Goal: Task Accomplishment & Management: Manage account settings

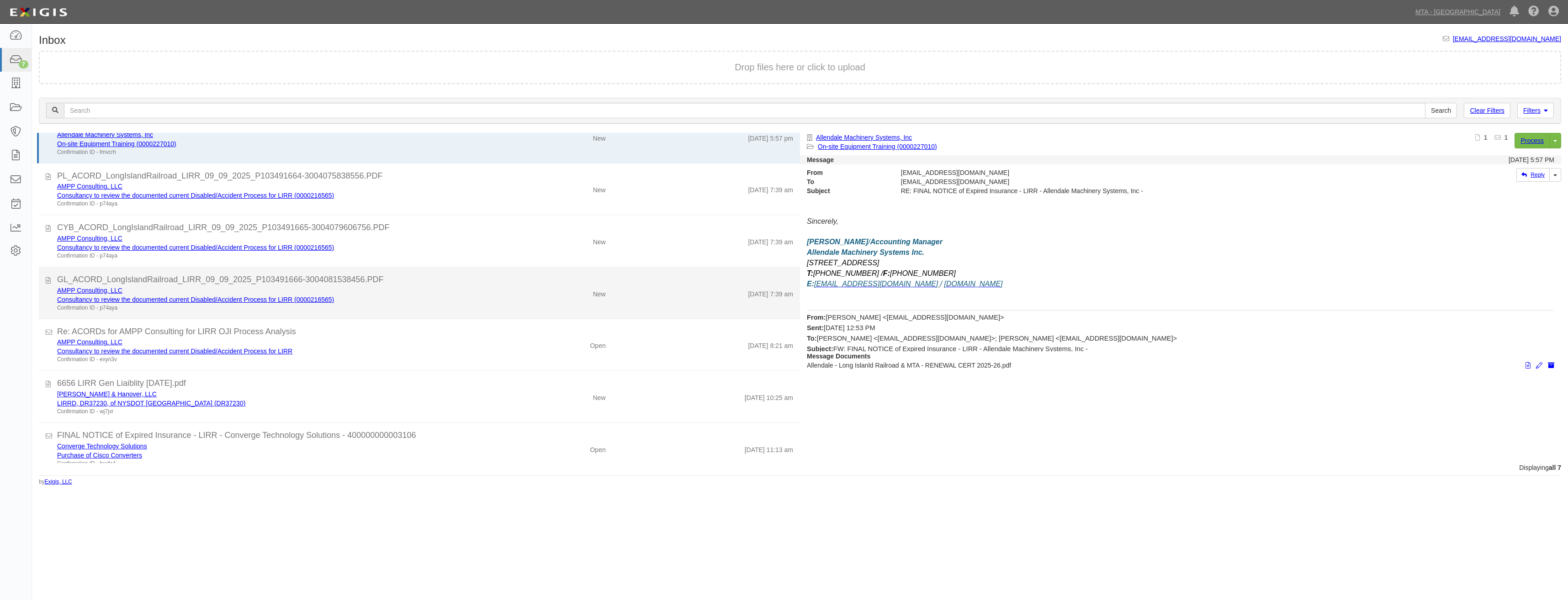
scroll to position [33, 0]
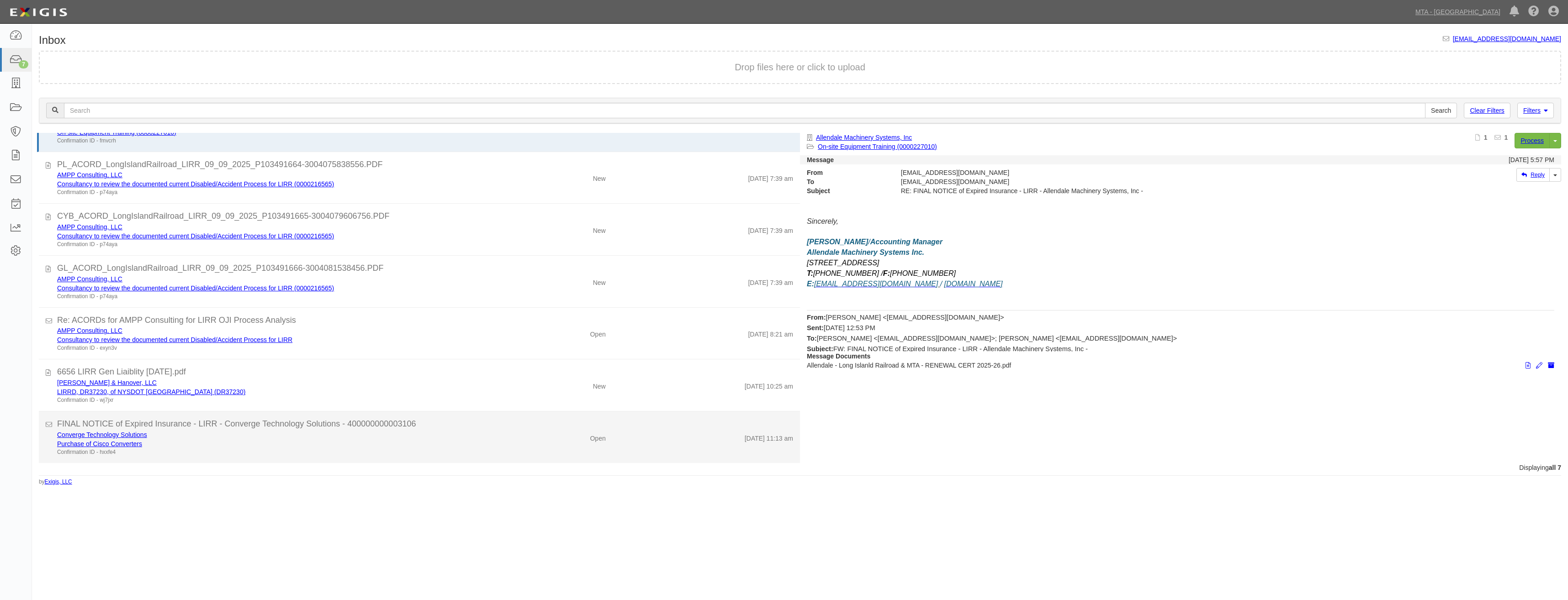
click at [481, 440] on div "Converge Technology Solutions Purchase of Cisco Converters Confirmation ID - hx…" at bounding box center [269, 443] width 437 height 26
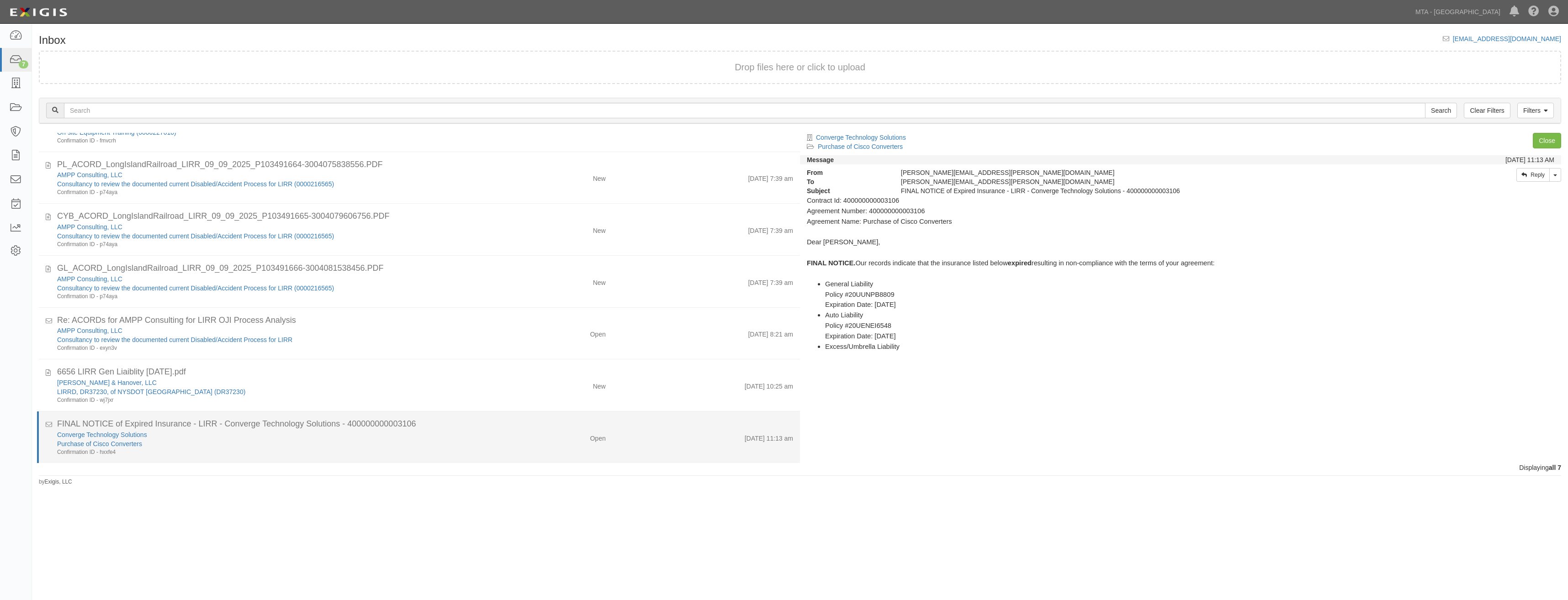
scroll to position [0, 0]
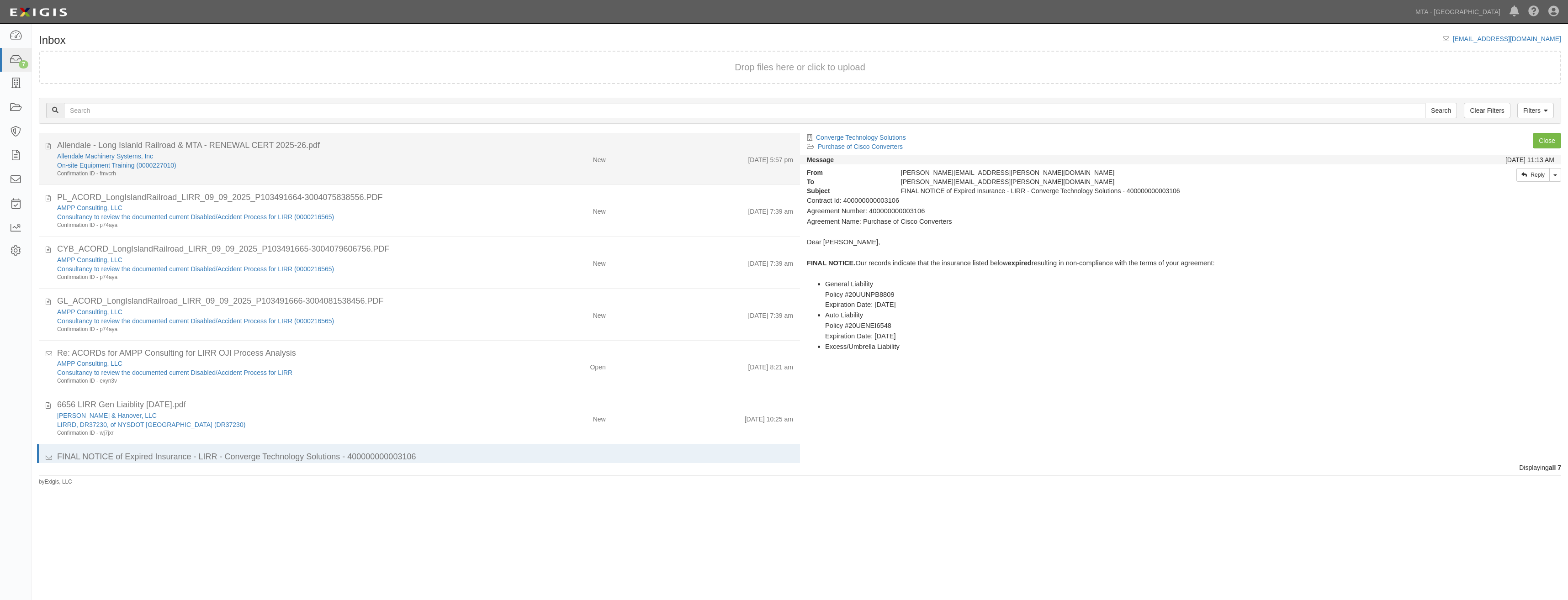
click at [518, 155] on div "New" at bounding box center [550, 158] width 125 height 13
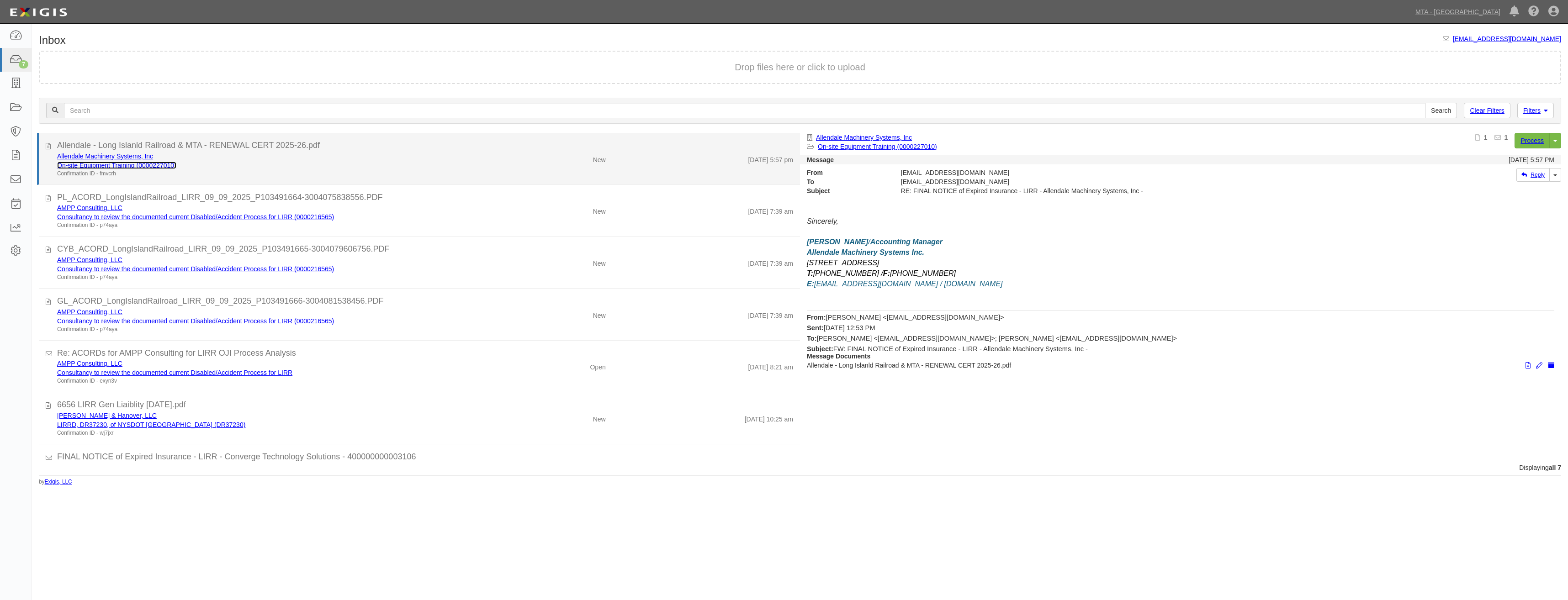
click at [165, 164] on link "On-site Equipment Training (0000227010)" at bounding box center [117, 166] width 119 height 7
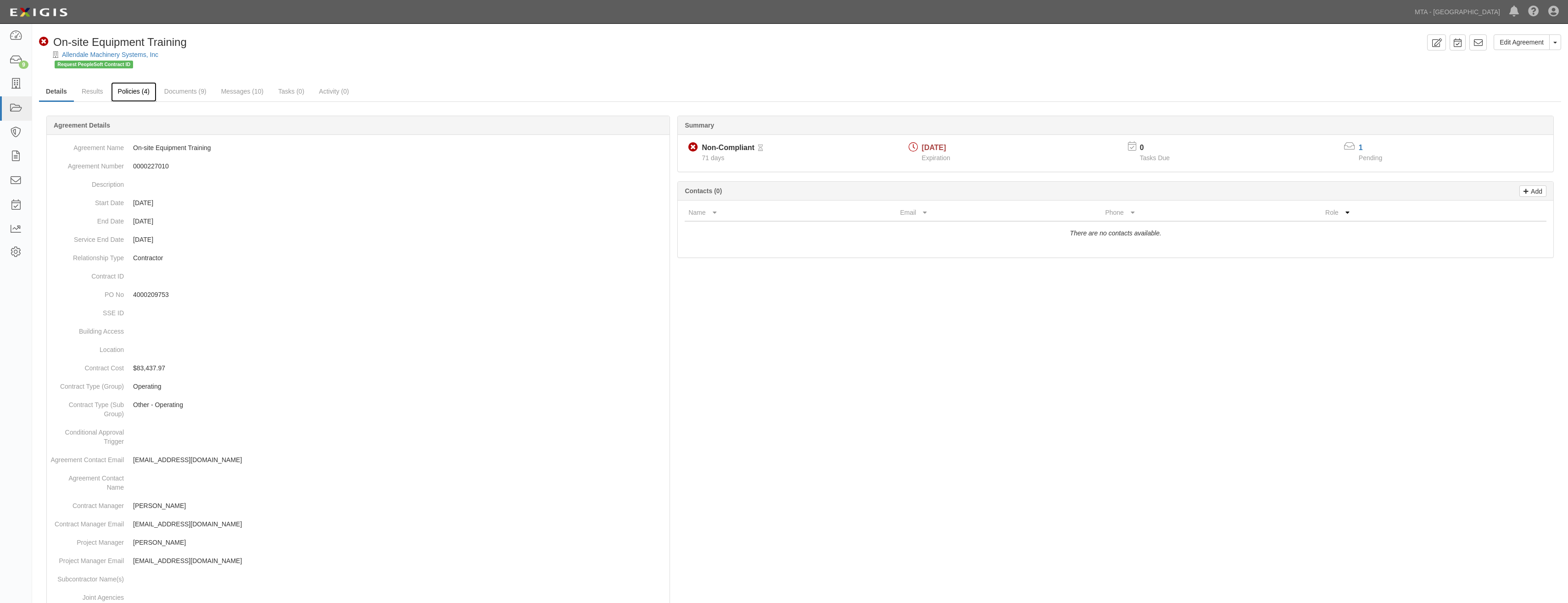
click at [150, 93] on link "Policies (4)" at bounding box center [134, 92] width 45 height 20
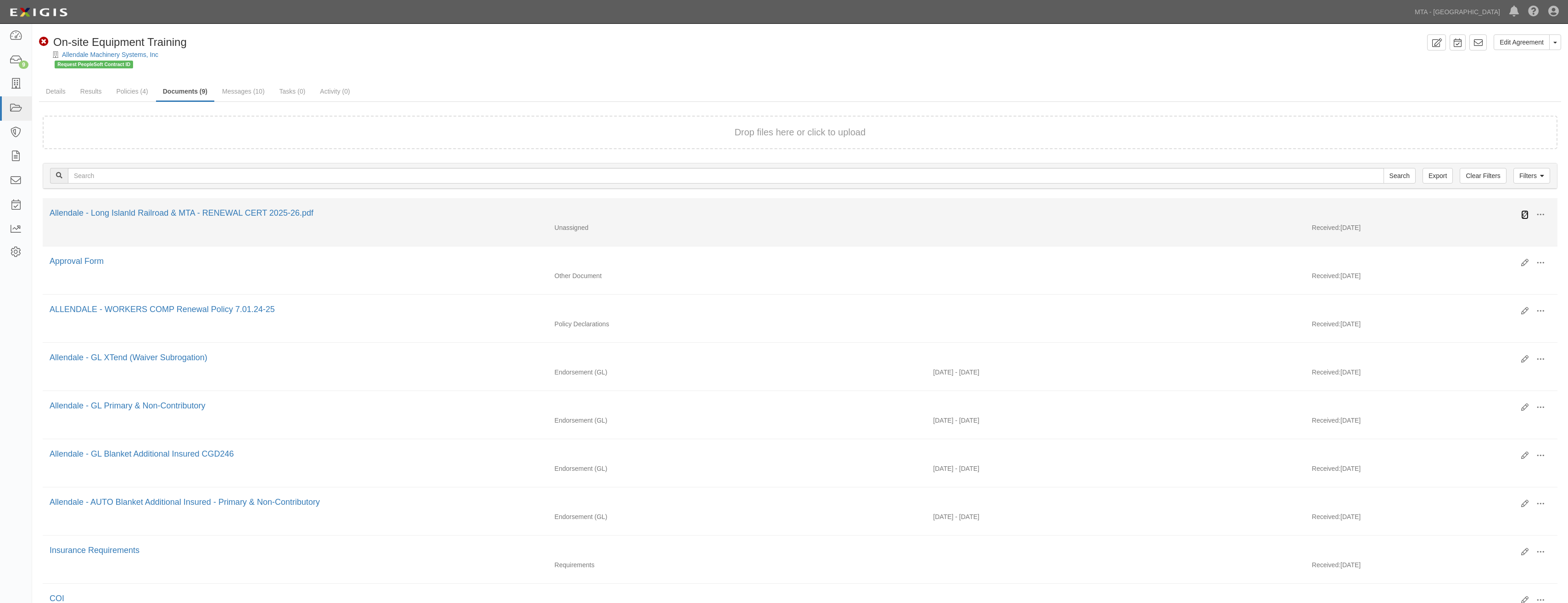
click at [1525, 215] on icon at bounding box center [1525, 215] width 7 height 7
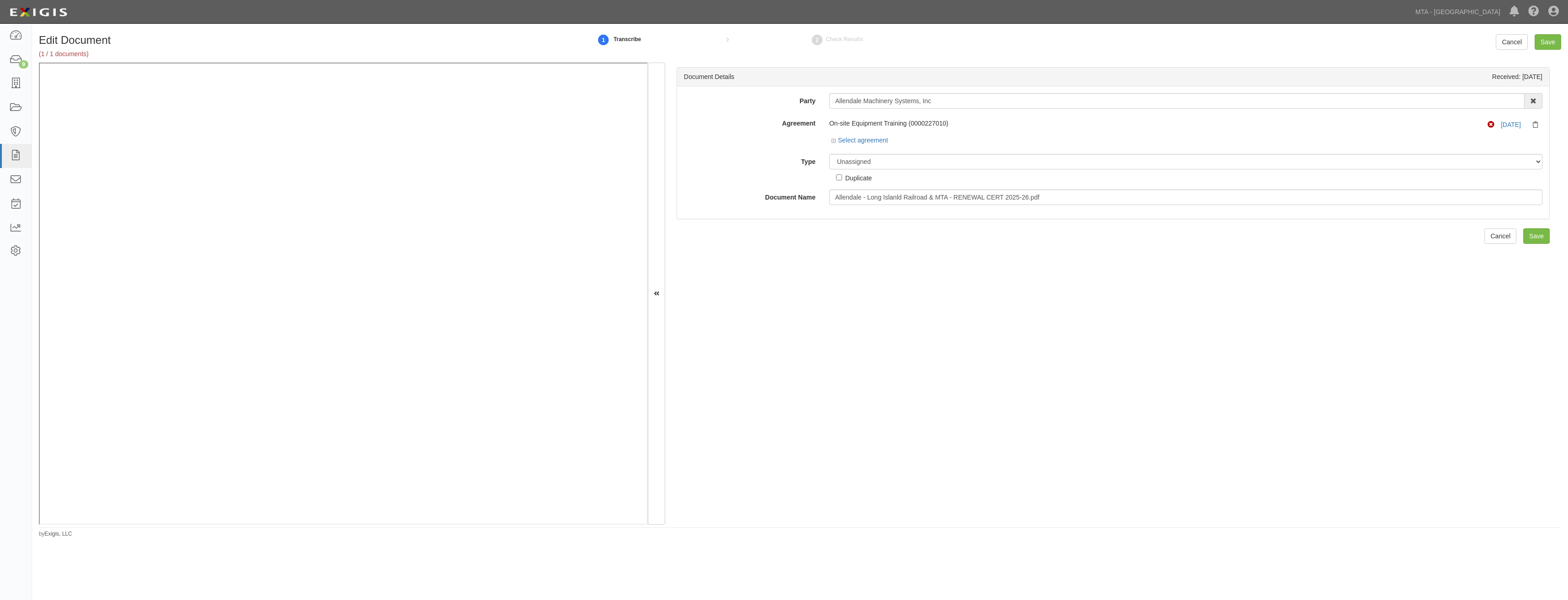
click at [916, 145] on div "Select agreement" at bounding box center [1186, 141] width 713 height 12
drag, startPoint x: 943, startPoint y: 159, endPoint x: 940, endPoint y: 167, distance: 8.5
click at [943, 159] on select "Unassigned Binder Cancellation Notice Certificate Contract Endorsement Insuranc…" at bounding box center [1186, 162] width 713 height 16
select select "CertificateDetail"
click at [829, 154] on select "Unassigned Binder Cancellation Notice Certificate Contract Endorsement Insuranc…" at bounding box center [1186, 162] width 713 height 16
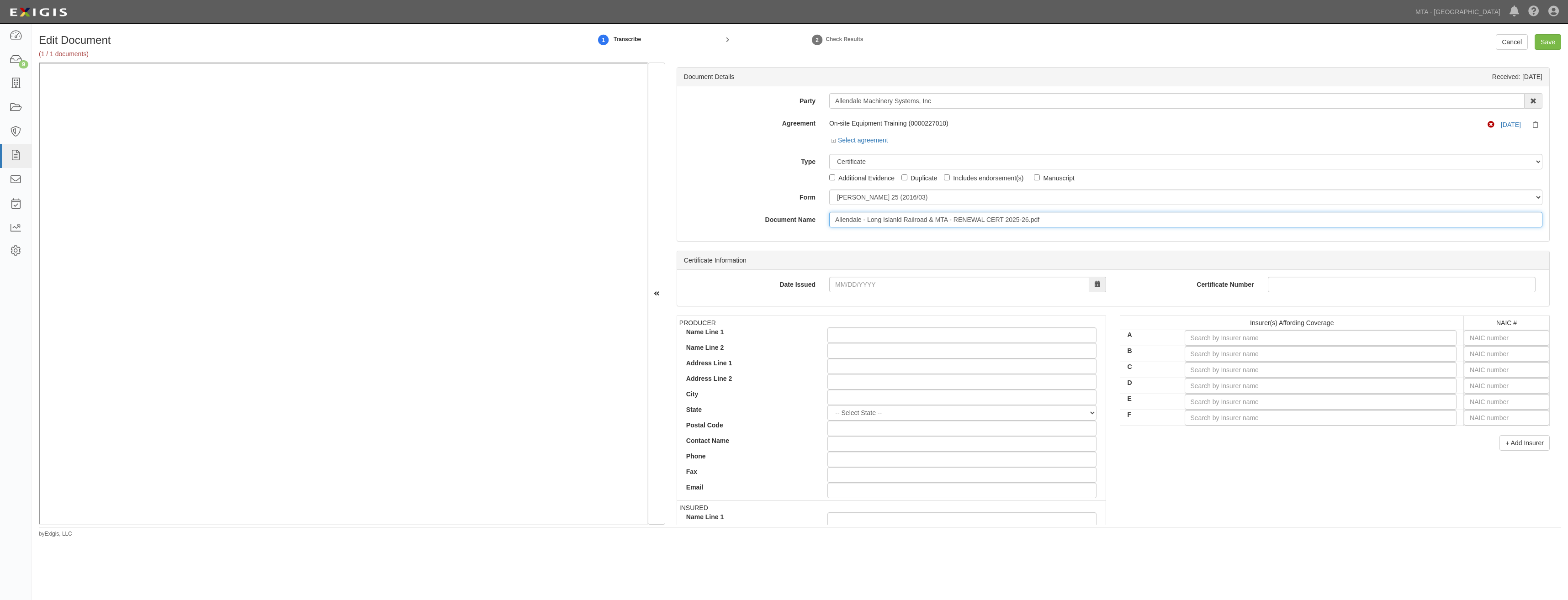
click at [1276, 222] on input "Allendale - Long Islanld Railroad & MTA - RENEWAL CERT 2025-26.pdf" at bounding box center [1186, 220] width 713 height 16
type input "COI"
click at [1516, 340] on input "text" at bounding box center [1507, 338] width 85 height 16
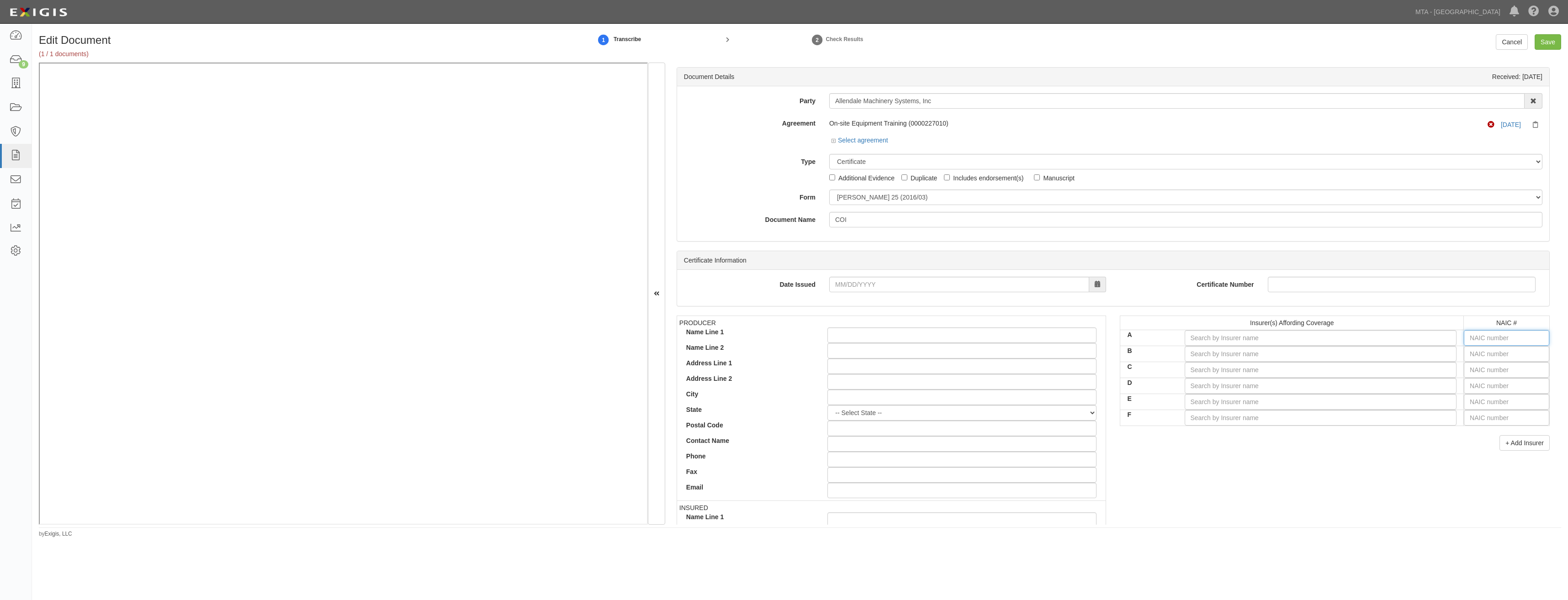
type input "25232"
type input "25"
type input "25615"
type input "256"
type input "25623"
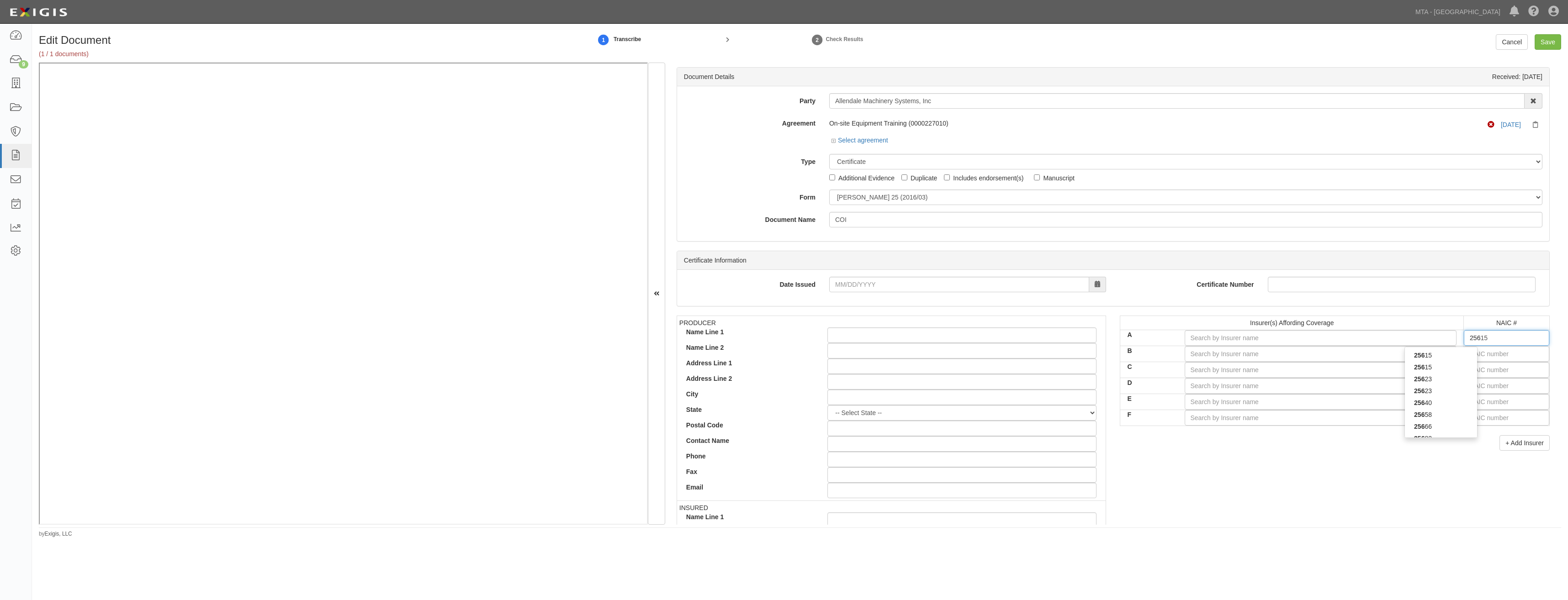
type input "2562"
type input "25623"
click at [1463, 371] on div "25623" at bounding box center [1441, 368] width 72 height 12
type input "Phoenix Insurance Company (A++ XV Rating)"
type input "25623"
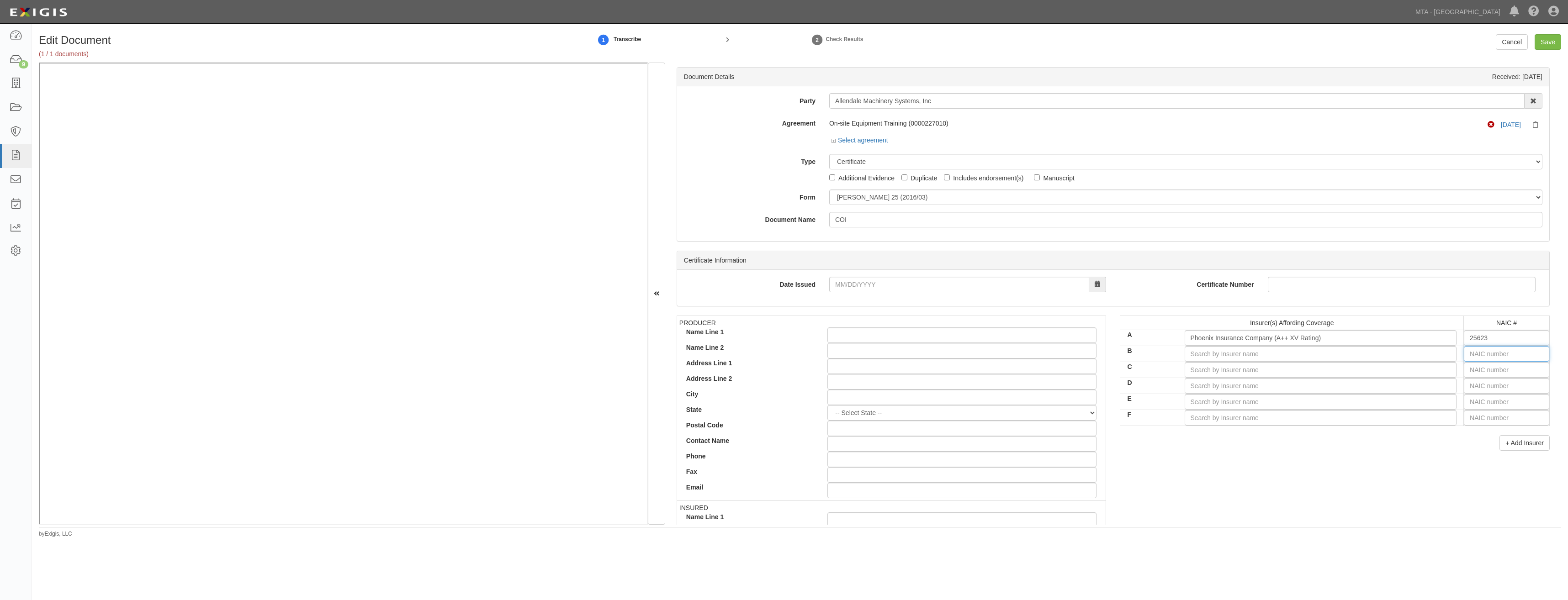
click at [1486, 348] on input "text" at bounding box center [1507, 354] width 85 height 16
type input "25232"
type input "25"
type input "25615"
type input "256"
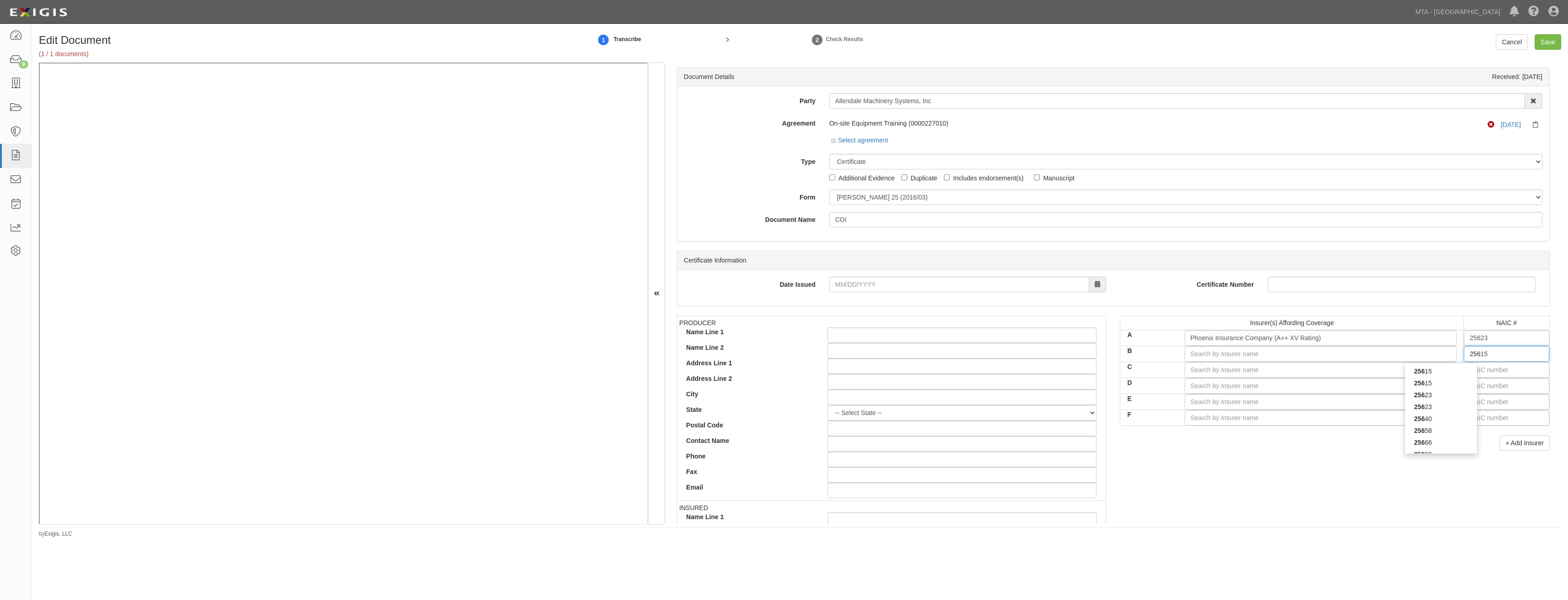
type input "25658"
type input "2565"
type input "25658"
click at [1433, 378] on div "25658" at bounding box center [1441, 371] width 73 height 18
click at [1444, 376] on div "25658" at bounding box center [1441, 371] width 72 height 12
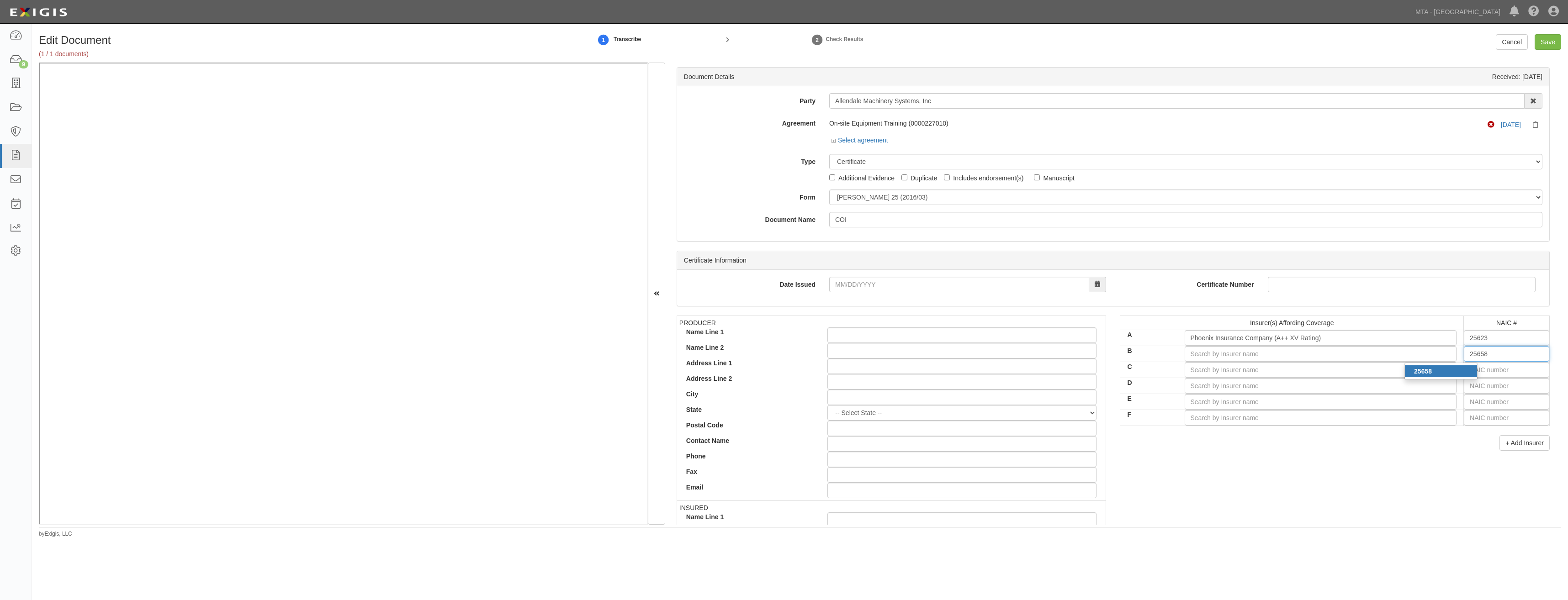
type input "Travelers Indemnity Company (A++ XV Rating)"
type input "25658"
click at [1477, 372] on input "text" at bounding box center [1507, 370] width 85 height 16
type input "25232"
type input "25"
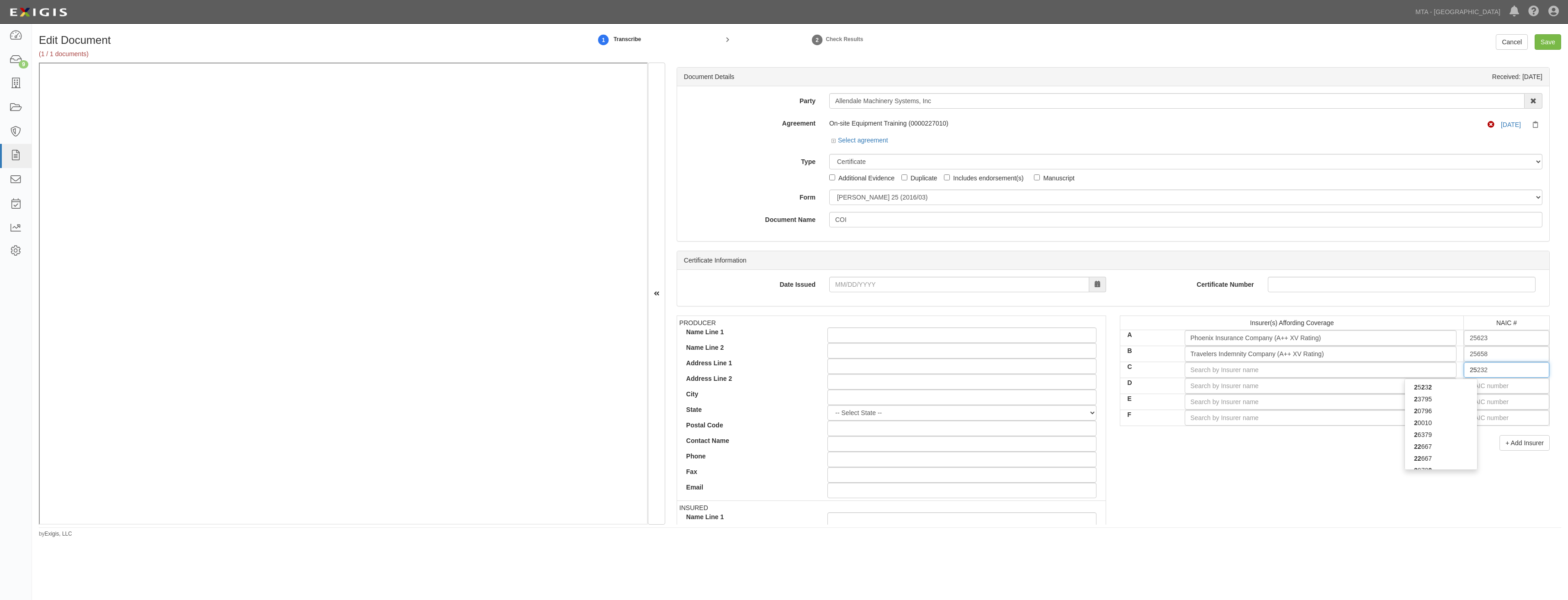
type input "25615"
type input "256"
type input "25674"
type input "2567"
type input "25674"
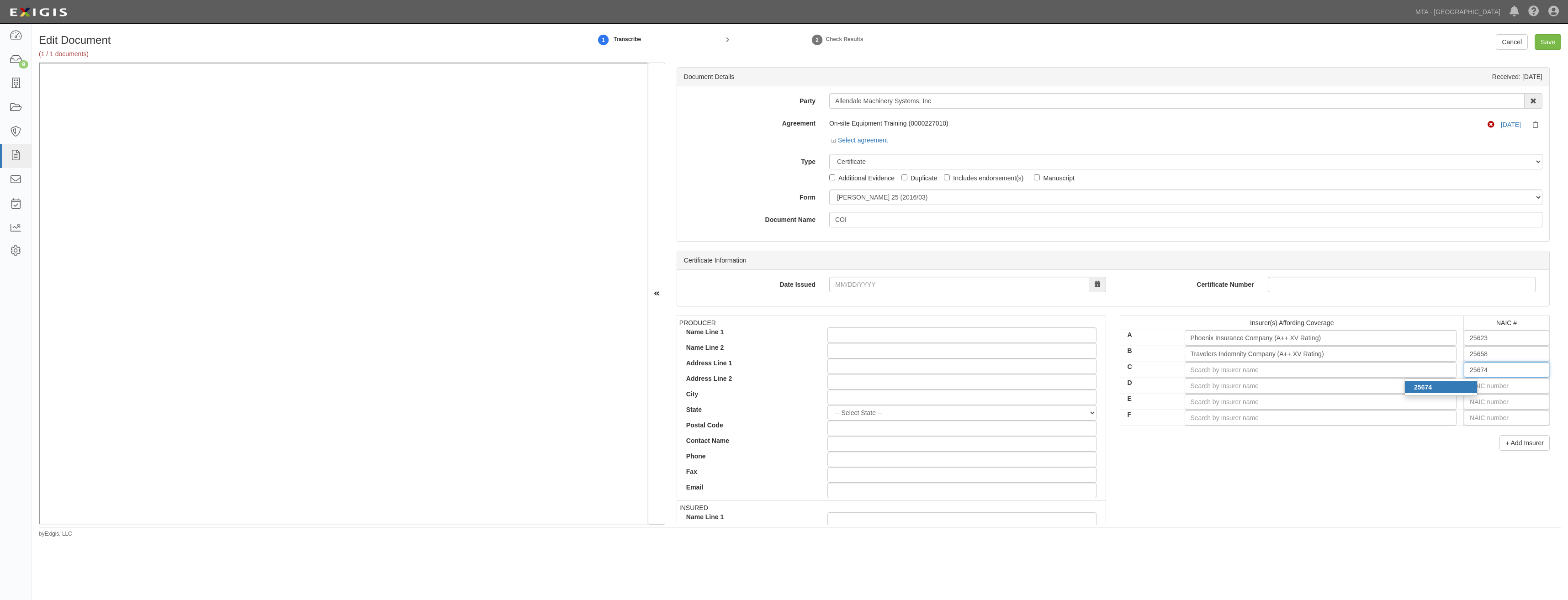
click at [1454, 383] on div "25674" at bounding box center [1441, 388] width 72 height 12
type input "Travelers Property Casualty Co of Amer (A++ XV Rating)"
type input "25674"
click at [1474, 387] on input "text" at bounding box center [1507, 386] width 85 height 16
type input "25232"
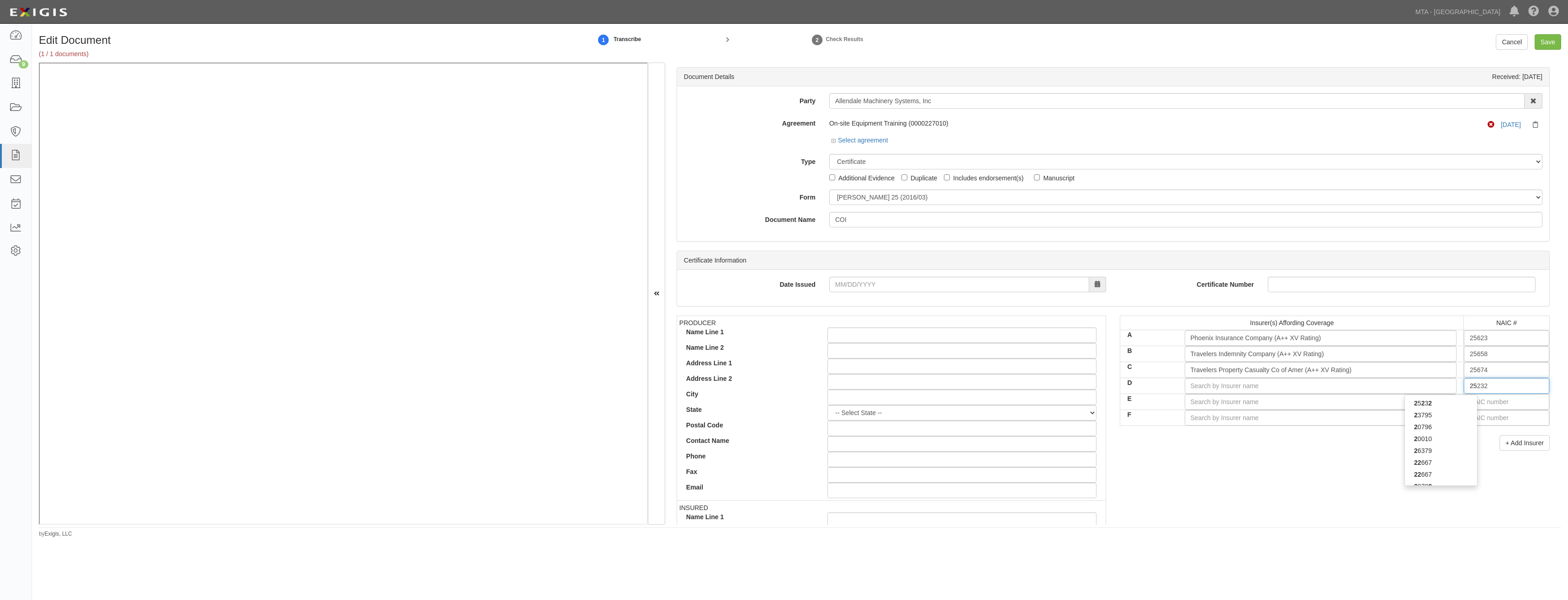
type input "256"
type input "25615"
click at [1455, 411] on div "25615" at bounding box center [1441, 416] width 72 height 12
type input "Charter Oak Fire Insurance Company (A++ XV Rating)"
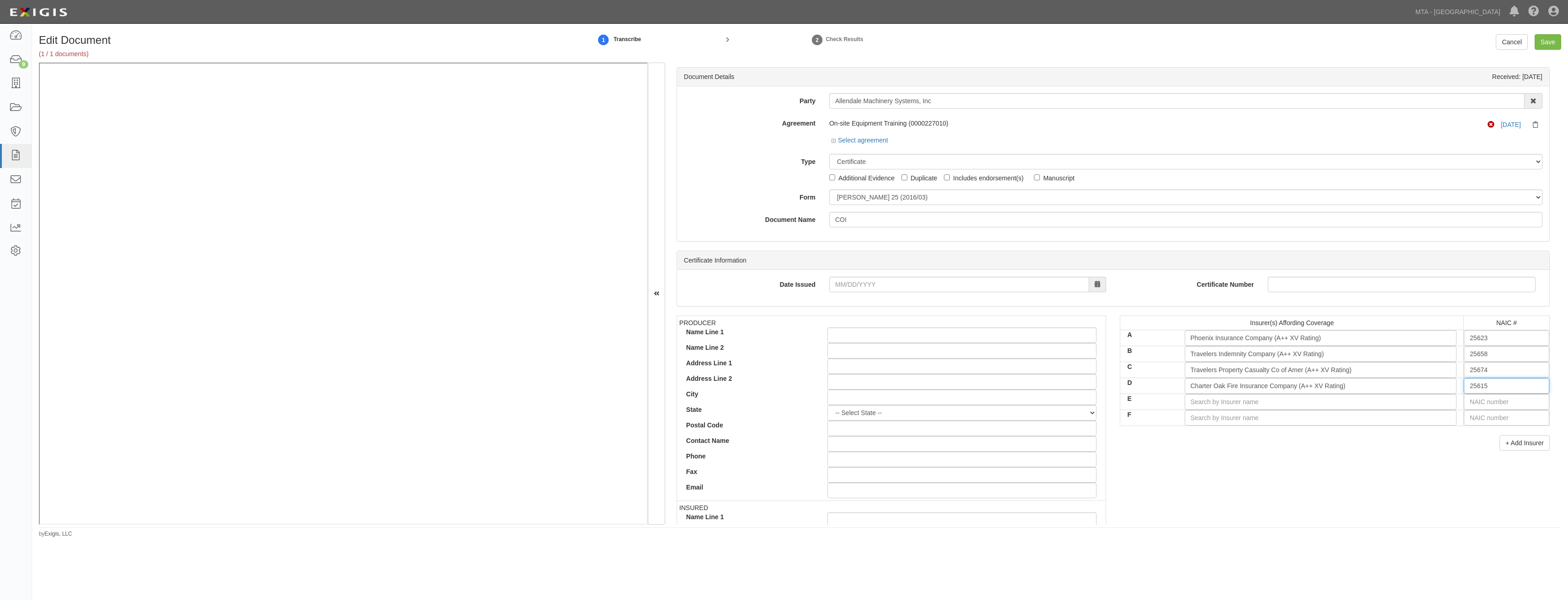
type input "25615"
click at [1324, 481] on div "PRODUCER Name Line 1 Name Line 2 Address Line 1 Address Line 2 City State -- Se…" at bounding box center [1113, 475] width 887 height 318
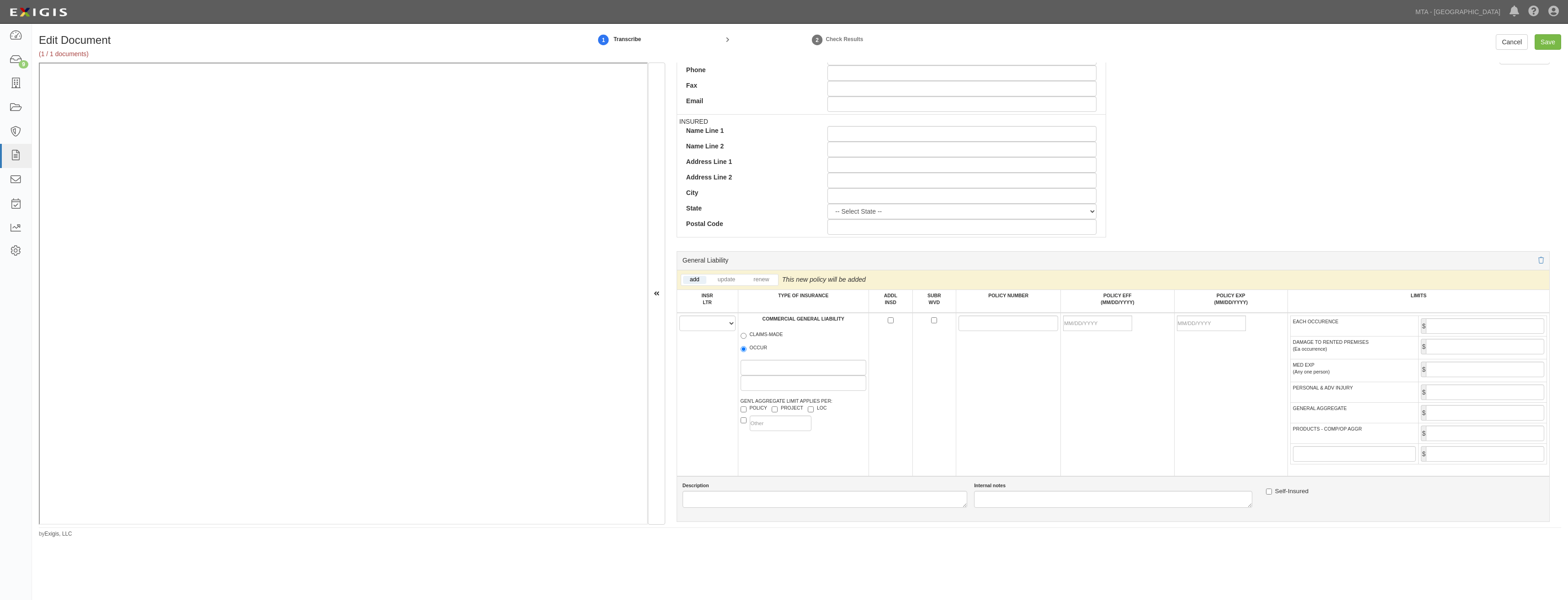
scroll to position [411, 0]
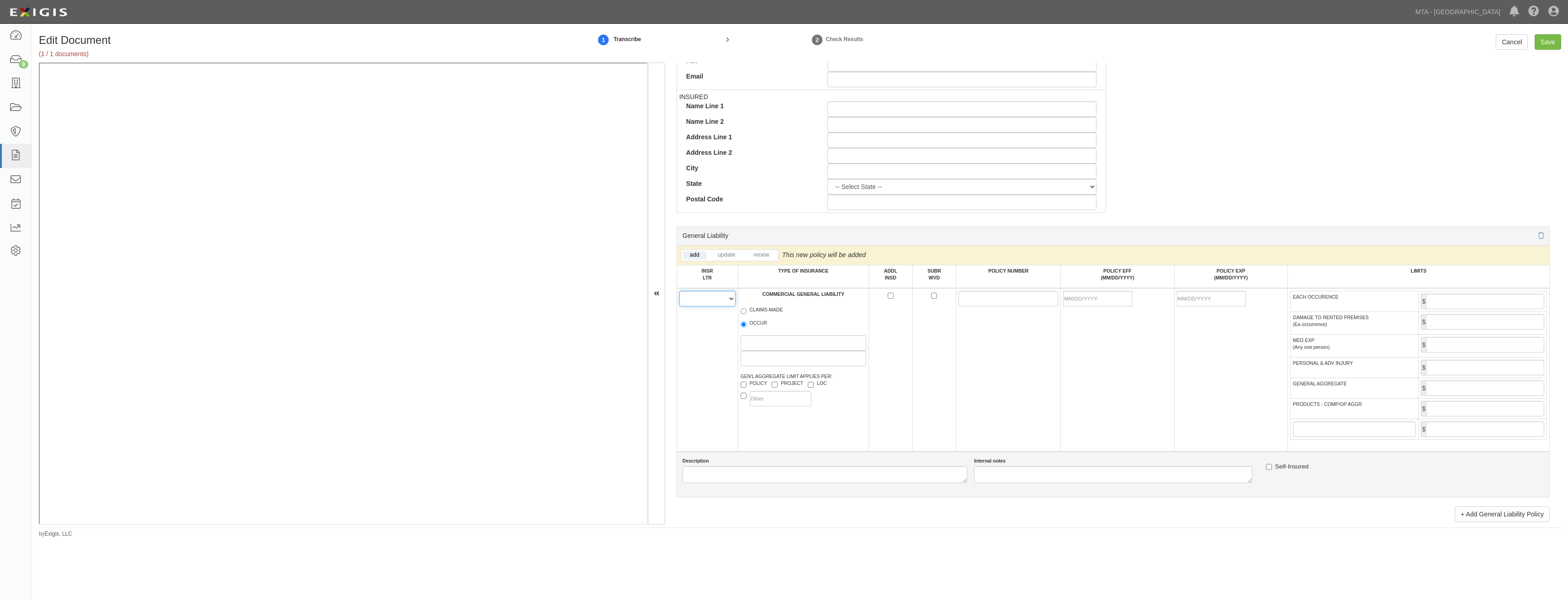
click at [707, 301] on select "A B C D E F" at bounding box center [707, 299] width 56 height 16
select select "A"
click at [679, 291] on select "A B C D E F" at bounding box center [707, 299] width 56 height 16
click at [752, 326] on label "OCCUR" at bounding box center [754, 324] width 27 height 9
click at [746, 326] on input "OCCUR" at bounding box center [744, 324] width 6 height 6
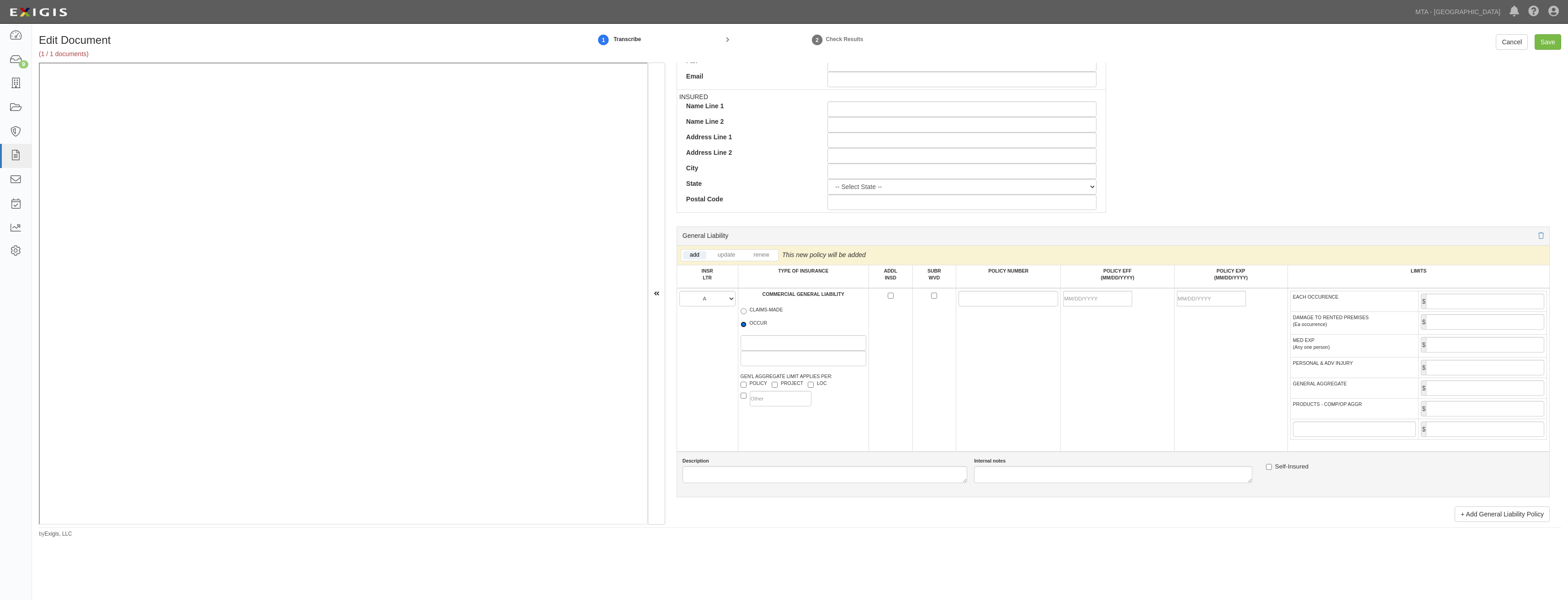
radio input "true"
click at [757, 386] on label "POLICY" at bounding box center [754, 384] width 27 height 9
click at [746, 386] on input "POLICY" at bounding box center [744, 385] width 6 height 6
checkbox input "true"
click at [888, 296] on input "ADDL INSD" at bounding box center [891, 296] width 6 height 6
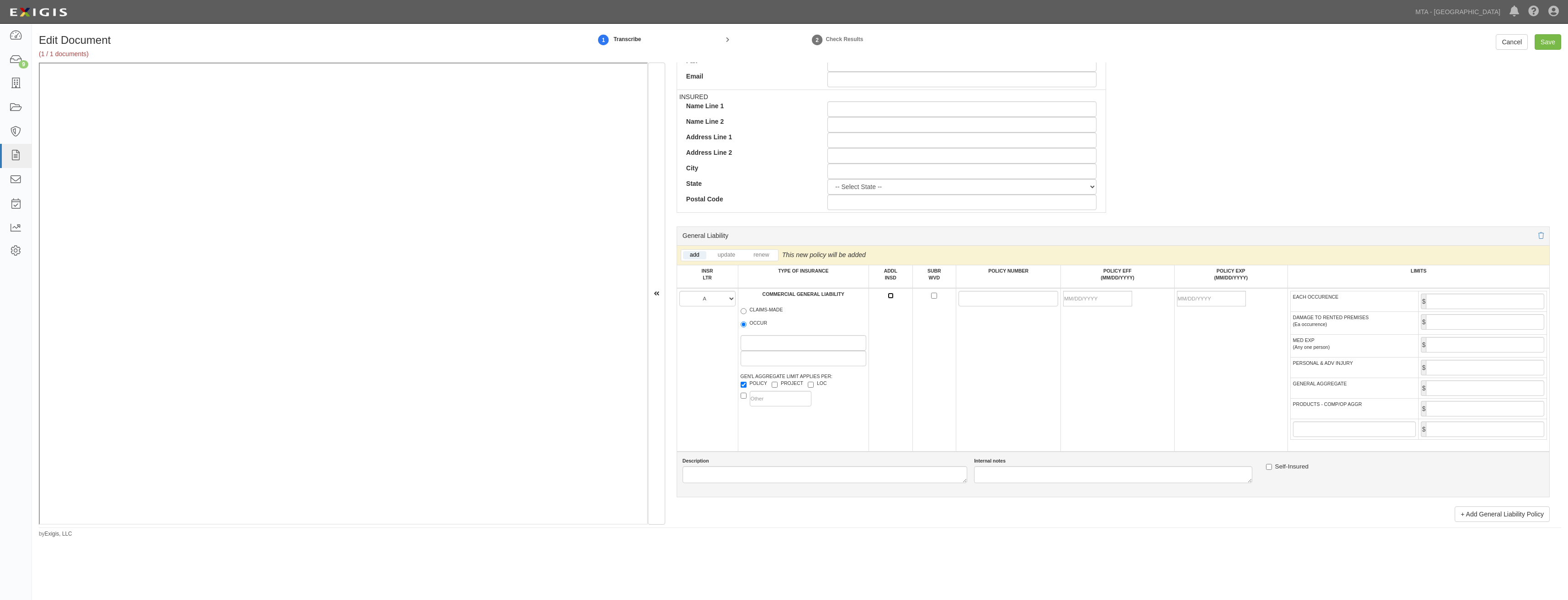
checkbox input "true"
click at [931, 295] on input "SUBR WVD" at bounding box center [934, 296] width 6 height 6
checkbox input "true"
click at [966, 301] on input "POLICY NUMBER" at bounding box center [1009, 299] width 100 height 16
paste input "630-9K007150-COF-24"
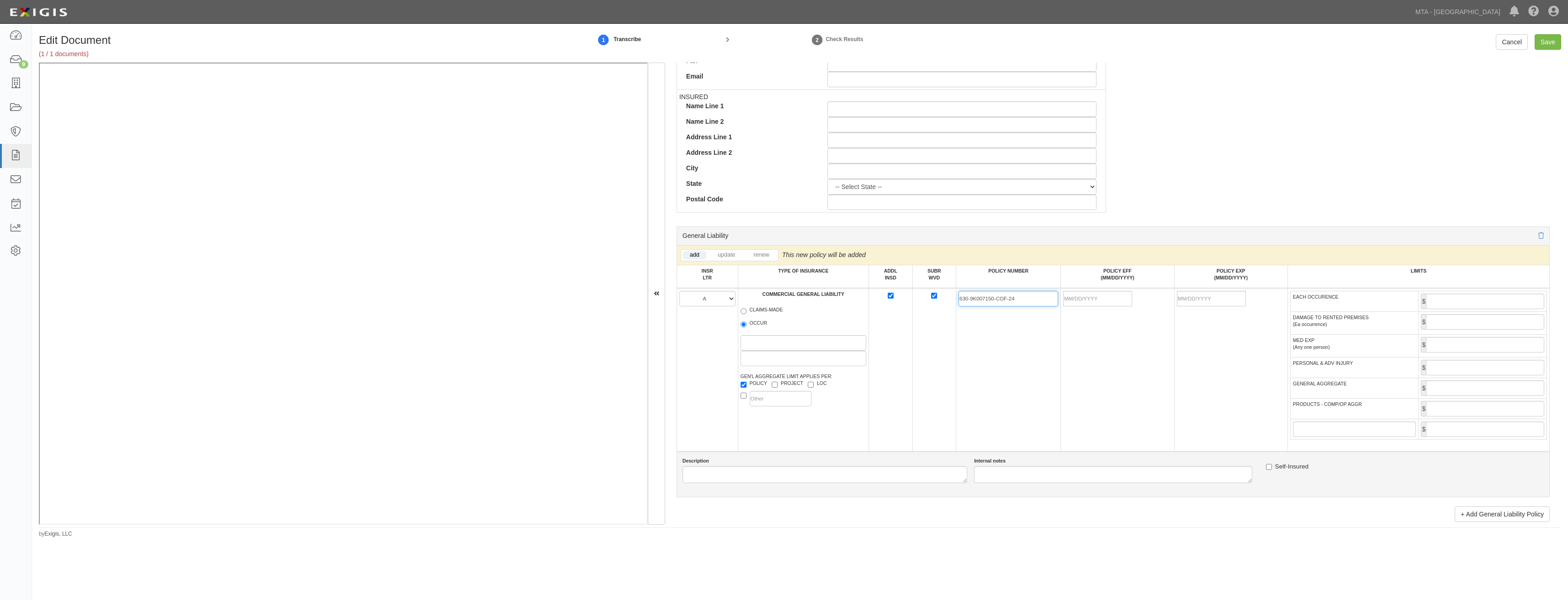
type input "630-9K007150-COF-24"
click at [1101, 358] on td at bounding box center [1118, 370] width 113 height 164
drag, startPoint x: 1104, startPoint y: 299, endPoint x: 1020, endPoint y: 344, distance: 95.3
click at [1104, 299] on input "POLICY EFF (MM/DD/YYYY)" at bounding box center [1097, 299] width 69 height 16
type input "07/01/2025"
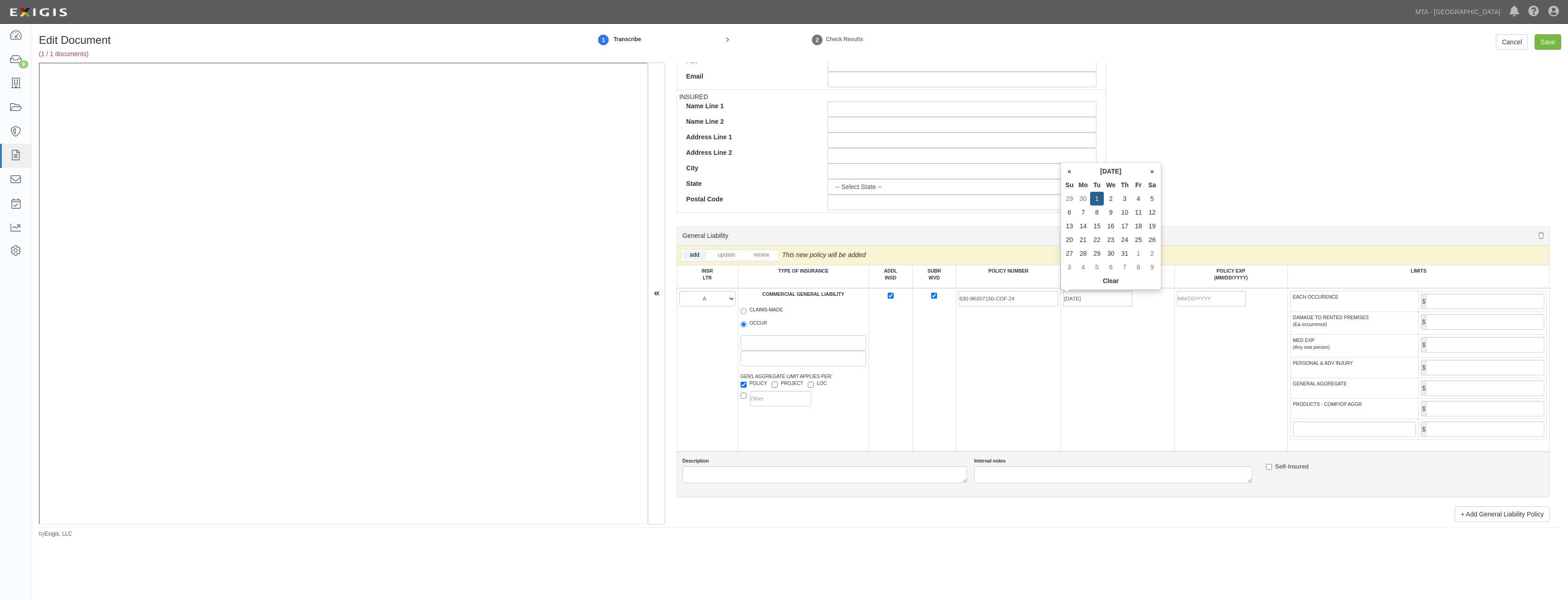
type input "07/01/2026"
click at [1005, 346] on td "630-9K007150-COF-24" at bounding box center [1009, 370] width 105 height 164
drag, startPoint x: 1499, startPoint y: 299, endPoint x: 1497, endPoint y: 305, distance: 6.3
click at [1499, 299] on input "EACH OCCURENCE" at bounding box center [1485, 302] width 118 height 16
type input "1,000,000"
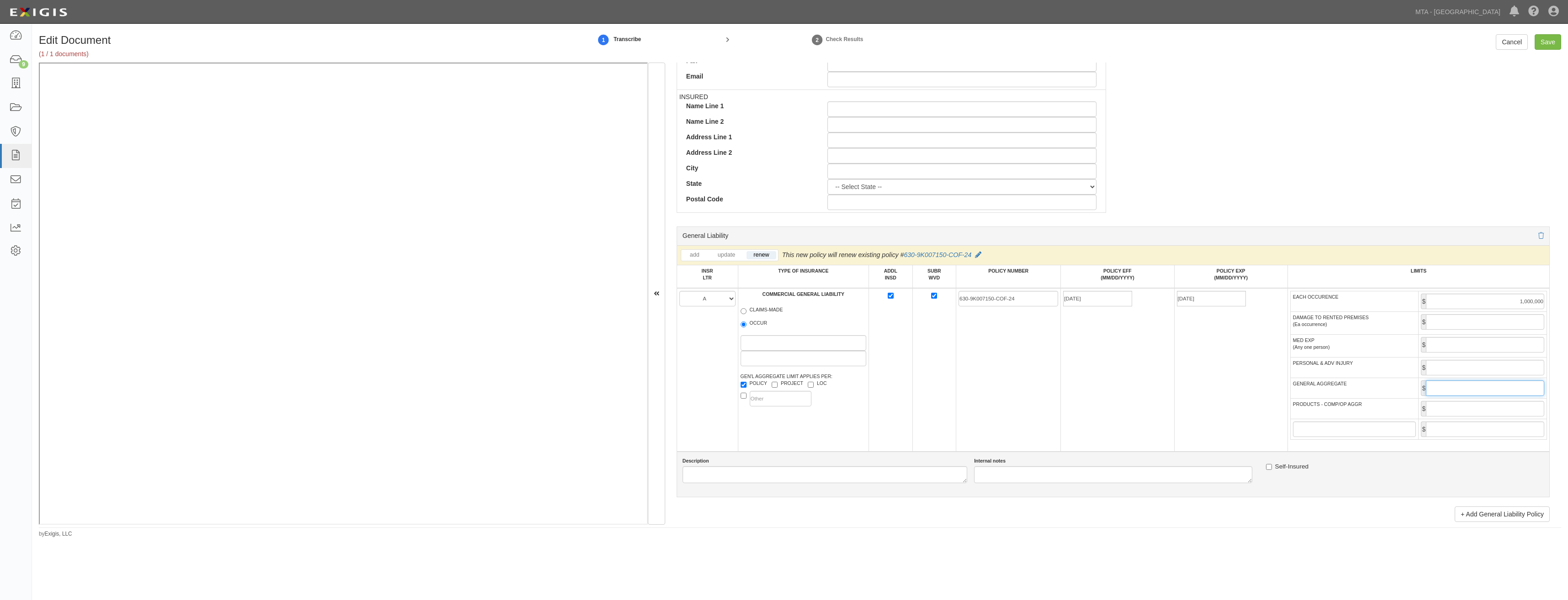
click at [1486, 384] on input "GENERAL AGGREGATE" at bounding box center [1485, 388] width 118 height 16
type input "2,000,000"
click at [1459, 411] on input "PRODUCTS - COMP/OP AGGR" at bounding box center [1485, 409] width 118 height 16
type input "2,000,000"
click at [1169, 413] on td "07/01/2025" at bounding box center [1118, 370] width 113 height 164
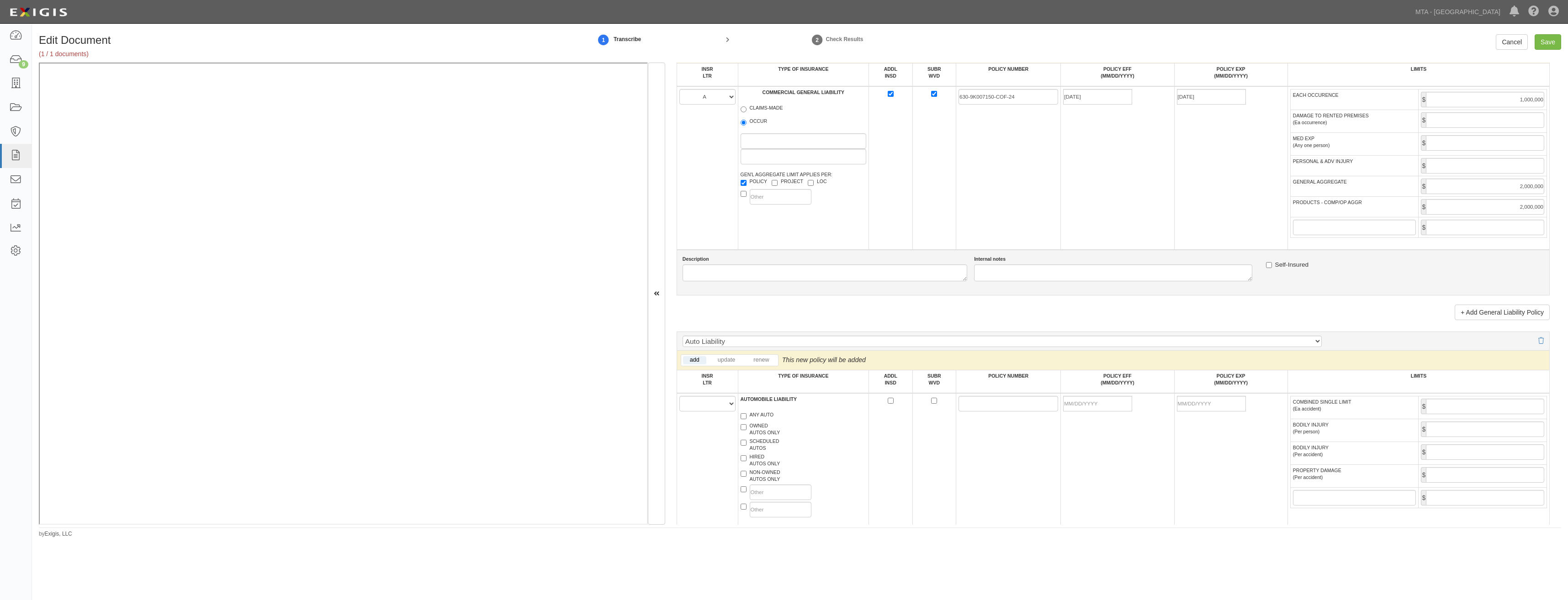
scroll to position [685, 0]
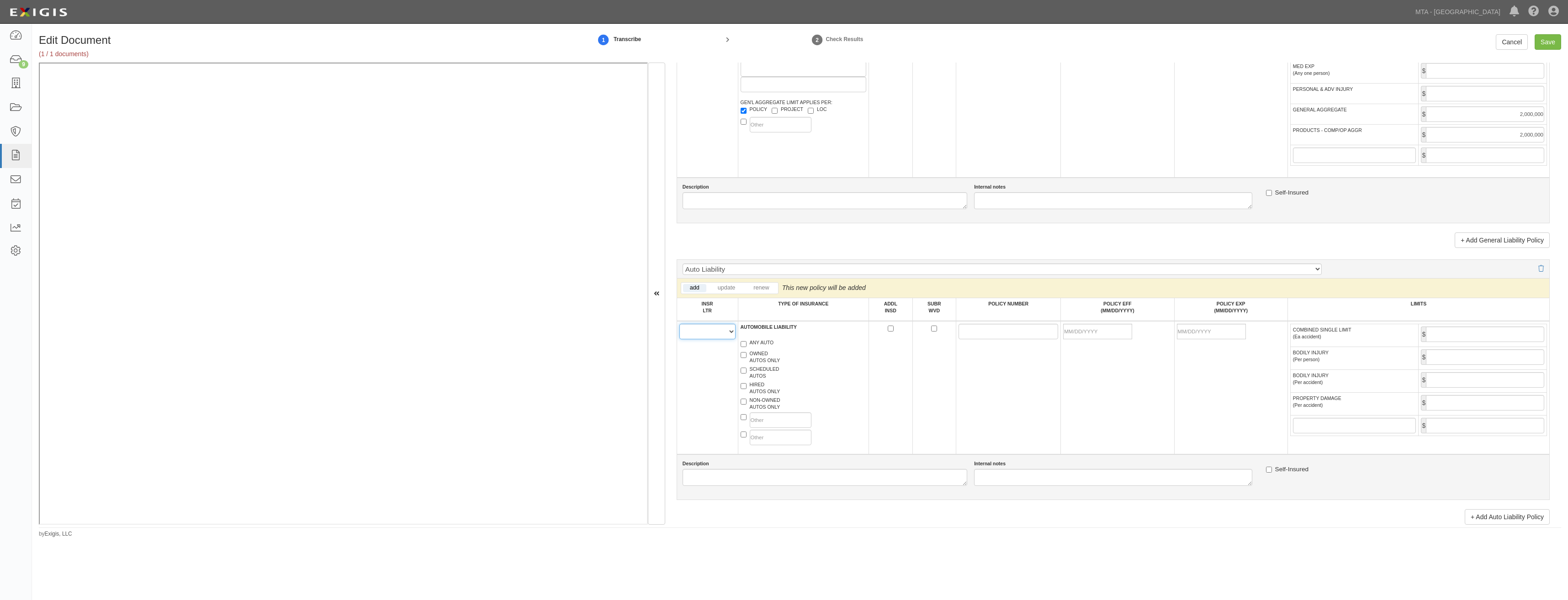
click at [714, 335] on select "A B C D E F" at bounding box center [707, 332] width 56 height 16
select select "B"
click at [679, 324] on select "A B C D E F" at bounding box center [707, 332] width 56 height 16
click at [757, 343] on label "ANY AUTO" at bounding box center [757, 344] width 33 height 9
click at [746, 343] on input "ANY AUTO" at bounding box center [744, 344] width 6 height 6
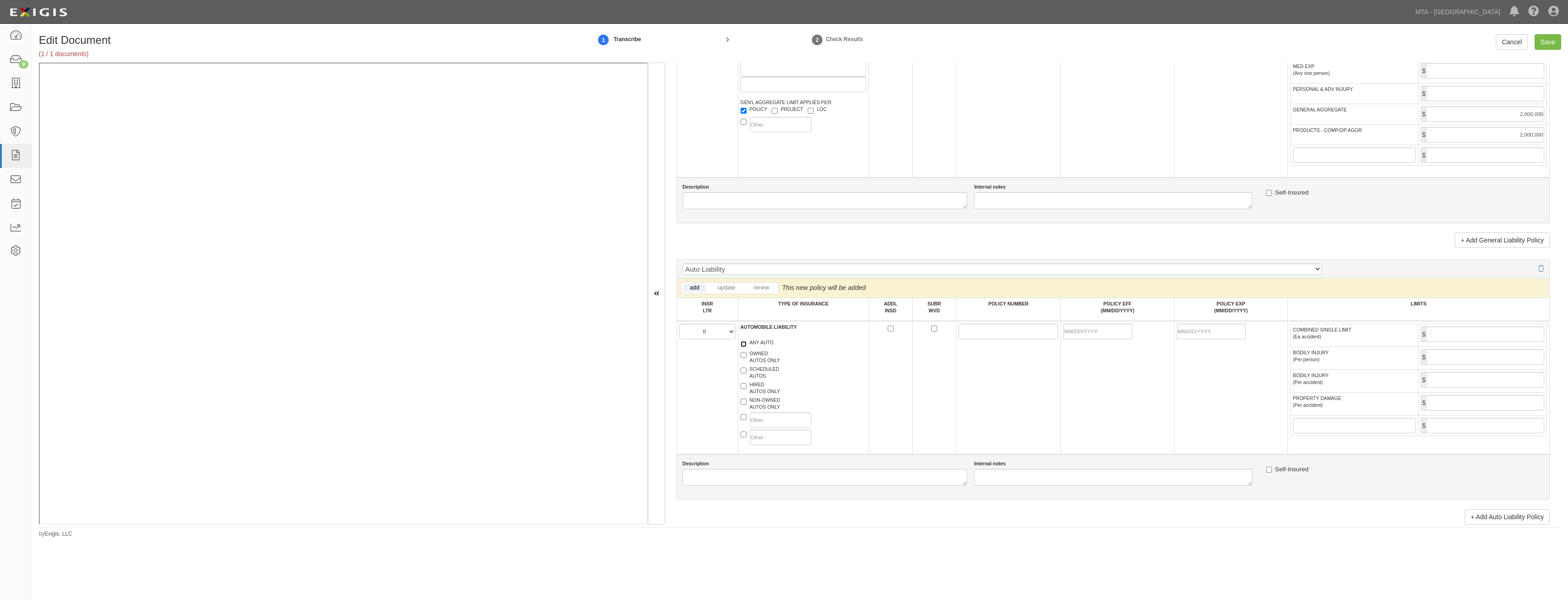
checkbox input "true"
click at [891, 330] on input "ADDL INSD" at bounding box center [891, 329] width 6 height 6
checkbox input "true"
click at [935, 329] on input "SUBR WVD" at bounding box center [934, 329] width 6 height 6
checkbox input "true"
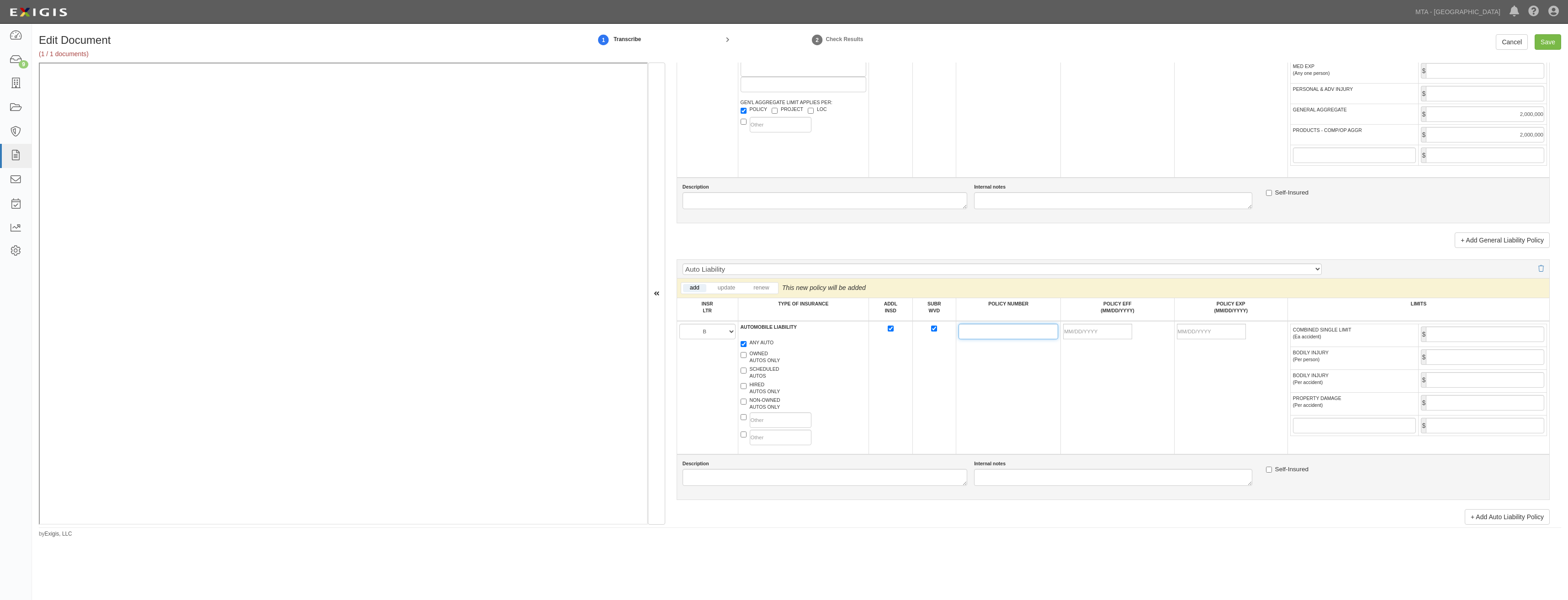
click at [962, 330] on input "POLICY NUMBER" at bounding box center [1009, 332] width 100 height 16
paste input "BA-2N479260-24-14-G"
type input "BA-2N479260-24-14-G"
click at [956, 393] on td "BA-2N479260-24-14-G" at bounding box center [1009, 388] width 105 height 133
drag, startPoint x: 1105, startPoint y: 335, endPoint x: 1047, endPoint y: 371, distance: 68.3
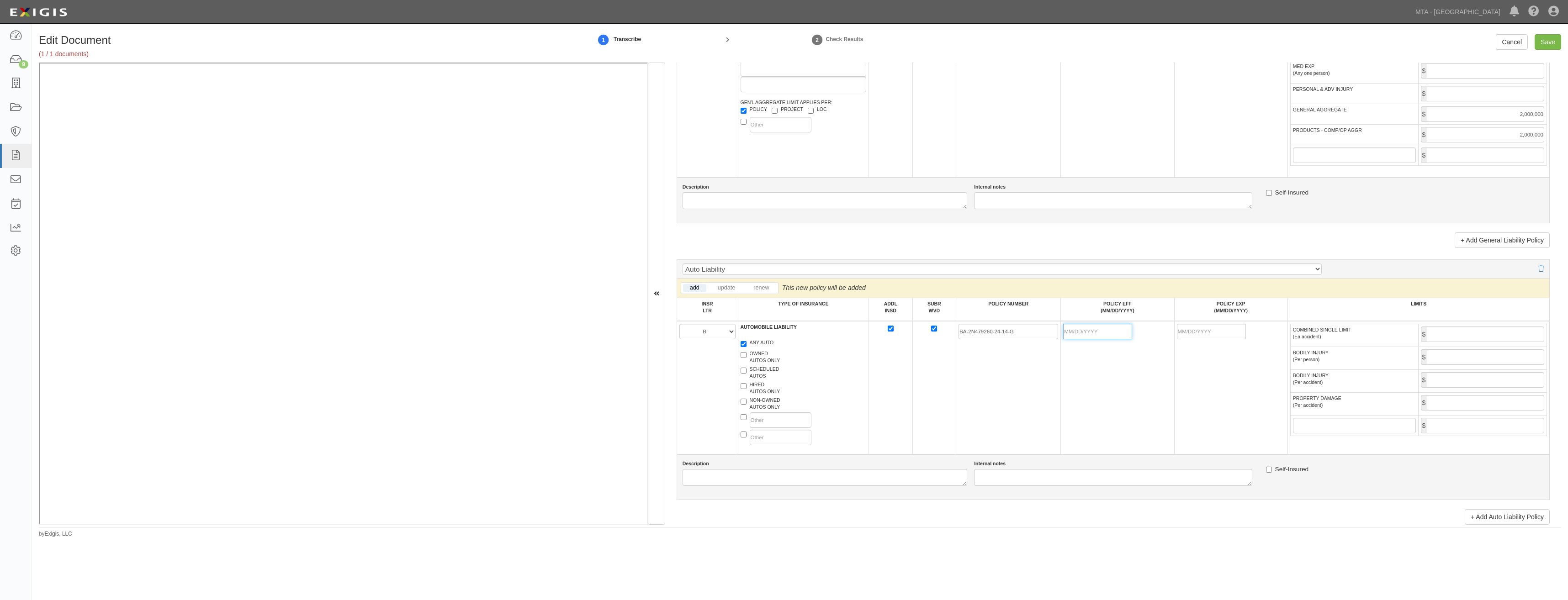
click at [1105, 335] on input "POLICY EFF (MM/DD/YYYY)" at bounding box center [1097, 332] width 69 height 16
type input "07/01/2025"
type input "07/01/2026"
click at [1041, 384] on td "BA-2N479260-24-14-G" at bounding box center [1009, 388] width 105 height 133
click at [1461, 341] on input "COMBINED SINGLE LIMIT (Ea accident)" at bounding box center [1485, 335] width 118 height 16
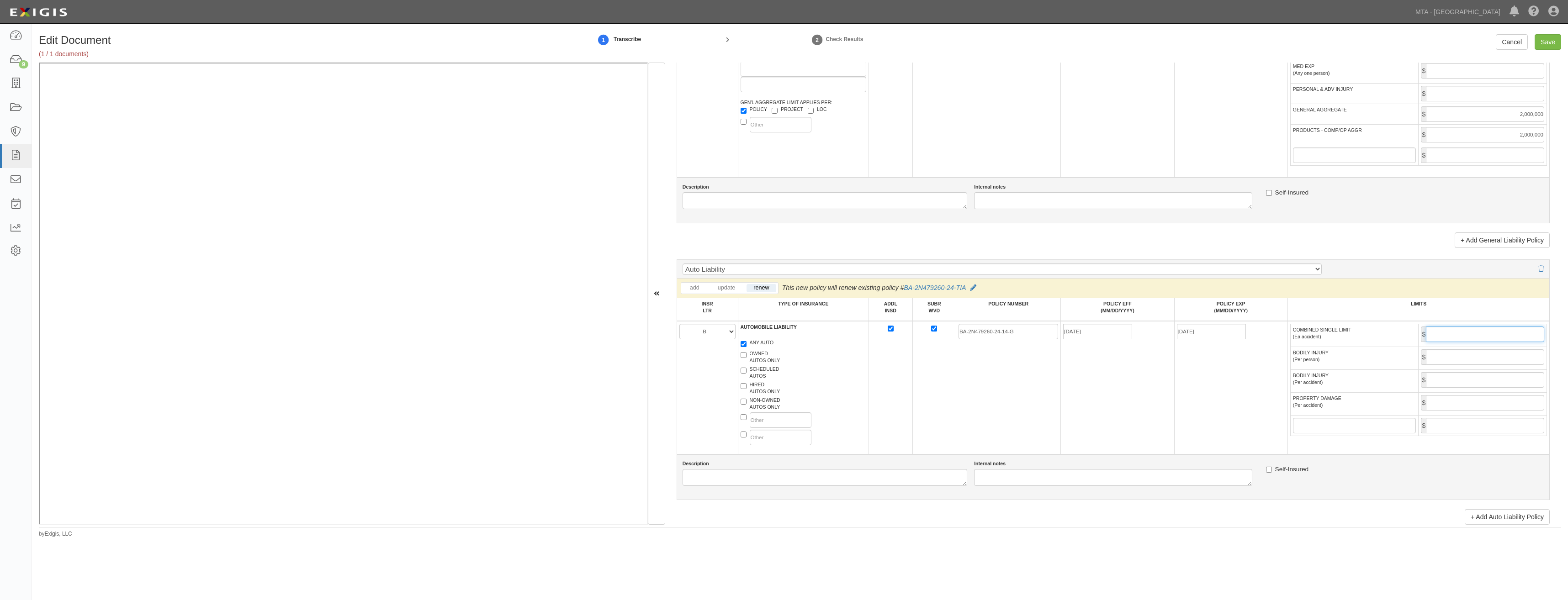
type input "1,000,000"
click at [1092, 382] on td "07/01/2025" at bounding box center [1118, 388] width 113 height 133
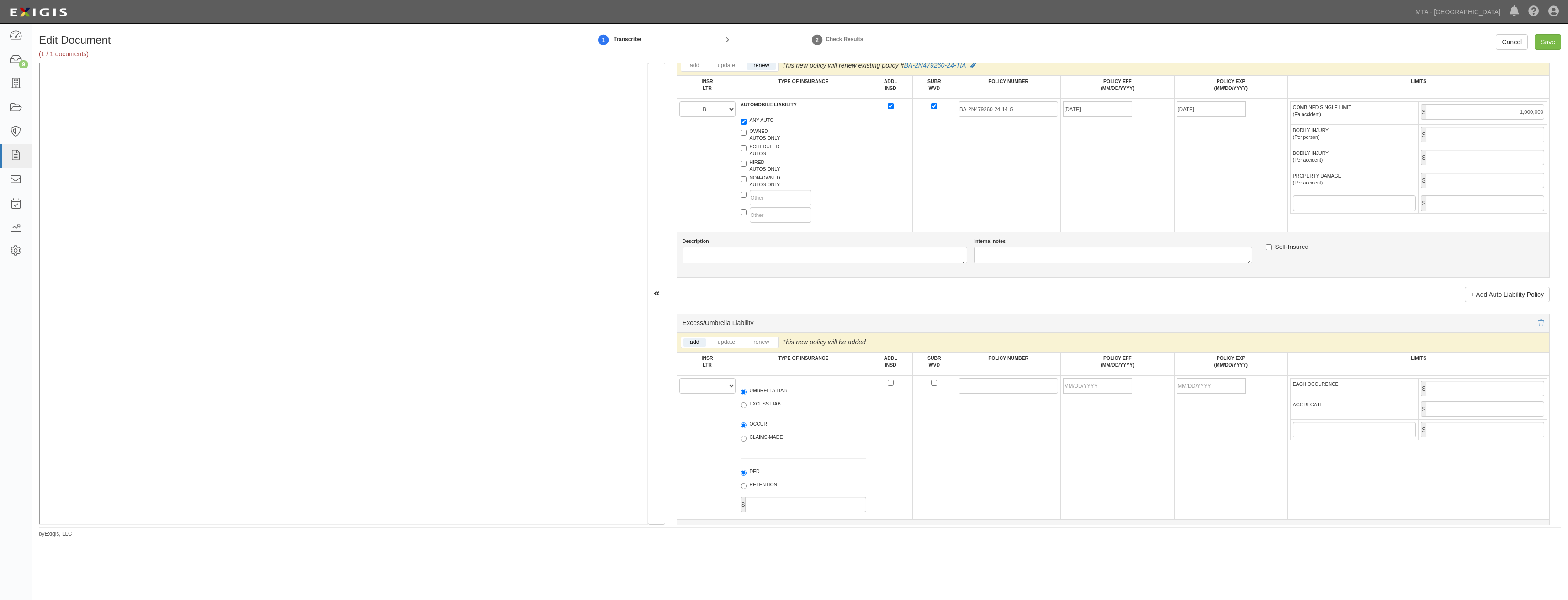
scroll to position [913, 0]
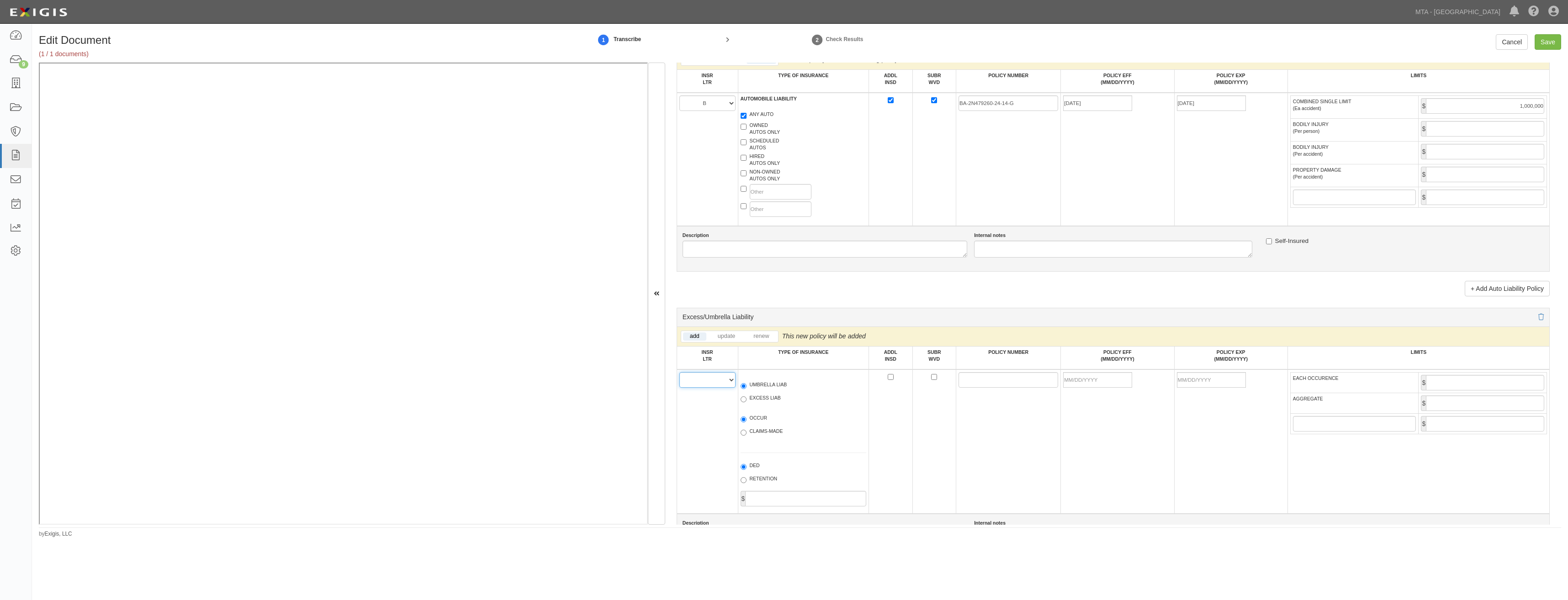
click at [713, 382] on select "A B C D E F" at bounding box center [707, 380] width 56 height 16
select select "C"
click at [679, 372] on select "A B C D E F" at bounding box center [707, 380] width 56 height 16
click at [754, 385] on label "UMBRELLA LIAB" at bounding box center [764, 386] width 47 height 9
click at [746, 385] on input "UMBRELLA LIAB" at bounding box center [744, 386] width 6 height 6
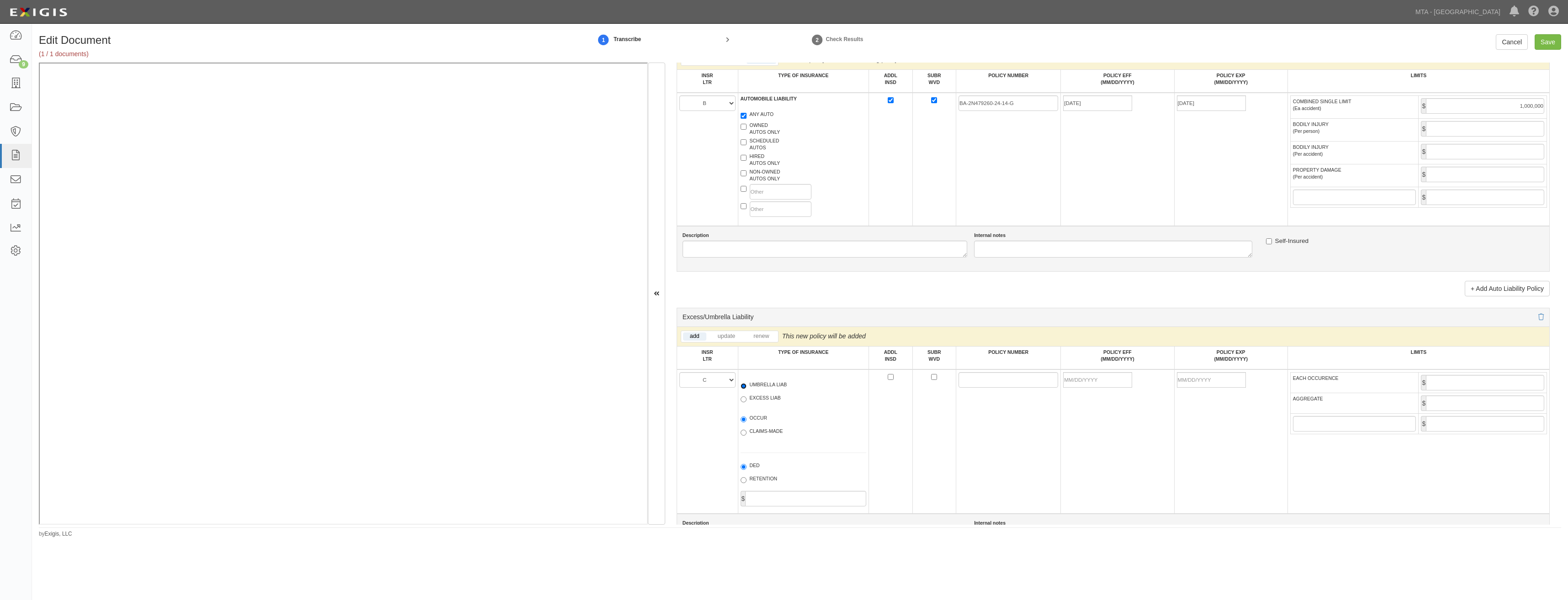
radio input "true"
click at [752, 417] on label "OCCUR" at bounding box center [754, 419] width 27 height 9
click at [746, 417] on input "OCCUR" at bounding box center [744, 420] width 6 height 6
radio input "true"
click at [888, 375] on input "ADDL INSD" at bounding box center [891, 377] width 6 height 6
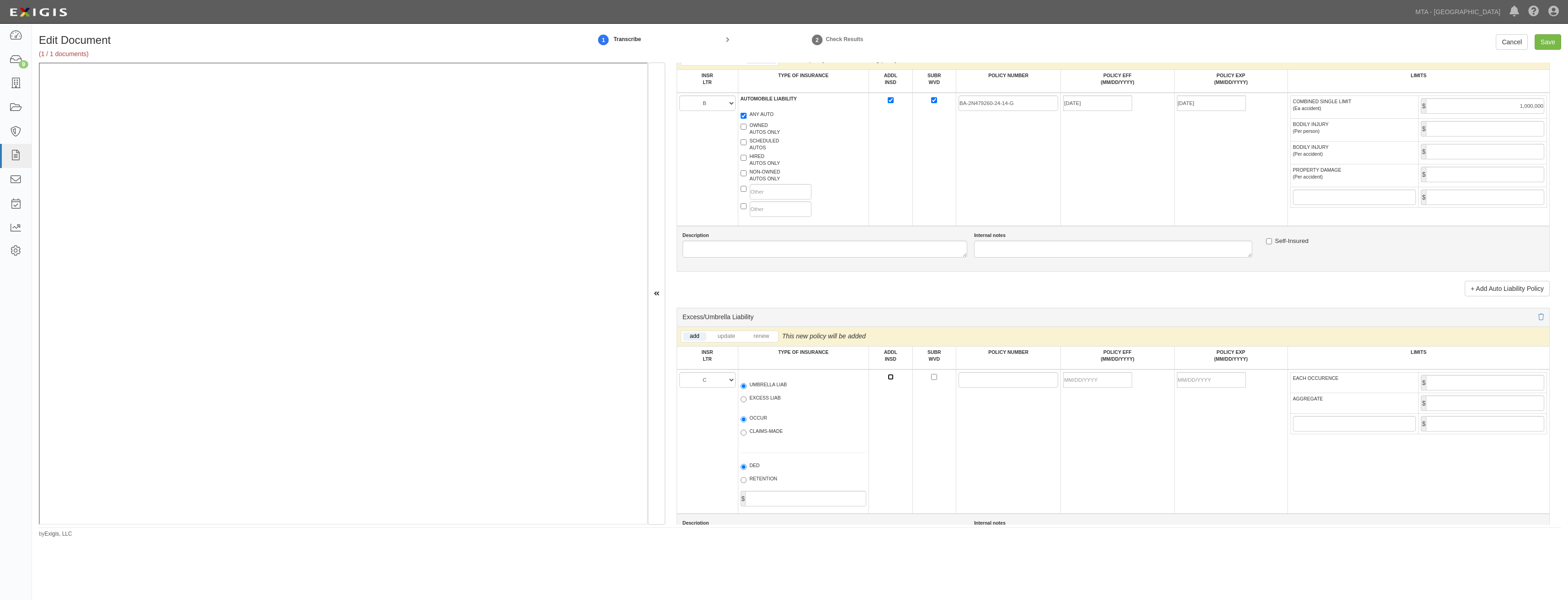
checkbox input "true"
click at [932, 377] on input "SUBR WVD" at bounding box center [934, 377] width 6 height 6
checkbox input "true"
click at [964, 382] on input "POLICY NUMBER" at bounding box center [1009, 380] width 100 height 16
paste input "CUP-2S046917-24"
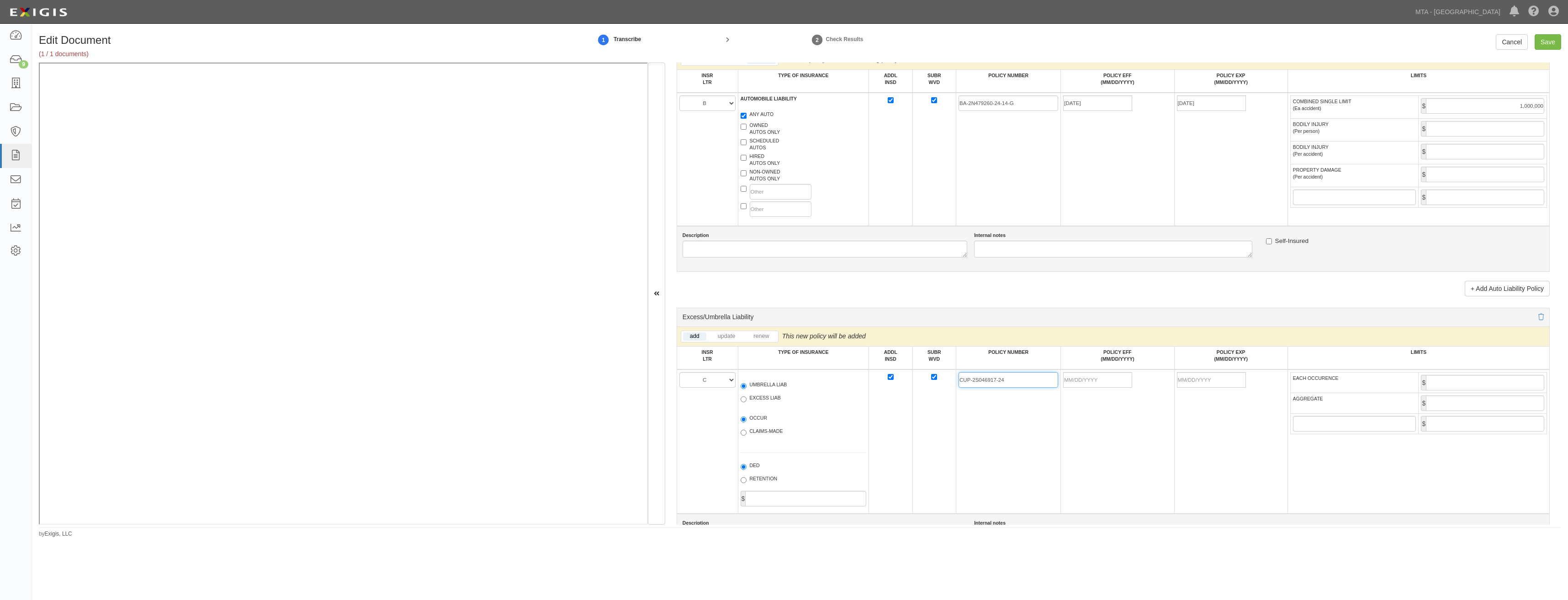
type input "CUP-2S046917-24"
click at [1095, 427] on td at bounding box center [1118, 441] width 113 height 144
click at [1090, 383] on input "POLICY EFF (MM/DD/YYYY)" at bounding box center [1097, 380] width 69 height 16
type input "07/01/2025"
type input "07/01/2026"
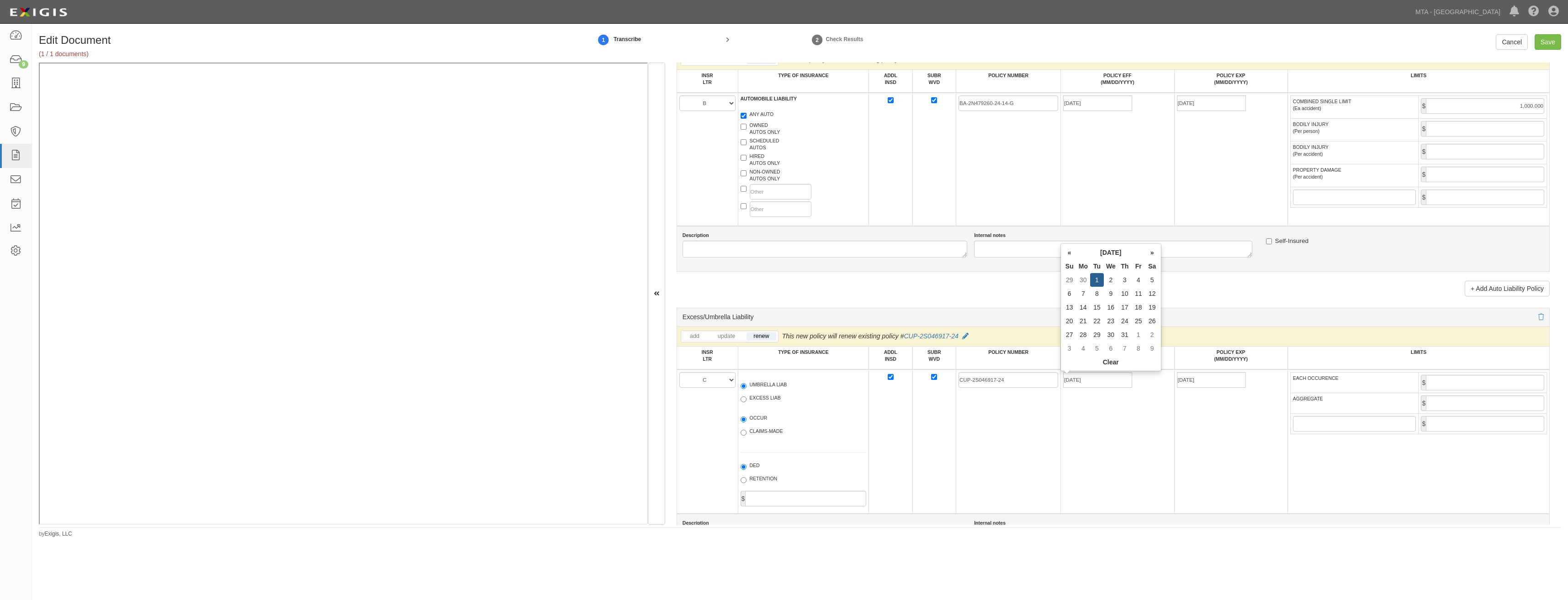
click at [1036, 426] on td "CUP-2S046917-24" at bounding box center [1009, 441] width 105 height 144
click at [1463, 382] on input "EACH OCCURENCE" at bounding box center [1485, 383] width 118 height 16
type input "15,000,000"
click at [1481, 400] on input "AGGREGATE" at bounding box center [1485, 403] width 118 height 16
type input "15,000,000"
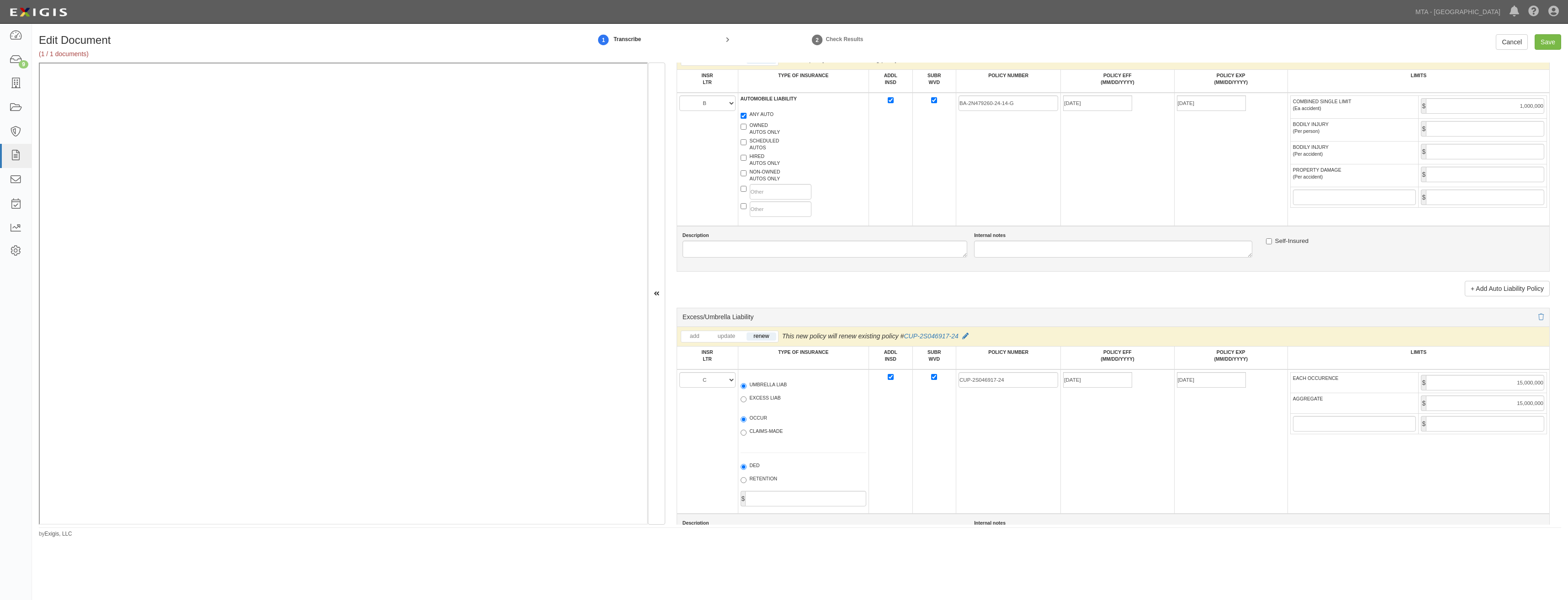
click at [1082, 441] on td "07/01/2025" at bounding box center [1118, 441] width 113 height 144
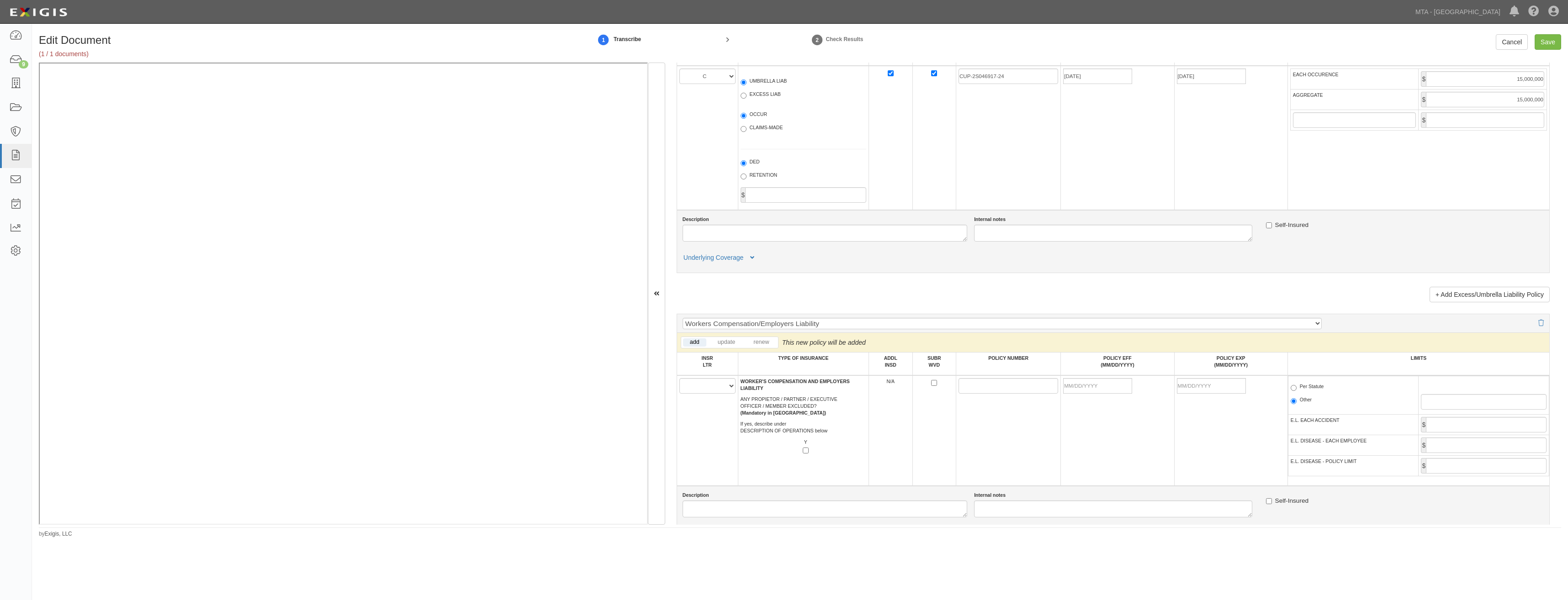
scroll to position [1233, 0]
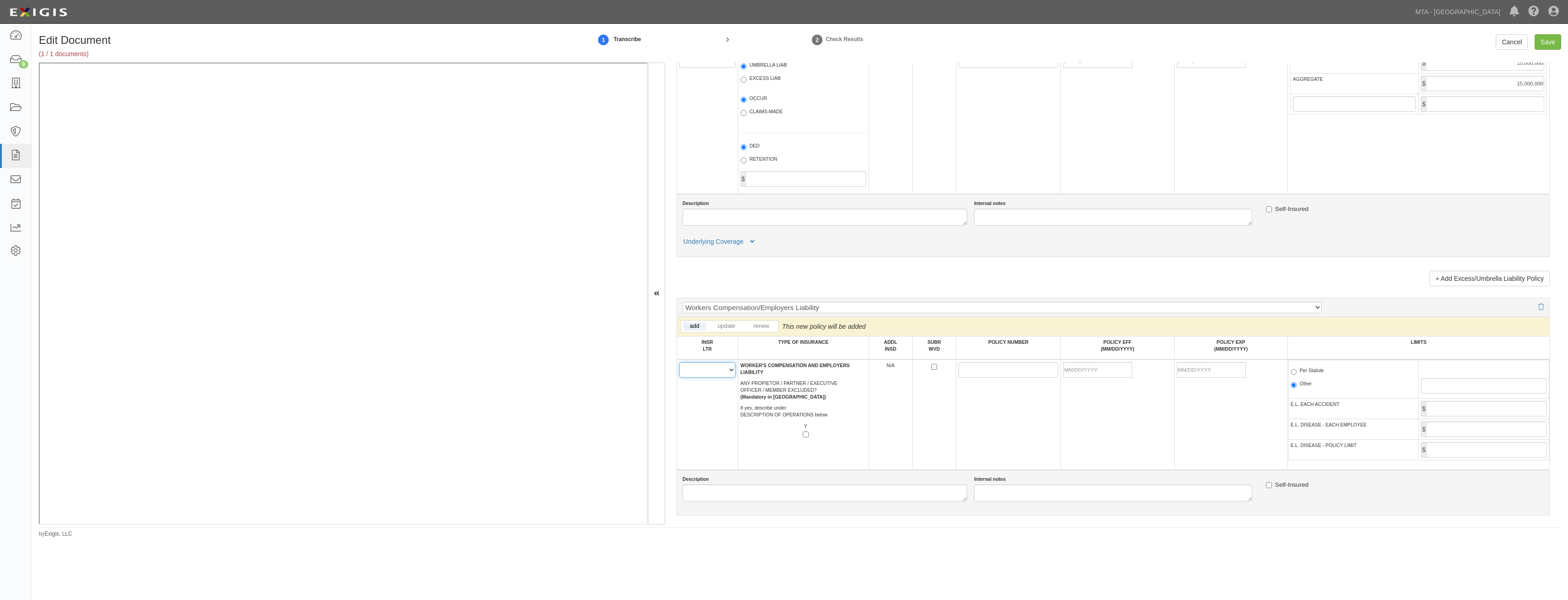
click at [699, 369] on select "A B C D E F" at bounding box center [707, 370] width 56 height 16
select select "D"
click at [679, 362] on select "A B C D E F" at bounding box center [707, 370] width 56 height 16
click at [705, 408] on td "A B C D E F" at bounding box center [707, 415] width 61 height 111
click at [961, 369] on input "POLICY NUMBER" at bounding box center [1009, 370] width 100 height 16
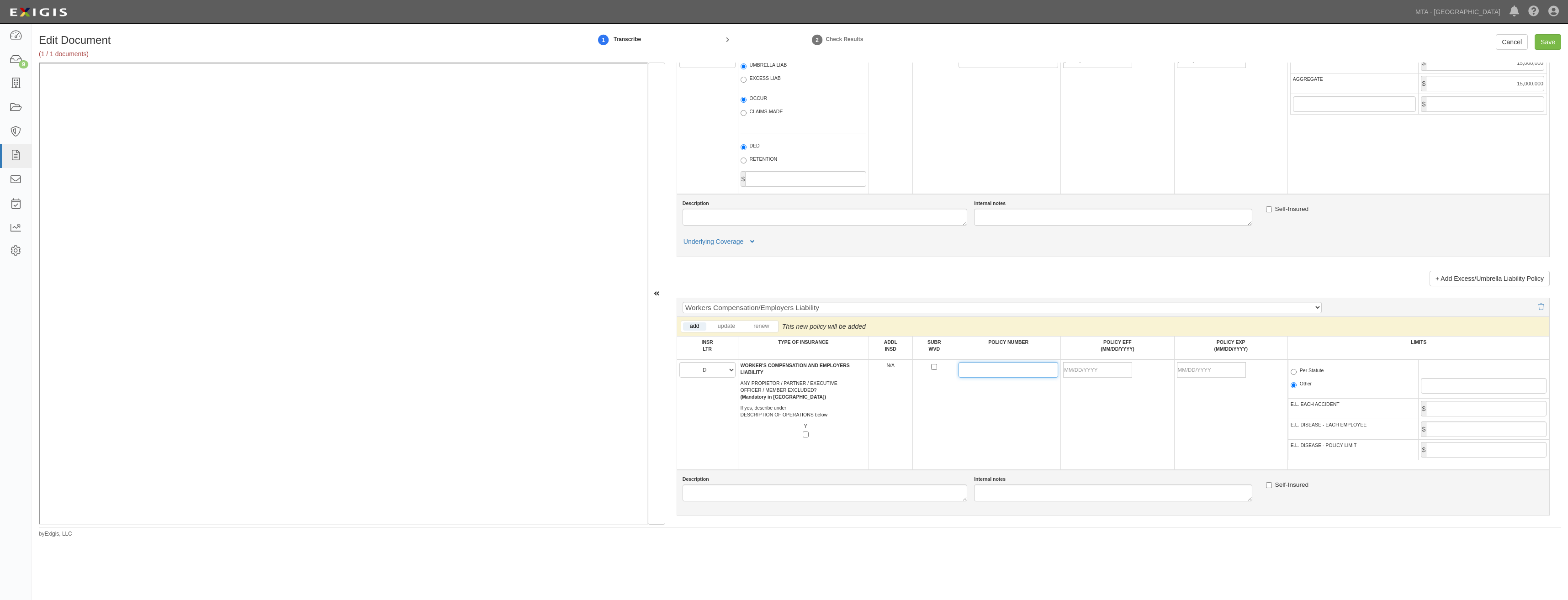
paste input "UB-8K958492-22-COF"
type input "UB-8K958492-22-COF"
click at [1073, 367] on input "POLICY EFF (MM/DD/YYYY)" at bounding box center [1097, 370] width 69 height 16
type input "07/01/2025"
type input "2,000,000"
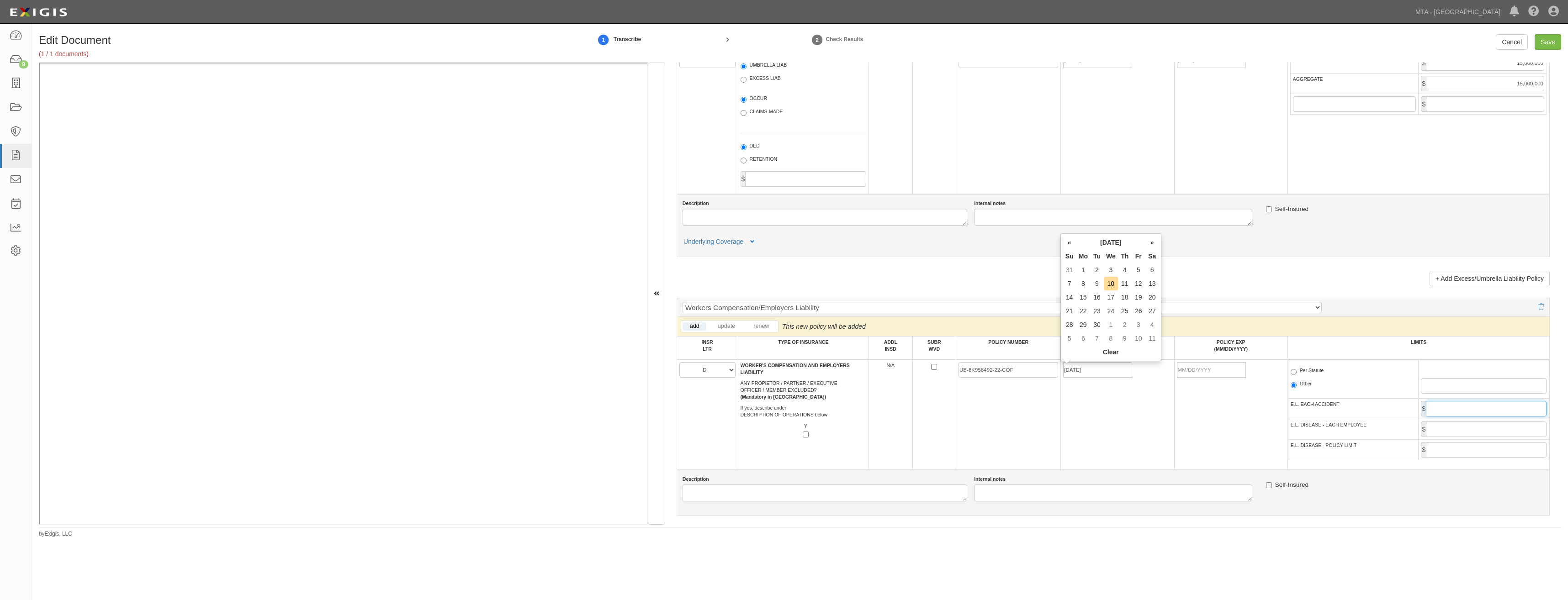
type input "2,000,000"
type input "07/01/2026"
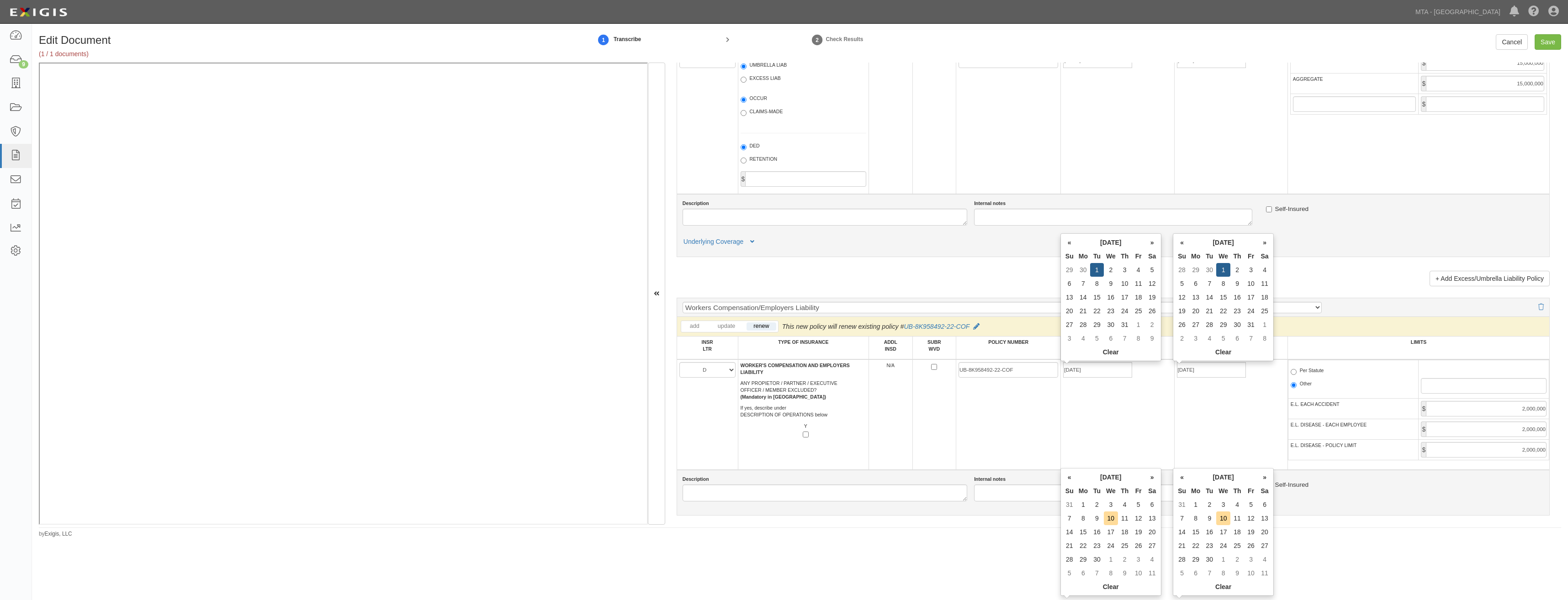
click at [1091, 414] on td "07/01/2025" at bounding box center [1118, 415] width 113 height 111
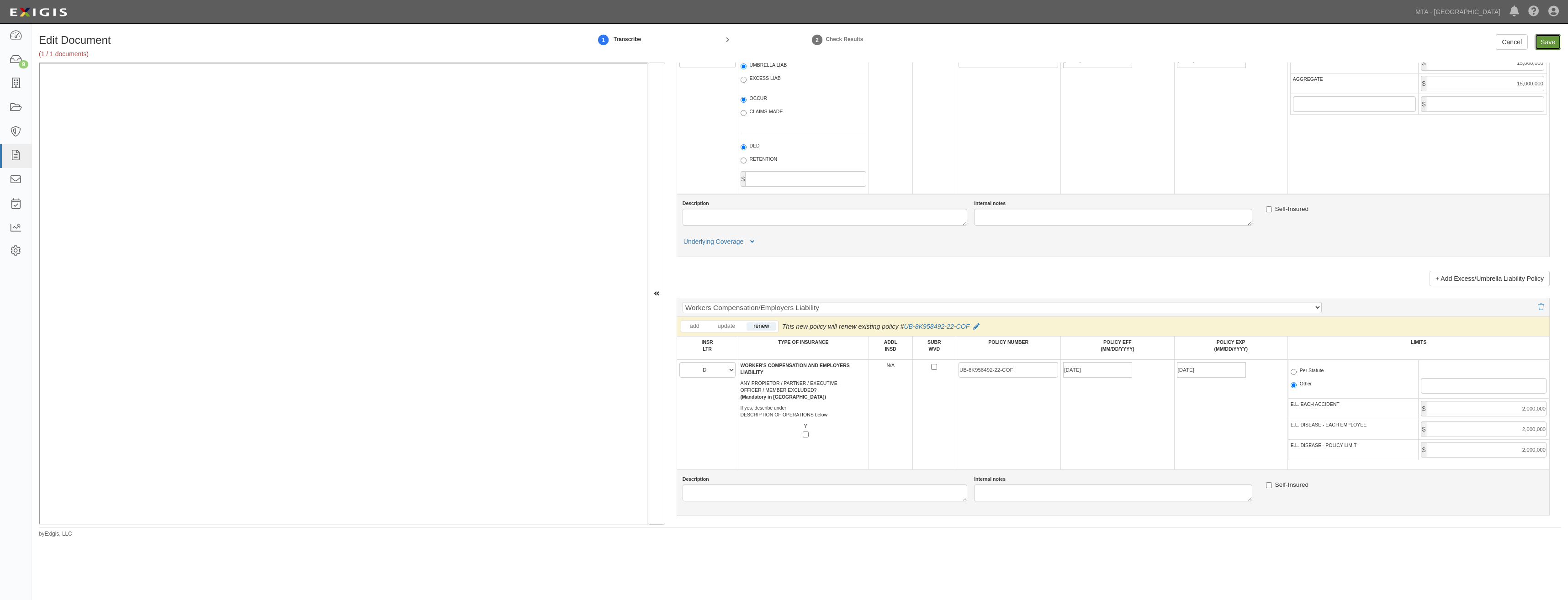
click at [1545, 38] on input "Save" at bounding box center [1548, 42] width 27 height 16
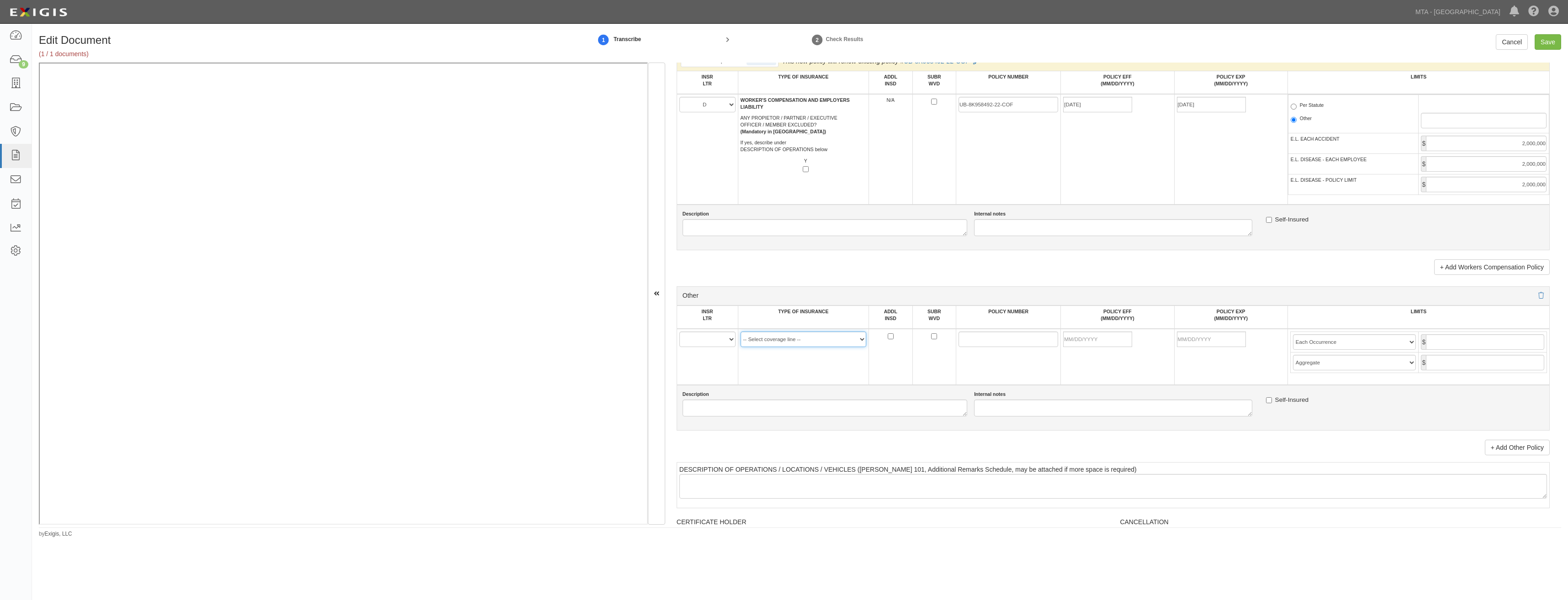
scroll to position [1504, 0]
click at [1531, 292] on link at bounding box center [1538, 290] width 12 height 7
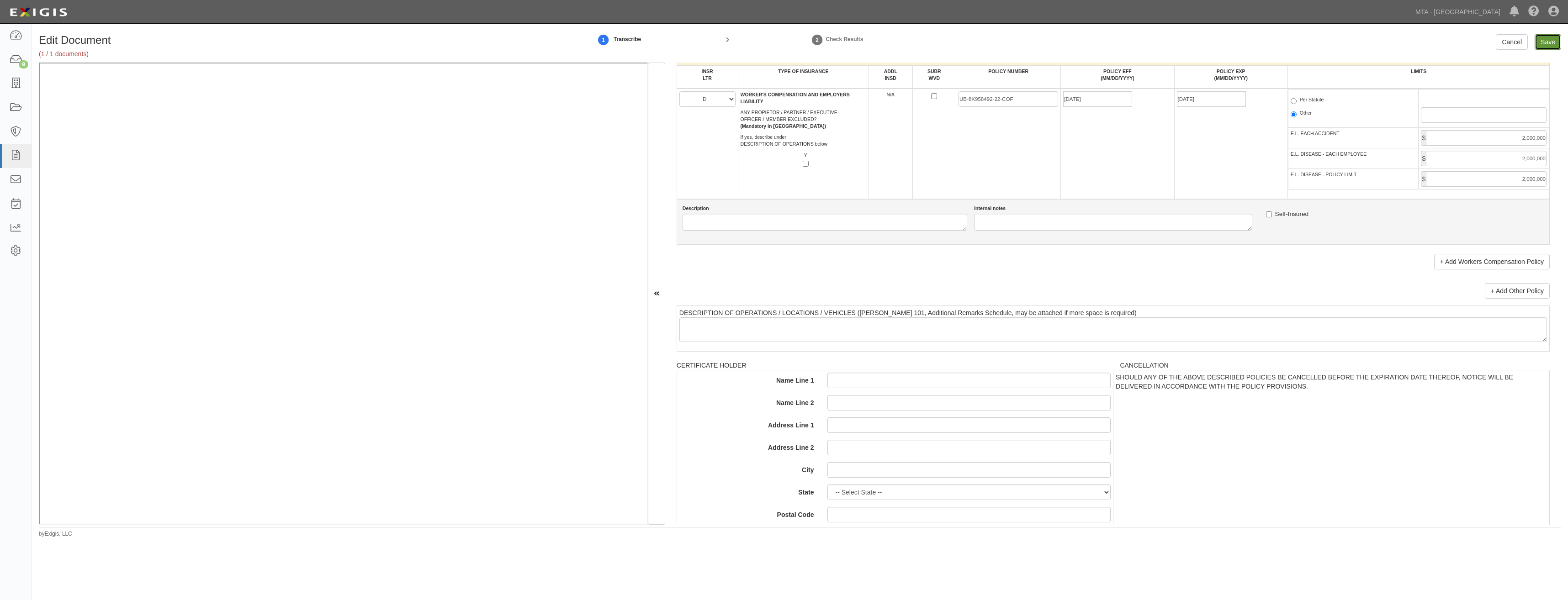
click at [1542, 37] on input "Save" at bounding box center [1548, 42] width 27 height 16
type input "1000000"
type input "2000000"
type input "1000000"
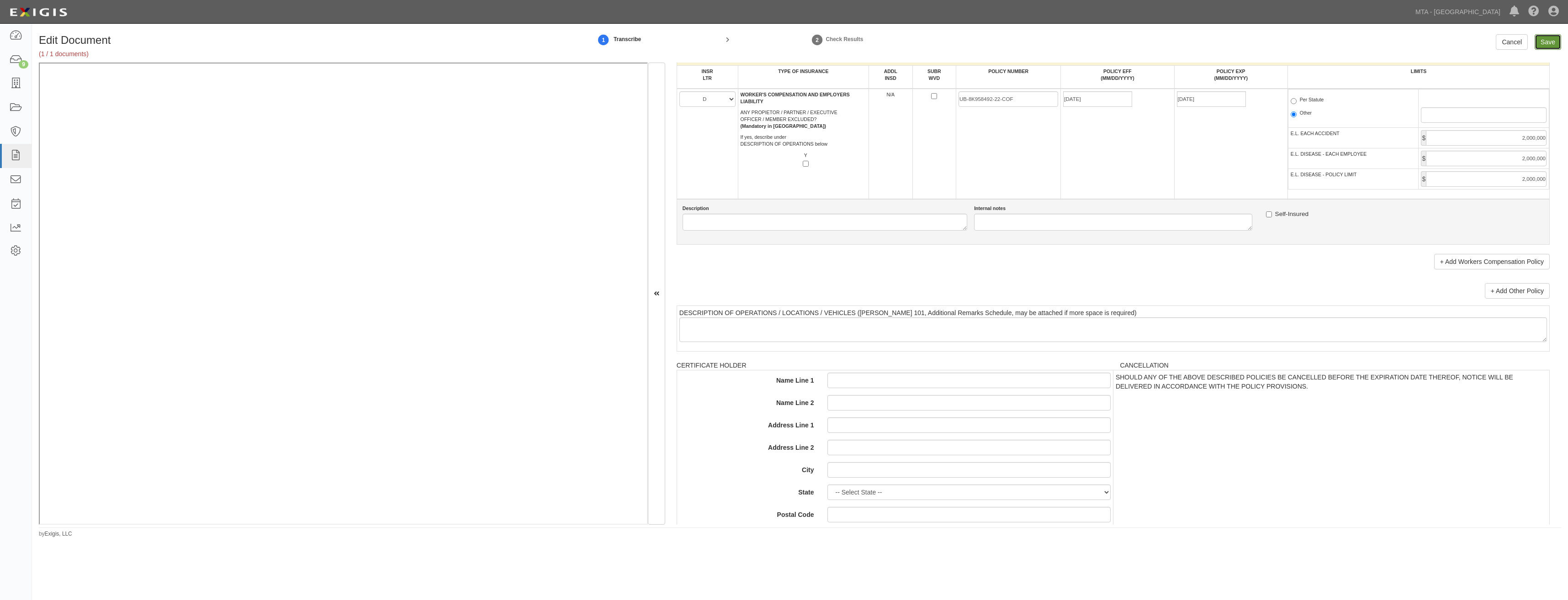
type input "15000000"
type input "2000000"
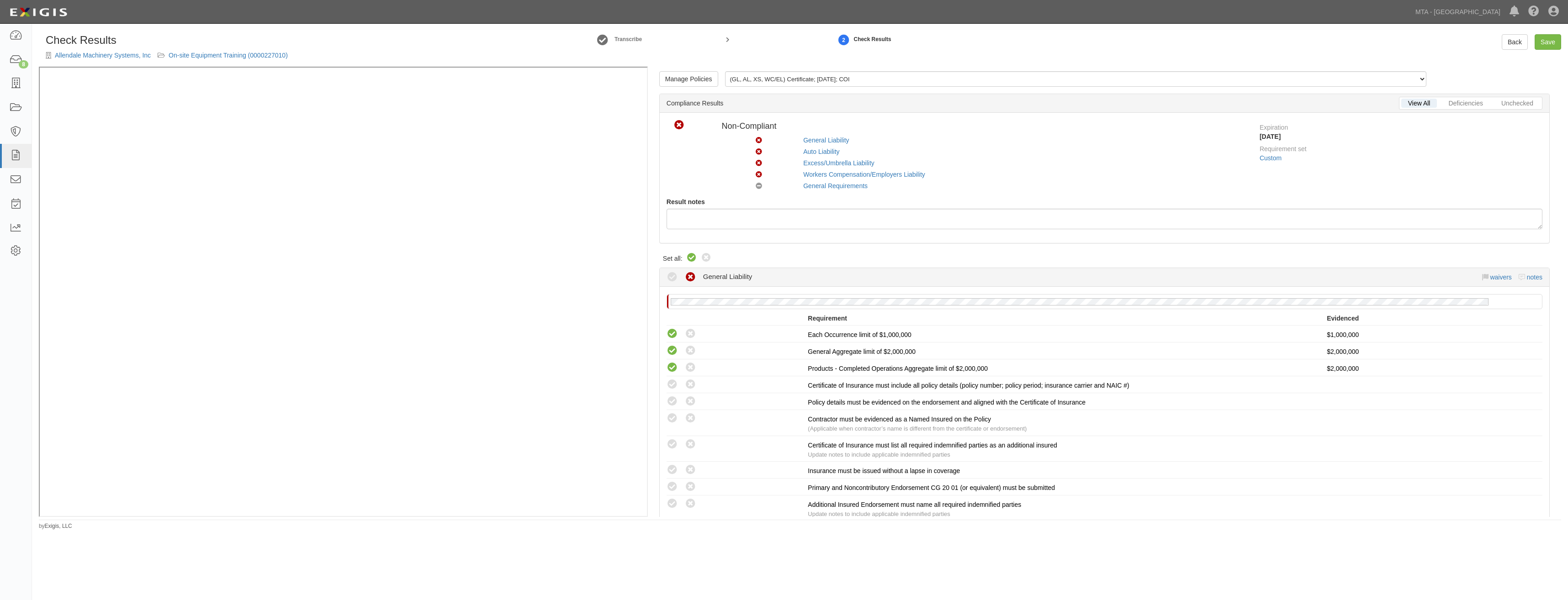
click at [693, 256] on icon at bounding box center [691, 258] width 11 height 11
radio input "true"
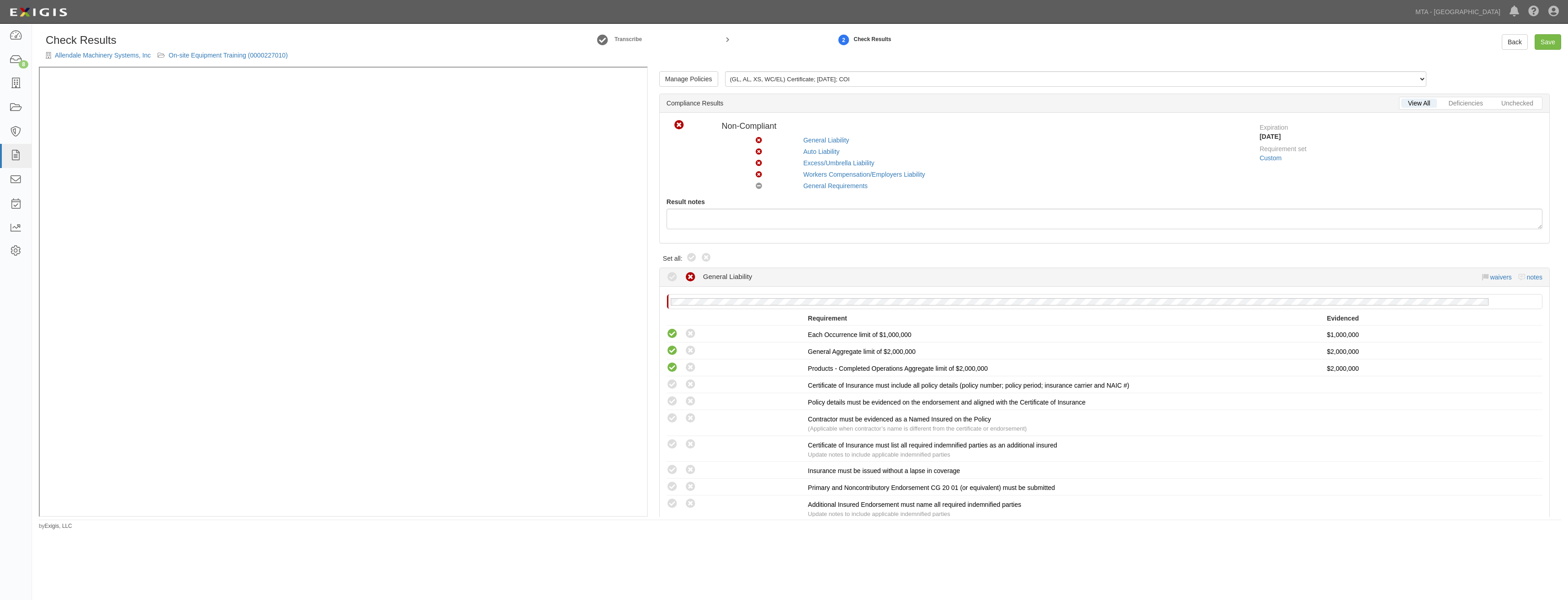
radio input "true"
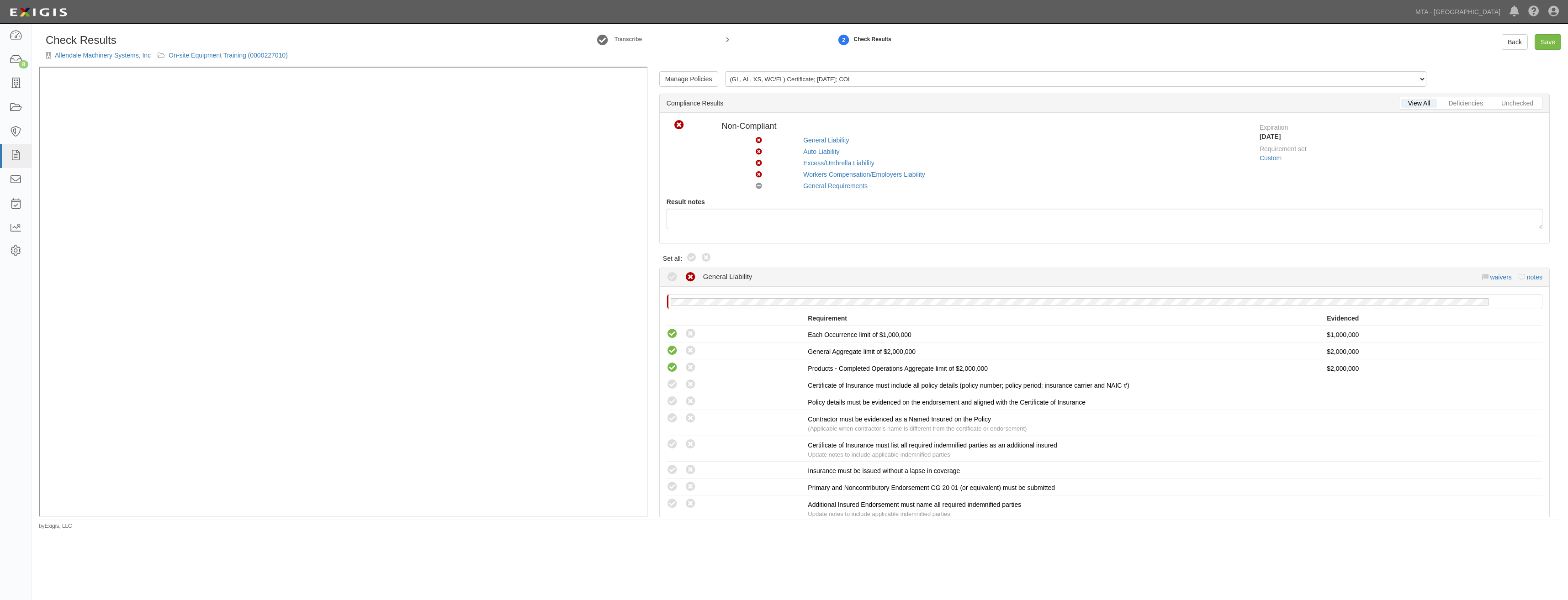
radio input "true"
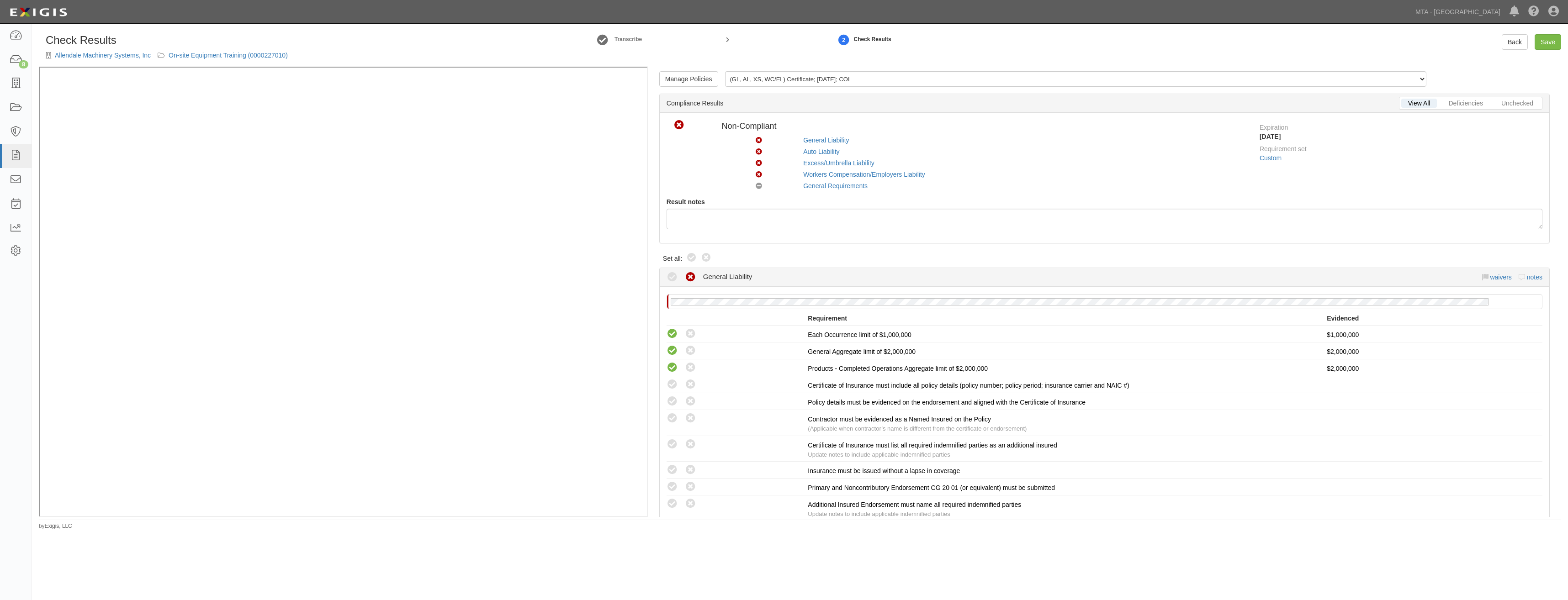
radio input "true"
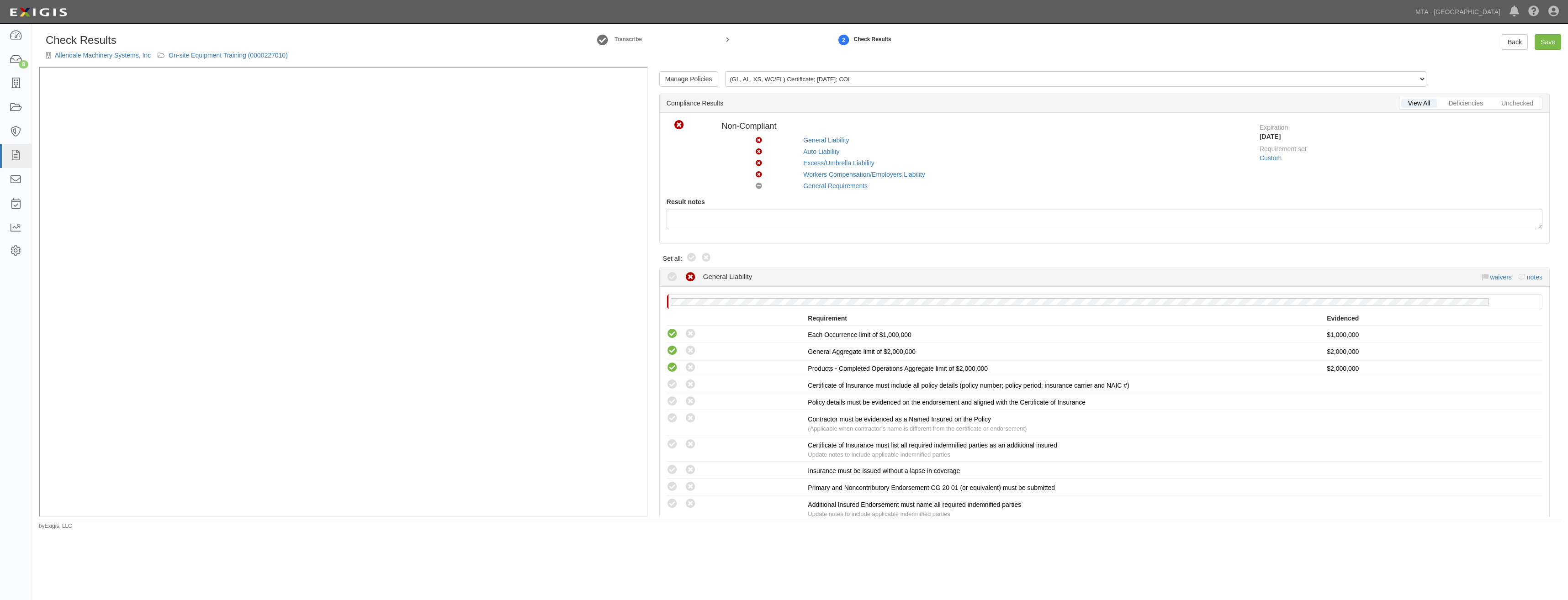
radio input "true"
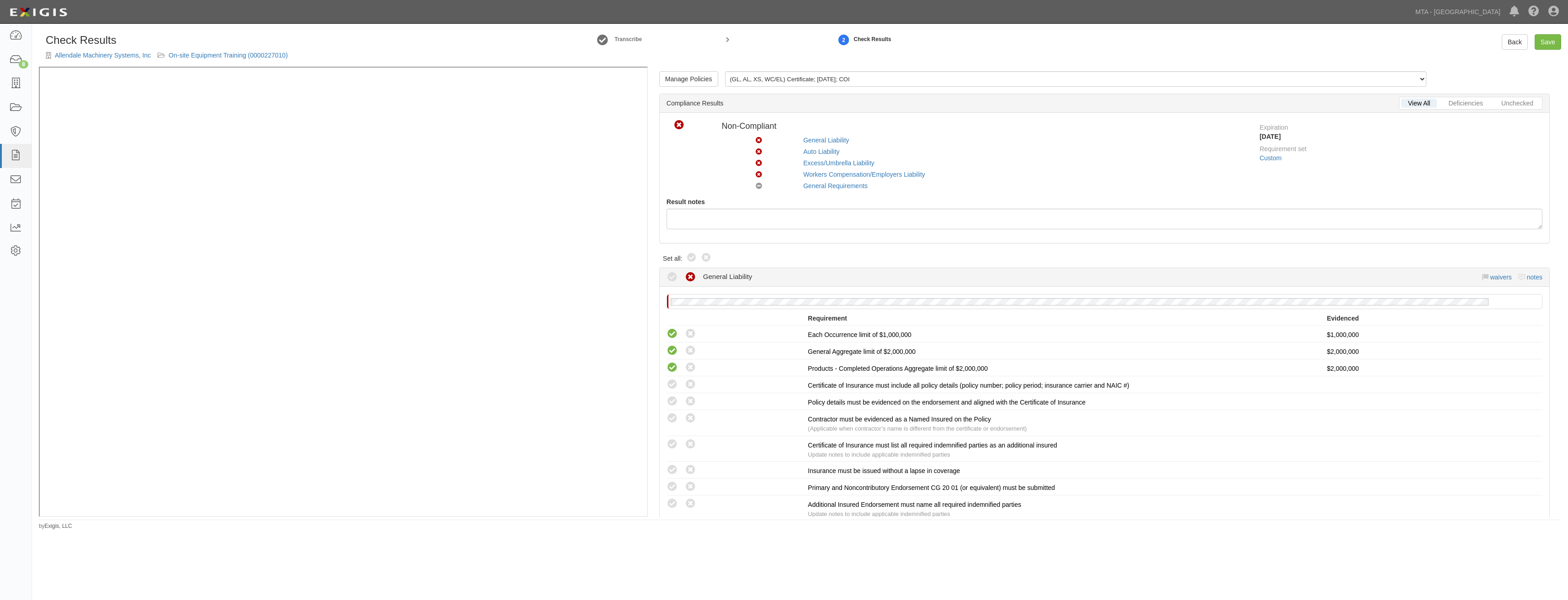
radio input "true"
radio input "false"
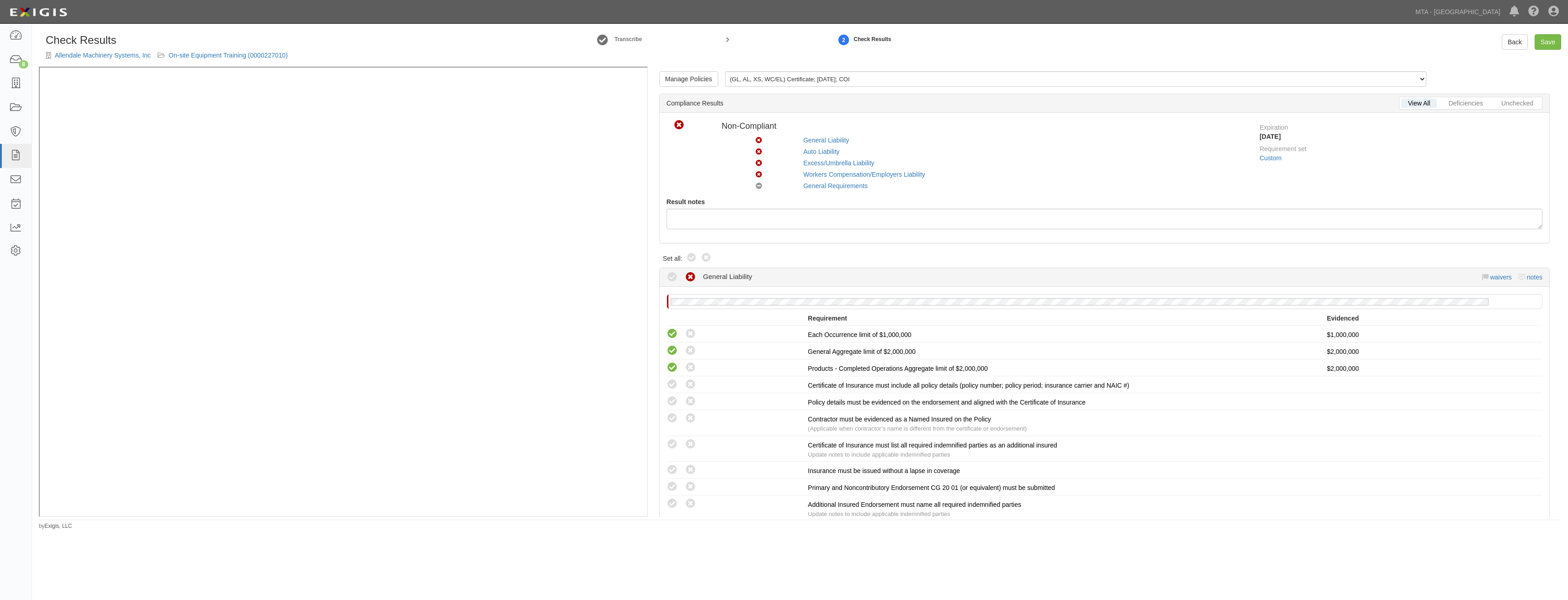
radio input "true"
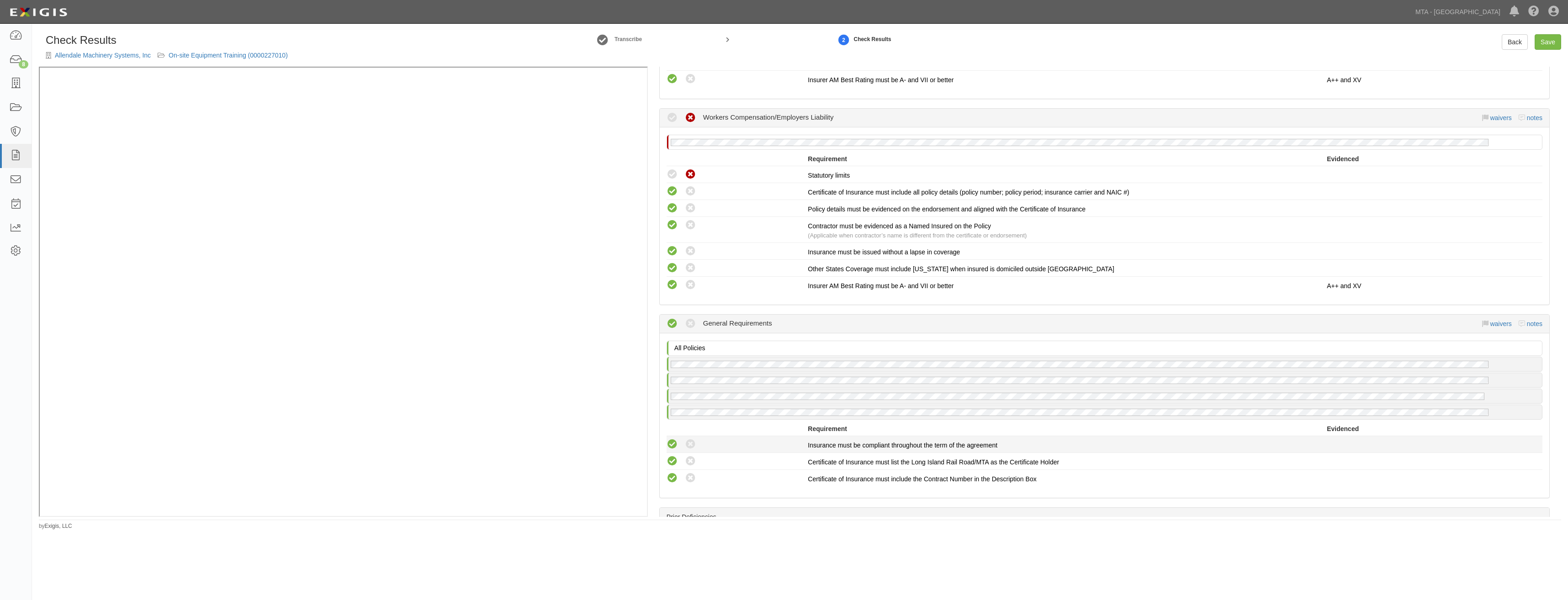
scroll to position [873, 0]
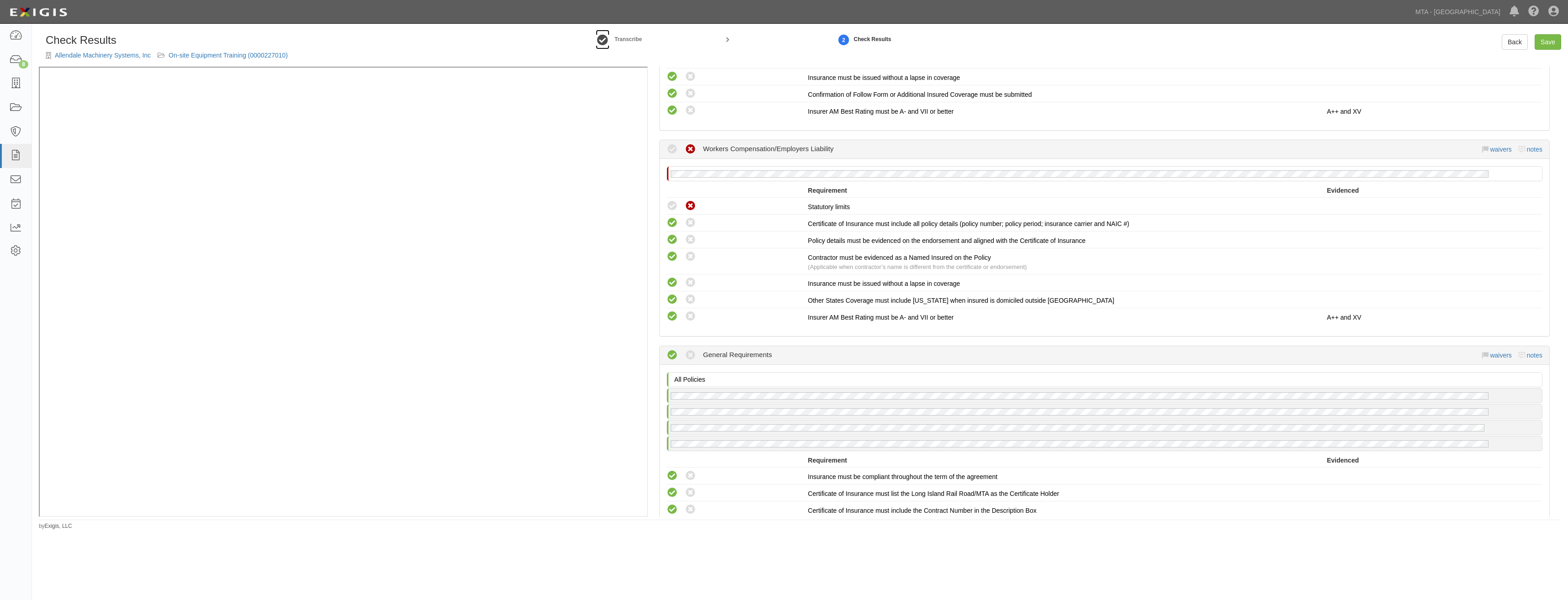
click link
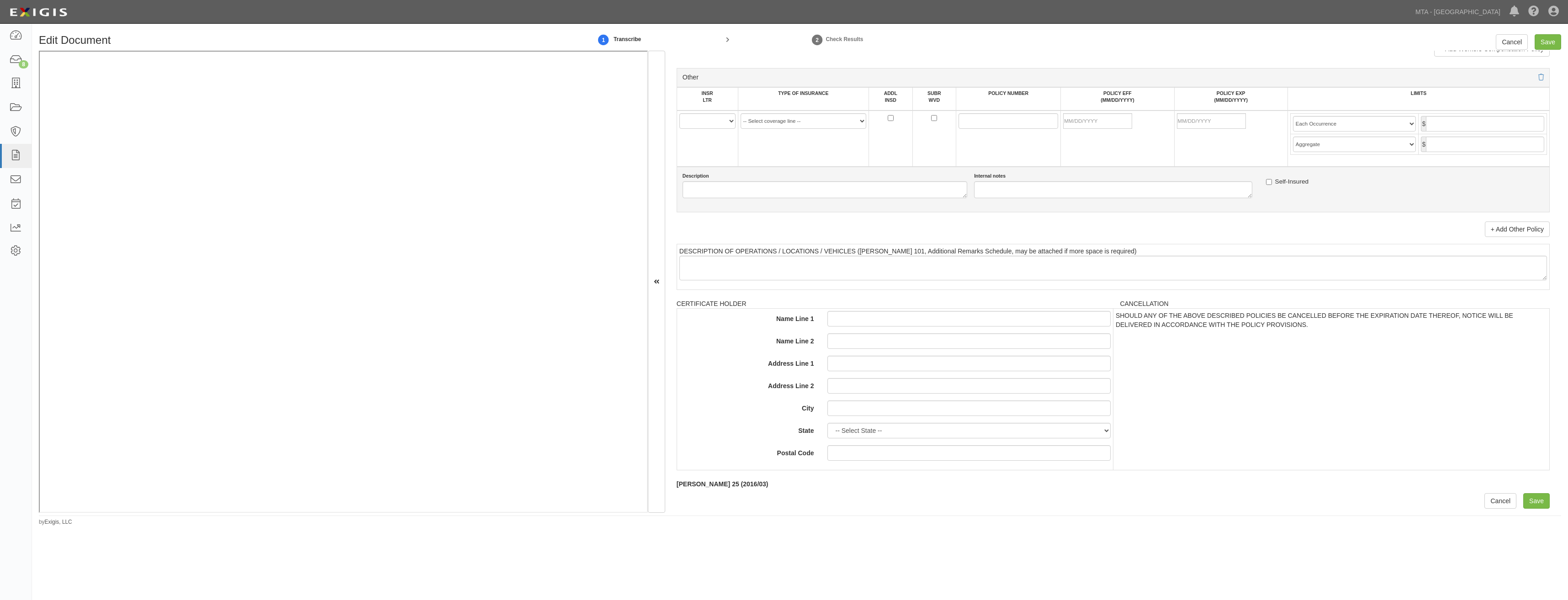
drag, startPoint x: 1392, startPoint y: 393, endPoint x: 1383, endPoint y: 588, distance: 195.2
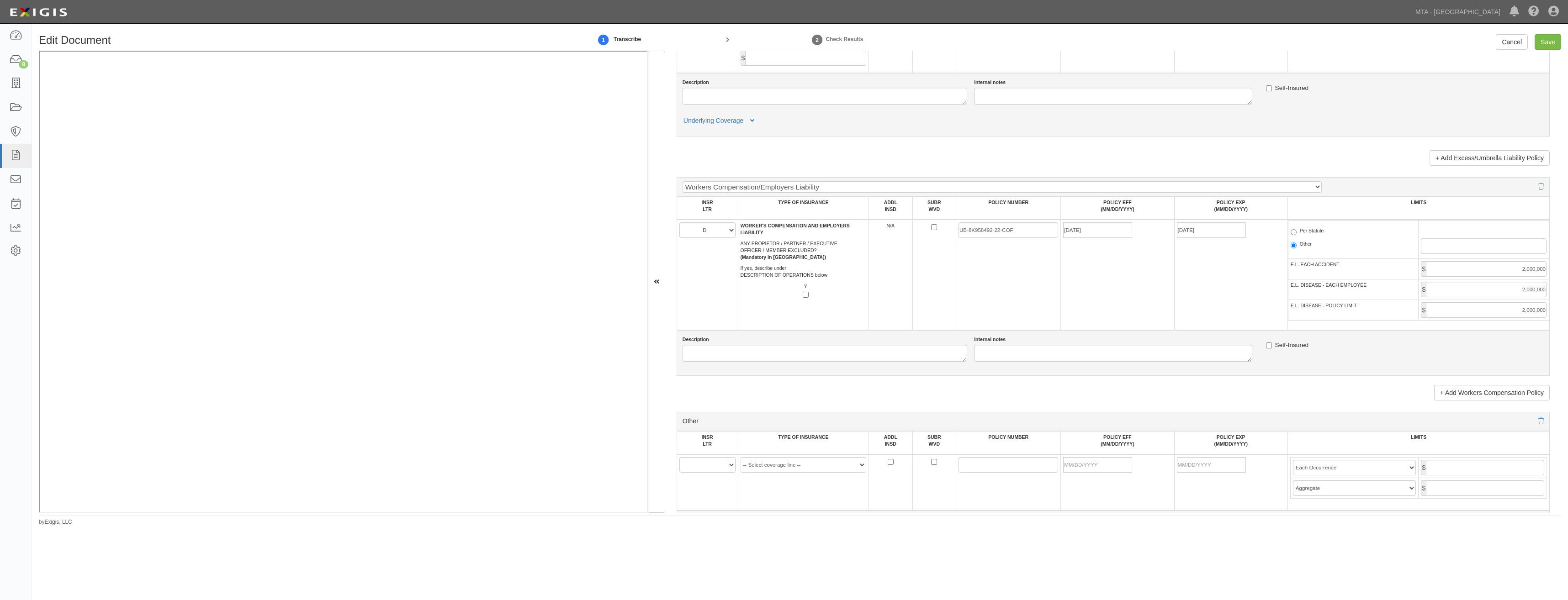
scroll to position [1264, 0]
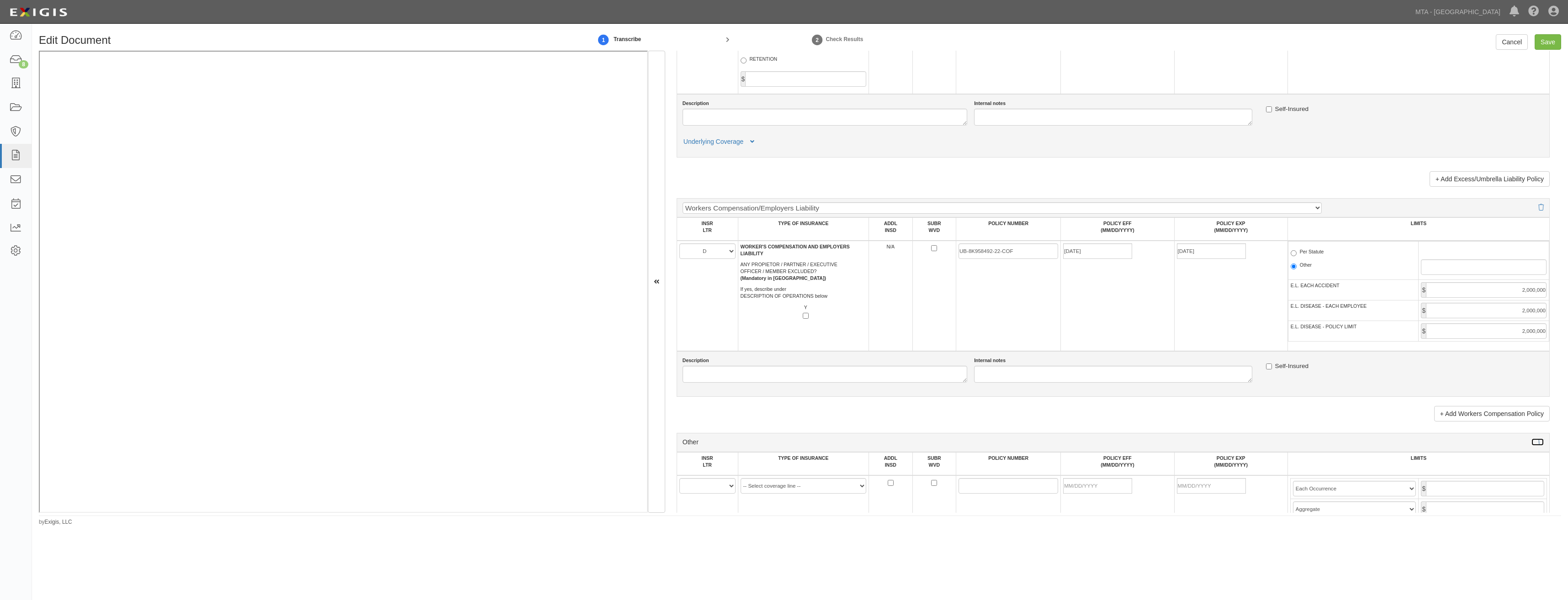
click at [1538, 444] on icon at bounding box center [1541, 442] width 5 height 7
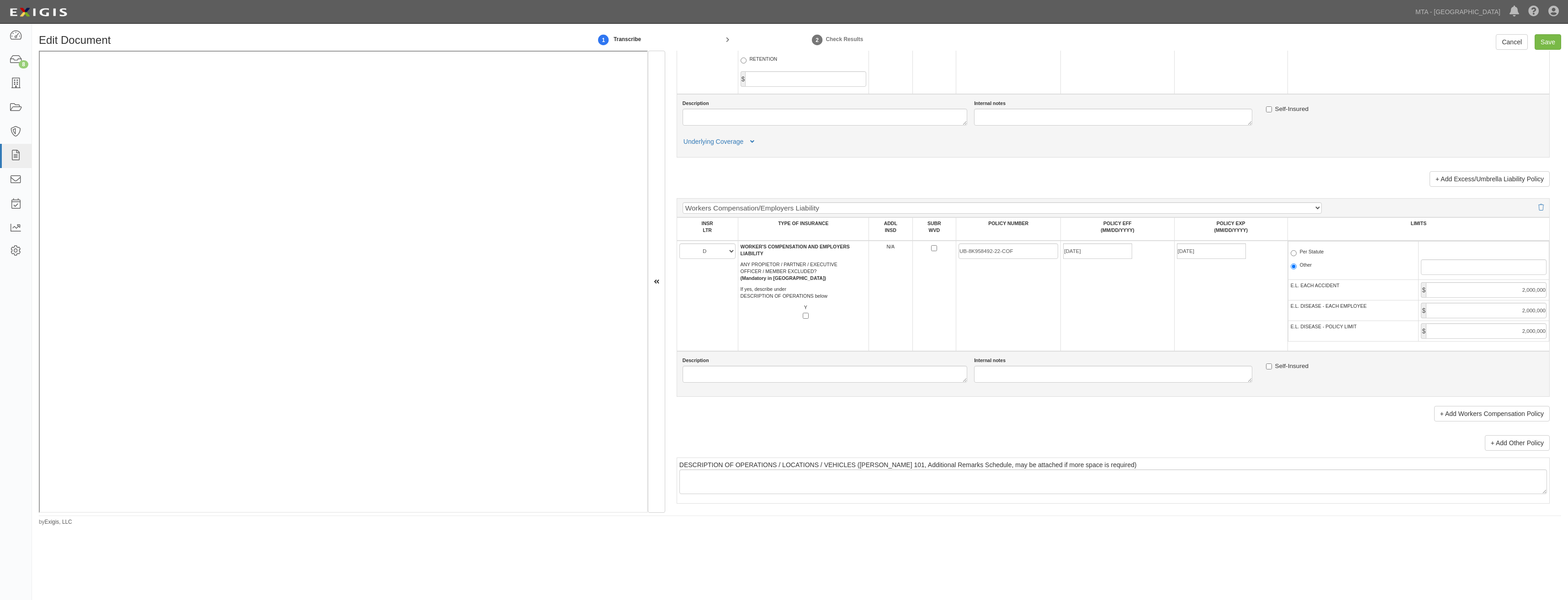
click at [1310, 248] on label "Per Statute" at bounding box center [1307, 253] width 33 height 9
click at [1297, 250] on input "Per Statute" at bounding box center [1293, 253] width 6 height 6
radio input "true"
click at [1542, 38] on input "Save" at bounding box center [1548, 42] width 27 height 16
type input "1000000"
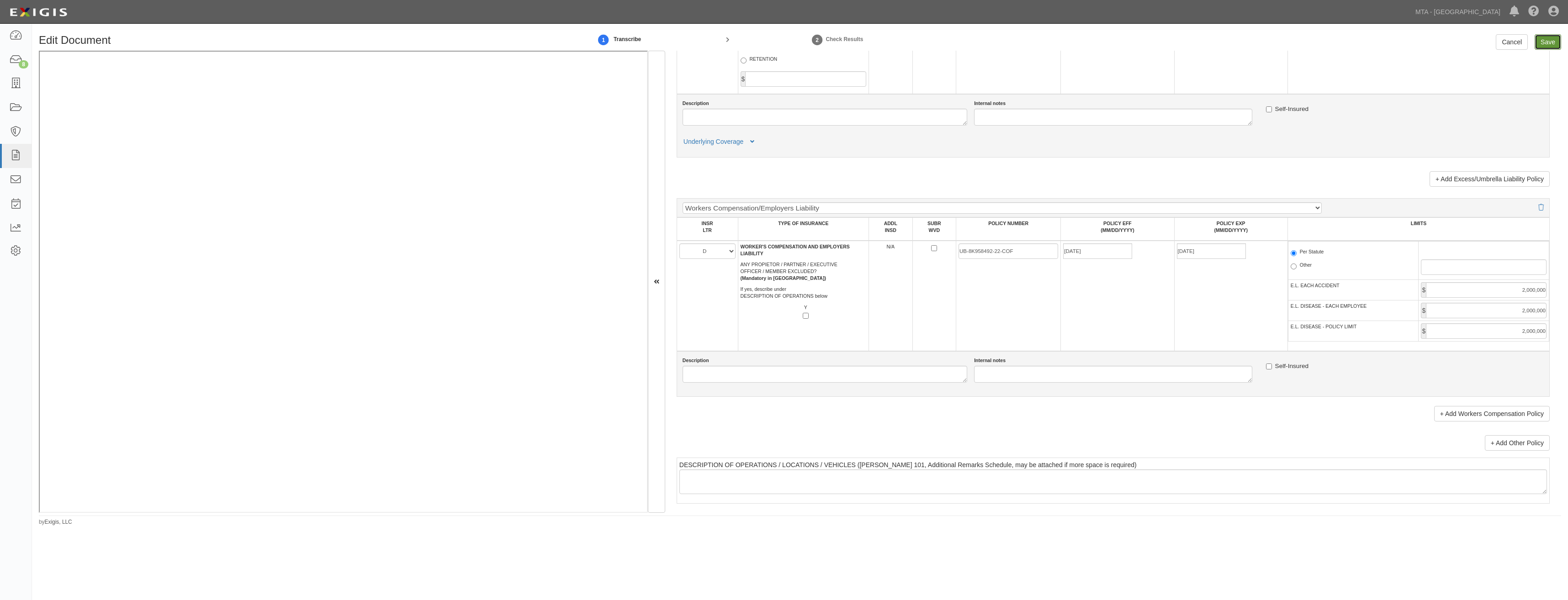
type input "2000000"
type input "1000000"
type input "15000000"
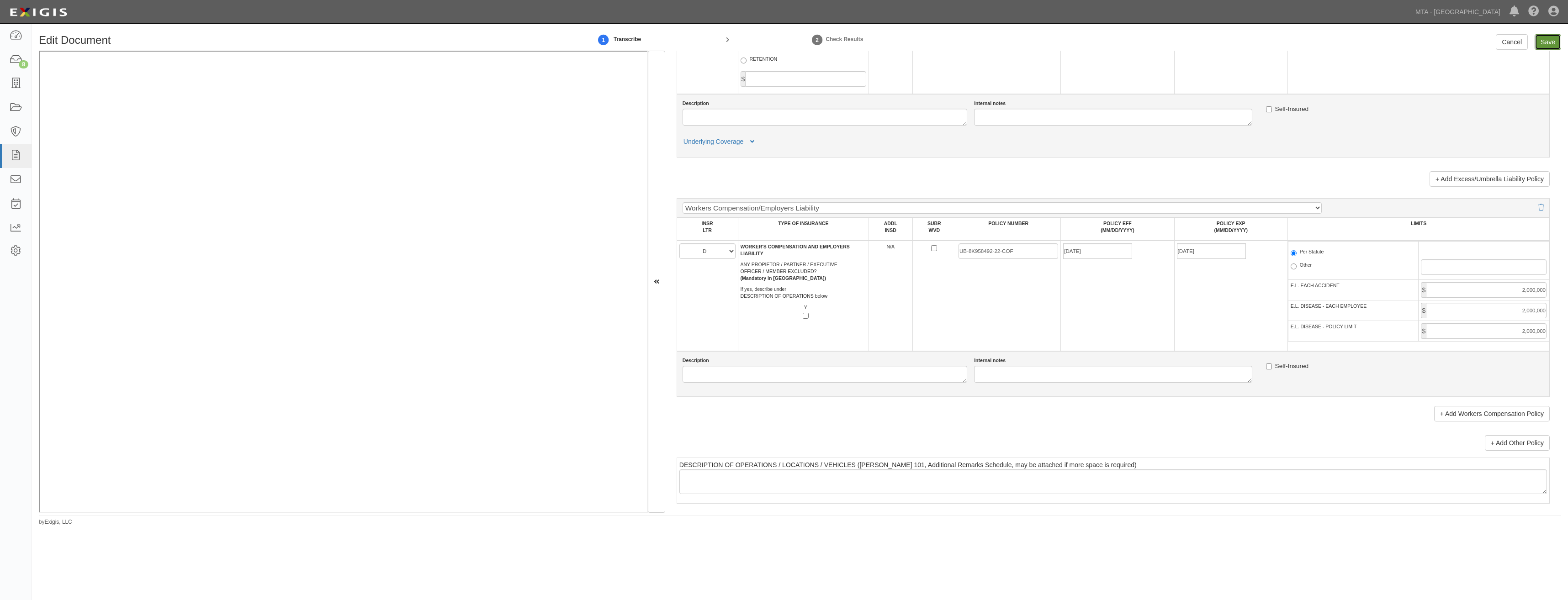
type input "2000000"
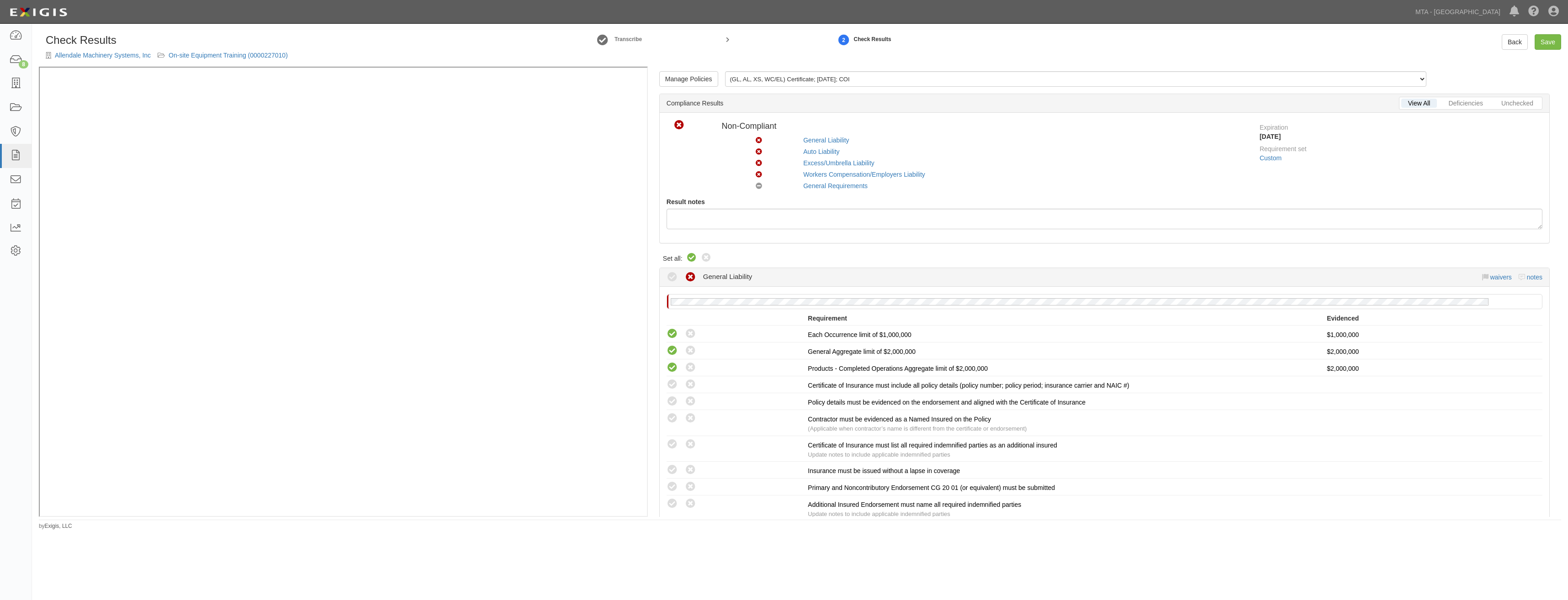
click at [688, 261] on icon at bounding box center [691, 258] width 11 height 11
radio input "true"
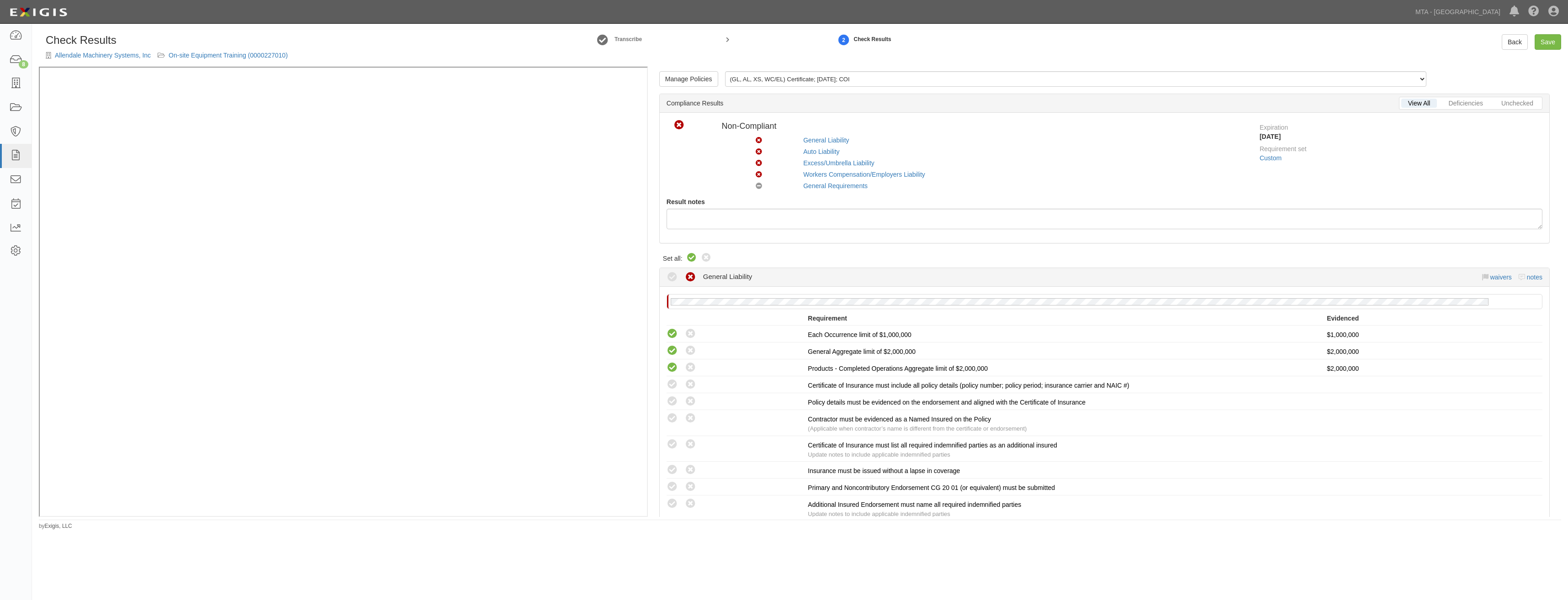
radio input "true"
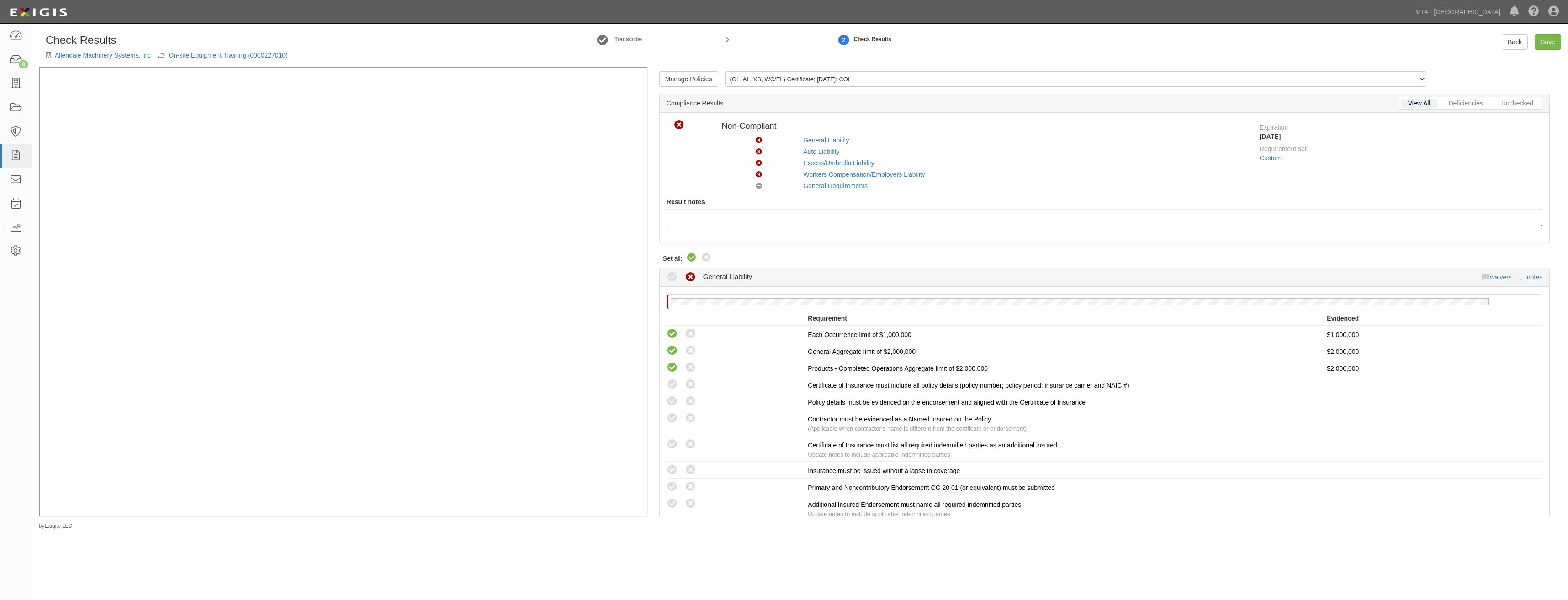
radio input "true"
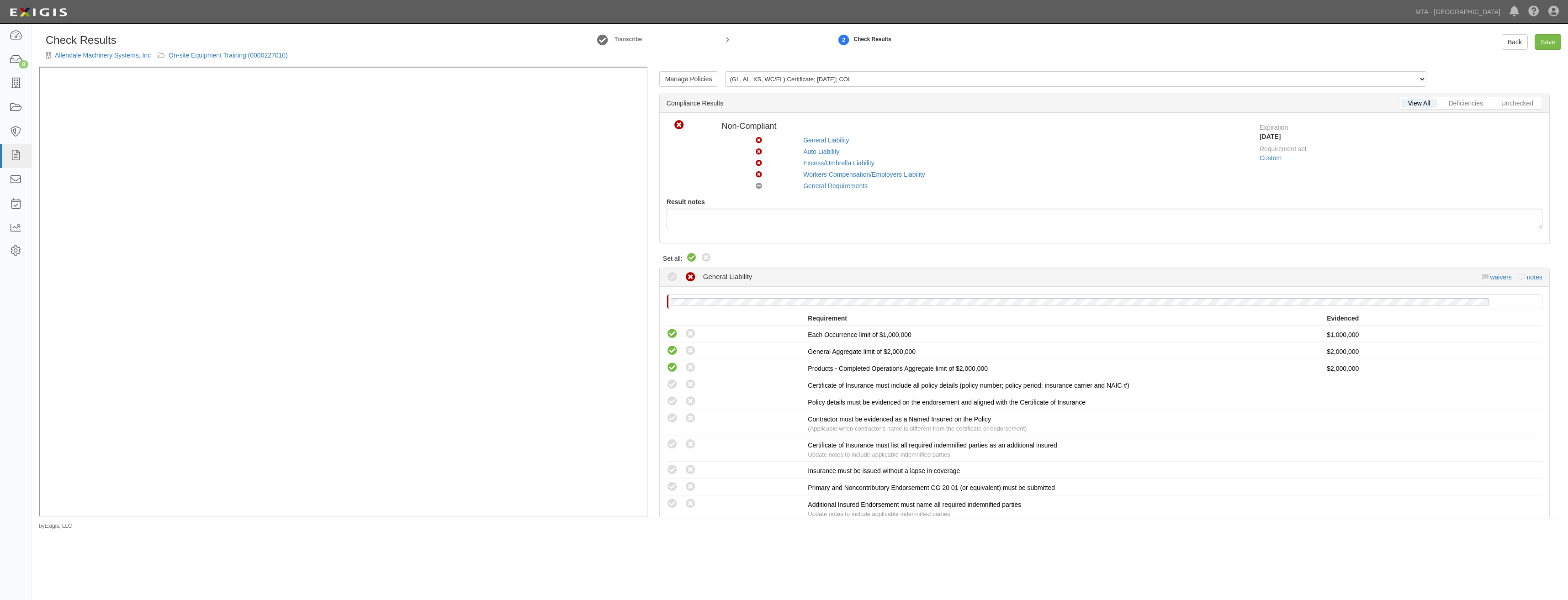
radio input "true"
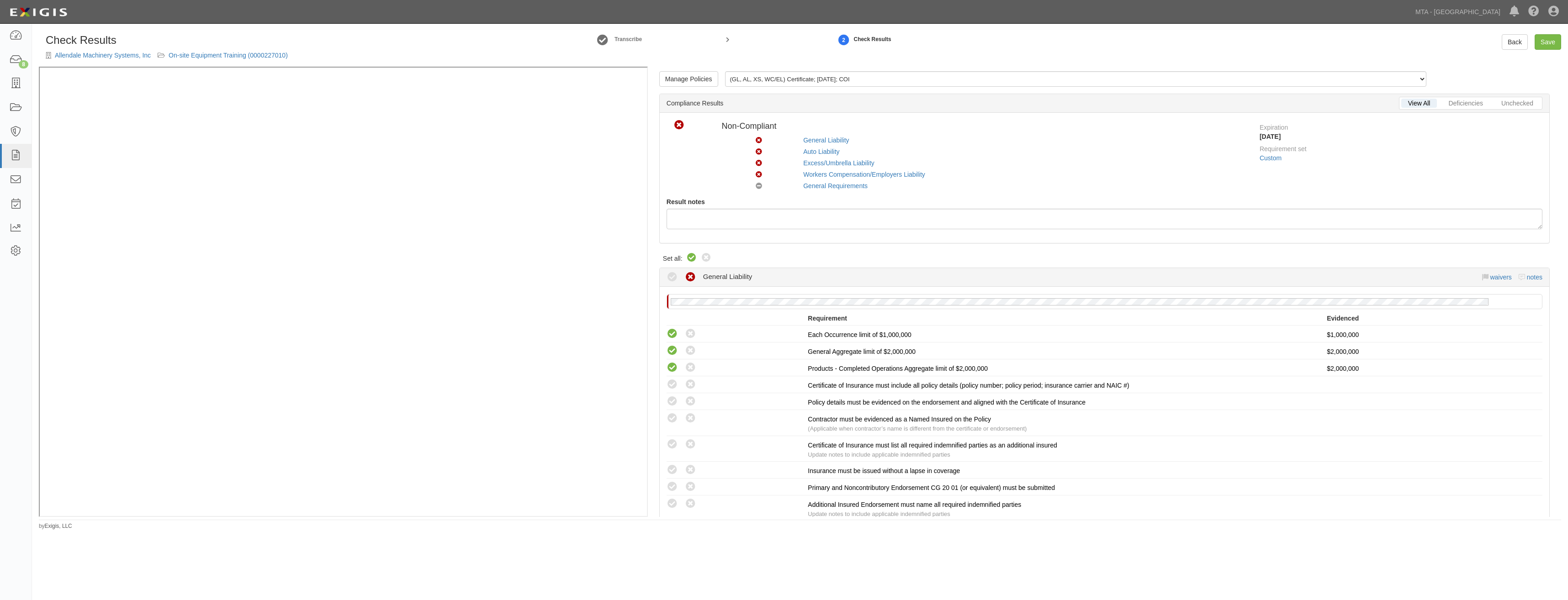
radio input "true"
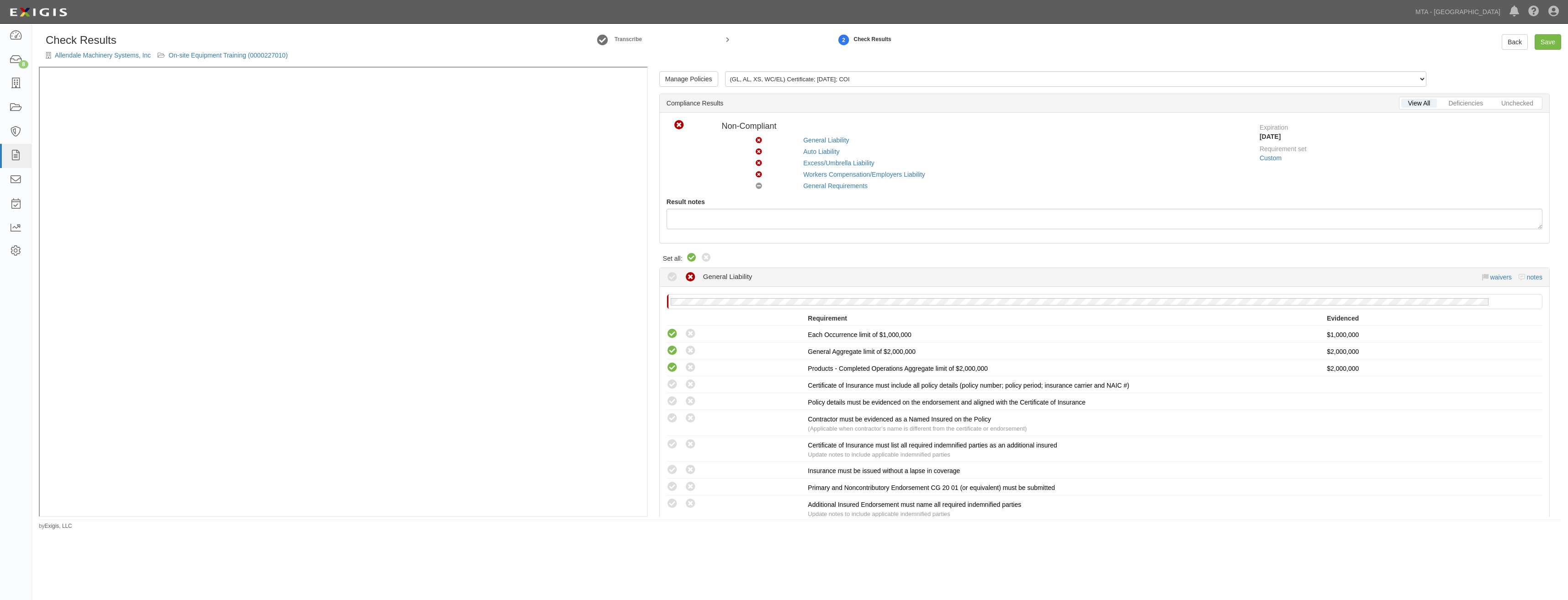
radio input "true"
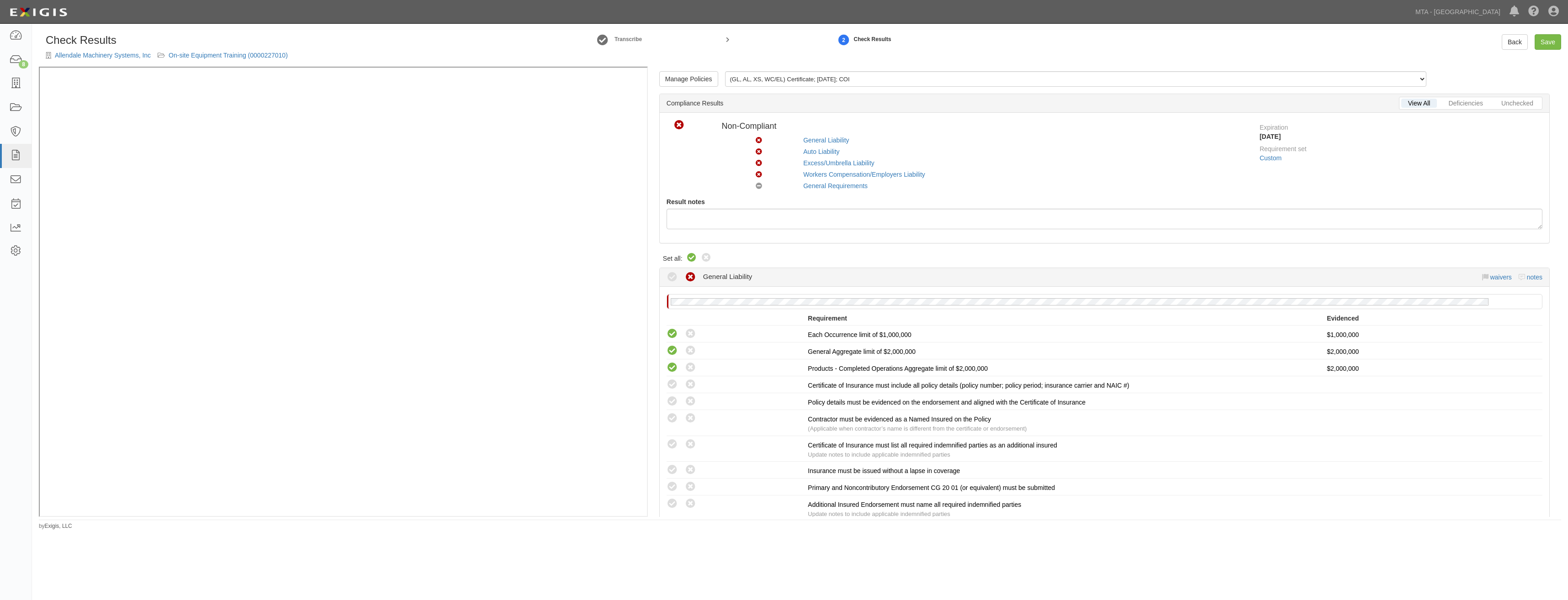
radio input "true"
radio input "false"
radio input "true"
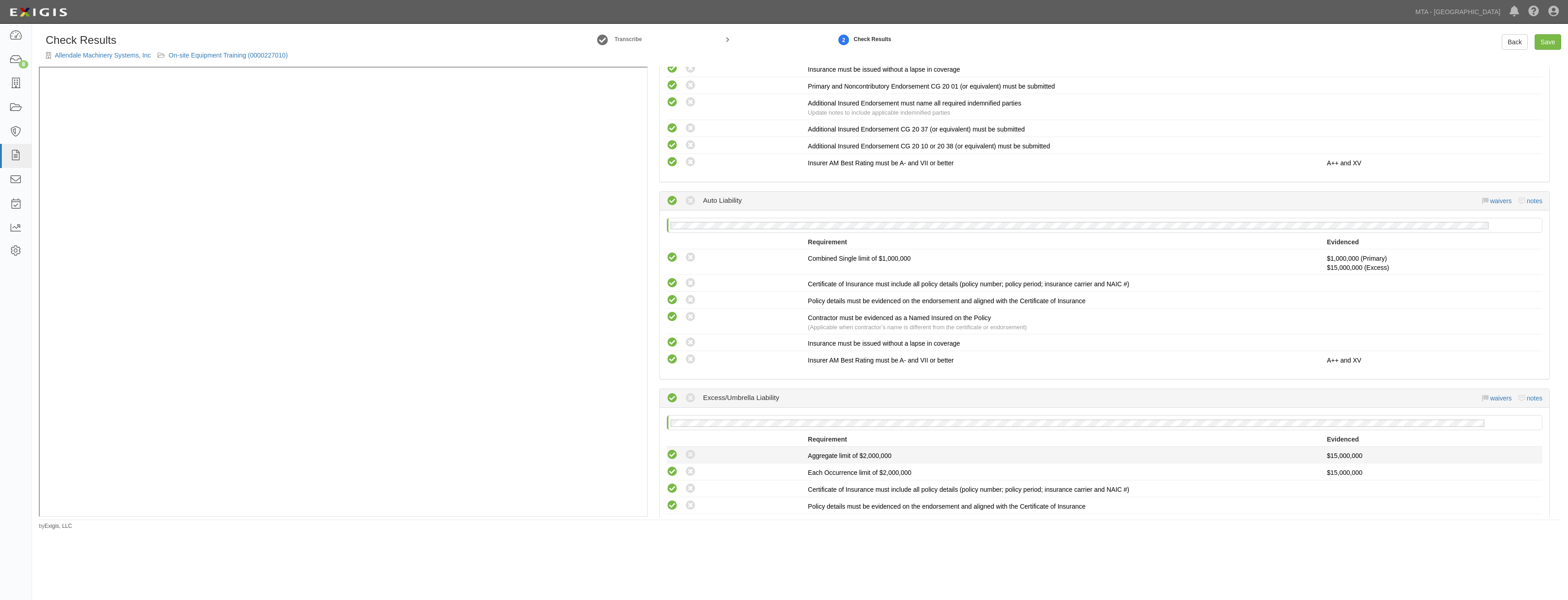
scroll to position [1488, 0]
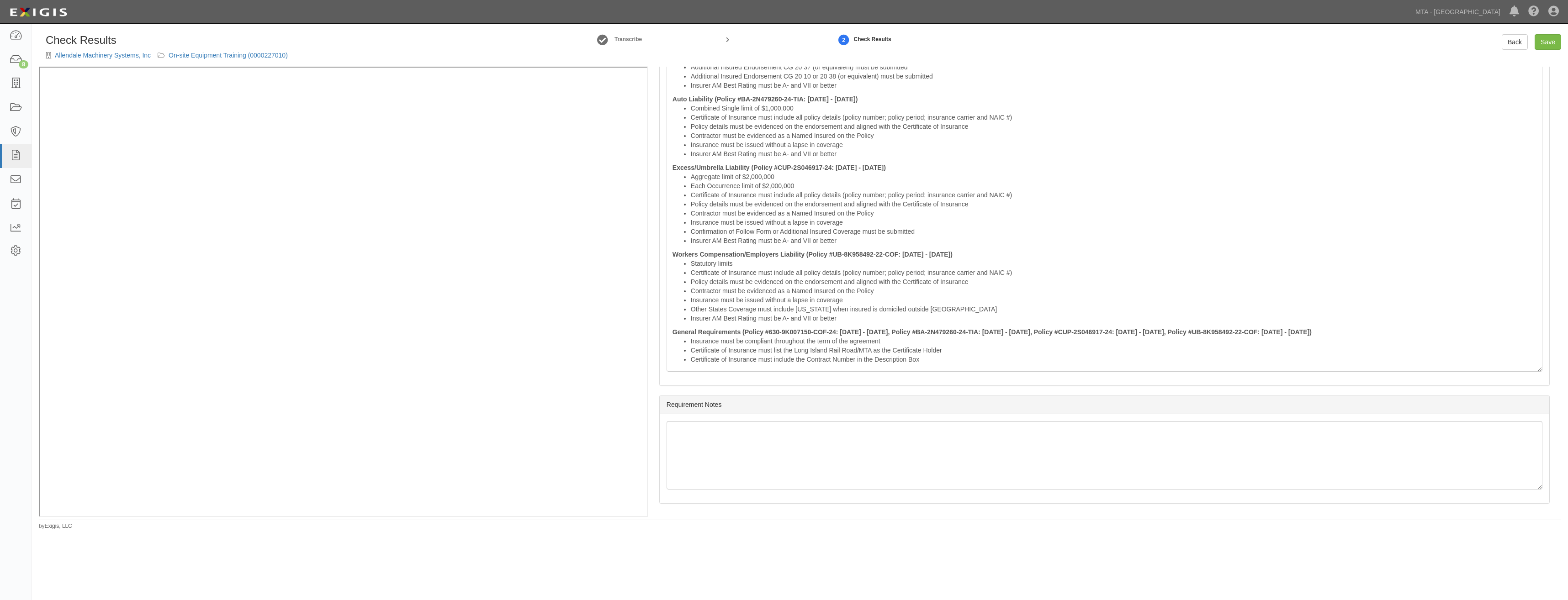
drag, startPoint x: 1123, startPoint y: 144, endPoint x: 1123, endPoint y: 287, distance: 143.0
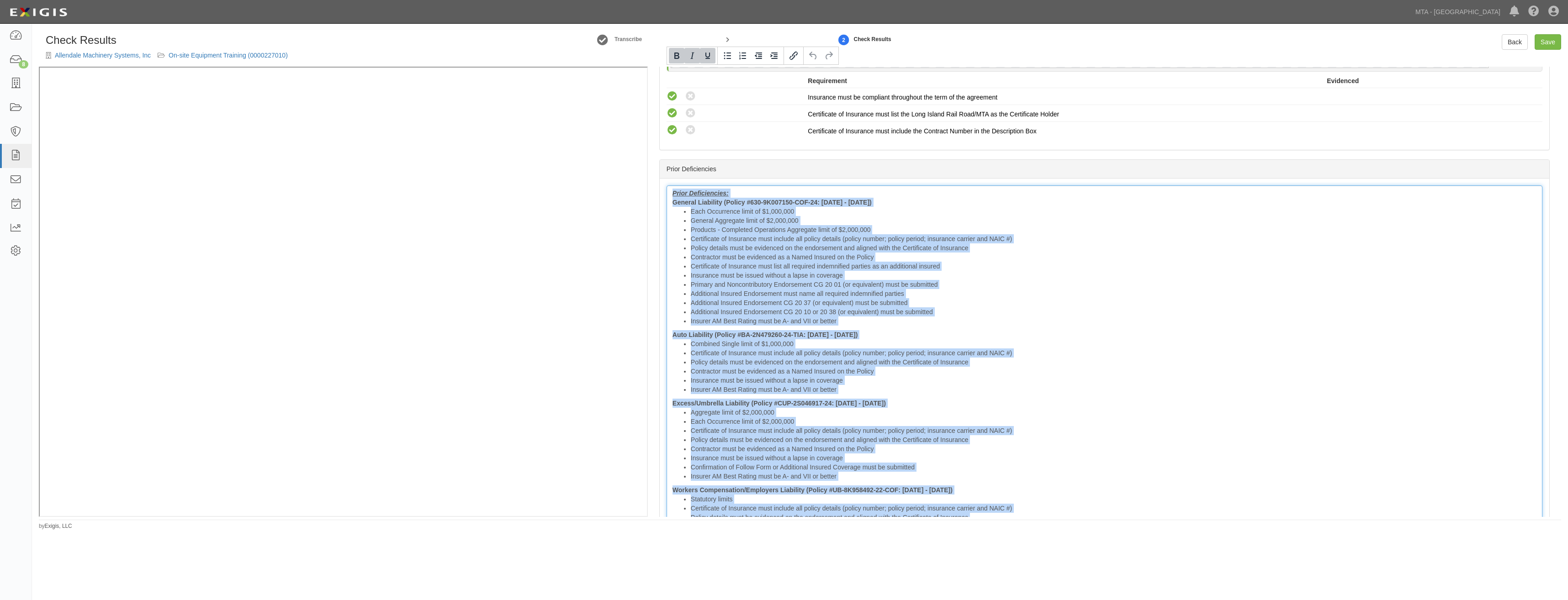
drag, startPoint x: 919, startPoint y: 363, endPoint x: 670, endPoint y: 69, distance: 385.3
click at [670, 69] on div "Manage Policies (GL, AL, XS, WC/EL) Certificate; 9/9/2025; COI Policy Declarati…" at bounding box center [1104, 292] width 913 height 450
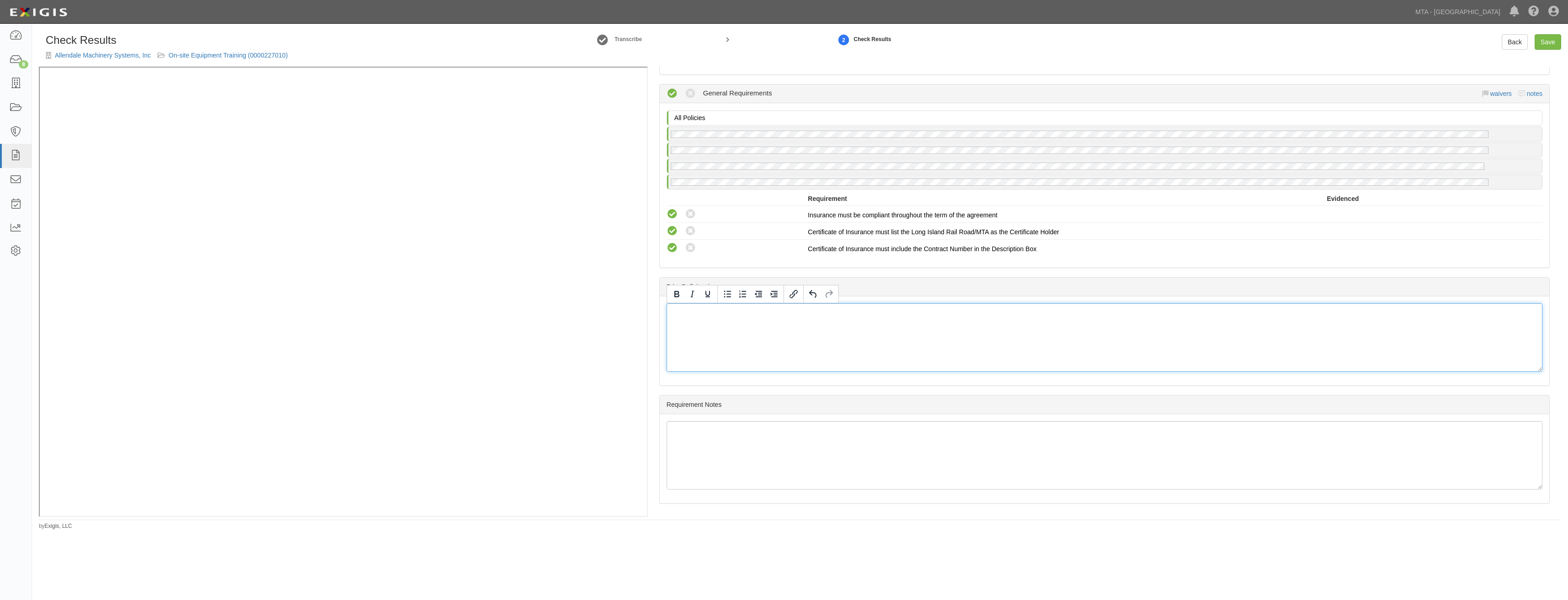
scroll to position [1135, 0]
click at [1078, 291] on div "Prior Deficiencies" at bounding box center [1104, 287] width 889 height 19
drag, startPoint x: 1569, startPoint y: 598, endPoint x: 1547, endPoint y: 349, distance: 250.0
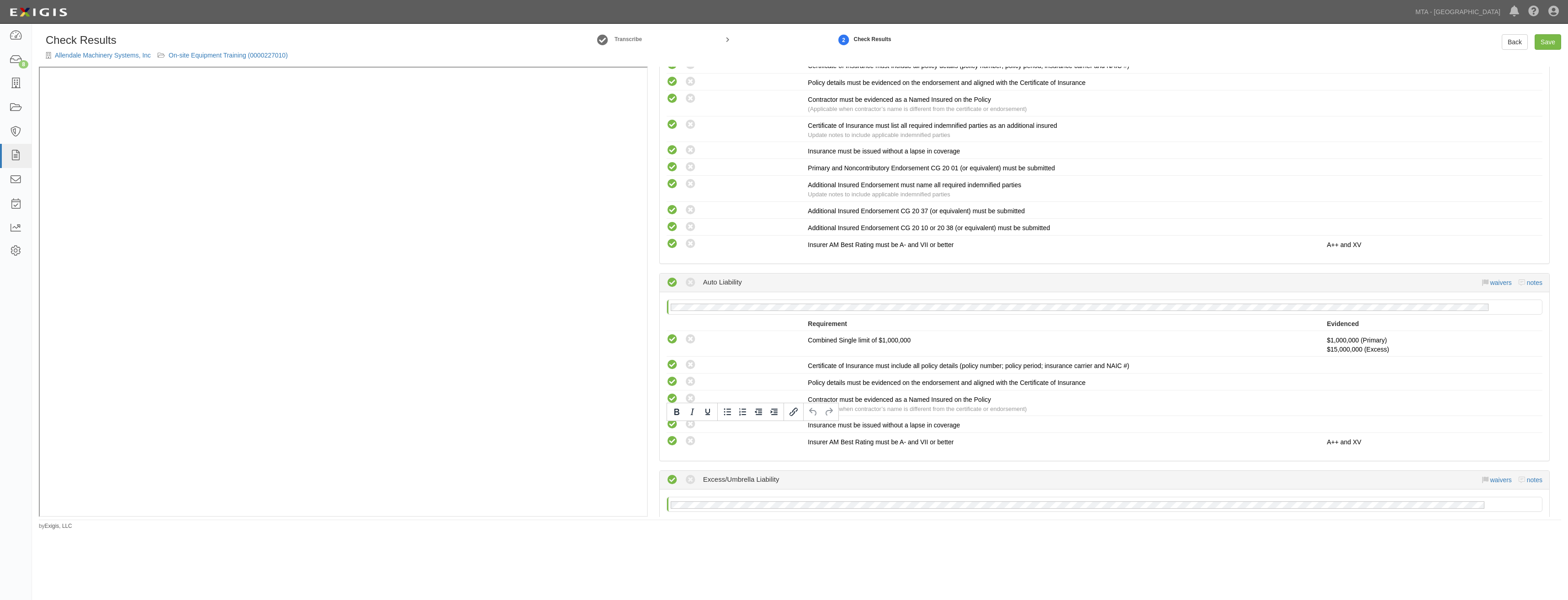
scroll to position [0, 0]
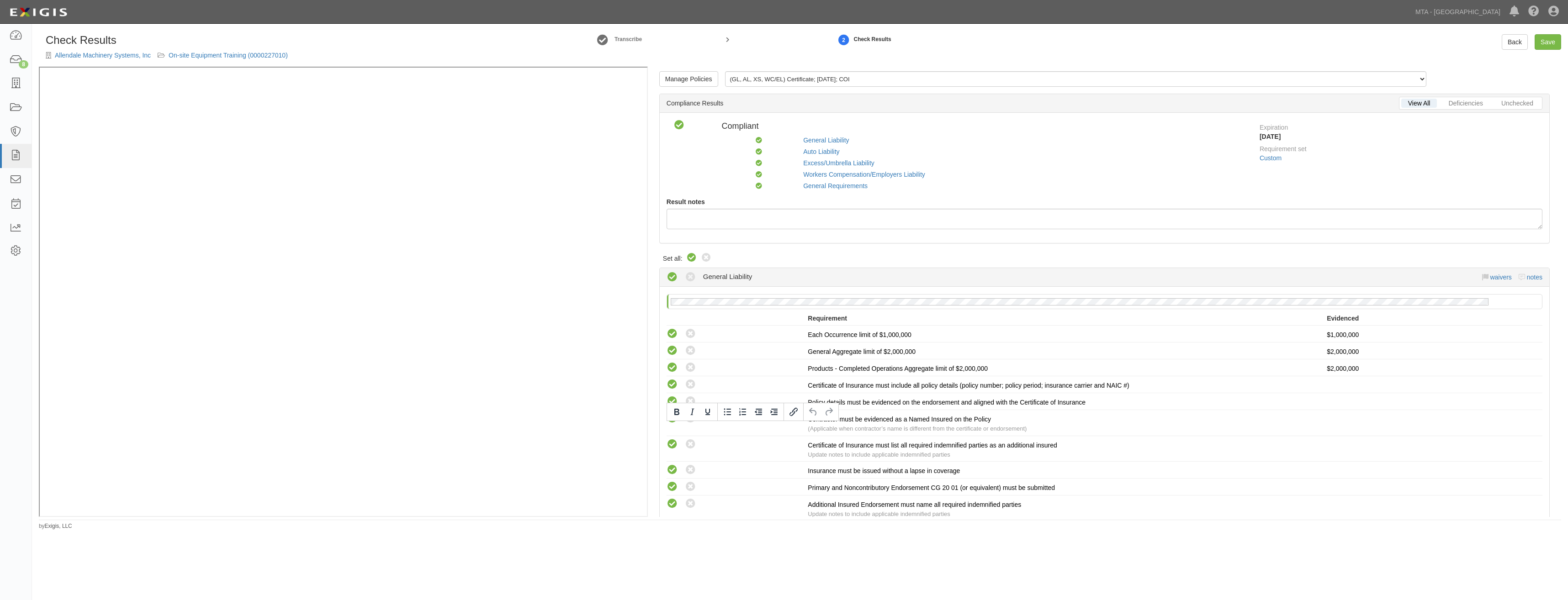
drag, startPoint x: 1516, startPoint y: 436, endPoint x: 1534, endPoint y: 163, distance: 273.6
click at [1552, 41] on link "Save" at bounding box center [1548, 42] width 27 height 16
radio input "true"
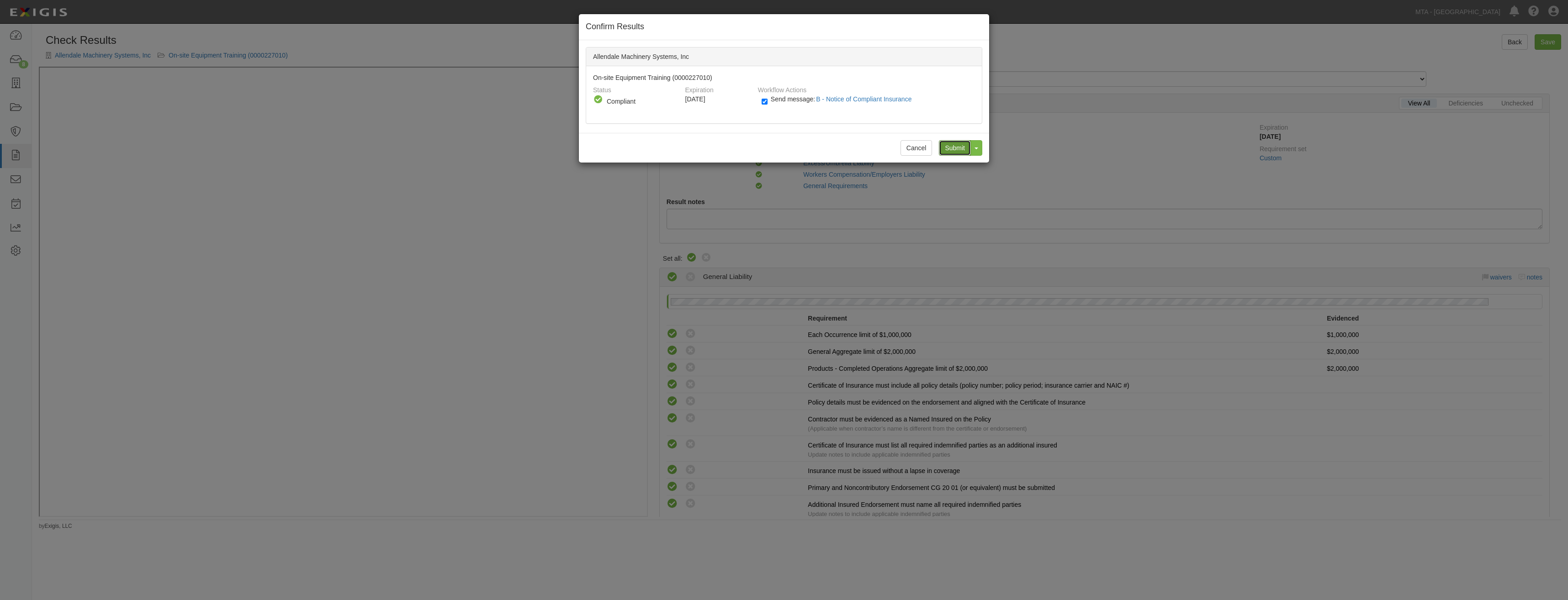
click at [957, 147] on input "Submit" at bounding box center [954, 148] width 32 height 16
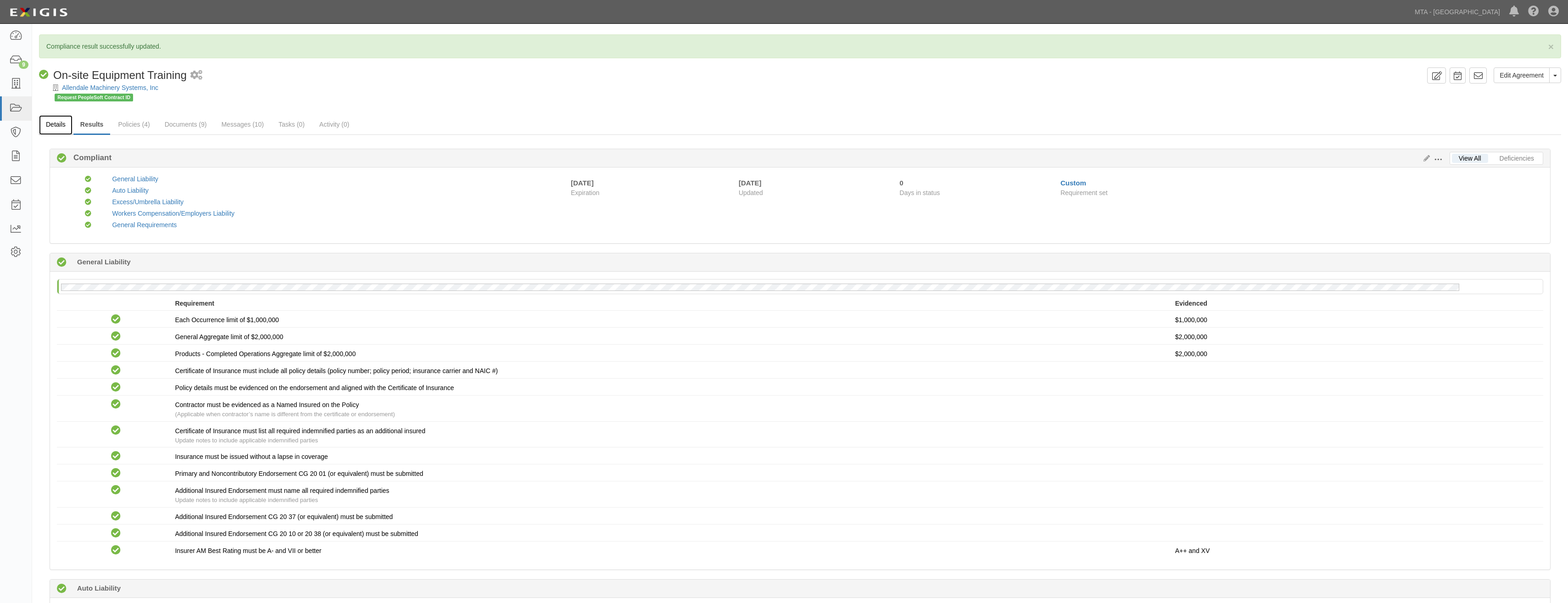
click at [48, 127] on link "Details" at bounding box center [56, 125] width 34 height 20
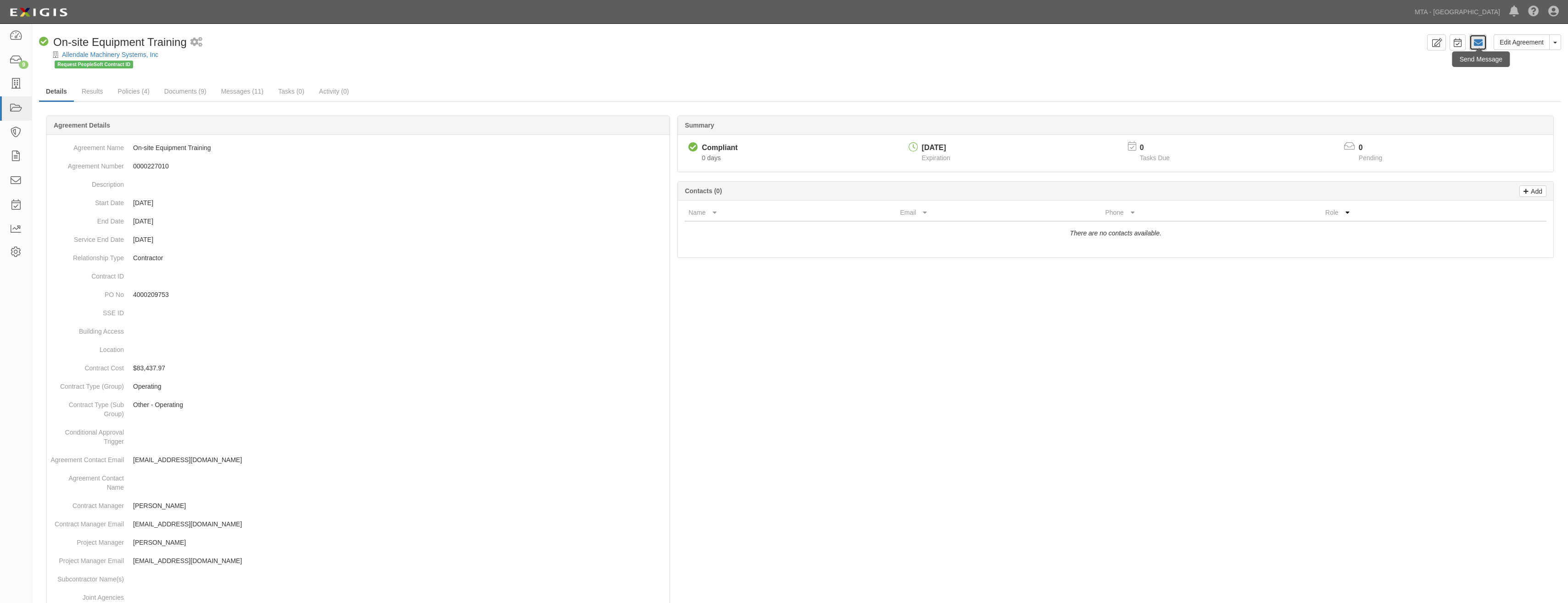
click at [1478, 42] on icon at bounding box center [1478, 42] width 9 height 9
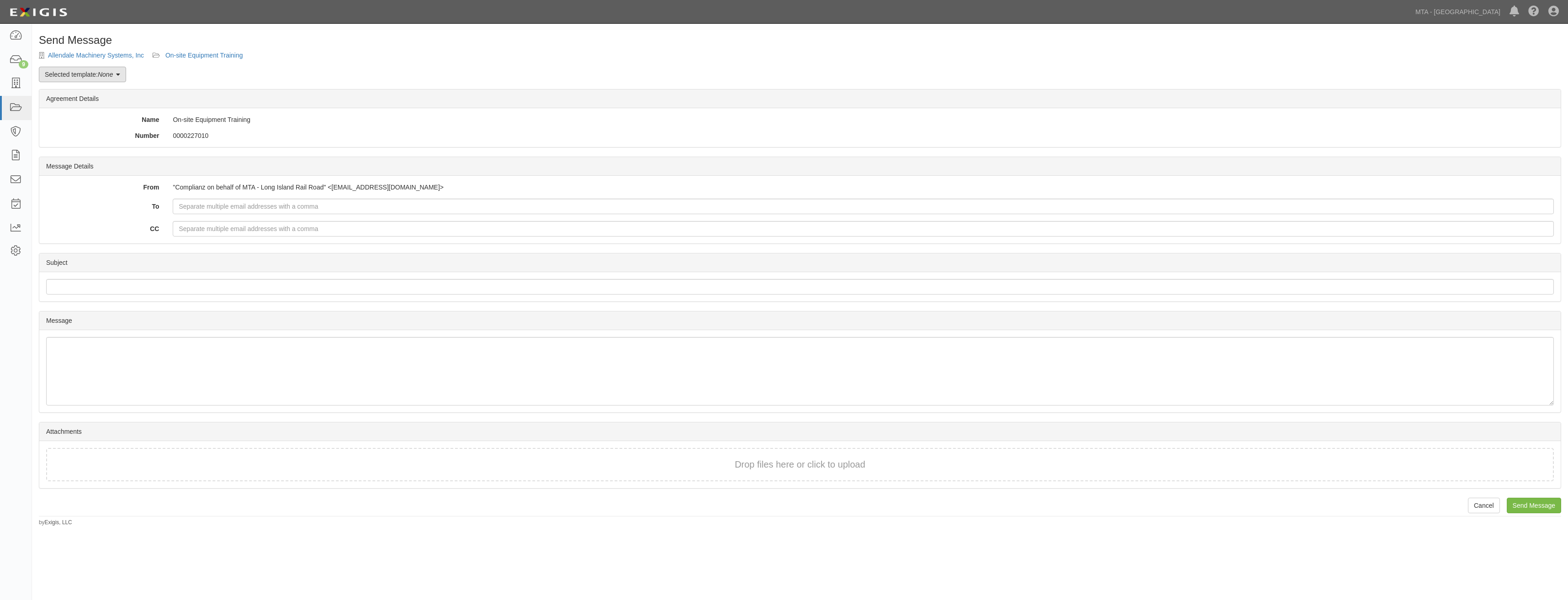
click at [119, 70] on link "Selected template: None" at bounding box center [82, 75] width 87 height 16
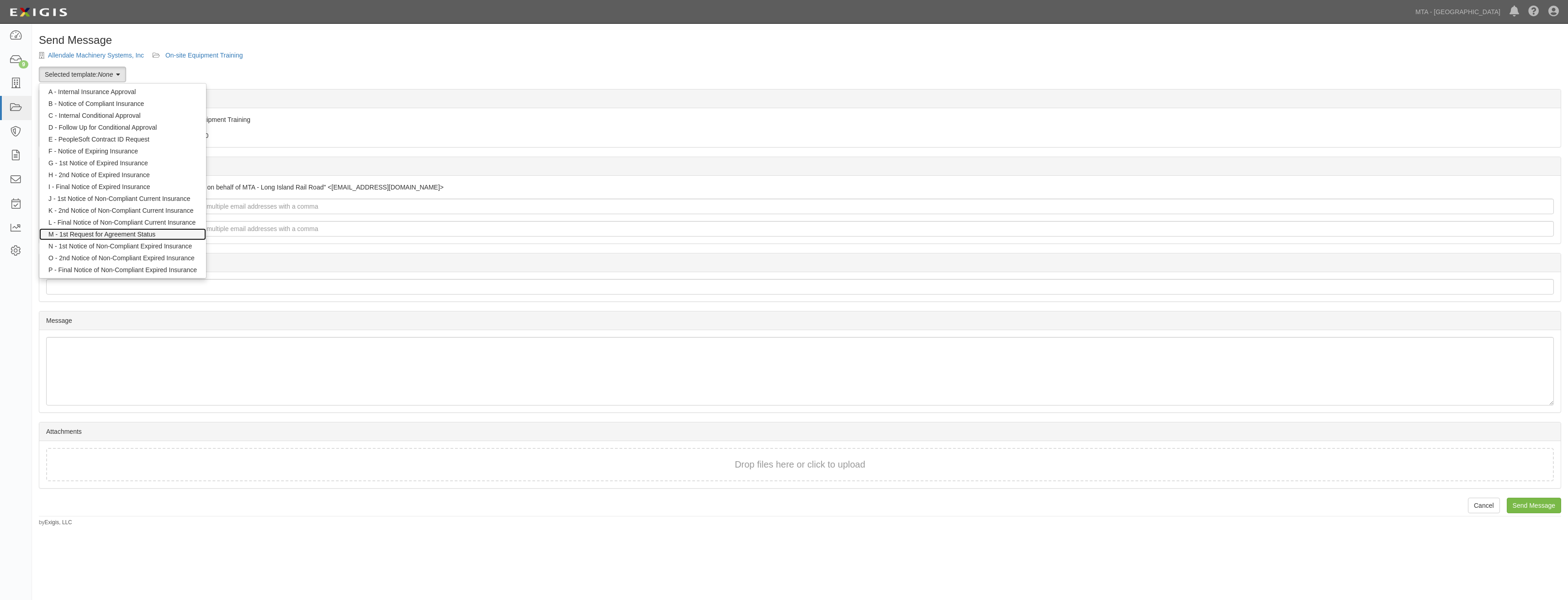
click at [142, 234] on link "M - 1st Request for Agreement Status" at bounding box center [123, 234] width 167 height 12
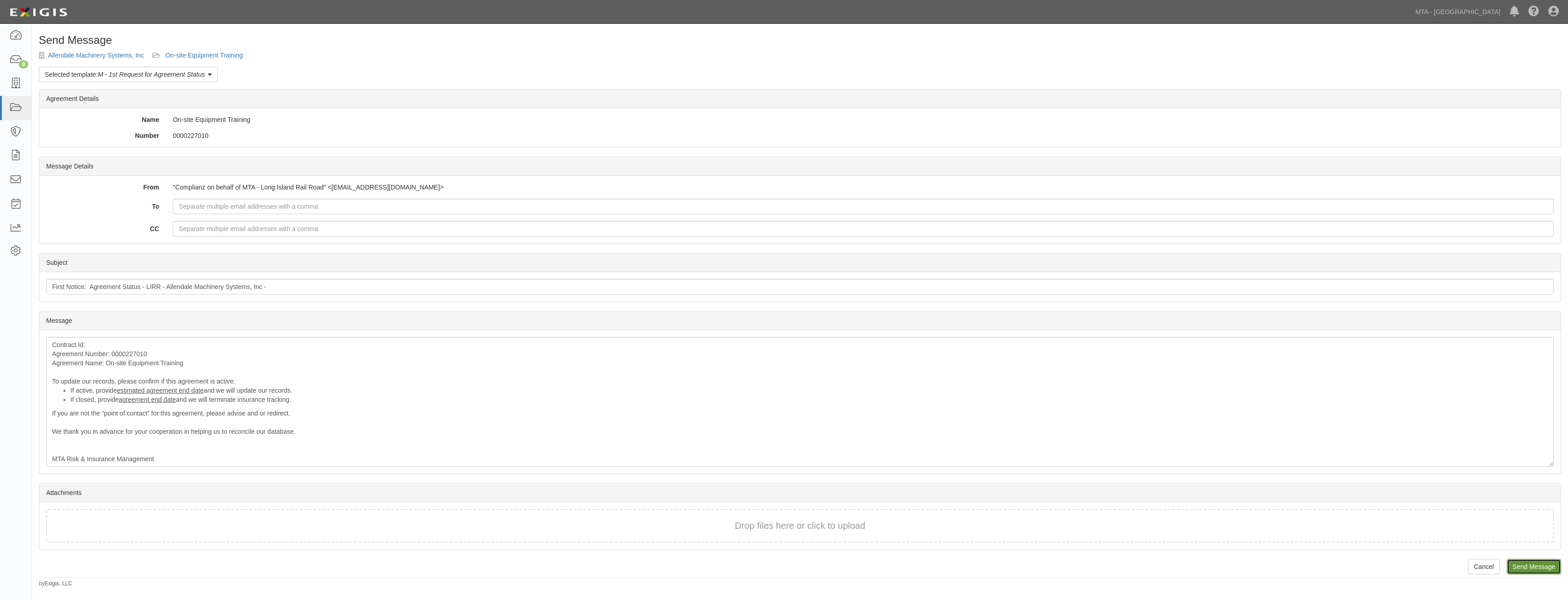
click at [1524, 565] on input "Send Message" at bounding box center [1533, 567] width 54 height 16
click at [1535, 570] on input "Send Message" at bounding box center [1533, 567] width 54 height 16
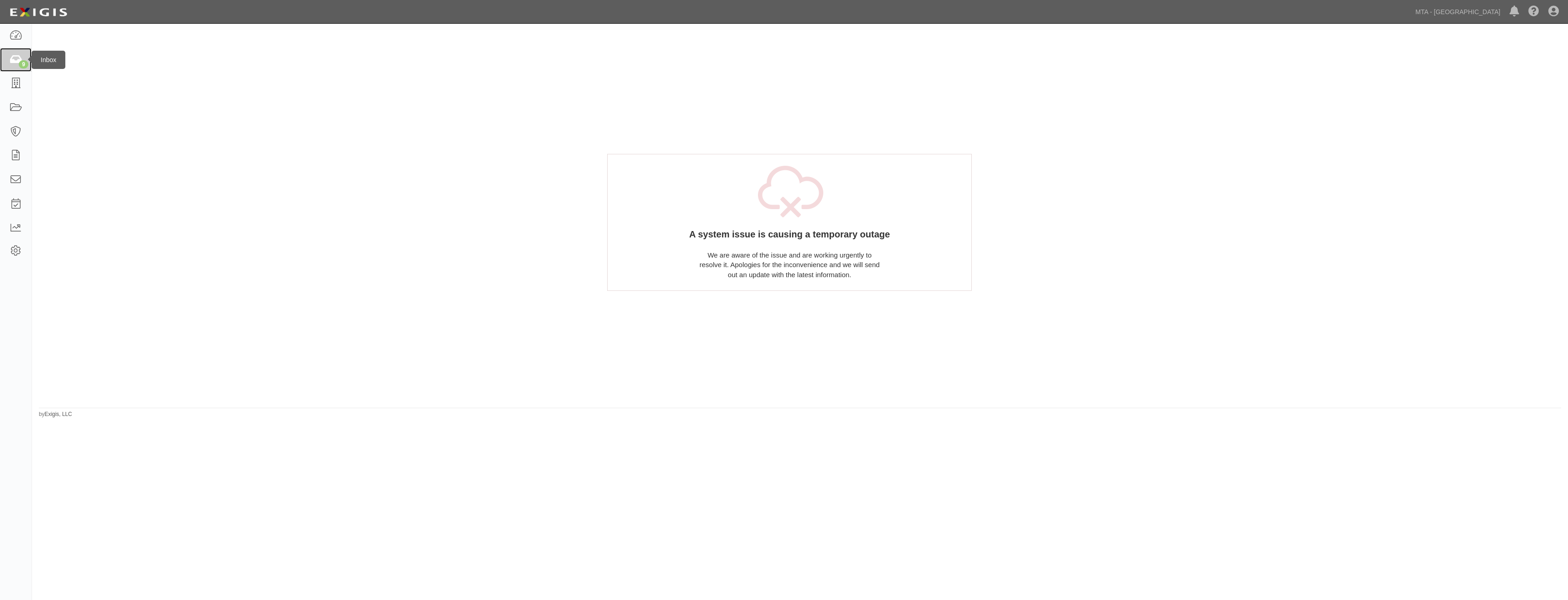
click at [9, 61] on link "9" at bounding box center [16, 60] width 32 height 24
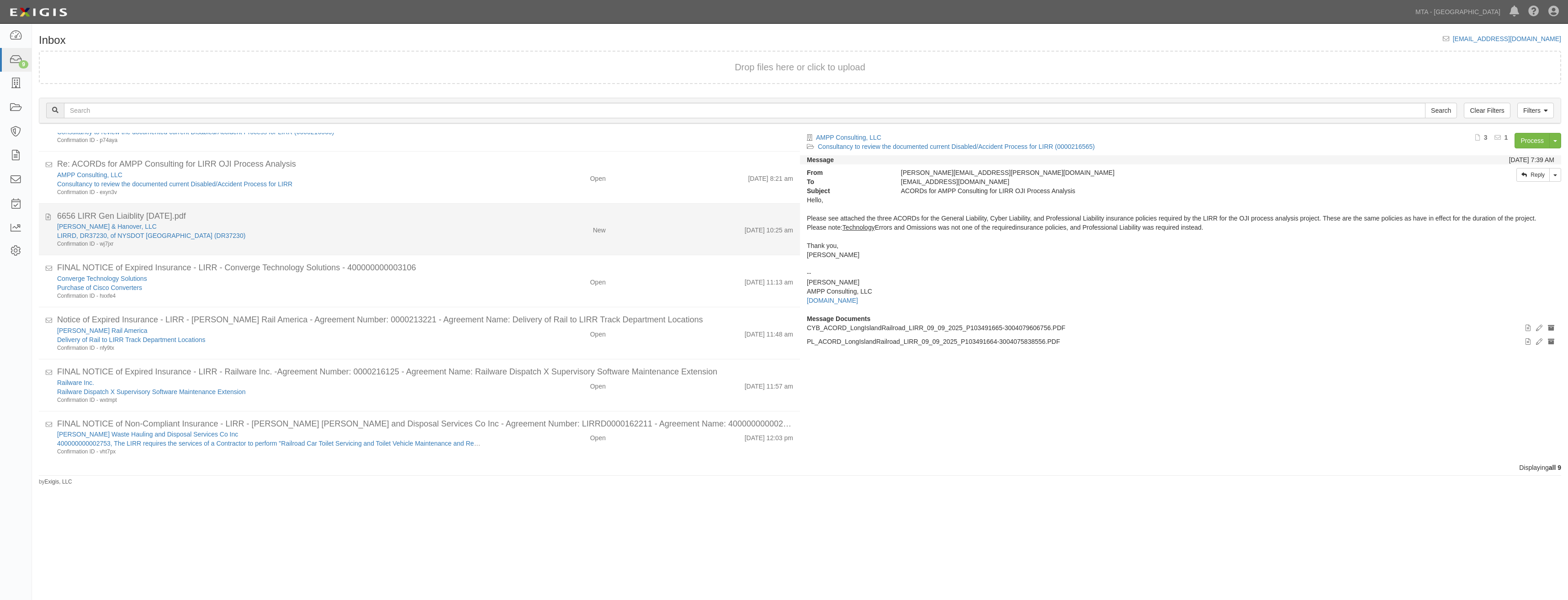
scroll to position [141, 0]
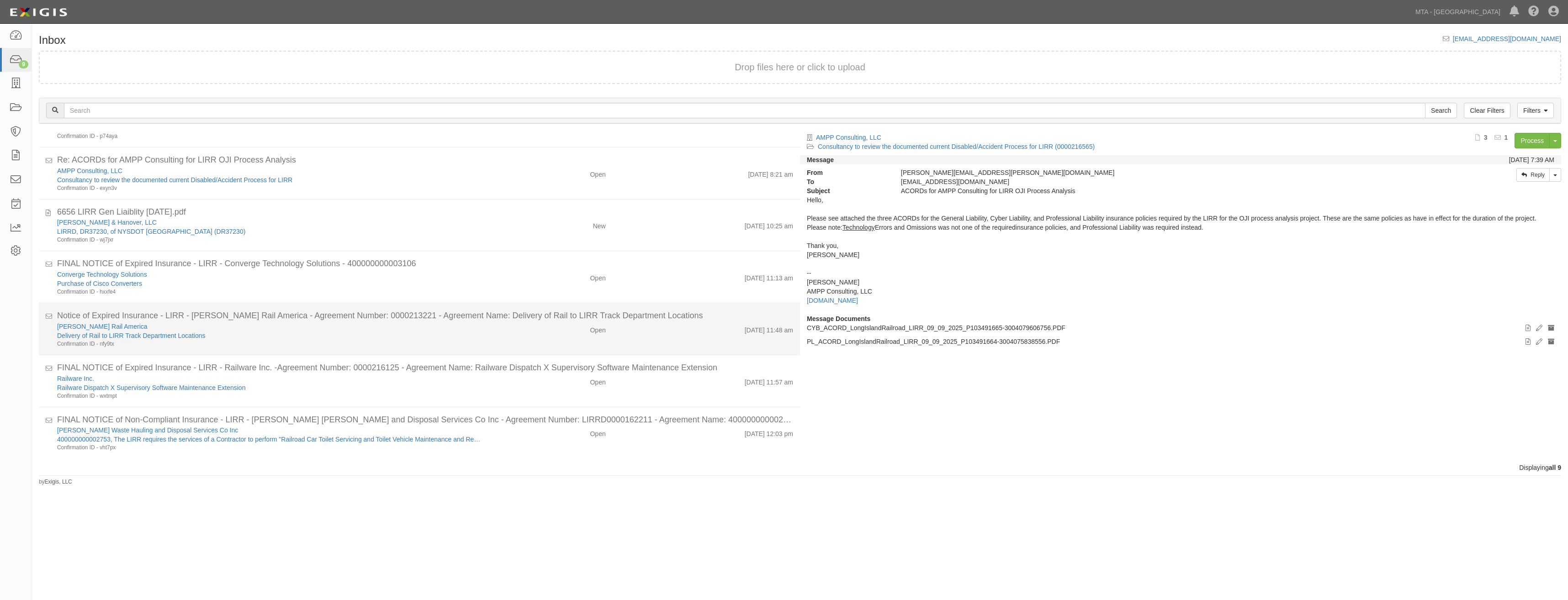
click at [590, 332] on div "Open" at bounding box center [598, 328] width 16 height 13
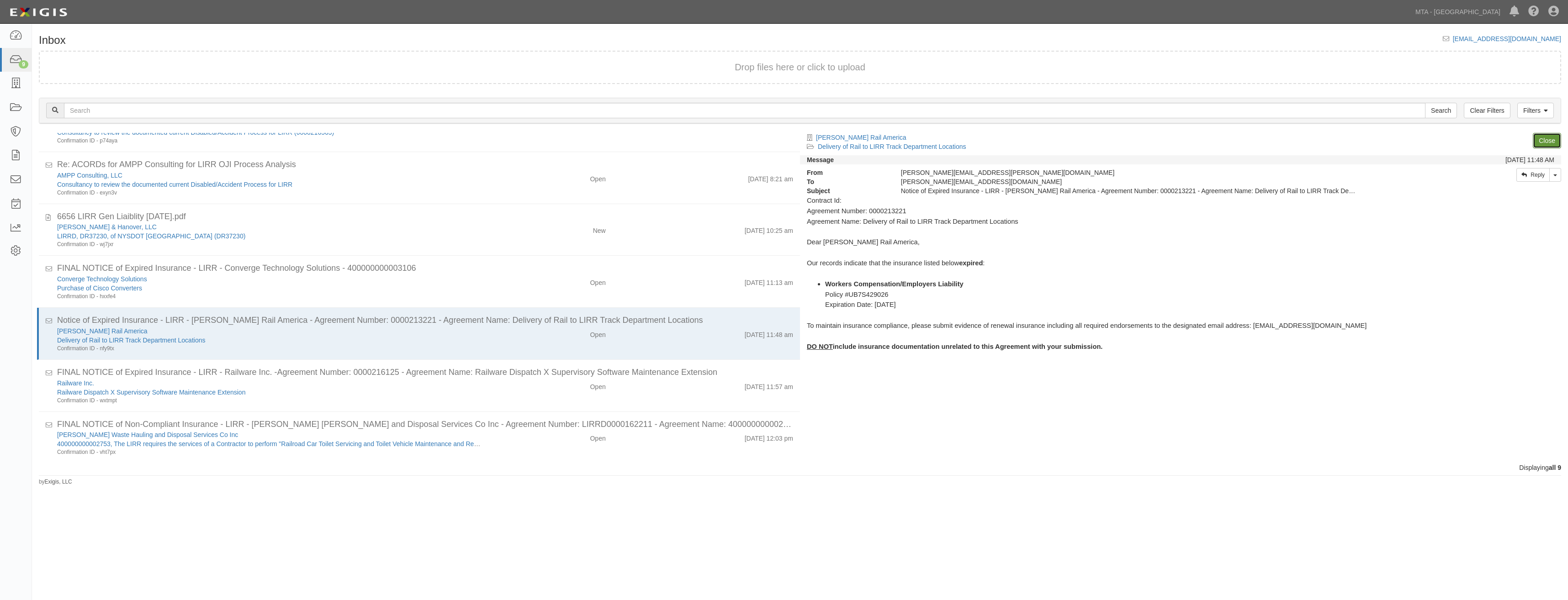
click at [1541, 145] on link "Close" at bounding box center [1547, 141] width 29 height 16
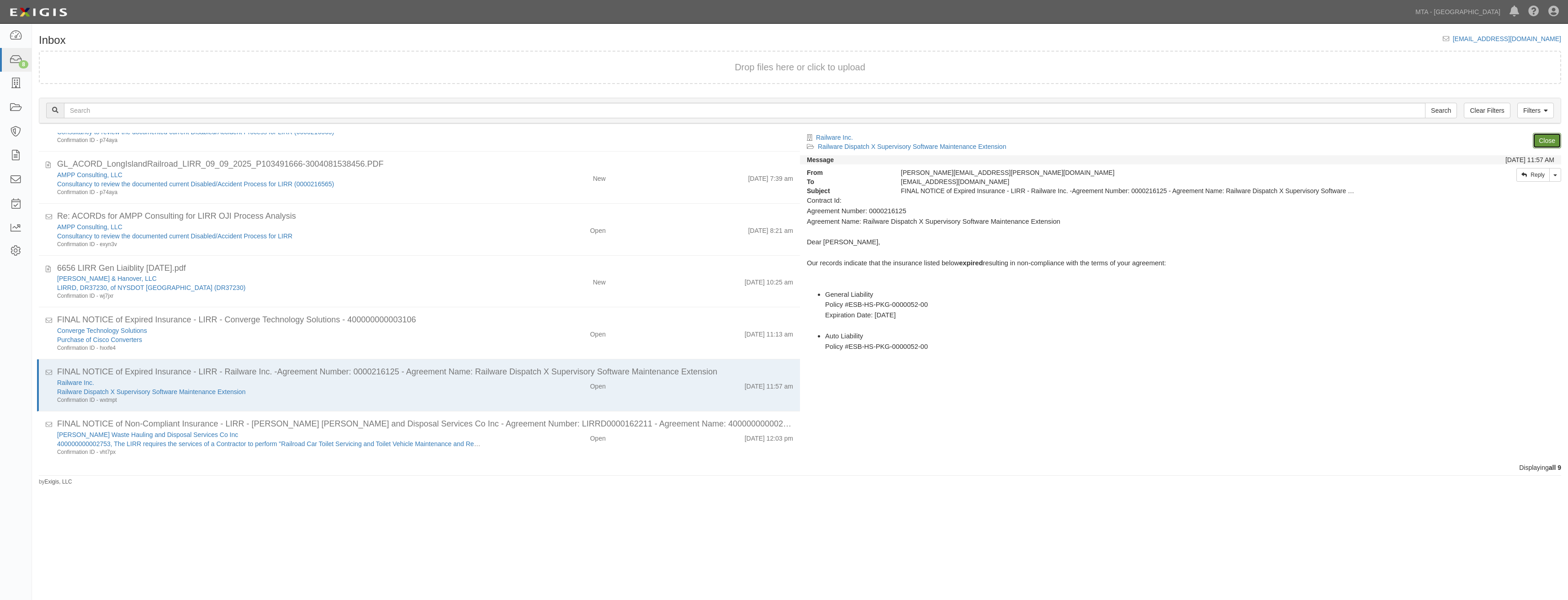
click at [1541, 145] on link "Close" at bounding box center [1547, 141] width 29 height 16
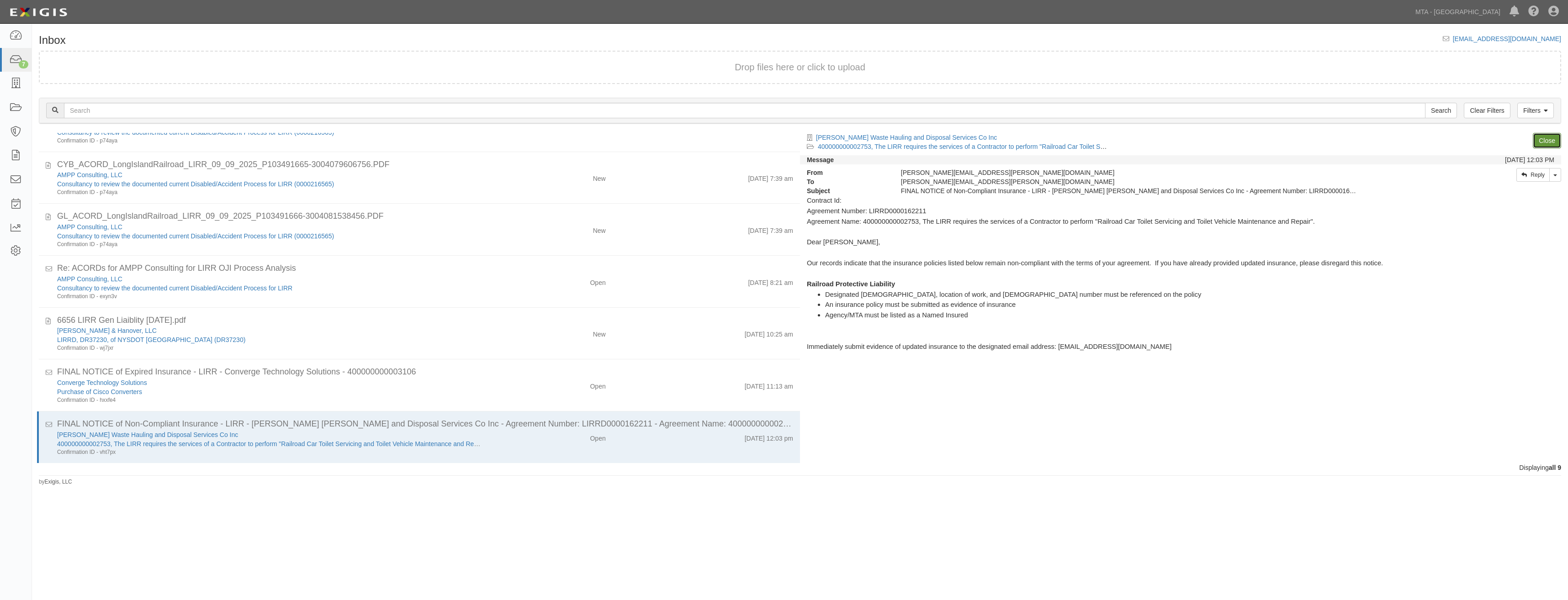
scroll to position [33, 0]
click link "Close"
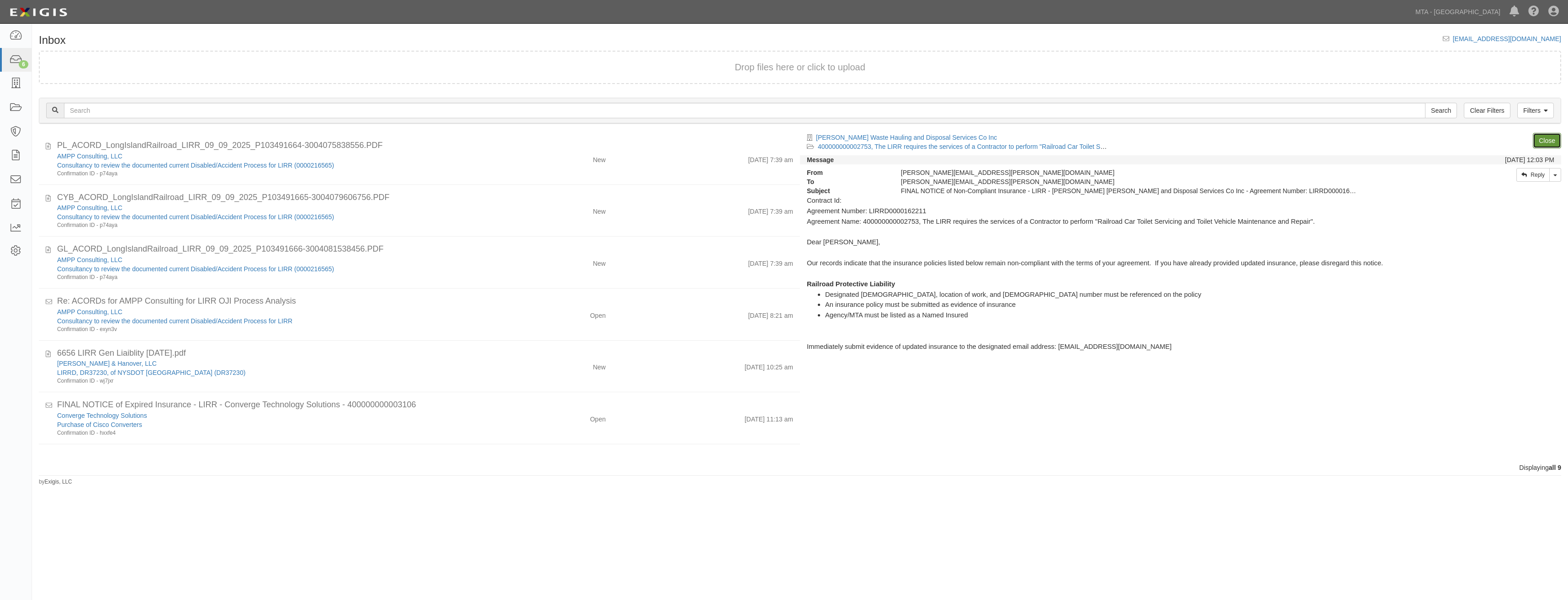
scroll to position [0, 0]
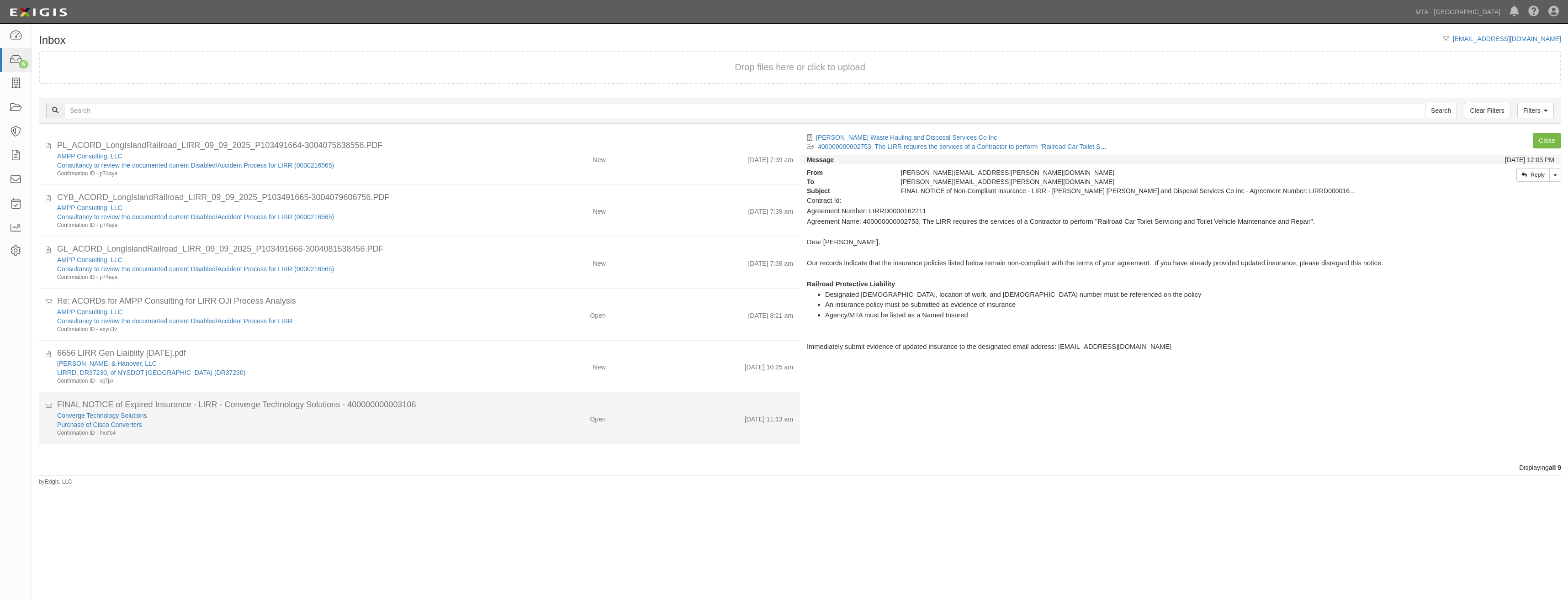
click div "9/10/25 11:13 am"
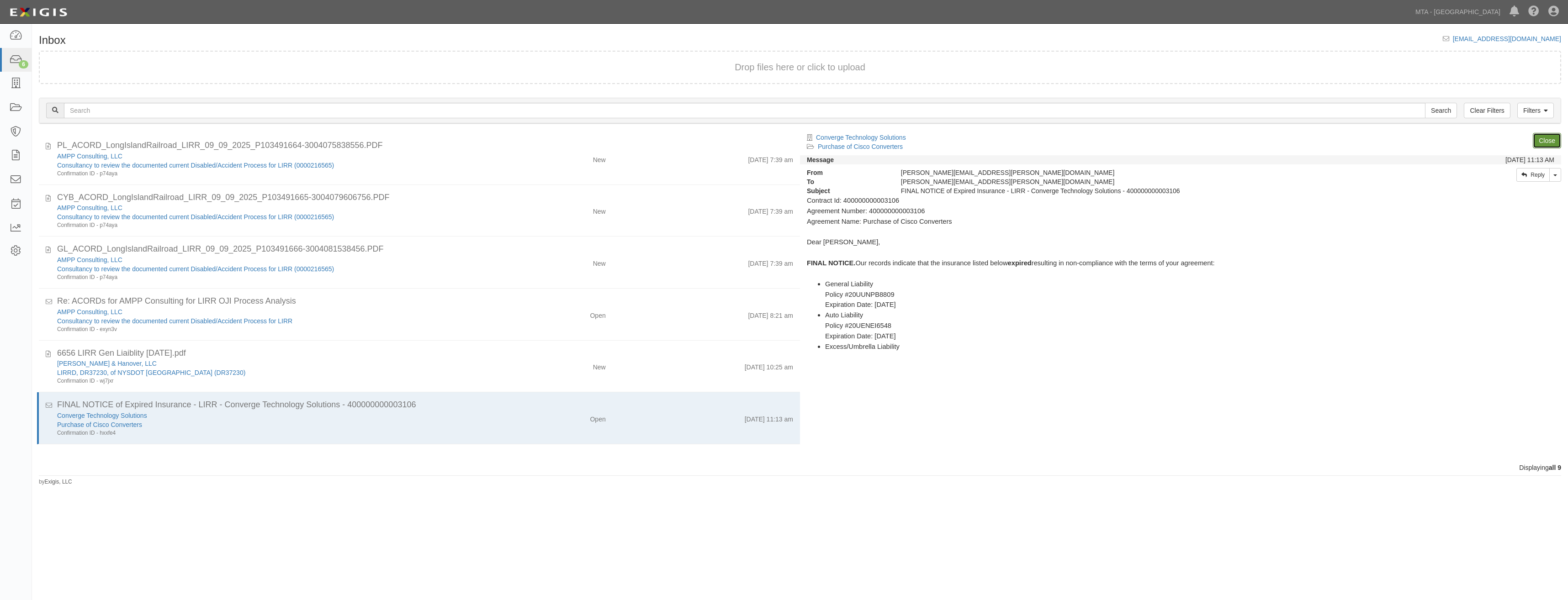
click link "Close"
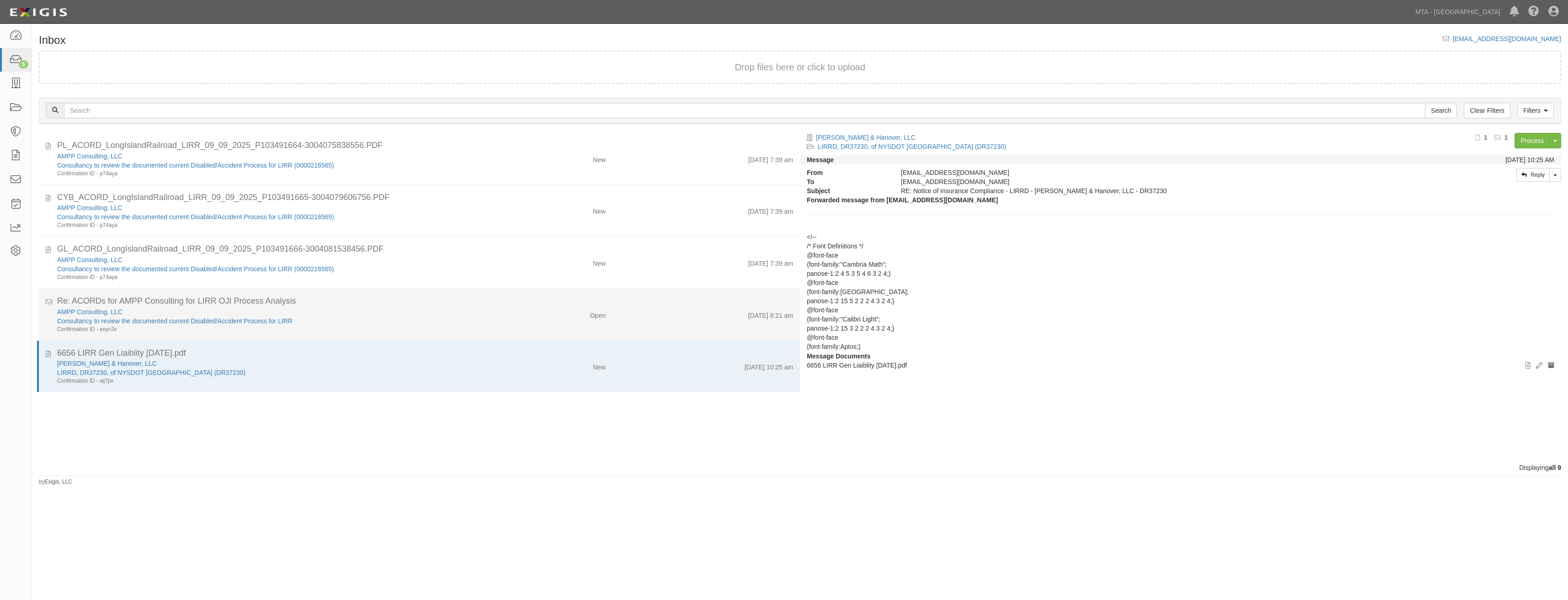
click div "Open"
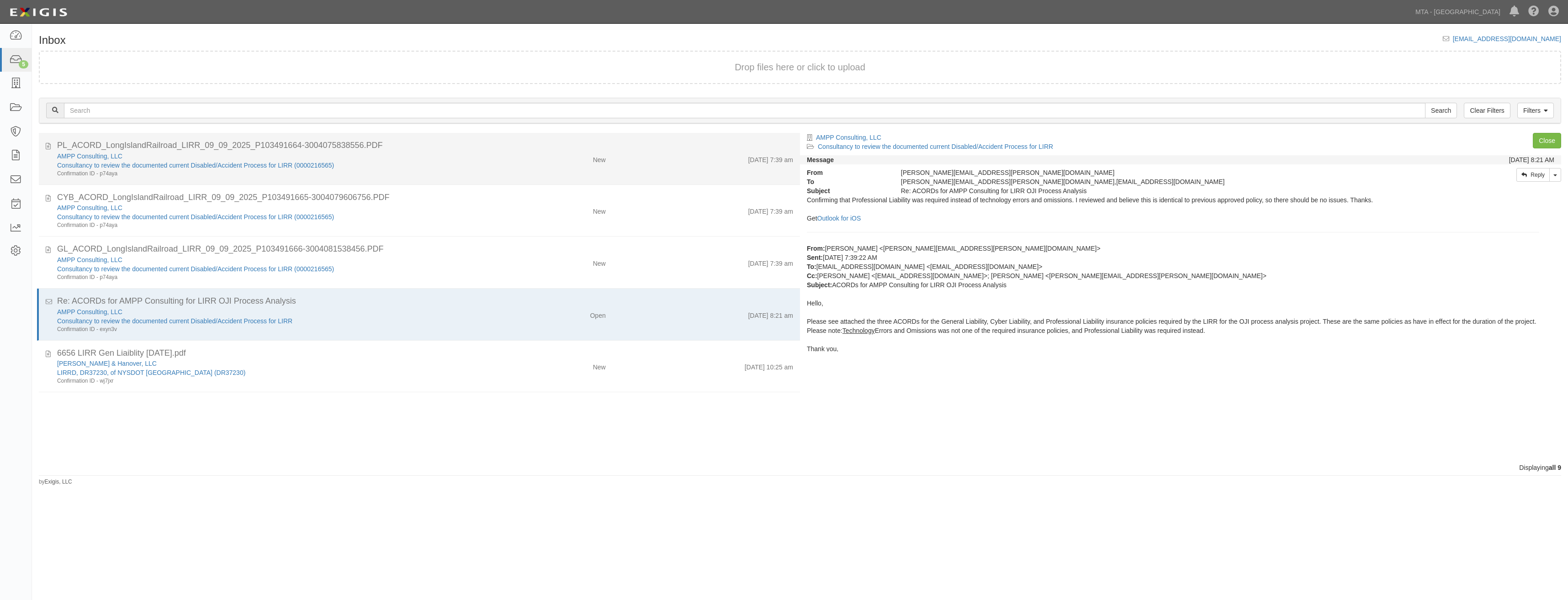
click div "AMPP Consulting, LLC Consultancy to review the documented current Disabled/Acci…"
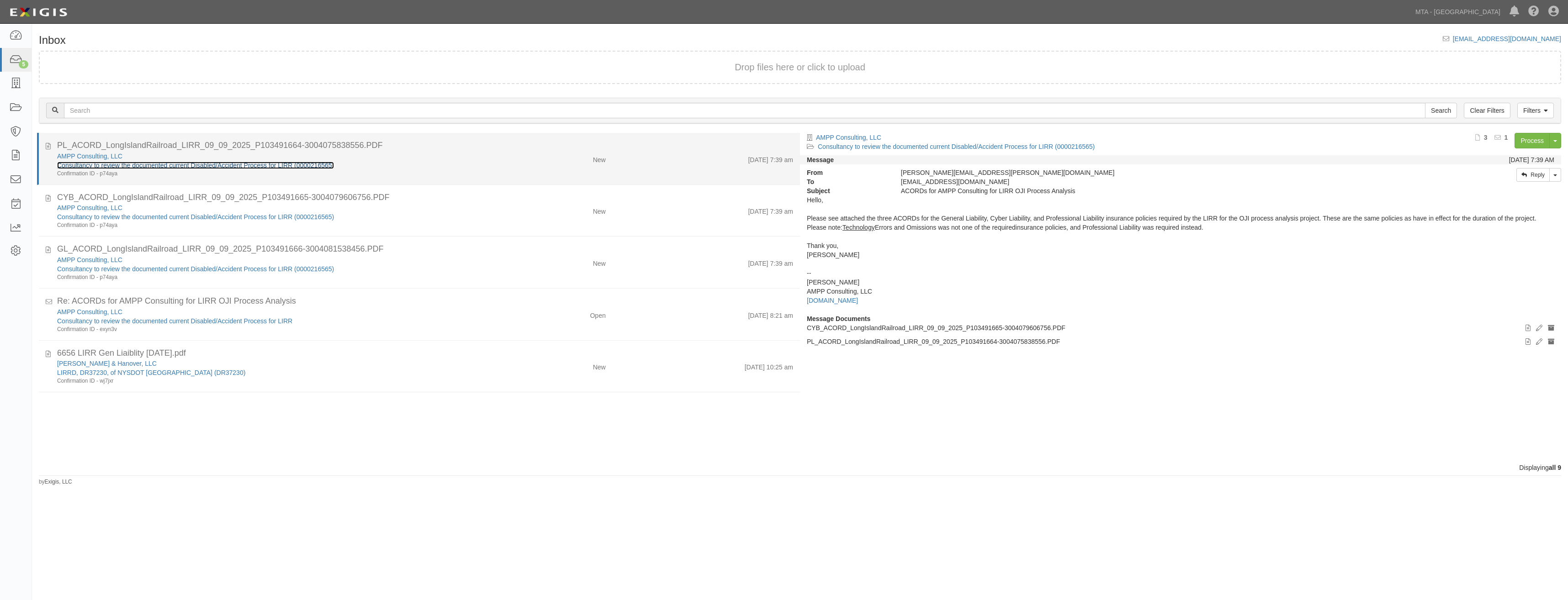
click link "Consultancy to review the documented current Disabled/Accident Process for LIRR…"
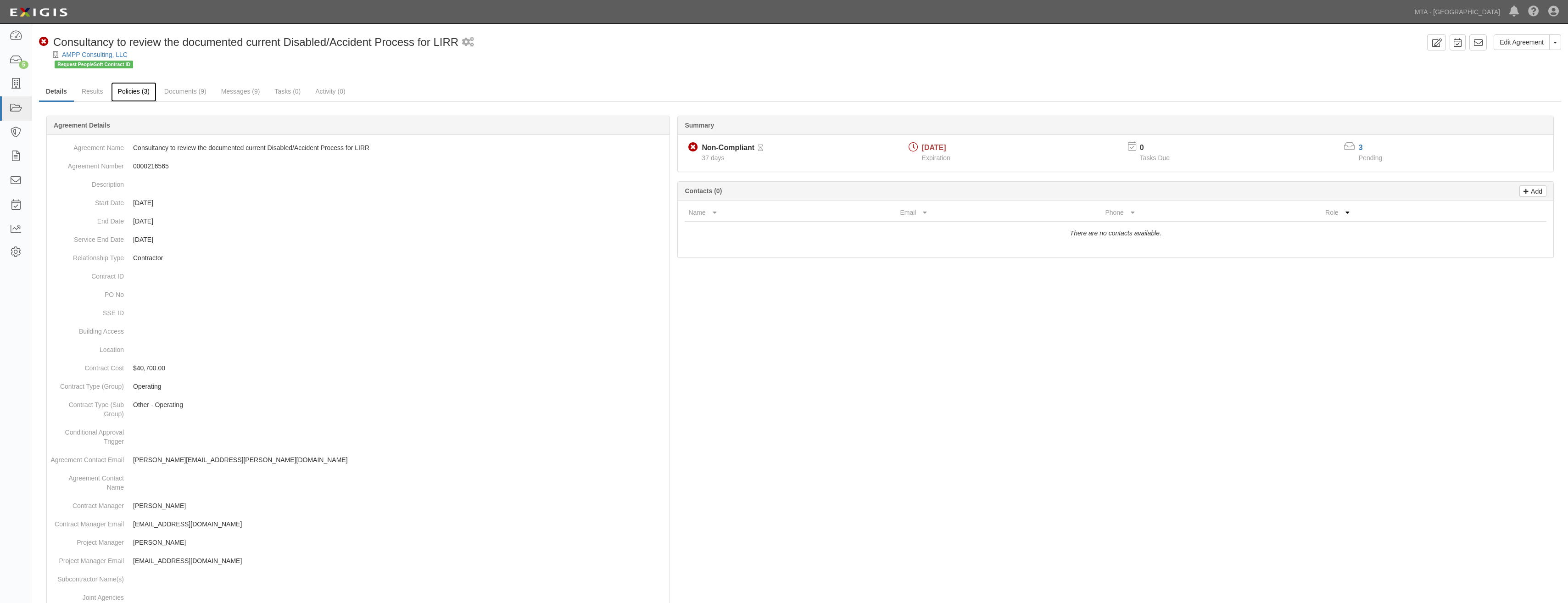
click at [139, 94] on link "Policies (3)" at bounding box center [134, 92] width 45 height 20
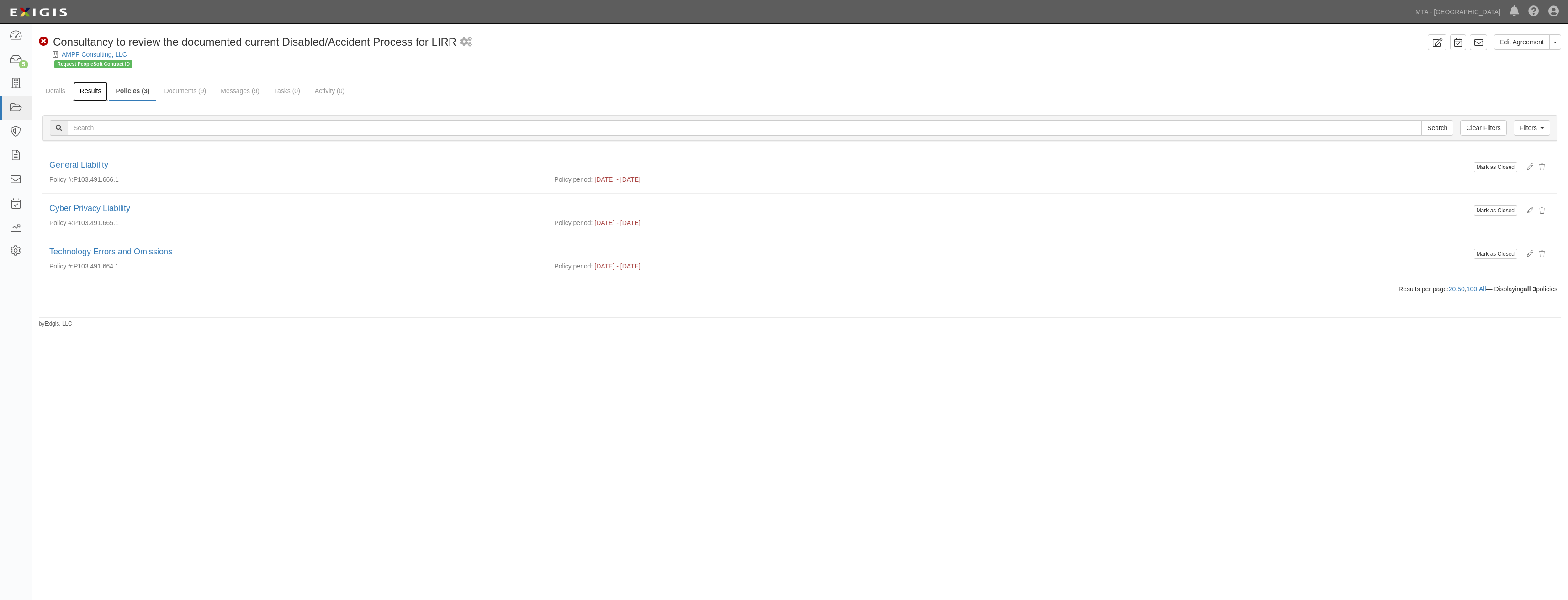
click at [92, 96] on link "Results" at bounding box center [91, 91] width 35 height 19
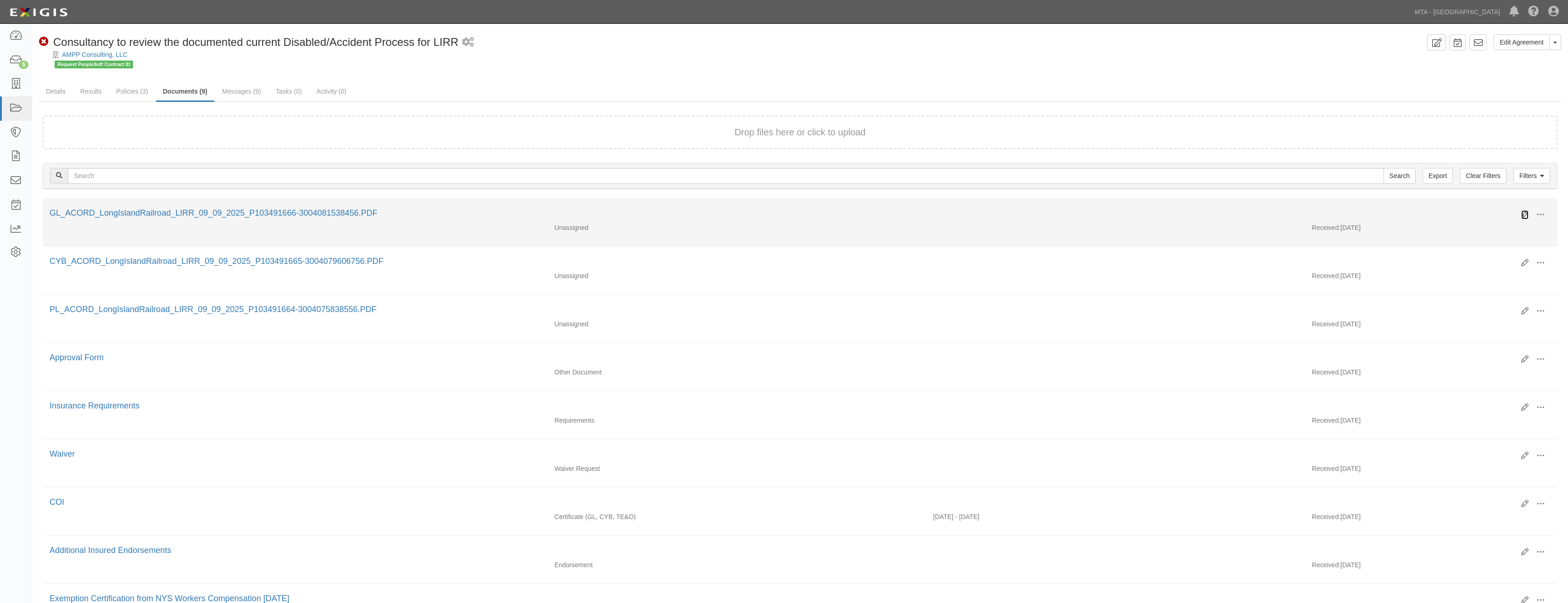
click at [1522, 217] on icon at bounding box center [1525, 215] width 7 height 7
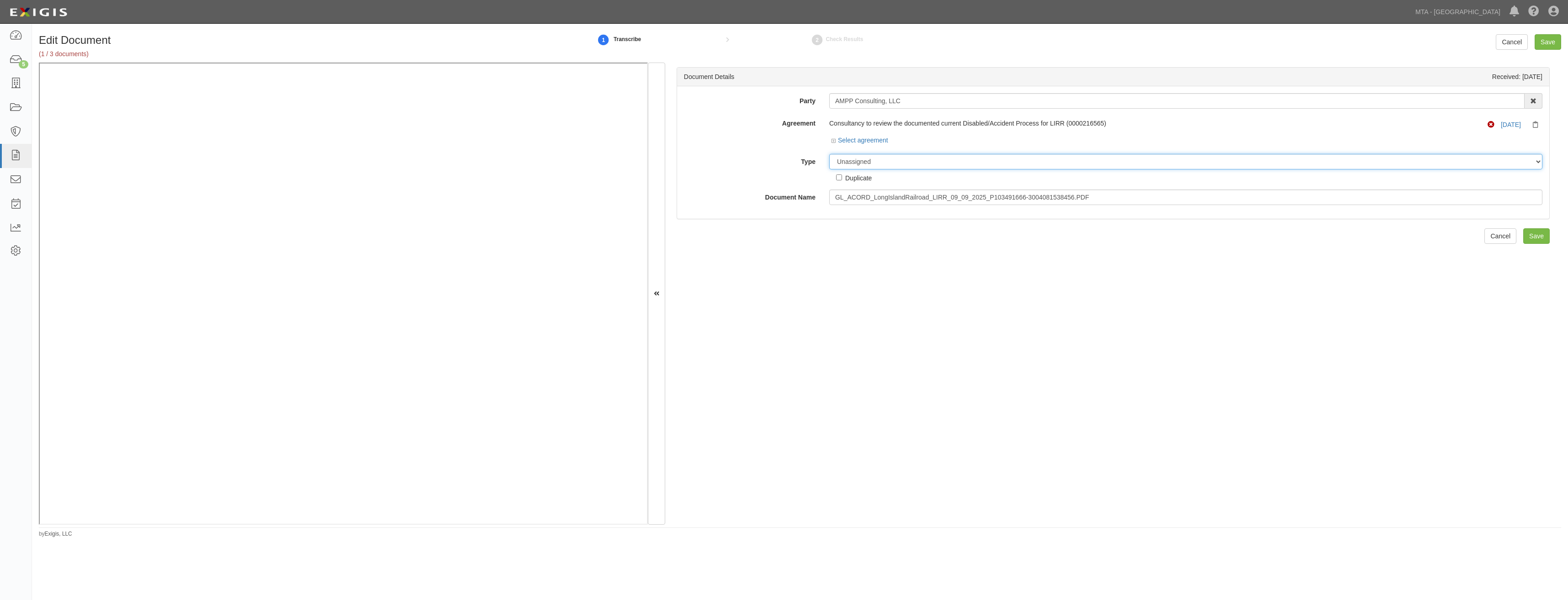
click at [907, 162] on select "Unassigned Binder Cancellation Notice Certificate Contract Endorsement Insuranc…" at bounding box center [1186, 162] width 713 height 16
select select "CertificateDetail"
click at [829, 154] on select "Unassigned Binder Cancellation Notice Certificate Contract Endorsement Insuranc…" at bounding box center [1186, 162] width 713 height 16
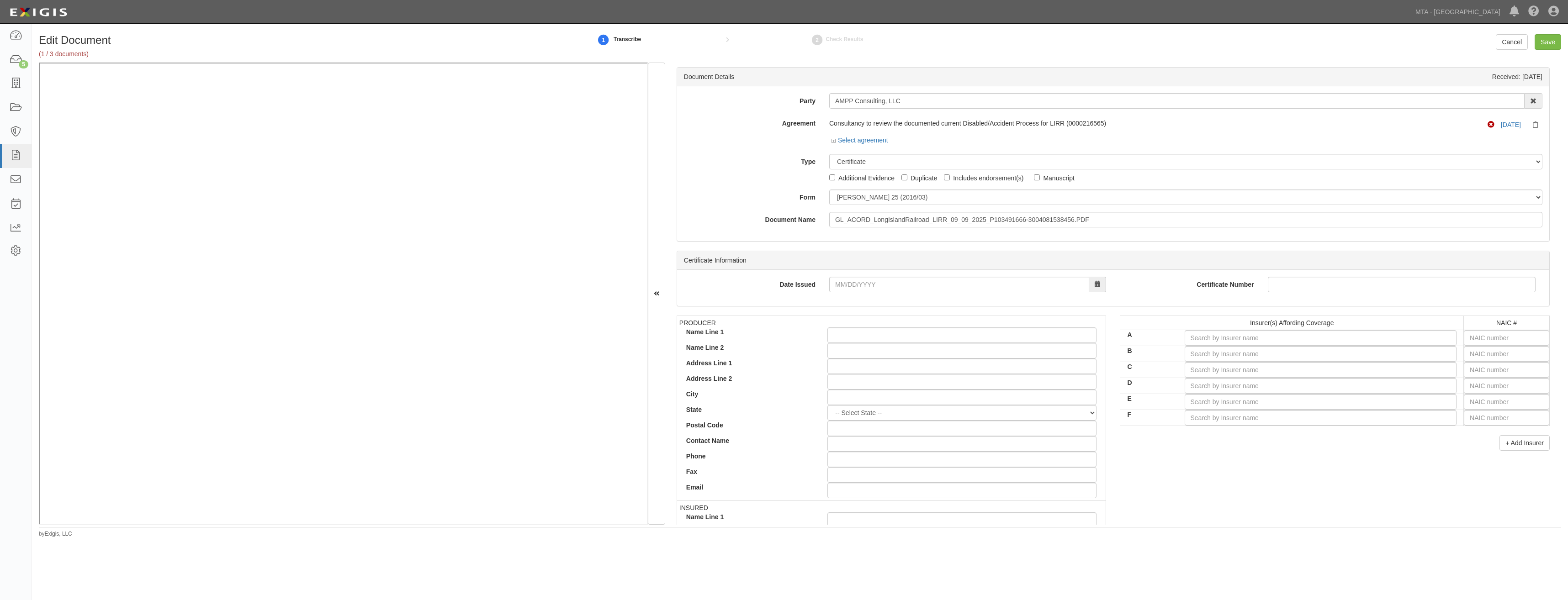
click at [896, 228] on div "Party AMPP Consulting, LLC [STREET_ADDRESS] LLC [STREET_ADDRESS] LLC 136-25 41 …" at bounding box center [1113, 164] width 872 height 155
click at [902, 221] on input "GL_ACORD_LongIslandRailroad_LIRR_09_09_2025_P103491666-3004081538456.PDF" at bounding box center [1186, 220] width 713 height 16
type input "COI"
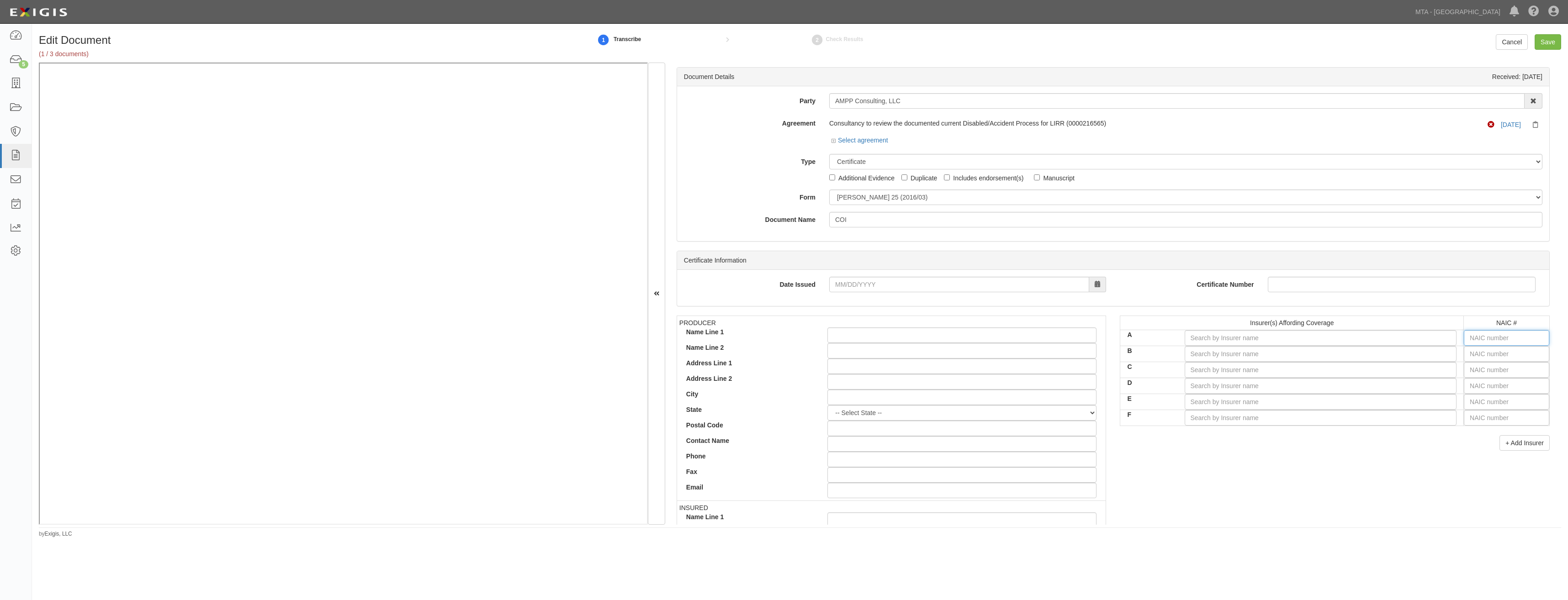
click at [1526, 339] on input "text" at bounding box center [1507, 338] width 85 height 16
type input "16862"
type input "1"
type input "10750"
type input "10"
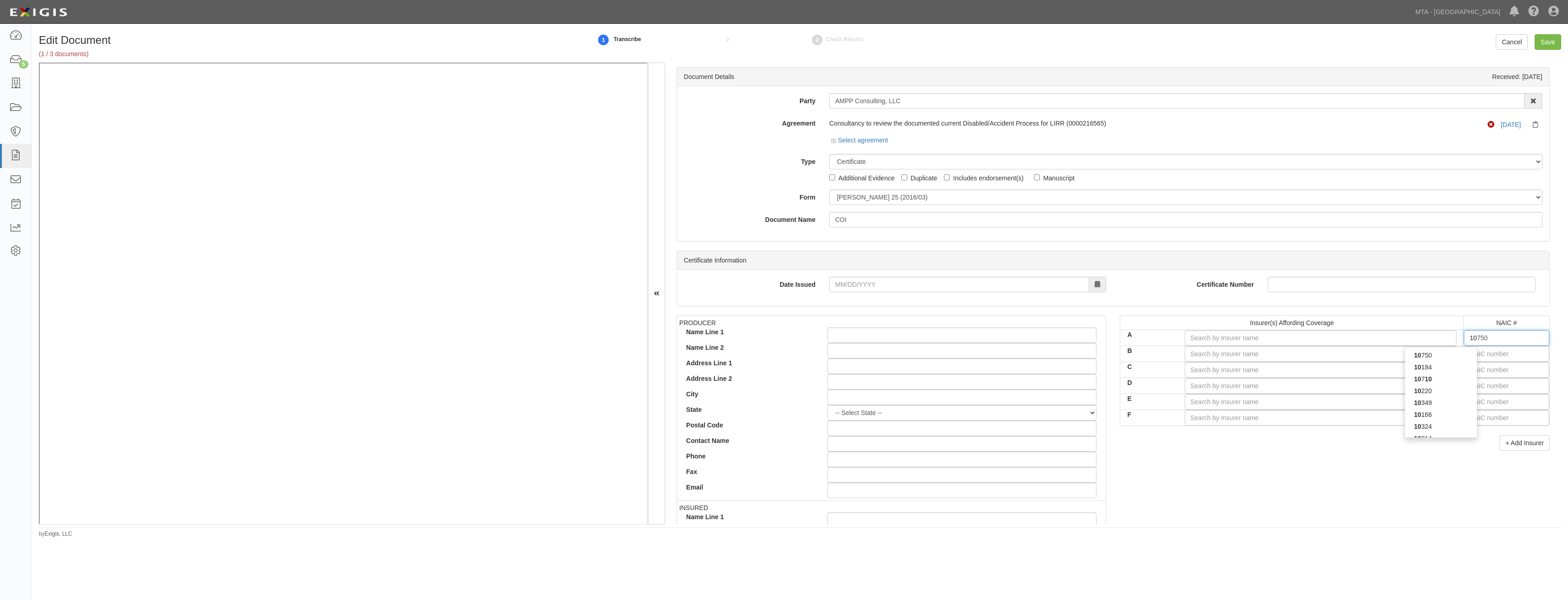
type input "10220"
type input "102"
type input "10204"
type input "1020"
type input "10200"
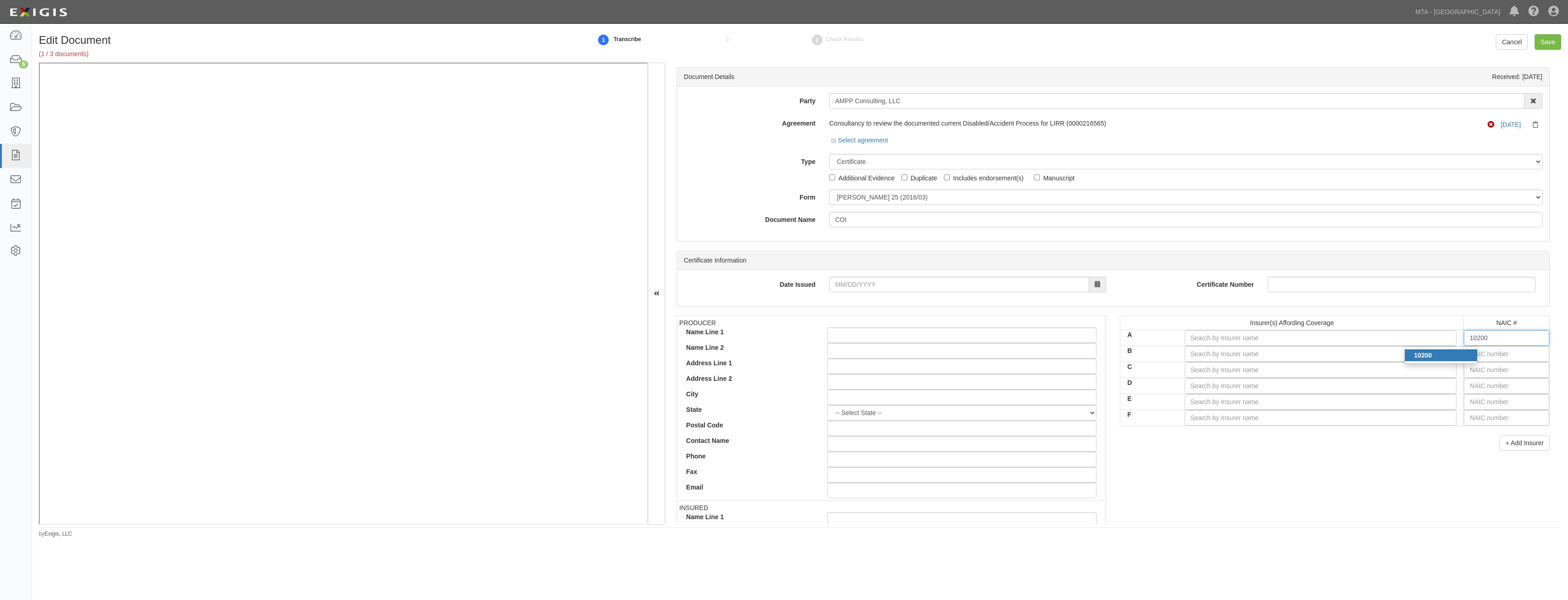
click at [1463, 355] on div "10200" at bounding box center [1441, 355] width 72 height 12
type input "Hiscox Insurance Company Inc. (A XV Rating)"
type input "10200"
click at [1350, 447] on div "+ Add Insurer" at bounding box center [1335, 443] width 430 height 16
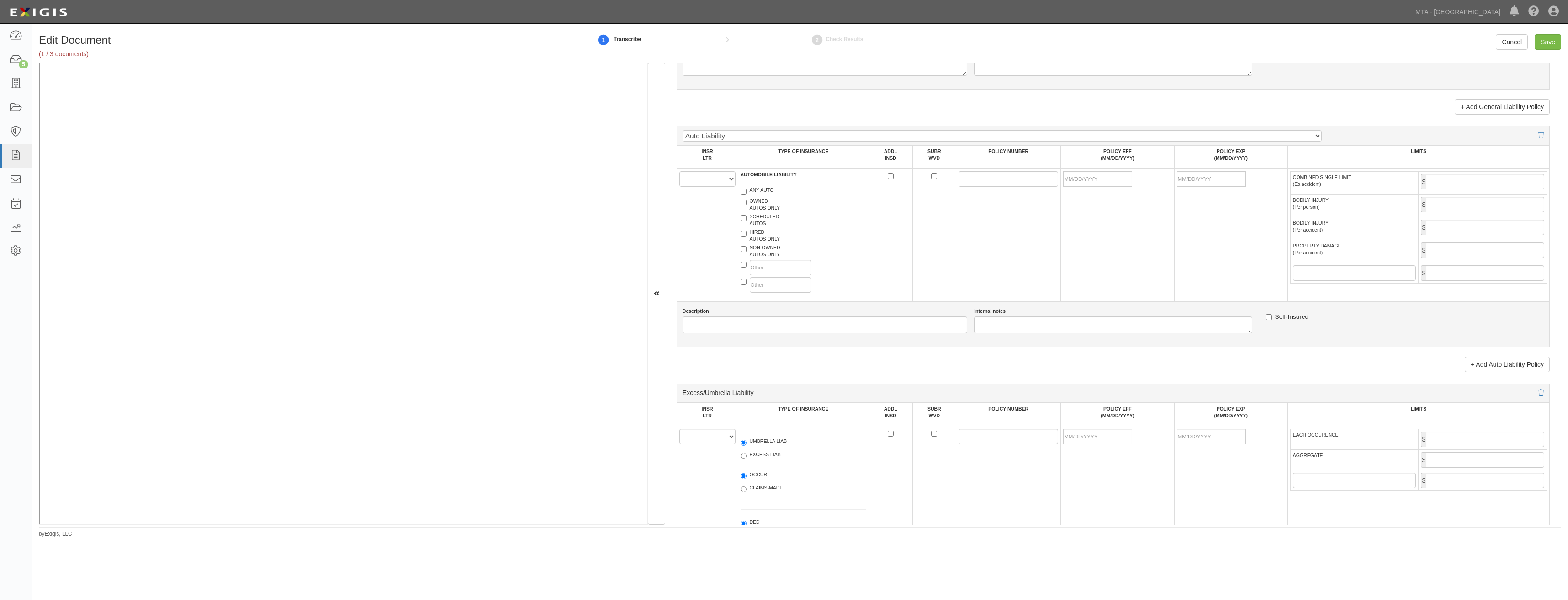
drag, startPoint x: 1129, startPoint y: 294, endPoint x: 1127, endPoint y: 430, distance: 136.0
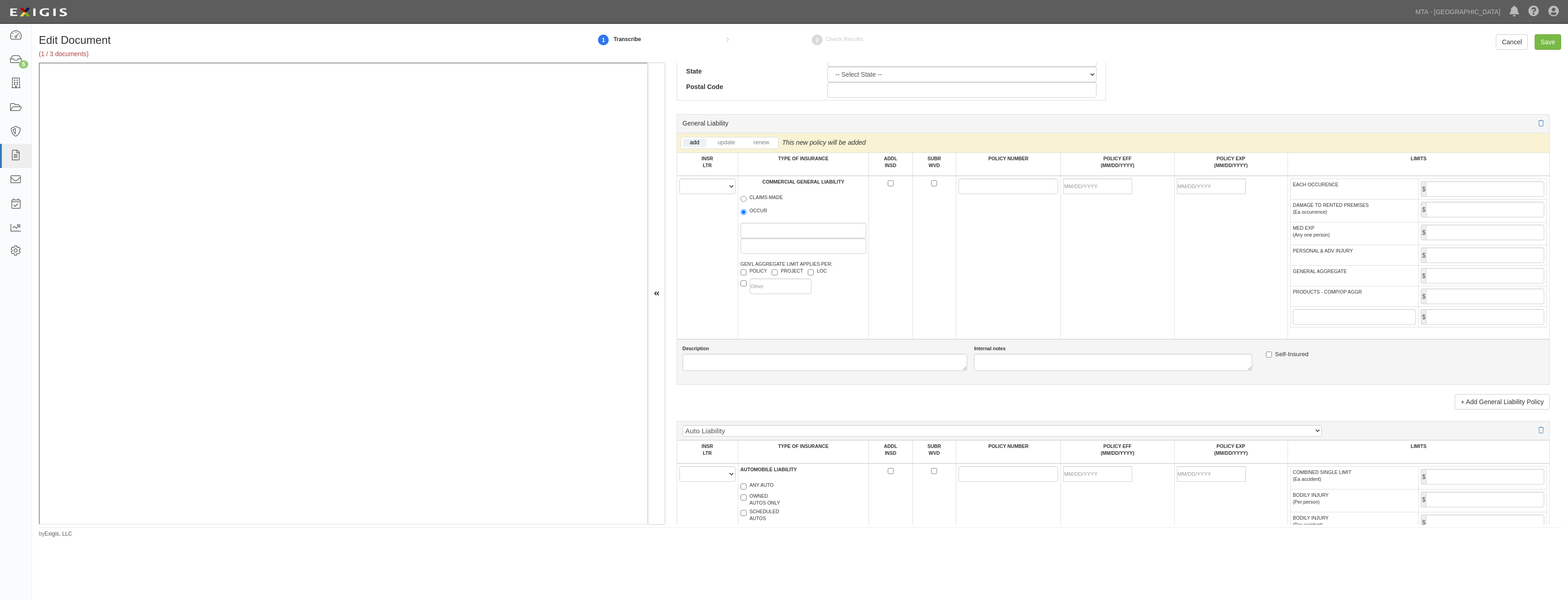
scroll to position [512, 0]
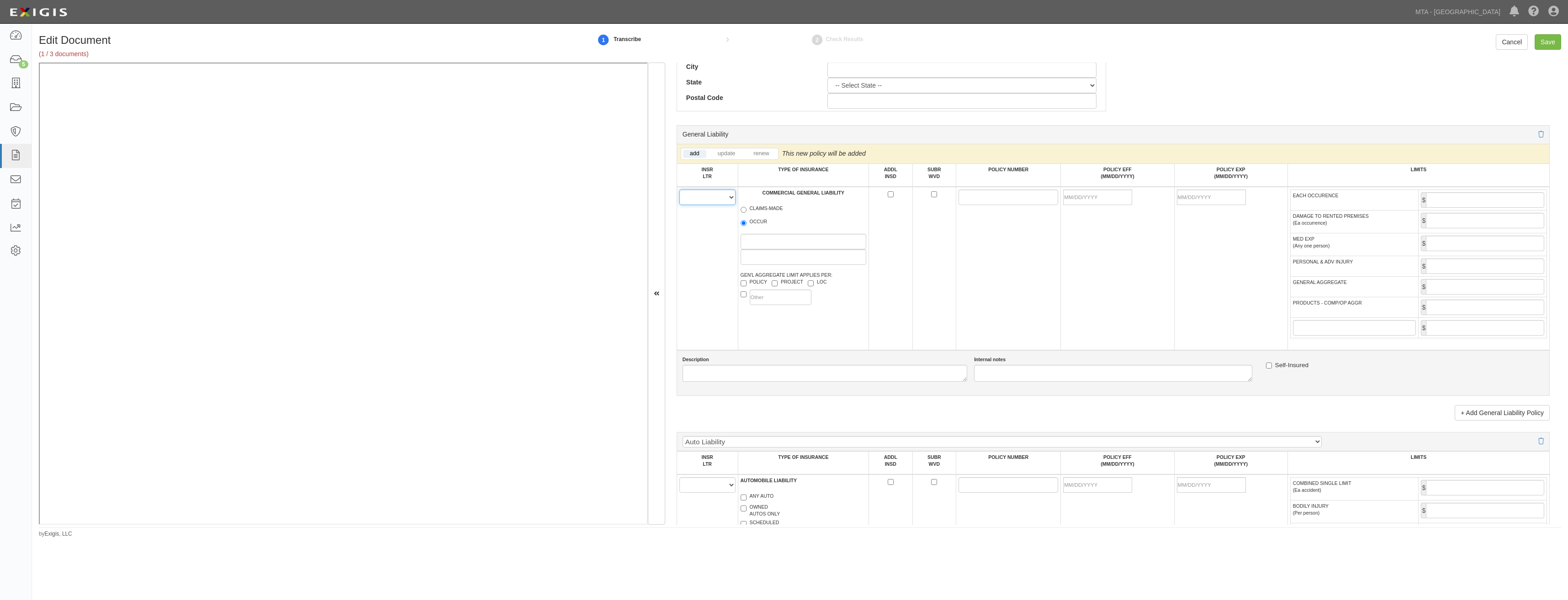
click at [718, 199] on select "A B C D E F" at bounding box center [707, 197] width 56 height 16
select select "A"
click at [679, 189] on select "A B C D E F" at bounding box center [707, 197] width 56 height 16
click at [753, 223] on label "OCCUR" at bounding box center [754, 223] width 27 height 9
click at [746, 223] on input "OCCUR" at bounding box center [744, 223] width 6 height 6
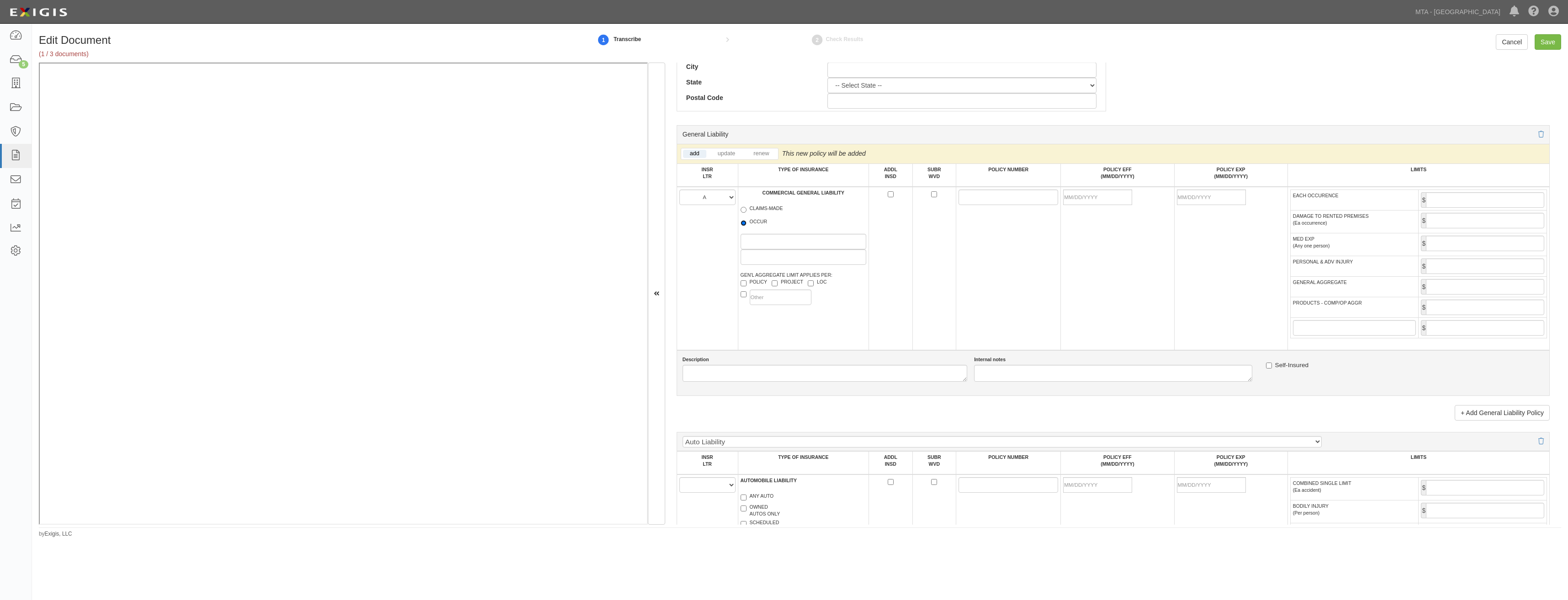
radio input "true"
click at [755, 285] on label "POLICY" at bounding box center [754, 283] width 27 height 9
click at [746, 285] on input "POLICY" at bounding box center [744, 284] width 6 height 6
checkbox input "true"
click at [964, 195] on input "POLICY NUMBER" at bounding box center [1009, 197] width 100 height 16
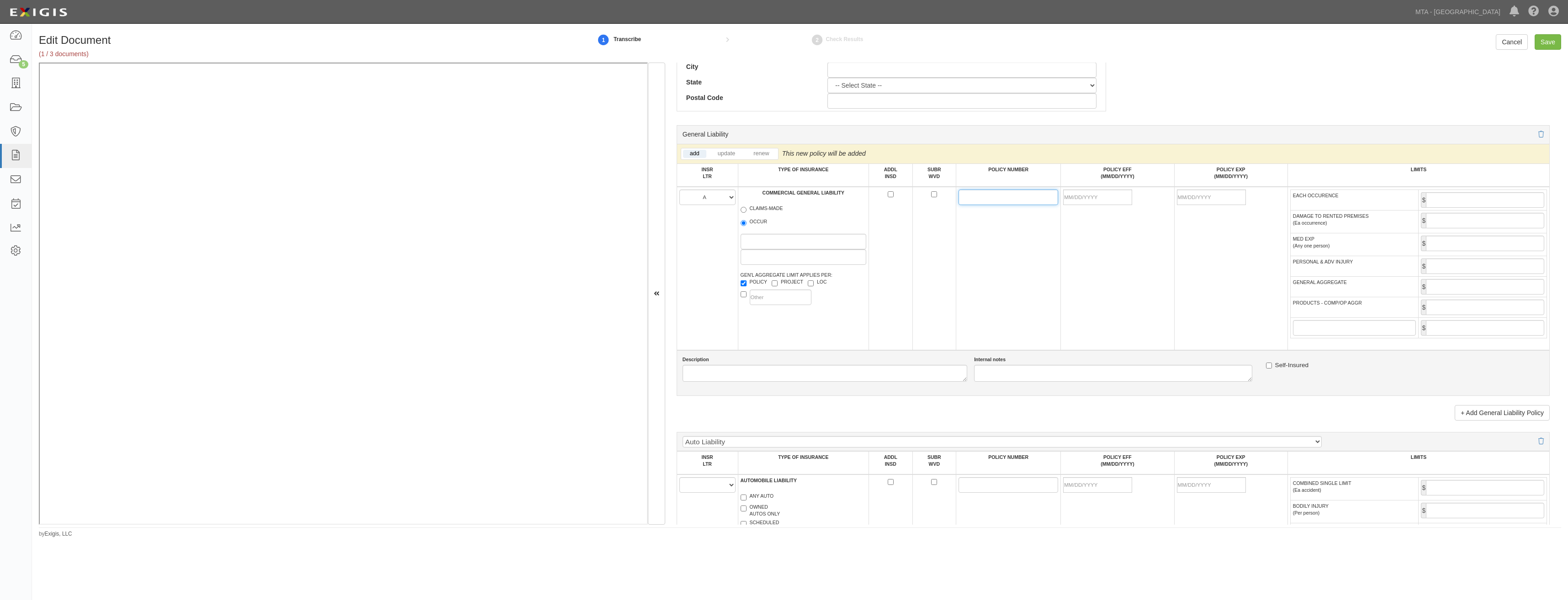
paste input "P103.491.666.2"
type input "P103.491.666.2"
drag, startPoint x: 1130, startPoint y: 245, endPoint x: 1116, endPoint y: 219, distance: 29.5
click at [1130, 245] on td at bounding box center [1118, 268] width 113 height 164
drag, startPoint x: 1108, startPoint y: 200, endPoint x: 1062, endPoint y: 231, distance: 55.5
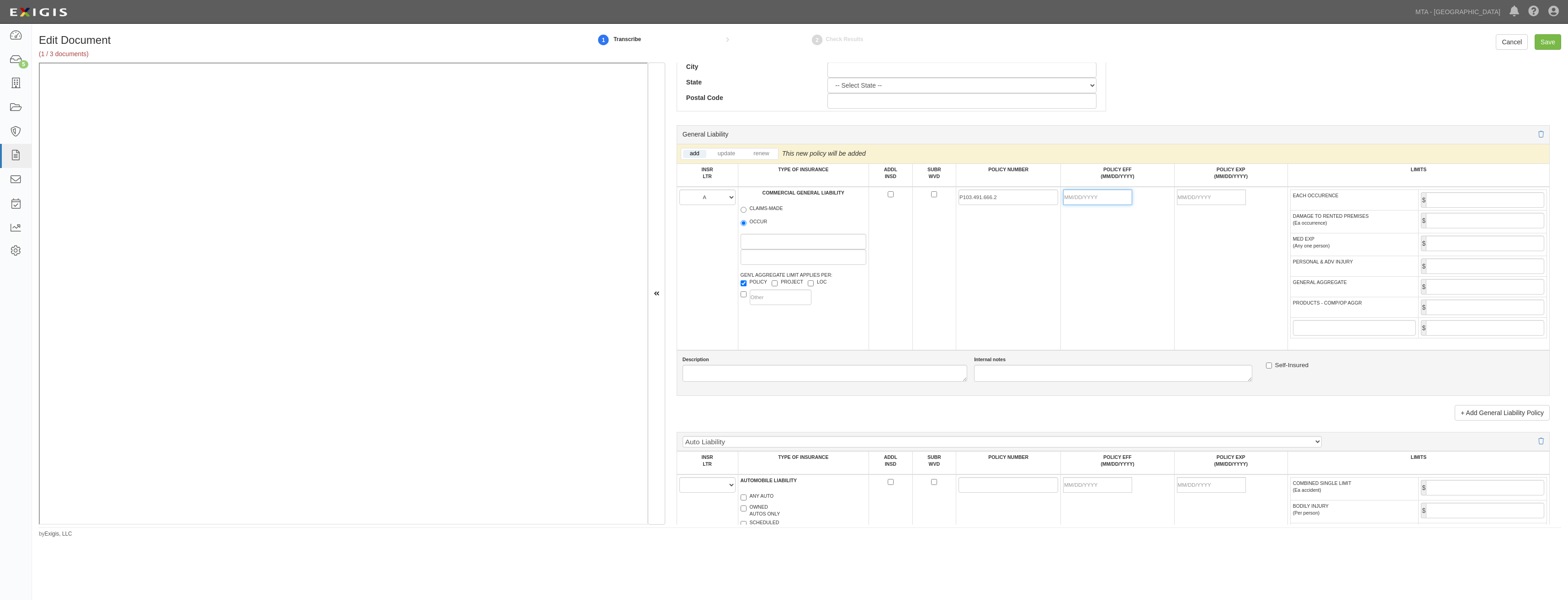
click at [1108, 200] on input "POLICY EFF (MM/DD/YYYY)" at bounding box center [1097, 197] width 69 height 16
type input "[DATE]"
click at [1080, 275] on td "[DATE]" at bounding box center [1118, 268] width 113 height 164
click at [1490, 200] on input "EACH OCCURENCE" at bounding box center [1485, 200] width 118 height 16
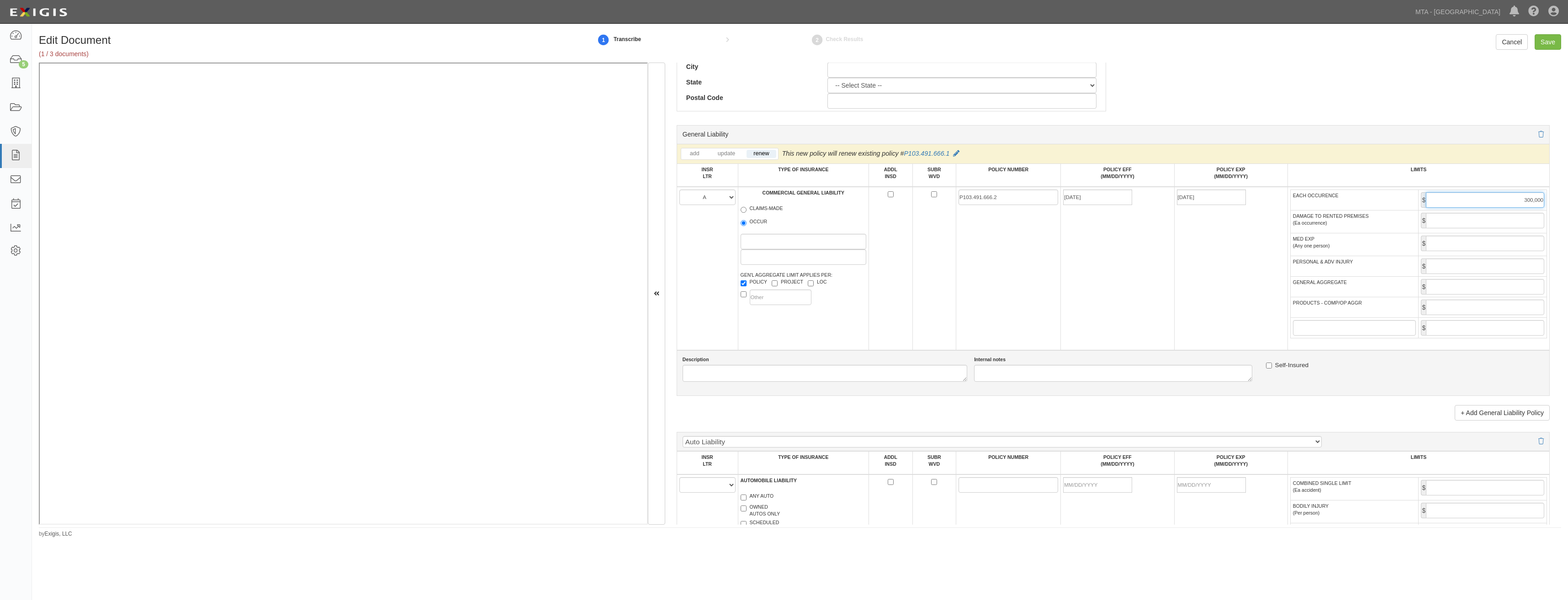
type input "300,000"
click at [1472, 288] on input "GENERAL AGGREGATE" at bounding box center [1485, 287] width 118 height 16
type input "600,000"
click at [1486, 307] on input "PRODUCTS - COMP/OP AGGR" at bounding box center [1485, 307] width 118 height 16
type input "600,000"
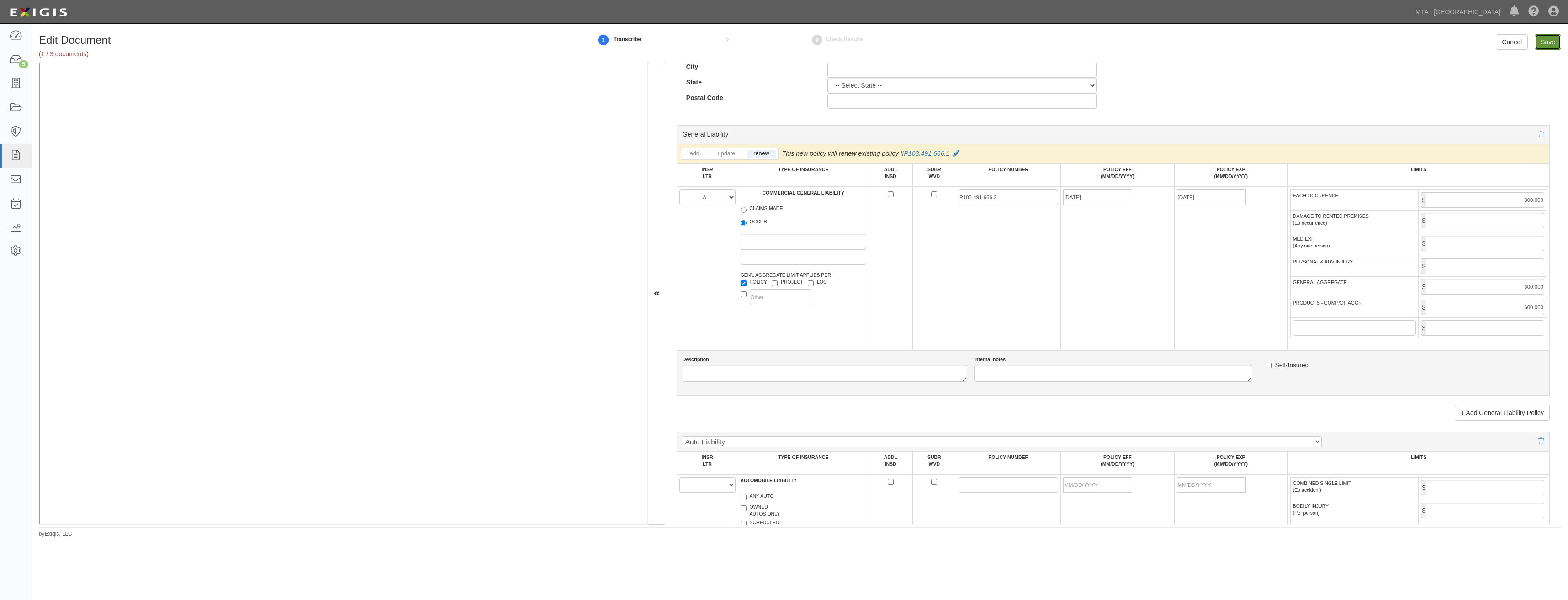
click at [1550, 44] on input "Save" at bounding box center [1548, 42] width 27 height 16
type input "300000"
type input "600000"
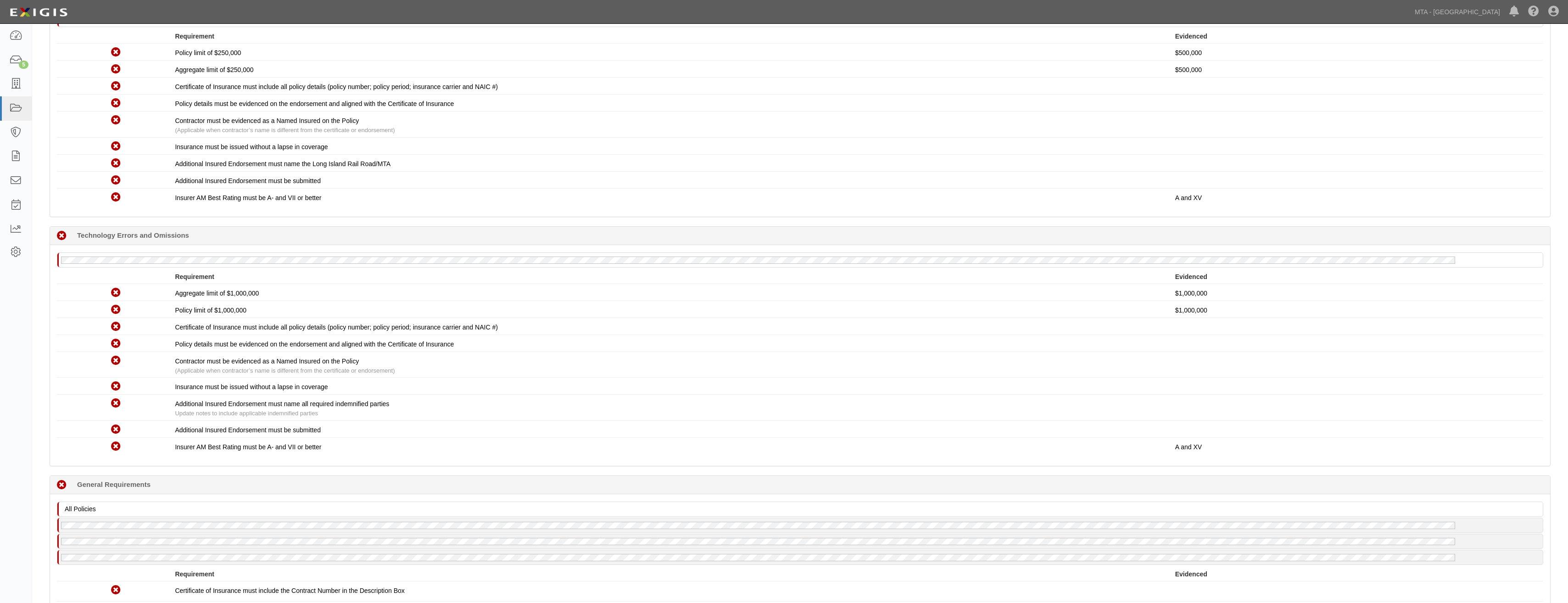
scroll to position [597, 0]
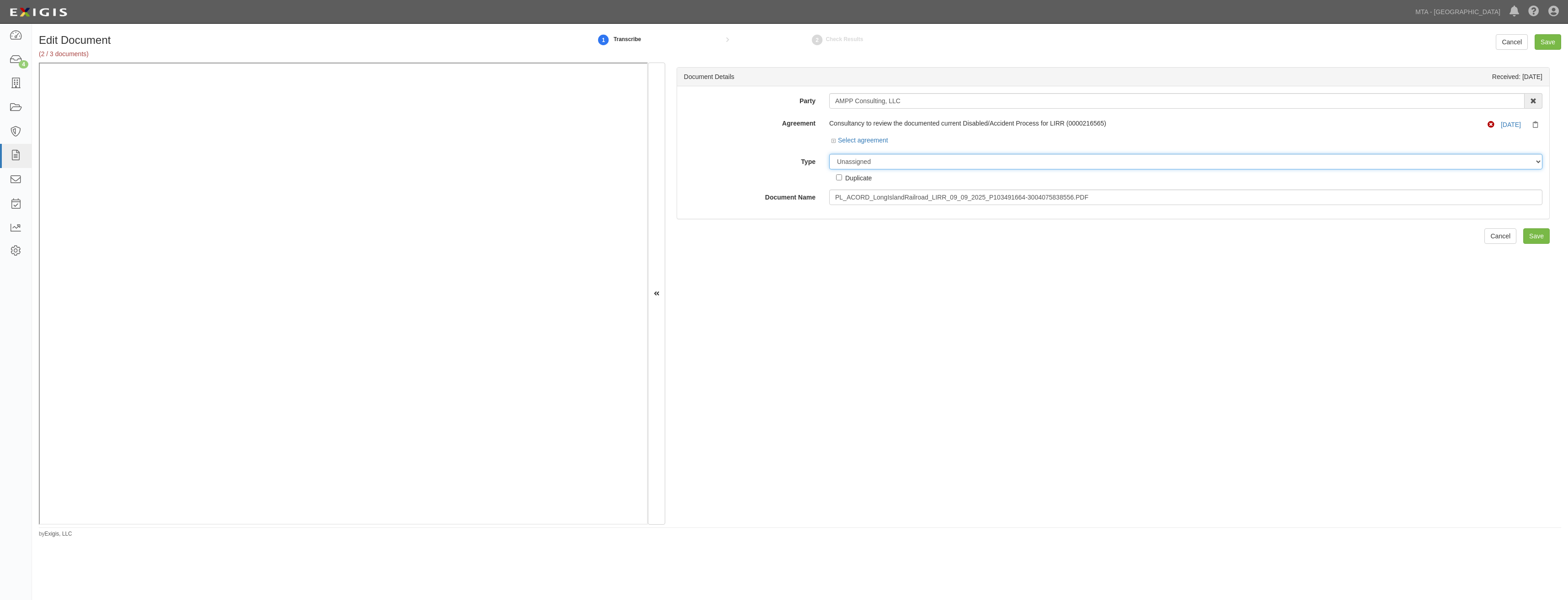
drag, startPoint x: 920, startPoint y: 162, endPoint x: 915, endPoint y: 170, distance: 9.4
click at [920, 162] on select "Unassigned Binder Cancellation Notice Certificate Contract Endorsement Insuranc…" at bounding box center [1186, 162] width 713 height 16
select select "CertificateDetail"
click at [829, 154] on select "Unassigned Binder Cancellation Notice Certificate Contract Endorsement Insuranc…" at bounding box center [1186, 162] width 713 height 16
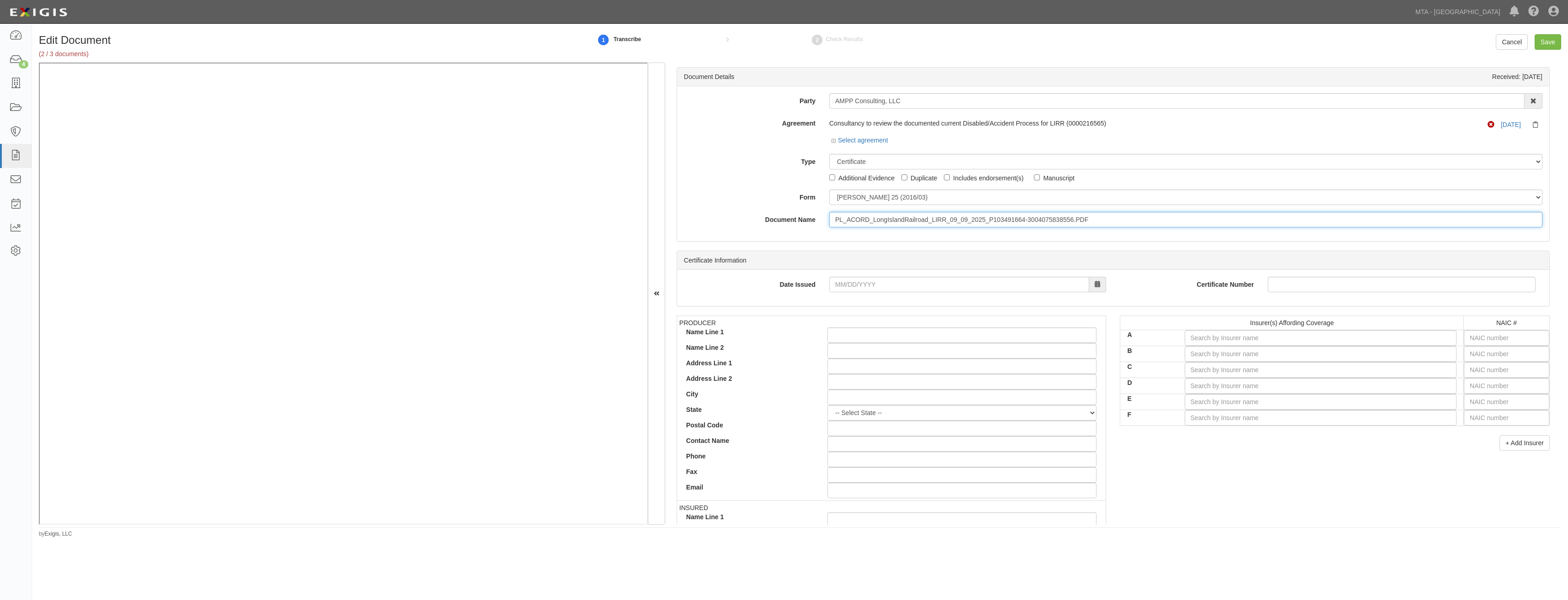
click at [932, 217] on input "PL_ACORD_LongIslandRailroad_LIRR_09_09_2025_P103491664-3004075838556.PDF" at bounding box center [1186, 220] width 713 height 16
type input "COI"
click at [1498, 334] on input "text" at bounding box center [1507, 338] width 85 height 16
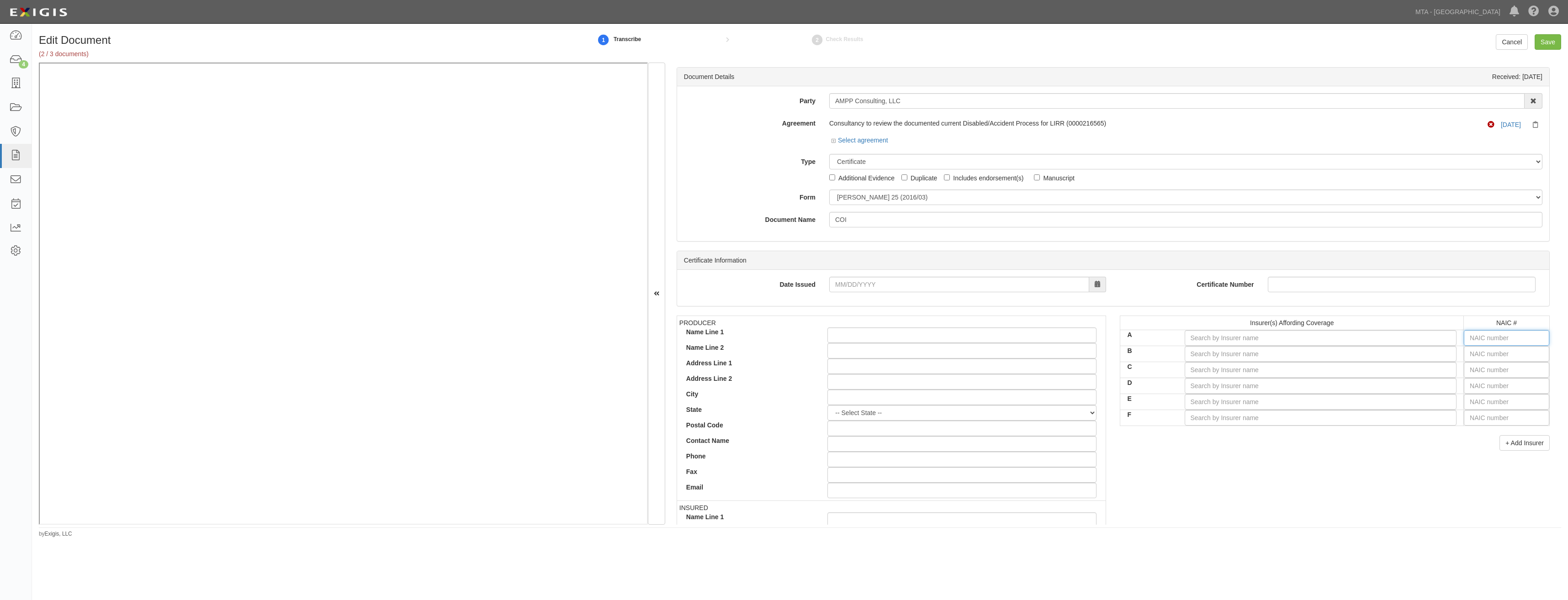
type input "16862"
type input "1"
type input "11105"
type input "11"
type input "11050"
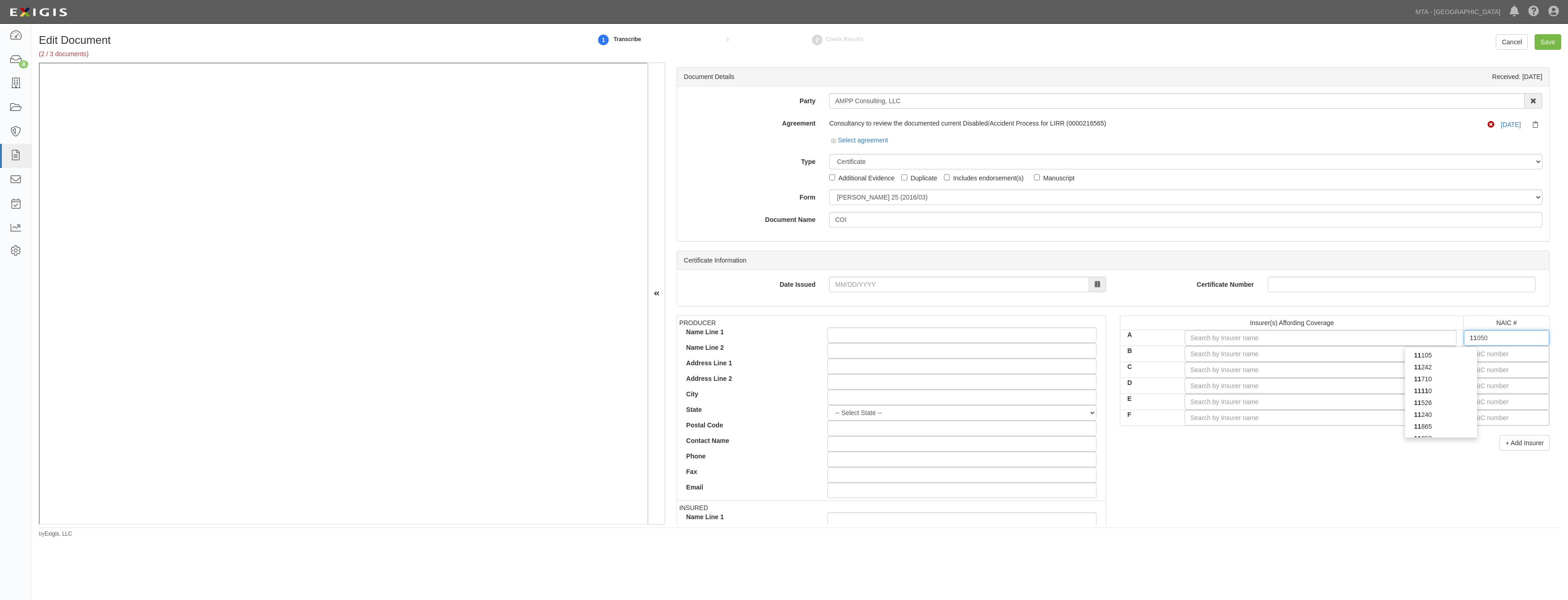
type input "110"
type input "11028"
type input "1102"
type input "11050"
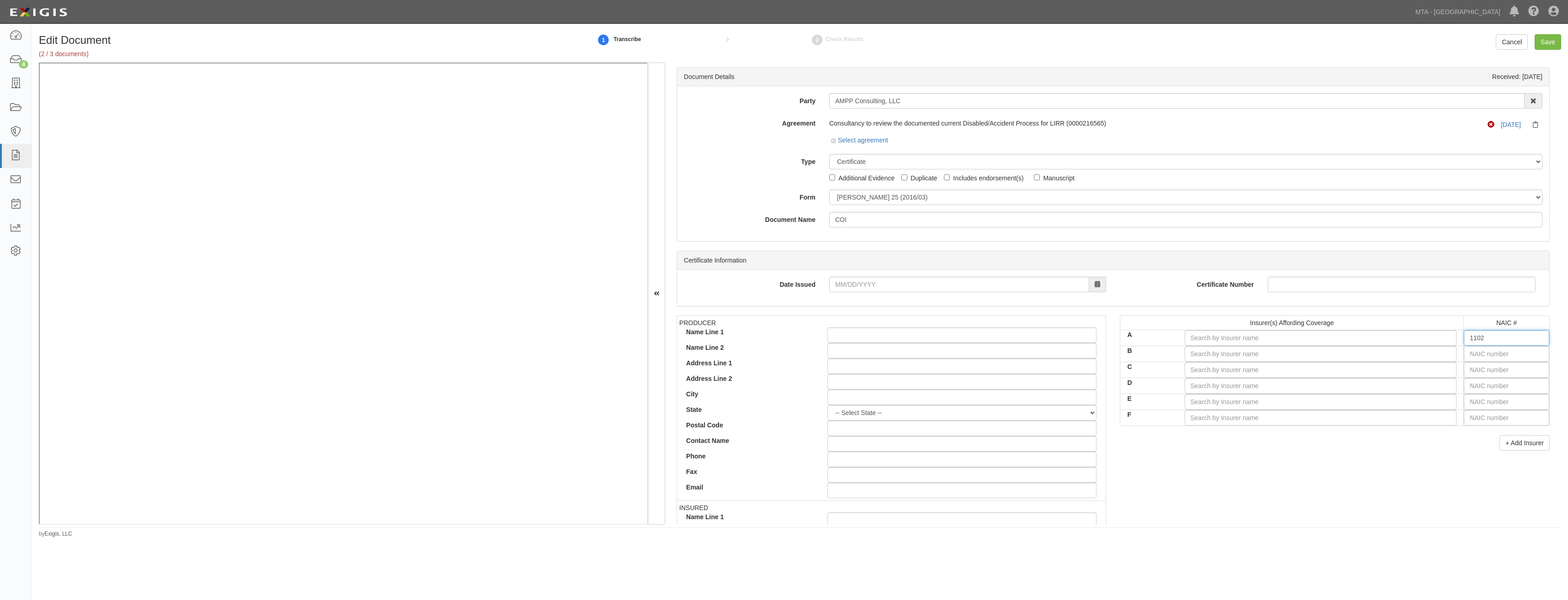
type input "110"
type input "11105"
type input "11"
type input "16862"
type input "1"
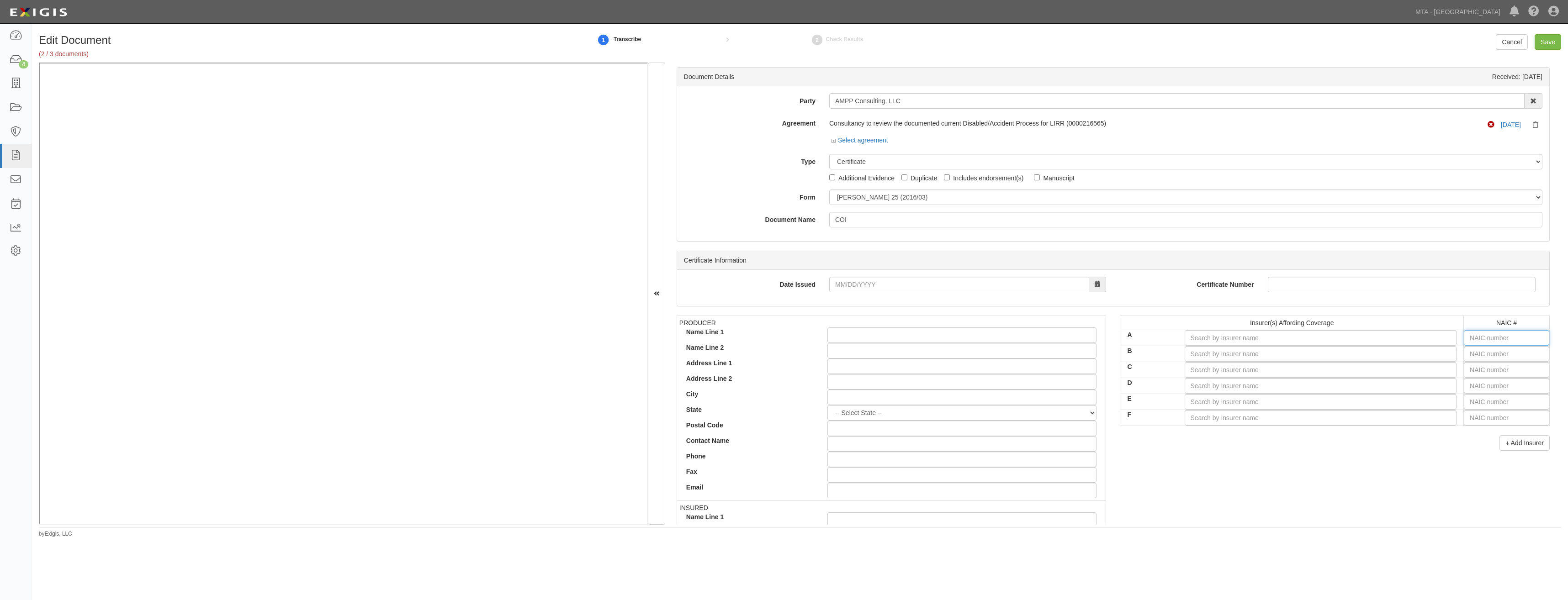
type input "16862"
type input "1"
type input "10750"
type input "10"
type input "10220"
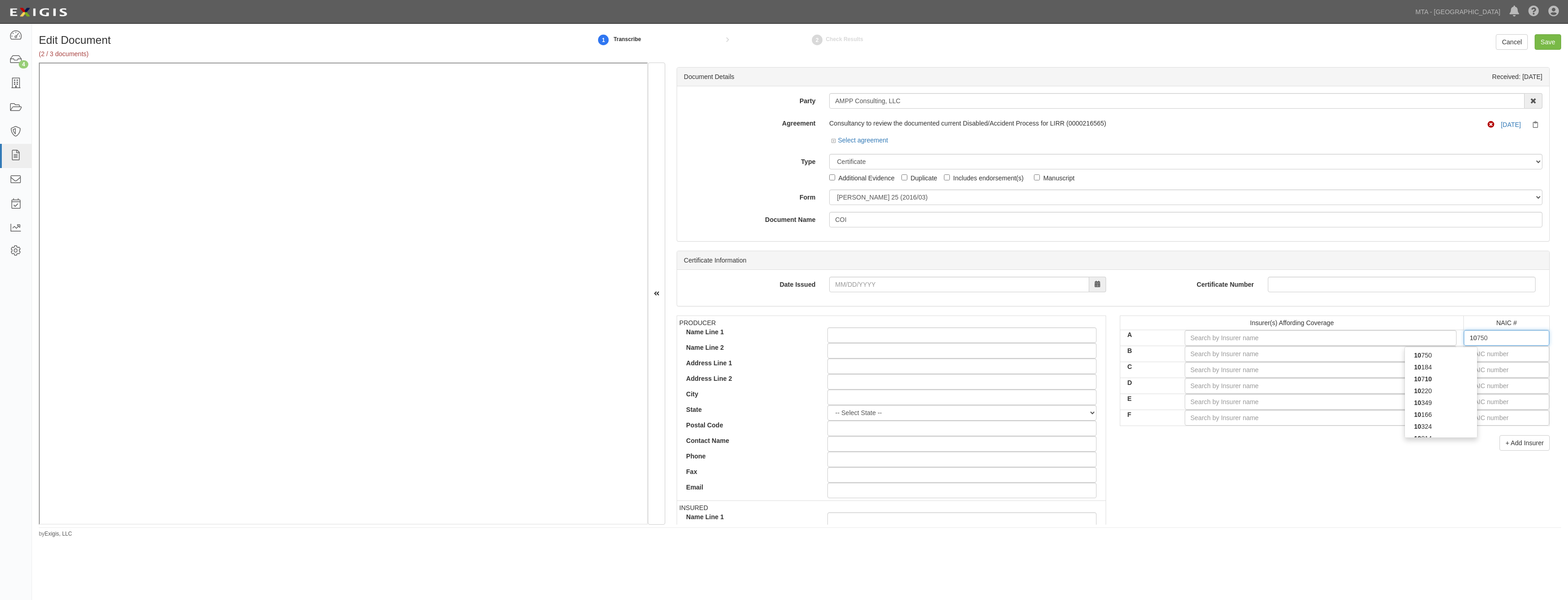
type input "102"
type input "10204"
type input "1020"
type input "10200"
click at [1431, 355] on div "10200" at bounding box center [1441, 355] width 72 height 12
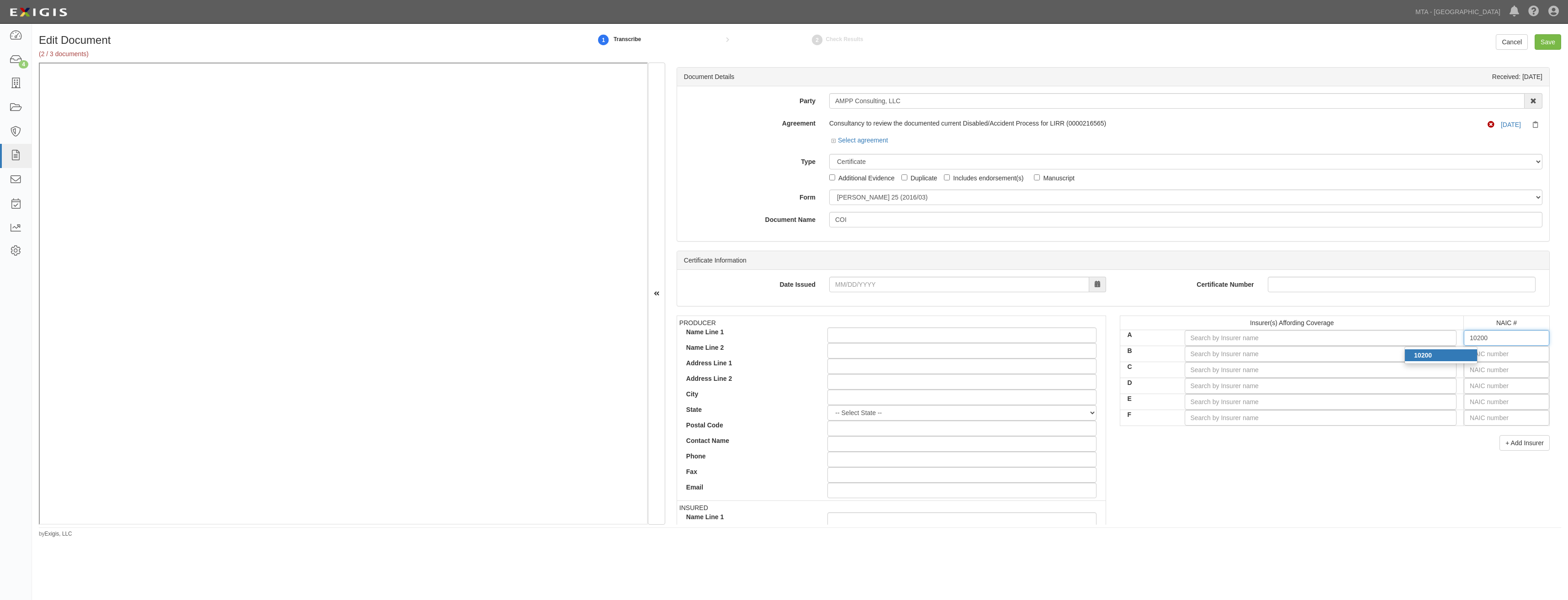
type input "Hiscox Insurance Company Inc. (A XV Rating)"
type input "10200"
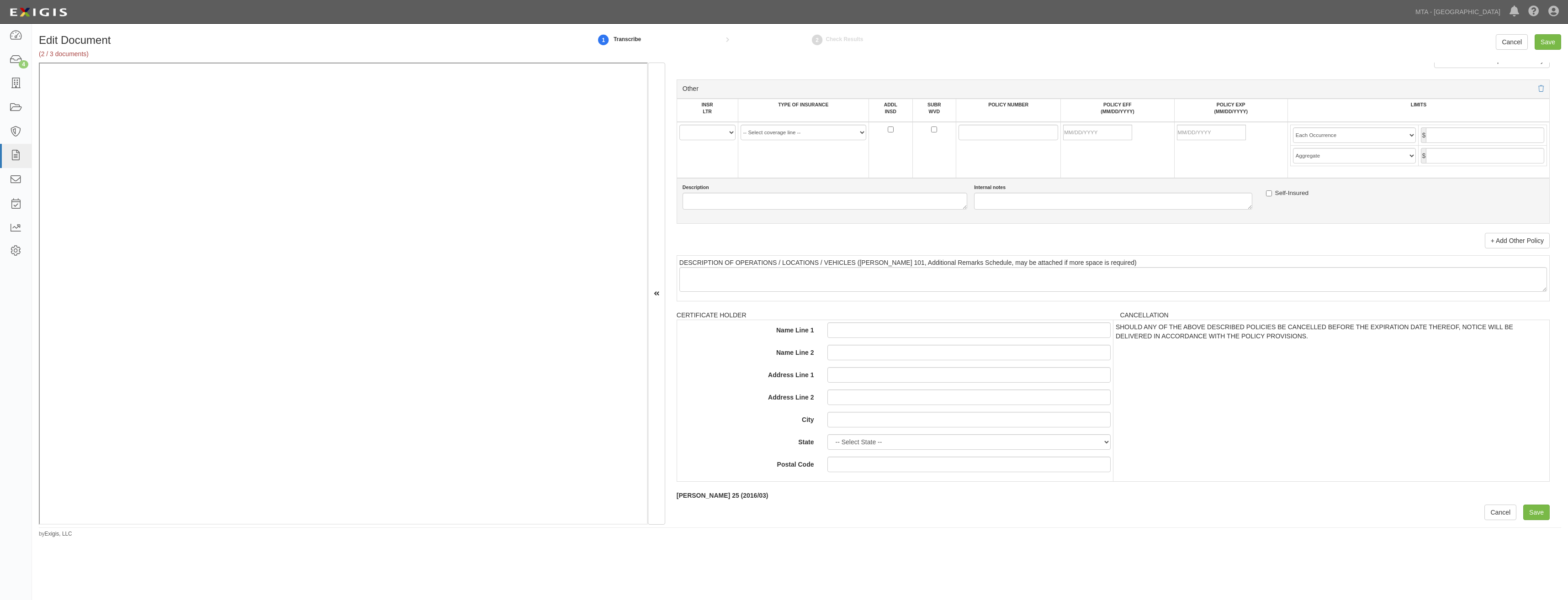
drag, startPoint x: 1157, startPoint y: 287, endPoint x: 1124, endPoint y: 525, distance: 240.3
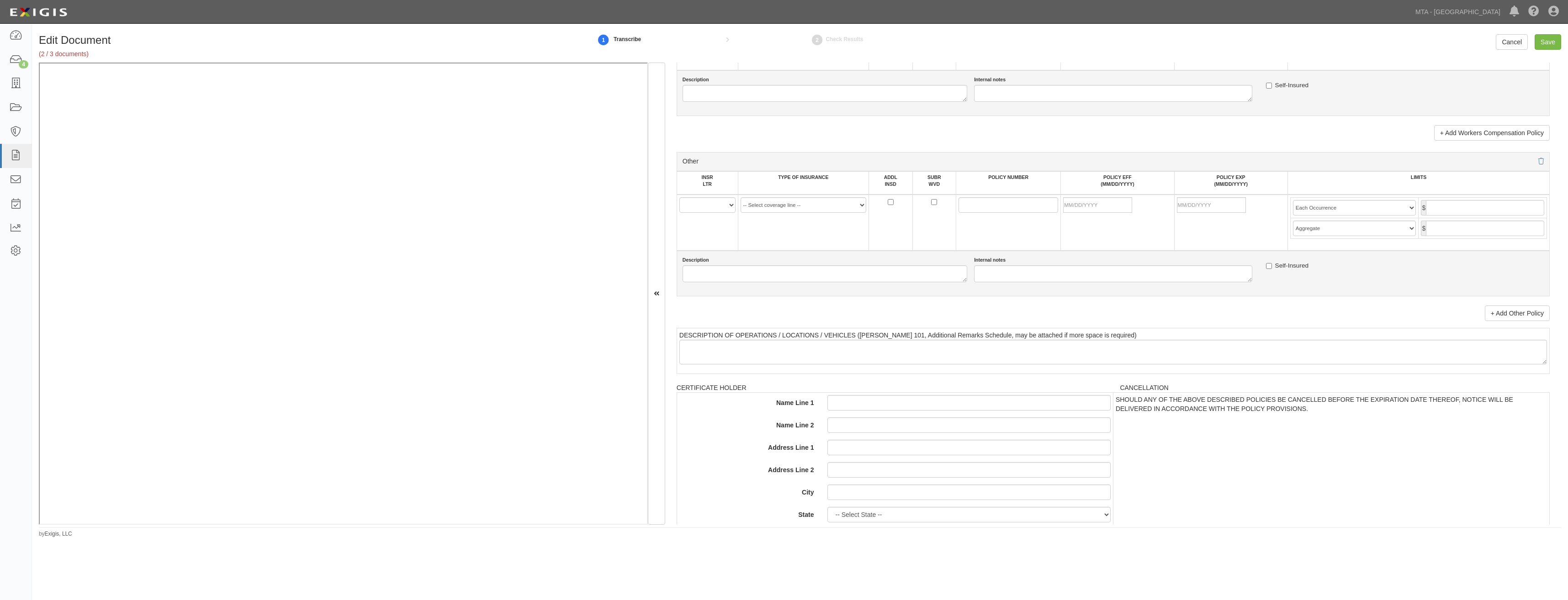
scroll to position [1465, 0]
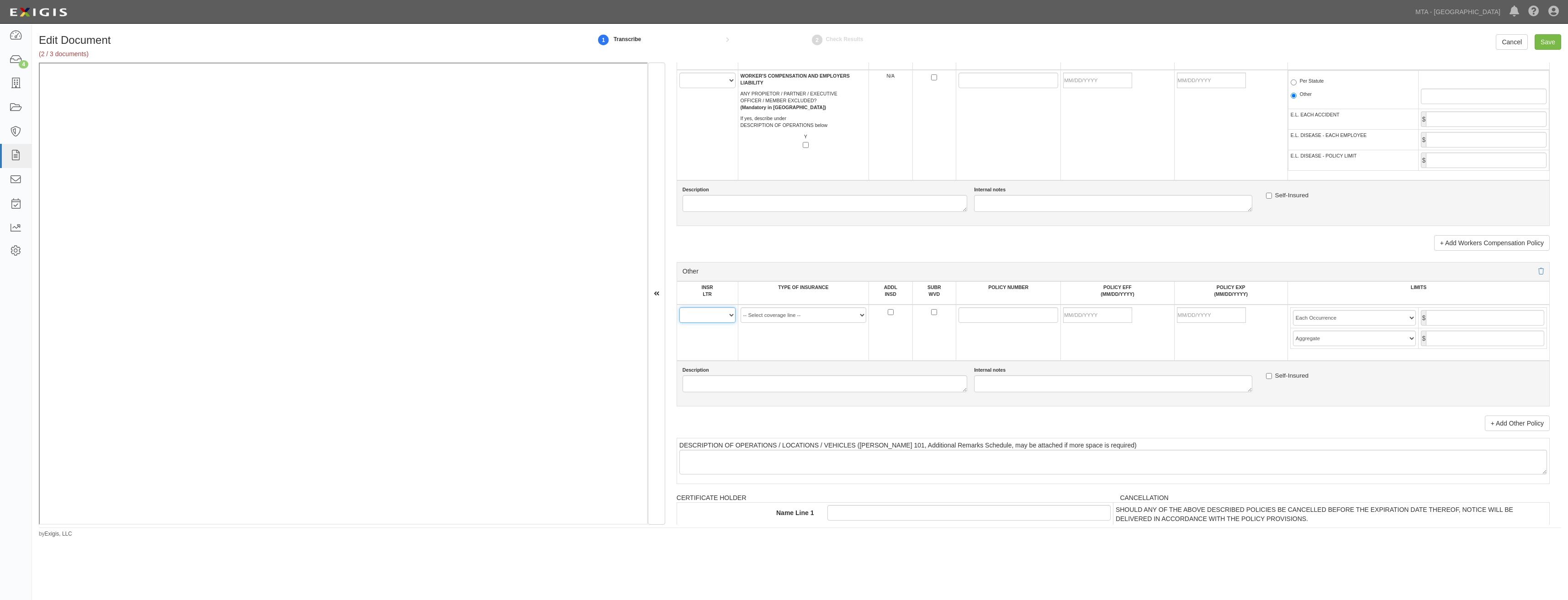
drag, startPoint x: 703, startPoint y: 309, endPoint x: 709, endPoint y: 322, distance: 14.3
click at [703, 309] on select "A B C D E F" at bounding box center [707, 315] width 56 height 16
select select "A"
click at [679, 307] on select "A B C D E F" at bounding box center [707, 315] width 56 height 16
drag, startPoint x: 789, startPoint y: 314, endPoint x: 792, endPoint y: 323, distance: 9.5
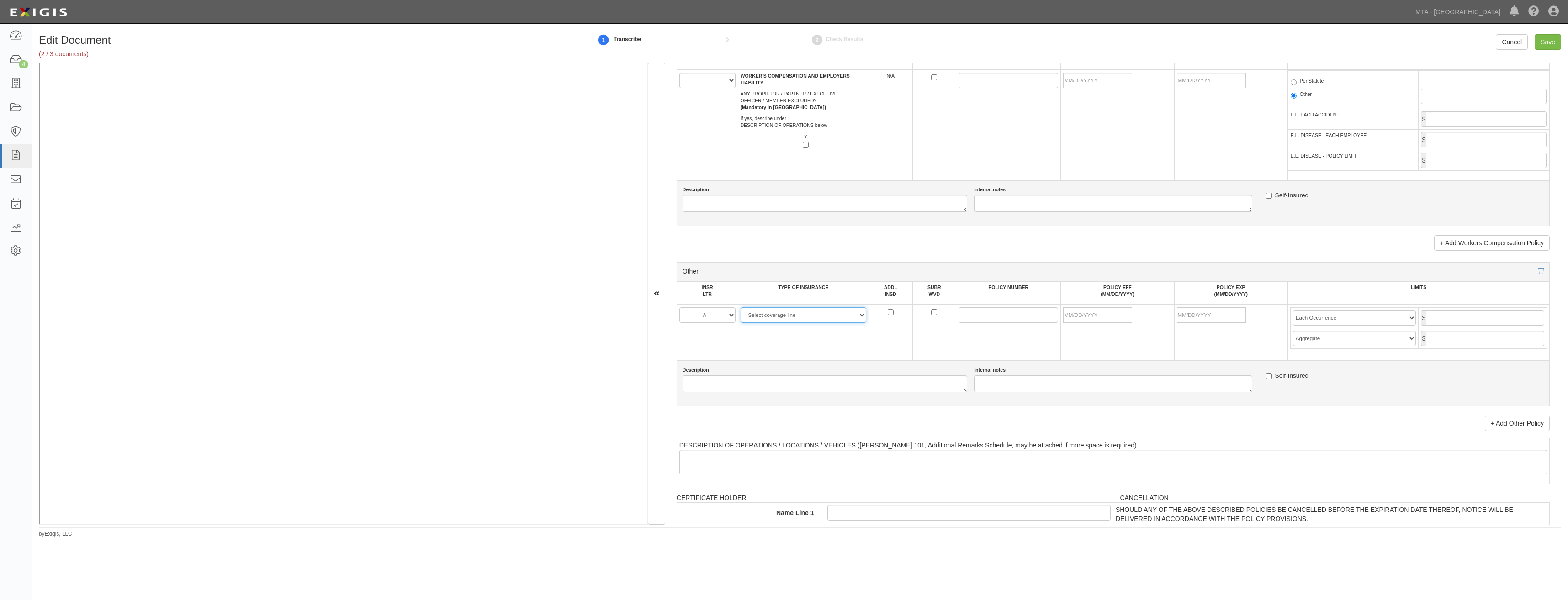
click at [789, 314] on select "-- Select coverage line -- Asbestos Abatement Auto Physical Damage Aviation Lia…" at bounding box center [803, 315] width 126 height 16
select select "152"
click at [741, 323] on select "-- Select coverage line -- Asbestos Abatement Auto Physical Damage Aviation Lia…" at bounding box center [803, 315] width 126 height 16
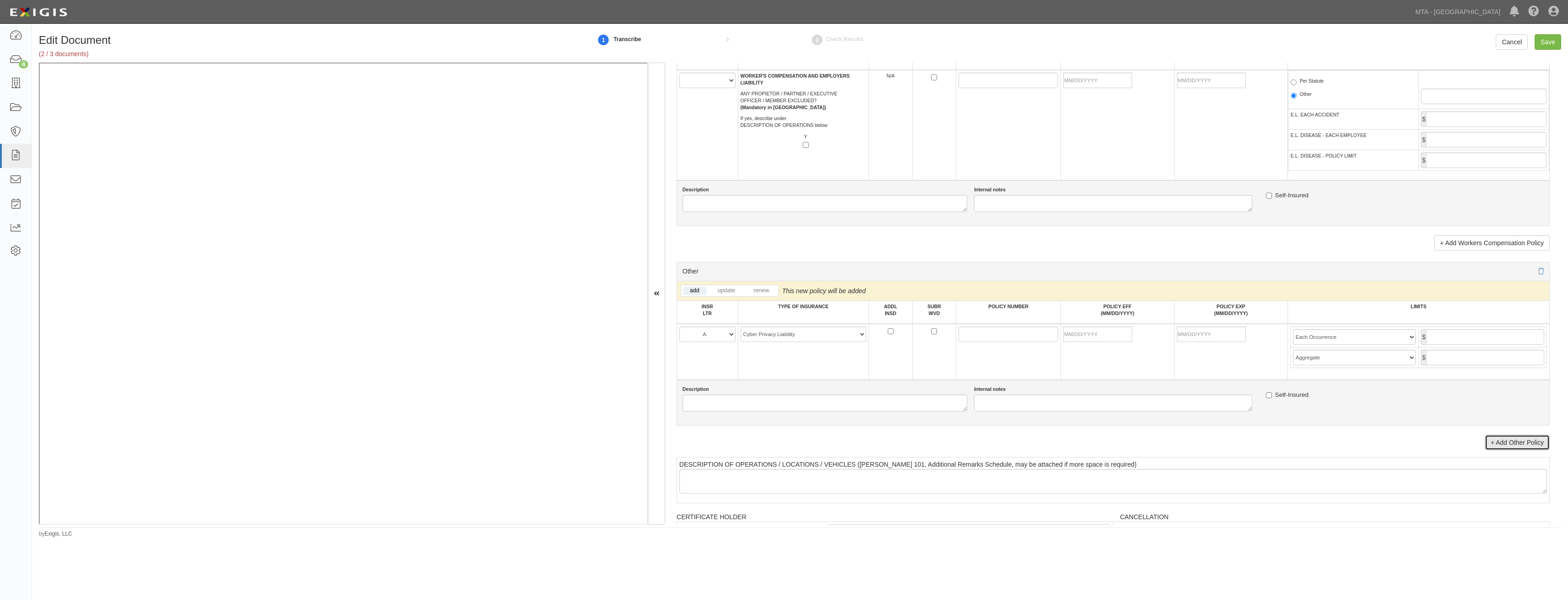
click at [1521, 439] on link "+ Add Other Policy" at bounding box center [1517, 443] width 65 height 16
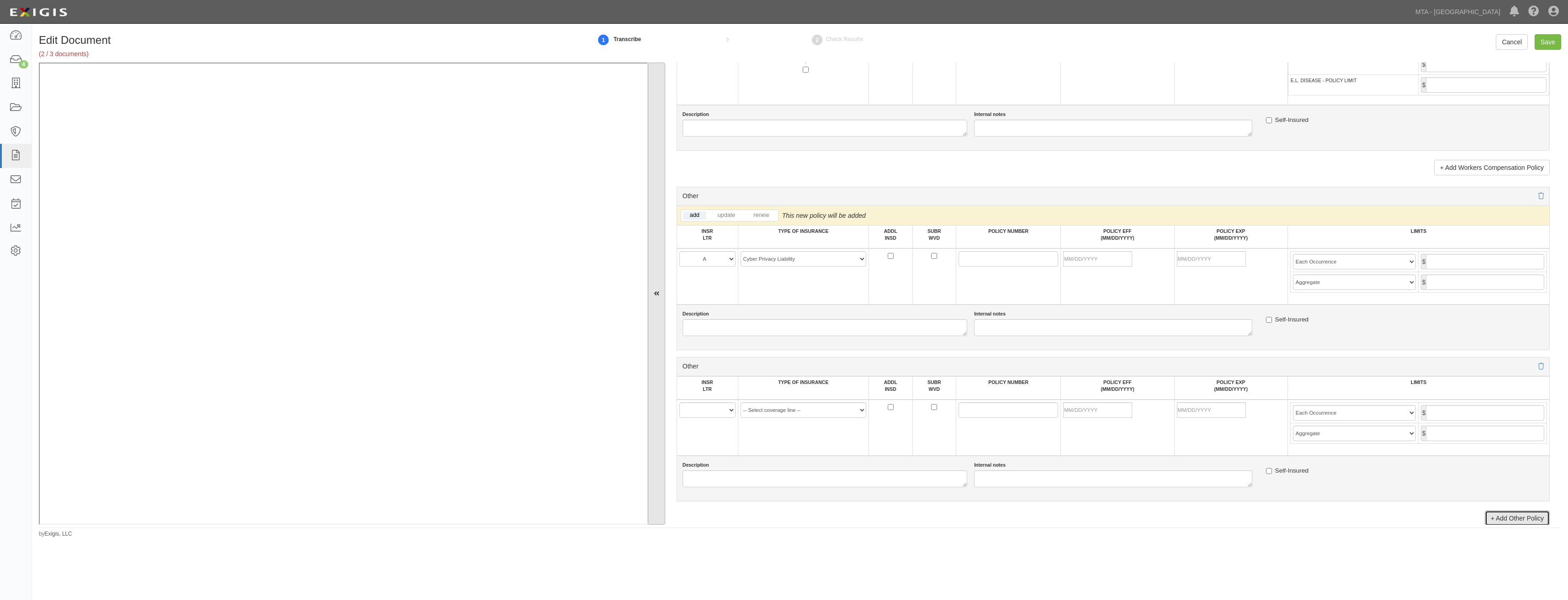
scroll to position [1557, 0]
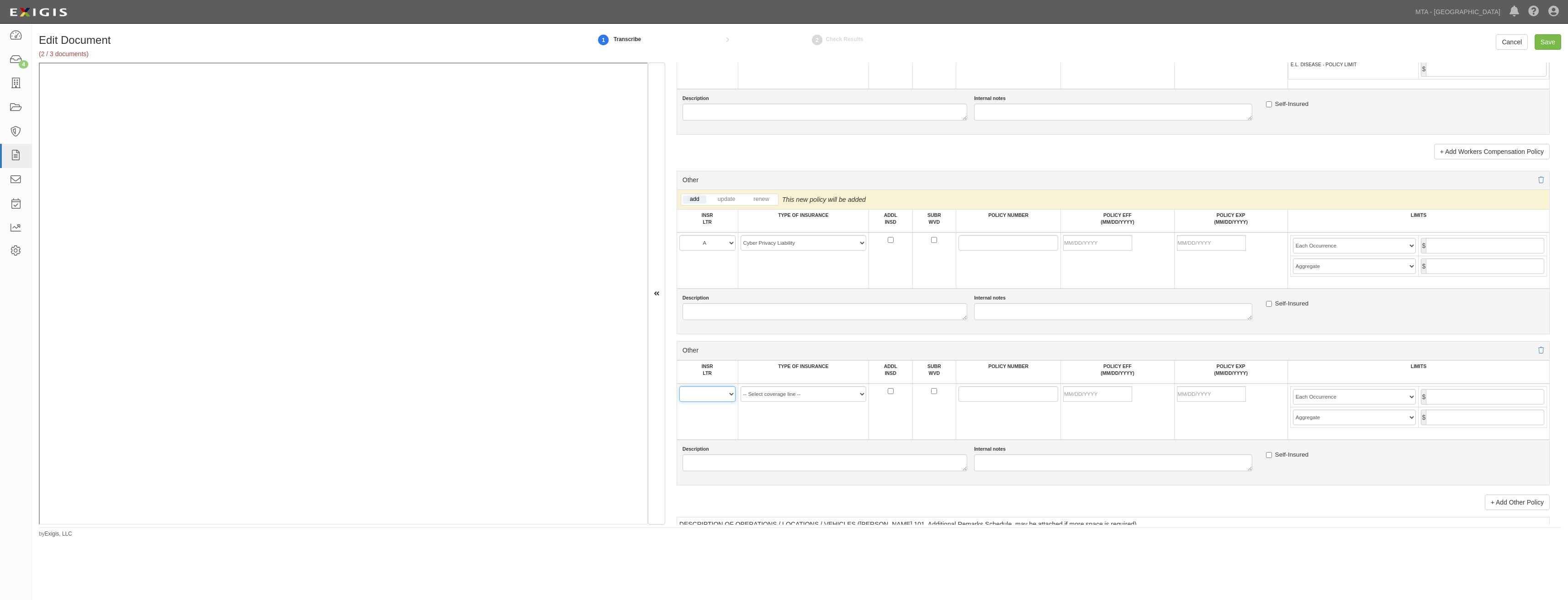
click at [704, 392] on select "A B C D E F" at bounding box center [707, 394] width 56 height 16
select select "A"
click at [679, 386] on select "A B C D E F" at bounding box center [707, 394] width 56 height 16
drag, startPoint x: 829, startPoint y: 392, endPoint x: 836, endPoint y: 406, distance: 15.7
click at [829, 392] on select "-- Select coverage line -- Asbestos Abatement Auto Physical Damage Aviation Lia…" at bounding box center [803, 394] width 126 height 16
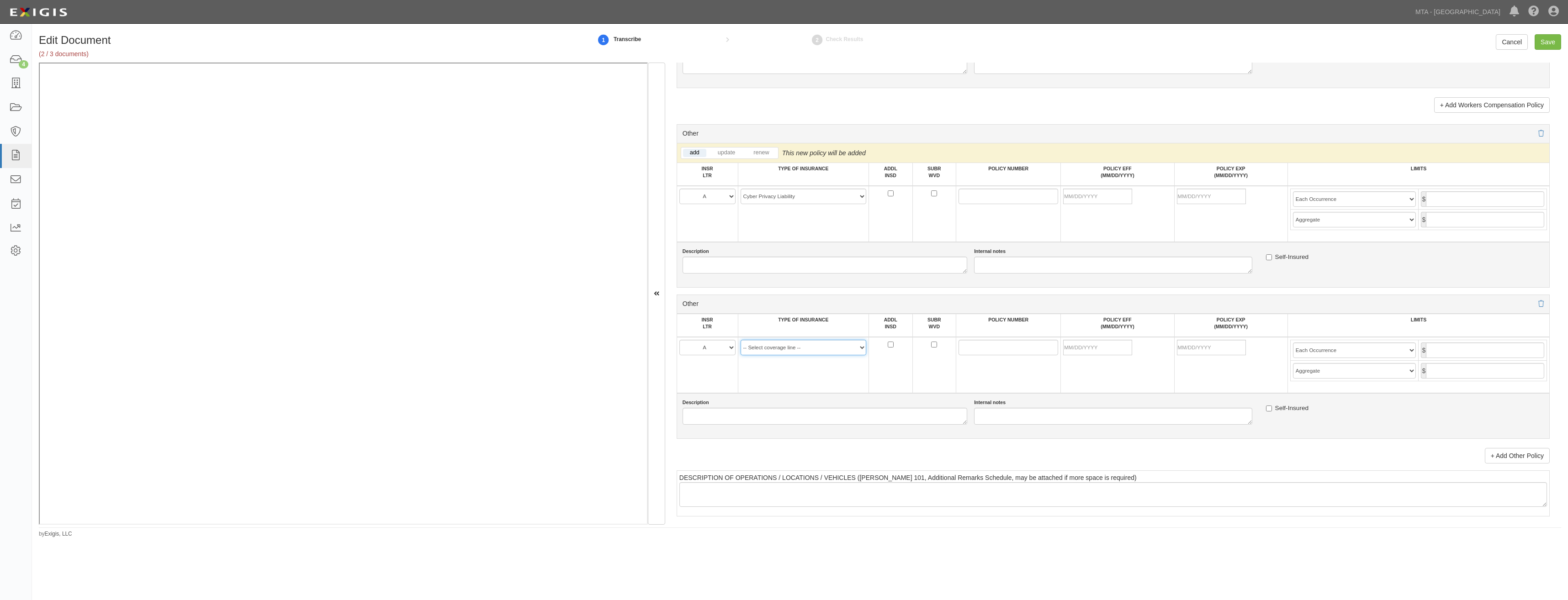
scroll to position [1602, 0]
click at [825, 349] on select "-- Select coverage line -- Asbestos Abatement Auto Physical Damage Aviation Lia…" at bounding box center [803, 349] width 126 height 16
select select "91"
click at [741, 356] on select "-- Select coverage line -- Asbestos Abatement Auto Physical Damage Aviation Lia…" at bounding box center [803, 349] width 126 height 16
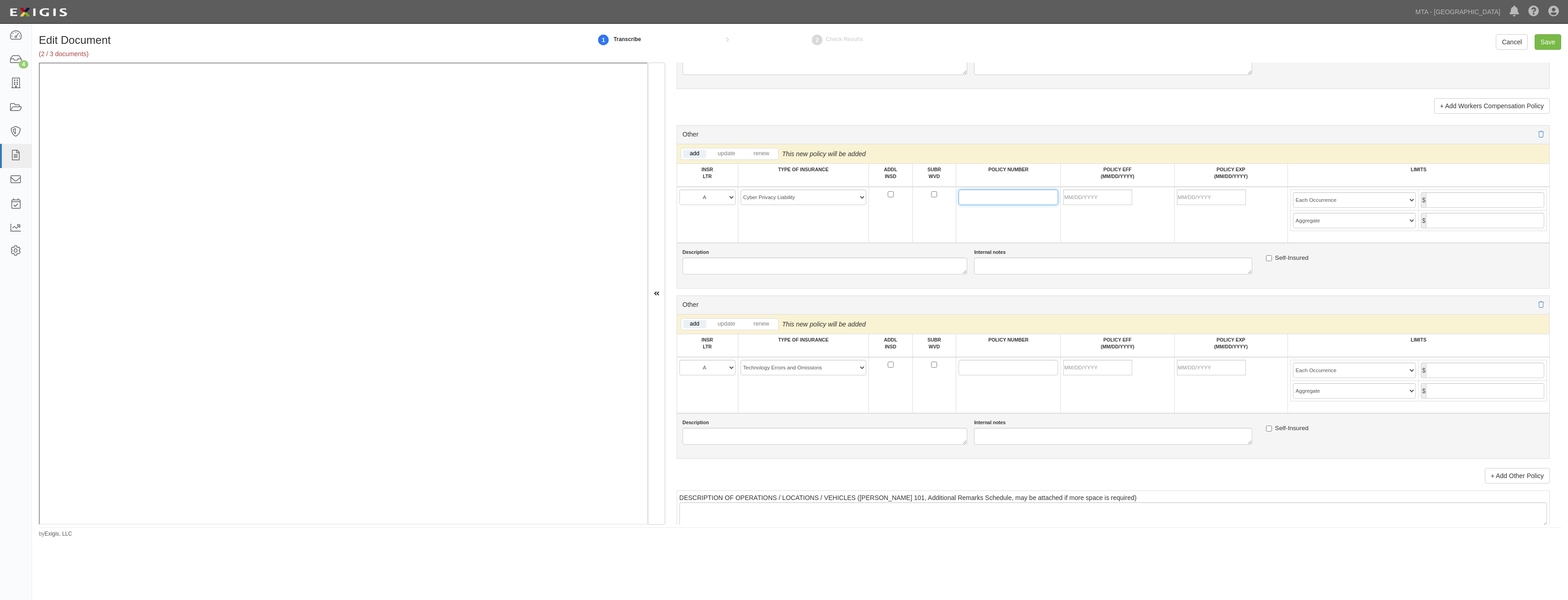
click at [971, 194] on input "POLICY NUMBER" at bounding box center [1009, 197] width 100 height 16
paste input "P103.491.664.2"
type input "P103.491.664.2"
click at [969, 366] on input "POLICY NUMBER" at bounding box center [1009, 368] width 100 height 16
paste input "P103.491.664.2"
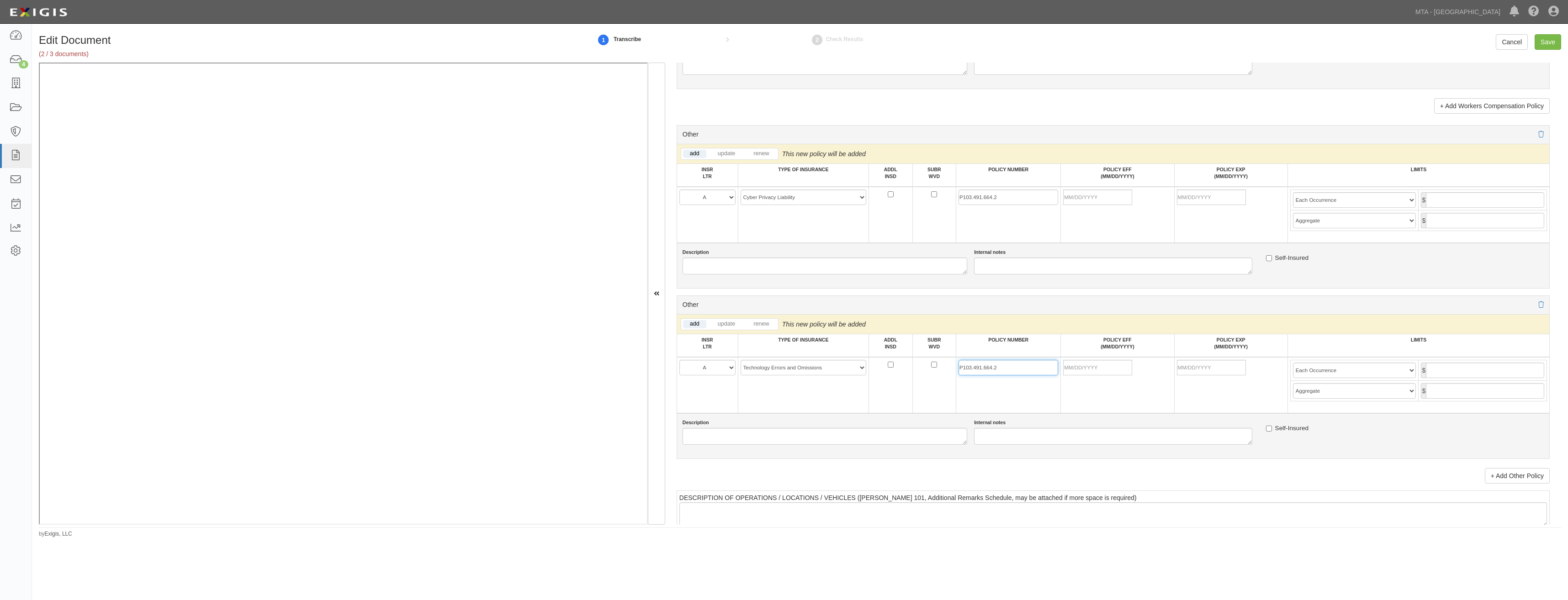
type input "P103.491.664.2"
click at [942, 402] on td at bounding box center [934, 385] width 44 height 56
drag, startPoint x: 1087, startPoint y: 198, endPoint x: 1048, endPoint y: 234, distance: 53.1
click at [1087, 198] on input "POLICY EFF (MM/DD/YYYY)" at bounding box center [1097, 197] width 69 height 16
type input "07/29/2025"
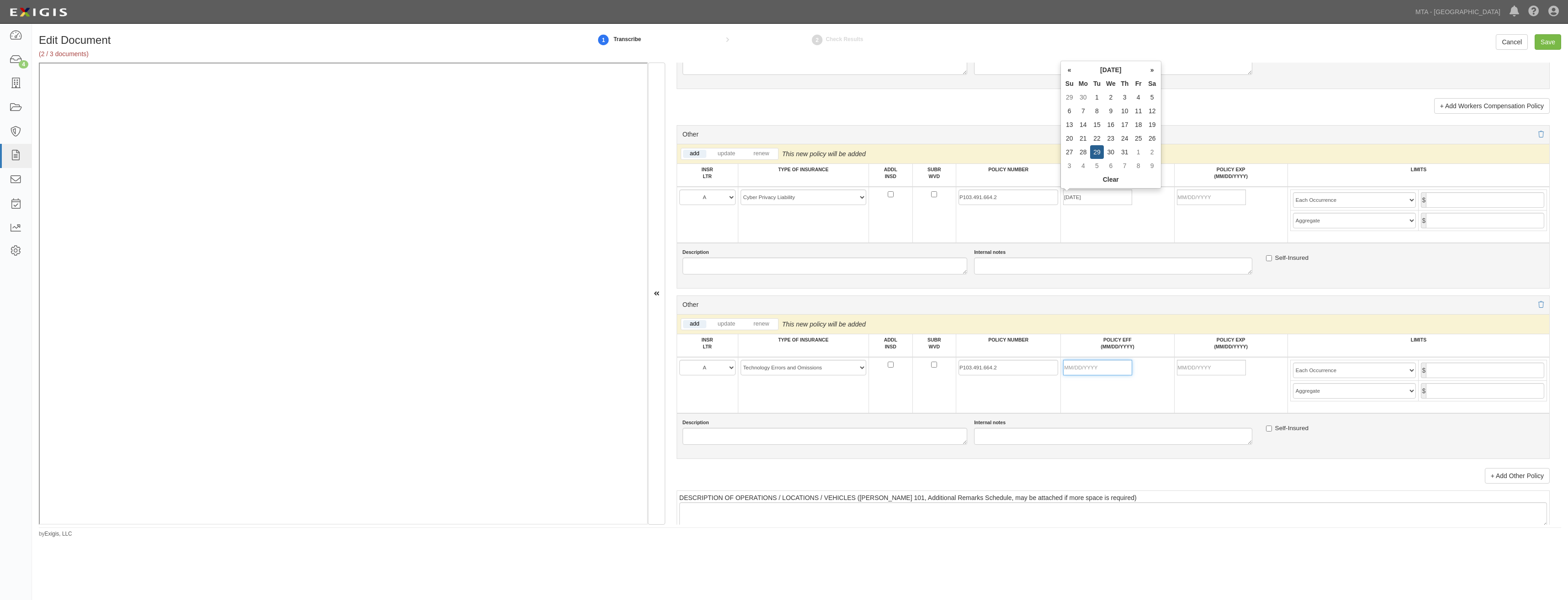
type input "[DATE]"
click at [1080, 368] on input "POLICY EFF (MM/DD/YYYY)" at bounding box center [1097, 368] width 69 height 16
type input "07/29/2025"
type input "[DATE]"
click at [1180, 392] on td "[DATE]" at bounding box center [1231, 385] width 113 height 56
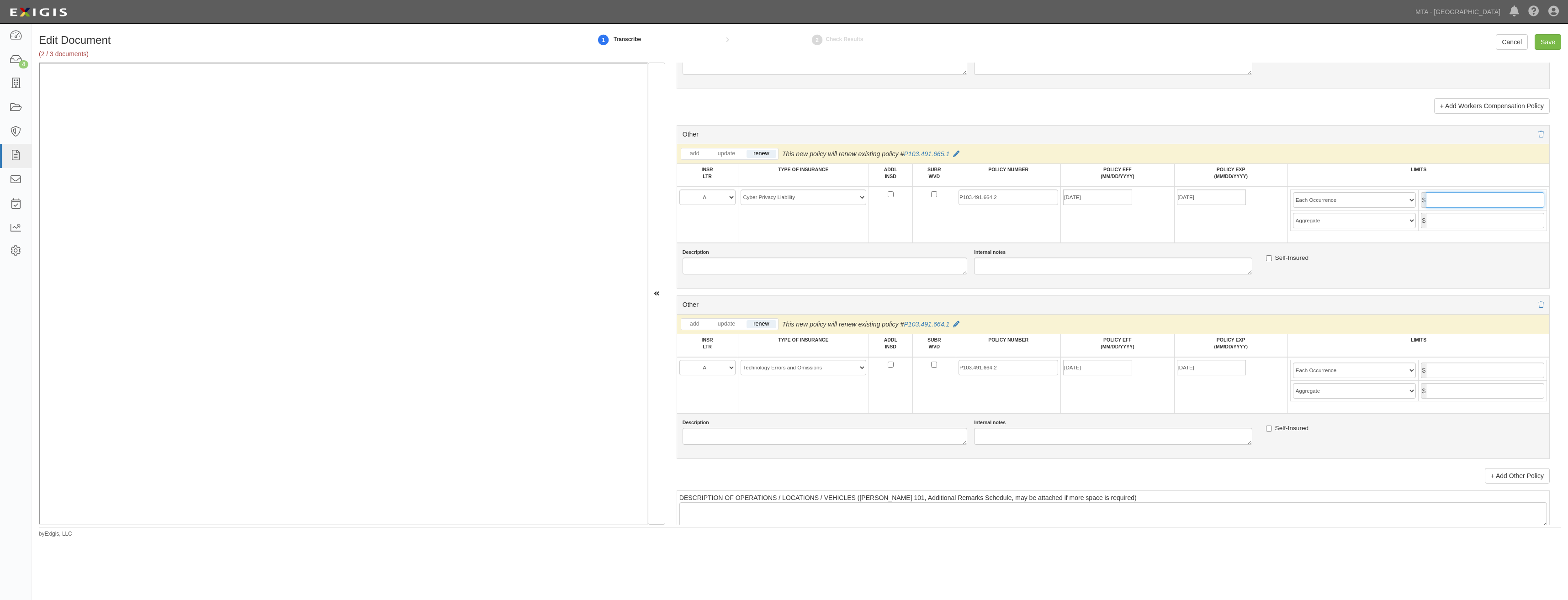
click at [1492, 197] on input "text" at bounding box center [1485, 200] width 118 height 16
type input "1,000,000"
click at [1502, 212] on td "$" at bounding box center [1483, 221] width 128 height 21
click at [1503, 226] on input "text" at bounding box center [1485, 221] width 118 height 16
type input "1,000,000"
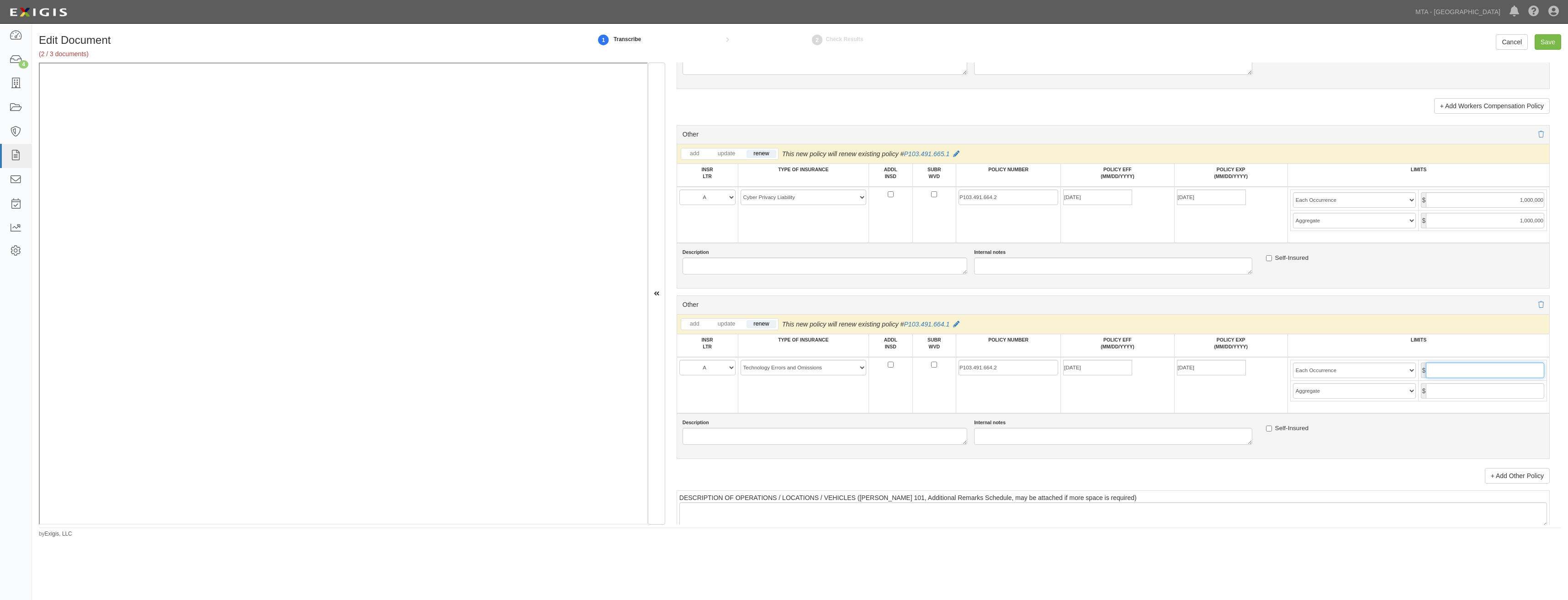
click at [1459, 371] on input "text" at bounding box center [1485, 371] width 118 height 16
type input "1,000,000"
click at [1519, 389] on input "text" at bounding box center [1485, 391] width 118 height 16
type input "1,000,000"
click at [1459, 277] on div "Description Internal notes Self-Insured" at bounding box center [1113, 265] width 873 height 46
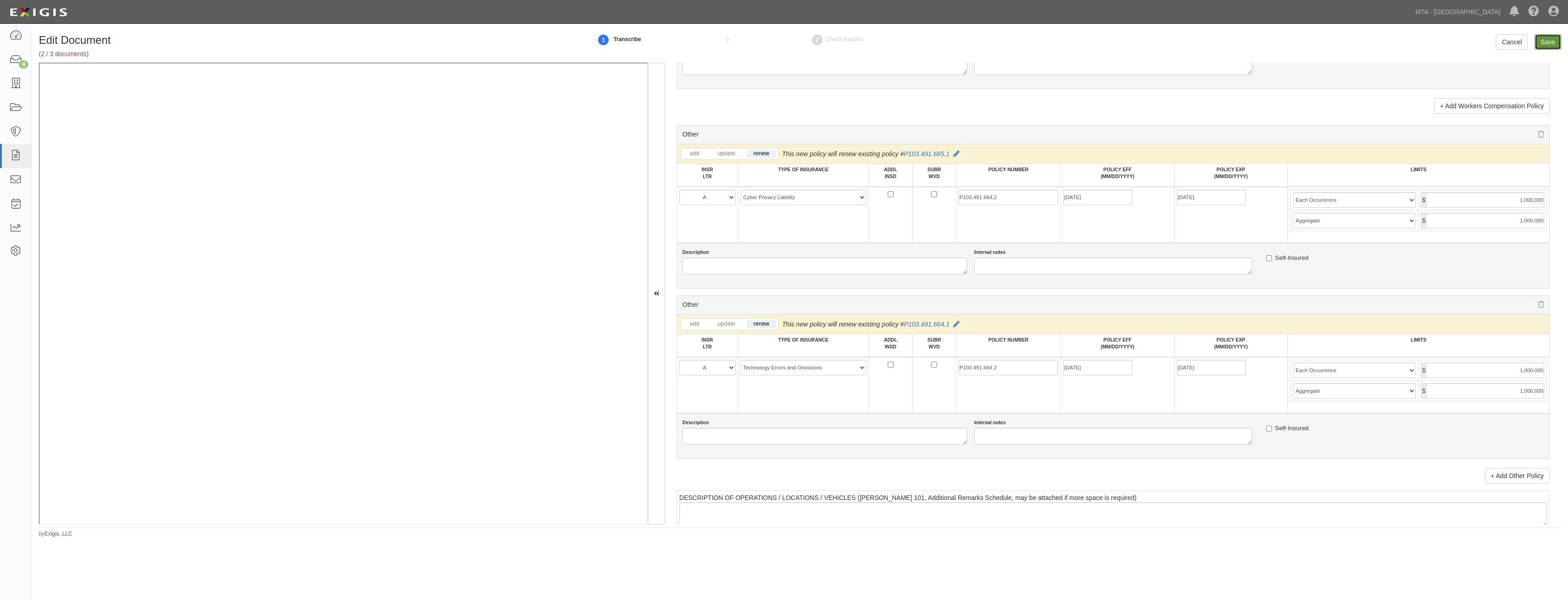
click at [1545, 35] on input "Save" at bounding box center [1548, 42] width 27 height 16
type input "1000000"
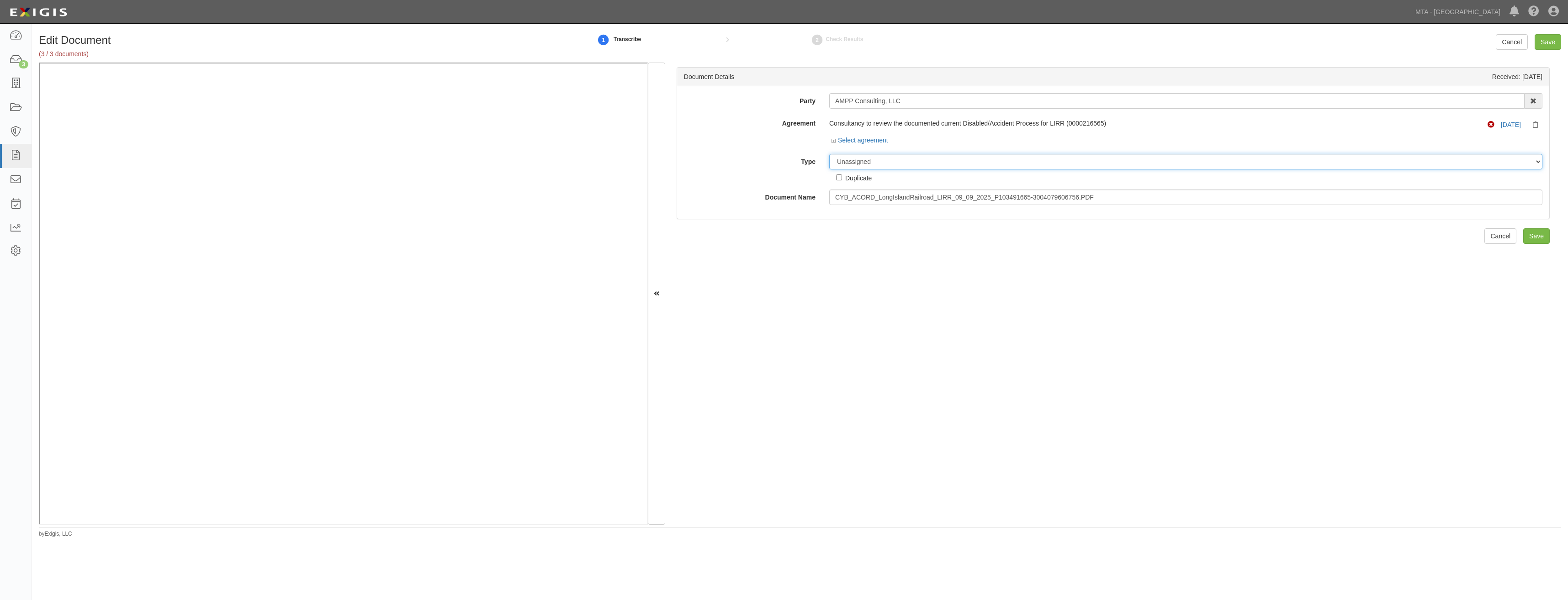
click at [922, 161] on select "Unassigned Binder Cancellation Notice Certificate Contract Endorsement Insuranc…" at bounding box center [1186, 162] width 713 height 16
select select "CertificateDetail"
click at [829, 154] on select "Unassigned Binder Cancellation Notice Certificate Contract Endorsement Insuranc…" at bounding box center [1186, 162] width 713 height 16
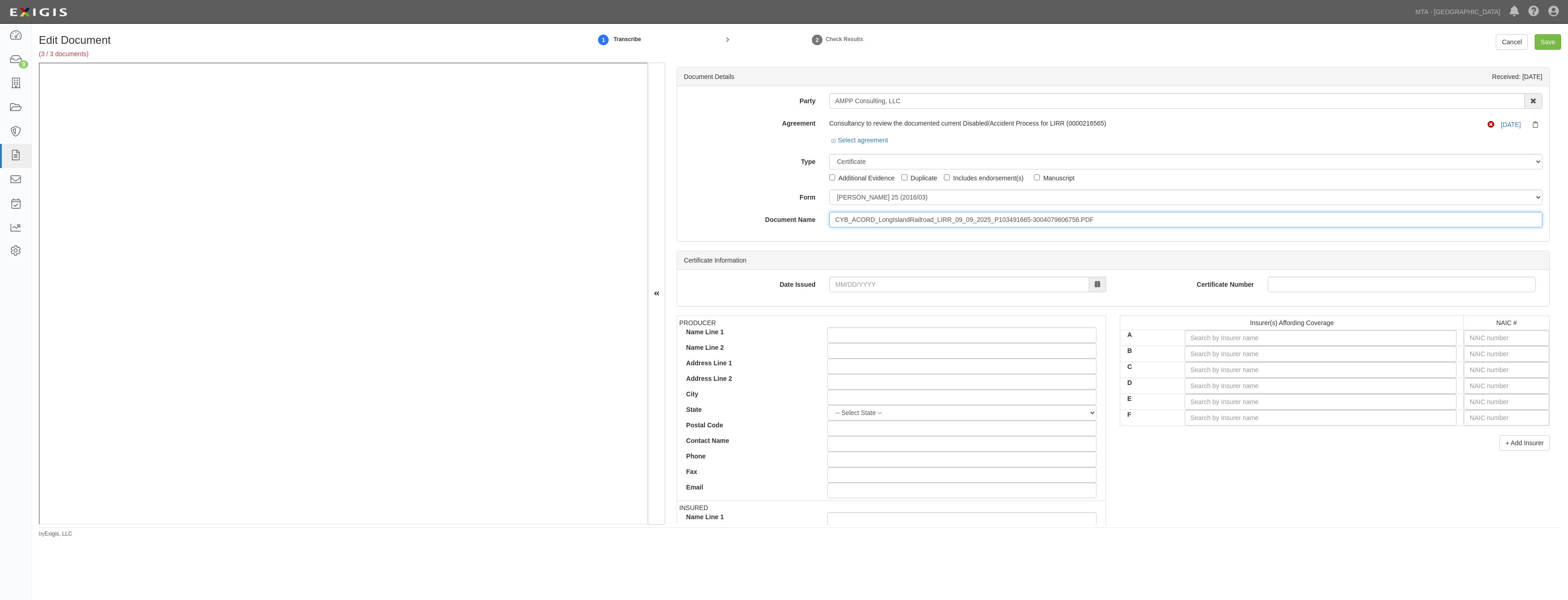
drag, startPoint x: 1133, startPoint y: 220, endPoint x: 847, endPoint y: 226, distance: 286.1
click at [847, 226] on input "CYB_ACORD_LongIslandRailroad_LIRR_09_09_2025_P103491665-3004079606756.PDF" at bounding box center [1186, 220] width 713 height 16
type input "CYB"
click at [1546, 43] on input "Save" at bounding box center [1548, 42] width 27 height 16
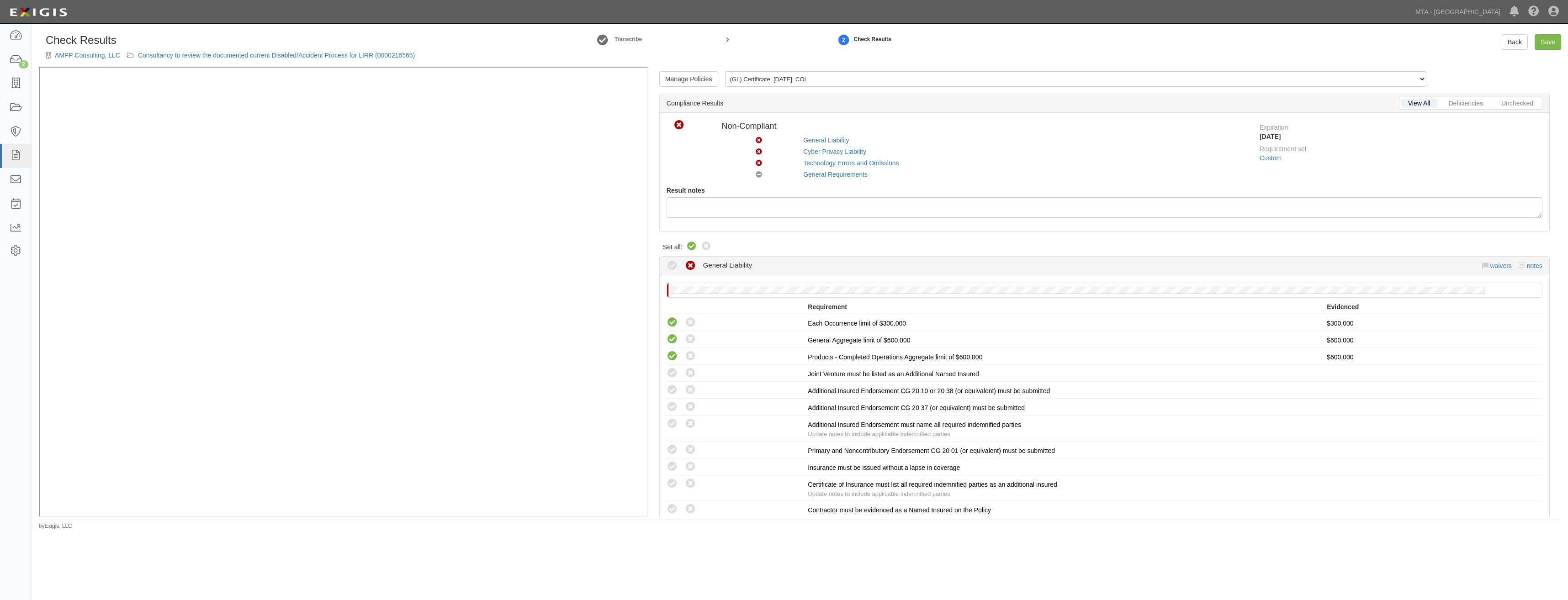
click at [691, 246] on icon at bounding box center [691, 246] width 11 height 11
radio input "true"
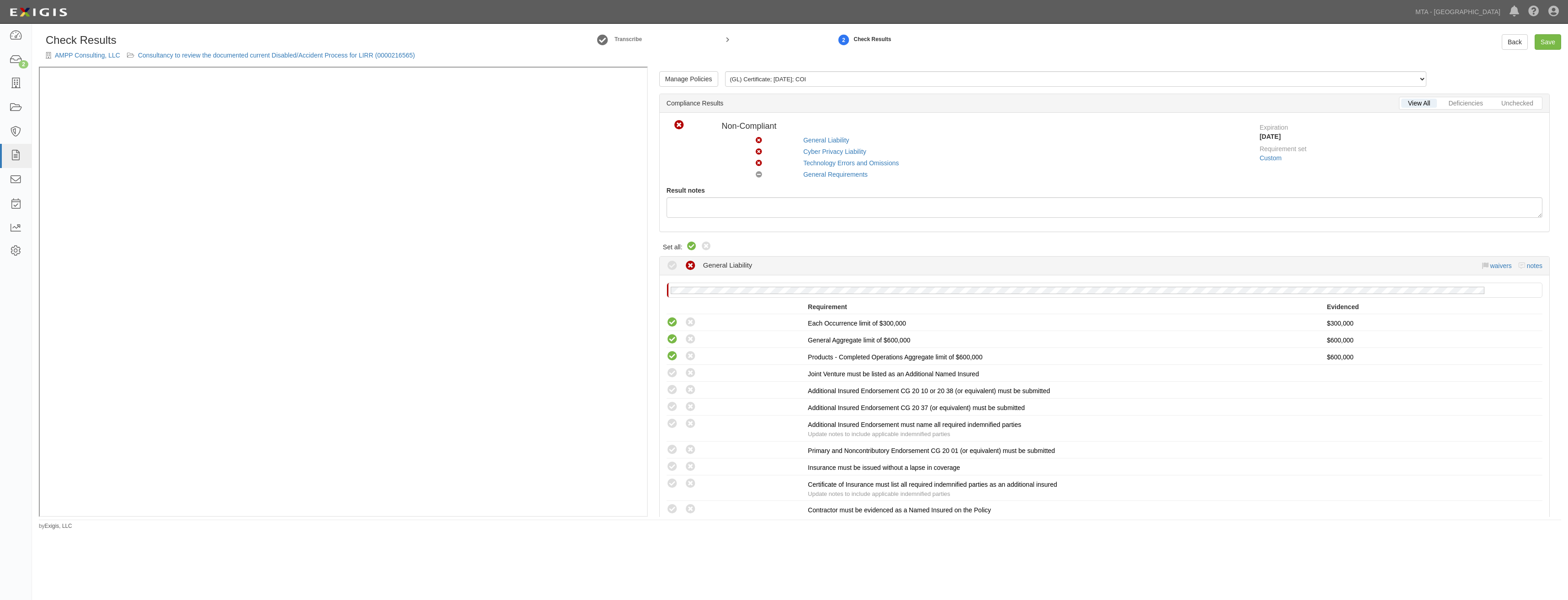
radio input "true"
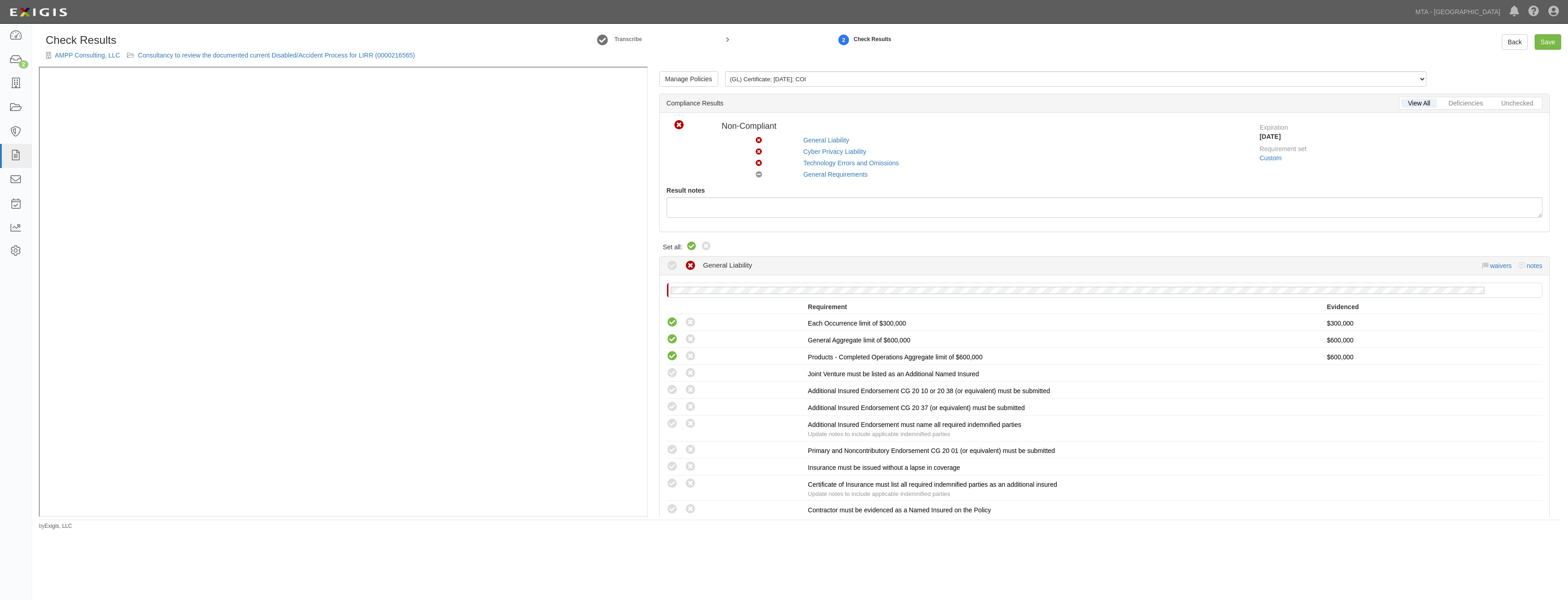
radio input "true"
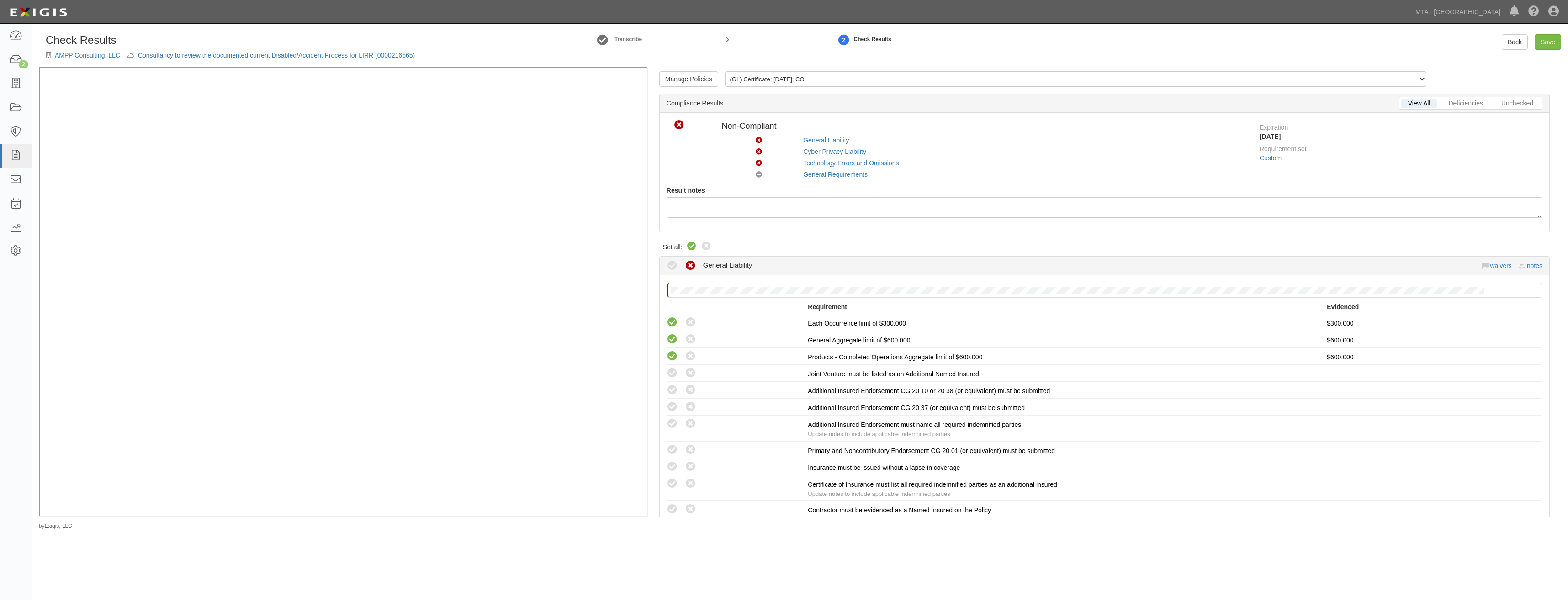
radio input "true"
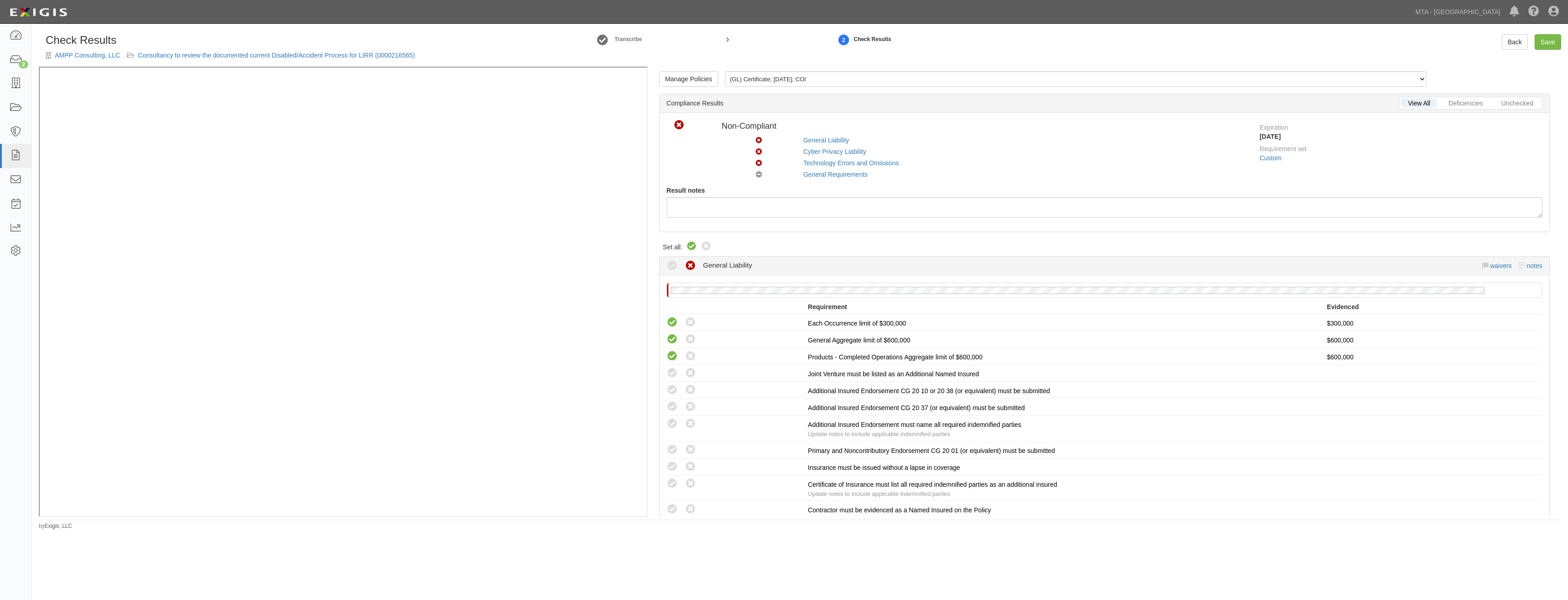
radio input "true"
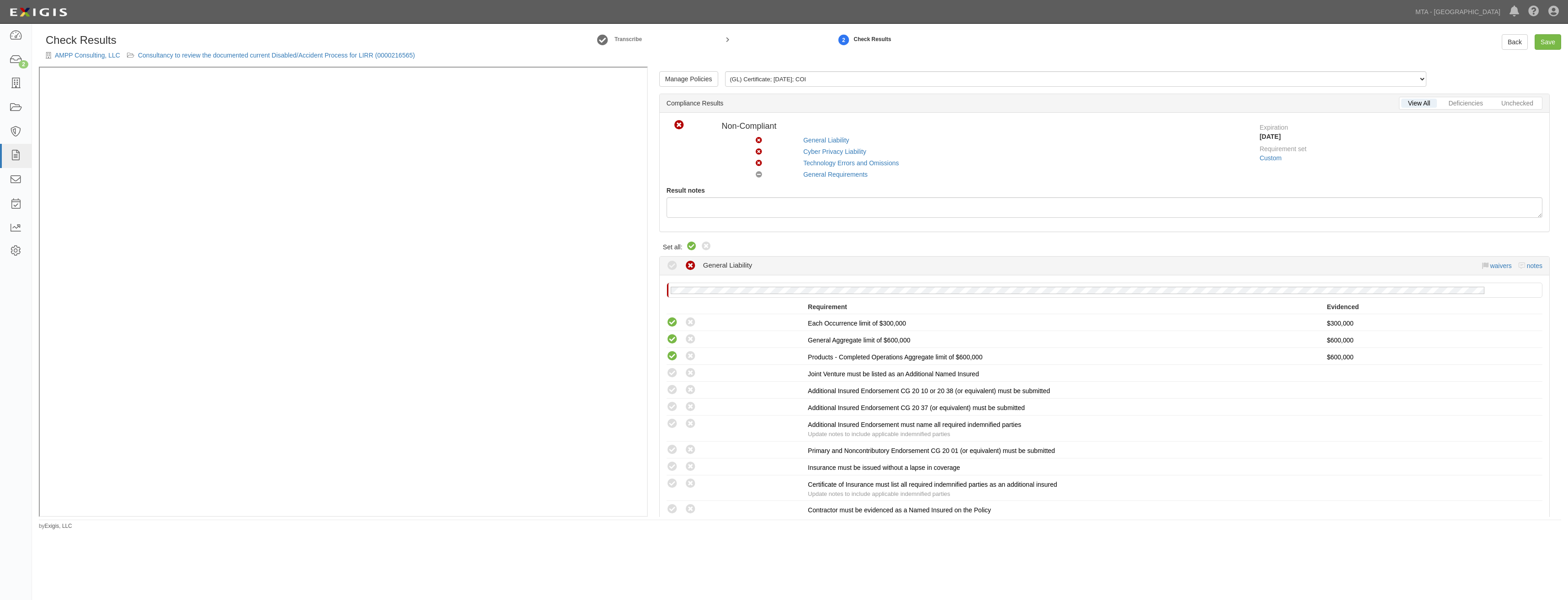
radio input "true"
radio input "false"
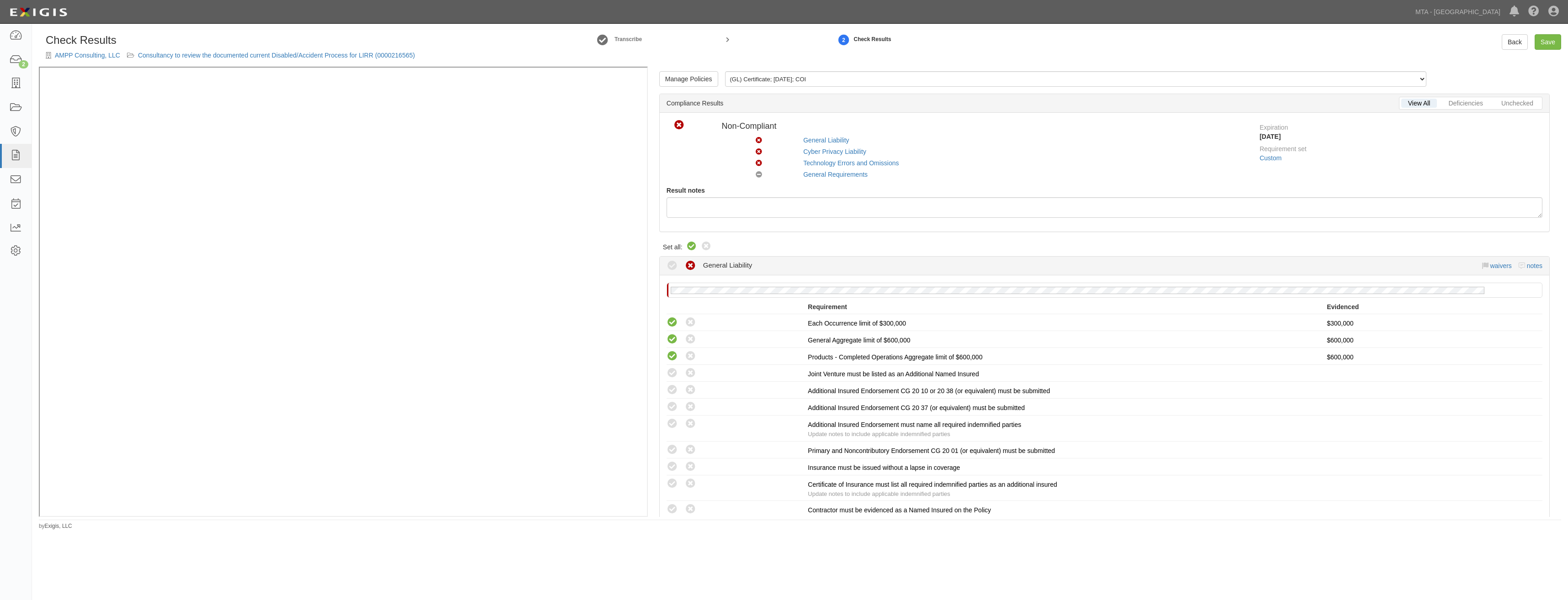
radio input "true"
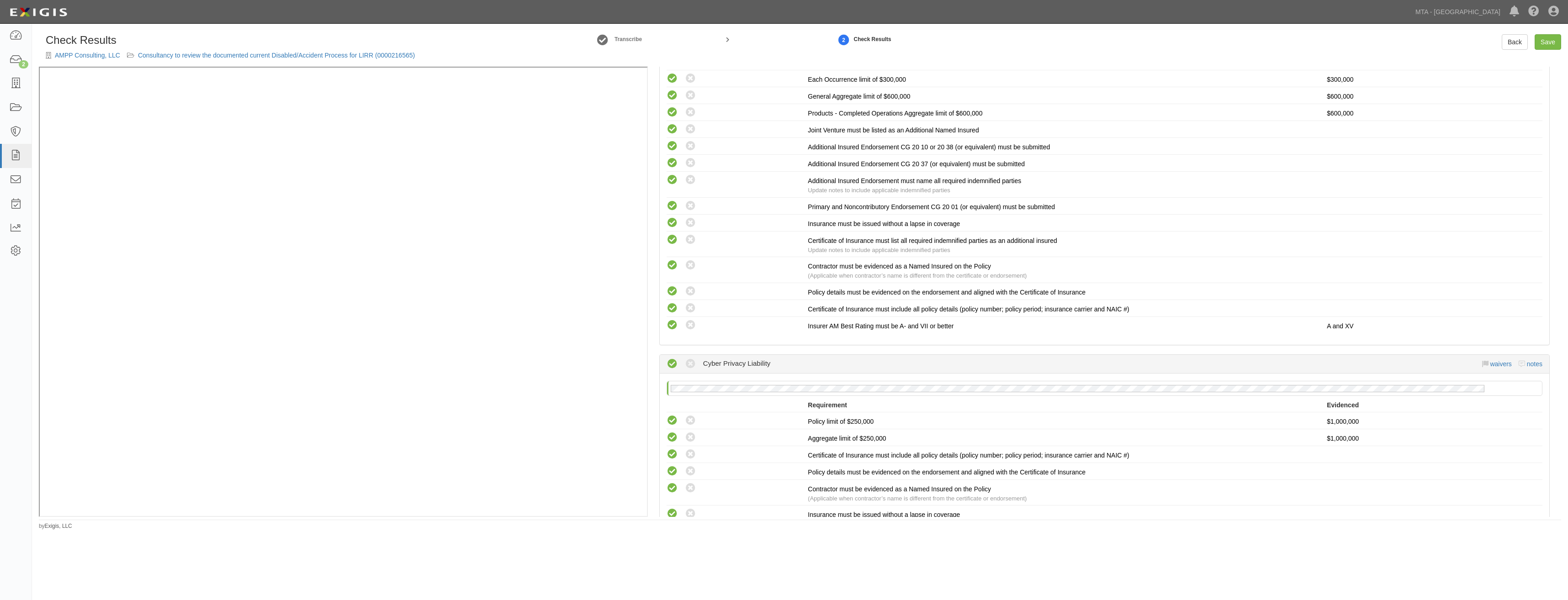
scroll to position [1349, 0]
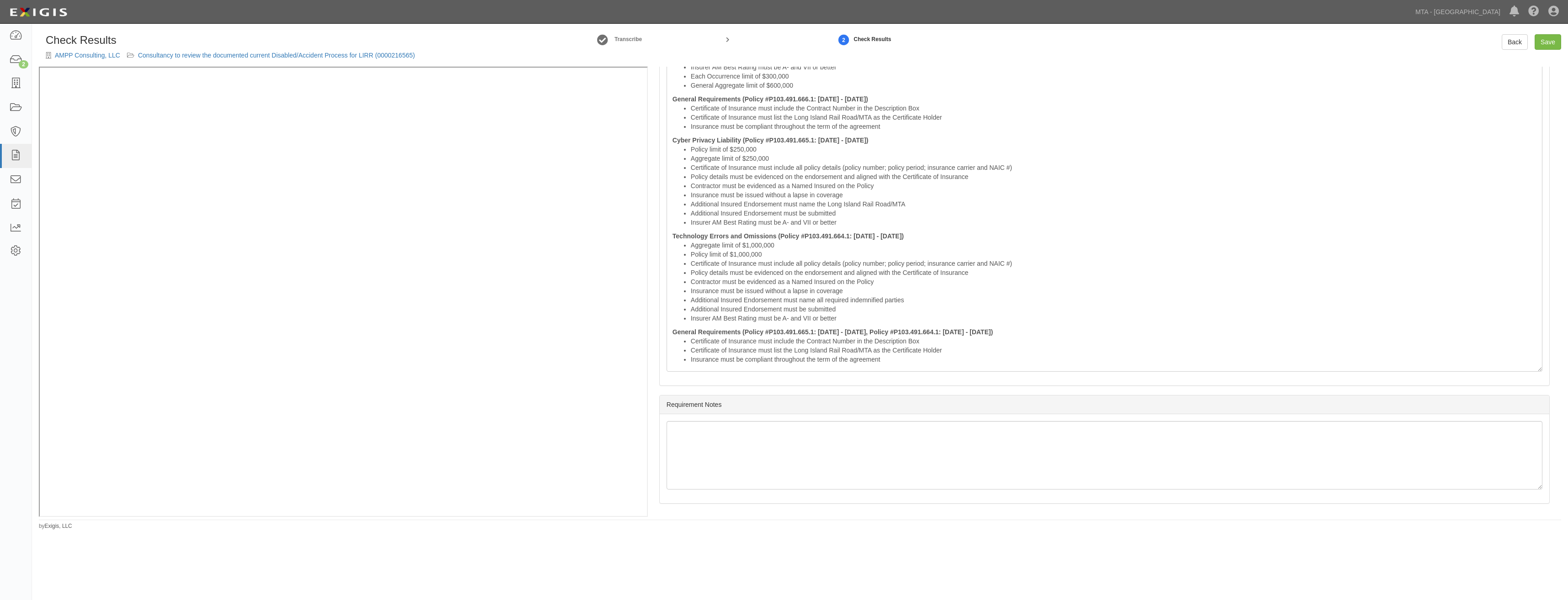
drag, startPoint x: 1049, startPoint y: 182, endPoint x: 1076, endPoint y: 448, distance: 267.4
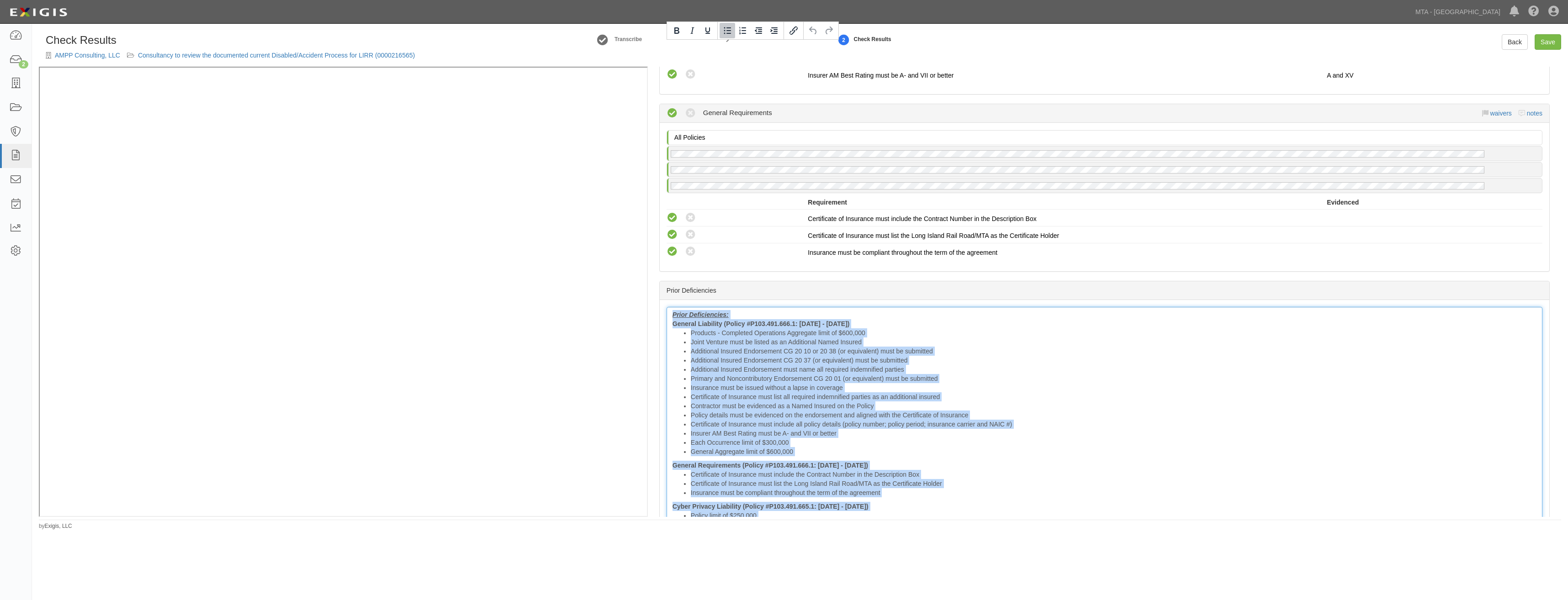
drag, startPoint x: 886, startPoint y: 368, endPoint x: 665, endPoint y: 35, distance: 399.7
click at [665, 35] on div "Check Results AMPP Consulting, LLC Consultancy to review the documented current…" at bounding box center [800, 275] width 1522 height 483
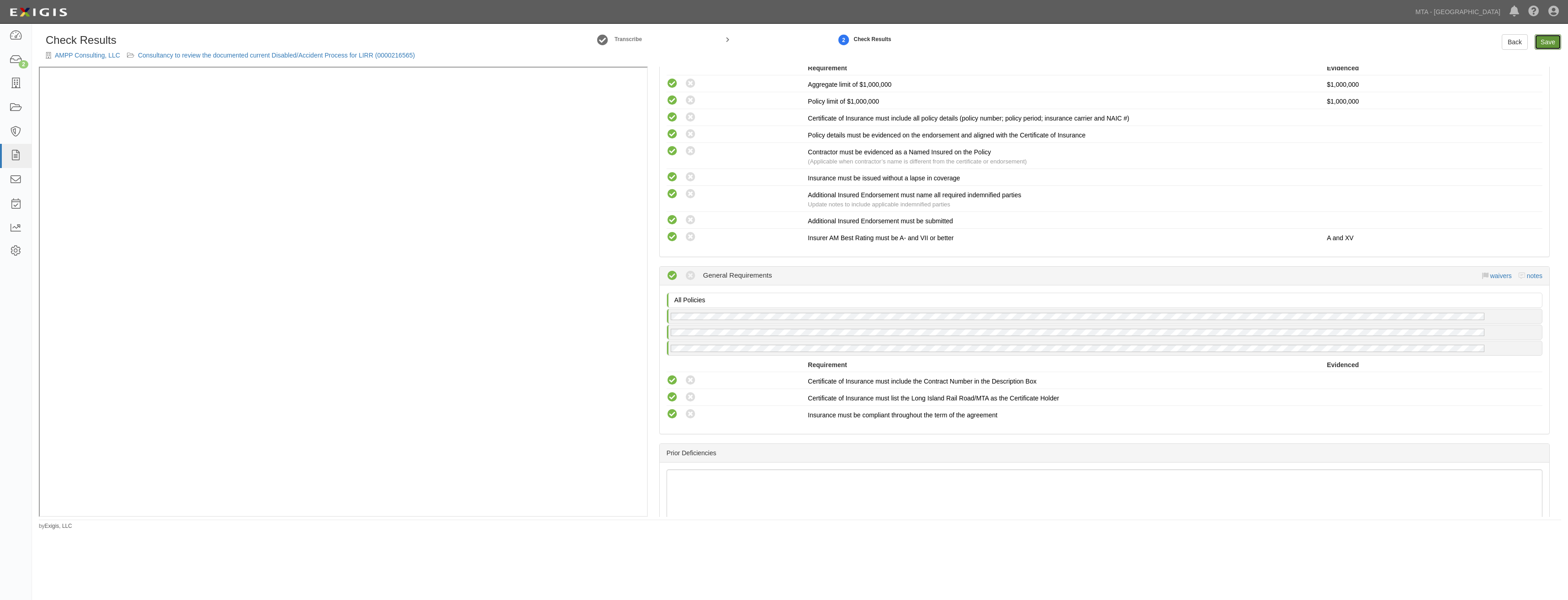
click at [1550, 41] on link "Save" at bounding box center [1548, 42] width 27 height 16
radio input "true"
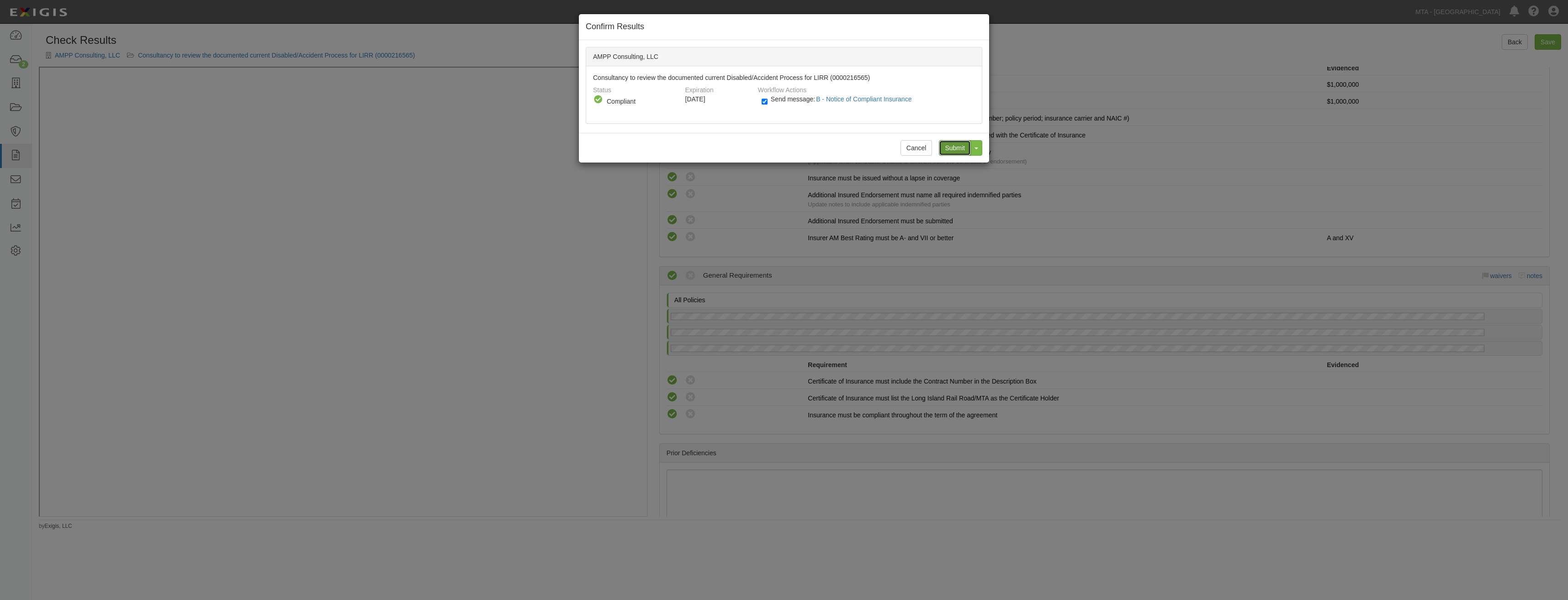
click at [951, 151] on input "Submit" at bounding box center [954, 148] width 32 height 16
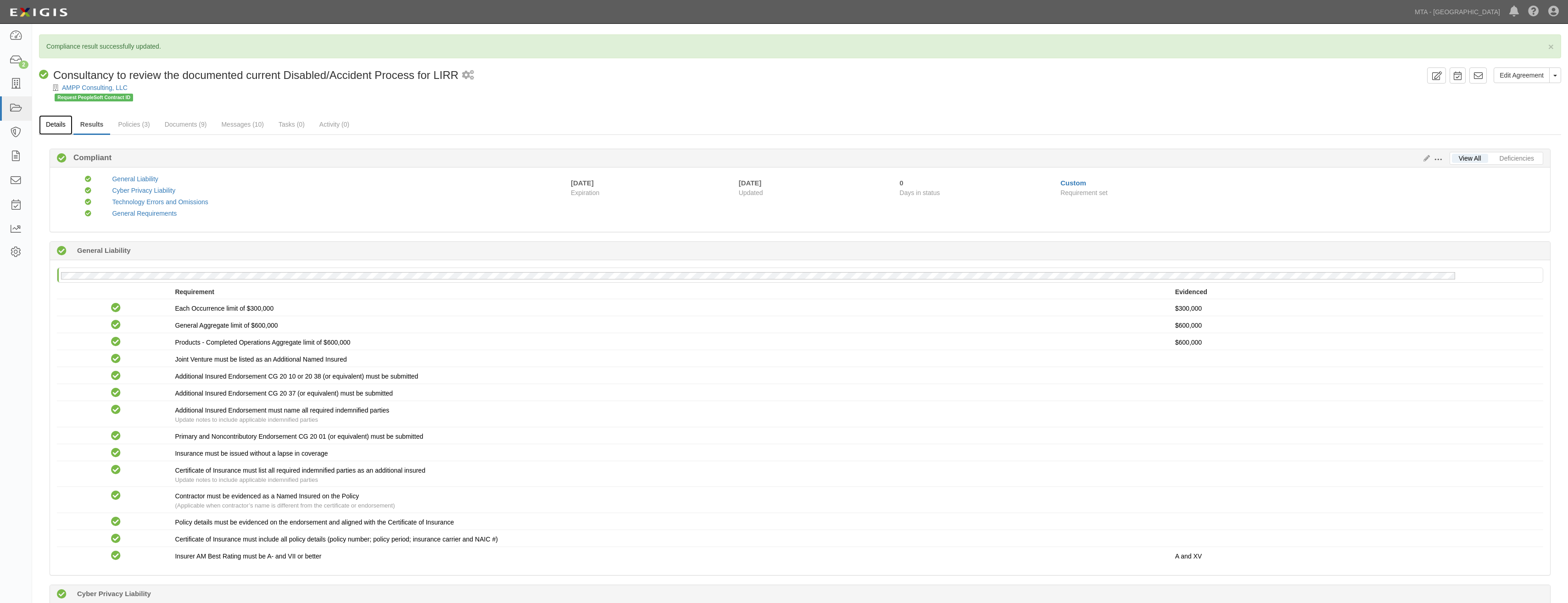
click at [51, 130] on link "Details" at bounding box center [56, 125] width 34 height 20
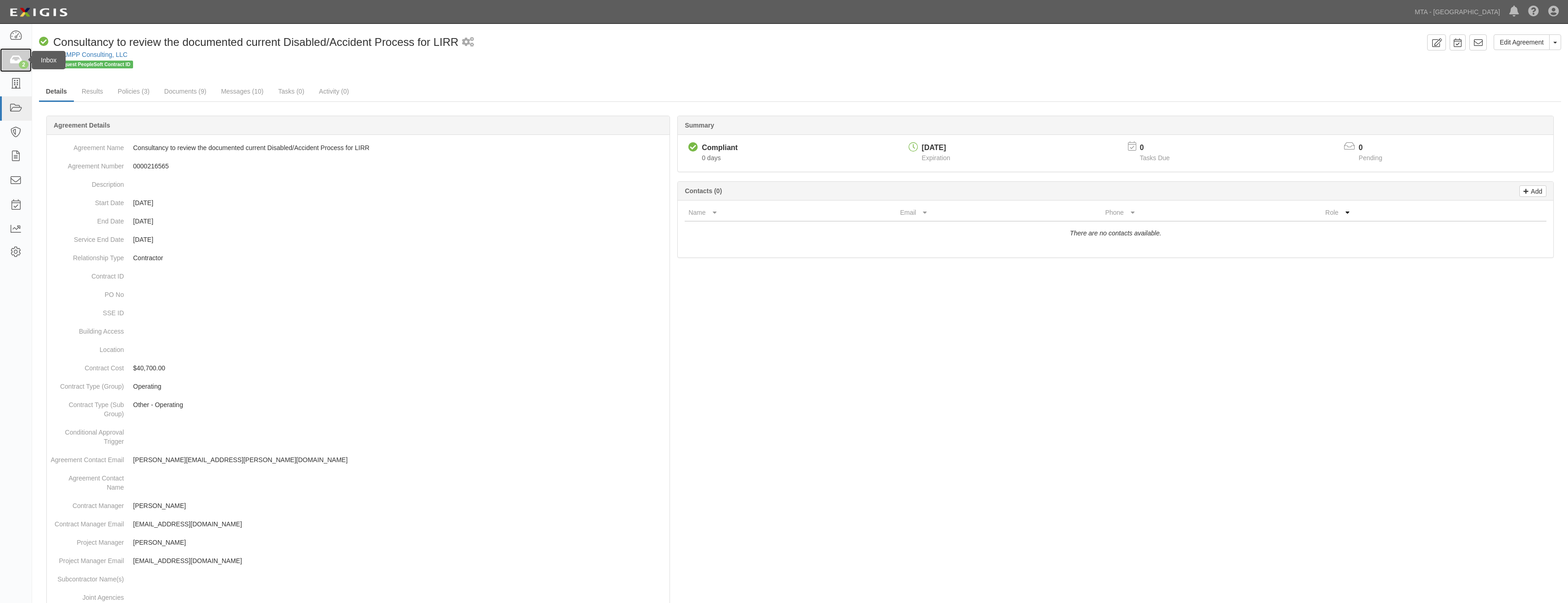
click at [18, 61] on icon at bounding box center [15, 60] width 13 height 10
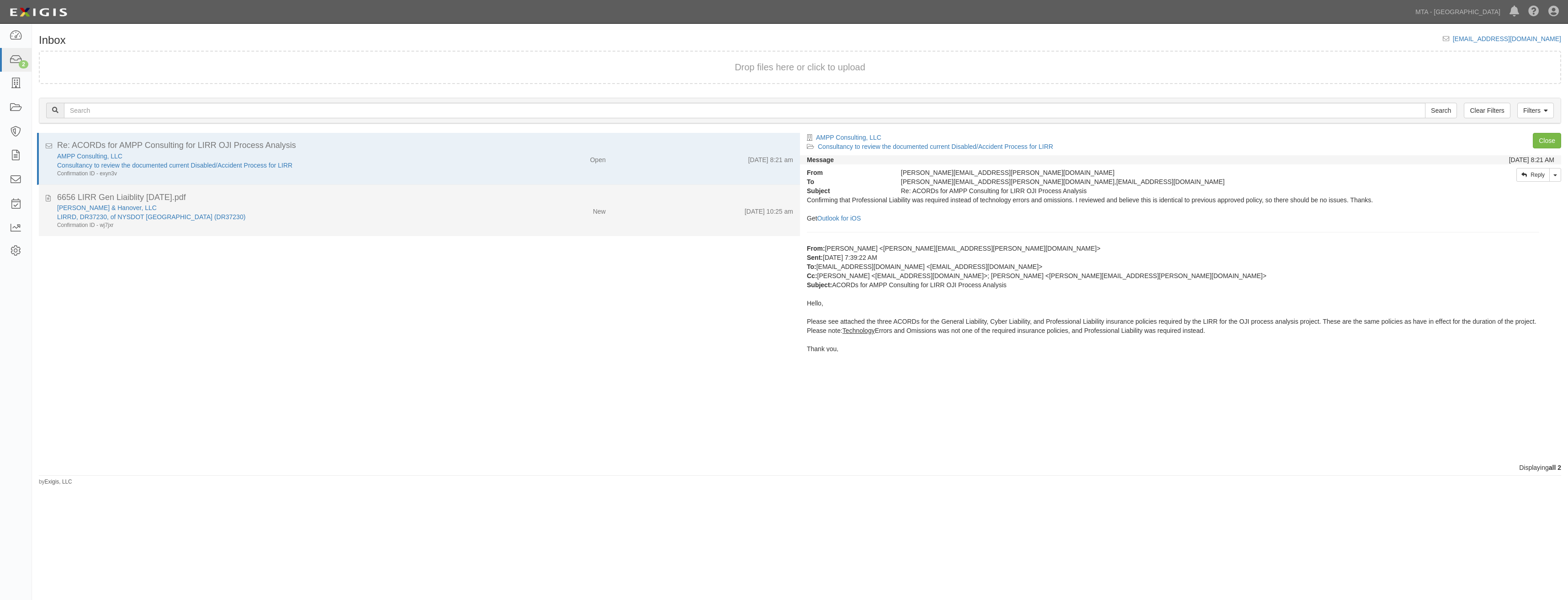
click at [480, 208] on div "[PERSON_NAME] & Hanover, LLC LIRRD, DR37230, of NYSDOT [GEOGRAPHIC_DATA] over […" at bounding box center [269, 216] width 437 height 26
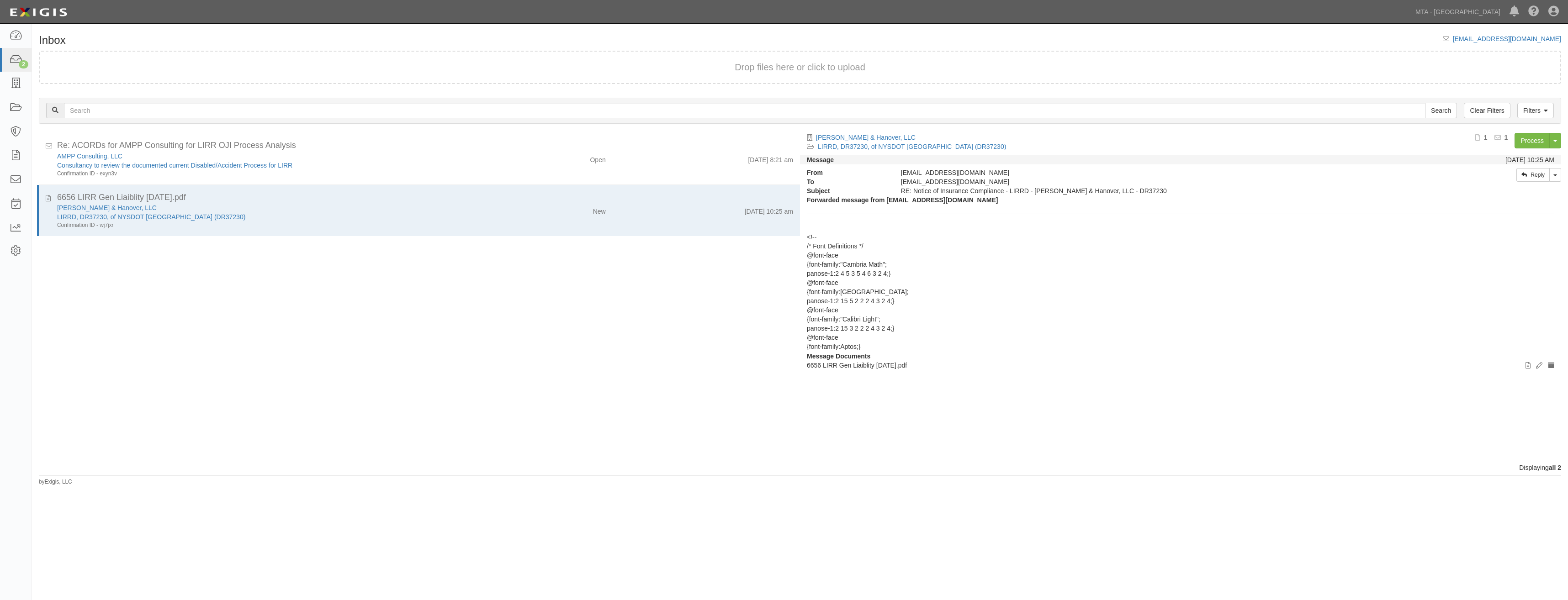
drag, startPoint x: 1091, startPoint y: 336, endPoint x: 1109, endPoint y: 194, distance: 143.1
drag, startPoint x: 1083, startPoint y: 234, endPoint x: 1074, endPoint y: 323, distance: 89.5
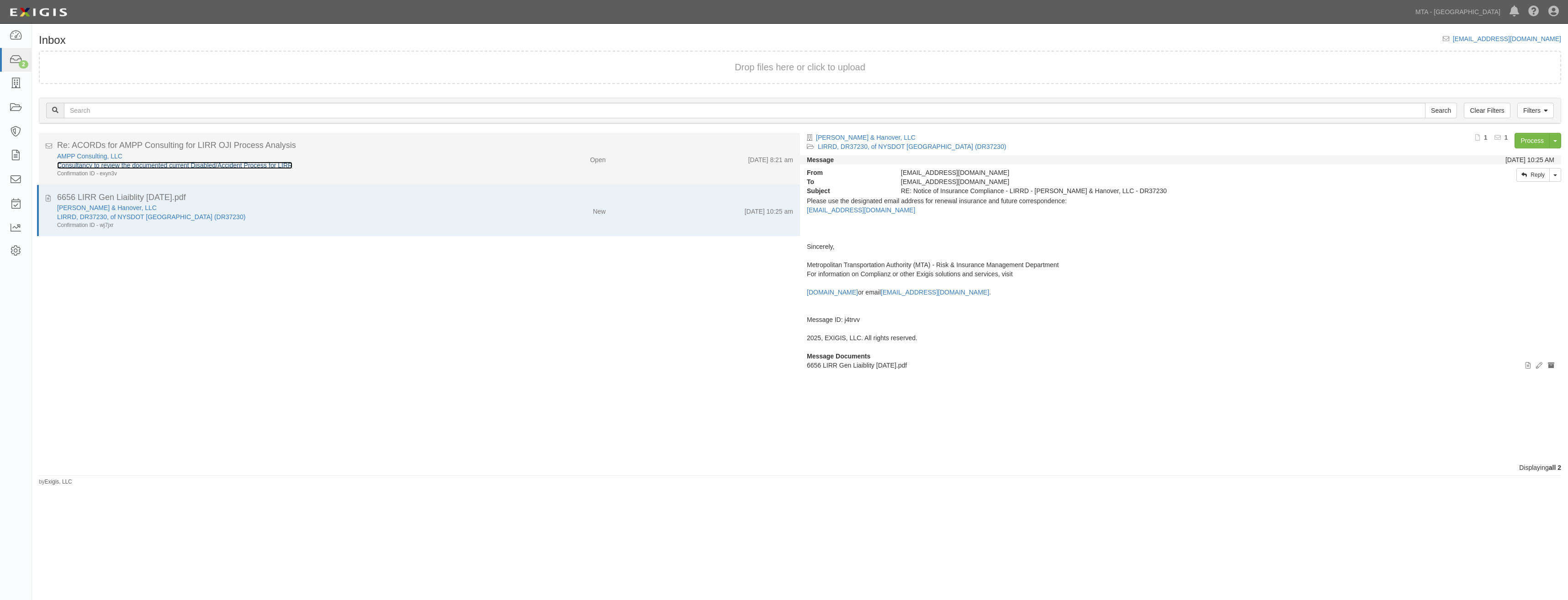
click at [259, 164] on link "Consultancy to review the documented current Disabled/Accident Process for LIRR" at bounding box center [175, 166] width 236 height 7
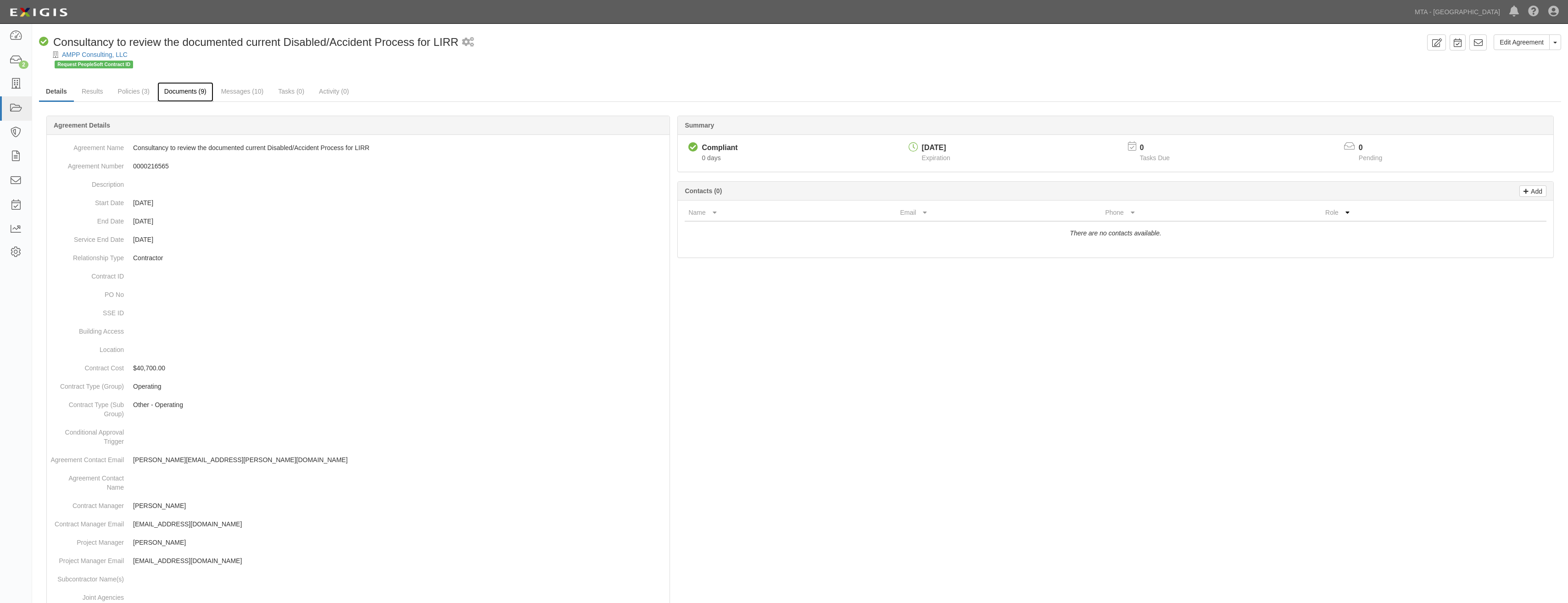
click at [200, 91] on link "Documents (9)" at bounding box center [185, 92] width 56 height 20
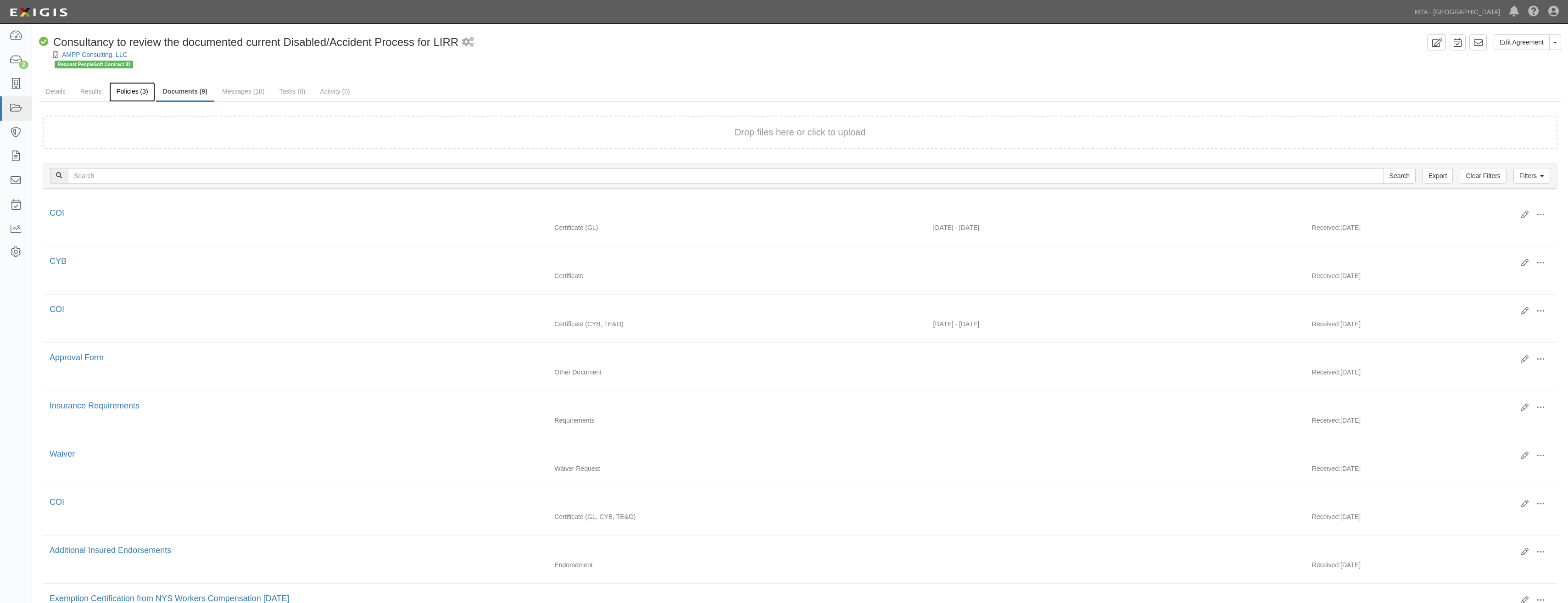
click at [142, 94] on link "Policies (3)" at bounding box center [132, 92] width 45 height 20
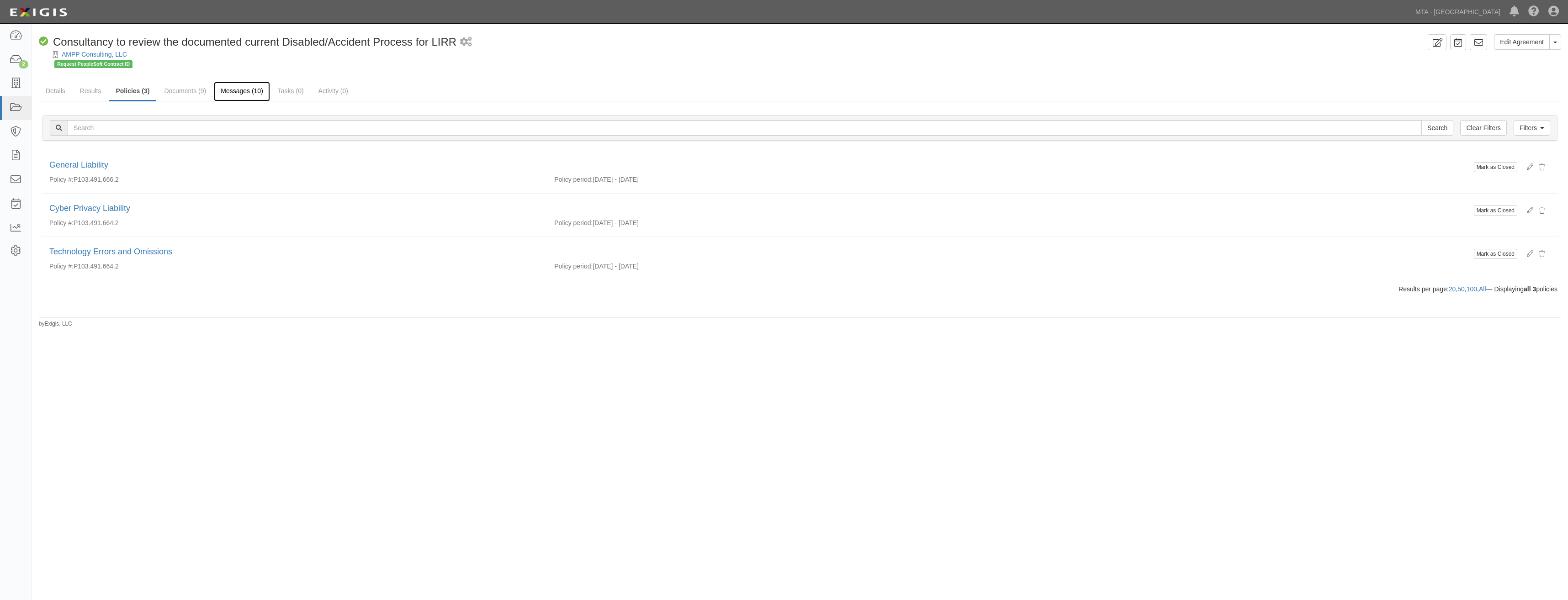
click at [226, 96] on link "Messages (10)" at bounding box center [242, 91] width 56 height 19
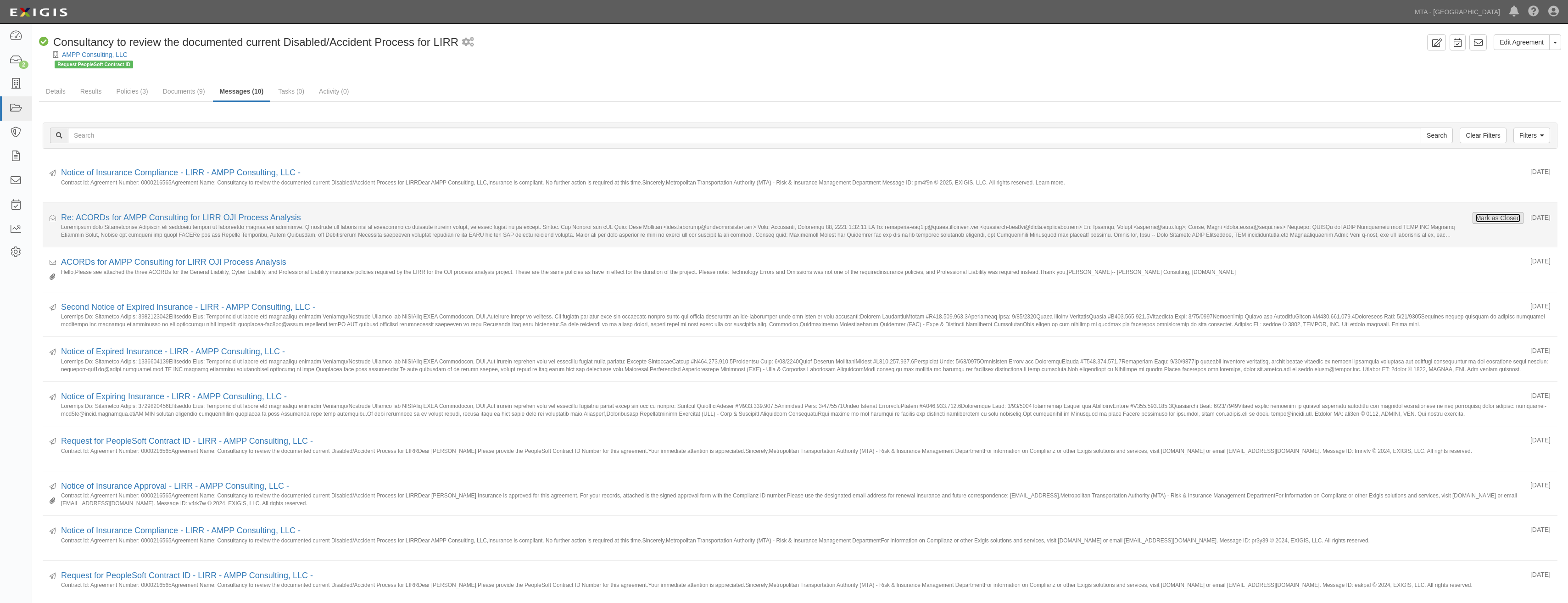
click at [1487, 220] on button "Mark as Closed" at bounding box center [1498, 218] width 45 height 10
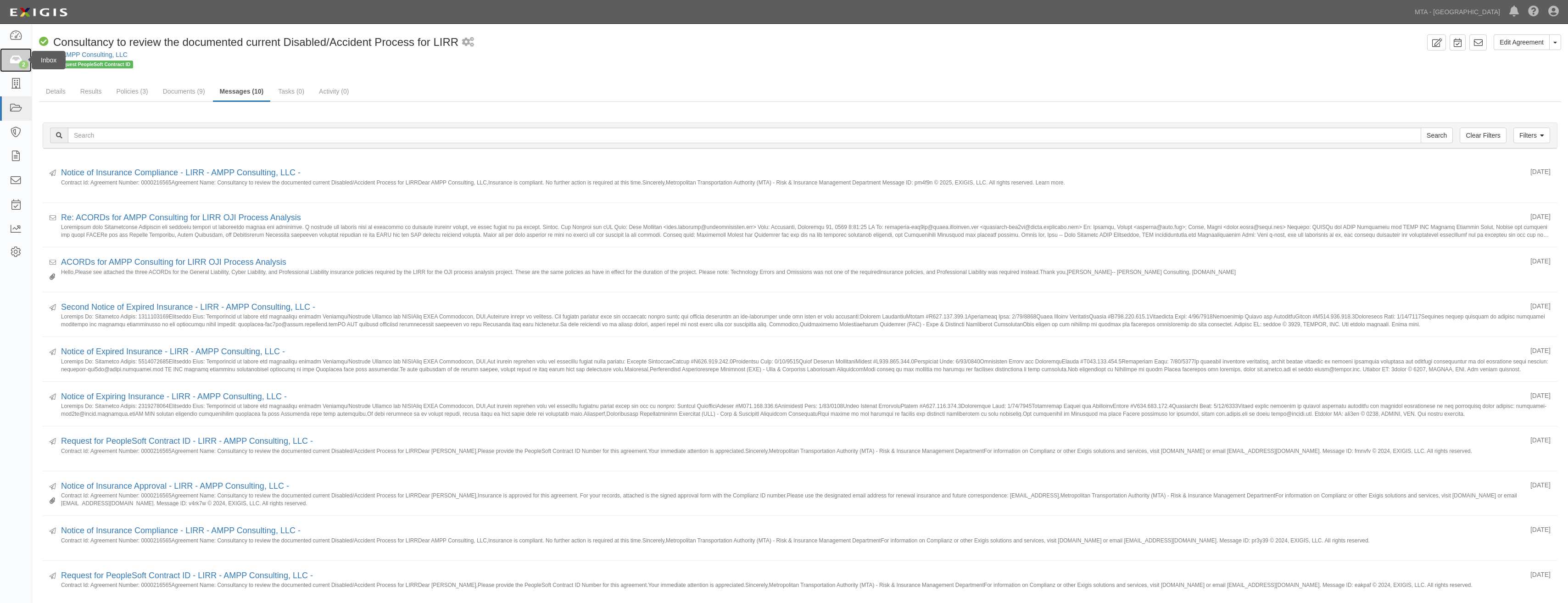
click at [12, 55] on icon at bounding box center [15, 60] width 13 height 10
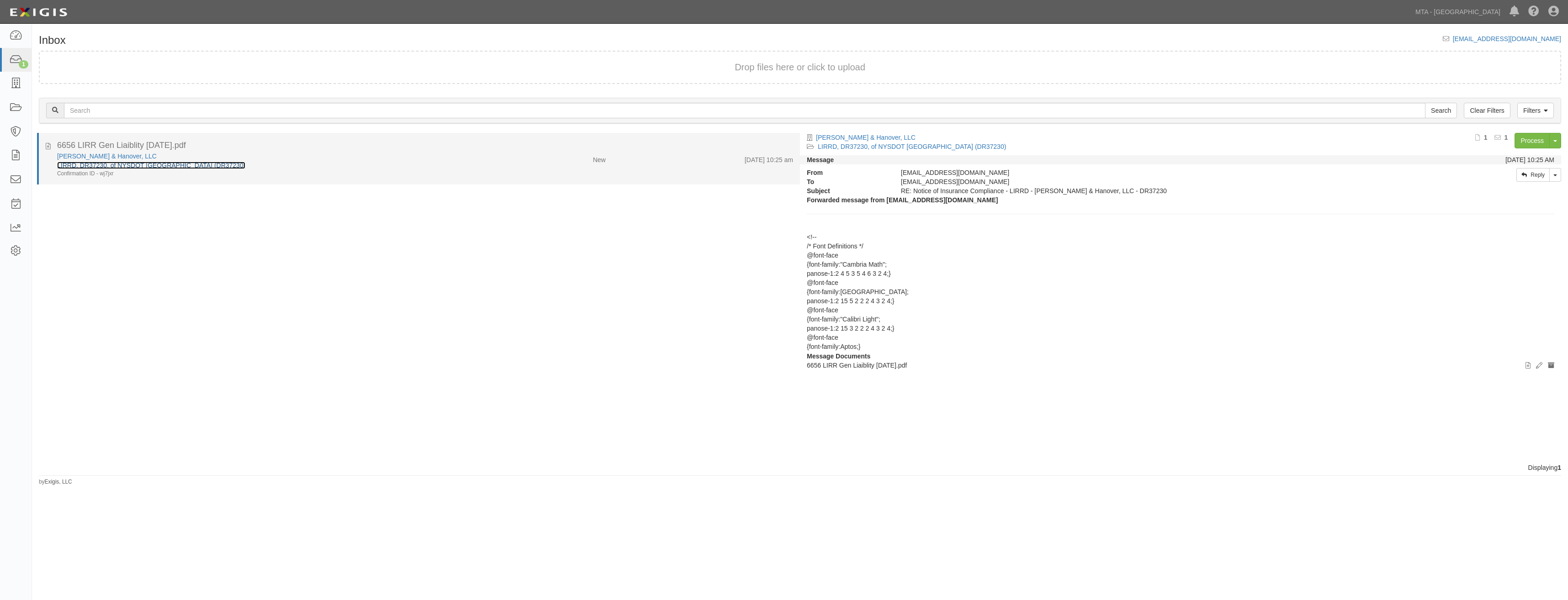
click at [192, 167] on link "LIRRD, DR37230, of NYSDOT [GEOGRAPHIC_DATA] (DR37230)" at bounding box center [151, 166] width 188 height 7
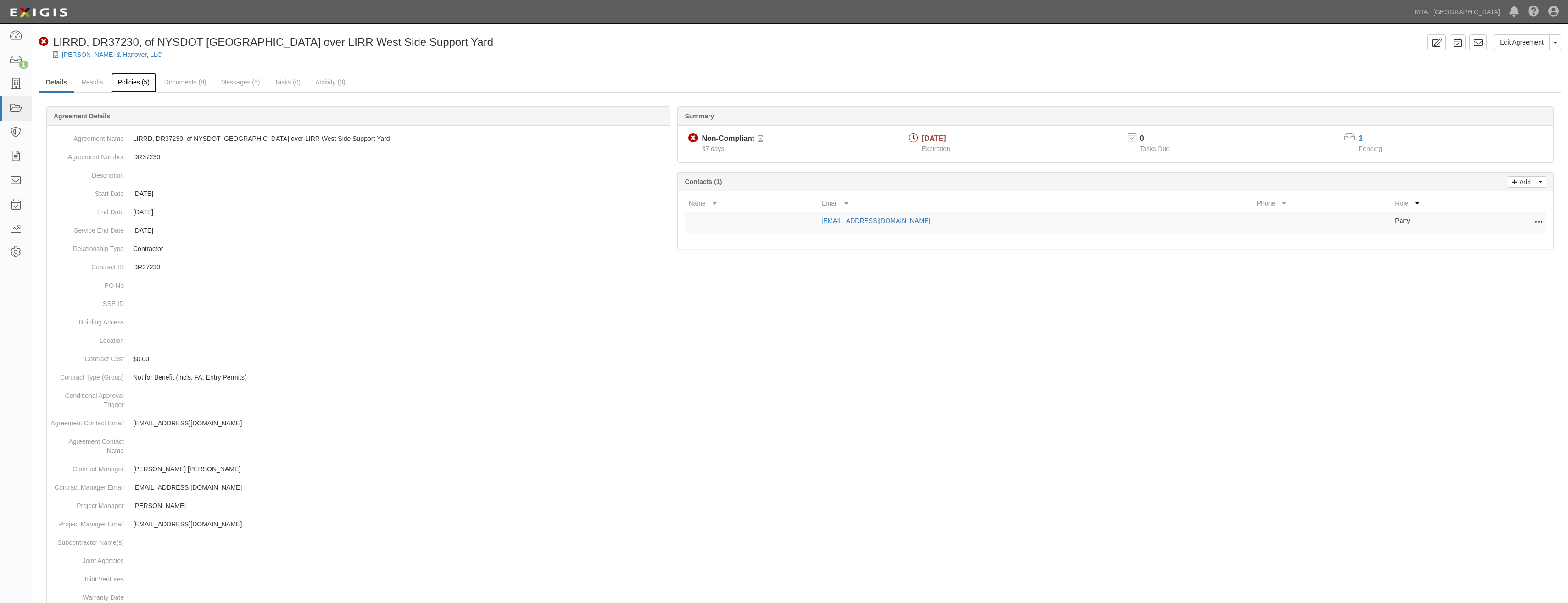
click at [133, 83] on link "Policies (5)" at bounding box center [134, 83] width 45 height 20
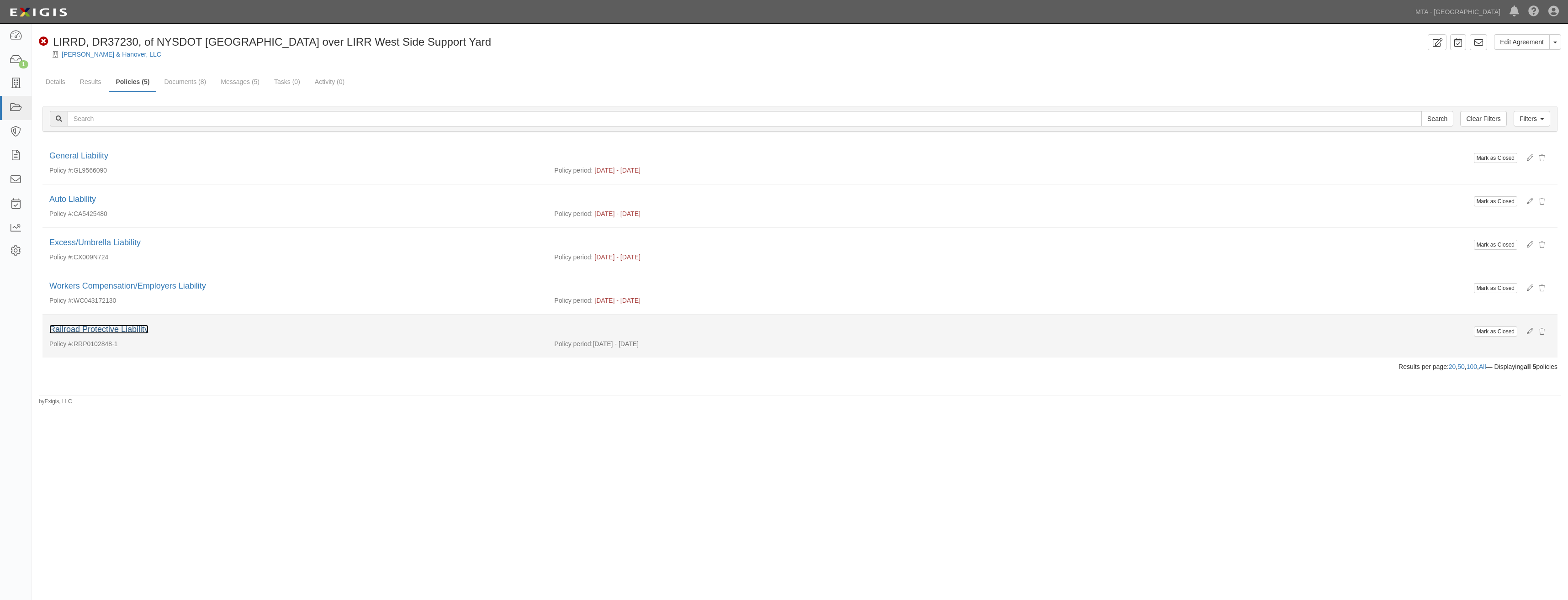
click at [129, 327] on link "Railroad Protective Liability" at bounding box center [99, 329] width 99 height 9
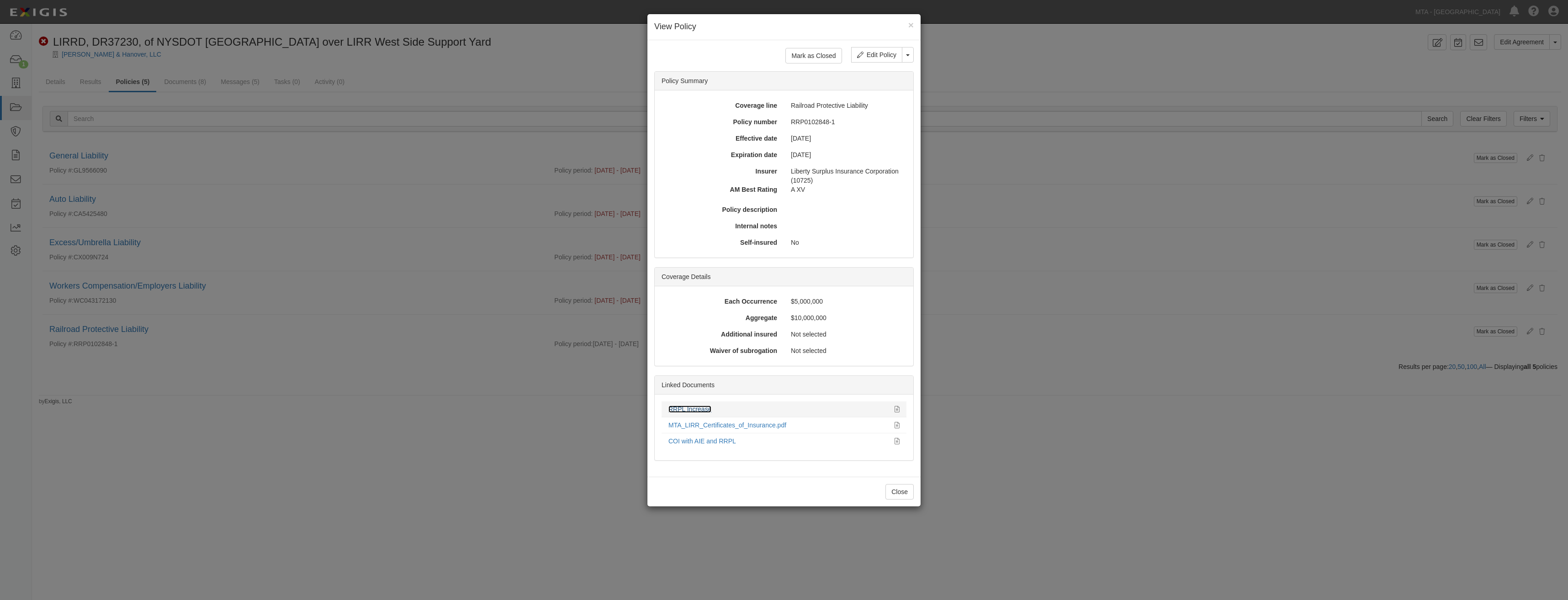
click at [708, 408] on link "RRPL Increase" at bounding box center [690, 410] width 43 height 7
click at [731, 425] on link "MTA_LIRR_Certificates_of_Insurance.pdf" at bounding box center [727, 425] width 118 height 7
drag, startPoint x: 878, startPoint y: 52, endPoint x: 830, endPoint y: 58, distance: 48.4
click at [878, 52] on link "Edit Policy" at bounding box center [877, 55] width 51 height 16
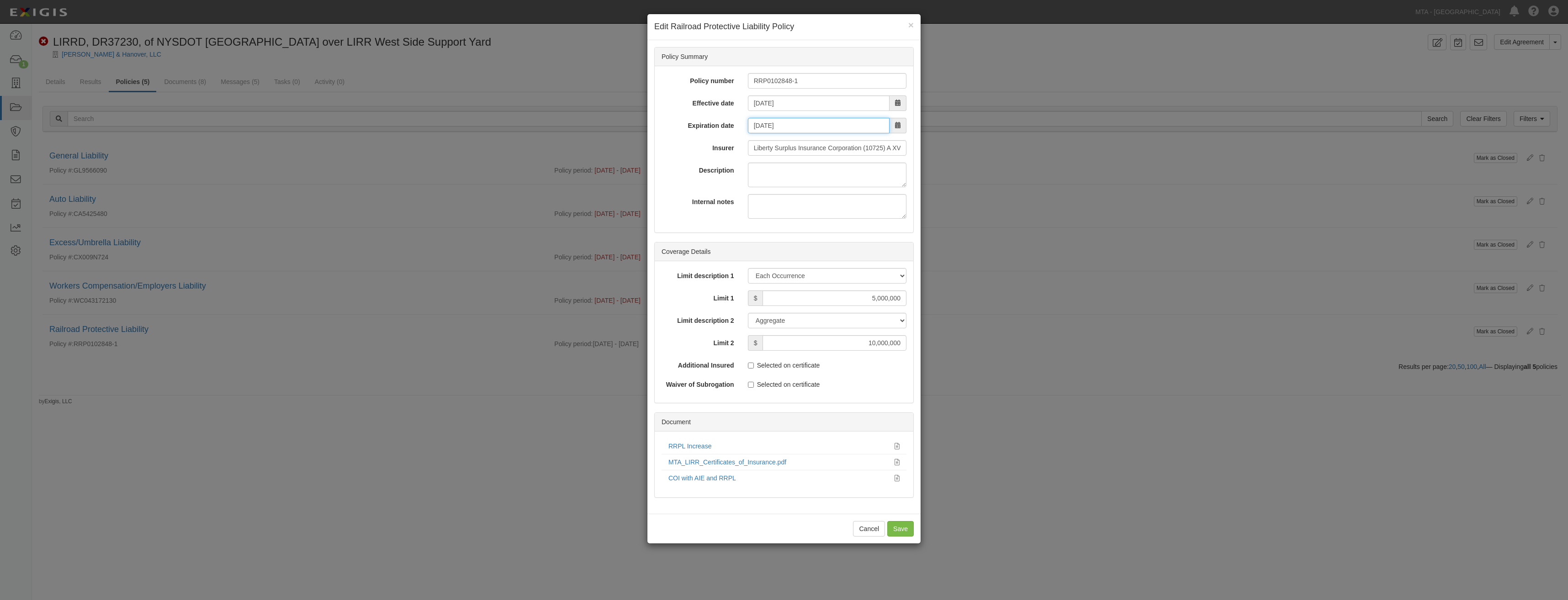
click at [816, 128] on input "05/21/2026" at bounding box center [819, 126] width 142 height 16
type input "05/21/2028"
click at [913, 535] on input "Save" at bounding box center [901, 529] width 27 height 16
type input "5000000"
type input "10000000"
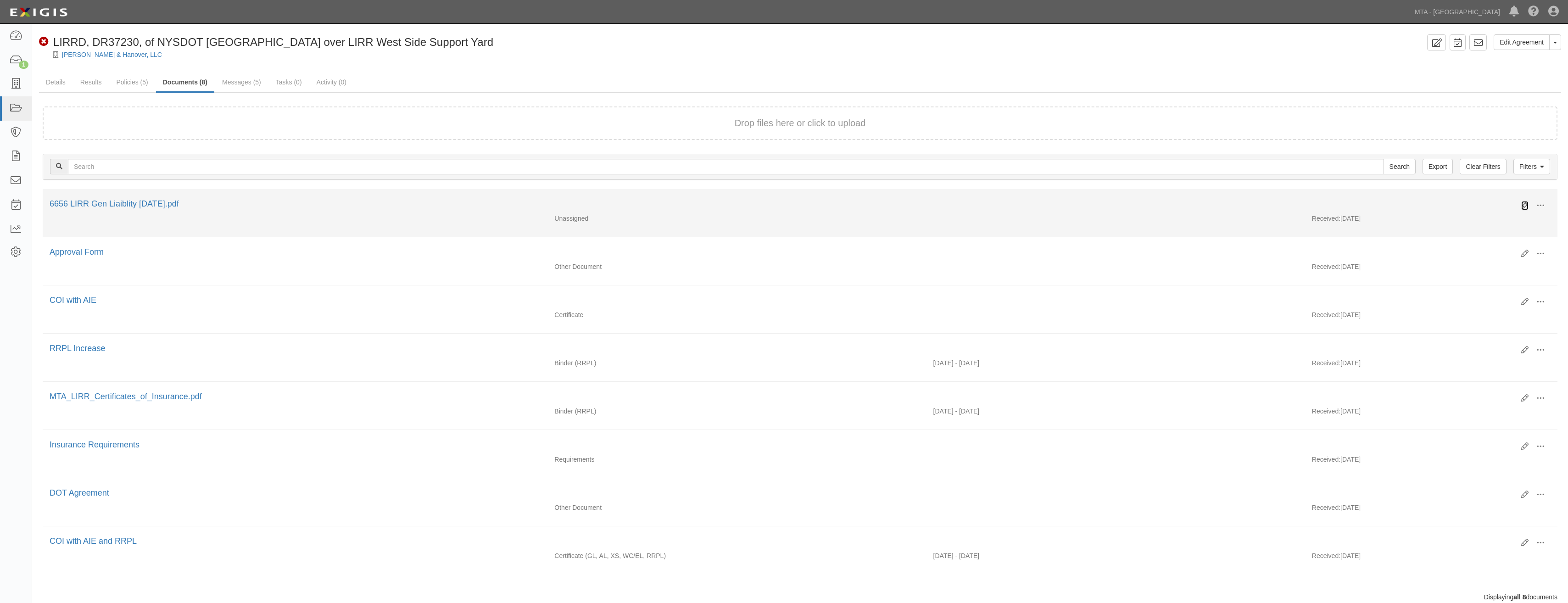
click at [1522, 207] on icon at bounding box center [1525, 205] width 7 height 7
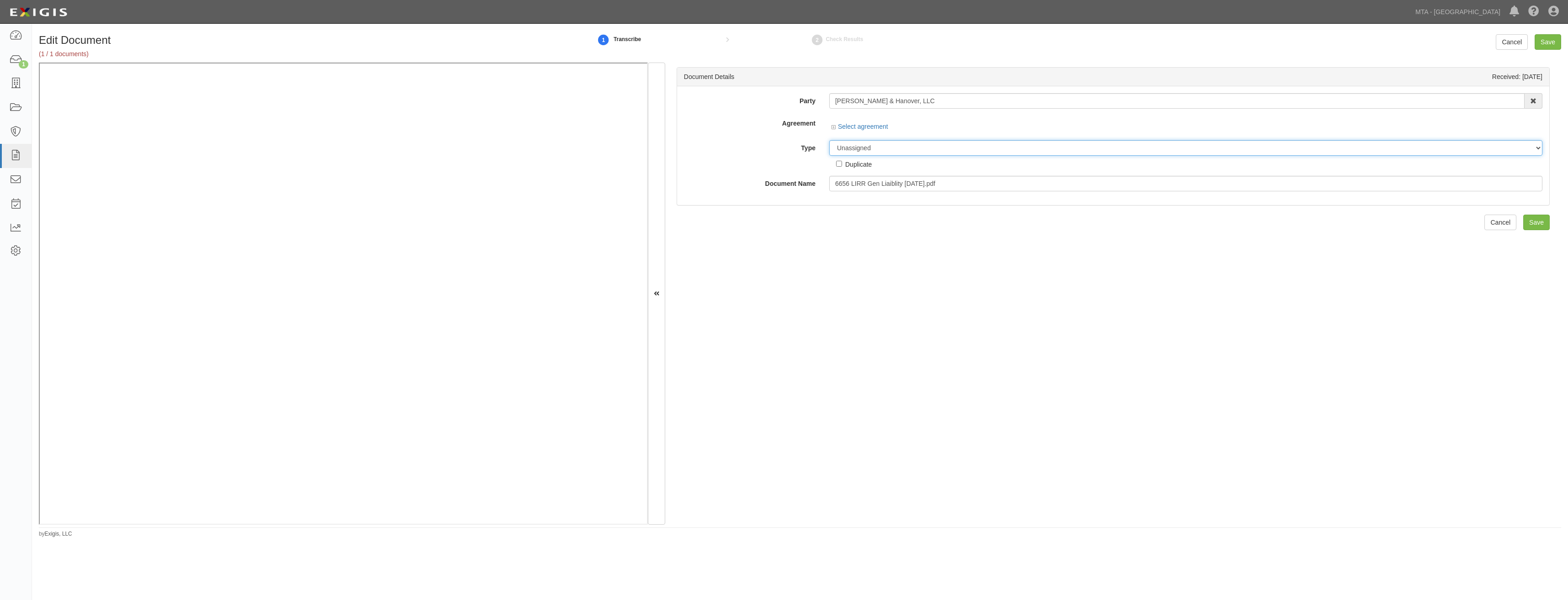
drag, startPoint x: 892, startPoint y: 152, endPoint x: 889, endPoint y: 159, distance: 7.6
click at [892, 152] on div "Party [PERSON_NAME] & Hanover, LLC [STREET_ADDRESS] LLC [STREET_ADDRESS] LLC 13…" at bounding box center [1113, 142] width 858 height 98
select select "CertificateDetail"
click at [829, 154] on select "Unassigned Binder Cancellation Notice Certificate Contract Endorsement Insuranc…" at bounding box center [1186, 162] width 713 height 16
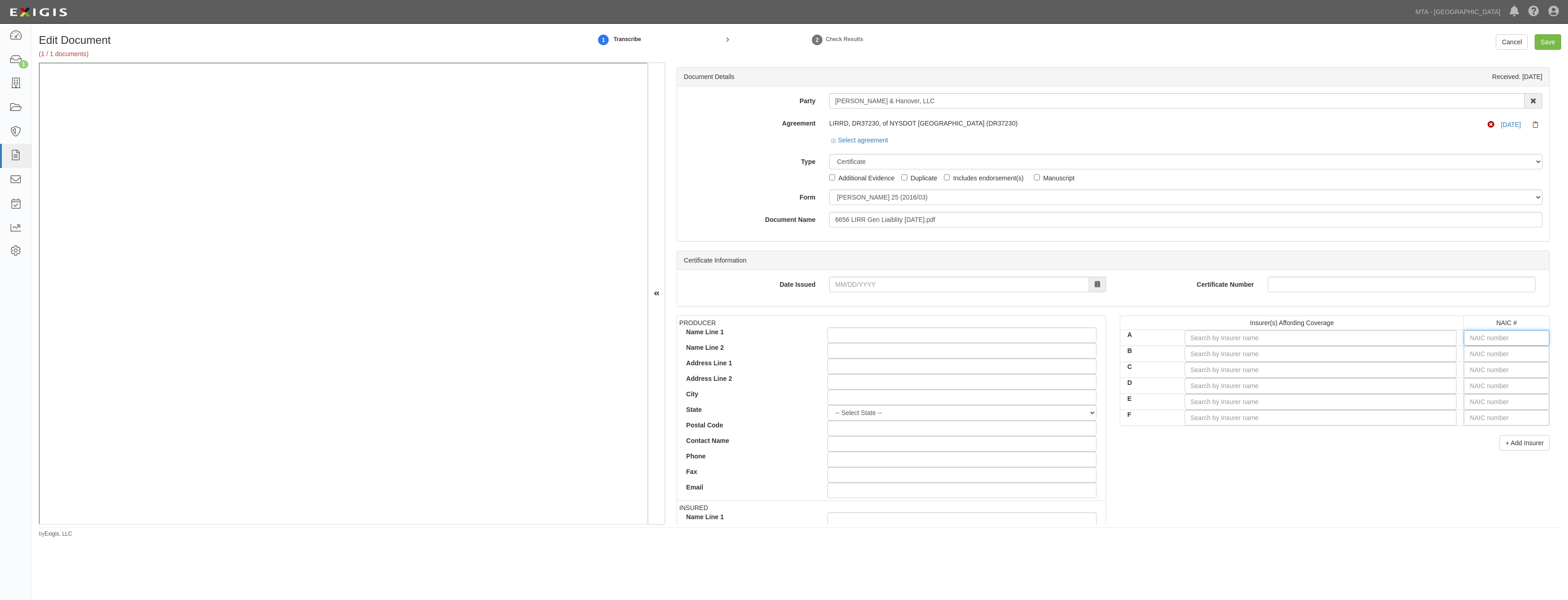
click at [1510, 338] on input "text" at bounding box center [1507, 338] width 85 height 16
type input "16862"
type input "1"
type input "19984"
type input "19"
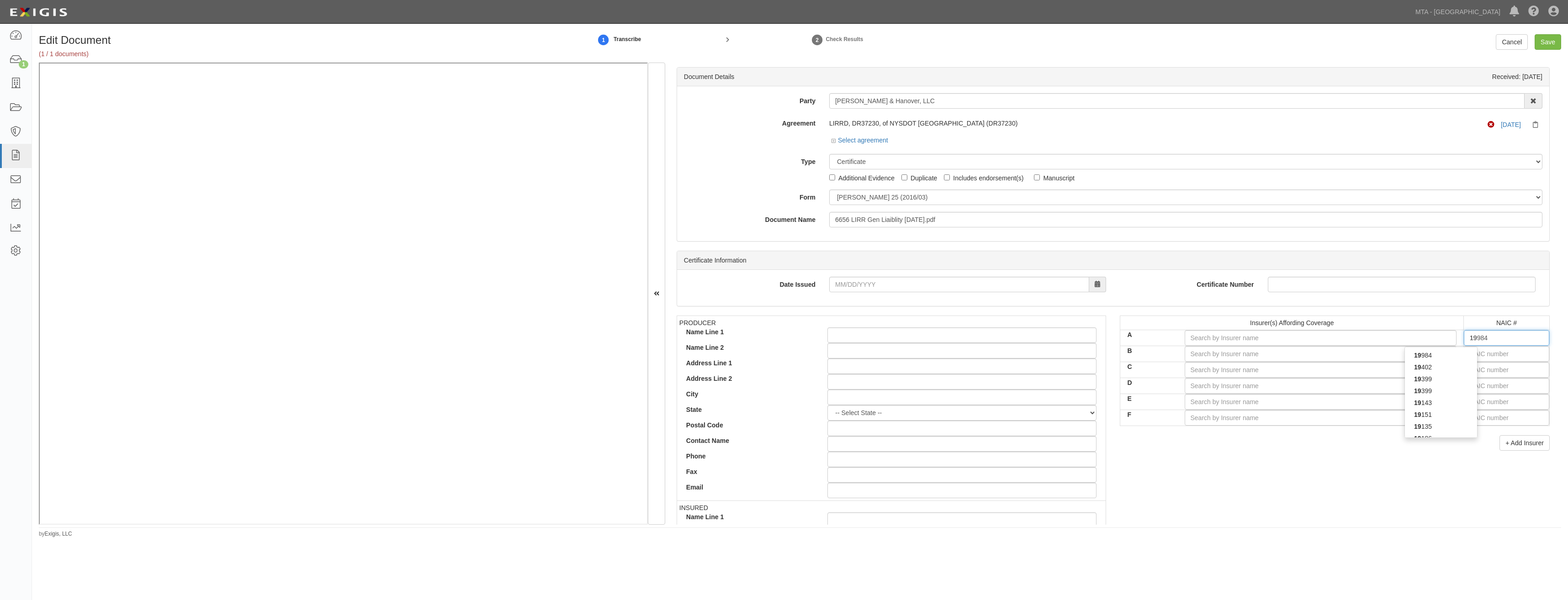
type input "19402"
type input "194"
type input "19445"
type input "1944"
type input "19445"
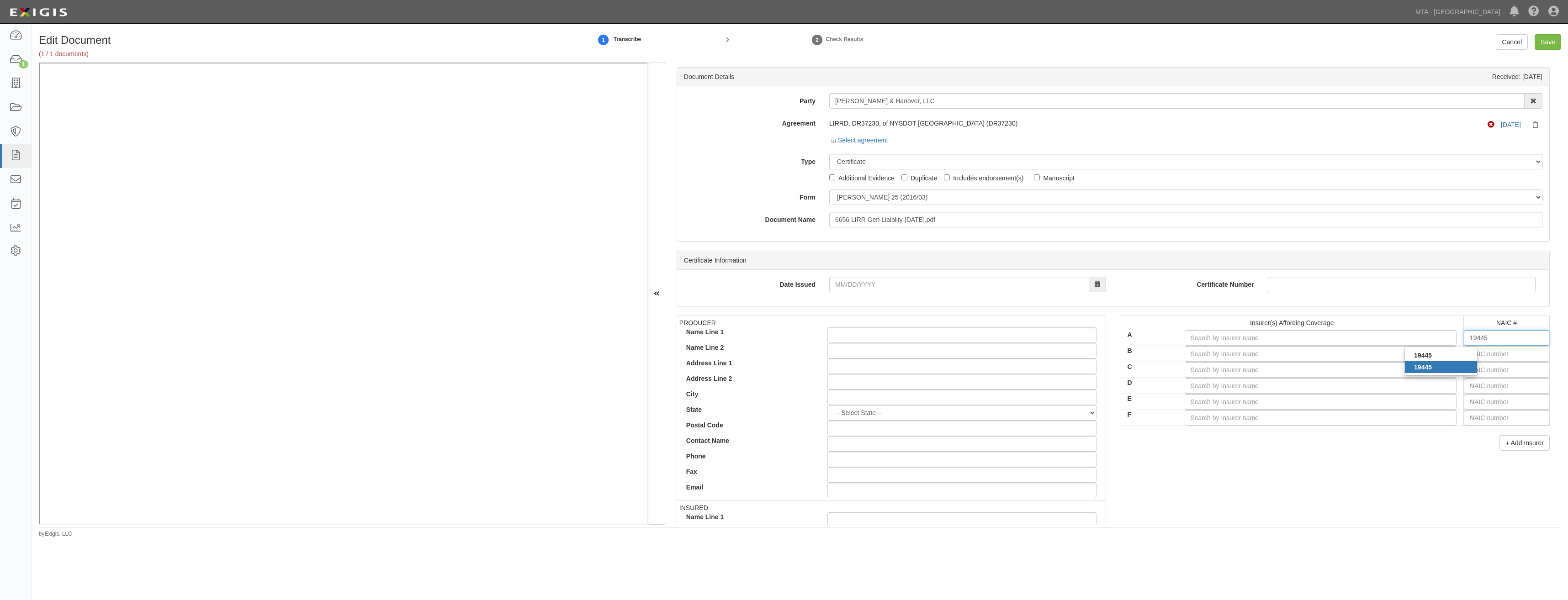
click at [1435, 362] on div "19445" at bounding box center [1441, 368] width 72 height 12
type input "National Union Fire Ins Co Pittsburgh PA (A XV Rating)"
type input "19445"
click at [1471, 354] on input "text" at bounding box center [1507, 354] width 85 height 16
type input "44725"
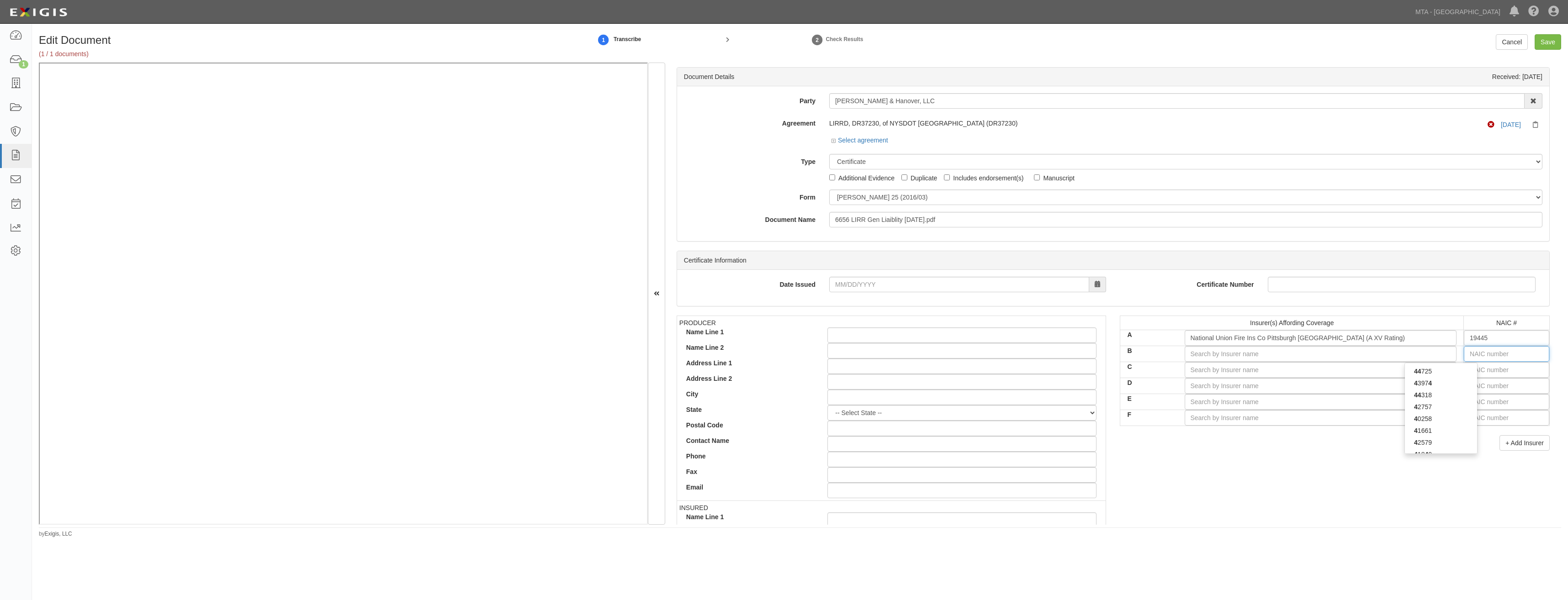
type input "4"
type input "43974"
type input "43"
type input "43494"
type input "434"
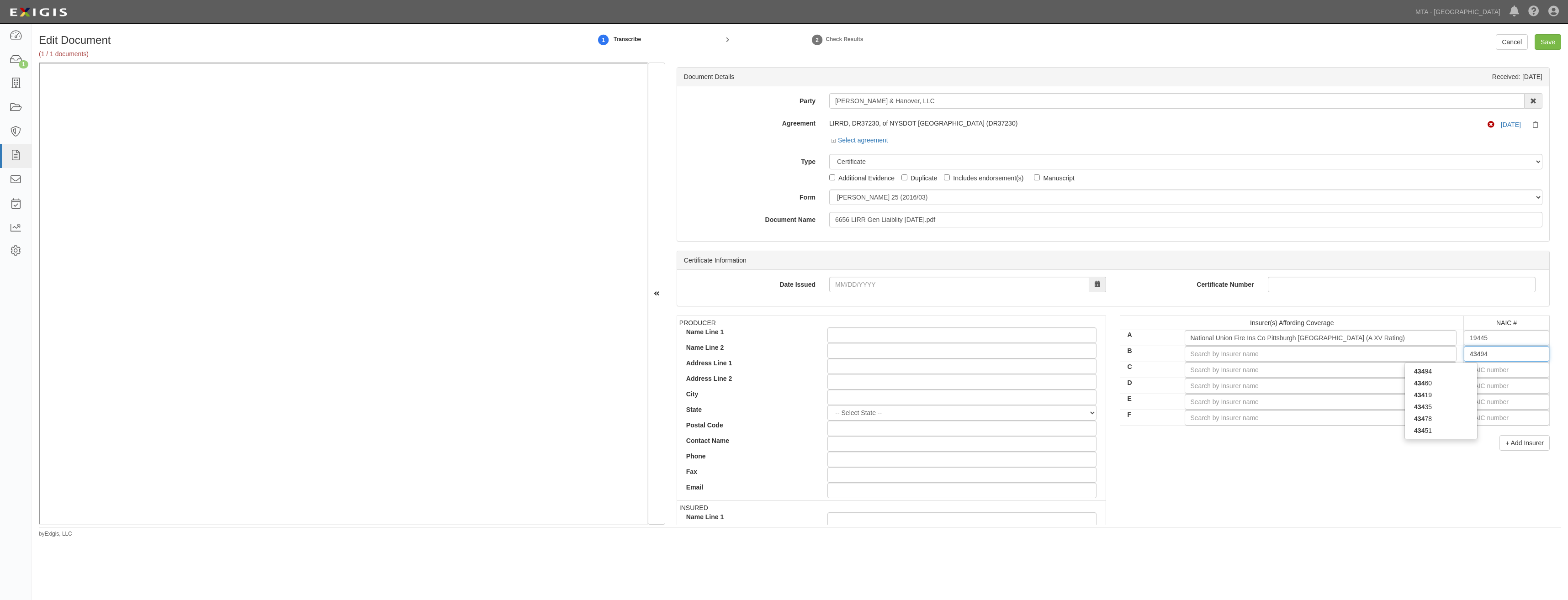
type input "43460"
type input "4346"
type input "43460"
click at [1441, 375] on div "43460" at bounding box center [1441, 371] width 72 height 12
type input "Aspen American Insurance Company (A XV Rating)"
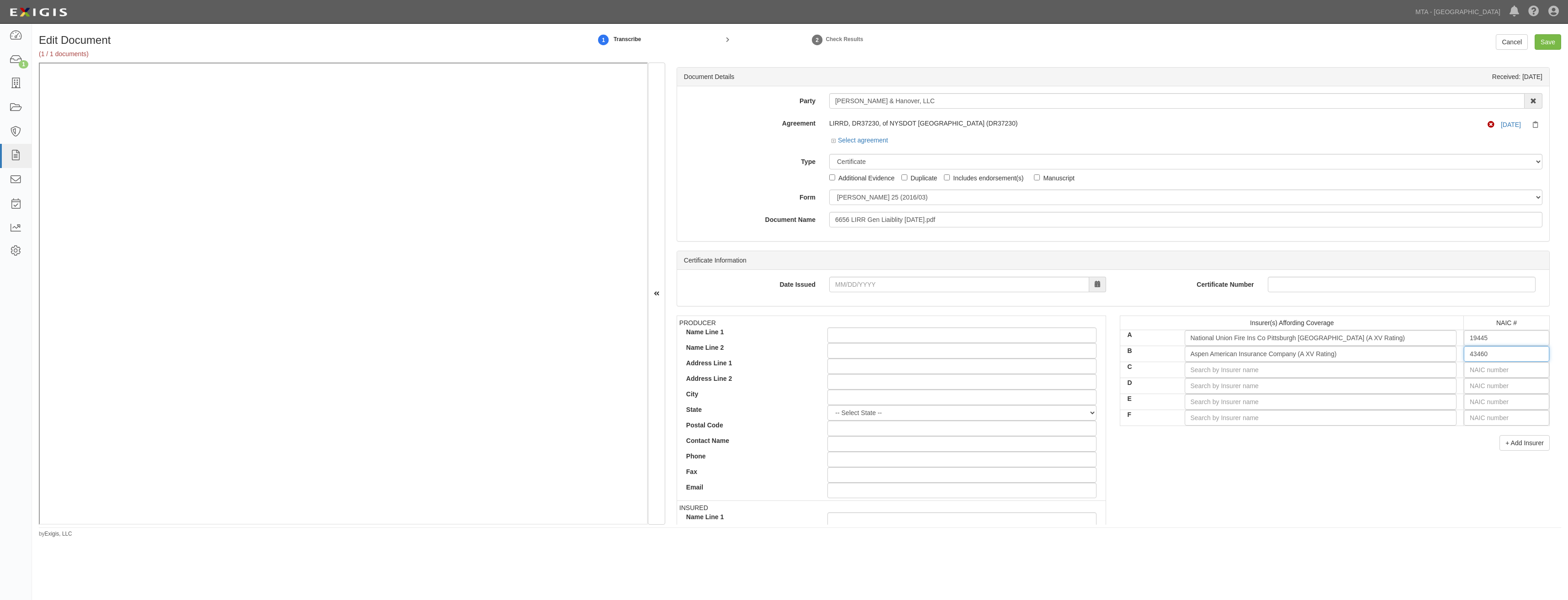
type input "43460"
click at [1484, 372] on input "text" at bounding box center [1507, 370] width 85 height 16
type input "25232"
type input "2"
type input "23795"
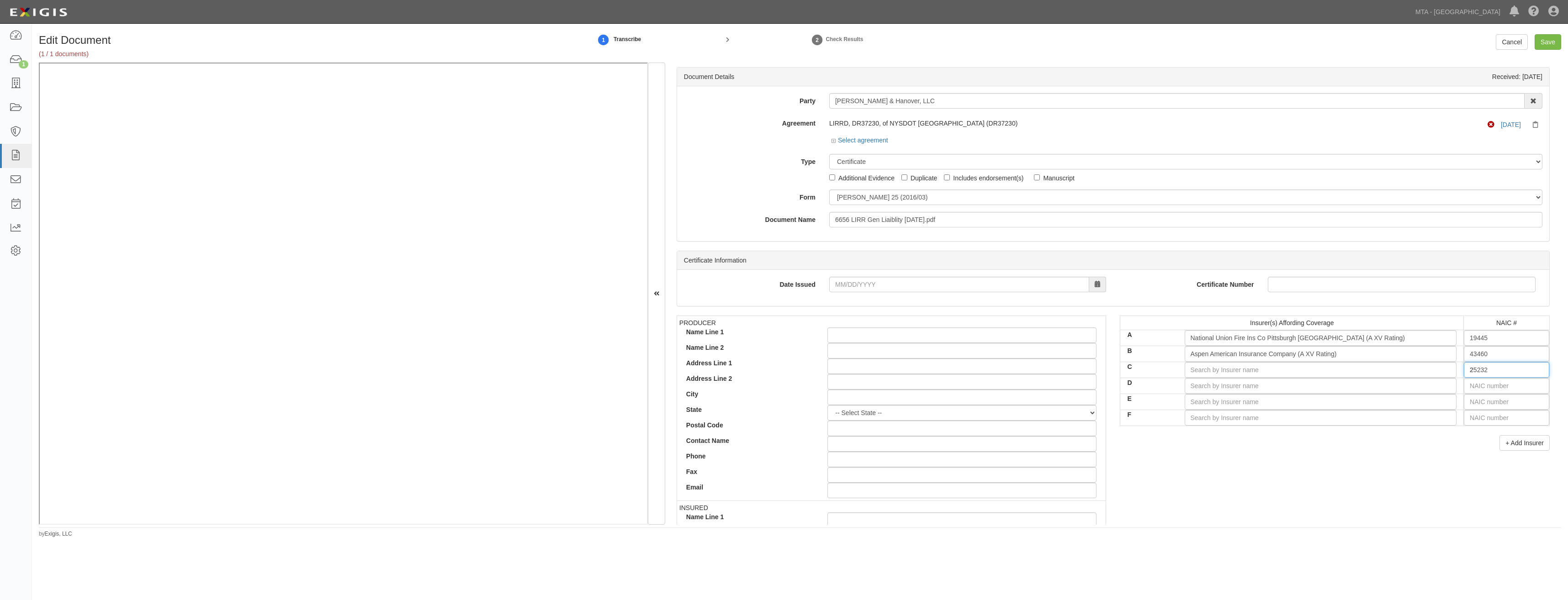
type input "23"
type input "23833"
type input "238"
type input "23841"
type input "2384"
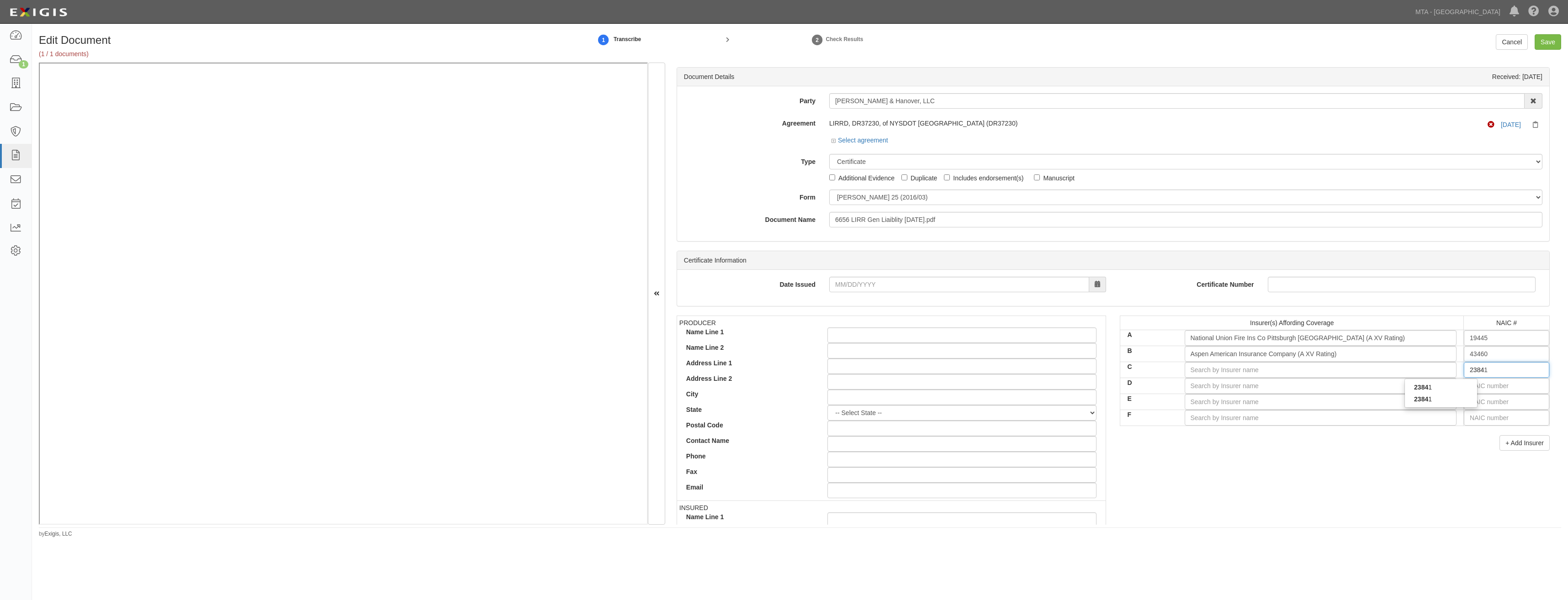
type input "23841"
click at [1457, 400] on div "23841" at bounding box center [1441, 399] width 72 height 12
type input "New Hampshire Insurance Company (A XV Rating)"
type input "23841"
click at [1481, 388] on input "text" at bounding box center [1507, 386] width 85 height 16
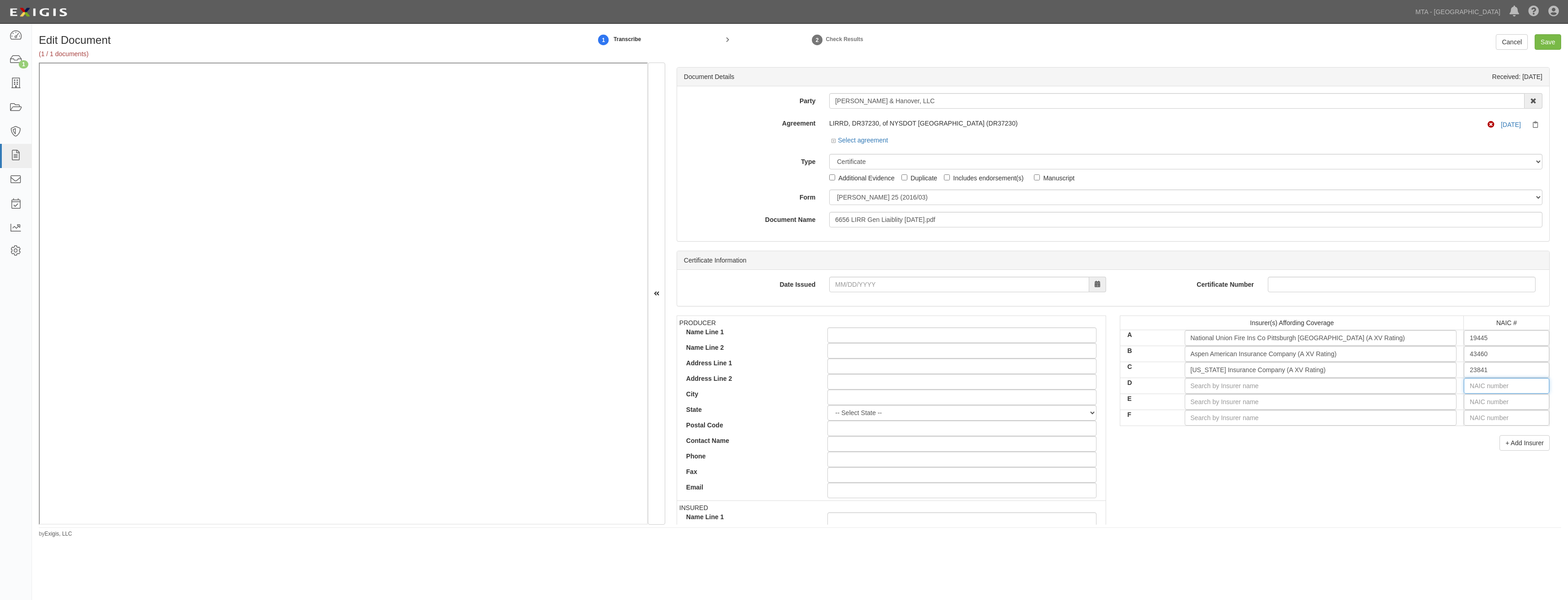
type input "16862"
type input "16"
type input "16561"
type input "165"
type input "16535"
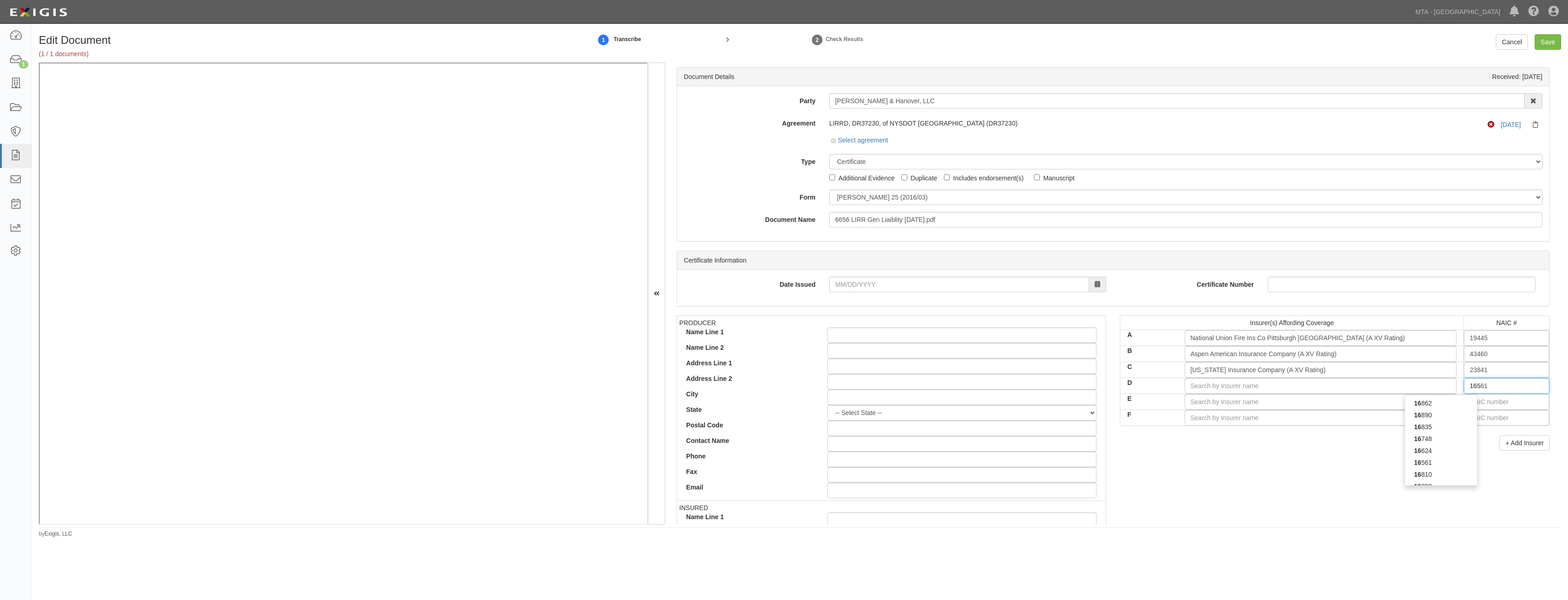
type input "1653"
type input "16535"
click at [1451, 407] on div "16535" at bounding box center [1441, 403] width 72 height 12
type input "Zurich American Insurance Company (A+ XV Rating)"
type input "16535"
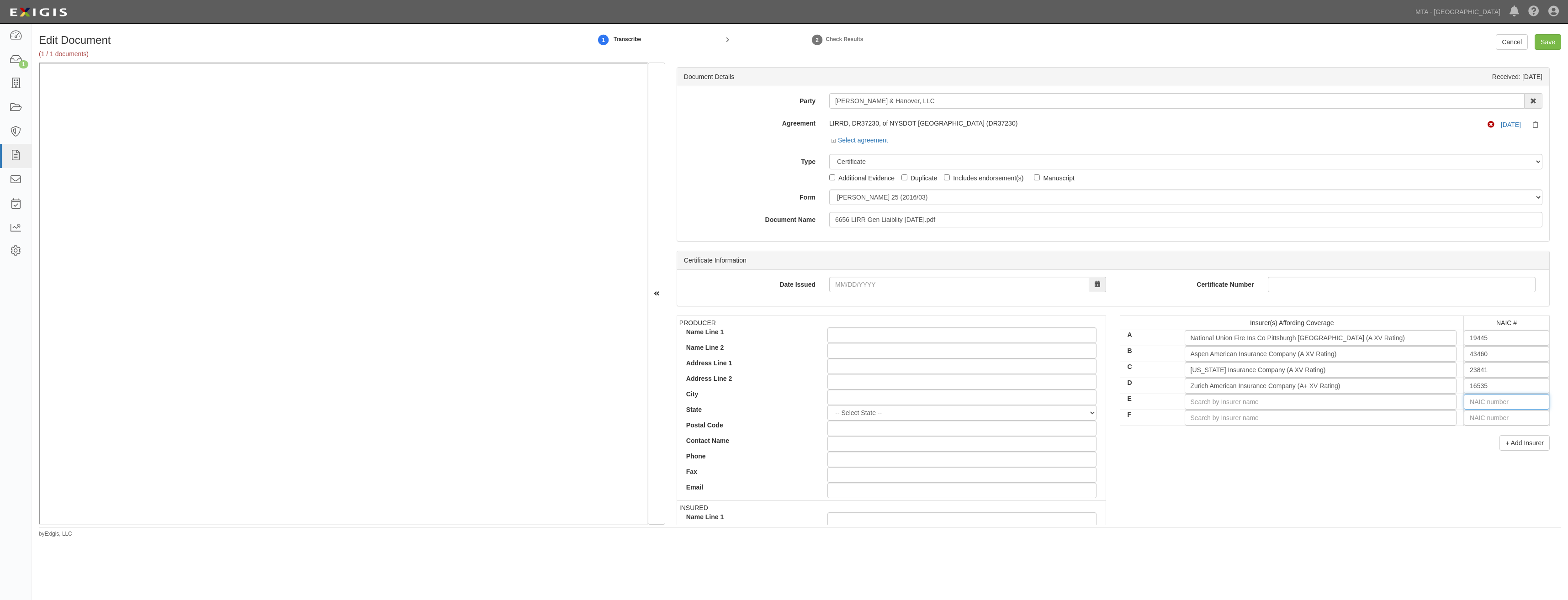
click at [1489, 406] on input "text" at bounding box center [1507, 402] width 85 height 16
type input "16862"
type input "1"
type input "10750"
type input "107"
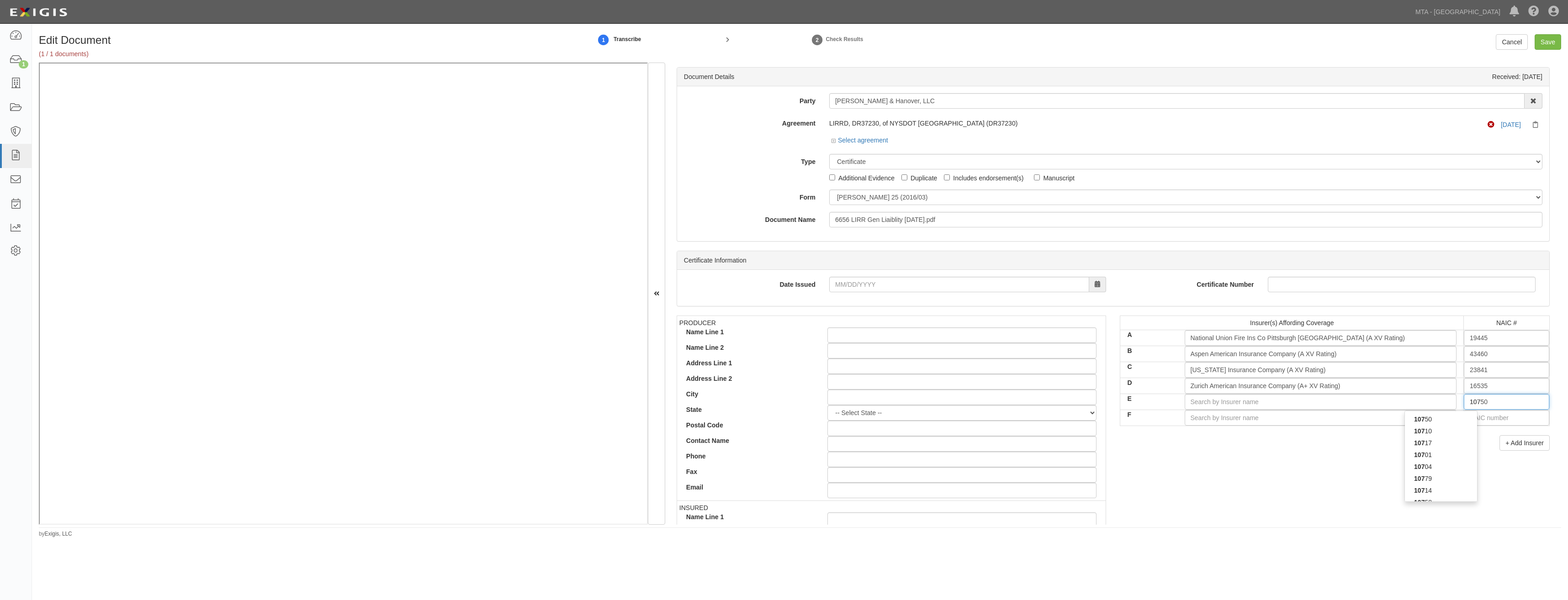
type input "10724"
type input "1072"
type input "10725"
click at [1447, 422] on div "10725" at bounding box center [1441, 419] width 72 height 12
type input "Liberty Surplus Insurance Corporation (A XV Rating)"
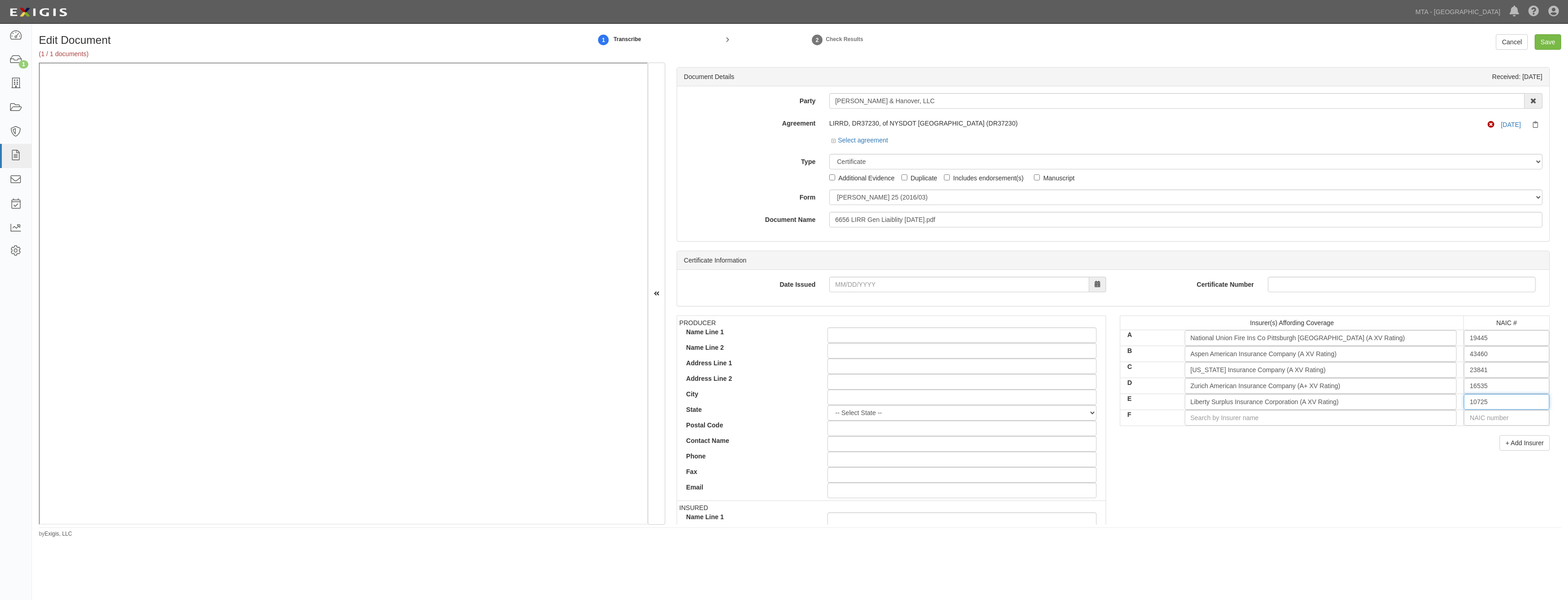
type input "10725"
click at [1370, 457] on div "Insurer(s) Affording Coverage NAIC # A National Union Fire Ins Co Pittsburgh PA…" at bounding box center [1334, 386] width 444 height 142
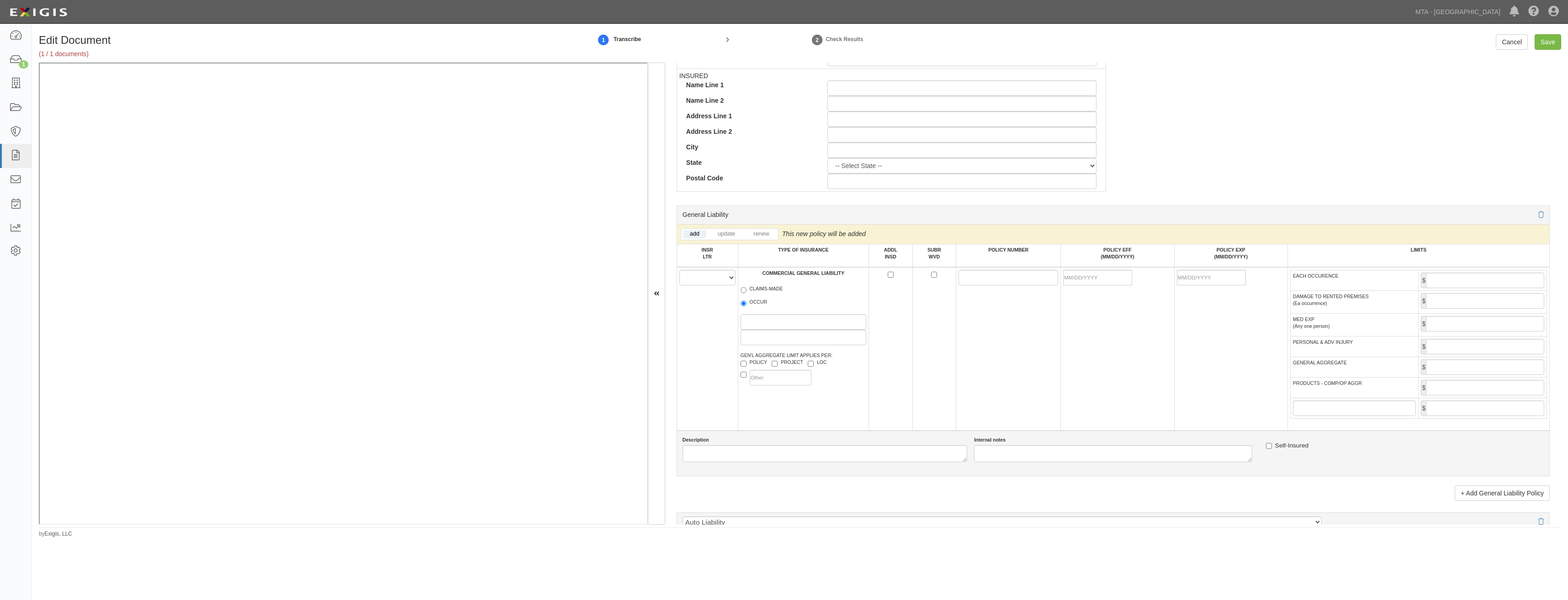
scroll to position [457, 0]
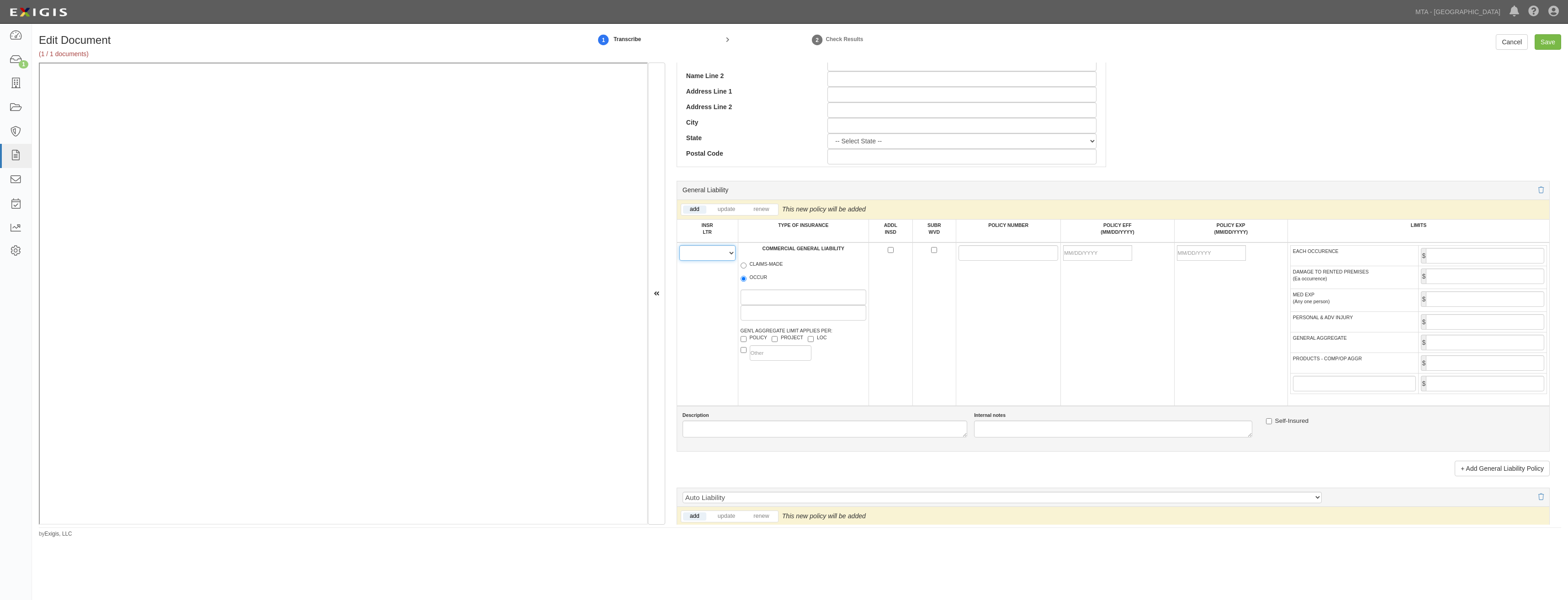
click at [710, 257] on select "A B C D E F" at bounding box center [707, 253] width 56 height 16
select select "A"
click at [679, 245] on select "A B C D E F" at bounding box center [707, 253] width 56 height 16
click at [748, 283] on span "OCCUR" at bounding box center [803, 279] width 126 height 11
click at [780, 340] on label "PROJECT" at bounding box center [788, 338] width 32 height 9
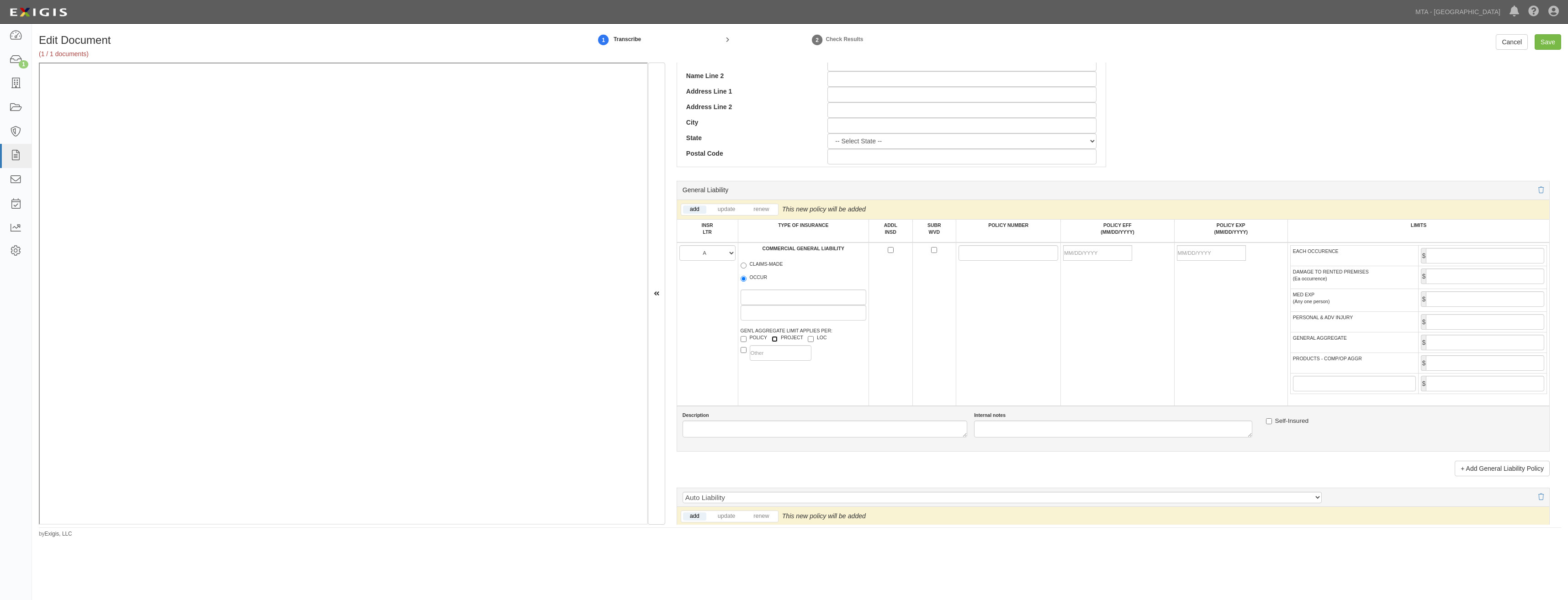
click at [777, 340] on input "PROJECT" at bounding box center [775, 339] width 6 height 6
checkbox input "true"
click at [813, 335] on label "LOC" at bounding box center [817, 338] width 19 height 9
click at [813, 336] on input "LOC" at bounding box center [811, 339] width 6 height 6
checkbox input "true"
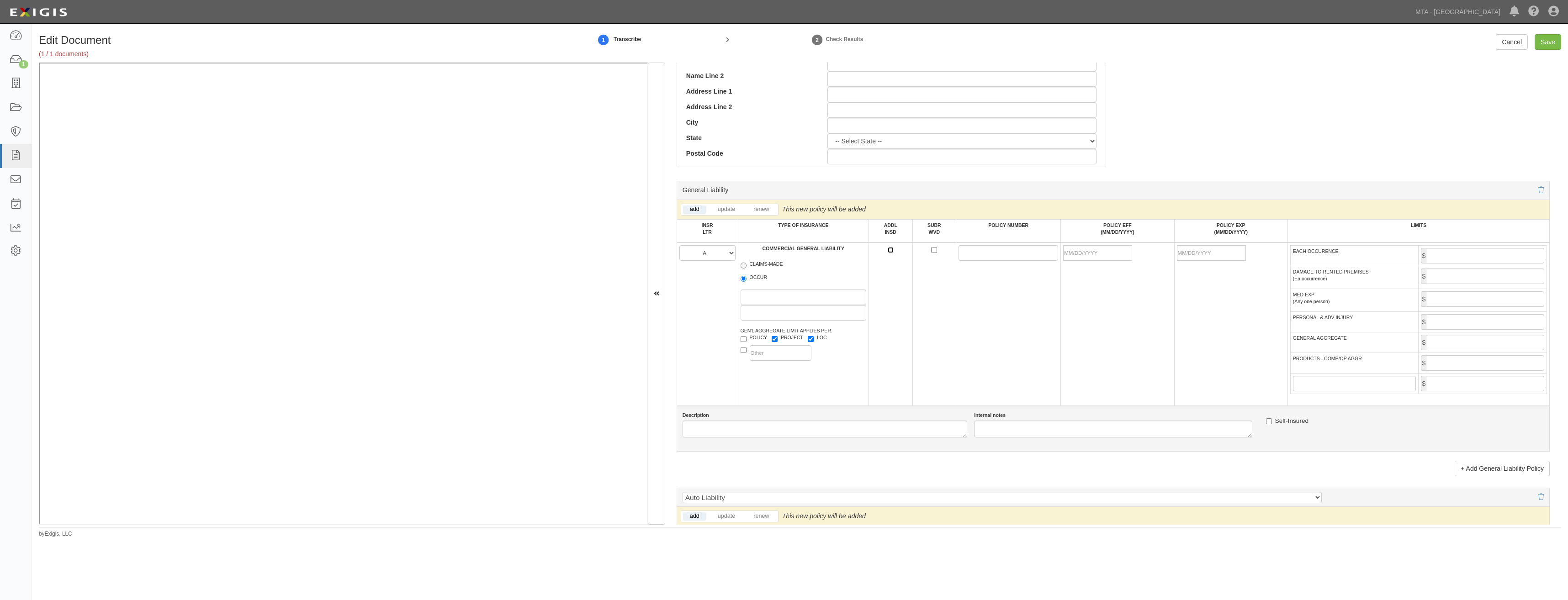
click at [889, 249] on input "ADDL INSD" at bounding box center [891, 250] width 6 height 6
checkbox input "true"
click at [931, 249] on input "SUBR WVD" at bounding box center [934, 250] width 6 height 6
checkbox input "true"
click at [757, 276] on label "OCCUR" at bounding box center [754, 278] width 27 height 9
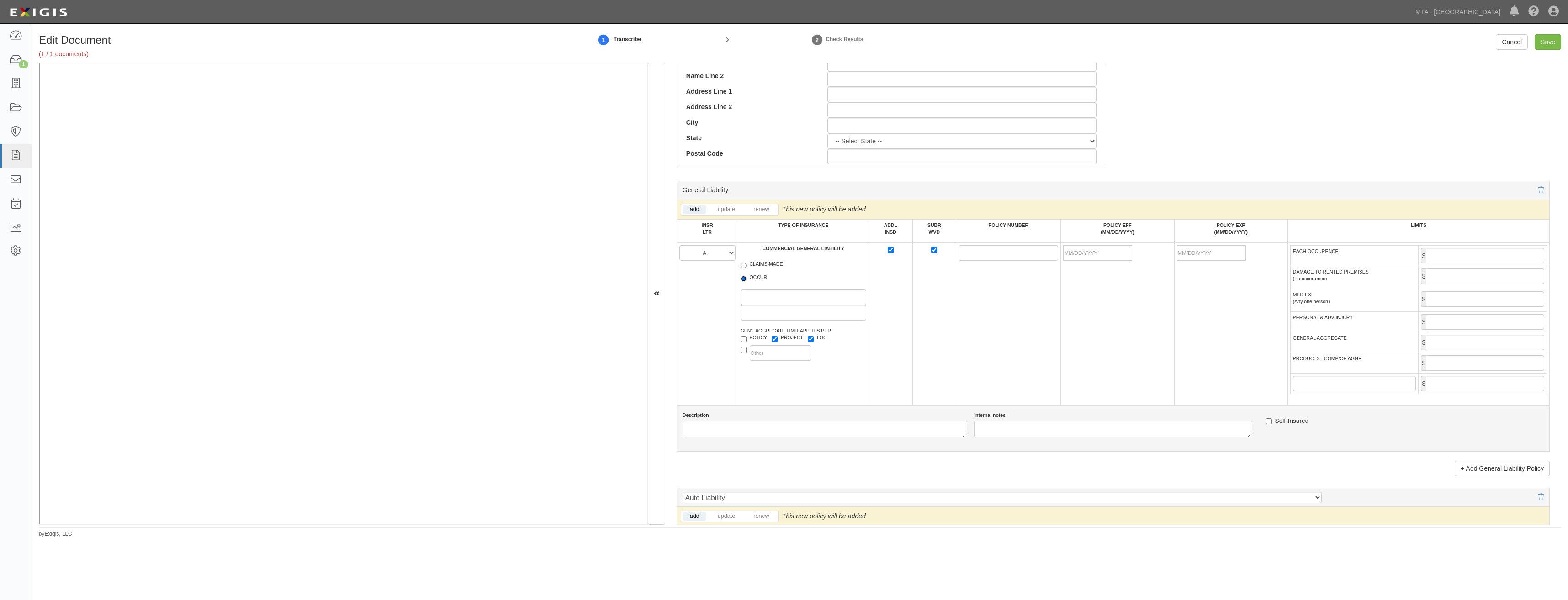
click at [746, 276] on input "OCCUR" at bounding box center [744, 279] width 6 height 6
radio input "true"
click at [962, 254] on input "POLICY NUMBER" at bounding box center [1009, 253] width 100 height 16
paste input "GL9566090"
type input "GL9566090"
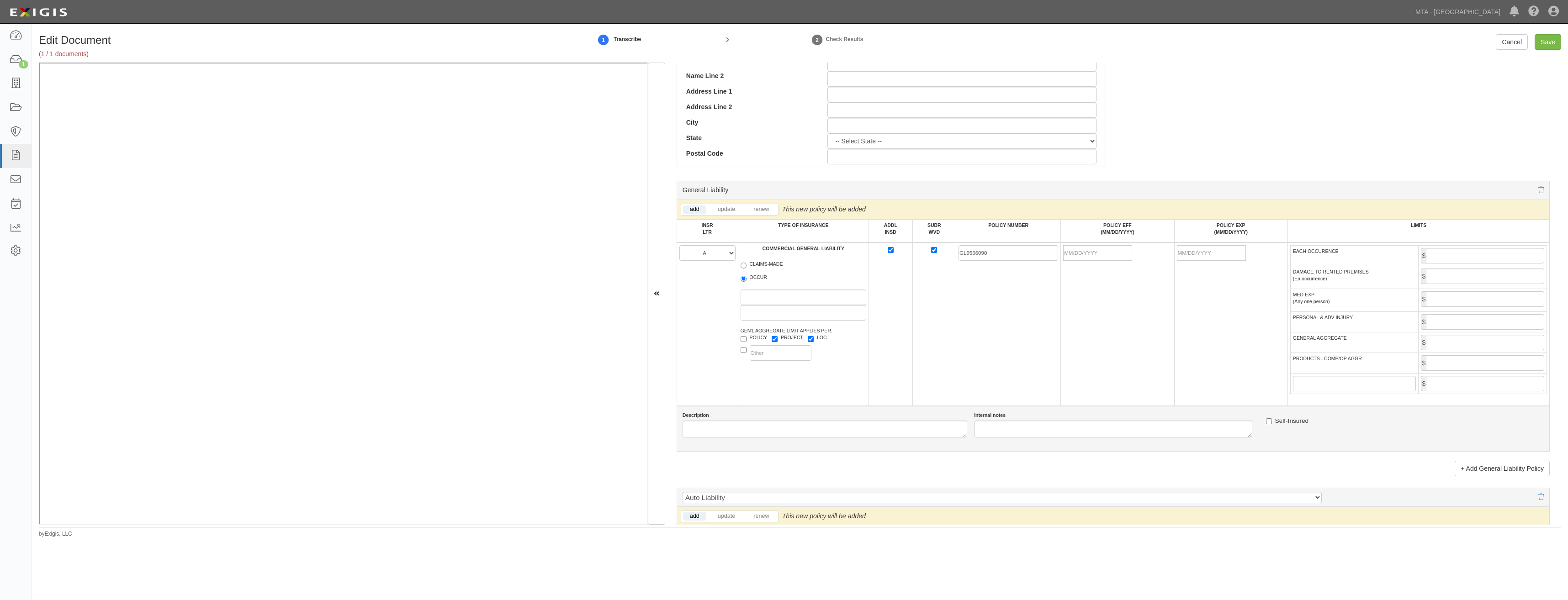
click at [1029, 313] on td "GL9566090" at bounding box center [1009, 324] width 105 height 164
drag, startPoint x: 1085, startPoint y: 255, endPoint x: 1062, endPoint y: 273, distance: 29.2
click at [1085, 255] on input "POLICY EFF (MM/DD/YYYY)" at bounding box center [1097, 253] width 69 height 16
type input "08/01/2025"
type input "[DATE]"
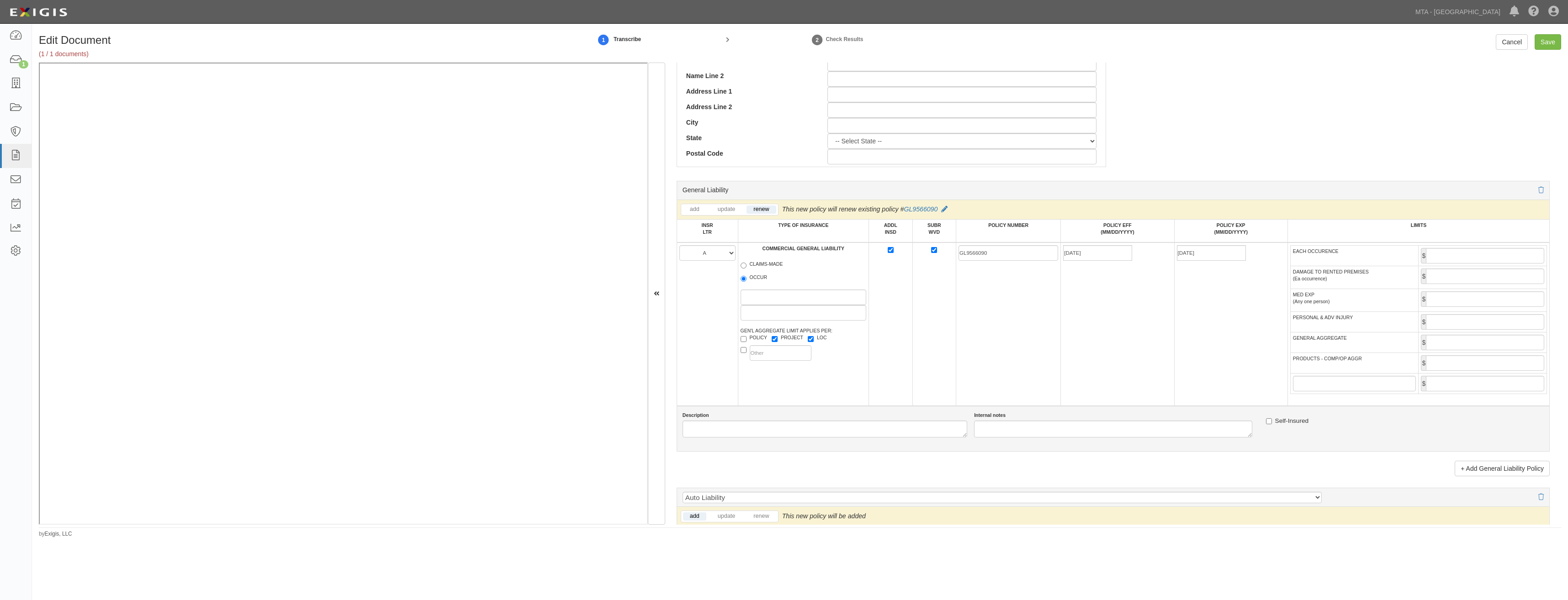
click at [1020, 305] on td "GL9566090" at bounding box center [1009, 324] width 105 height 164
drag, startPoint x: 1482, startPoint y: 252, endPoint x: 1483, endPoint y: 257, distance: 5.1
click at [1482, 252] on input "EACH OCCURENCE" at bounding box center [1485, 256] width 118 height 16
type input "2,000,000"
click at [1462, 341] on input "GENERAL AGGREGATE" at bounding box center [1485, 343] width 118 height 16
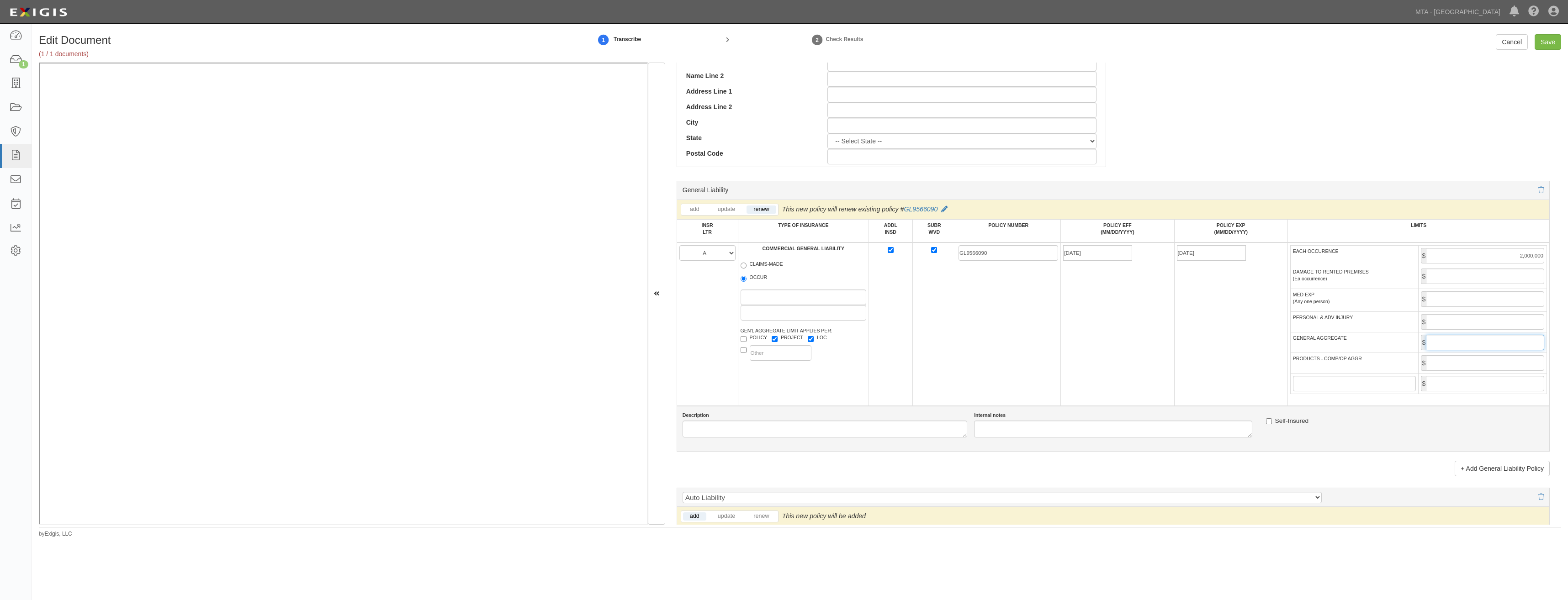
type input "4,000,000"
click at [1472, 361] on input "PRODUCTS - COMP/OP AGGR" at bounding box center [1485, 363] width 118 height 16
type input "4,000,000"
click at [1104, 364] on td "08/01/2025" at bounding box center [1118, 324] width 113 height 164
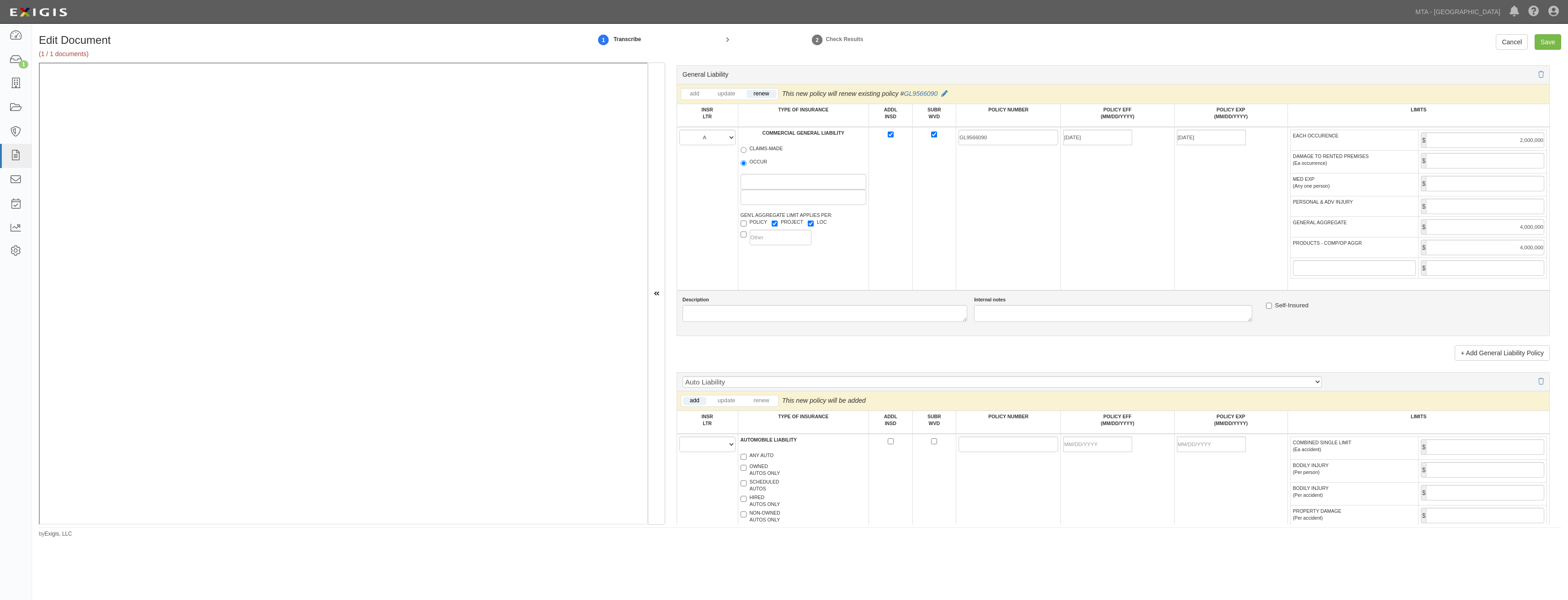
scroll to position [731, 0]
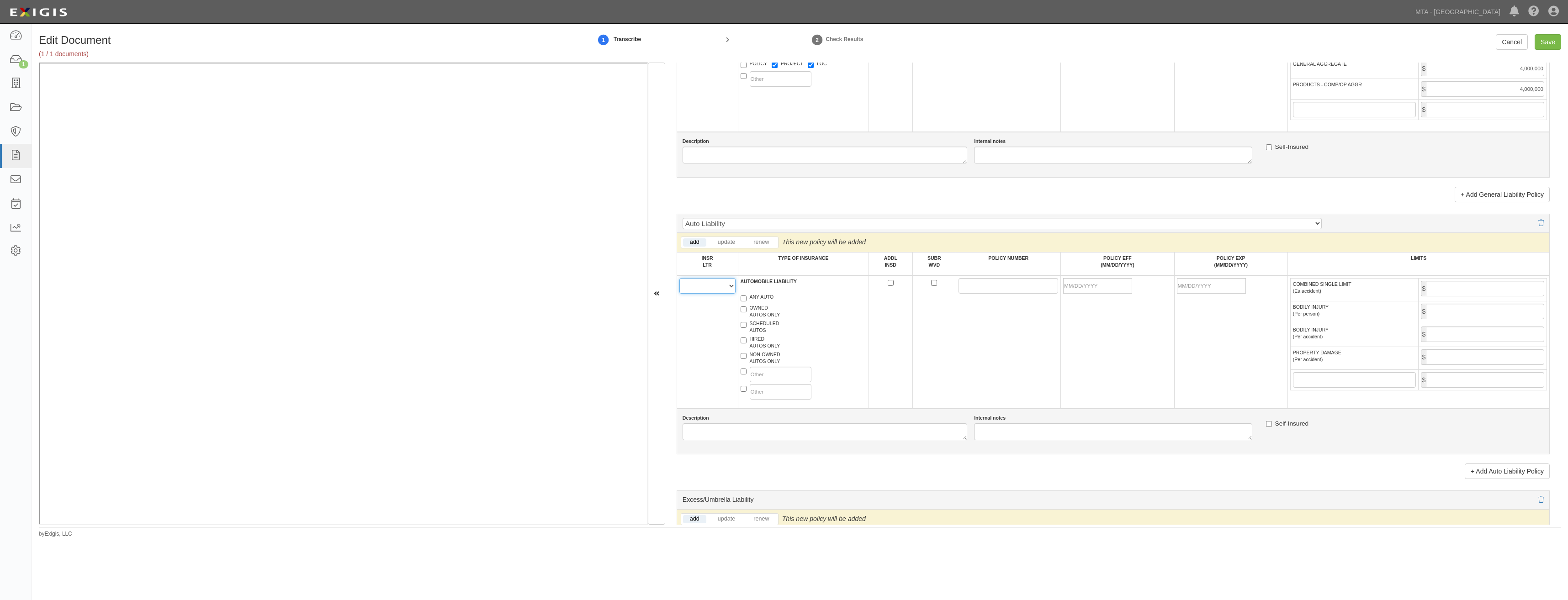
click at [716, 288] on select "A B C D E F" at bounding box center [707, 286] width 56 height 16
select select "A"
click at [679, 278] on select "A B C D E F" at bounding box center [707, 286] width 56 height 16
click at [755, 300] on label "ANY AUTO" at bounding box center [757, 298] width 33 height 9
click at [746, 300] on input "ANY AUTO" at bounding box center [744, 299] width 6 height 6
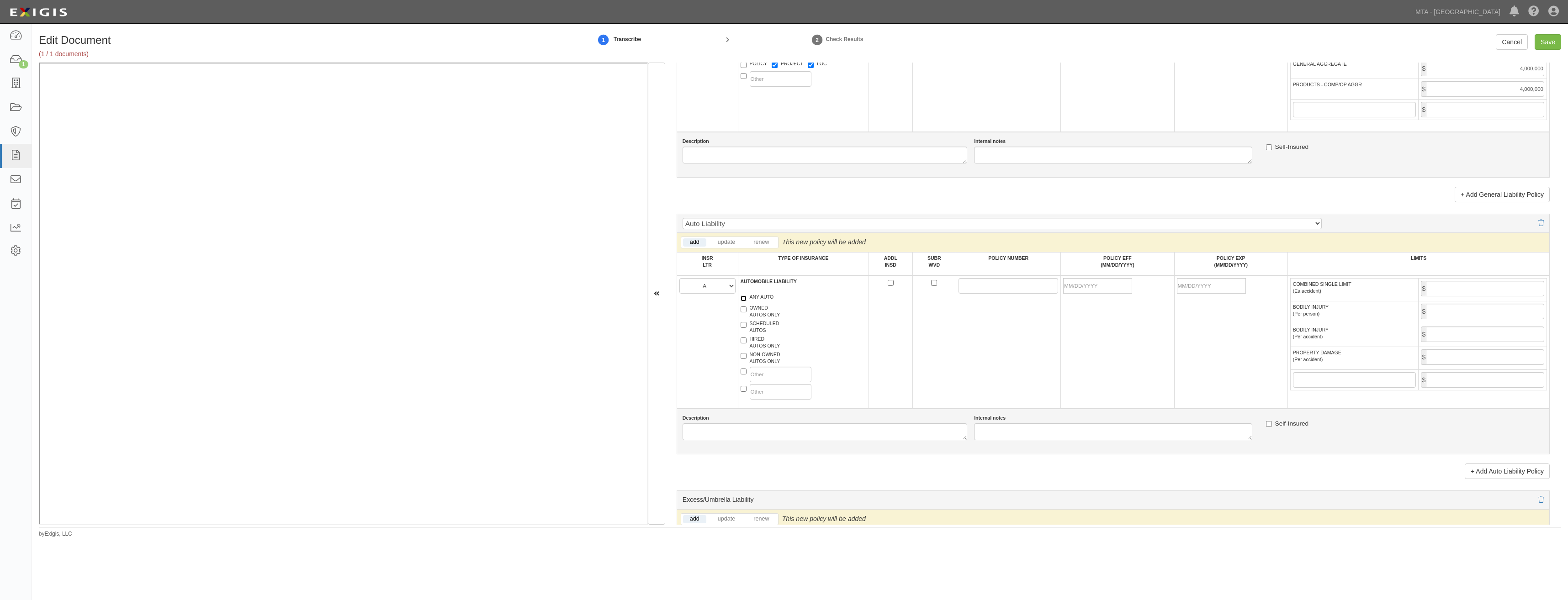
checkbox input "true"
click at [766, 346] on label "HIRED AUTOS ONLY" at bounding box center [760, 343] width 40 height 14
click at [746, 343] on input "HIRED AUTOS ONLY" at bounding box center [744, 341] width 6 height 6
checkbox input "true"
click at [766, 357] on label "NON-OWNED AUTOS ONLY" at bounding box center [760, 358] width 40 height 14
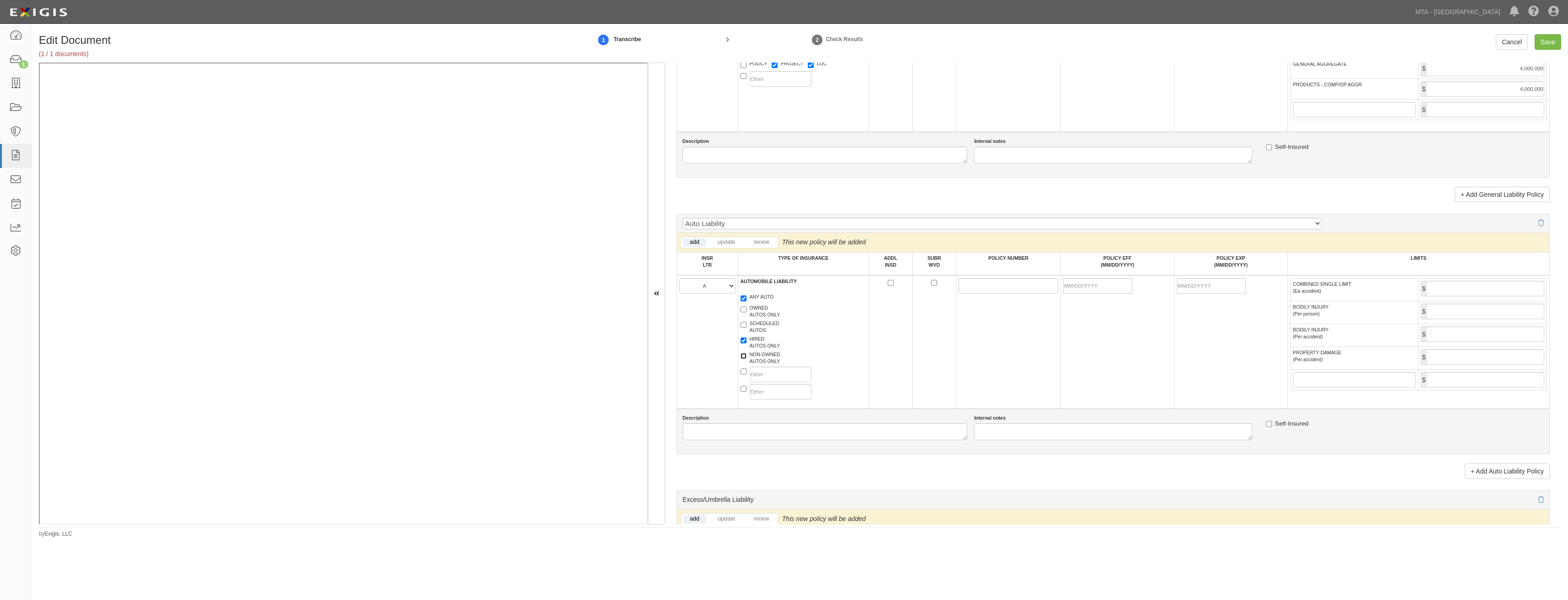
click at [746, 357] on input "NON-OWNED AUTOS ONLY" at bounding box center [744, 356] width 6 height 6
checkbox input "true"
click at [891, 282] on input "ADDL INSD" at bounding box center [891, 283] width 6 height 6
checkbox input "true"
click at [931, 282] on input "SUBR WVD" at bounding box center [934, 283] width 6 height 6
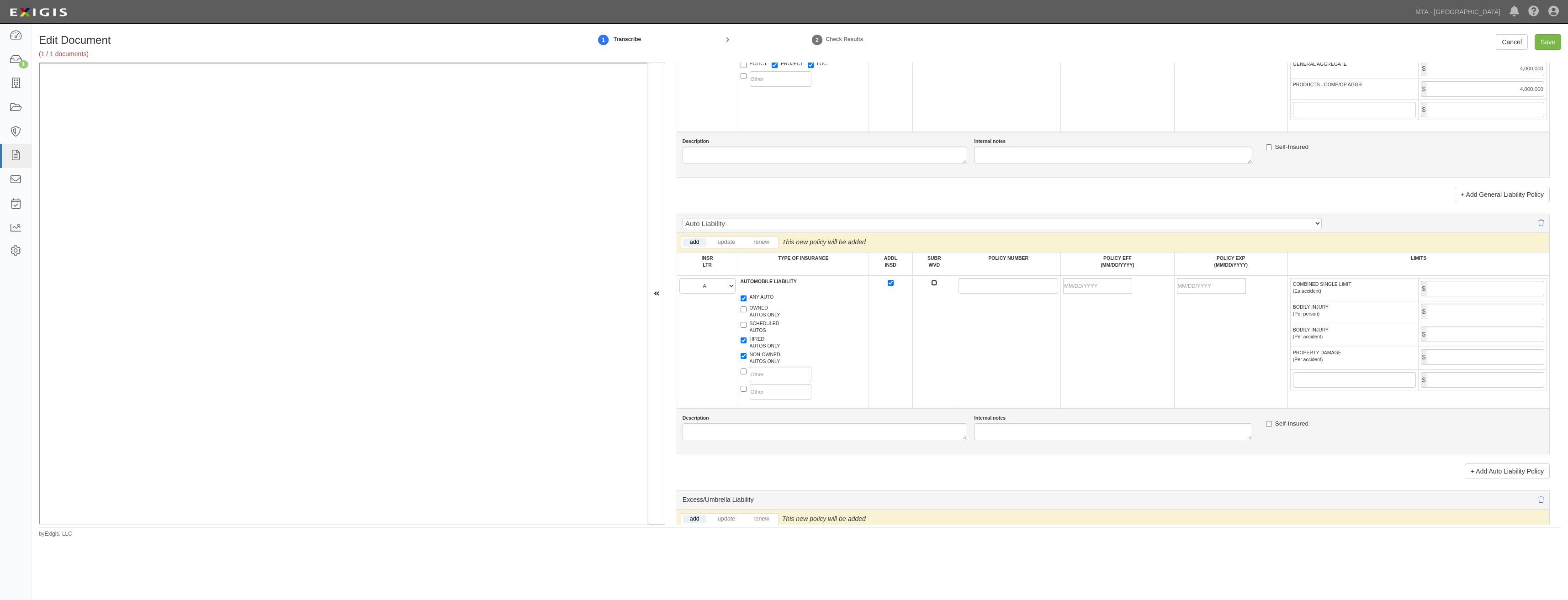
checkbox input "true"
drag, startPoint x: 971, startPoint y: 285, endPoint x: 950, endPoint y: 284, distance: 21.0
click at [971, 285] on input "POLICY NUMBER" at bounding box center [1009, 286] width 100 height 16
drag, startPoint x: 950, startPoint y: 284, endPoint x: 968, endPoint y: 273, distance: 21.1
click at [968, 273] on td "POLICY NUMBER" at bounding box center [1009, 263] width 105 height 23
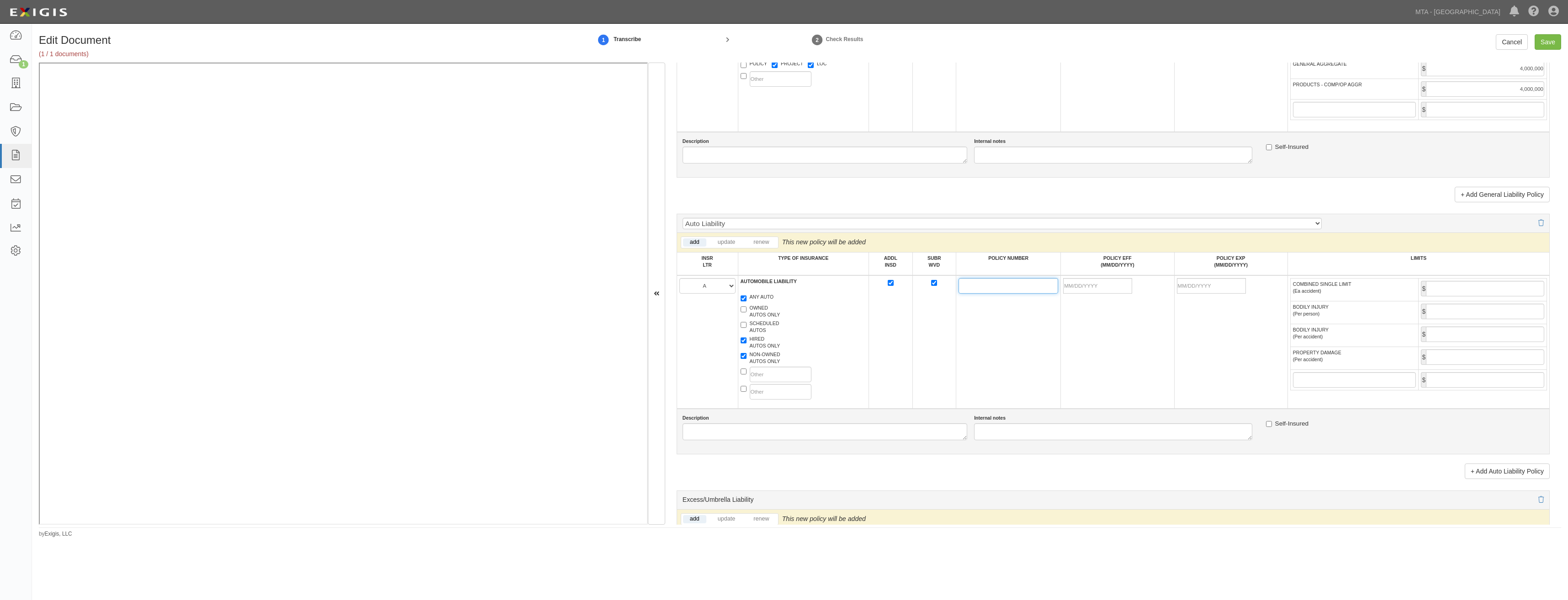
drag, startPoint x: 970, startPoint y: 284, endPoint x: 959, endPoint y: 288, distance: 11.7
click at [970, 284] on input "POLICY NUMBER" at bounding box center [1009, 286] width 100 height 16
paste input "CA5425480"
type input "CA5425480"
click at [1031, 349] on td "CA5425480" at bounding box center [1009, 342] width 105 height 133
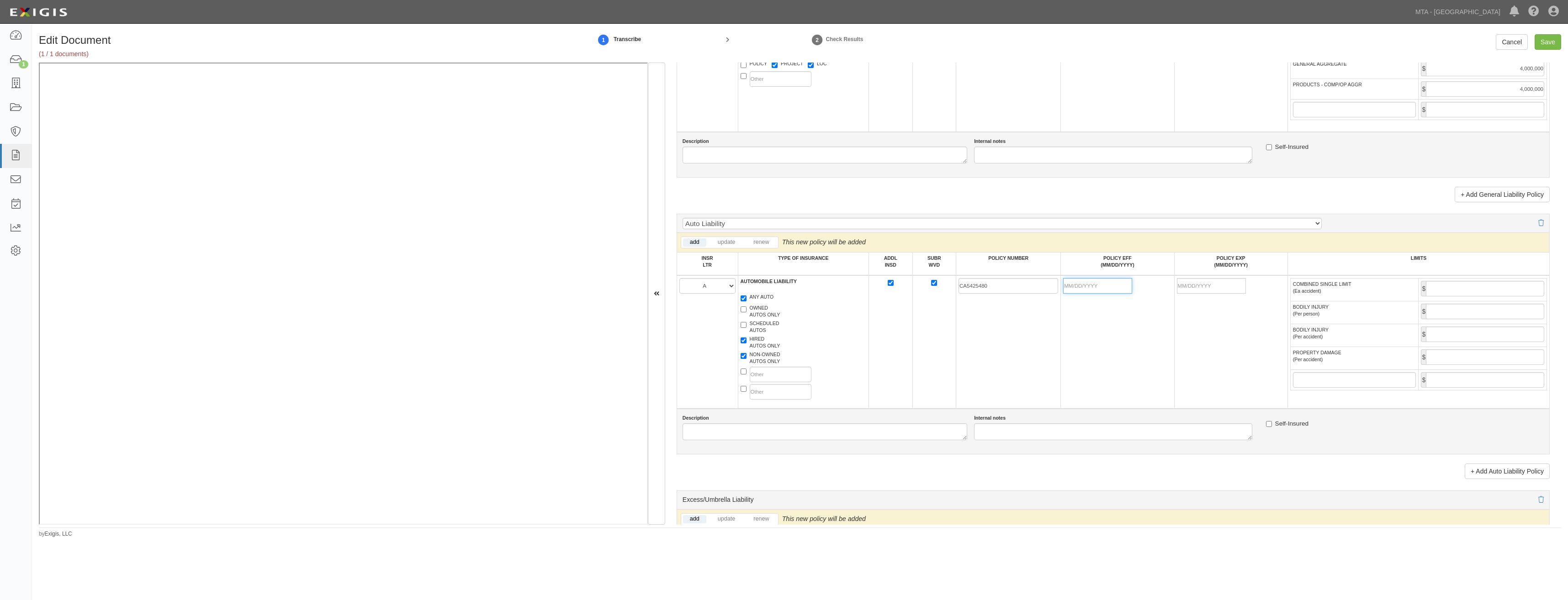
click at [1094, 288] on input "POLICY EFF (MM/DD/YYYY)" at bounding box center [1097, 286] width 69 height 16
type input "08/01/2025"
type input "[DATE]"
click at [1018, 355] on td "CA5425480" at bounding box center [1009, 342] width 105 height 133
click at [1473, 284] on input "COMBINED SINGLE LIMIT (Ea accident)" at bounding box center [1485, 289] width 118 height 16
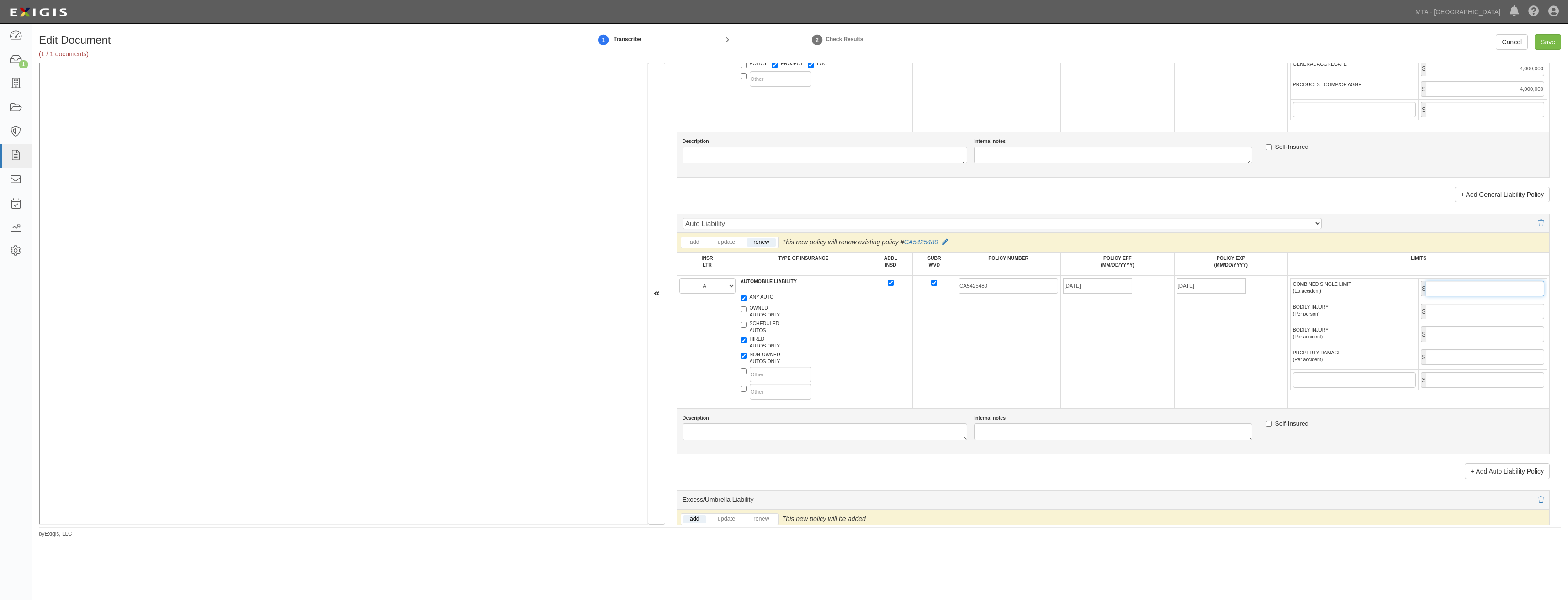
type input "2,000,000"
click at [1254, 361] on td "[DATE]" at bounding box center [1231, 342] width 113 height 133
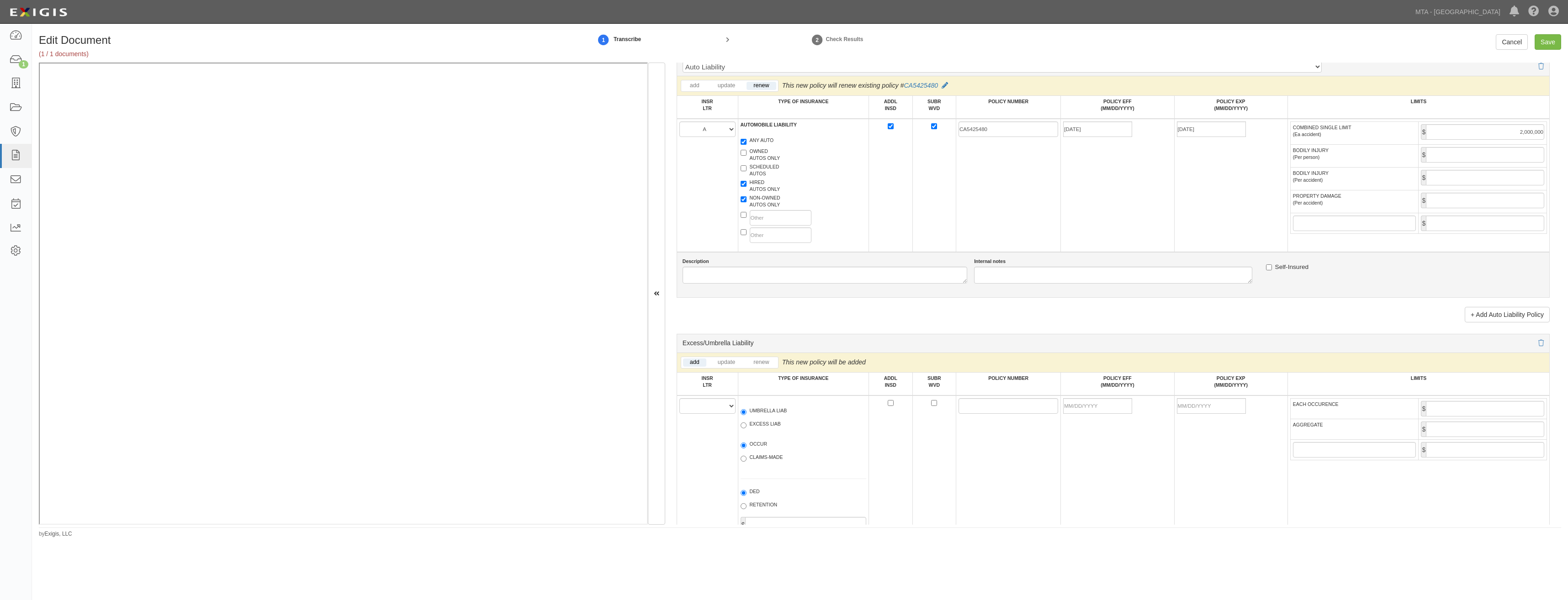
scroll to position [959, 0]
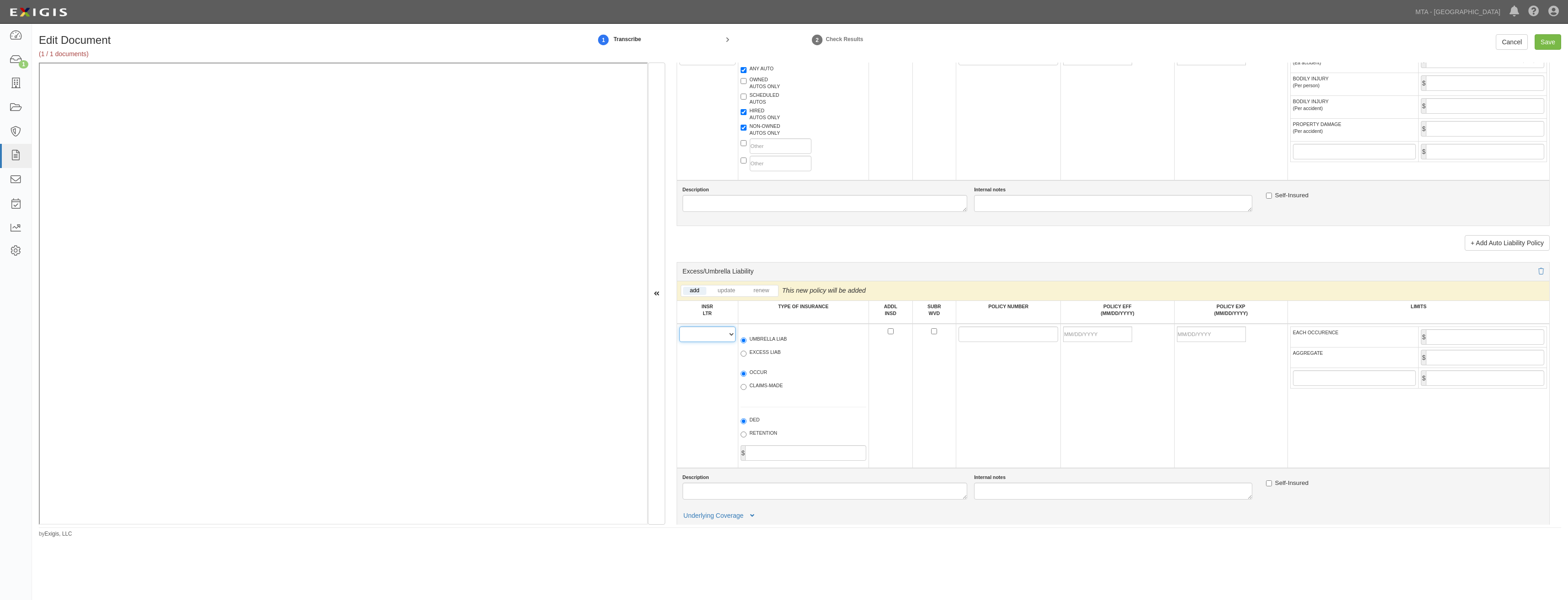
click at [712, 337] on select "A B C D E F" at bounding box center [707, 335] width 56 height 16
select select "B"
click at [679, 327] on select "A B C D E F" at bounding box center [707, 335] width 56 height 16
click at [764, 355] on label "EXCESS LIAB" at bounding box center [761, 353] width 40 height 9
click at [746, 355] on input "EXCESS LIAB" at bounding box center [744, 354] width 6 height 6
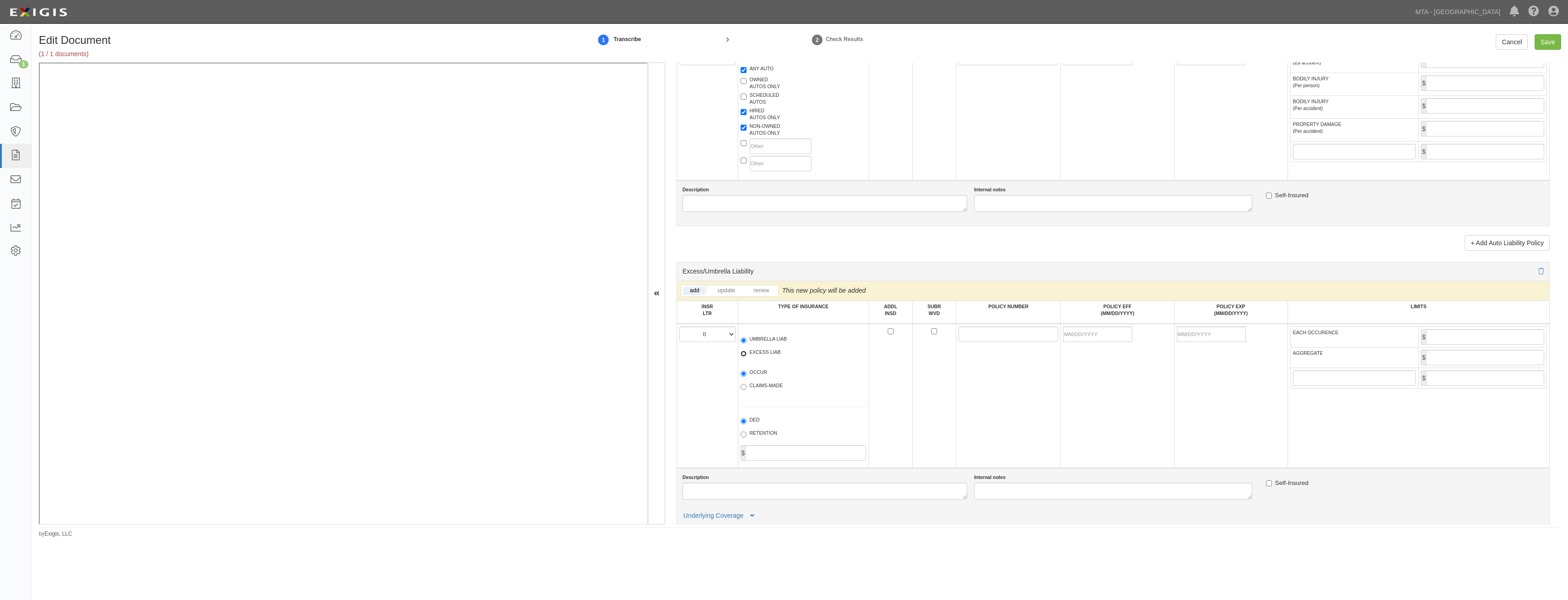
radio input "true"
click at [754, 371] on label "OCCUR" at bounding box center [754, 373] width 27 height 9
click at [746, 371] on input "OCCUR" at bounding box center [744, 374] width 6 height 6
radio input "true"
click at [887, 333] on input "ADDL INSD" at bounding box center [891, 332] width 6 height 6
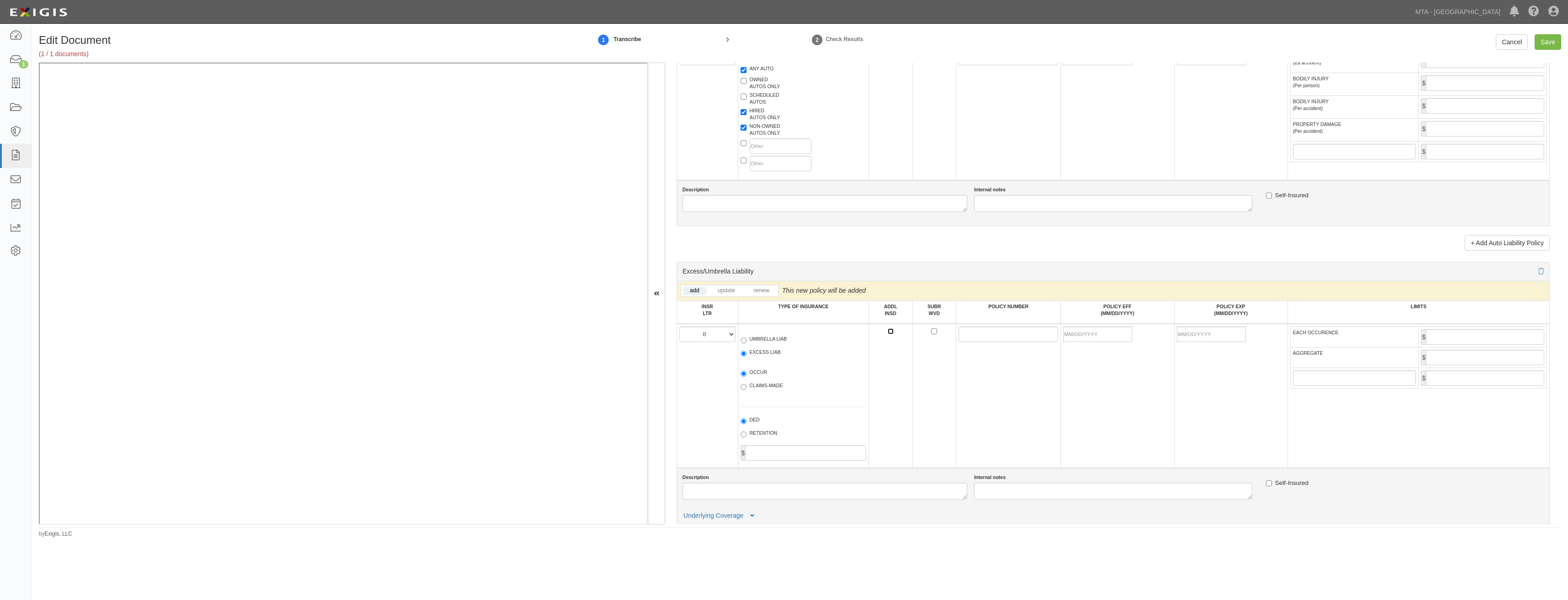
checkbox input "true"
click at [931, 331] on input "SUBR WVD" at bounding box center [934, 332] width 6 height 6
checkbox input "true"
click at [959, 334] on input "POLICY NUMBER" at bounding box center [1009, 335] width 100 height 16
paste input "CX009N725"
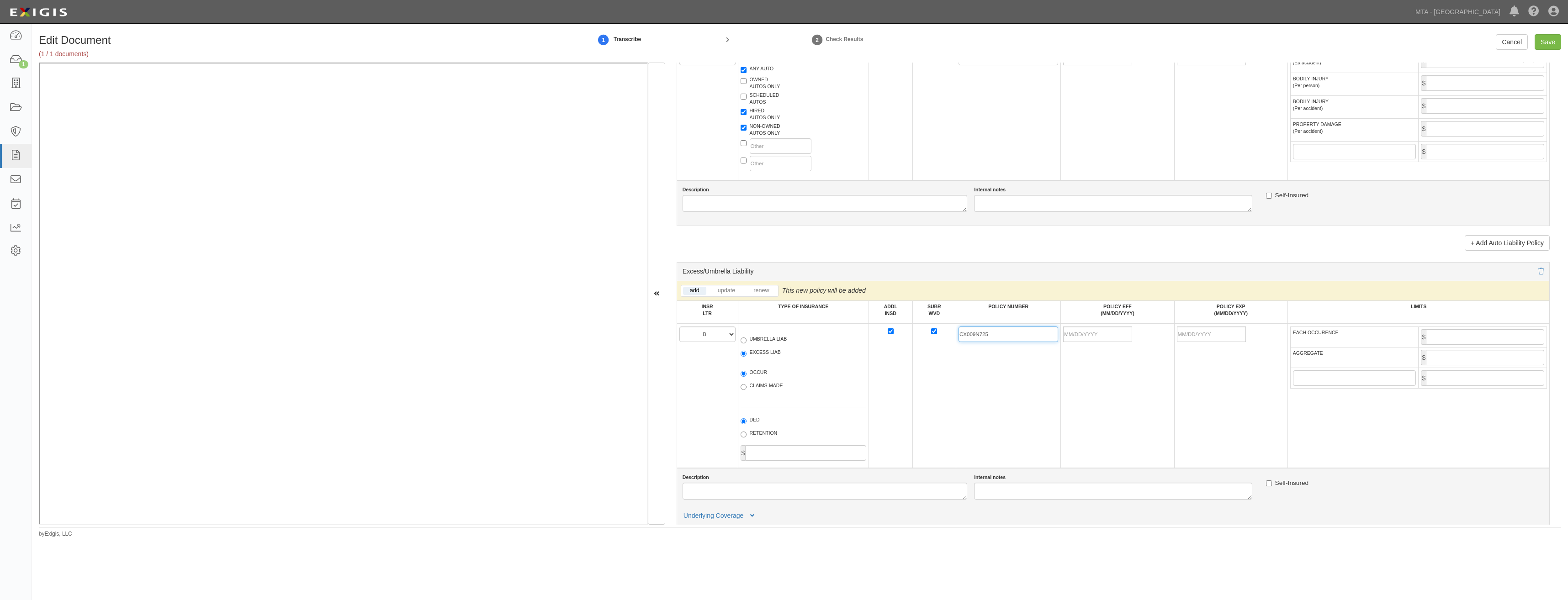
type input "CX009N725"
click at [1020, 389] on td "CX009N725" at bounding box center [1009, 396] width 105 height 144
drag, startPoint x: 1111, startPoint y: 334, endPoint x: 1064, endPoint y: 366, distance: 56.9
click at [1111, 334] on input "POLICY EFF (MM/DD/YYYY)" at bounding box center [1097, 335] width 69 height 16
type input "08/01/2025"
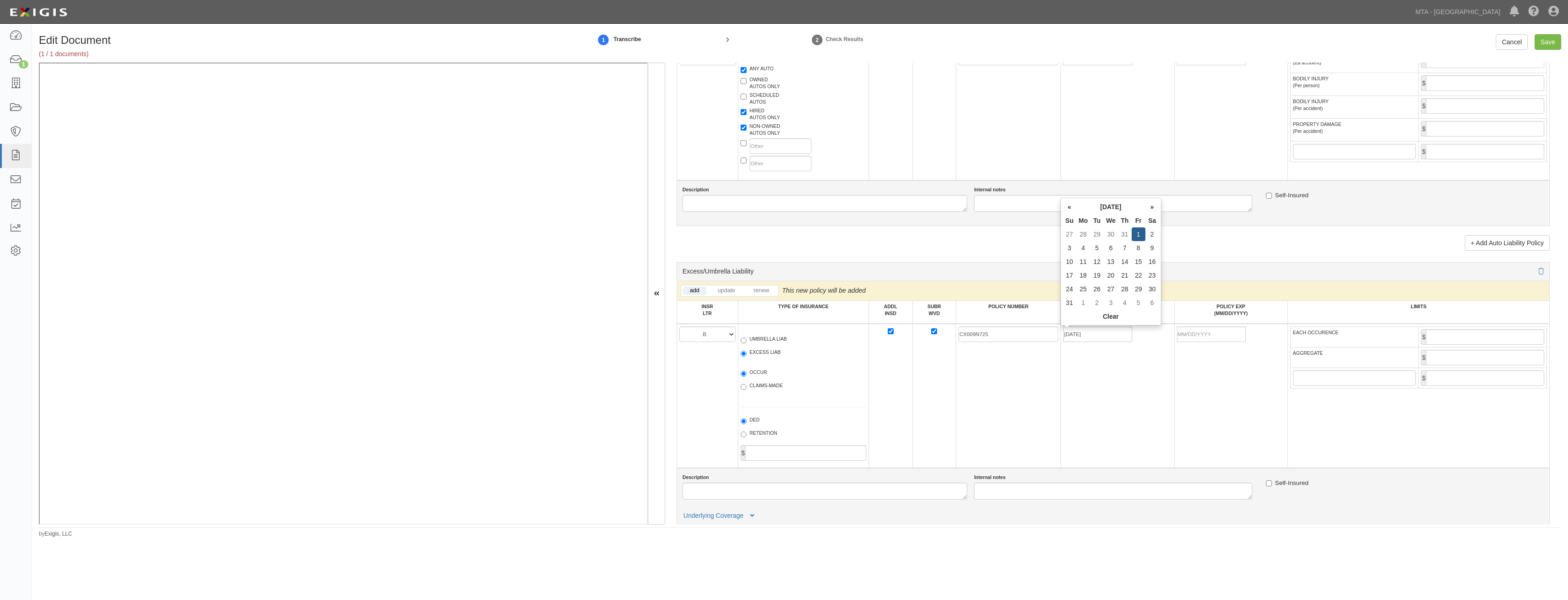
type input "08/01/2026"
click at [1002, 397] on td "CX009N725" at bounding box center [1009, 396] width 105 height 144
drag, startPoint x: 1446, startPoint y: 336, endPoint x: 1446, endPoint y: 341, distance: 5.0
click at [1446, 336] on input "EACH OCCURENCE" at bounding box center [1485, 337] width 118 height 16
type input "10,000,000"
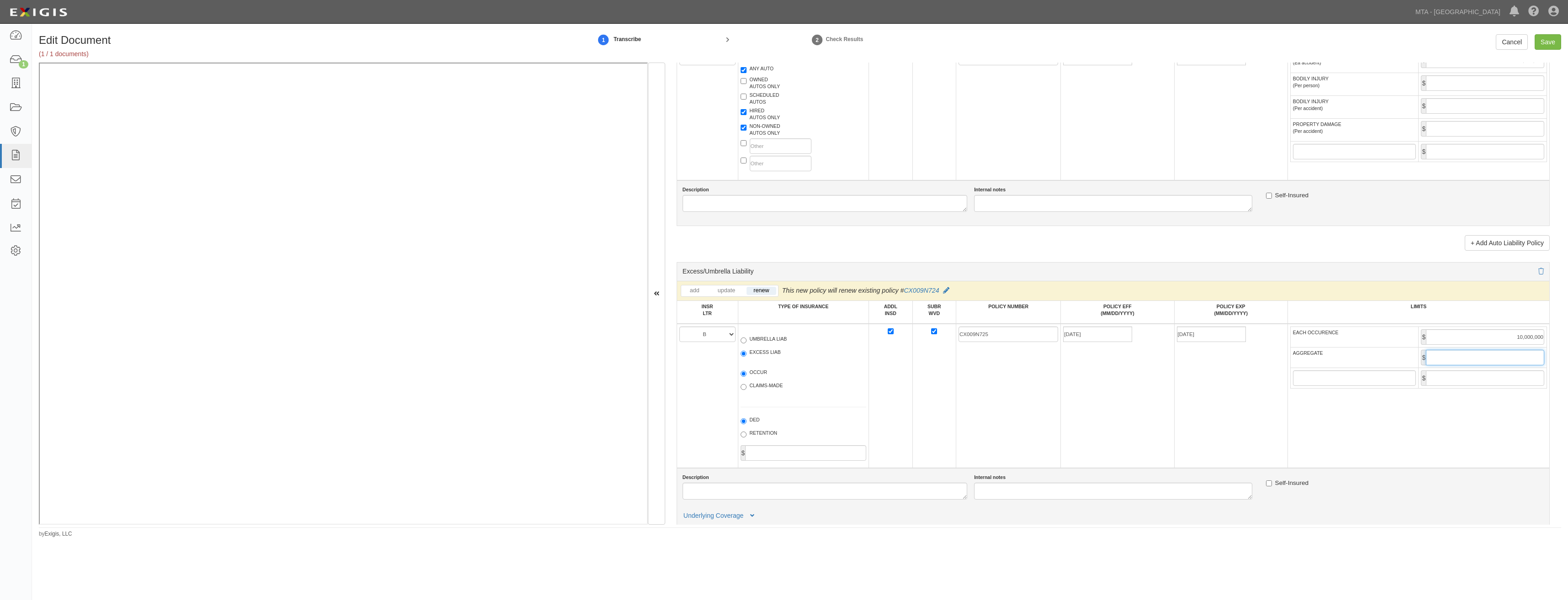
click at [1485, 358] on input "AGGREGATE" at bounding box center [1485, 358] width 118 height 16
type input "10,000,000"
click at [1185, 399] on td "08/01/2026" at bounding box center [1231, 396] width 113 height 144
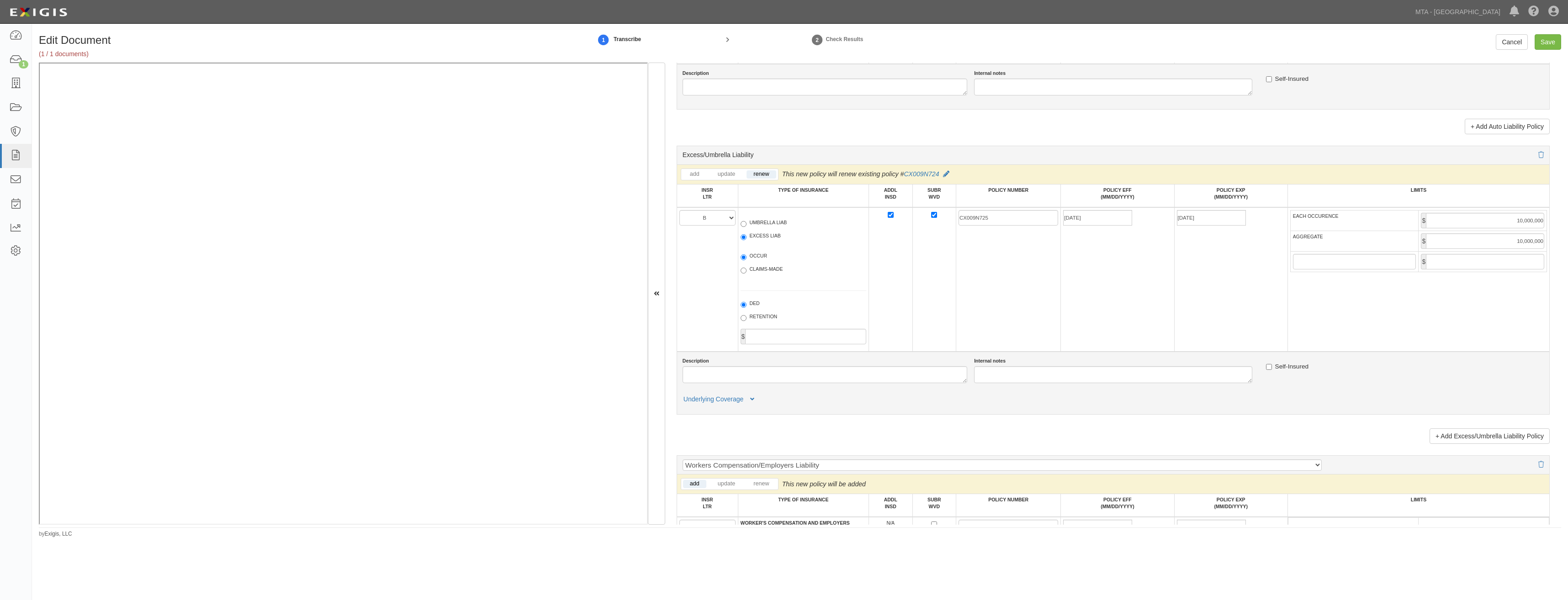
scroll to position [1188, 0]
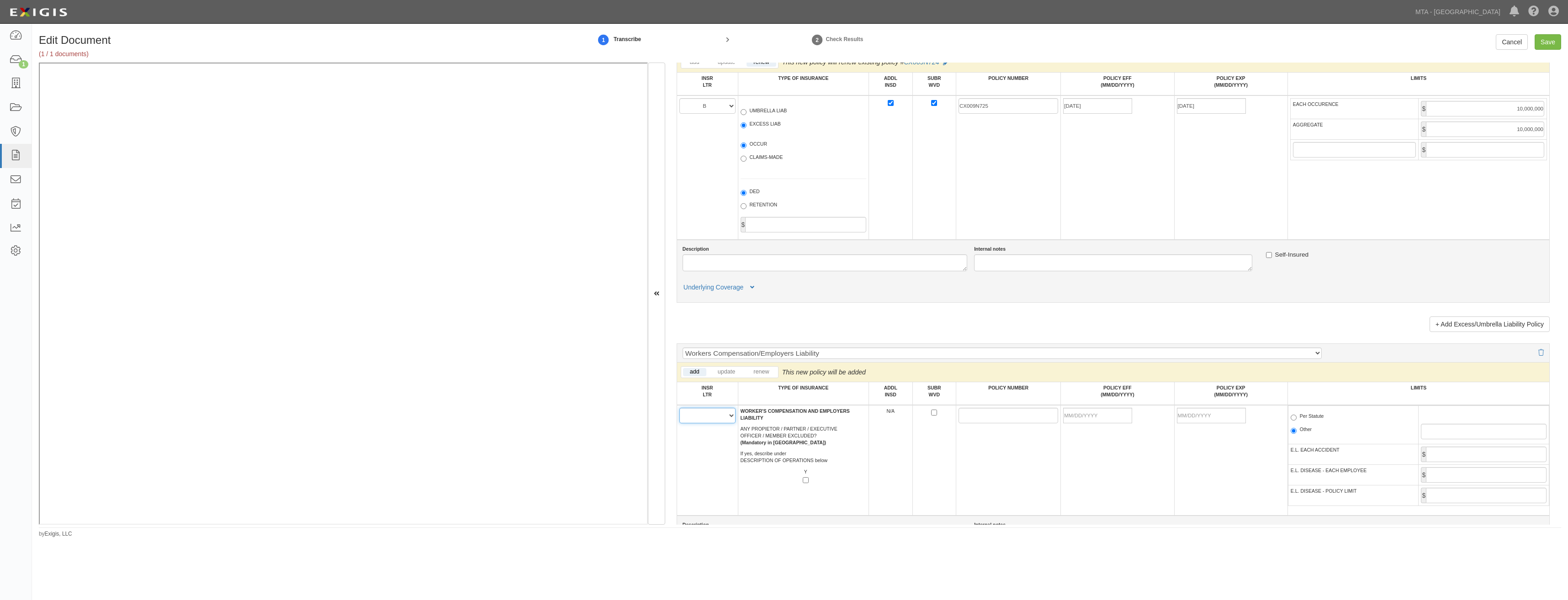
click at [715, 413] on select "A B C D E F" at bounding box center [707, 416] width 56 height 16
select select "C"
click at [679, 408] on select "A B C D E F" at bounding box center [707, 416] width 56 height 16
click at [707, 442] on td "A B C D E F" at bounding box center [707, 461] width 61 height 111
click at [933, 413] on input "SUBR WVD" at bounding box center [934, 413] width 6 height 6
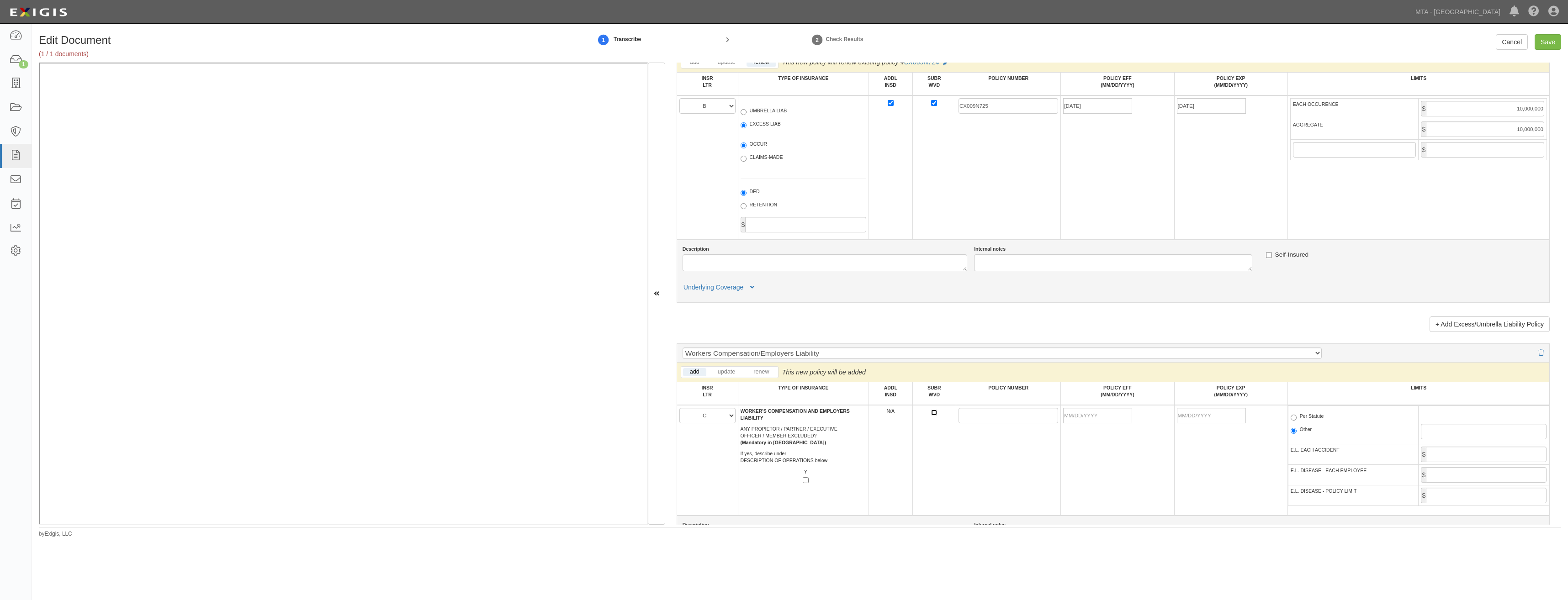
checkbox input "true"
click at [960, 412] on input "POLICY NUMBER" at bounding box center [1009, 416] width 100 height 16
paste input "WC43172130"
type input "WC43172130"
click at [1009, 470] on td "WC43172130" at bounding box center [1009, 461] width 105 height 111
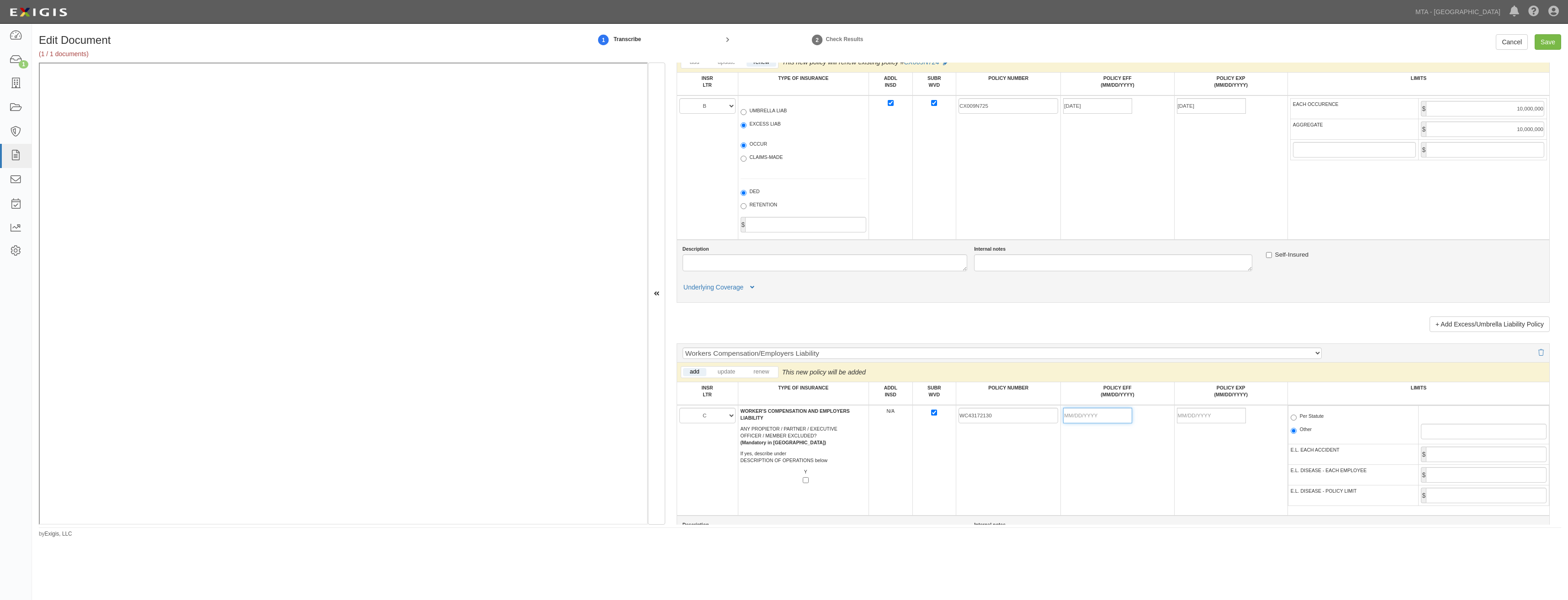
click at [1113, 419] on input "POLICY EFF (MM/DD/YYYY)" at bounding box center [1097, 416] width 69 height 16
type input "08/01/2025"
type input "08/01/2026"
click at [1174, 459] on td "08/01/2026" at bounding box center [1231, 461] width 113 height 111
click at [1309, 422] on label "Per Statute" at bounding box center [1307, 417] width 33 height 9
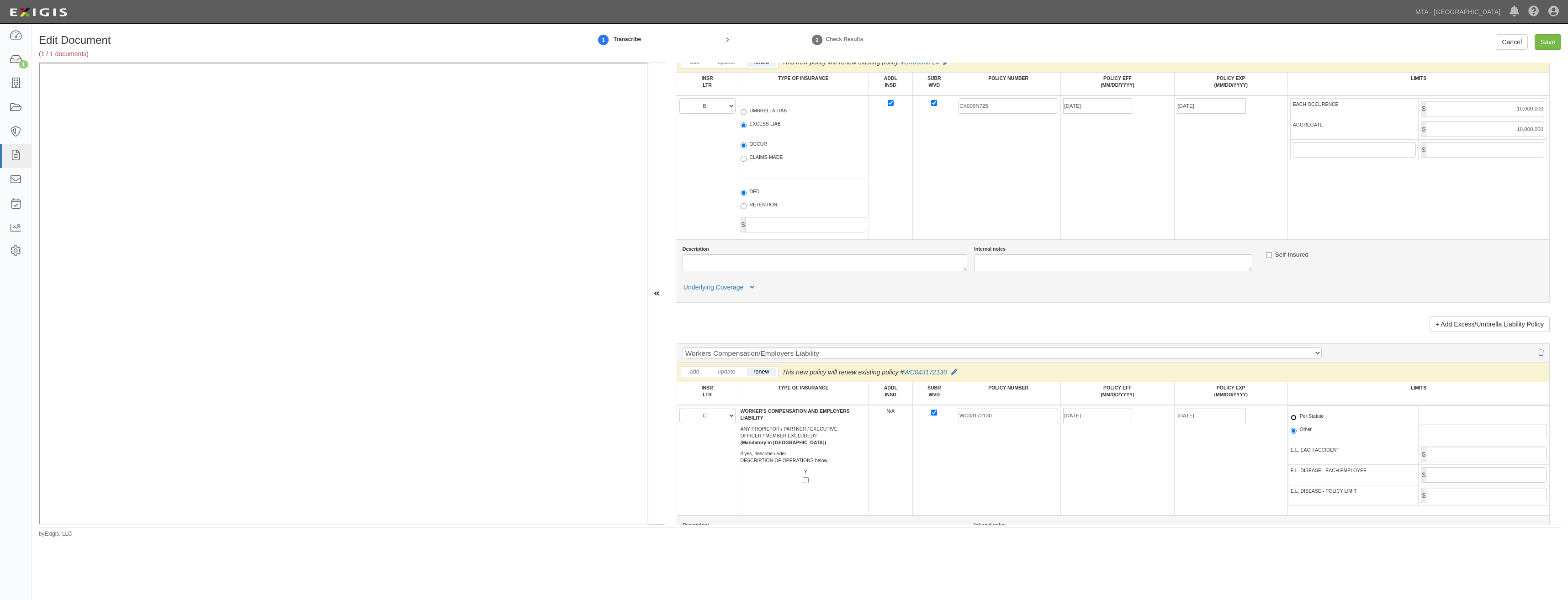
click at [1297, 420] on input "Per Statute" at bounding box center [1293, 418] width 6 height 6
radio input "true"
click at [1488, 458] on input "E.L. EACH ACCIDENT" at bounding box center [1486, 455] width 121 height 16
type input "1,000,000"
click at [1460, 476] on input "E.L. DISEASE - EACH EMPLOYEE" at bounding box center [1486, 475] width 121 height 16
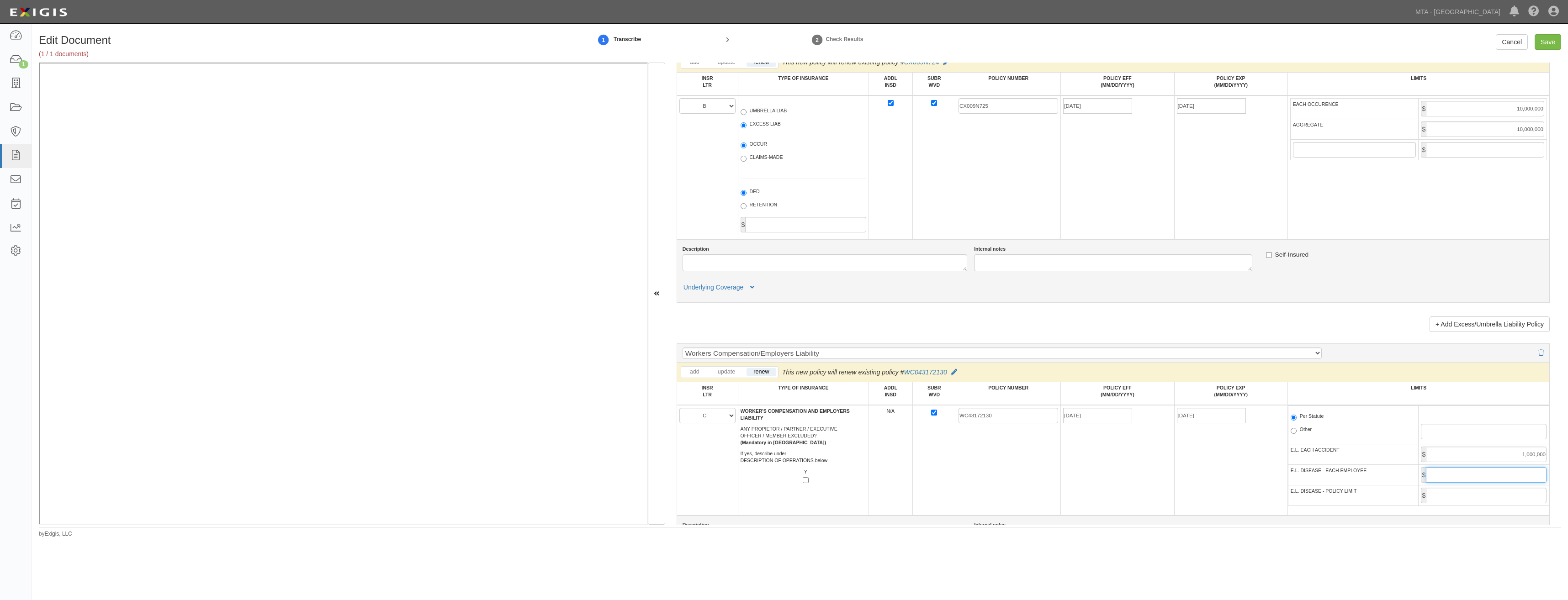
type input "1,000,000"
drag, startPoint x: 1447, startPoint y: 499, endPoint x: 1437, endPoint y: 506, distance: 12.2
click at [1447, 499] on input "E.L. DISEASE - POLICY LIMIT" at bounding box center [1486, 496] width 121 height 16
type input "1,000,000"
click at [991, 477] on td "WC43172130" at bounding box center [1009, 461] width 105 height 111
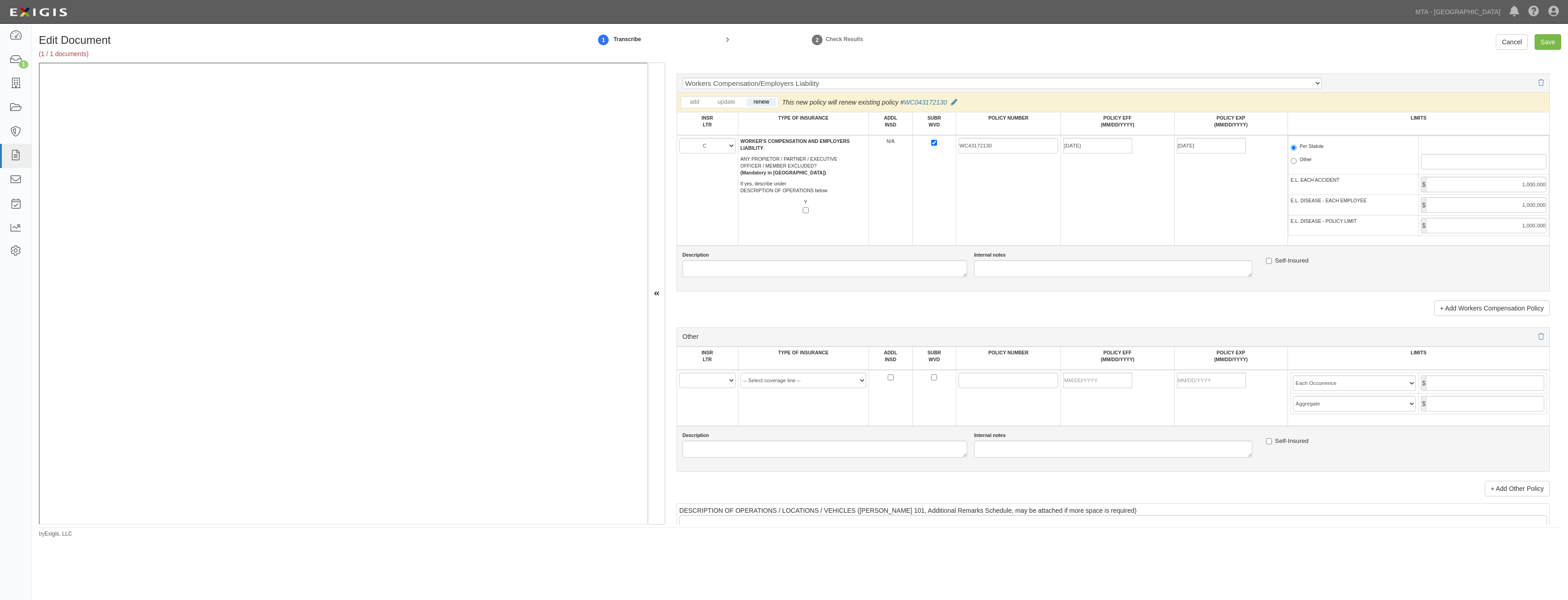
scroll to position [1462, 0]
click at [712, 379] on select "A B C D E F" at bounding box center [707, 377] width 56 height 16
click at [804, 445] on textarea "Description" at bounding box center [825, 445] width 285 height 17
click at [1553, 39] on input "Save" at bounding box center [1548, 42] width 27 height 16
type input "2000000"
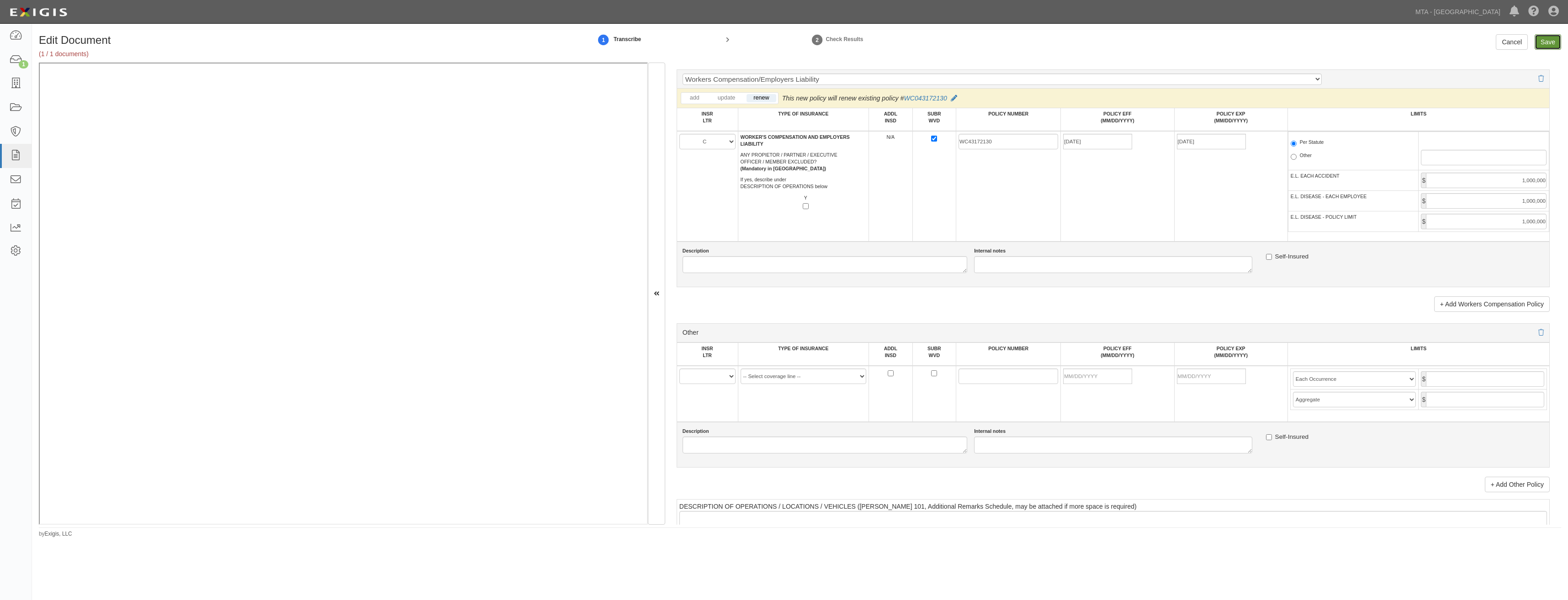
type input "4000000"
type input "2000000"
type input "10000000"
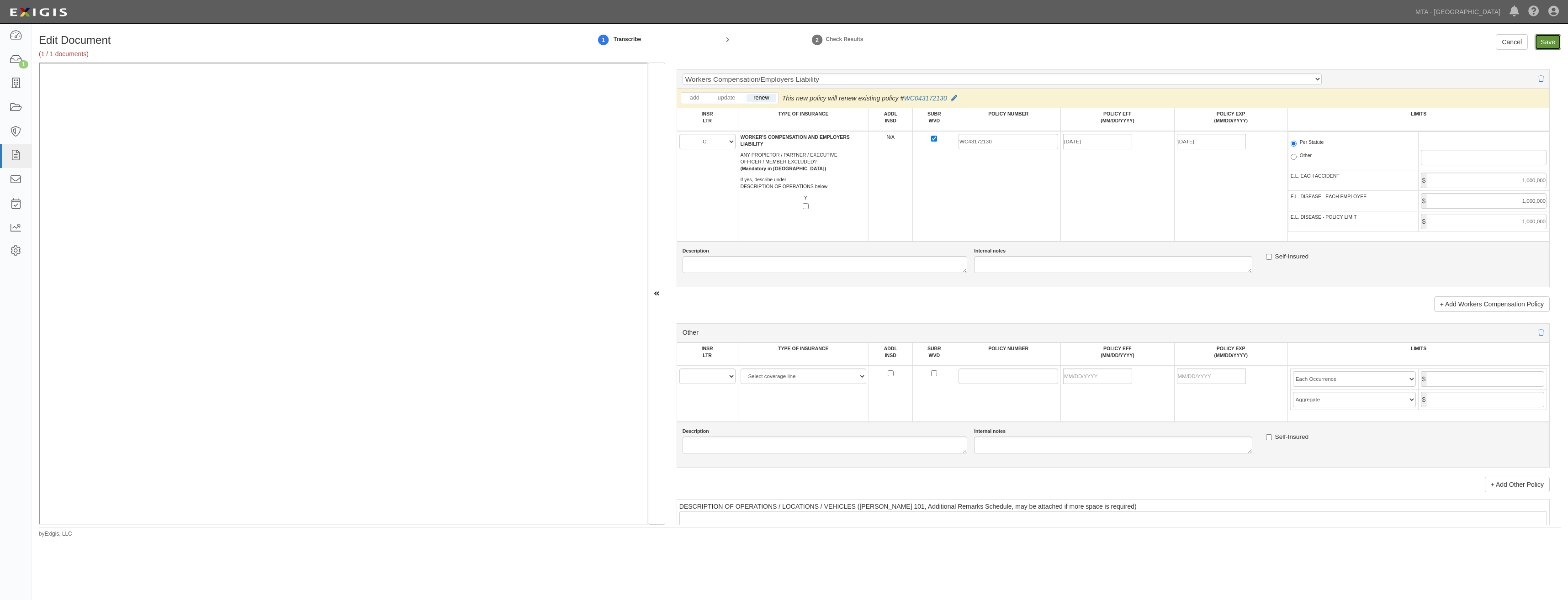
type input "1000000"
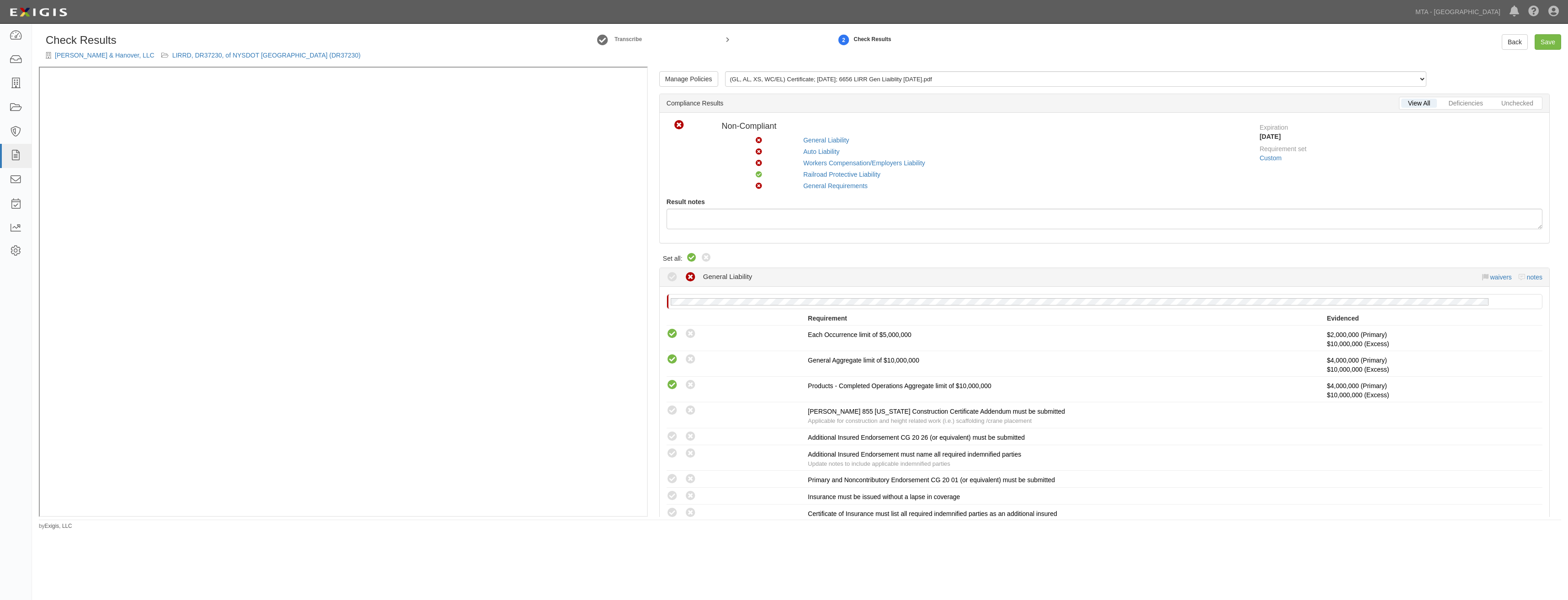
click at [693, 254] on icon at bounding box center [691, 258] width 11 height 11
radio input "true"
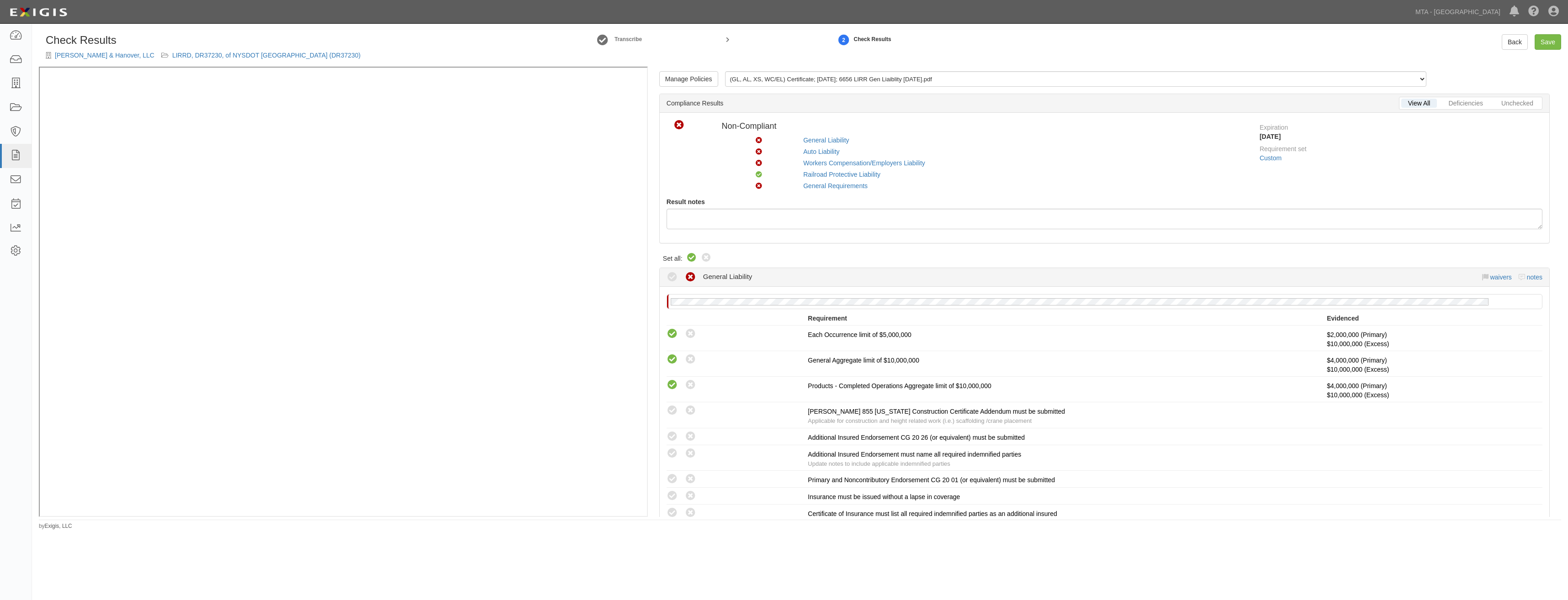
radio input "true"
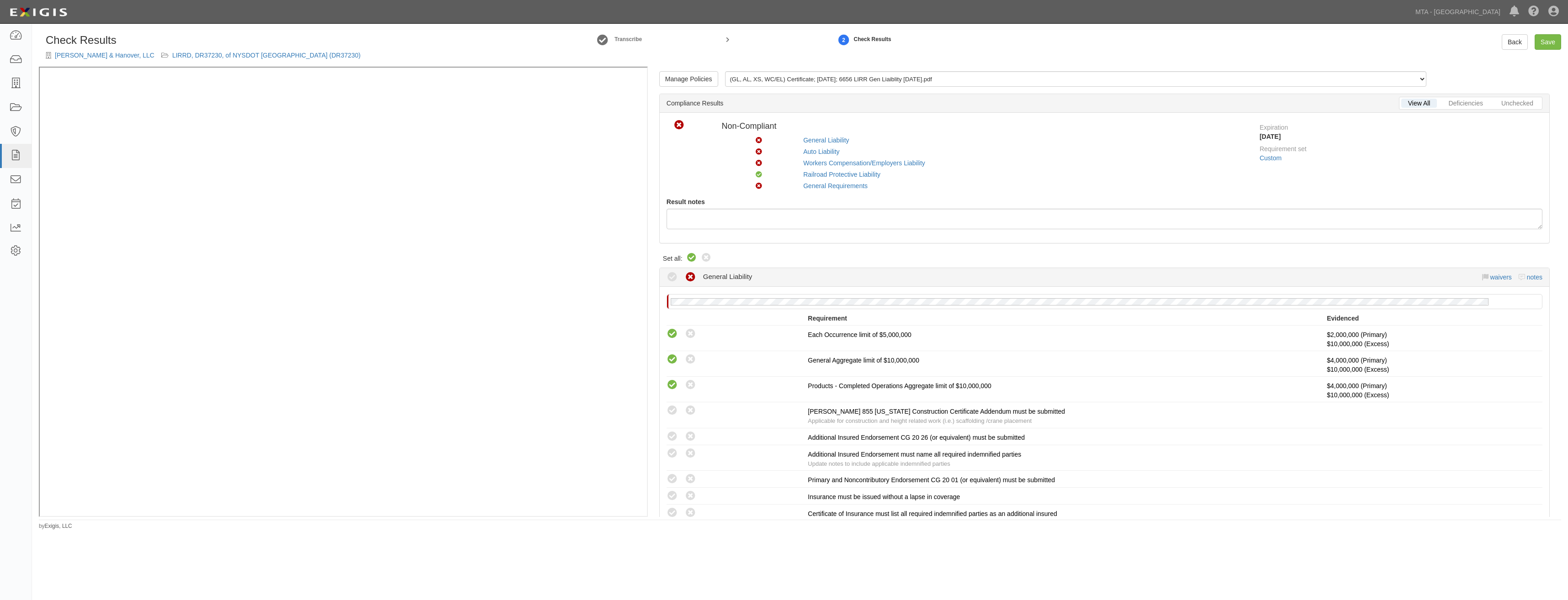
radio input "true"
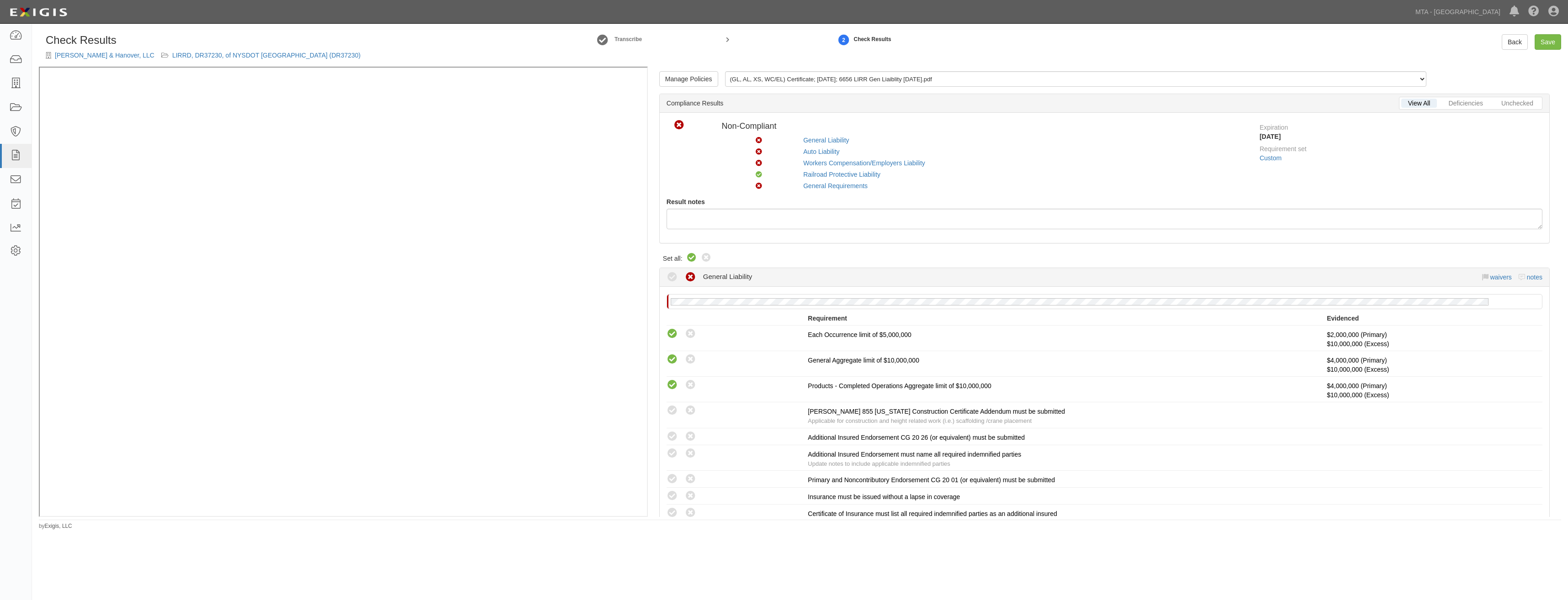
radio input "true"
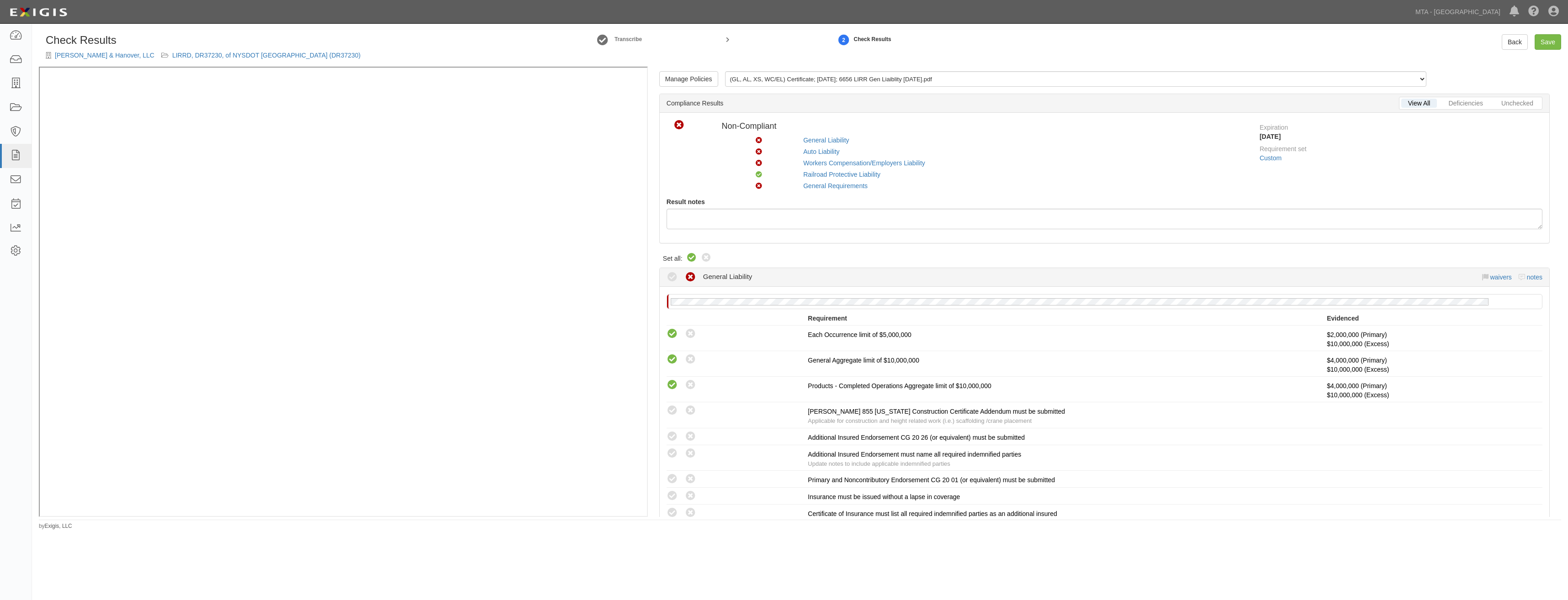
radio input "true"
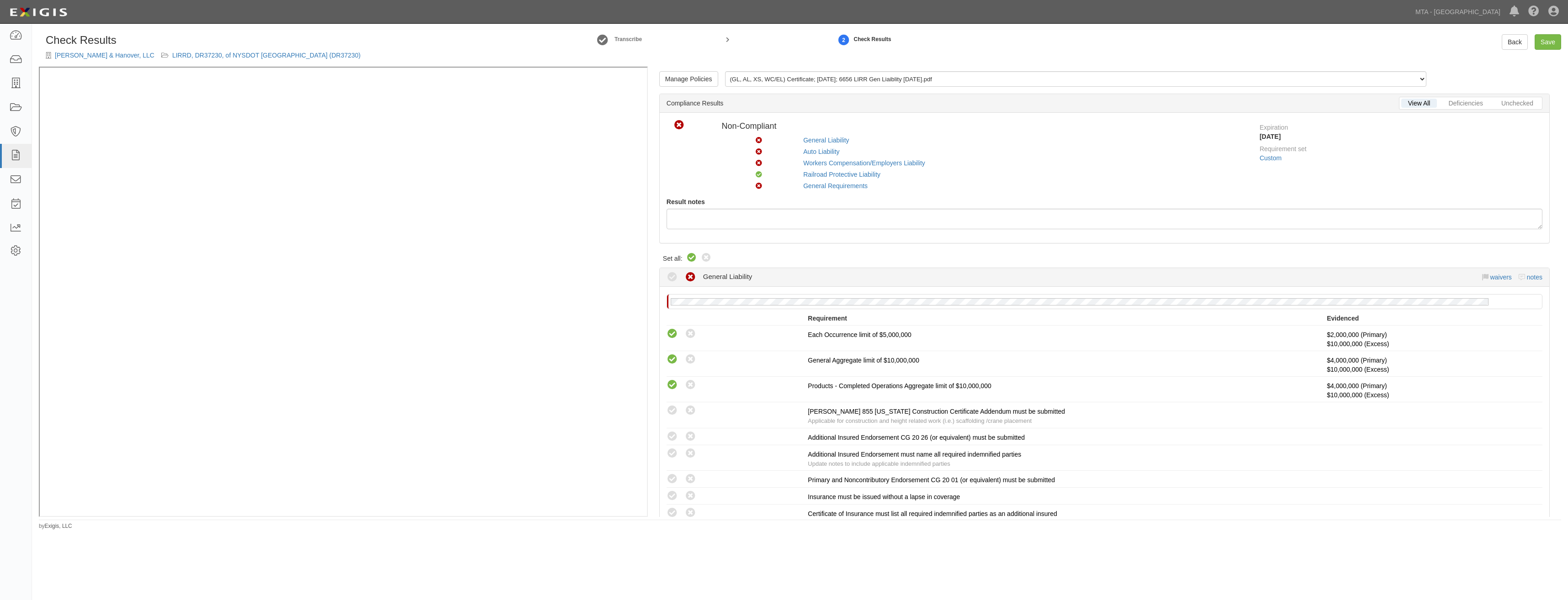
radio input "true"
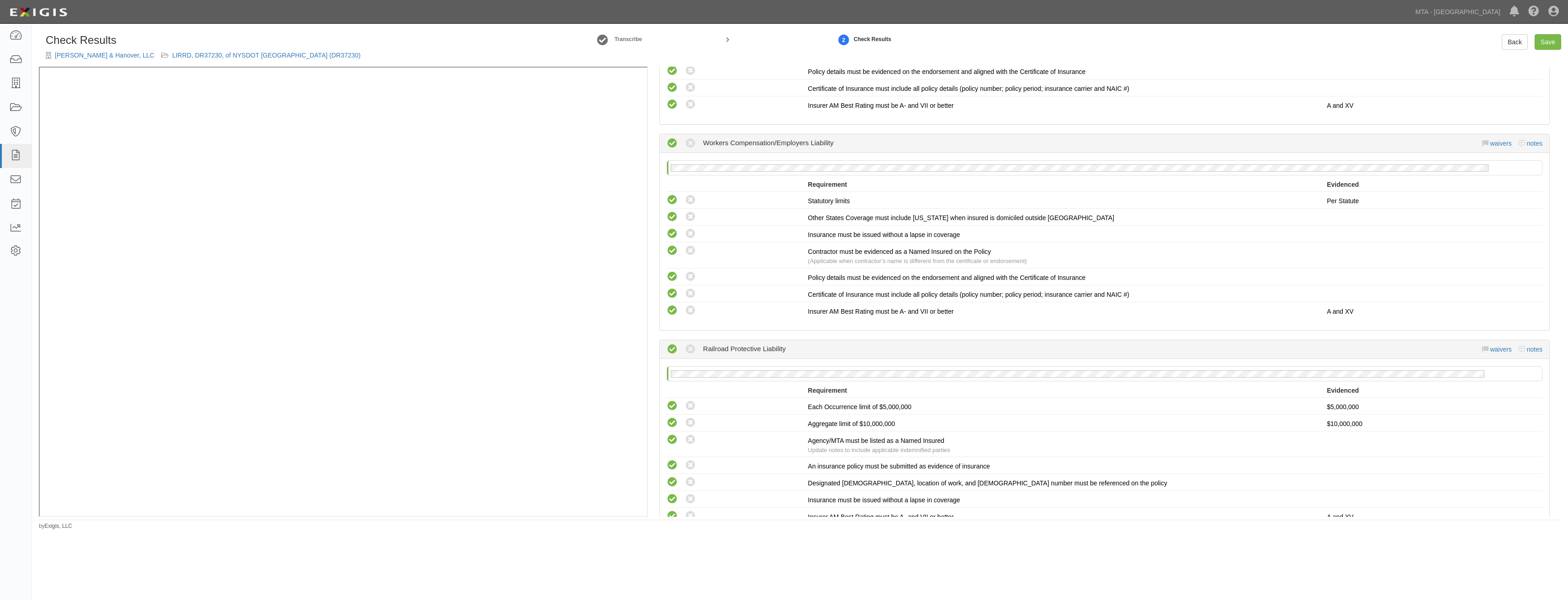
scroll to position [1436, 0]
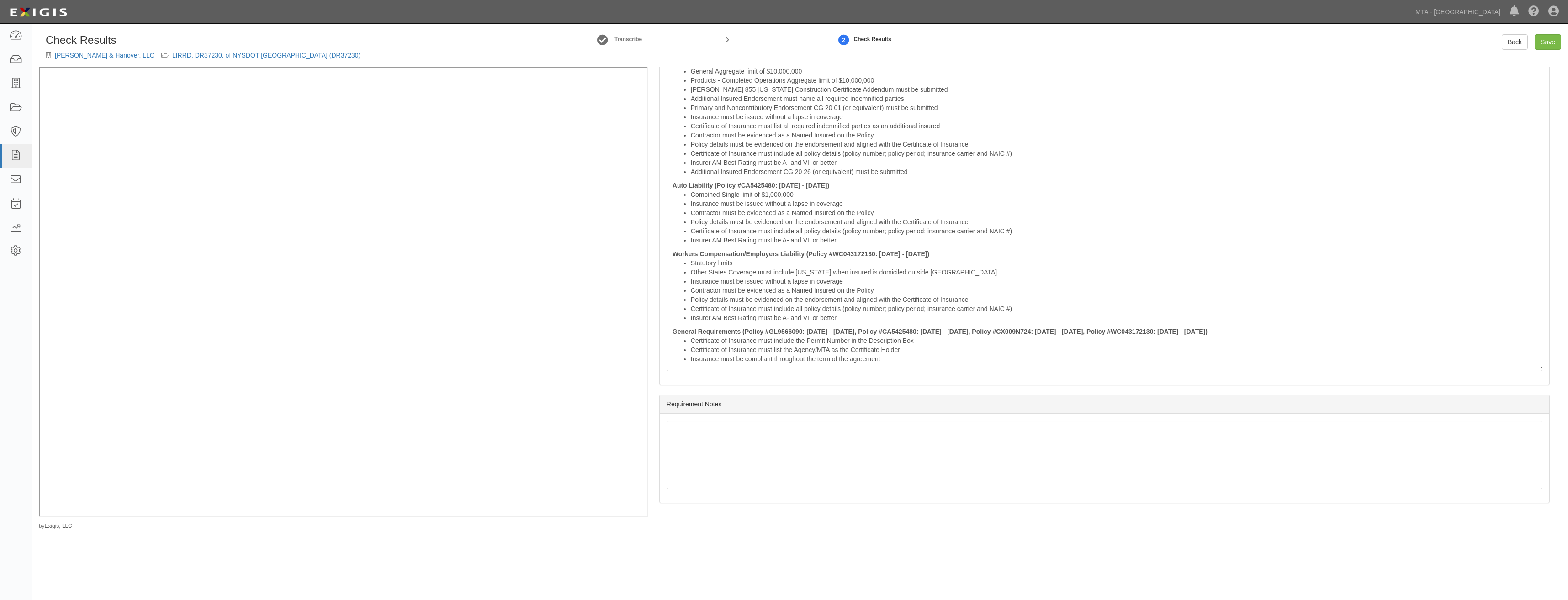
drag, startPoint x: 928, startPoint y: 187, endPoint x: 923, endPoint y: 321, distance: 134.1
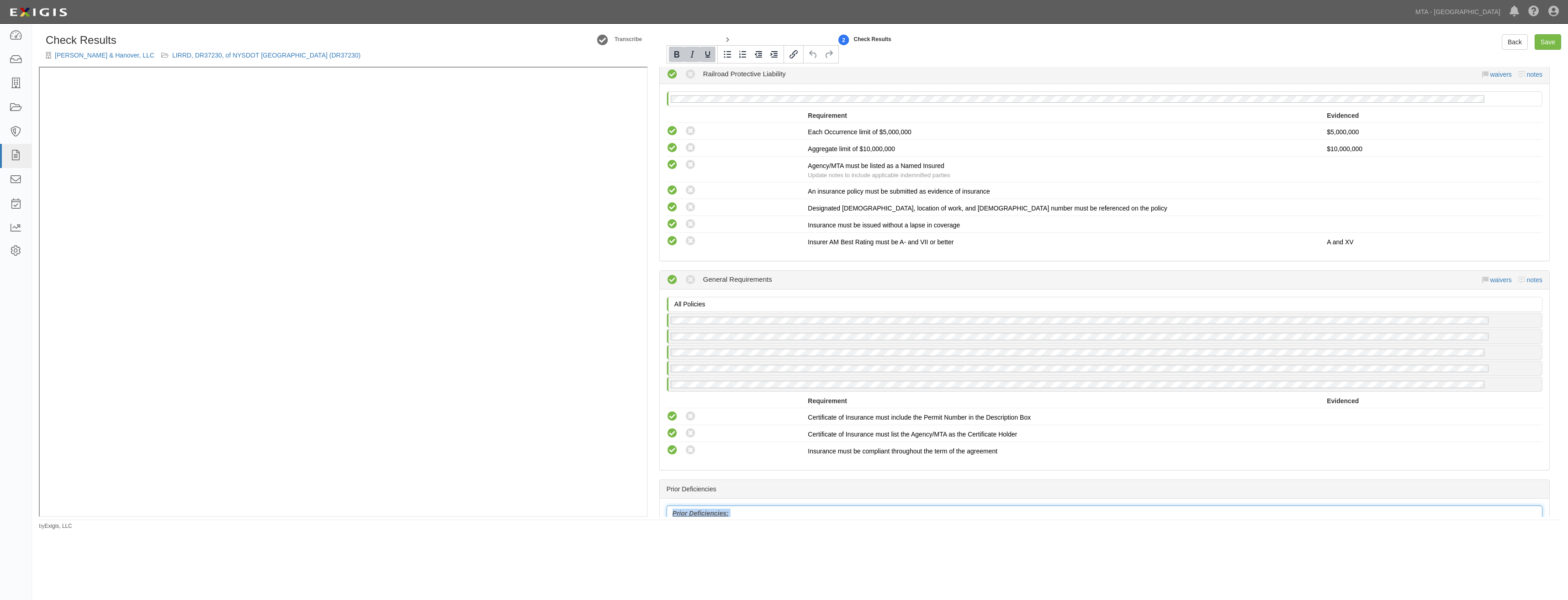
drag, startPoint x: 887, startPoint y: 361, endPoint x: 640, endPoint y: 40, distance: 405.0
click at [640, 40] on div "Check Results Hardesty & Hanover, LLC LIRRD, DR37230, of NYSDOT 11th Ave Viaduc…" at bounding box center [800, 275] width 1522 height 483
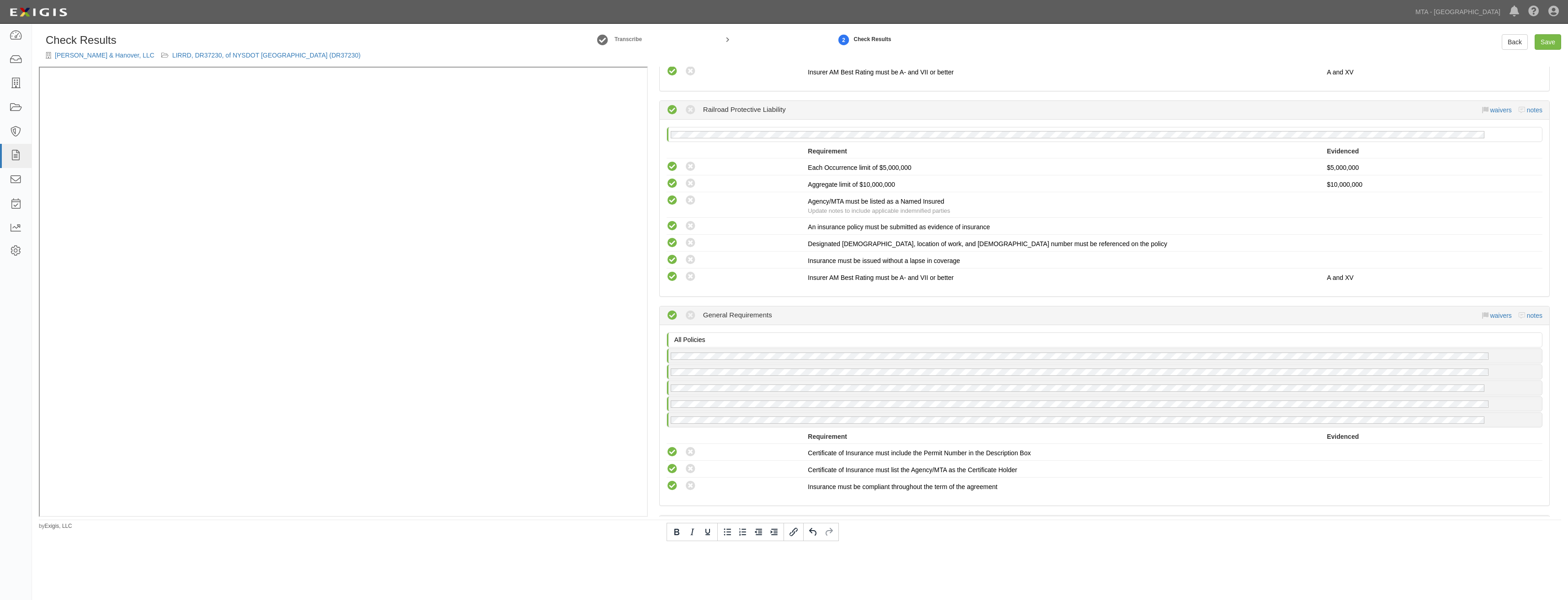
click at [1166, 306] on div "Compliant Waived Non-Compliant General Requirements waivers notes All Policies …" at bounding box center [1104, 406] width 891 height 200
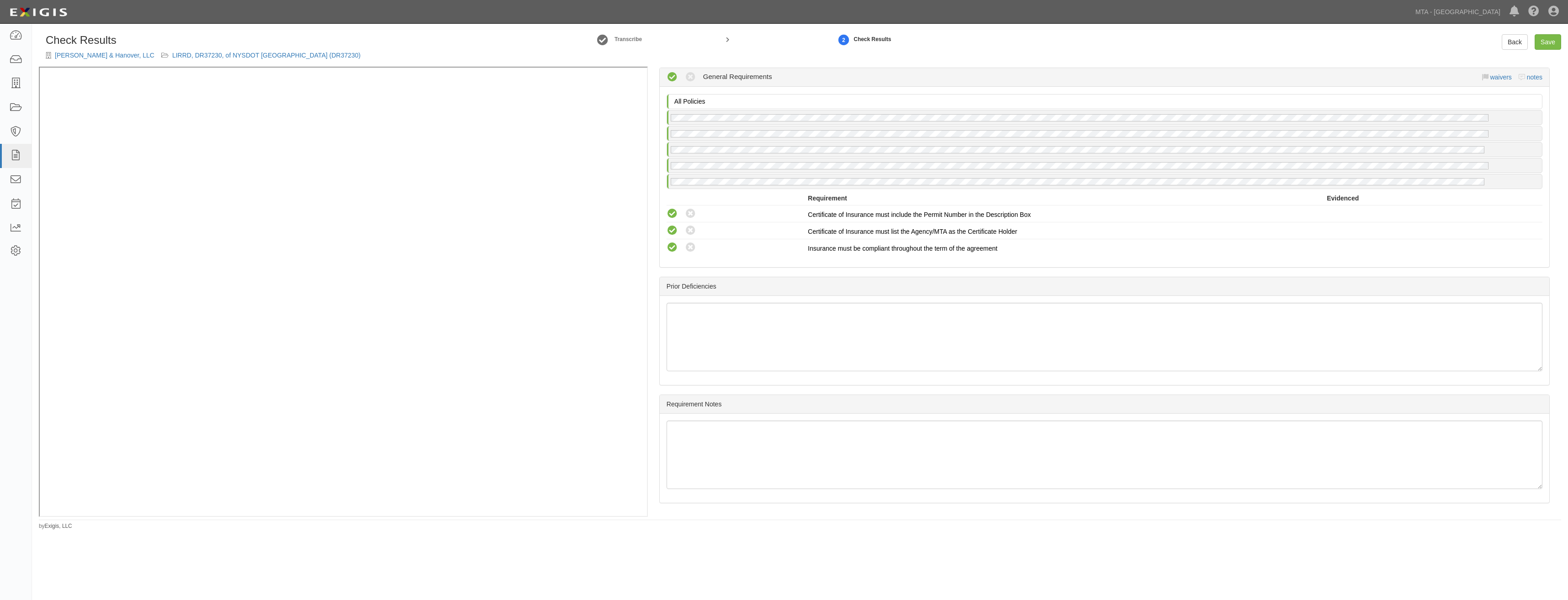
drag, startPoint x: 1166, startPoint y: 306, endPoint x: 1177, endPoint y: 490, distance: 184.3
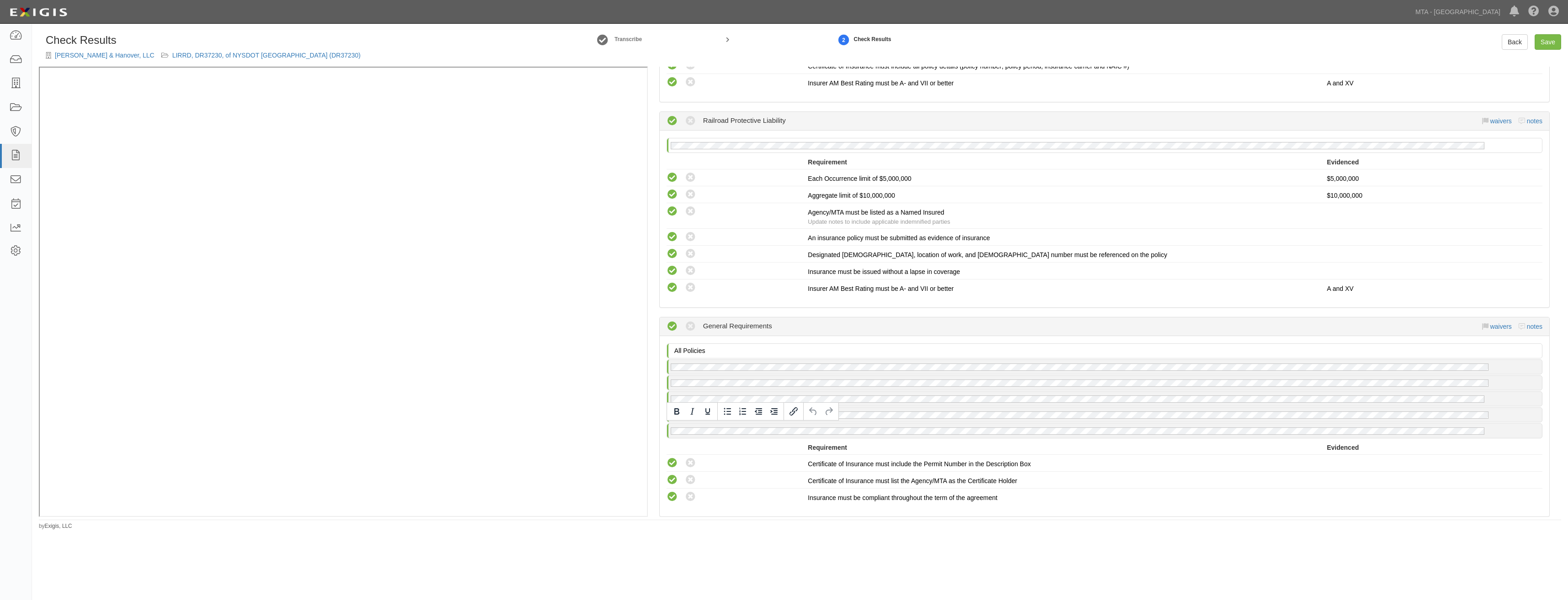
scroll to position [0, 0]
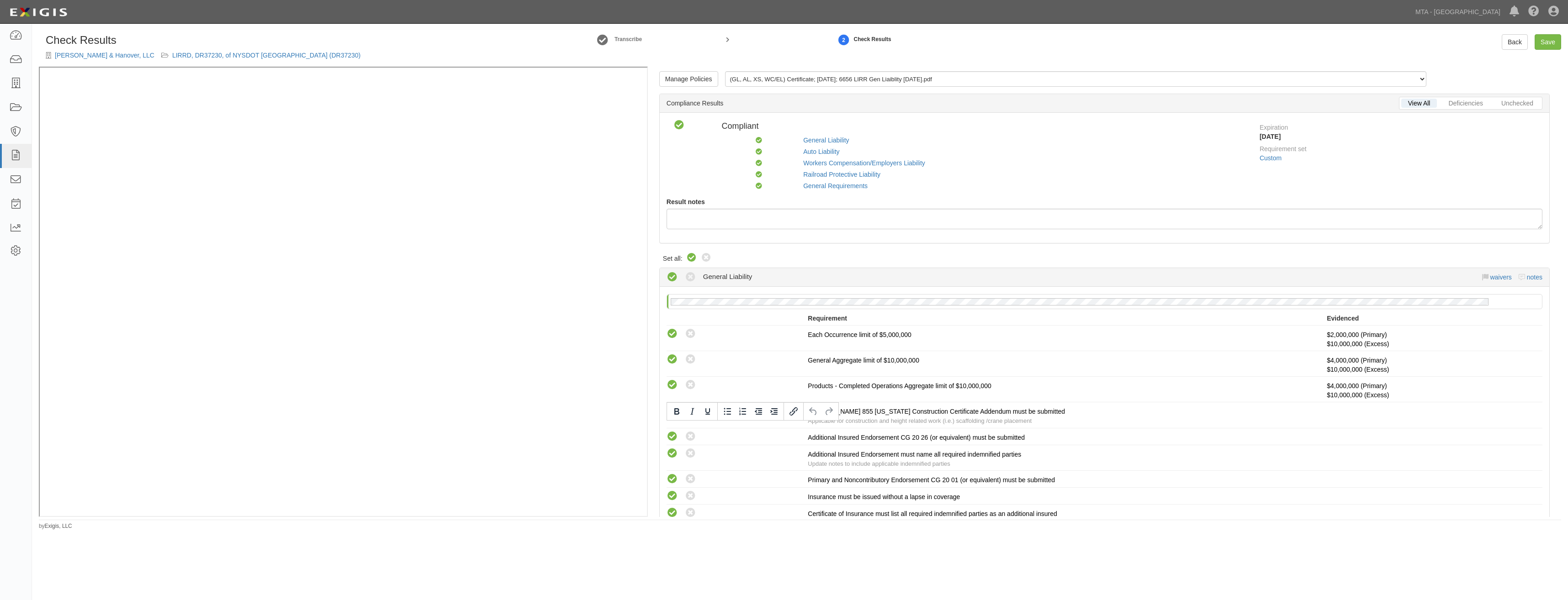
drag, startPoint x: 1239, startPoint y: 439, endPoint x: 1477, endPoint y: 65, distance: 443.3
click at [1552, 41] on link "Save" at bounding box center [1548, 42] width 27 height 16
radio input "true"
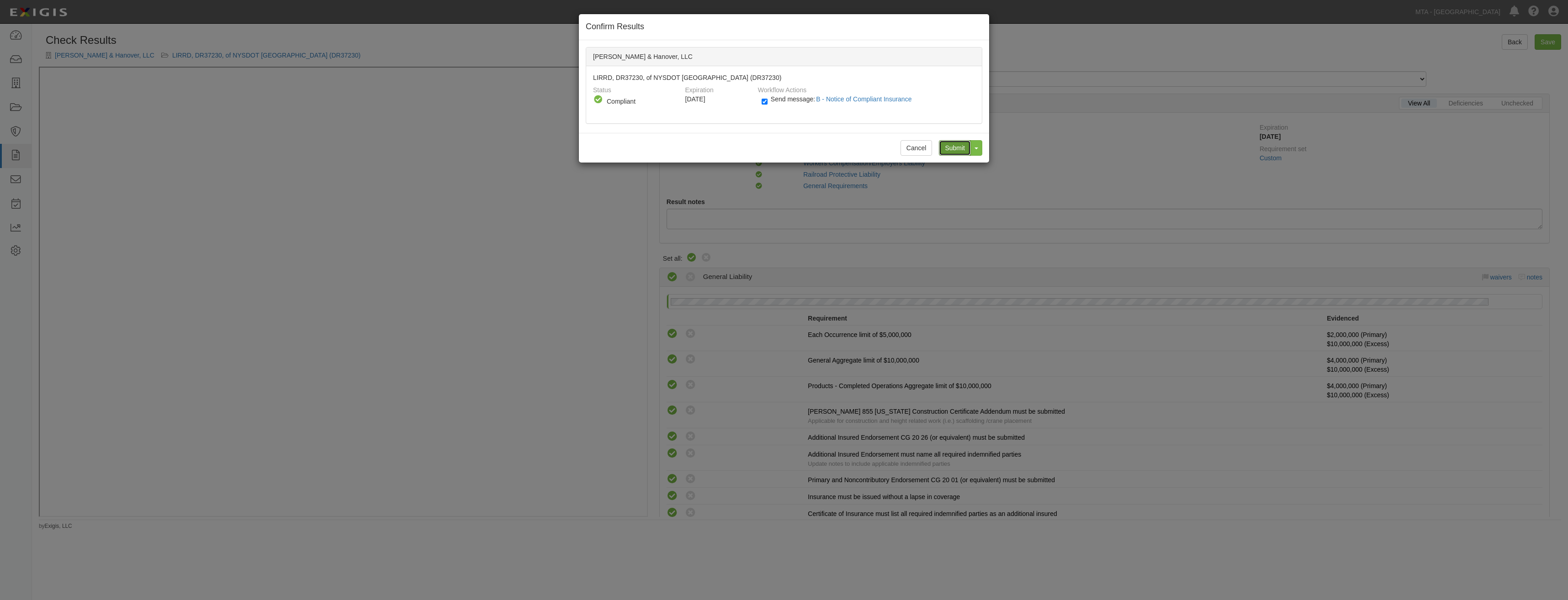
click at [962, 151] on input "Submit" at bounding box center [954, 148] width 32 height 16
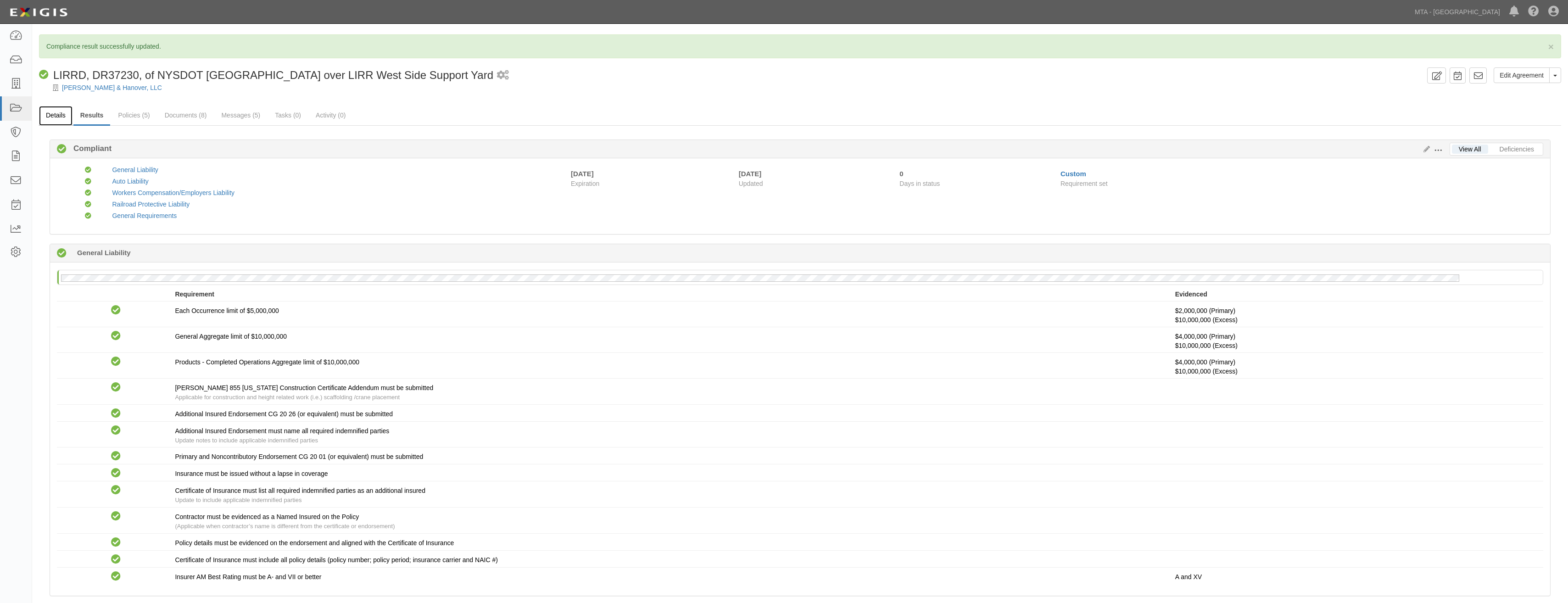
click at [54, 117] on link "Details" at bounding box center [56, 116] width 34 height 20
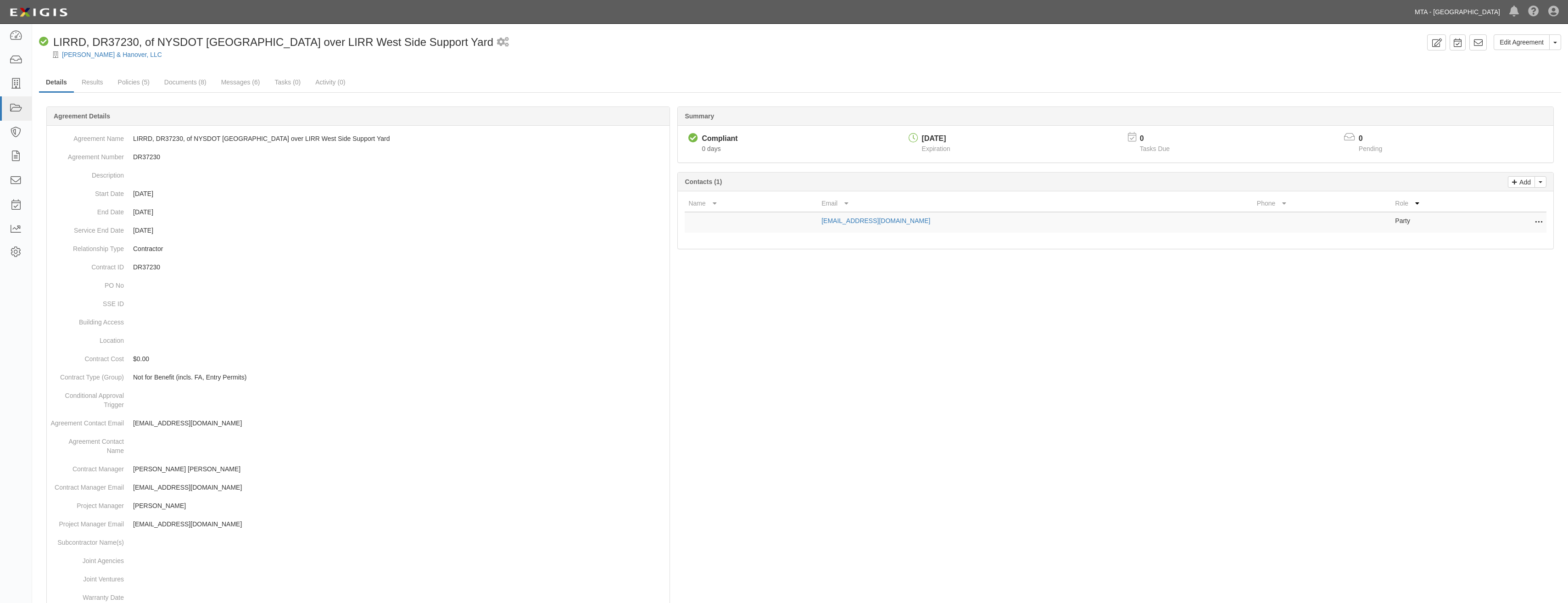
click at [1467, 12] on link "MTA - [GEOGRAPHIC_DATA]" at bounding box center [1457, 12] width 95 height 18
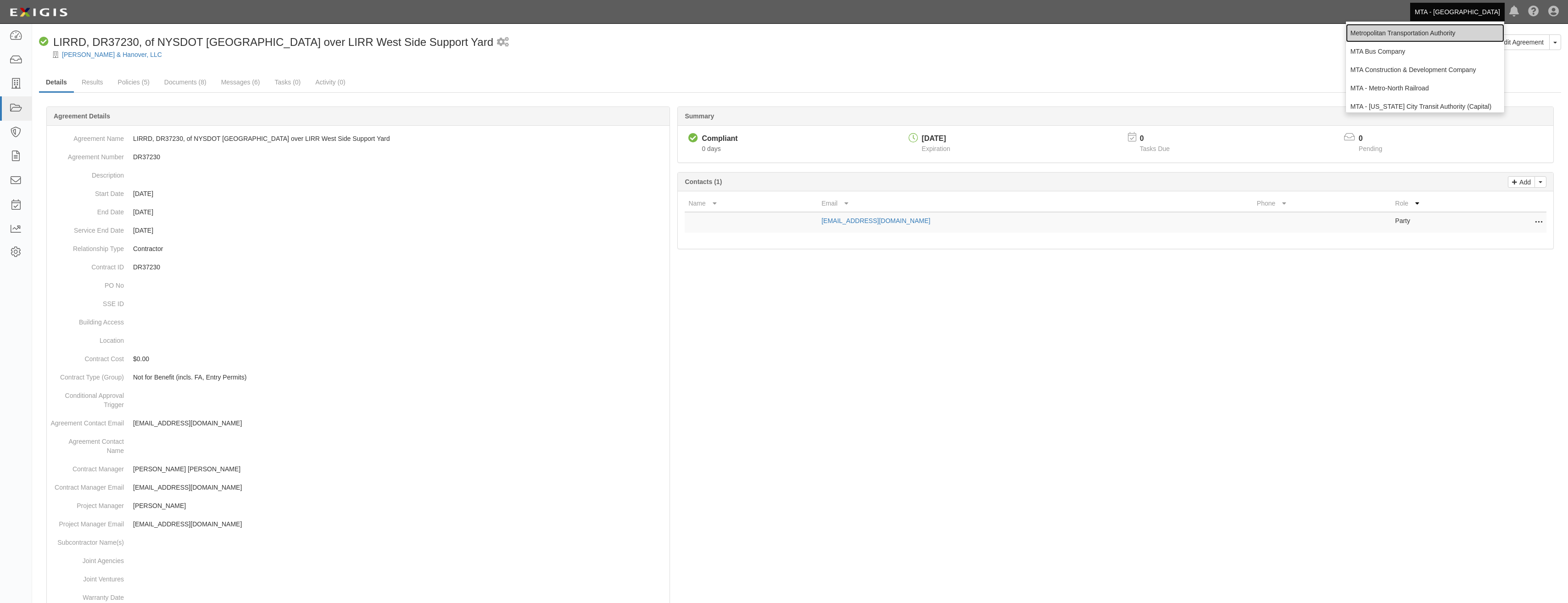
click at [1439, 34] on link "Metropolitan Transportation Authority" at bounding box center [1424, 33] width 158 height 18
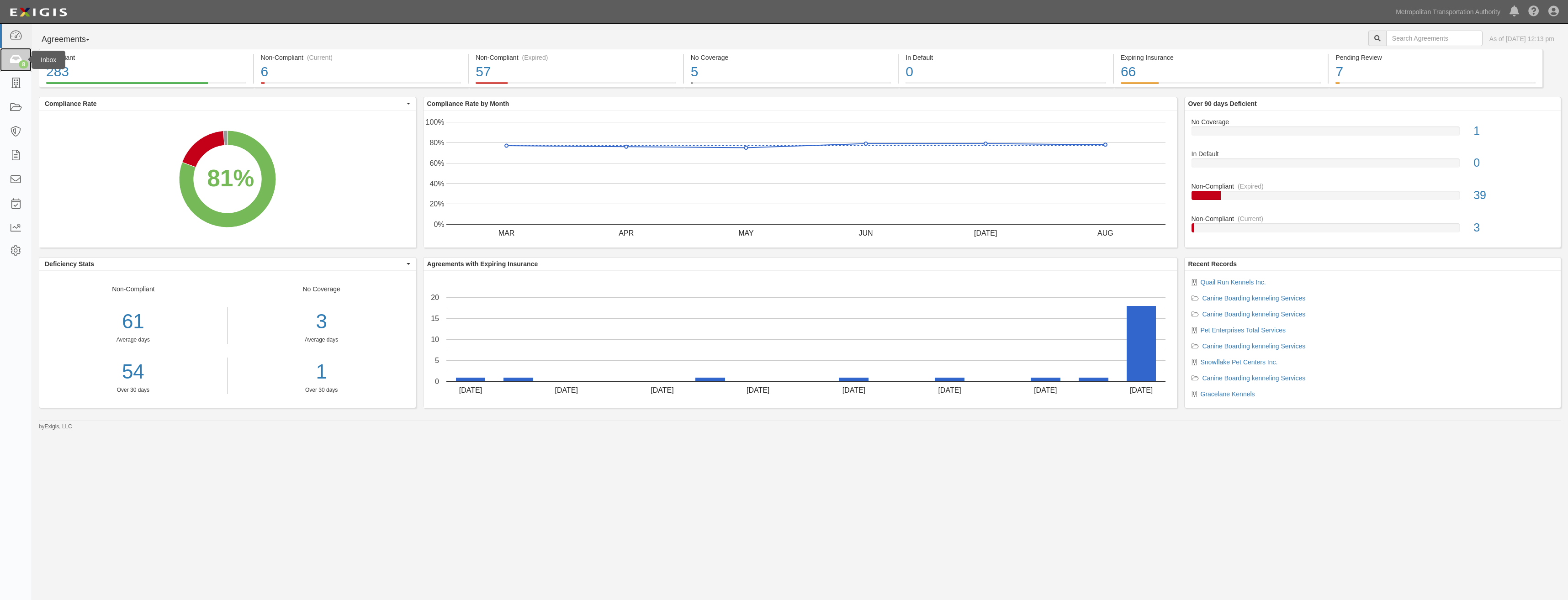
click at [21, 58] on icon at bounding box center [15, 60] width 13 height 10
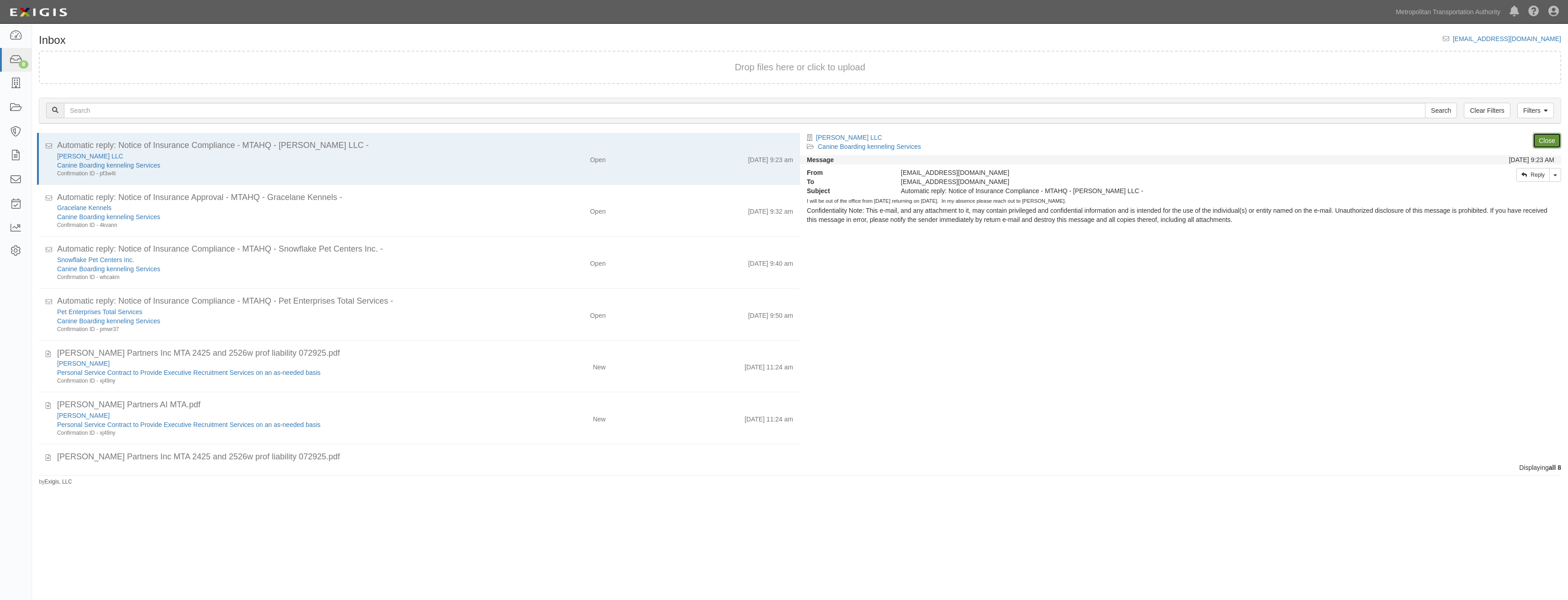
click at [1543, 142] on link "Close" at bounding box center [1547, 141] width 29 height 16
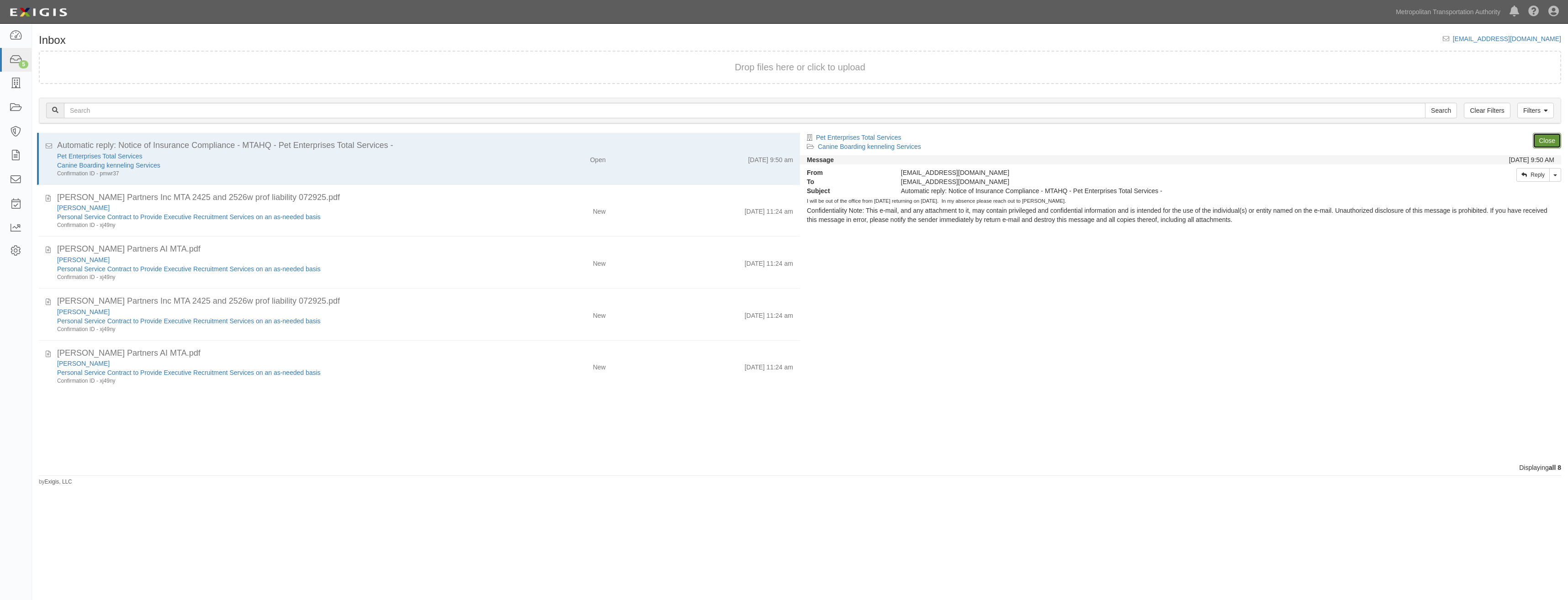
click at [1543, 142] on link "Close" at bounding box center [1547, 141] width 29 height 16
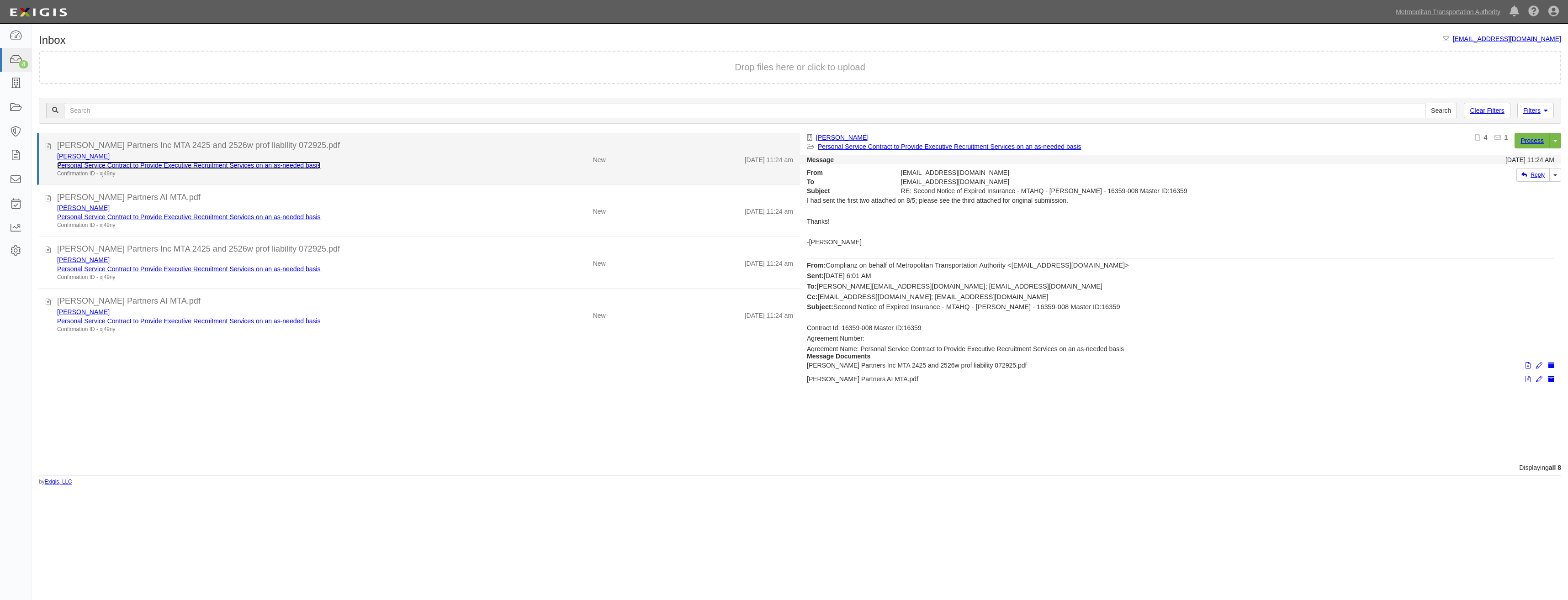
click at [299, 167] on link "Personal Service Contract to Provide Executive Recruitment Services on an as-ne…" at bounding box center [189, 166] width 264 height 7
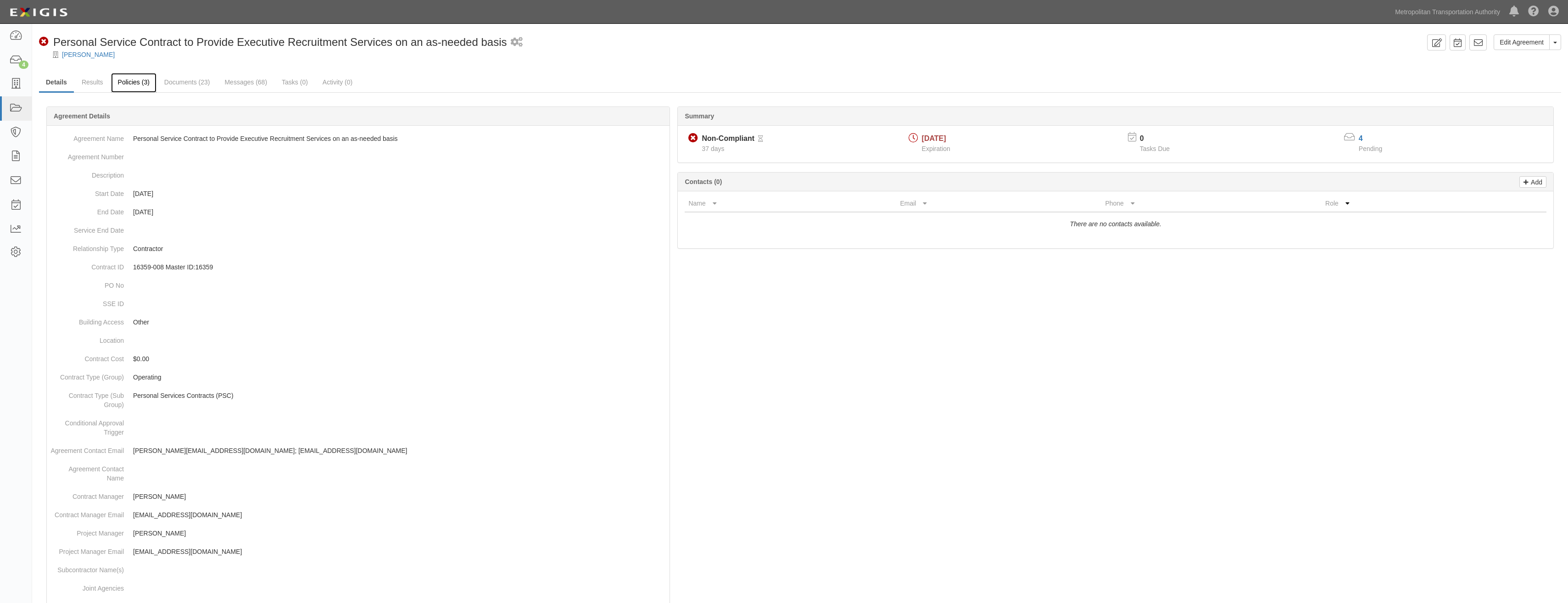
click at [134, 86] on link "Policies (3)" at bounding box center [134, 83] width 45 height 20
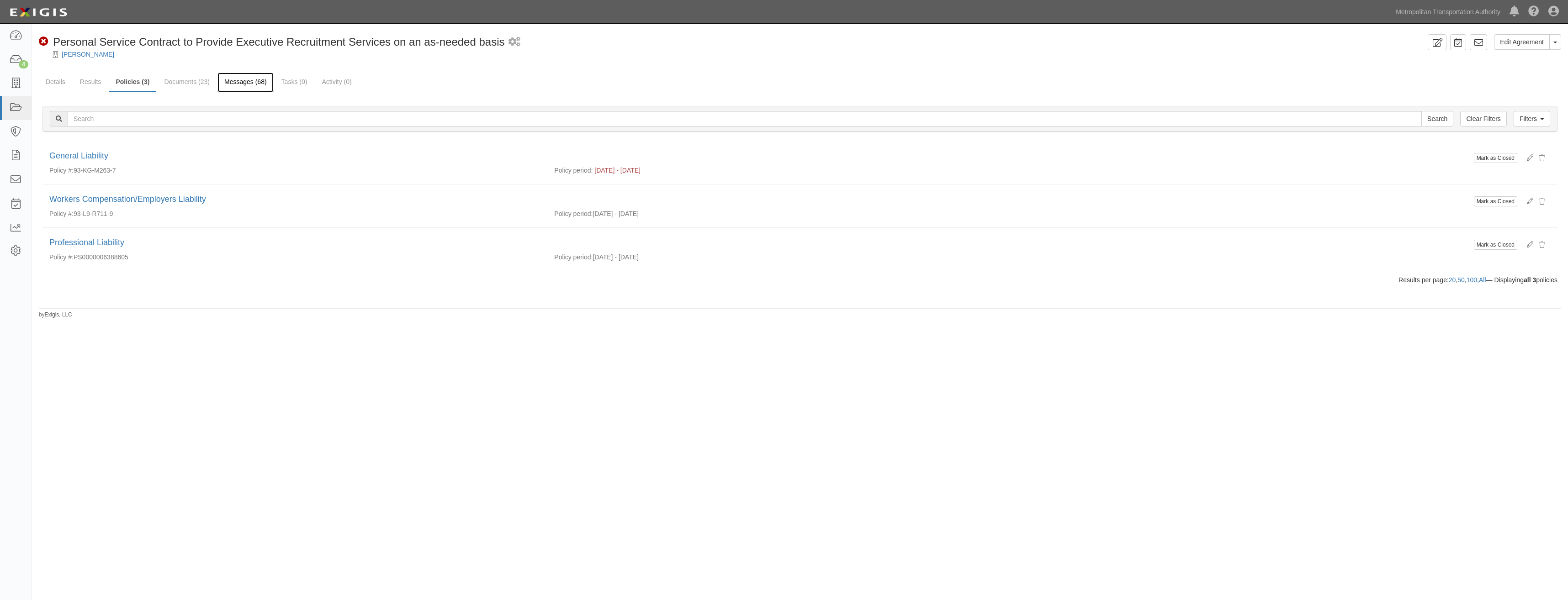
click at [256, 80] on link "Messages (68)" at bounding box center [245, 82] width 56 height 19
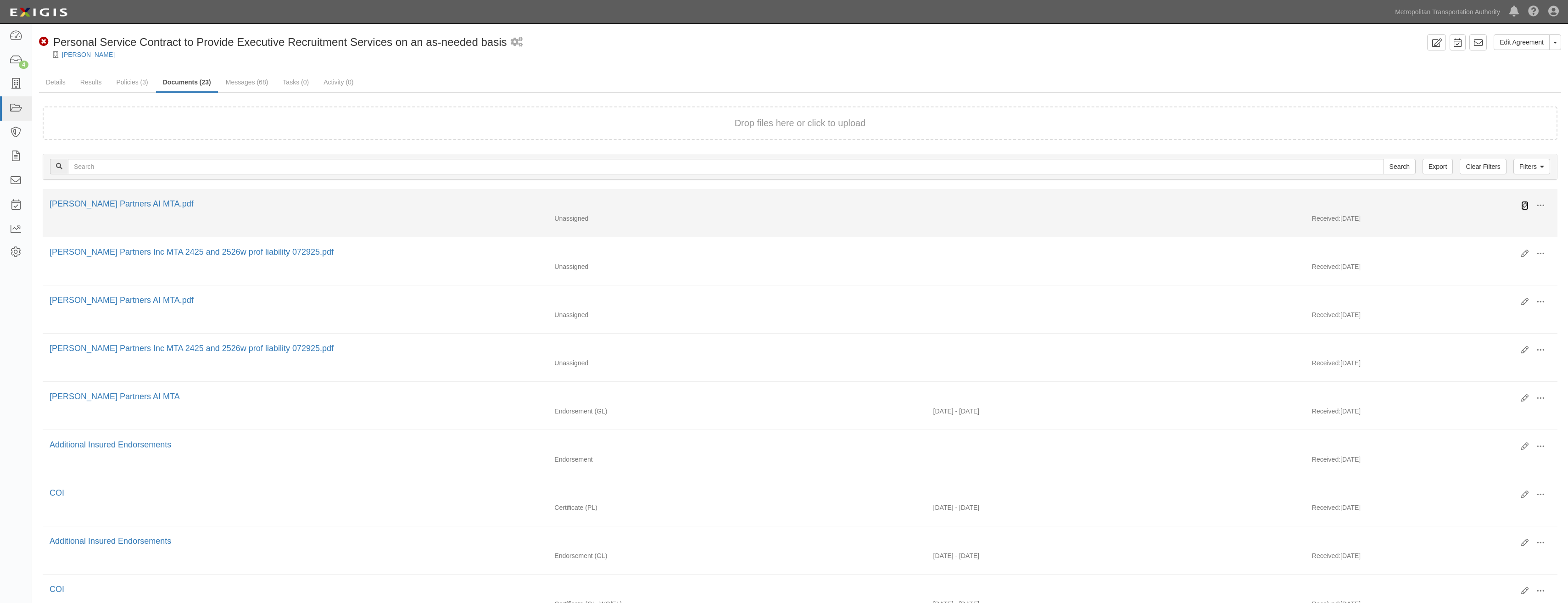
click at [1528, 202] on icon at bounding box center [1525, 205] width 7 height 7
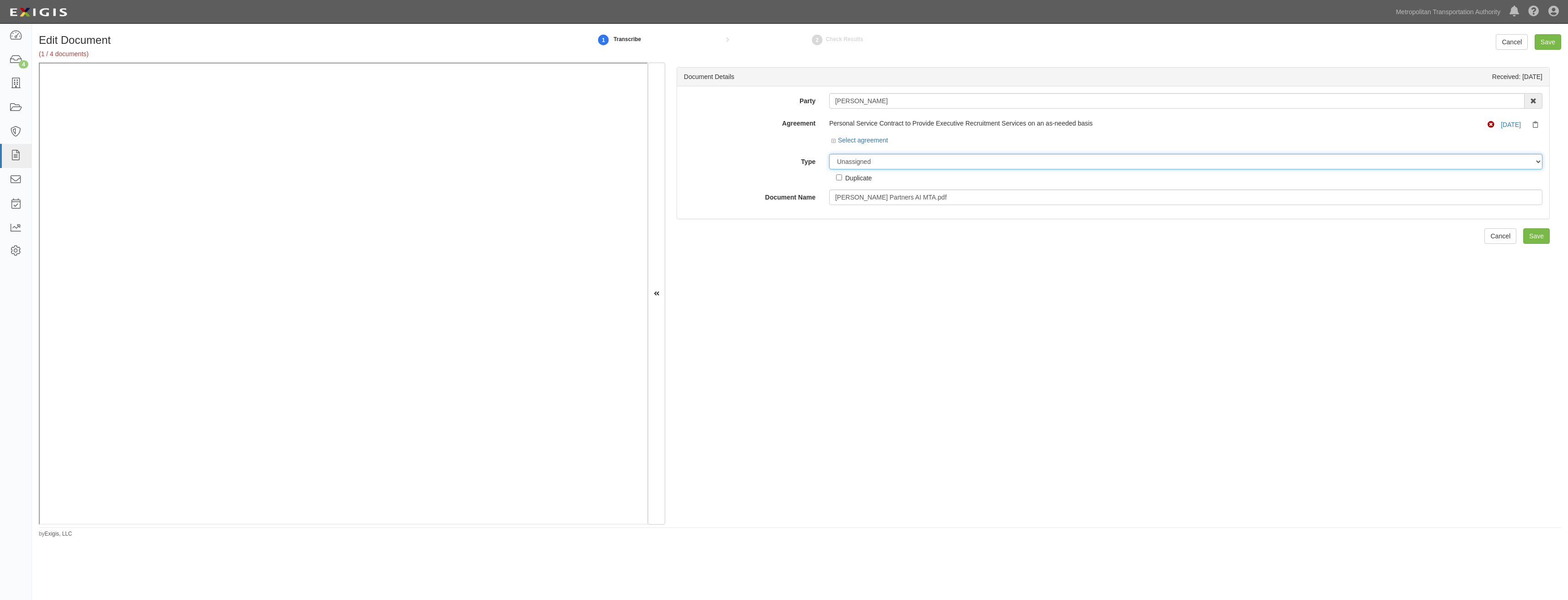
click at [918, 164] on select "Unassigned Binder Cancellation Notice Certificate Contract Endorsement Insuranc…" at bounding box center [1186, 162] width 713 height 16
select select "EndorsementDetail"
click at [829, 154] on select "Unassigned Binder Cancellation Notice Certificate Contract Endorsement Insuranc…" at bounding box center [1186, 162] width 713 height 16
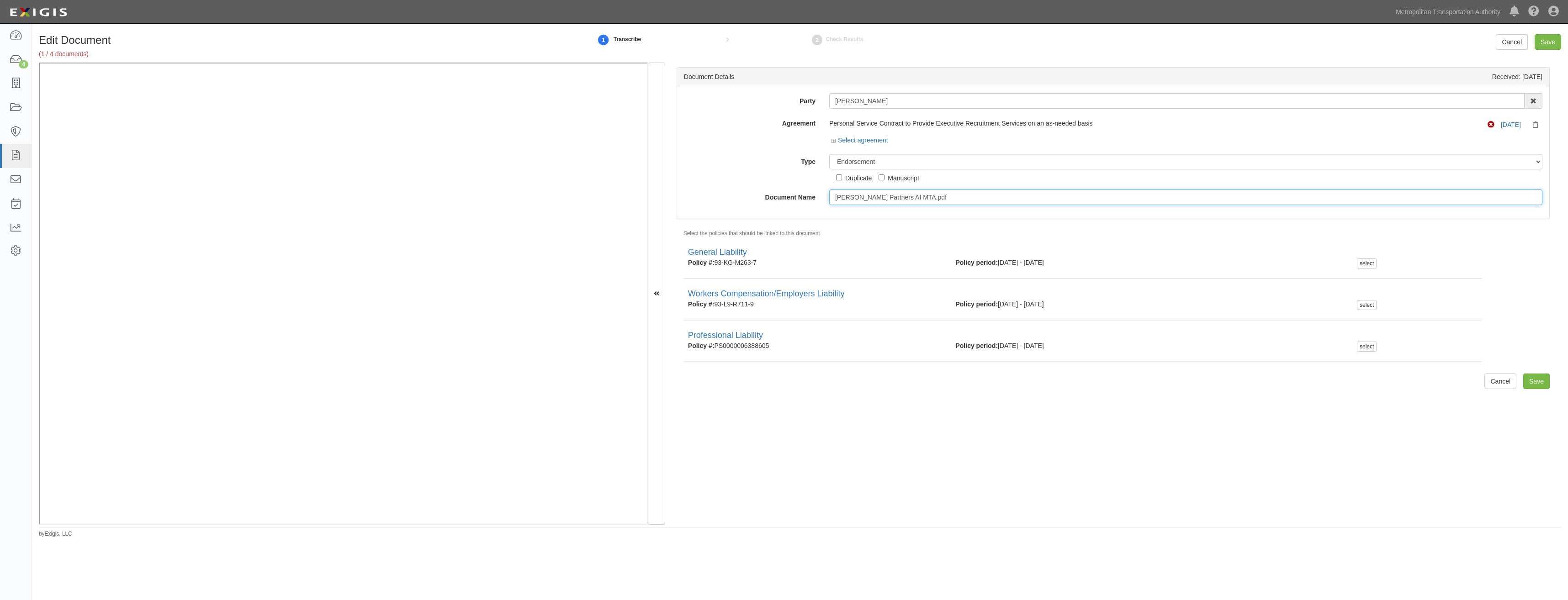
click at [924, 198] on input "[PERSON_NAME] Partners AI MTA.pdf" at bounding box center [1186, 197] width 713 height 16
type input "AIE"
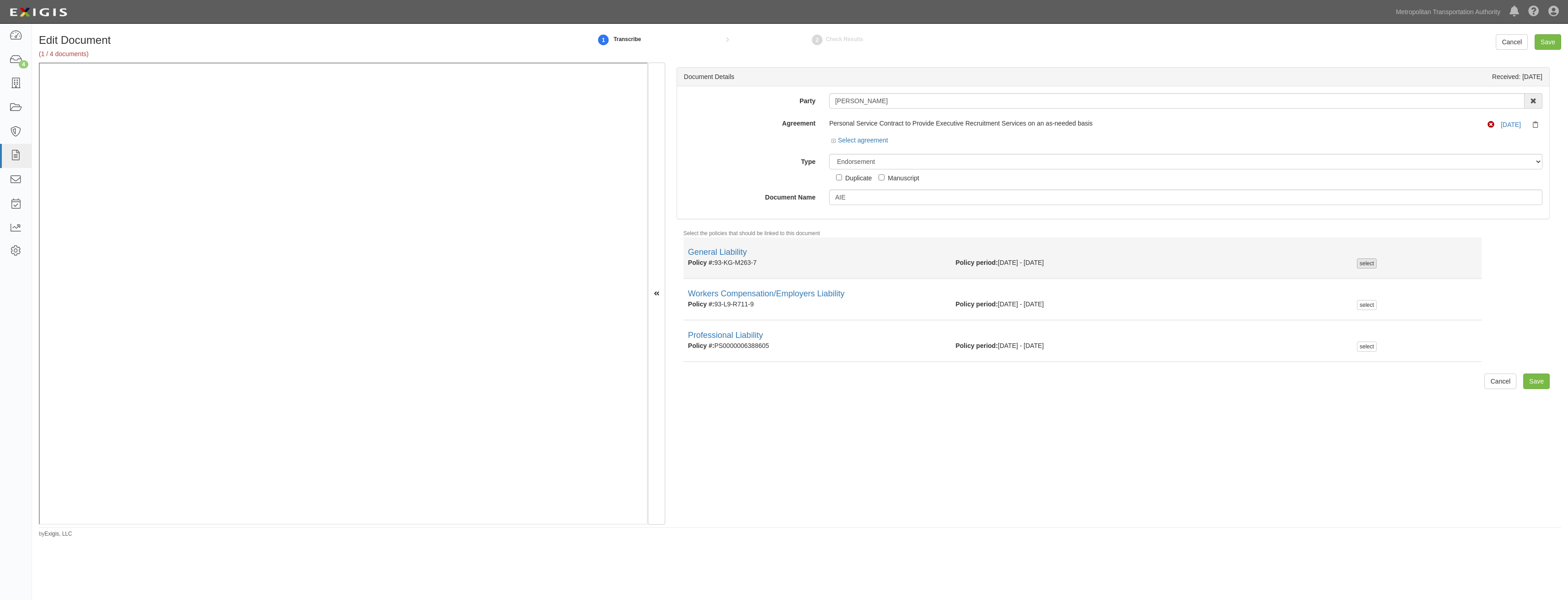
click at [1367, 267] on div "select" at bounding box center [1367, 263] width 19 height 10
checkbox input "true"
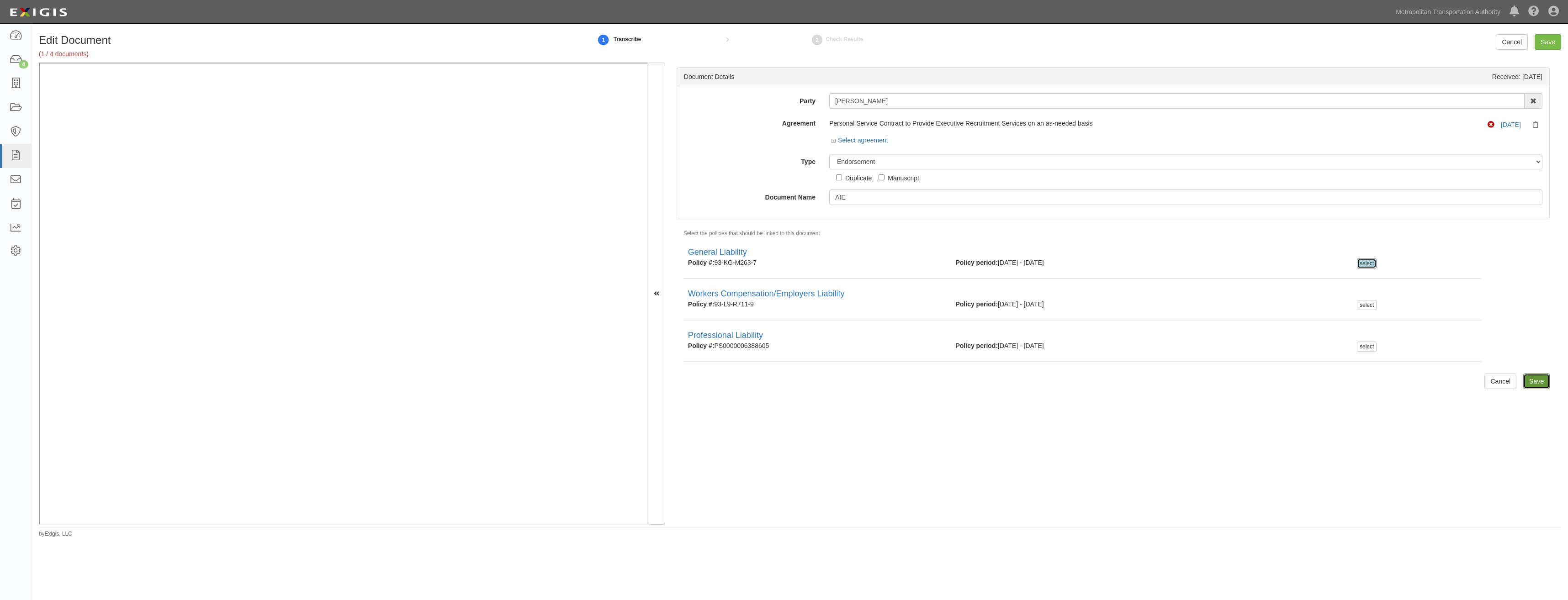
click at [1533, 378] on input "Save" at bounding box center [1536, 382] width 27 height 16
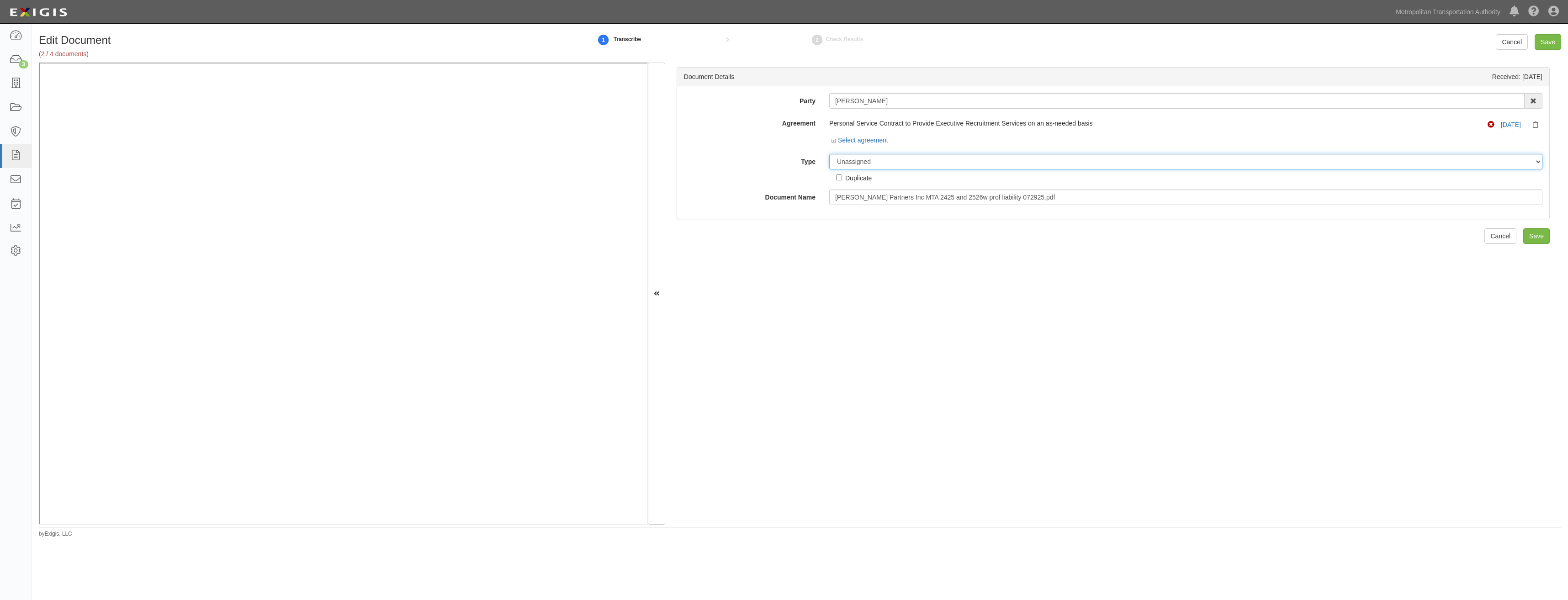
click at [928, 159] on select "Unassigned Binder Cancellation Notice Certificate Contract Endorsement Insuranc…" at bounding box center [1186, 162] width 713 height 16
select select "JunkDetail"
click at [829, 154] on select "Unassigned Binder Cancellation Notice Certificate Contract Endorsement Insuranc…" at bounding box center [1186, 162] width 713 height 16
click at [1528, 235] on input "Save" at bounding box center [1536, 236] width 27 height 16
drag, startPoint x: 912, startPoint y: 161, endPoint x: 911, endPoint y: 169, distance: 8.1
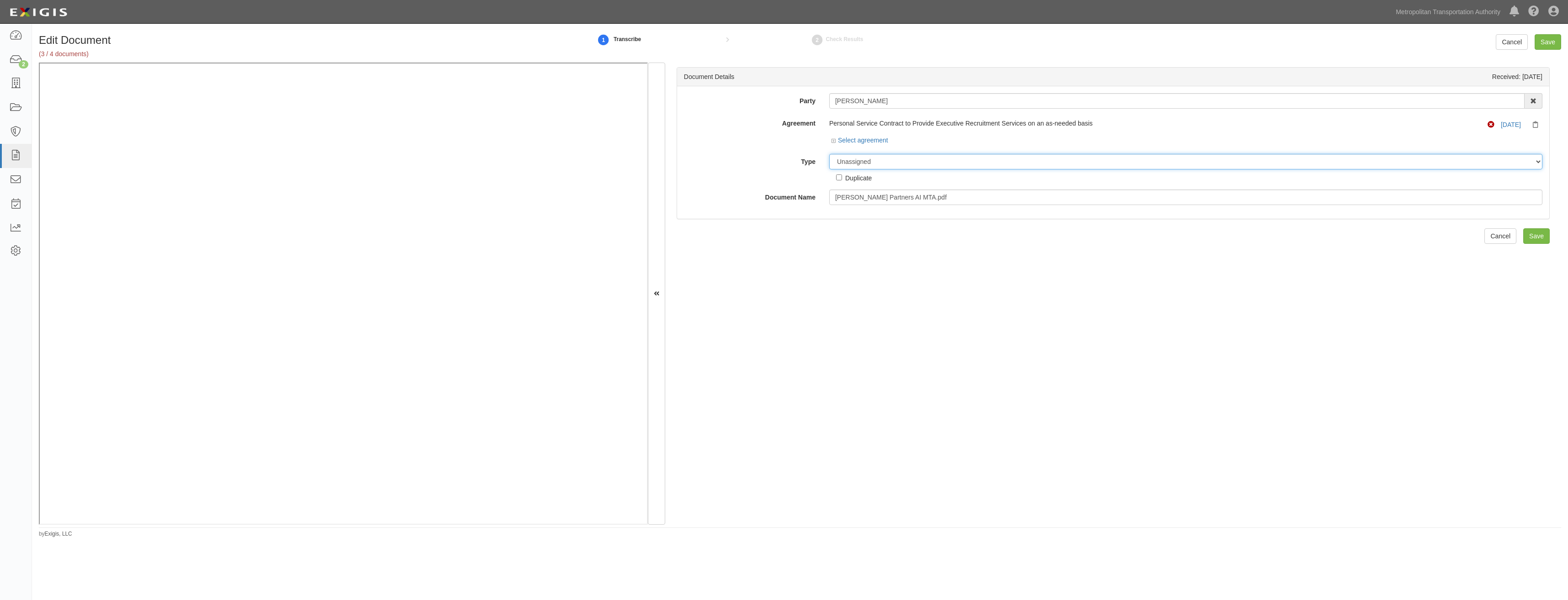
click at [912, 161] on select "Unassigned Binder Cancellation Notice Certificate Contract Endorsement Insuranc…" at bounding box center [1186, 162] width 713 height 16
select select "EndorsementDetail"
click at [829, 154] on select "Unassigned Binder Cancellation Notice Certificate Contract Endorsement Insuranc…" at bounding box center [1186, 162] width 713 height 16
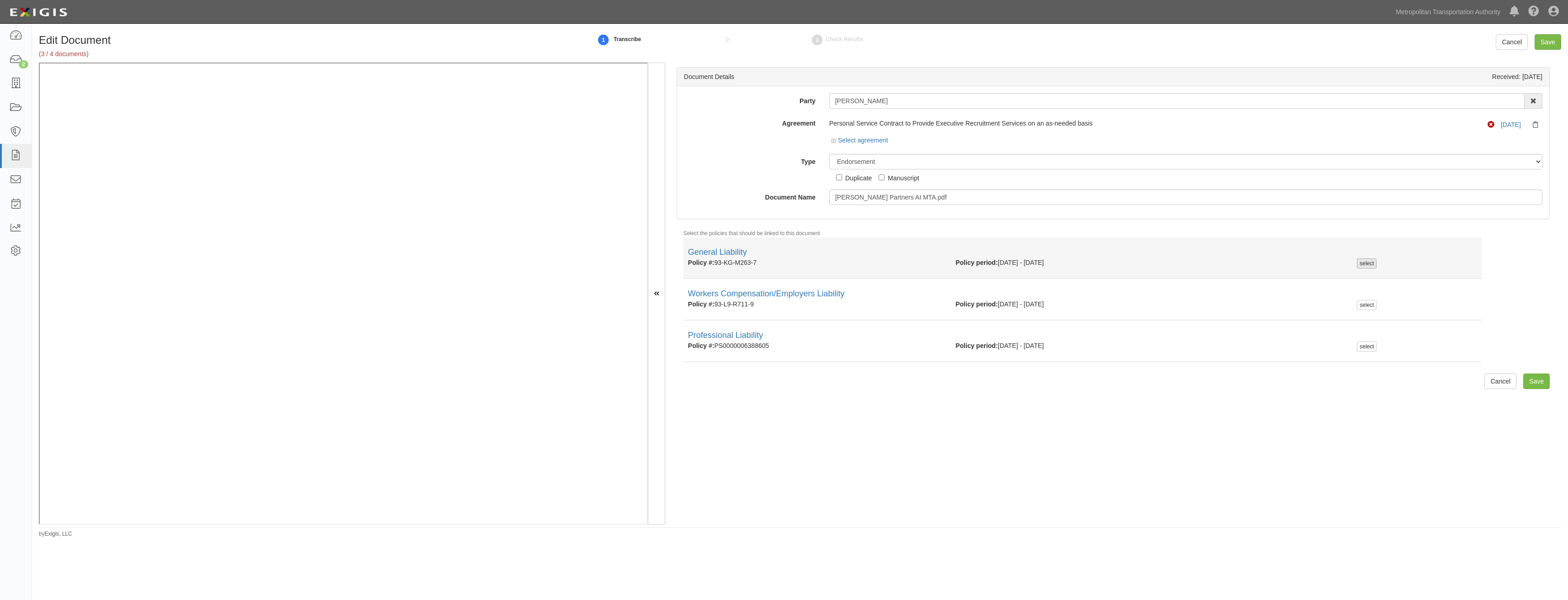
click at [1368, 265] on div "select" at bounding box center [1367, 263] width 19 height 10
checkbox input "true"
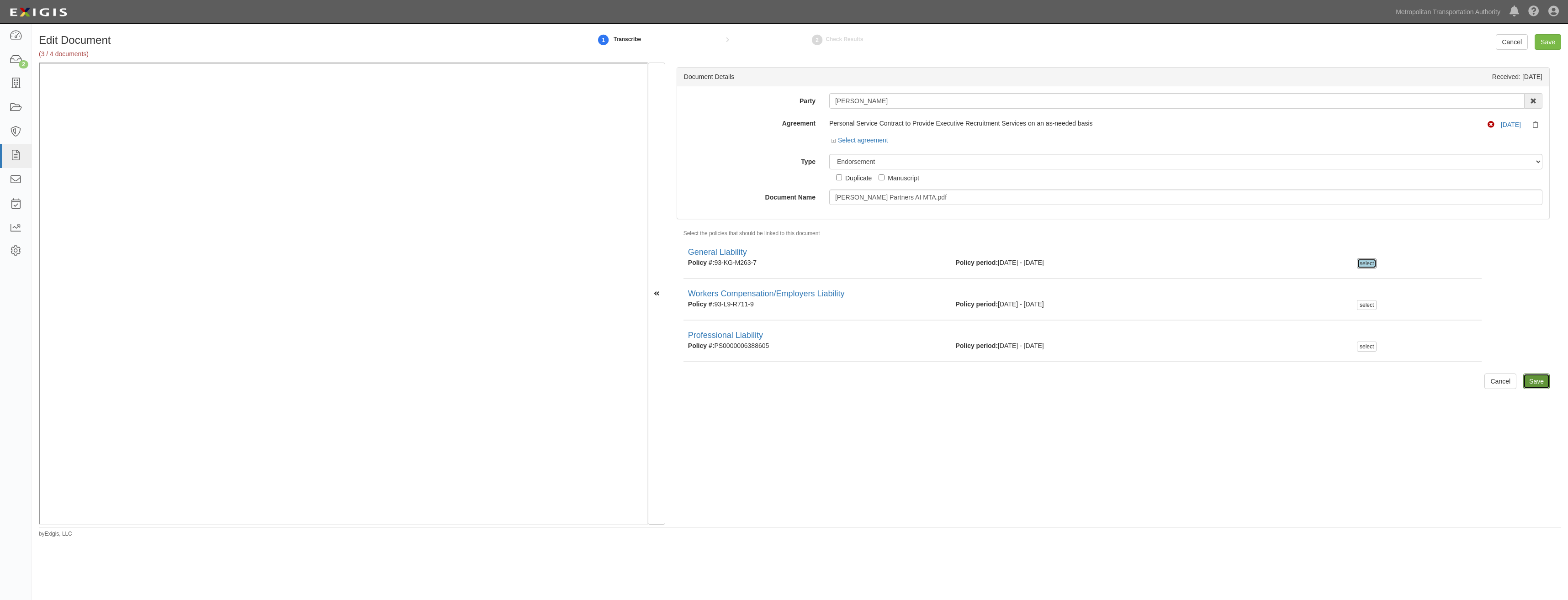
click at [1534, 380] on input "Save" at bounding box center [1536, 382] width 27 height 16
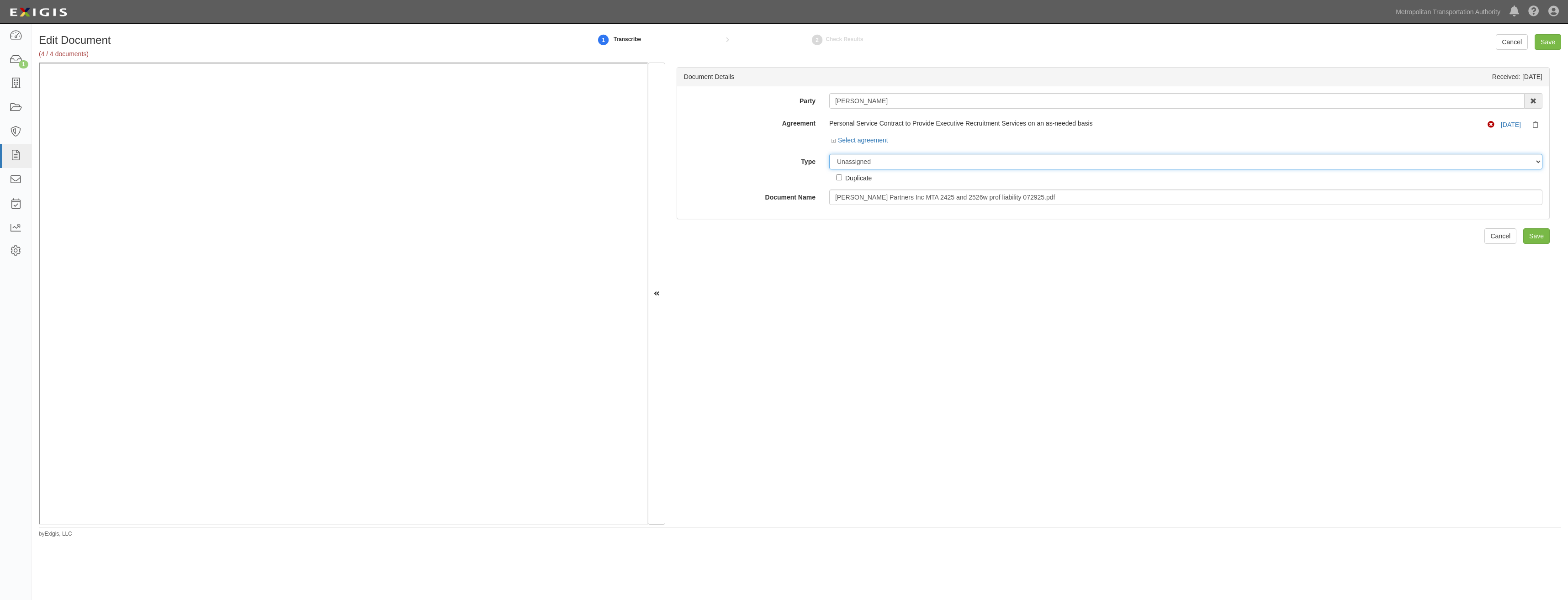
click at [959, 167] on select "Unassigned Binder Cancellation Notice Certificate Contract Endorsement Insuranc…" at bounding box center [1186, 162] width 713 height 16
select select "JunkDetail"
click at [829, 154] on select "Unassigned Binder Cancellation Notice Certificate Contract Endorsement Insuranc…" at bounding box center [1186, 162] width 713 height 16
click at [1539, 235] on input "Save" at bounding box center [1536, 236] width 27 height 16
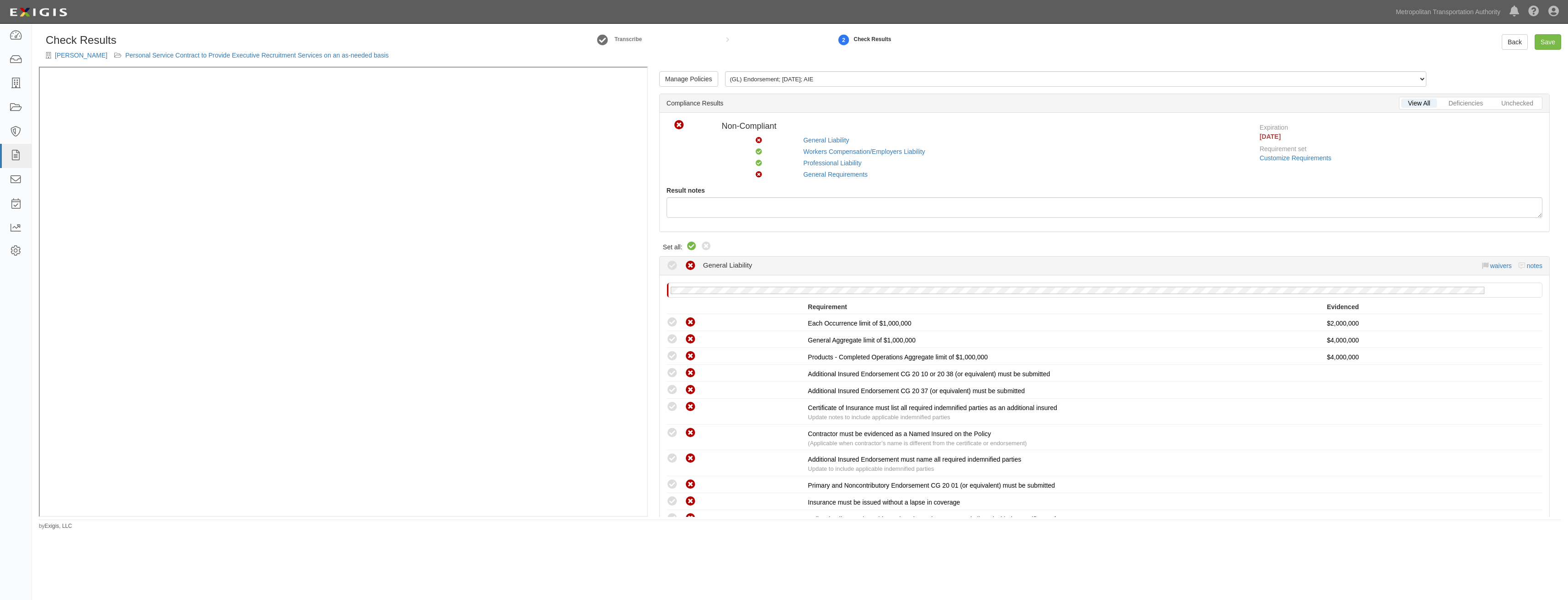
click at [691, 246] on icon at bounding box center [691, 246] width 11 height 11
radio input "true"
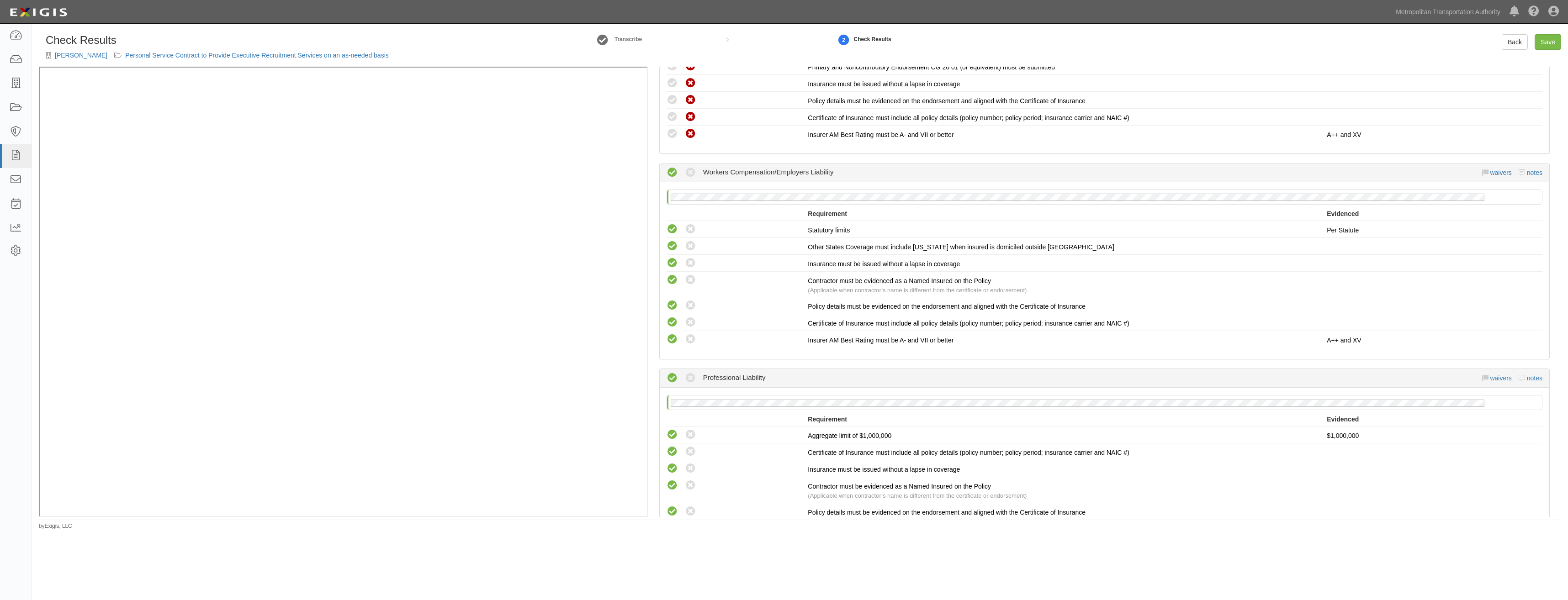
scroll to position [876, 0]
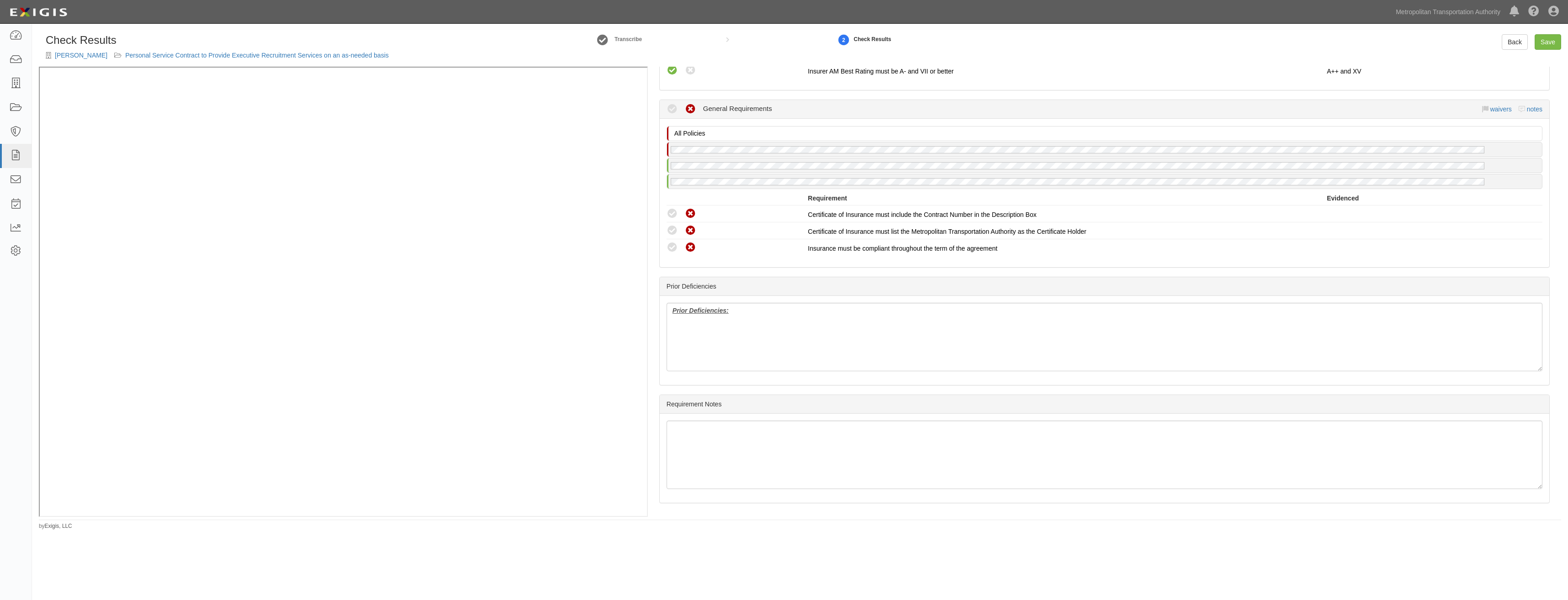
drag, startPoint x: 1004, startPoint y: 162, endPoint x: 1000, endPoint y: 270, distance: 108.1
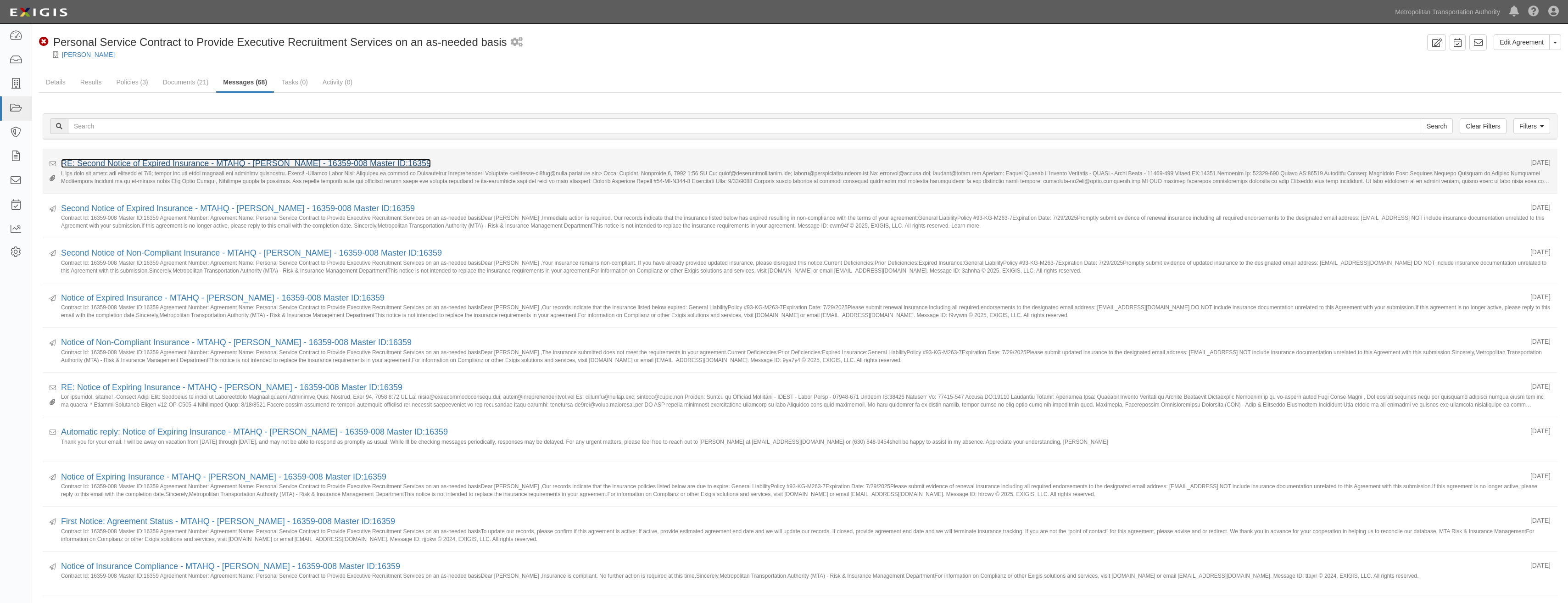
click at [203, 166] on link "RE: Second Notice of Expired Insurance - MTAHQ - [PERSON_NAME] - 16359-008 Mast…" at bounding box center [246, 163] width 370 height 9
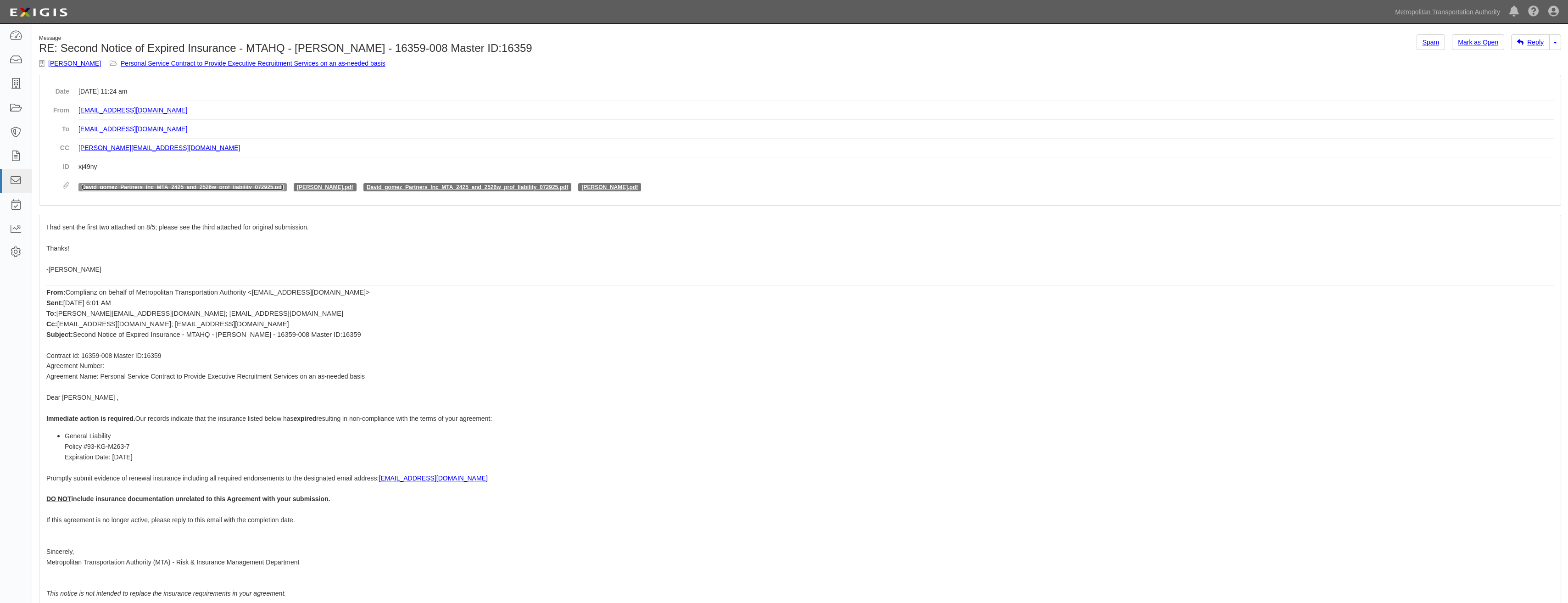
click at [241, 187] on link "David_gomez_Partners_Inc_MTA_2425_and_2526w_prof_liability_072925.pdf" at bounding box center [183, 187] width 202 height 7
click at [568, 185] on link "David_gomez_Partners_Inc_MTA_2425_and_2526w_prof_liability_072925.pdf" at bounding box center [468, 187] width 202 height 7
click at [638, 188] on link "David_Gomez_Partners_AI_MTA.pdf" at bounding box center [610, 187] width 56 height 7
click at [259, 181] on dd "David_gomez_Partners_Inc_MTA_2425_and_2526w_prof_liability_072925.pdf David_Gom…" at bounding box center [815, 187] width 1475 height 22
click at [262, 185] on link "David_gomez_Partners_Inc_MTA_2425_and_2526w_prof_liability_072925.pdf" at bounding box center [183, 187] width 202 height 7
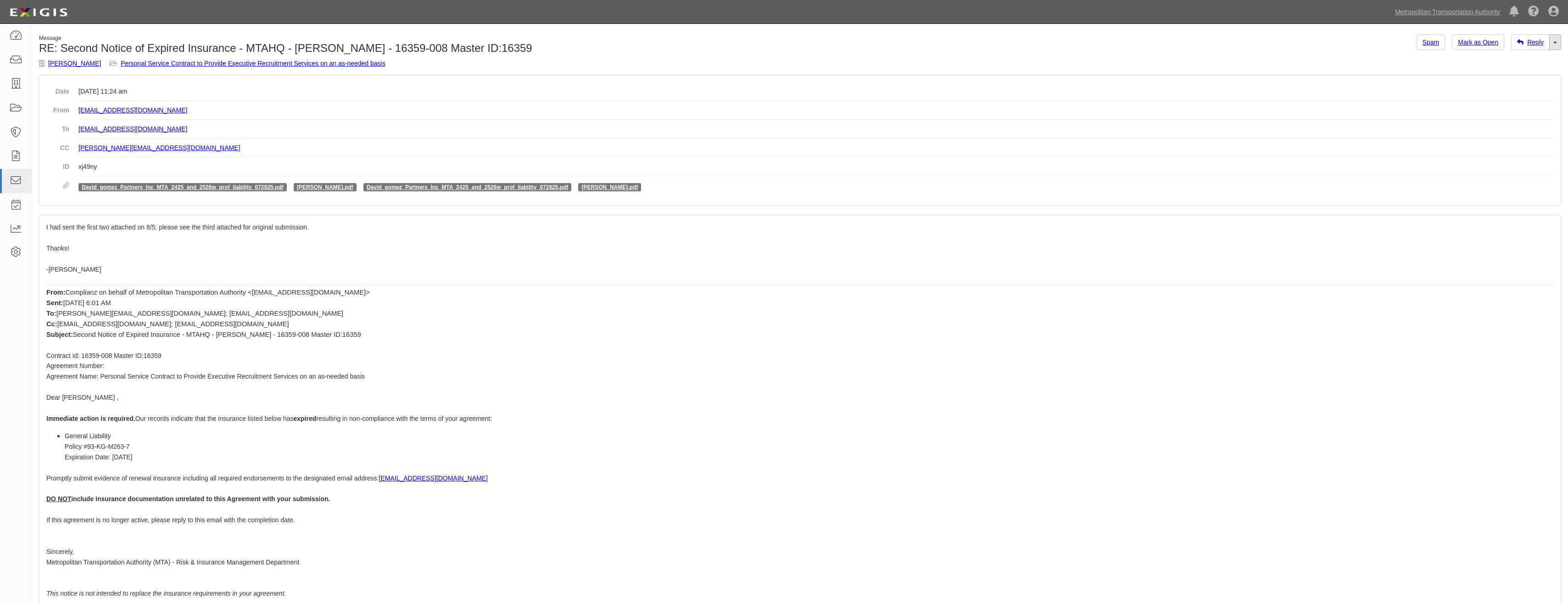
click at [1558, 40] on link "Toggle Dropdown" at bounding box center [1555, 42] width 12 height 16
click at [1520, 58] on link "Reply All" at bounding box center [1524, 60] width 73 height 12
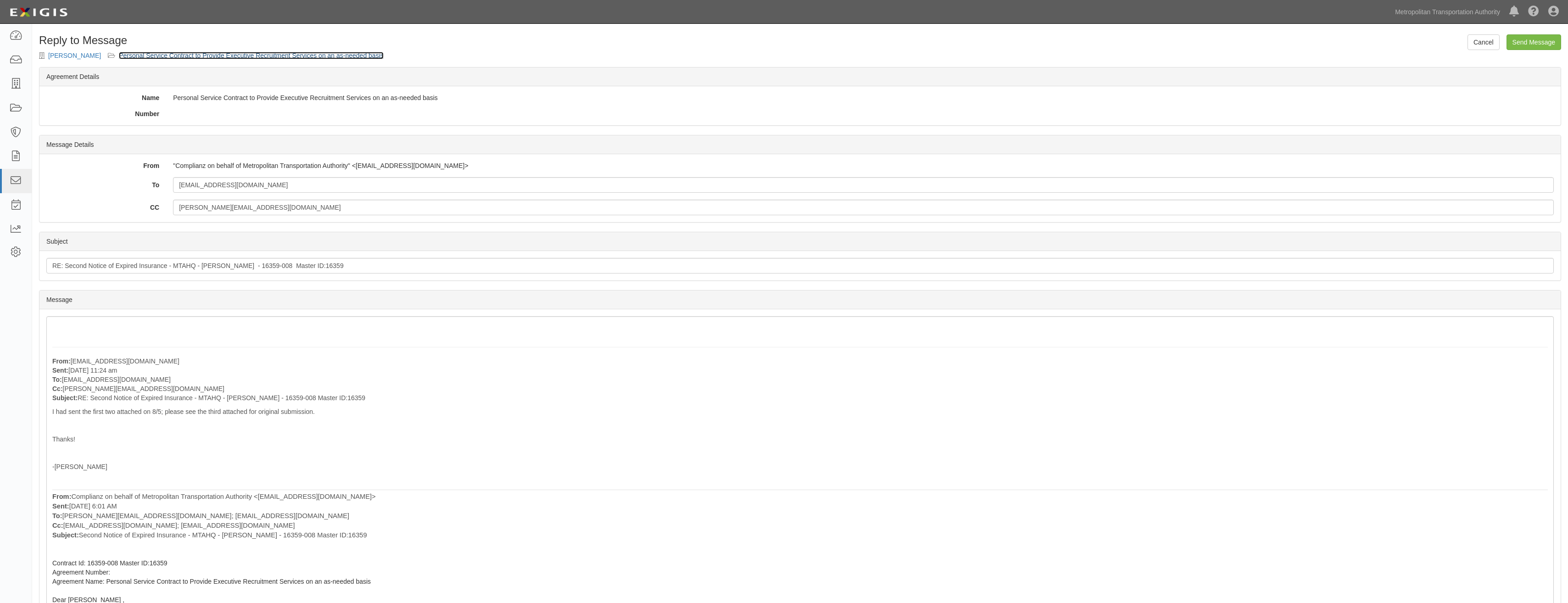
click at [259, 55] on link "Personal Service Contract to Provide Executive Recruitment Services on an as-ne…" at bounding box center [251, 56] width 265 height 7
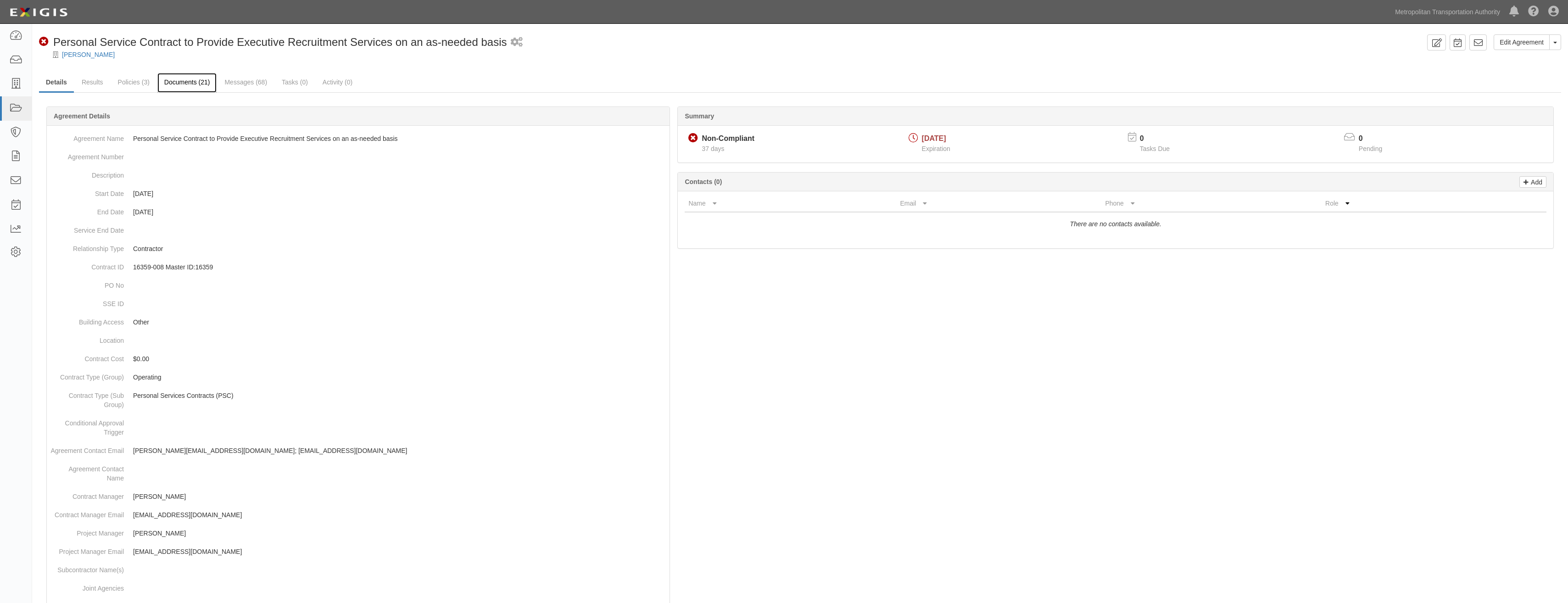
click at [180, 91] on link "Documents (21)" at bounding box center [187, 83] width 60 height 20
click at [148, 87] on link "Policies (3)" at bounding box center [134, 83] width 45 height 20
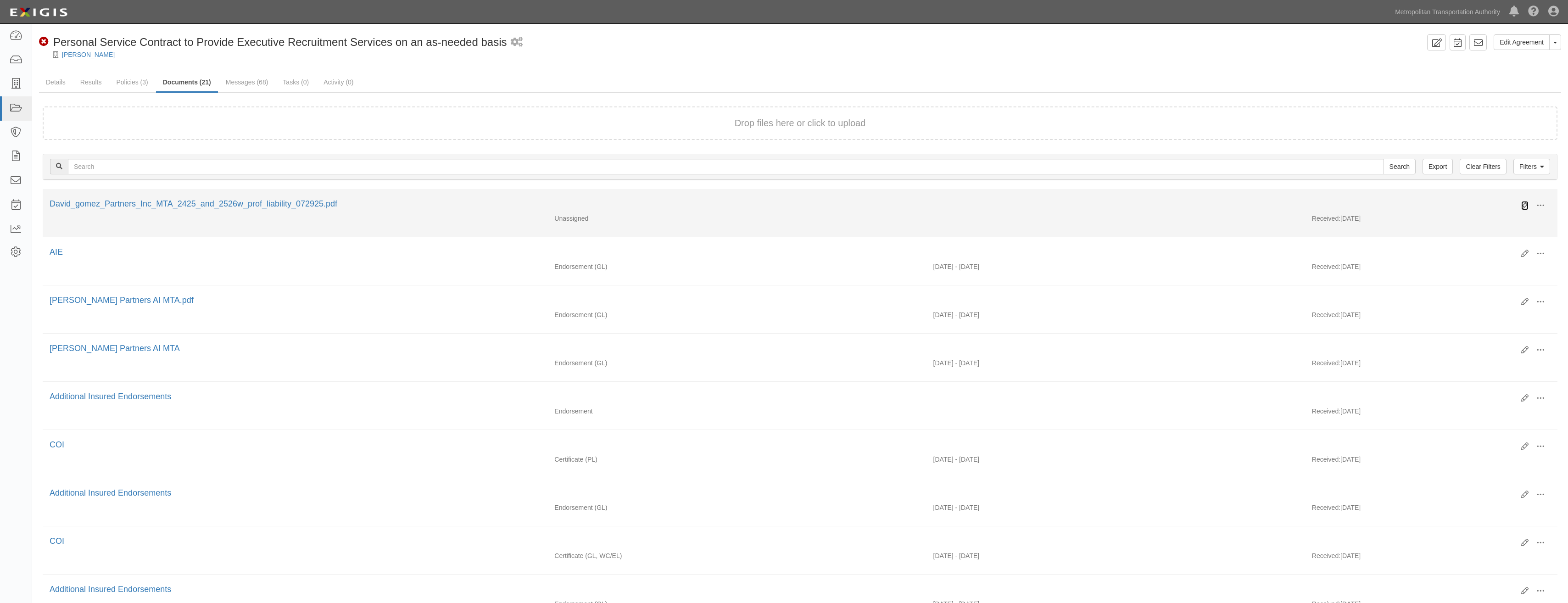
click at [1521, 207] on icon at bounding box center [1525, 205] width 7 height 7
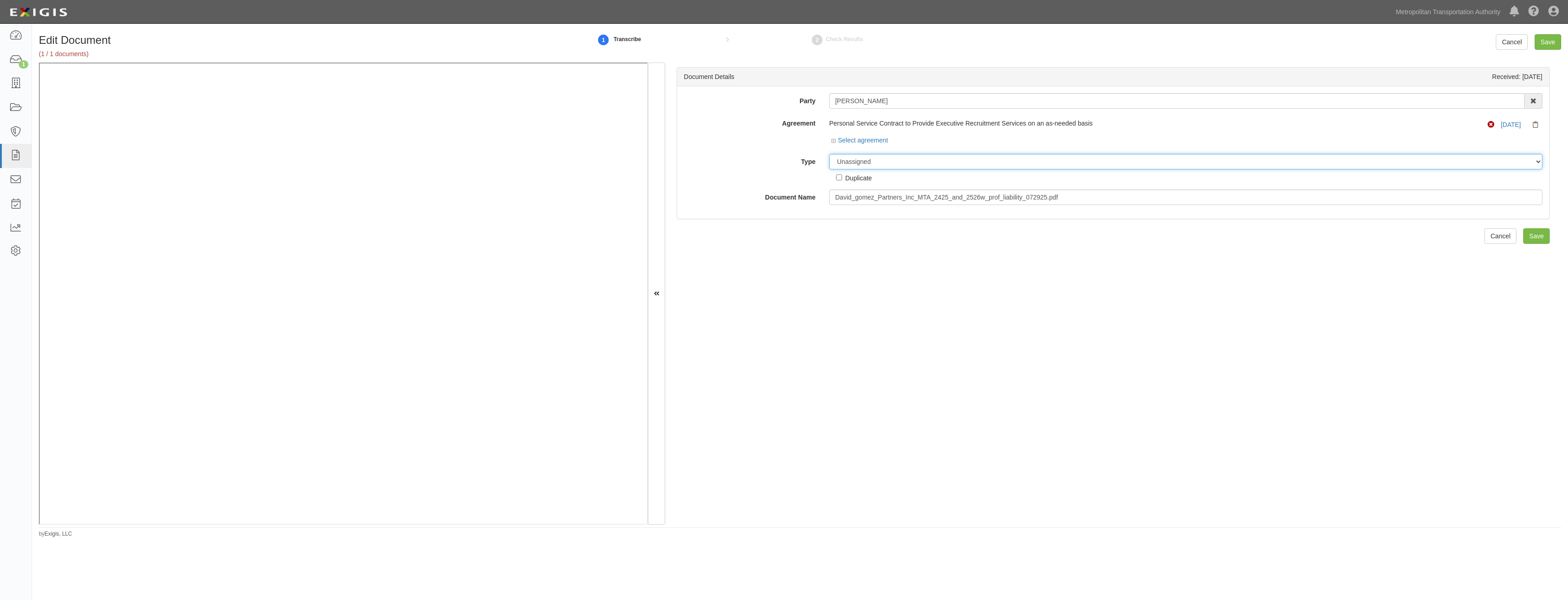
click at [888, 161] on select "Unassigned Binder Cancellation Notice Certificate Contract Endorsement Insuranc…" at bounding box center [1186, 162] width 713 height 16
select select "CertificateDetail"
click at [829, 154] on select "Unassigned Binder Cancellation Notice Certificate Contract Endorsement Insuranc…" at bounding box center [1186, 162] width 713 height 16
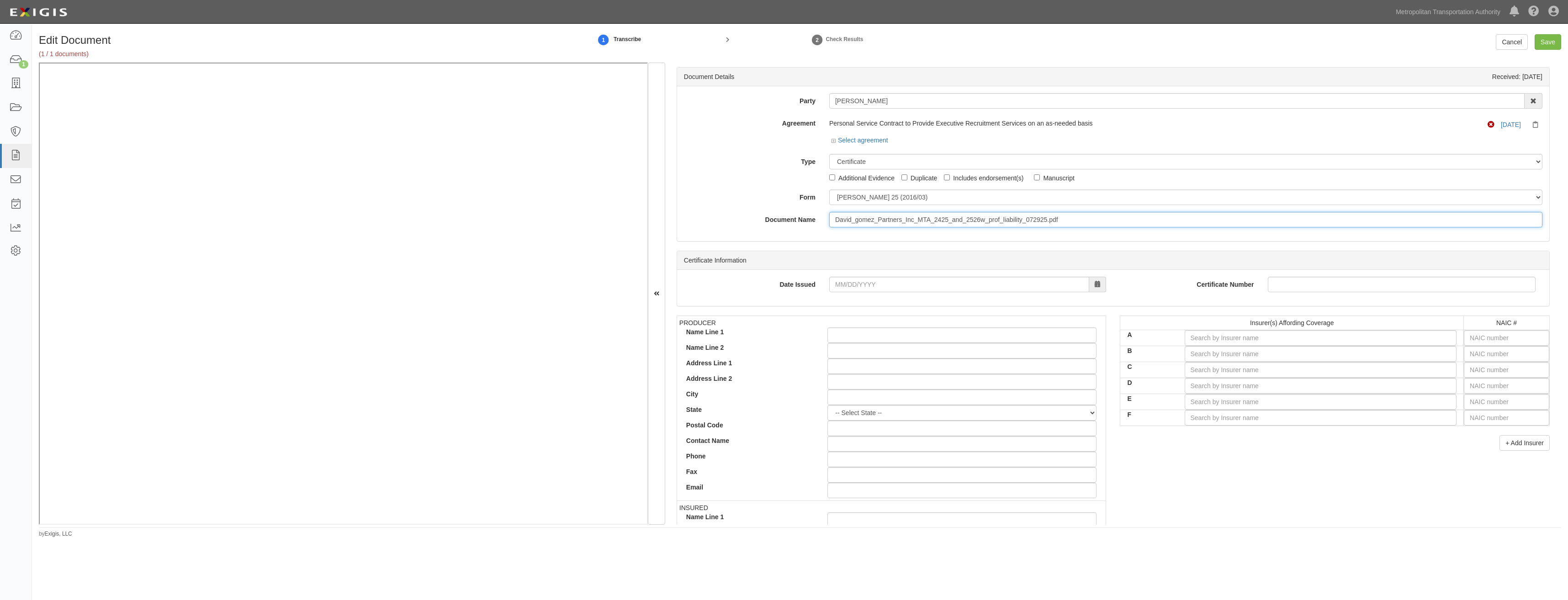
click at [1065, 219] on input "David_gomez_Partners_Inc_MTA_2425_and_2526w_prof_liability_072925.pdf" at bounding box center [1186, 220] width 713 height 16
type input "COI"
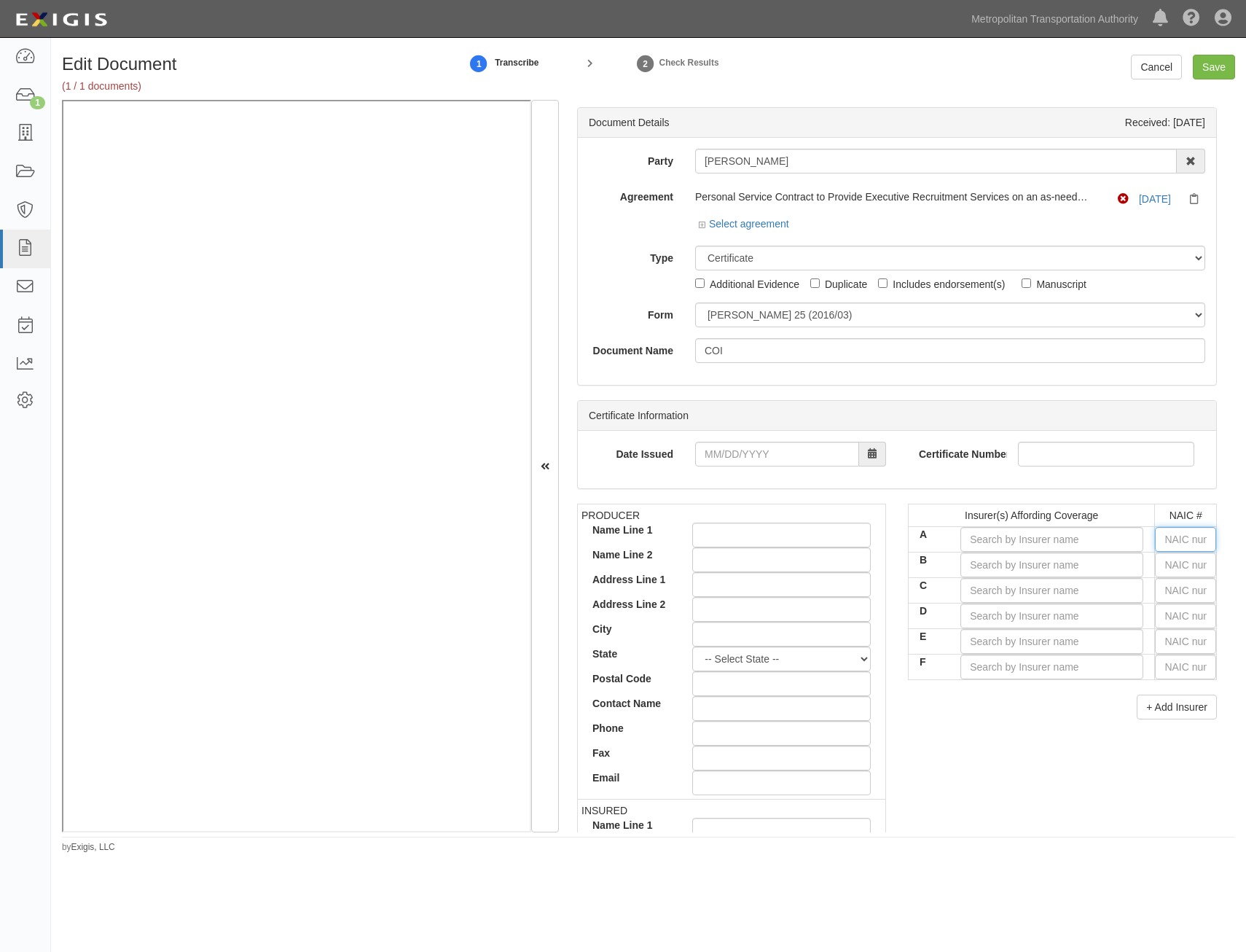
click at [1162, 542] on input "text" at bounding box center [1186, 540] width 61 height 25
click at [1192, 542] on input "text" at bounding box center [1186, 540] width 61 height 25
type input "25232"
type input "25"
type input "25186"
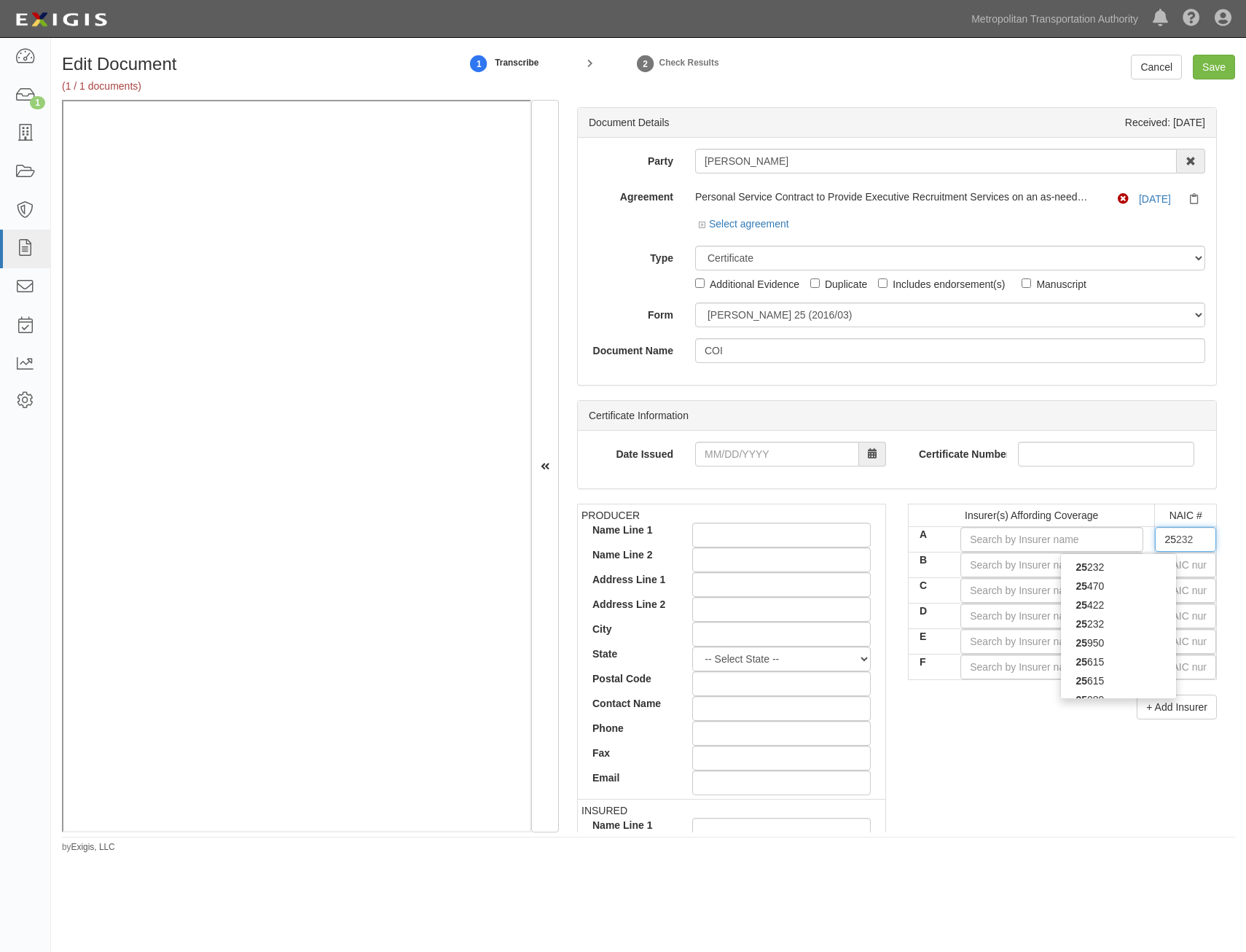
type input "251"
type input "25143"
type input "2514"
type input "25143"
click at [1086, 612] on div "25143" at bounding box center [1119, 605] width 116 height 19
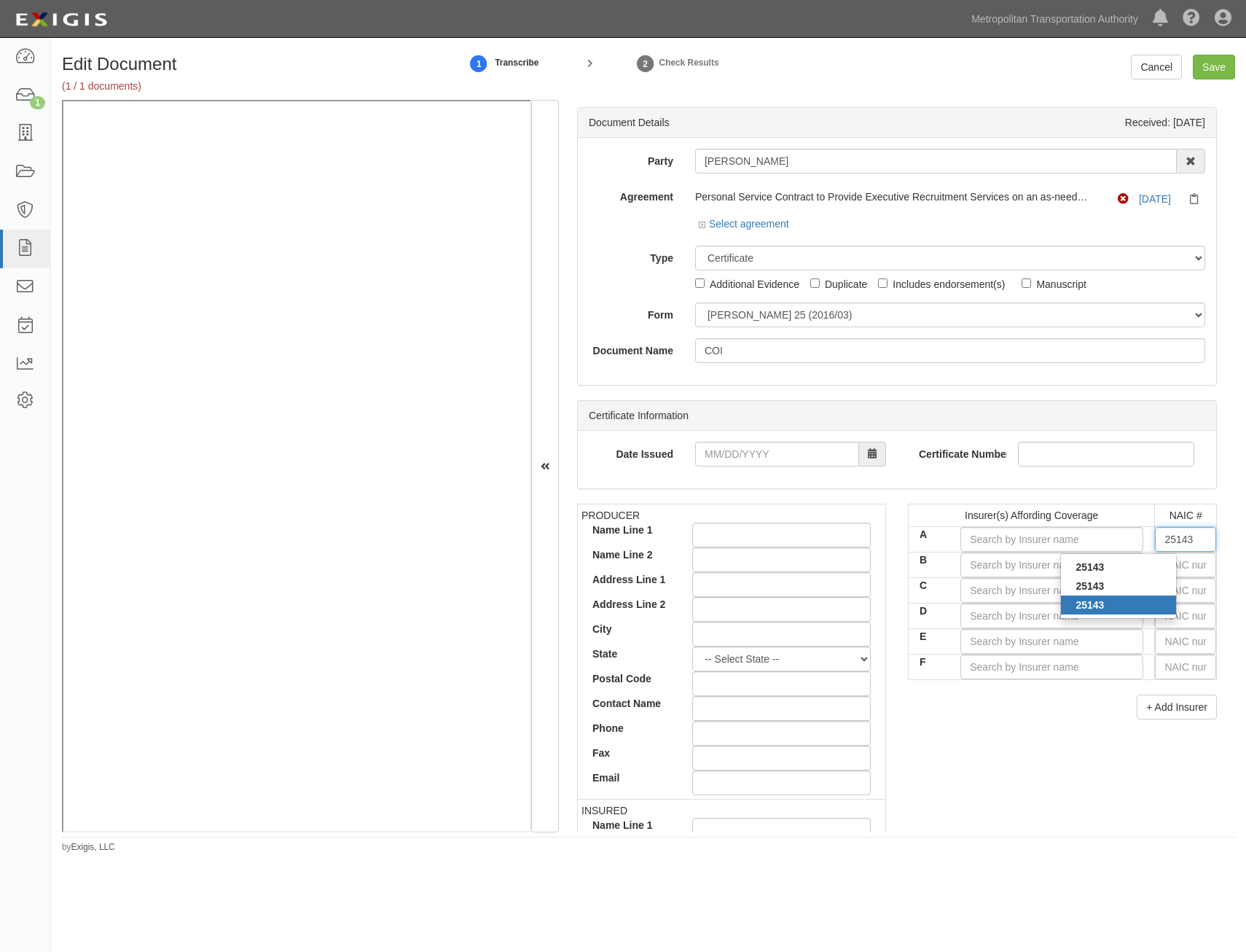
type input "State Farm Fire and Casualty Company (A++ XV Rating)"
type input "25143"
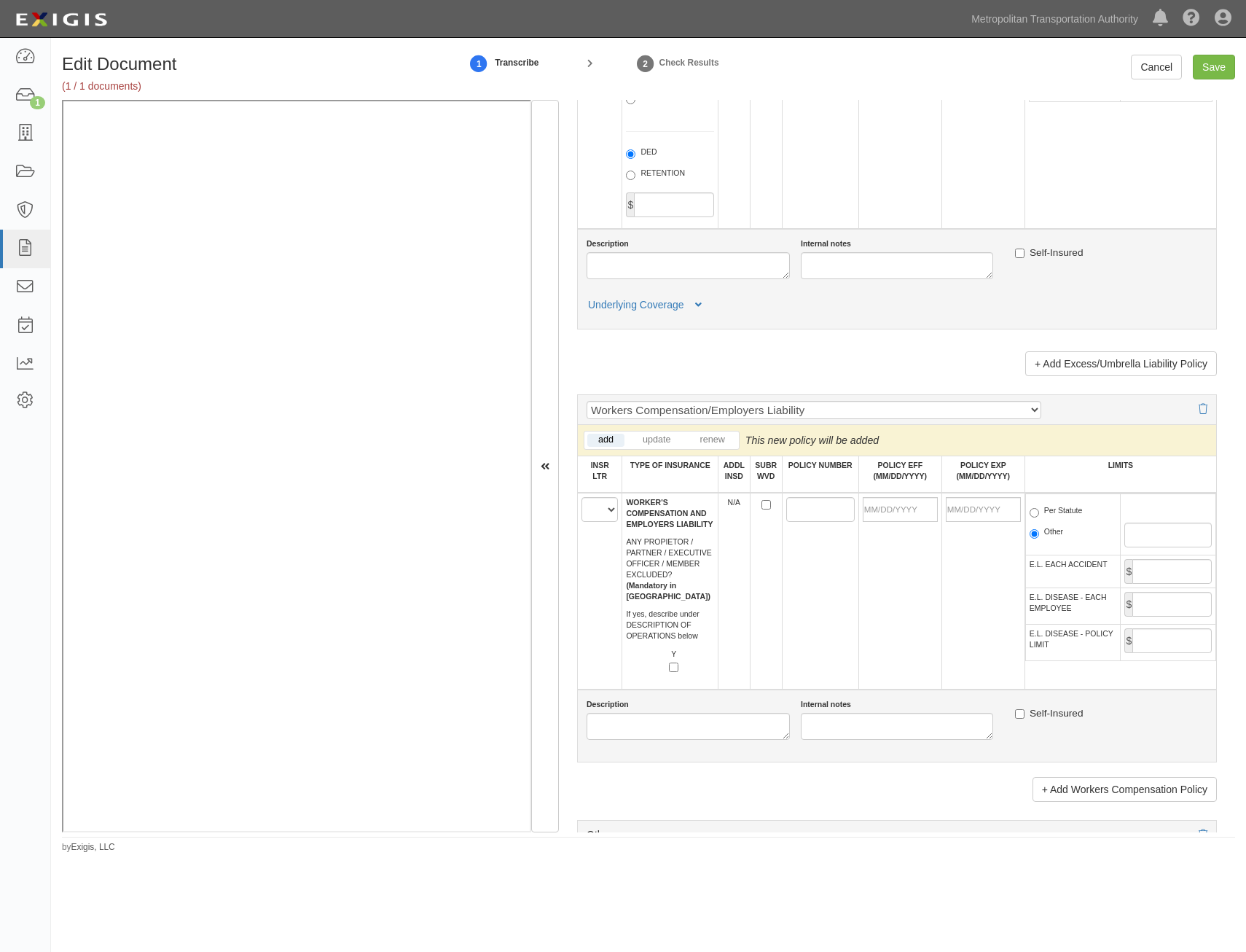
drag, startPoint x: 984, startPoint y: 433, endPoint x: 913, endPoint y: 666, distance: 243.6
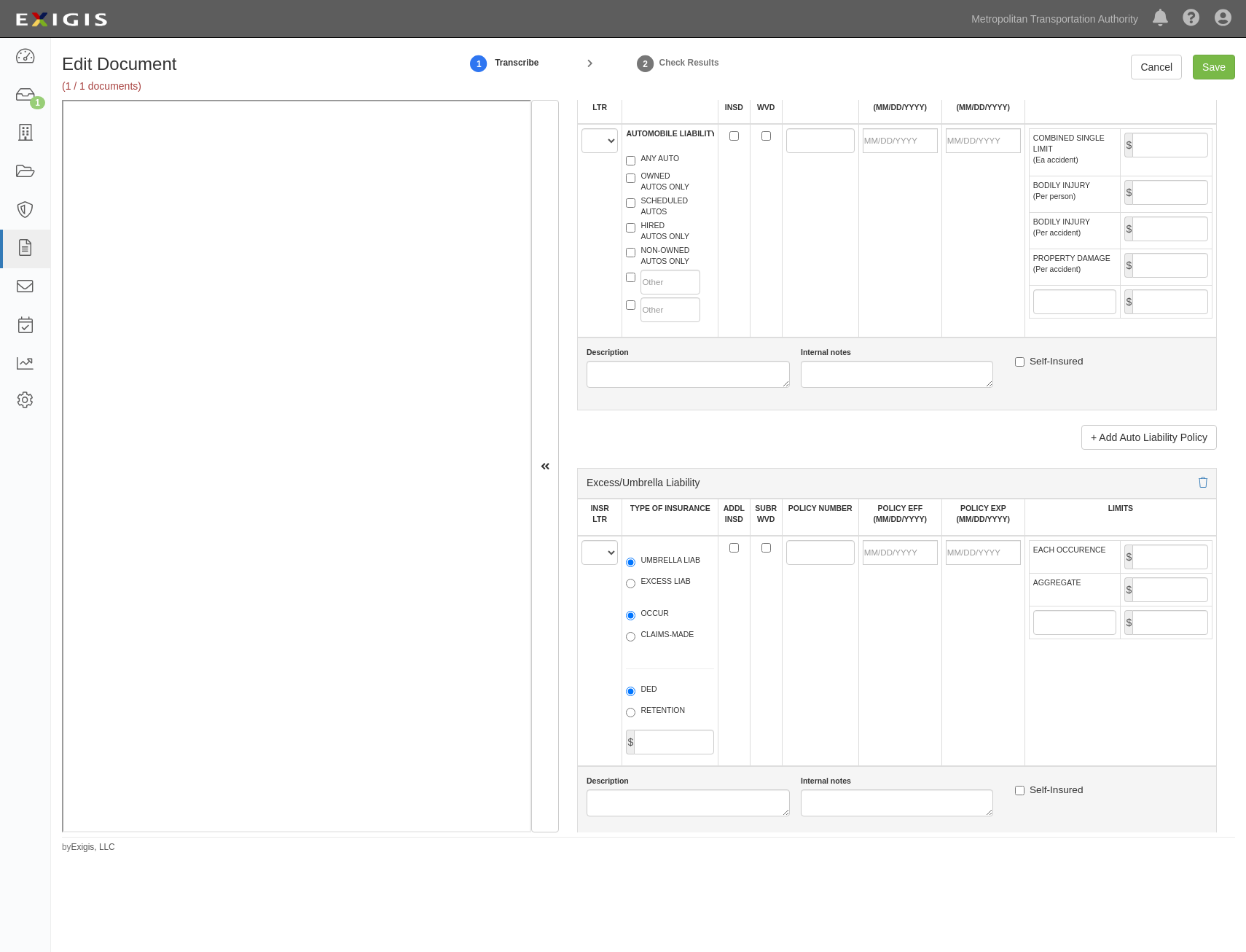
drag, startPoint x: 895, startPoint y: 595, endPoint x: 922, endPoint y: 458, distance: 139.6
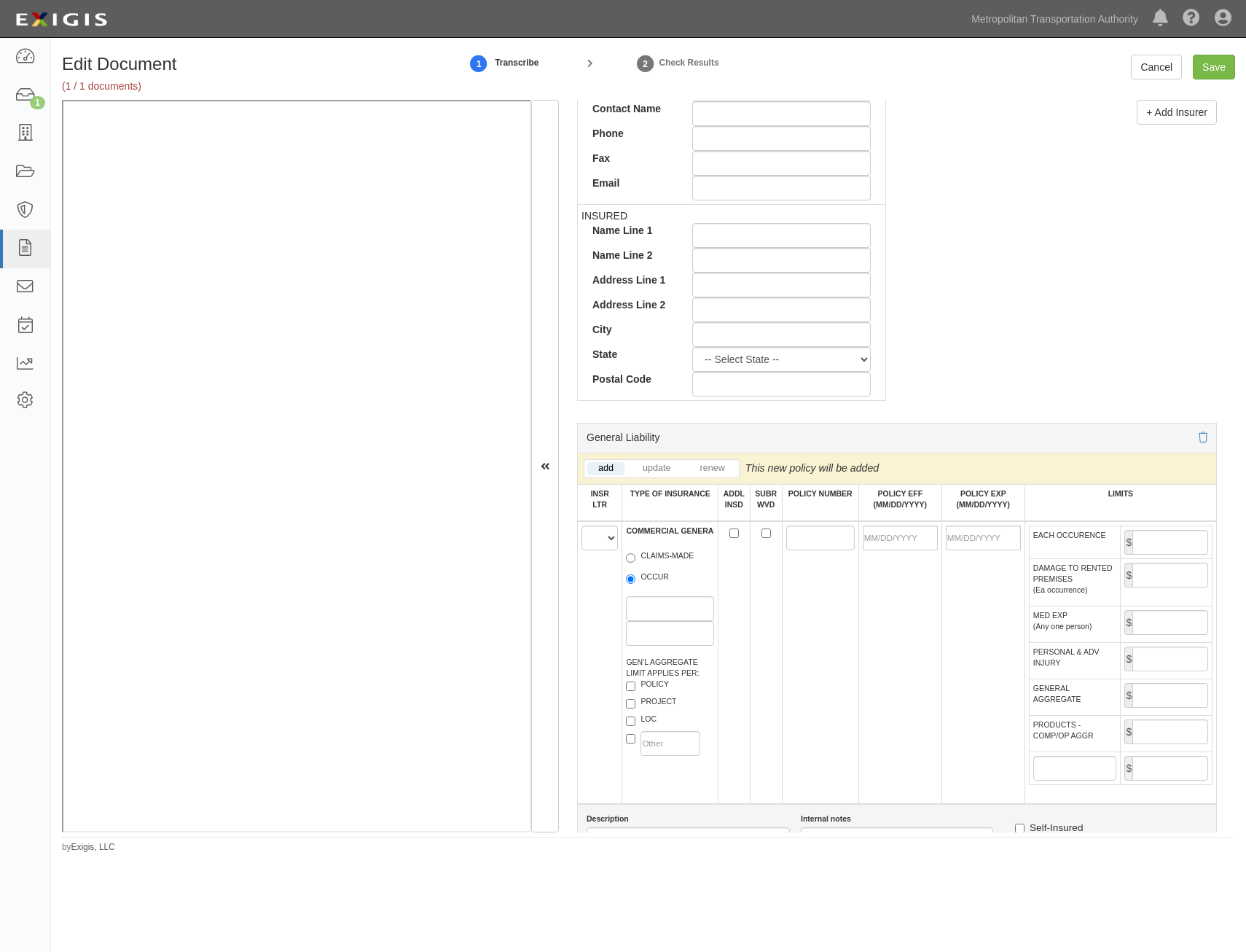
scroll to position [747, 0]
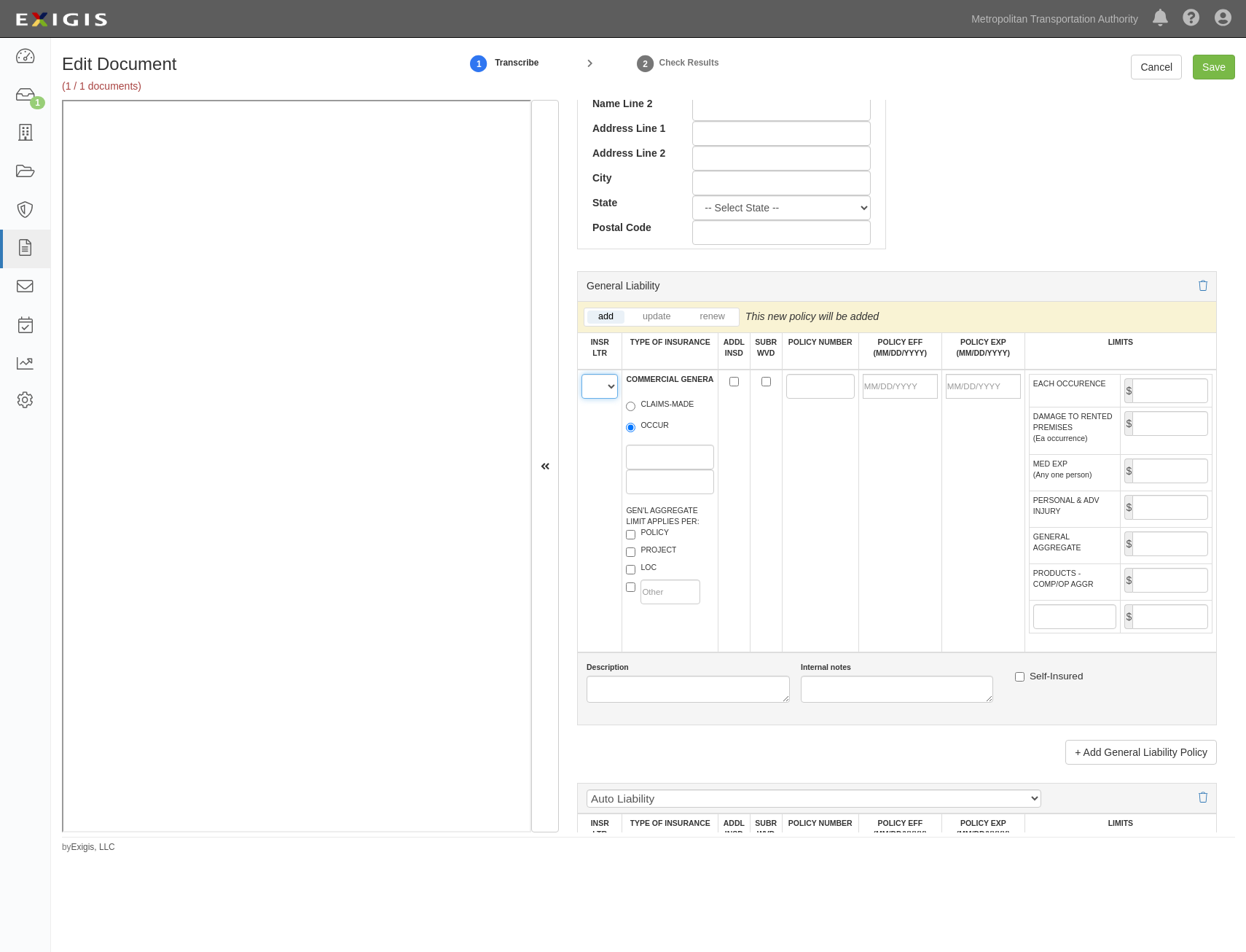
click at [602, 389] on select "A B C D E F" at bounding box center [600, 387] width 37 height 25
select select "A"
click at [582, 374] on select "A B C D E F" at bounding box center [600, 387] width 37 height 25
click at [662, 423] on label "OCCUR" at bounding box center [648, 426] width 43 height 15
click at [636, 423] on input "OCCUR" at bounding box center [631, 427] width 10 height 10
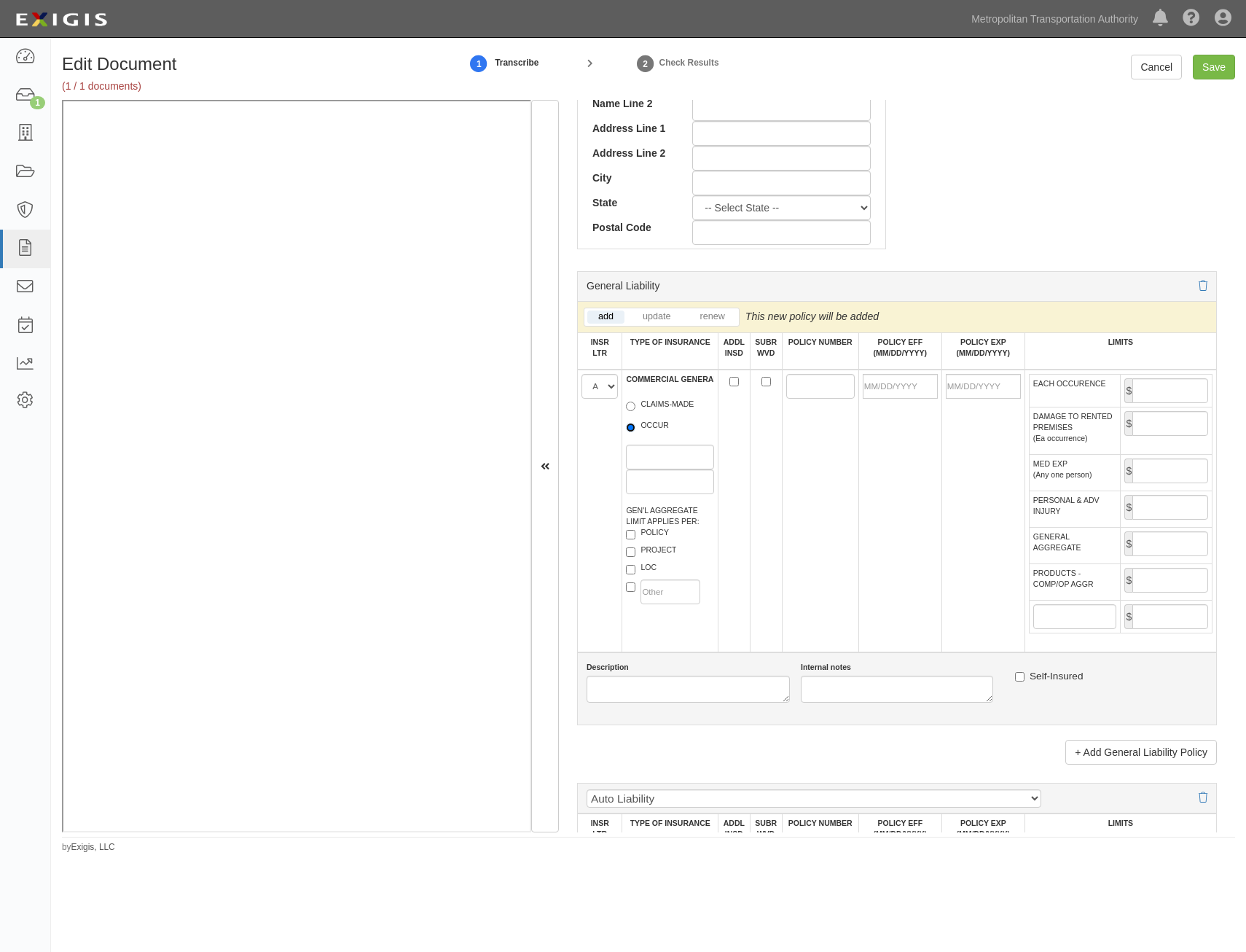
radio input "true"
click at [668, 402] on label "CLAIMS-MADE" at bounding box center [660, 406] width 68 height 15
click at [636, 402] on input "CLAIMS-MADE" at bounding box center [631, 407] width 10 height 10
radio input "true"
click at [655, 429] on label "OCCUR" at bounding box center [648, 426] width 43 height 15
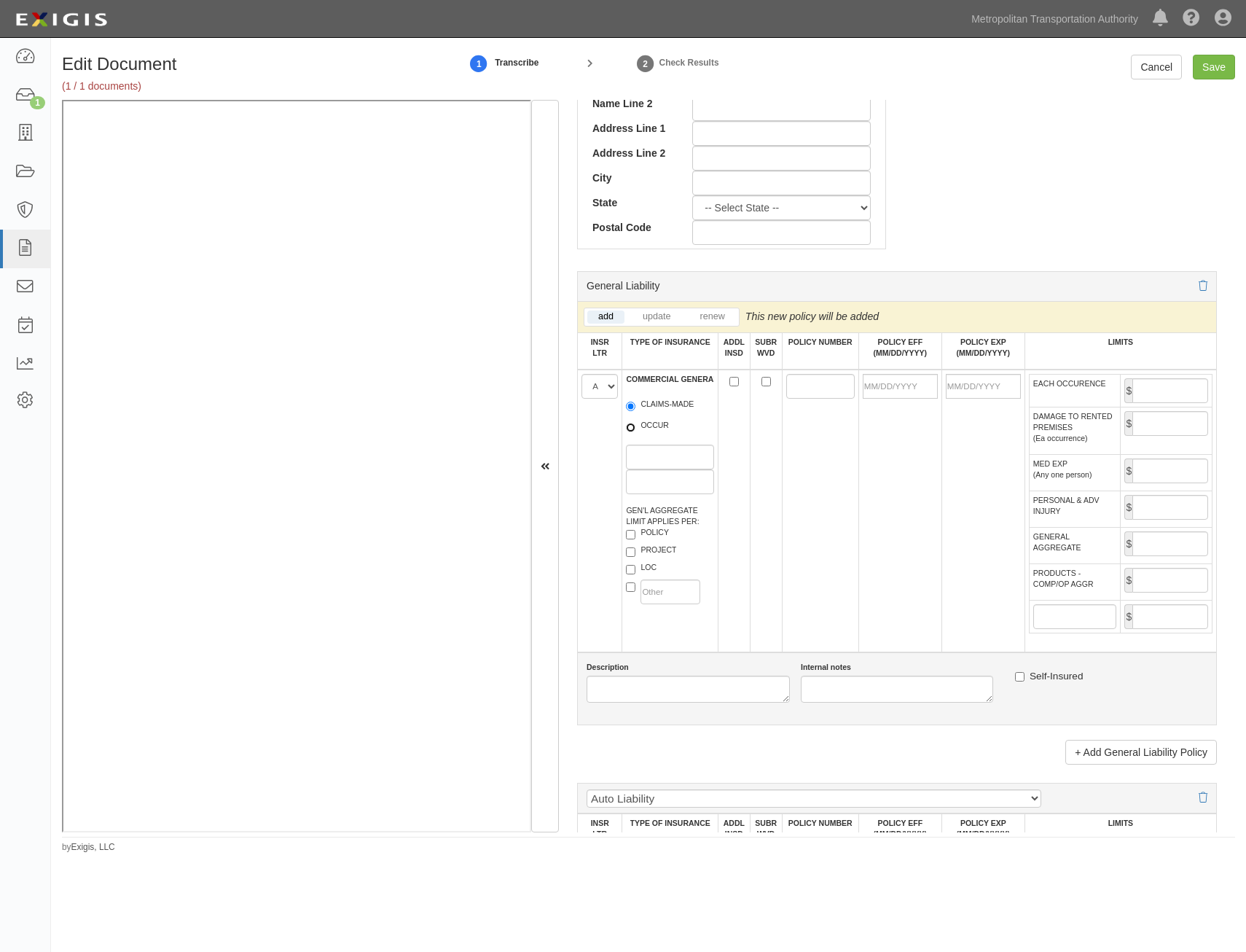
click at [636, 429] on input "OCCUR" at bounding box center [631, 427] width 10 height 10
radio input "true"
click at [729, 382] on input "ADDL INSD" at bounding box center [734, 382] width 10 height 10
checkbox input "true"
click at [764, 383] on input "SUBR WVD" at bounding box center [766, 382] width 10 height 10
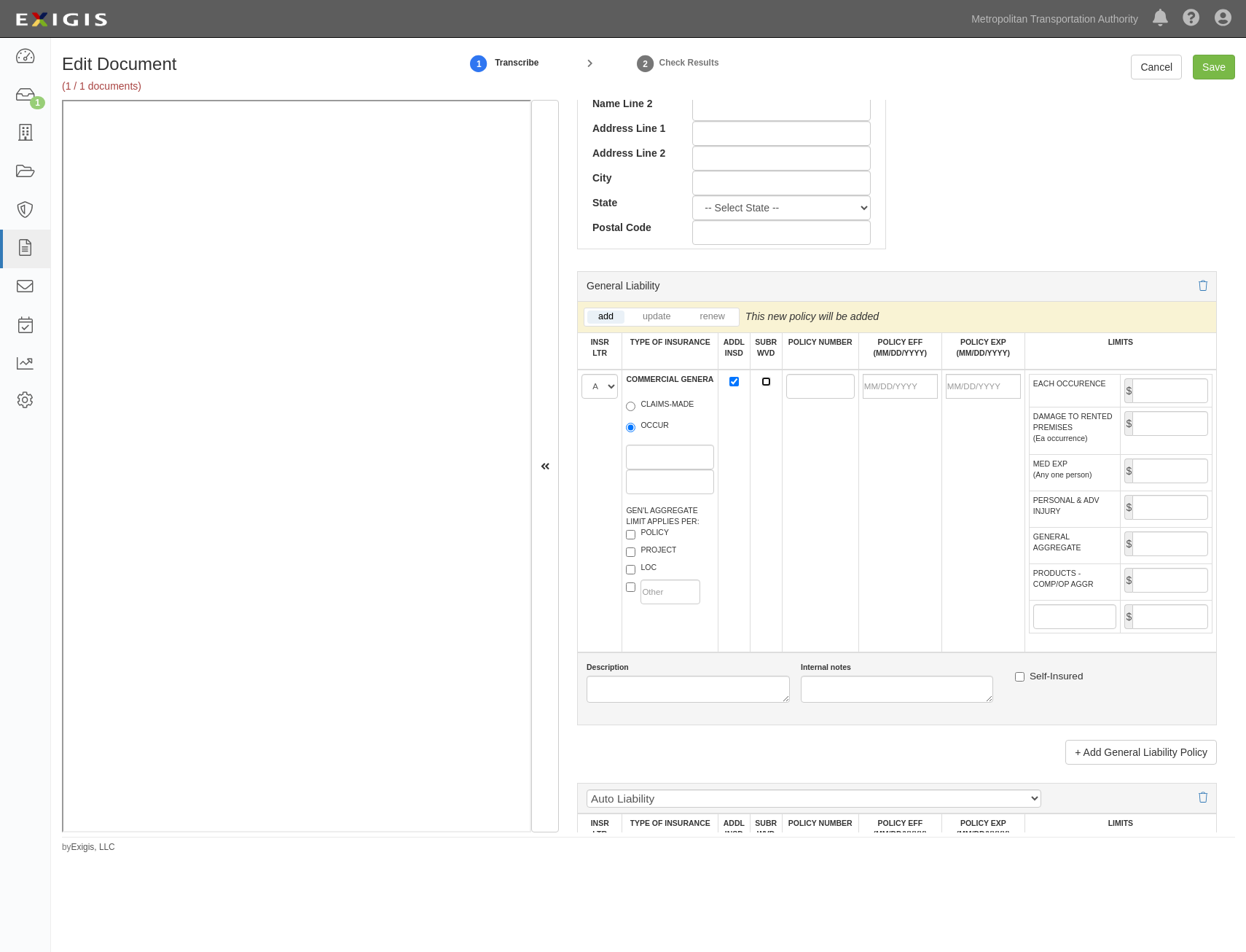
checkbox input "true"
click at [794, 386] on input "POLICY NUMBER" at bounding box center [821, 387] width 69 height 25
paste input "93-KG-M263-7"
type input "93-KG-M263-7"
click at [860, 479] on td at bounding box center [900, 511] width 84 height 283
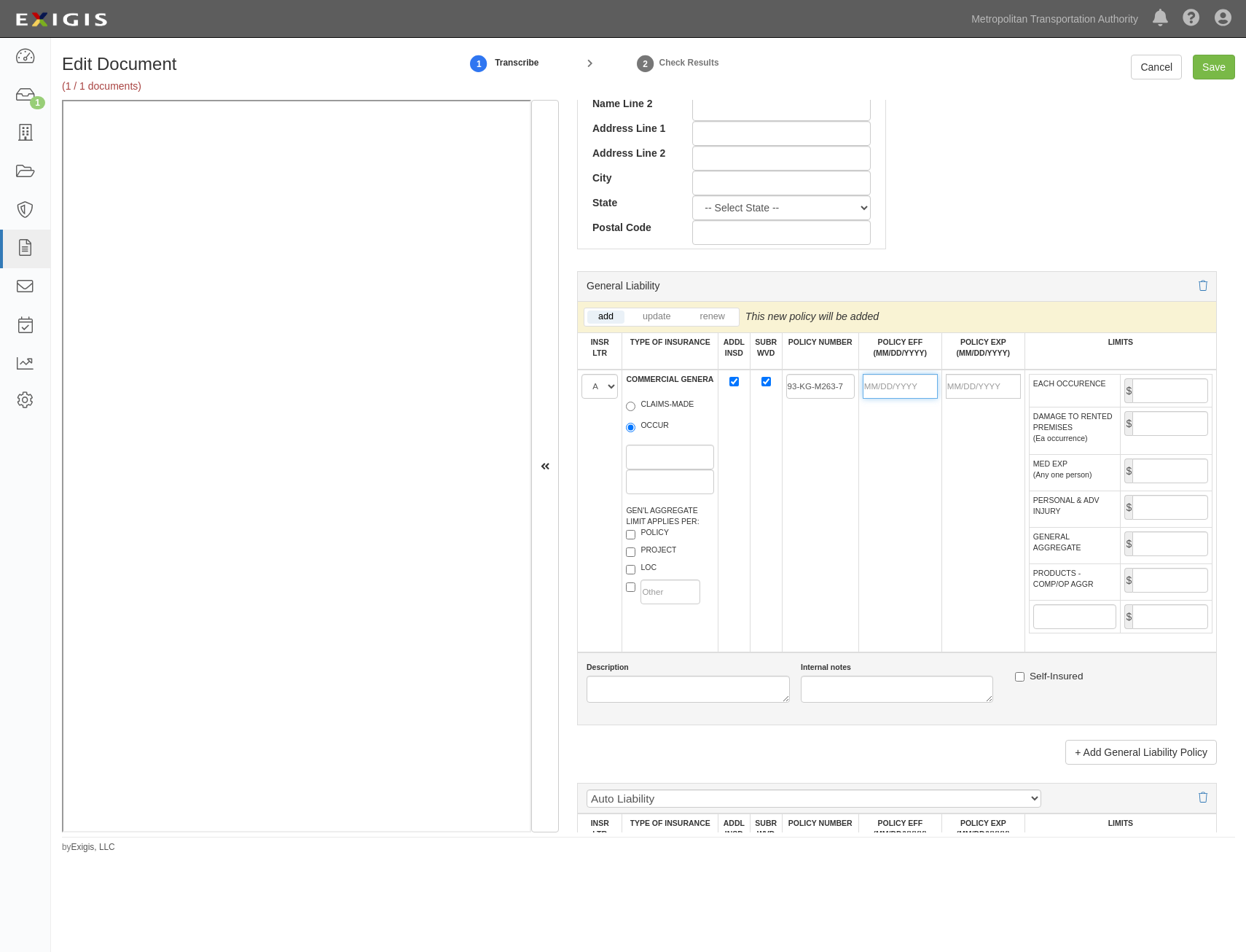
drag, startPoint x: 900, startPoint y: 386, endPoint x: 873, endPoint y: 409, distance: 35.5
click at [900, 386] on input "POLICY EFF (MM/DD/YYYY)" at bounding box center [900, 387] width 75 height 25
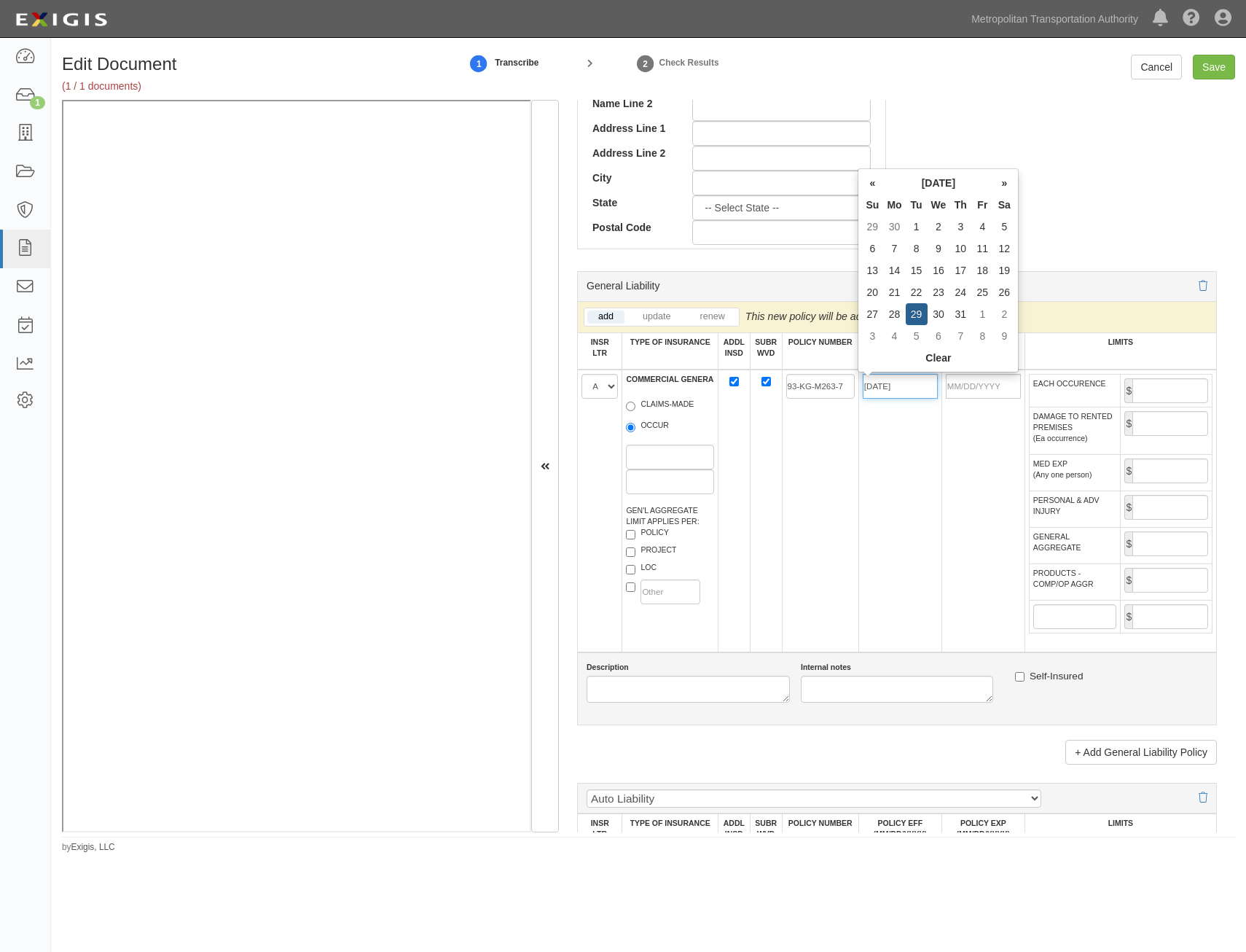
type input "07/29/2025"
type input "07/29/2026"
click at [836, 446] on td "93-KG-M263-7" at bounding box center [820, 511] width 77 height 283
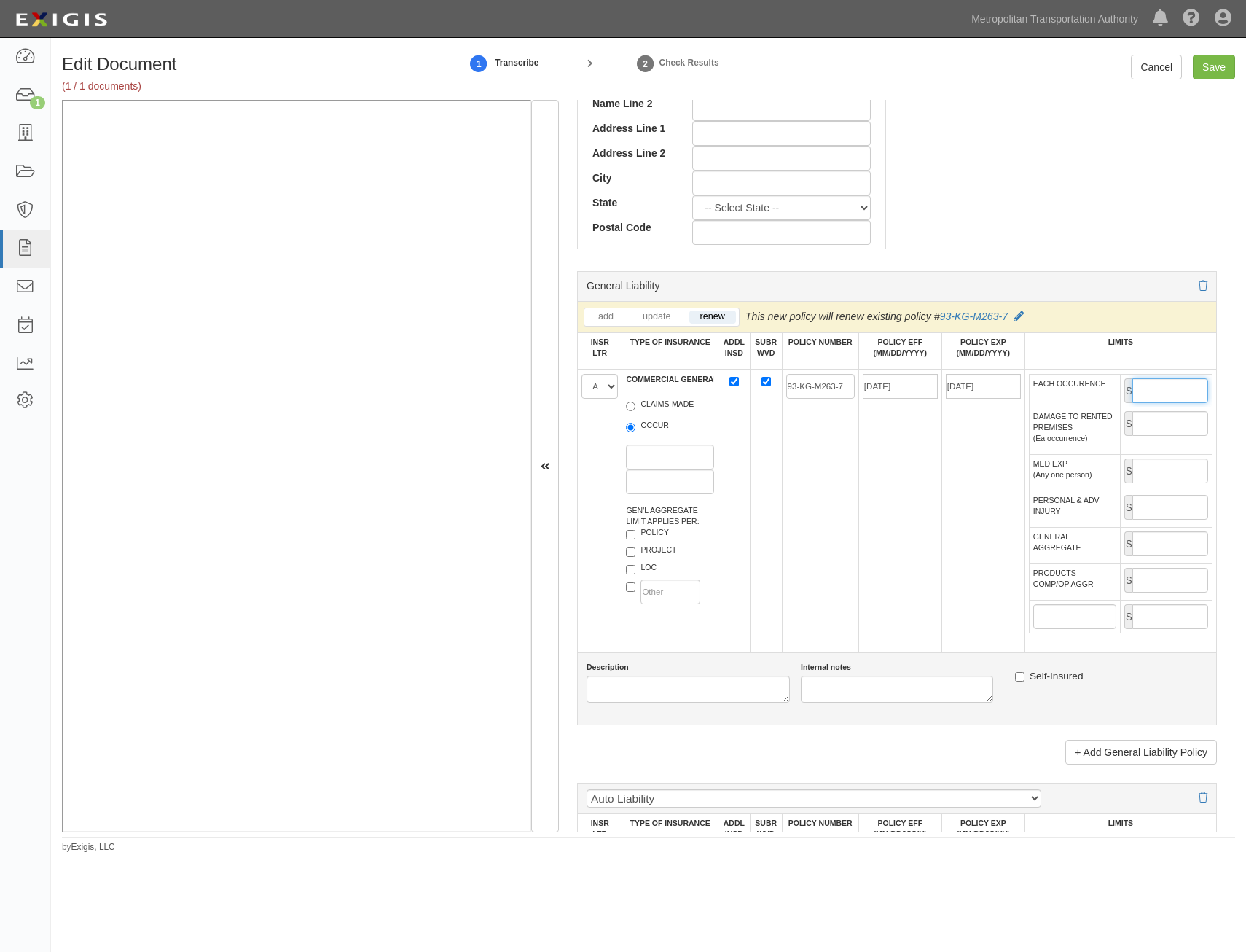
drag, startPoint x: 1178, startPoint y: 391, endPoint x: 1172, endPoint y: 396, distance: 7.8
click at [1178, 391] on input "EACH OCCURENCE" at bounding box center [1170, 391] width 76 height 25
type input "2,000,000"
click at [1152, 553] on input "GENERAL AGGREGATE" at bounding box center [1170, 544] width 76 height 25
type input "4,000,000"
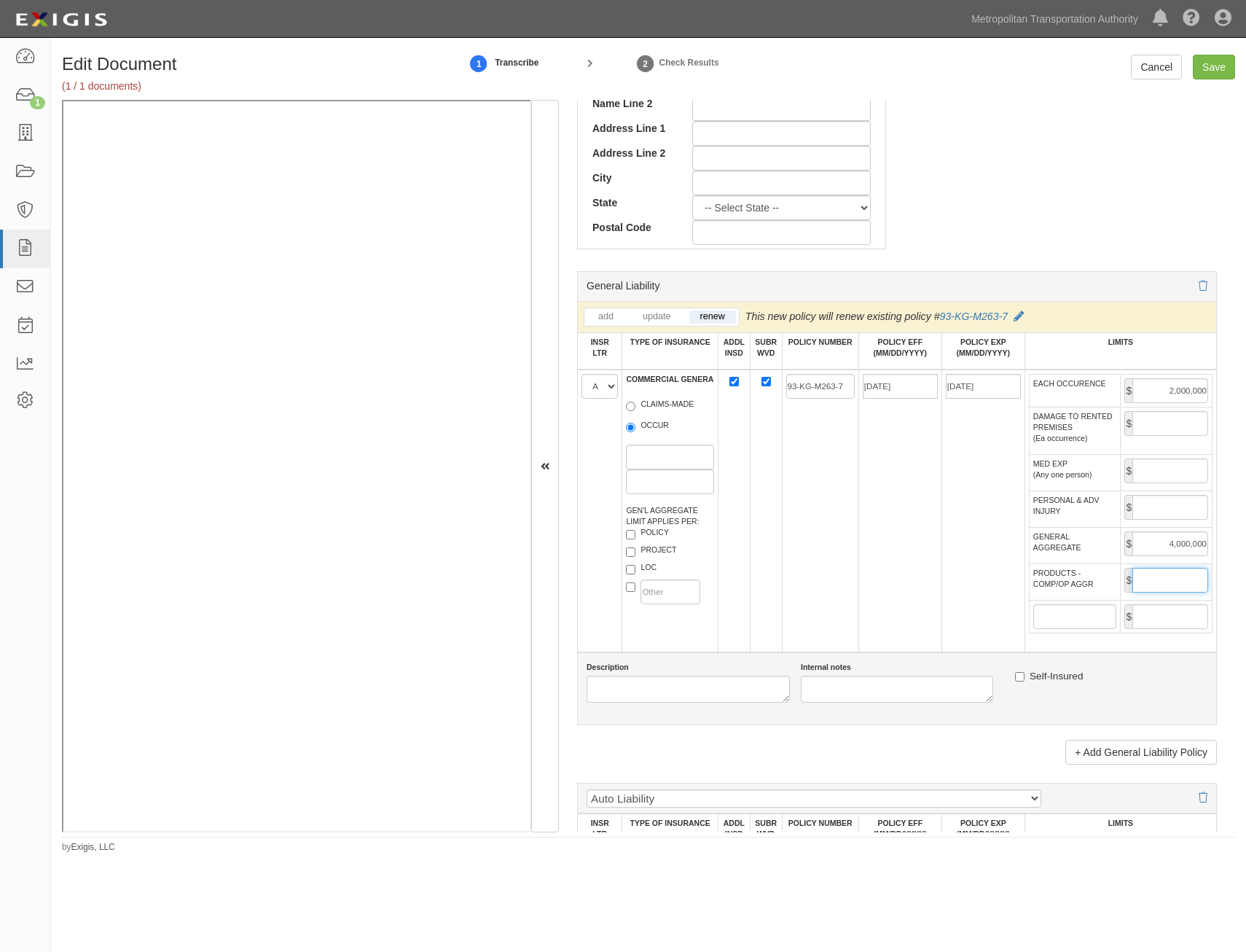
click at [1146, 579] on input "PRODUCTS - COMP/OP AGGR" at bounding box center [1170, 581] width 76 height 25
type input "4,000,000"
click at [890, 561] on td "07/29/2025" at bounding box center [900, 511] width 84 height 283
click at [1221, 66] on input "Save" at bounding box center [1215, 67] width 43 height 25
type input "2000000"
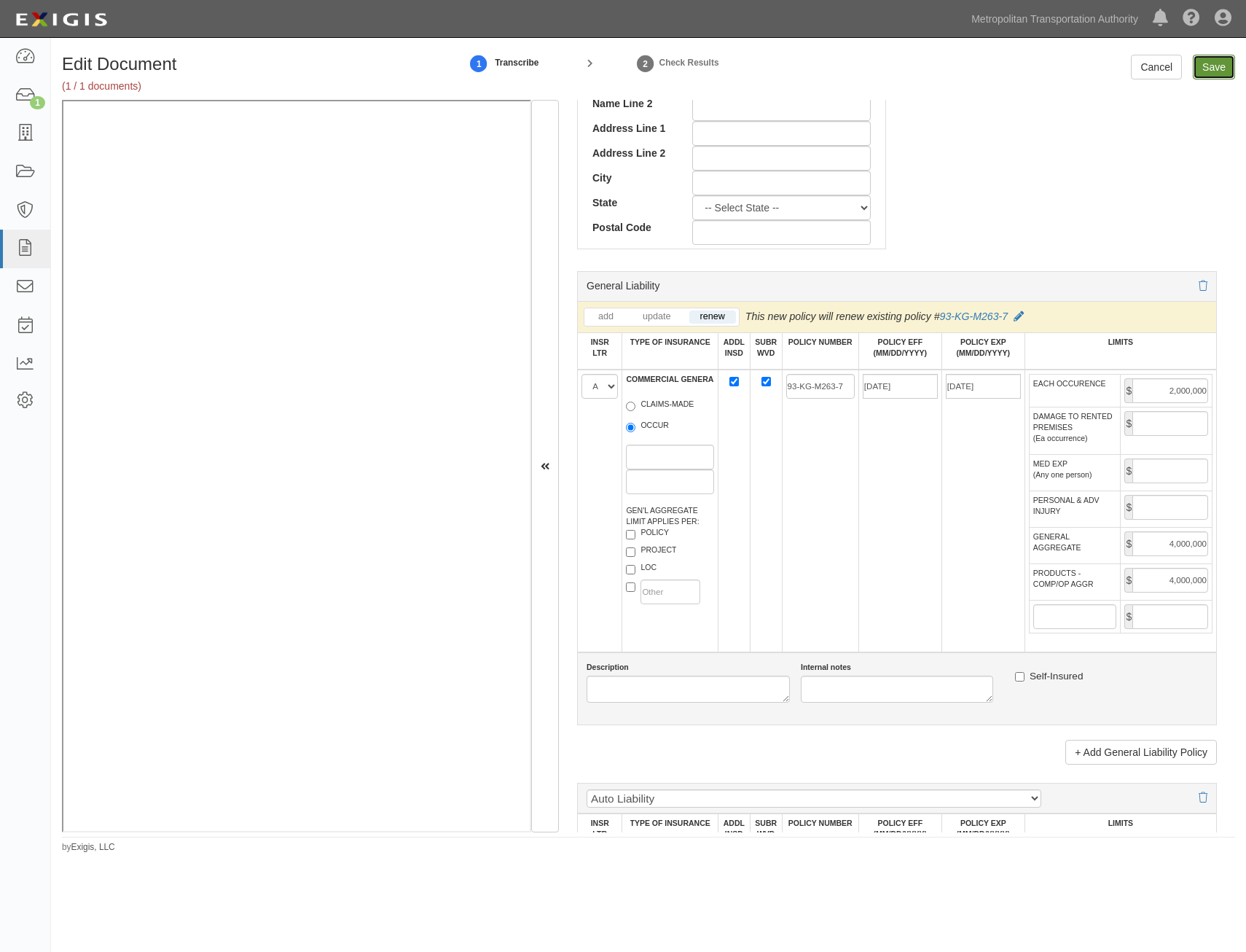
type input "4000000"
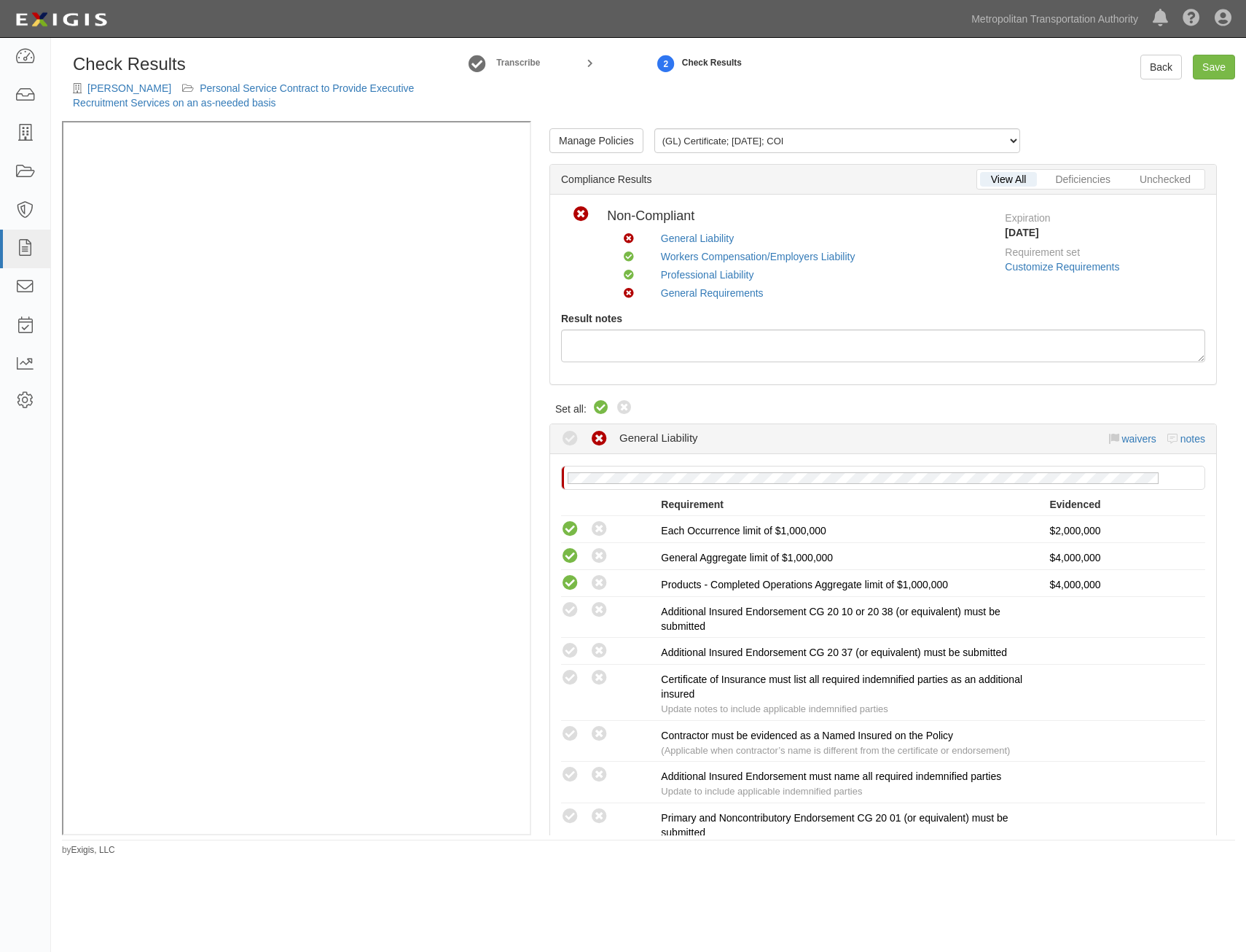
click at [600, 406] on icon at bounding box center [601, 408] width 17 height 17
radio input "true"
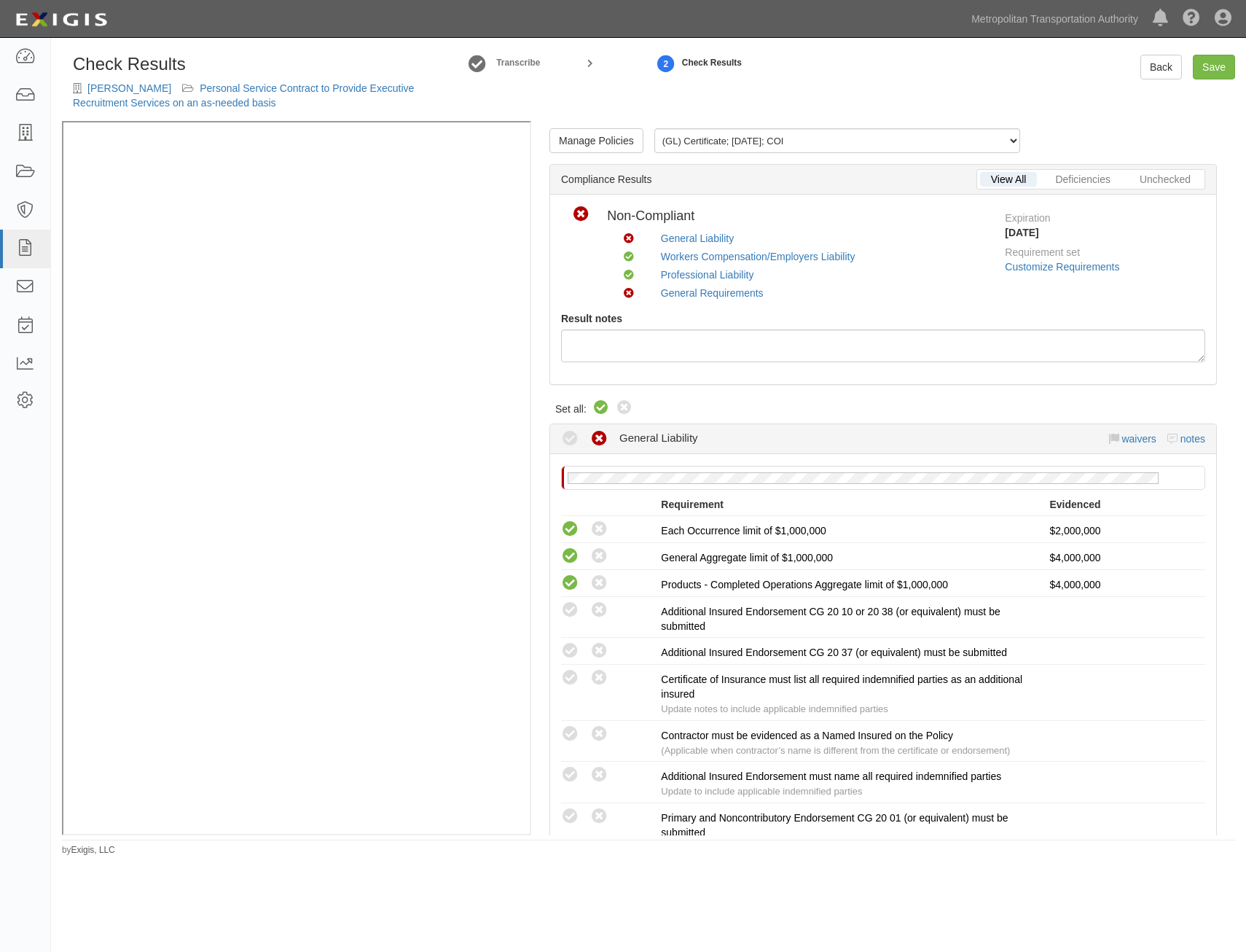
radio input "true"
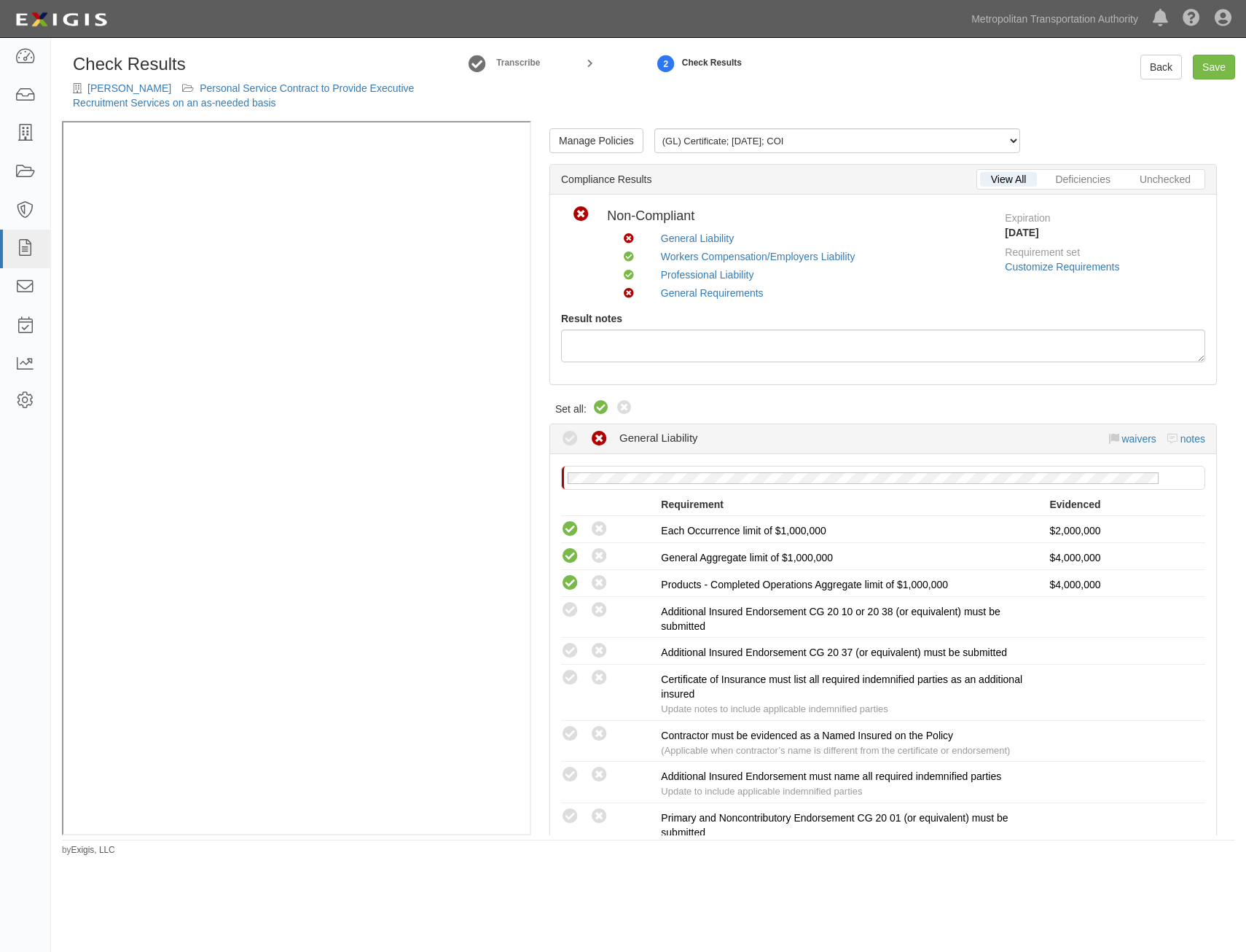
radio input "true"
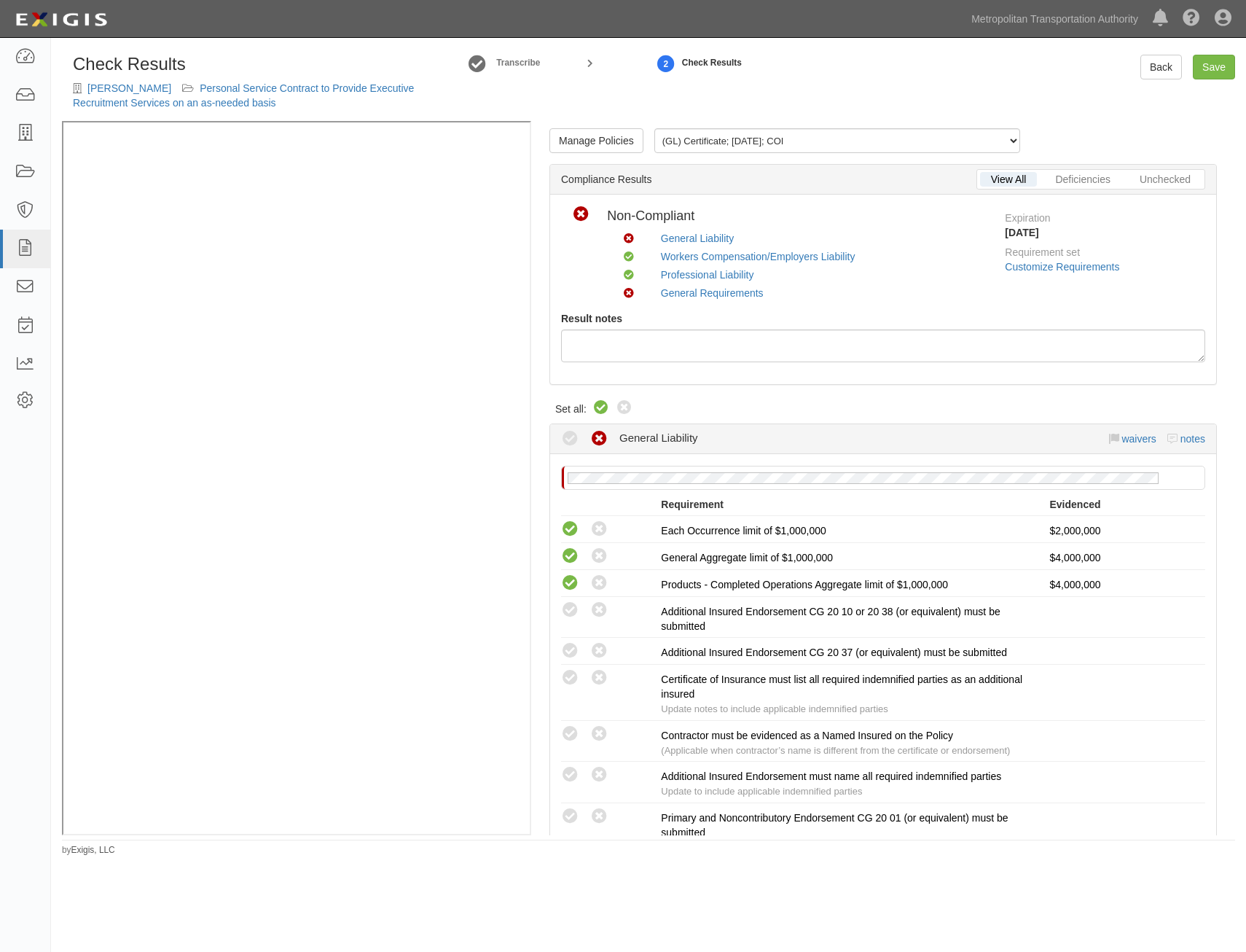
radio input "true"
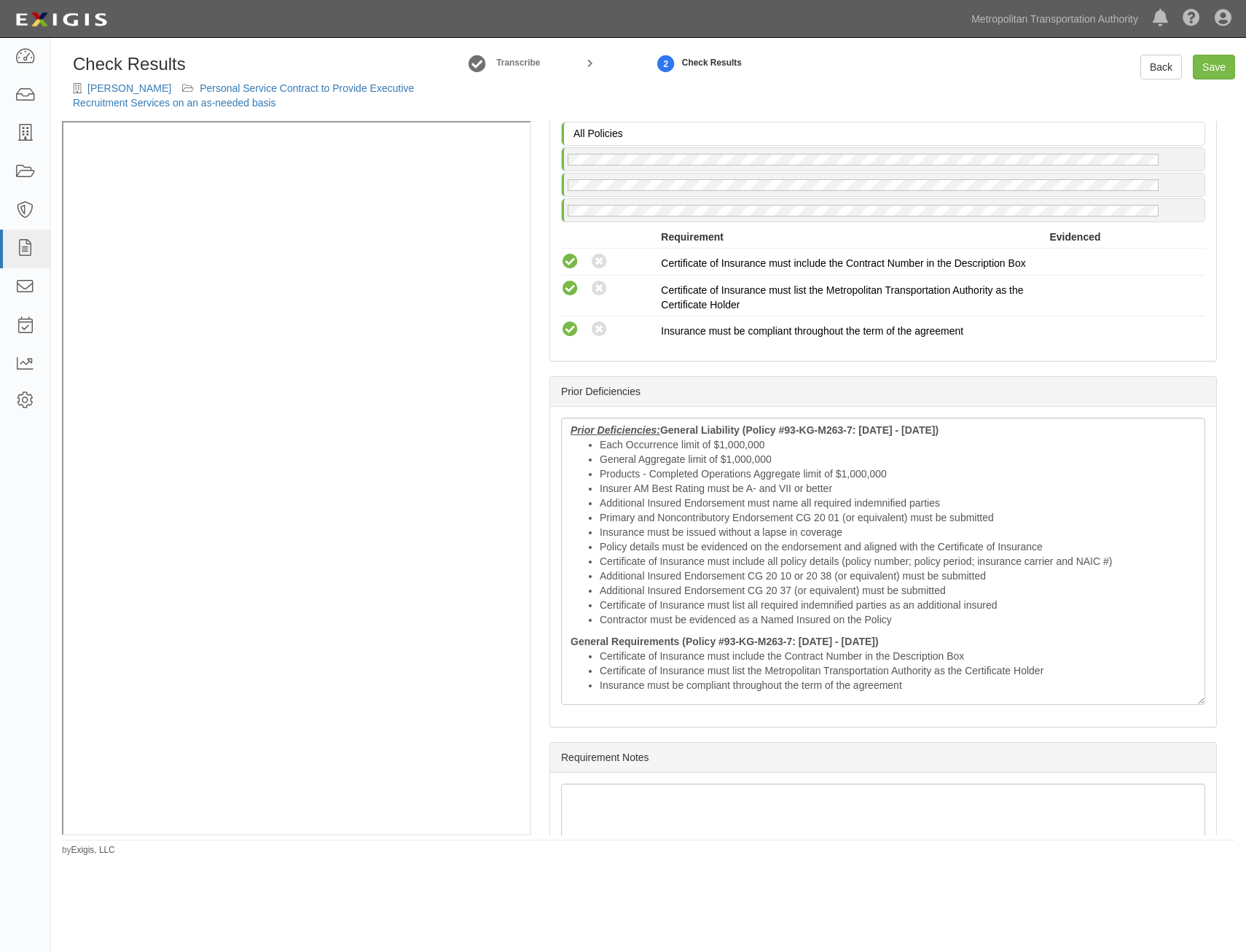
scroll to position [1749, 0]
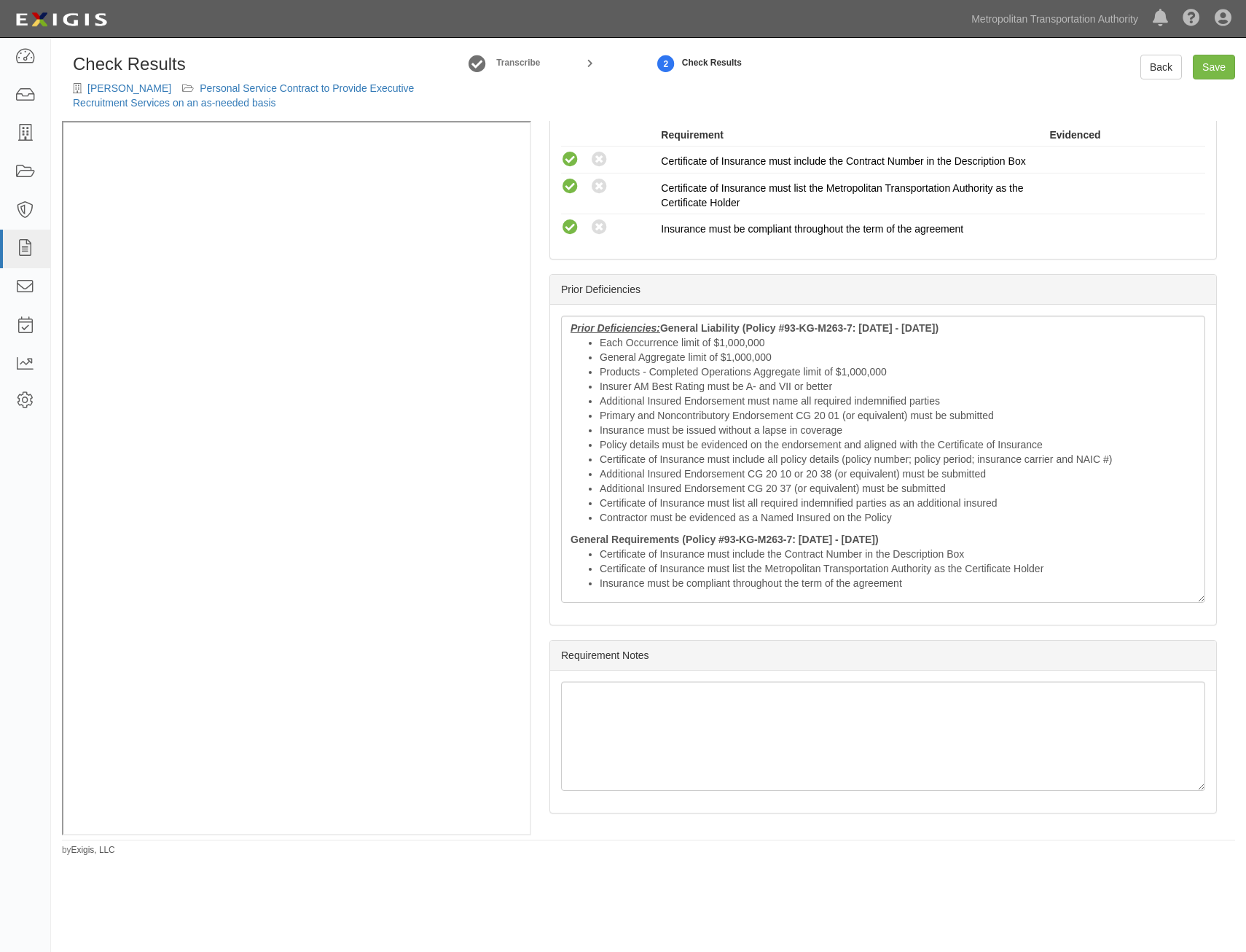
drag, startPoint x: 864, startPoint y: 308, endPoint x: 866, endPoint y: 528, distance: 220.0
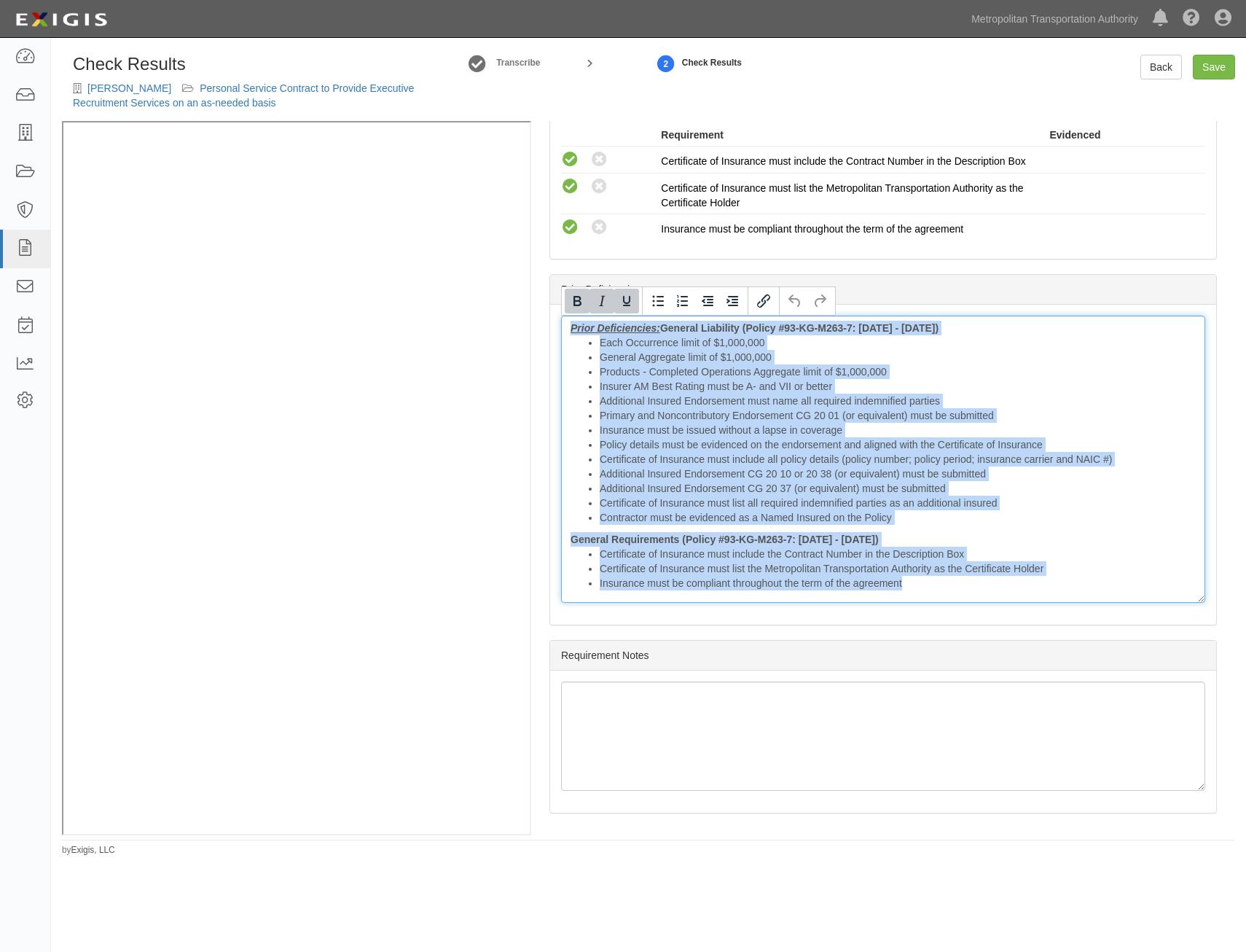
drag, startPoint x: 963, startPoint y: 585, endPoint x: 558, endPoint y: 305, distance: 492.4
click at [558, 305] on div "Prior Deficiencies: General Liability (Policy #93-KG-M263-7: 07/29/2024 - 07/29…" at bounding box center [884, 465] width 666 height 321
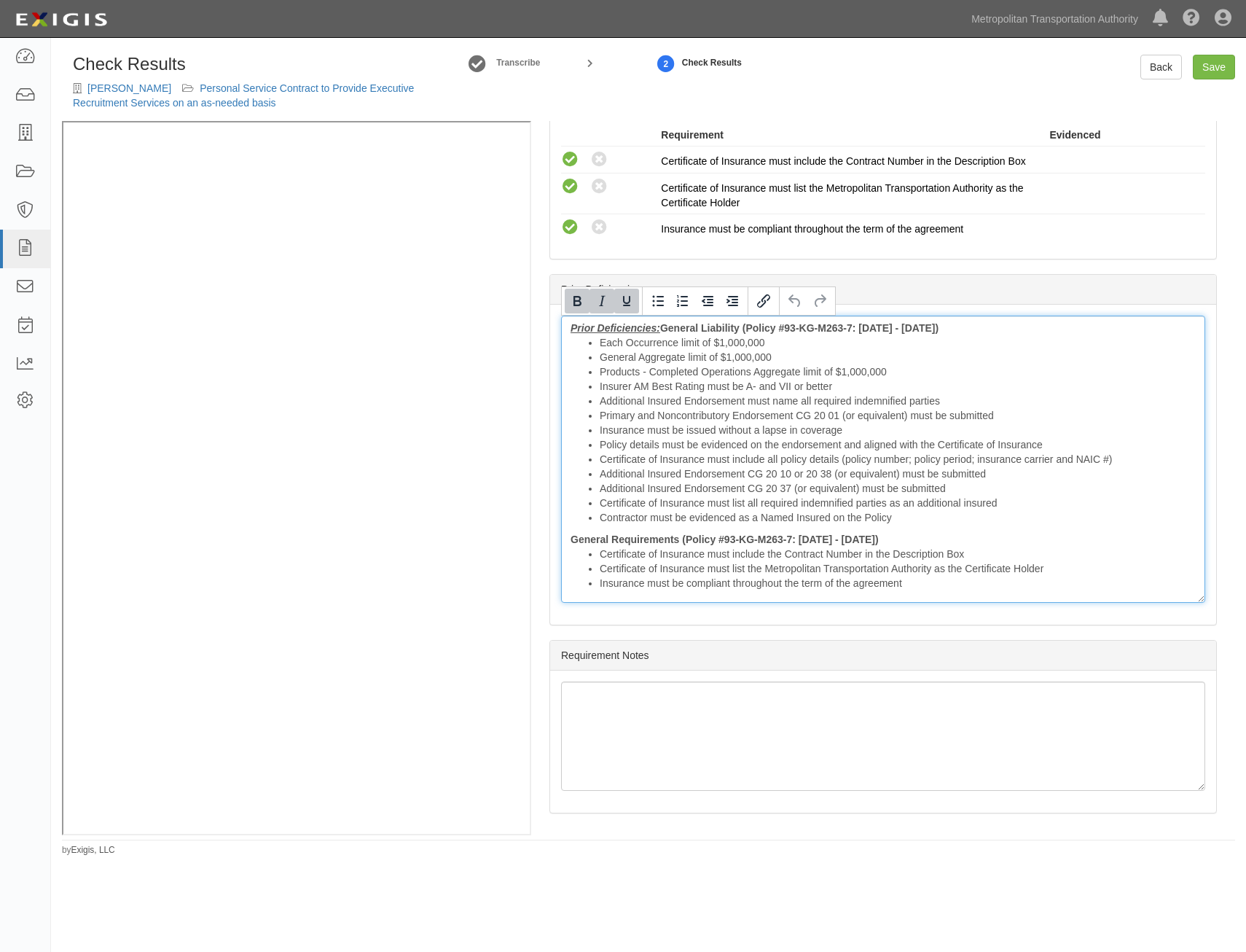
scroll to position [1571, 0]
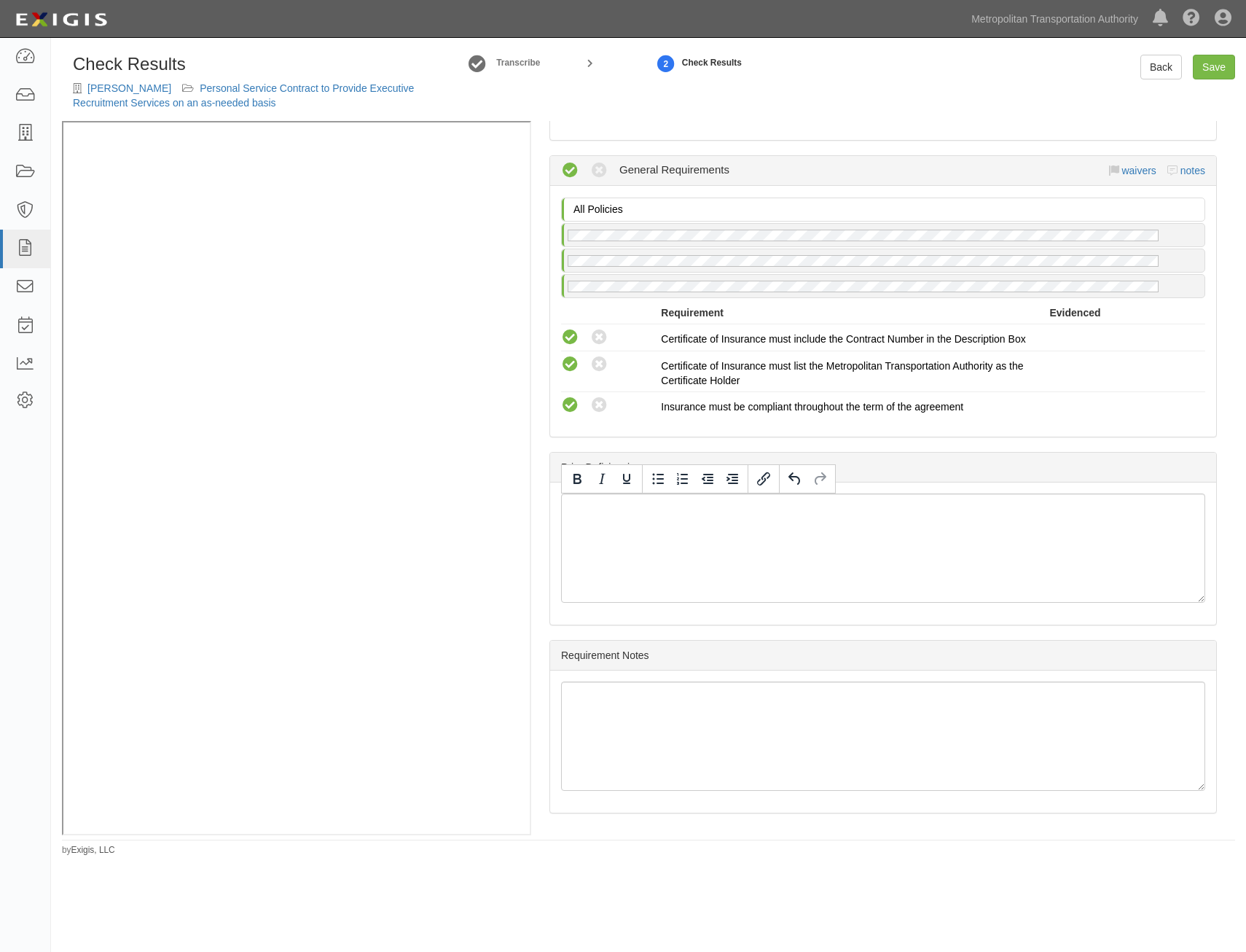
click at [1033, 460] on div "Prior Deficiencies" at bounding box center [884, 467] width 666 height 30
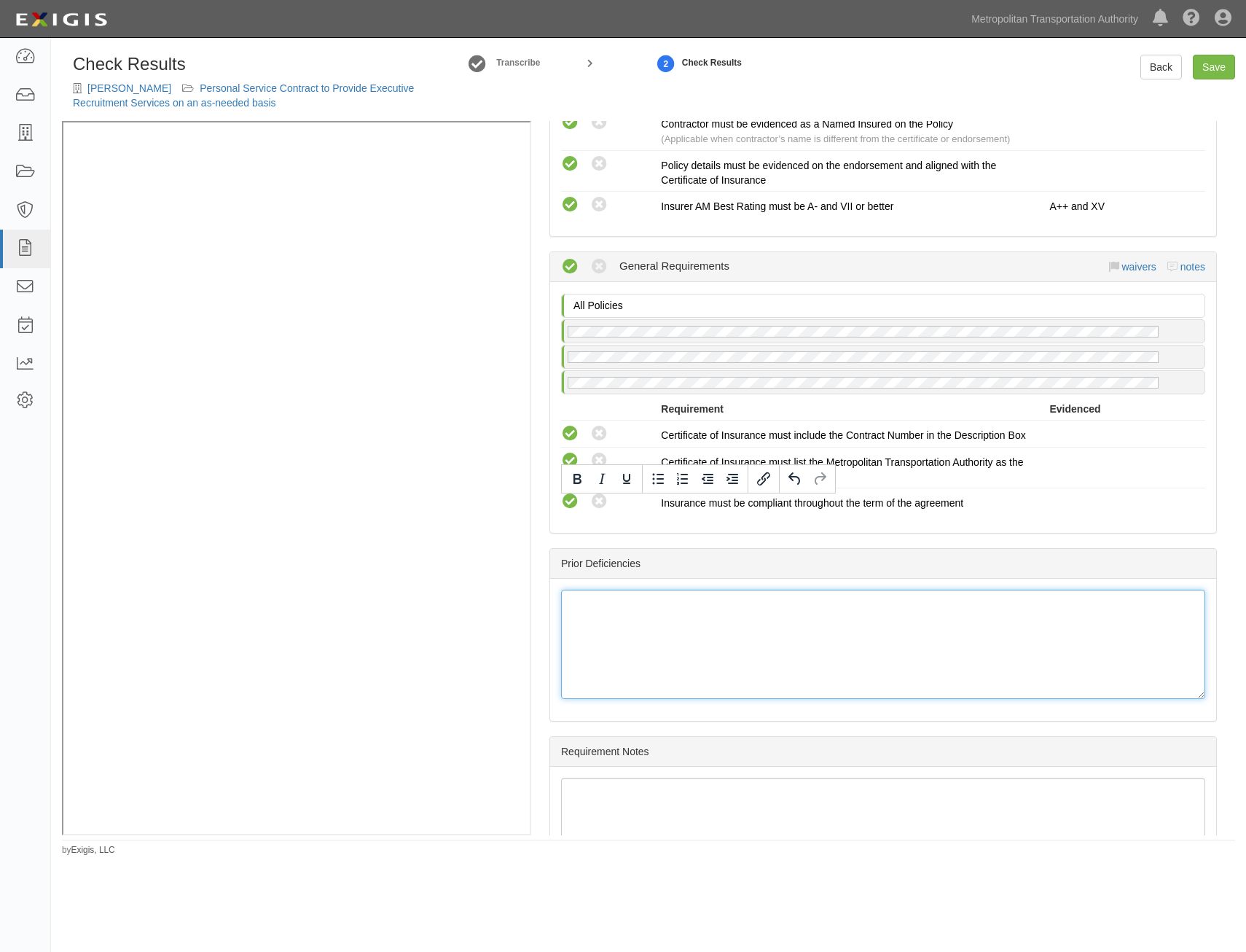
scroll to position [0, 0]
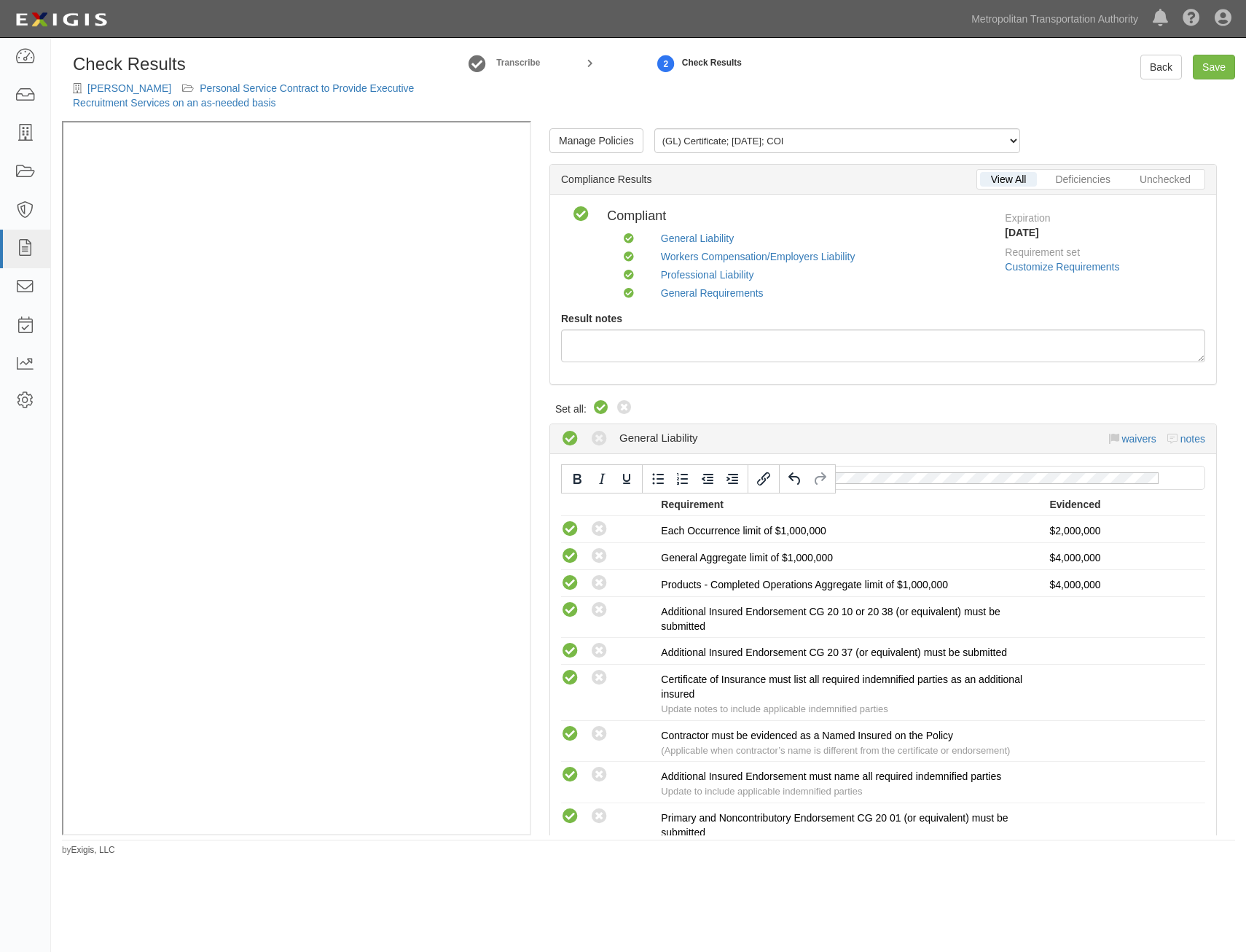
drag, startPoint x: 1097, startPoint y: 527, endPoint x: 1206, endPoint y: 41, distance: 498.1
click at [1202, 63] on link "Save" at bounding box center [1215, 67] width 43 height 25
radio input "true"
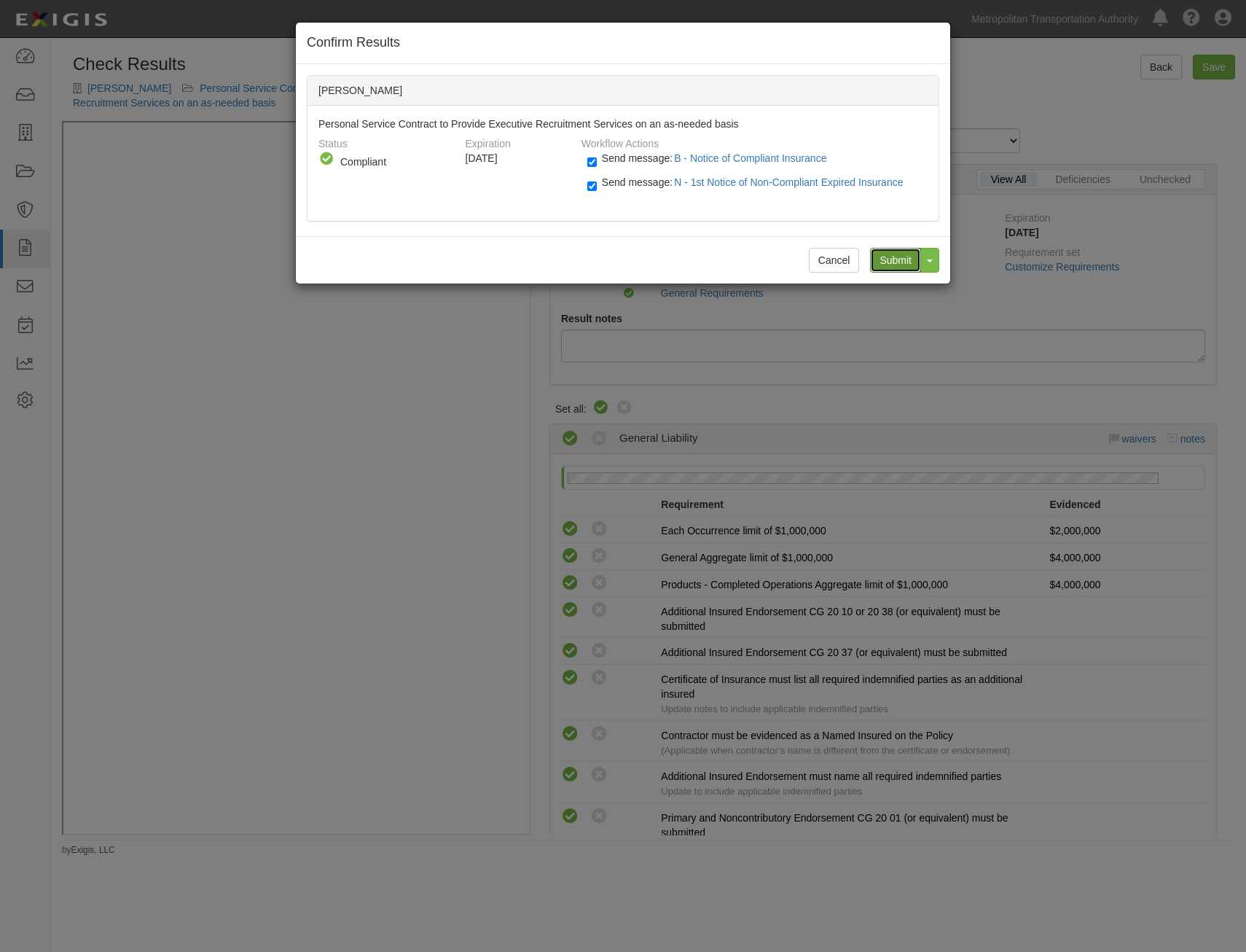
click at [888, 263] on input "Submit" at bounding box center [895, 260] width 51 height 25
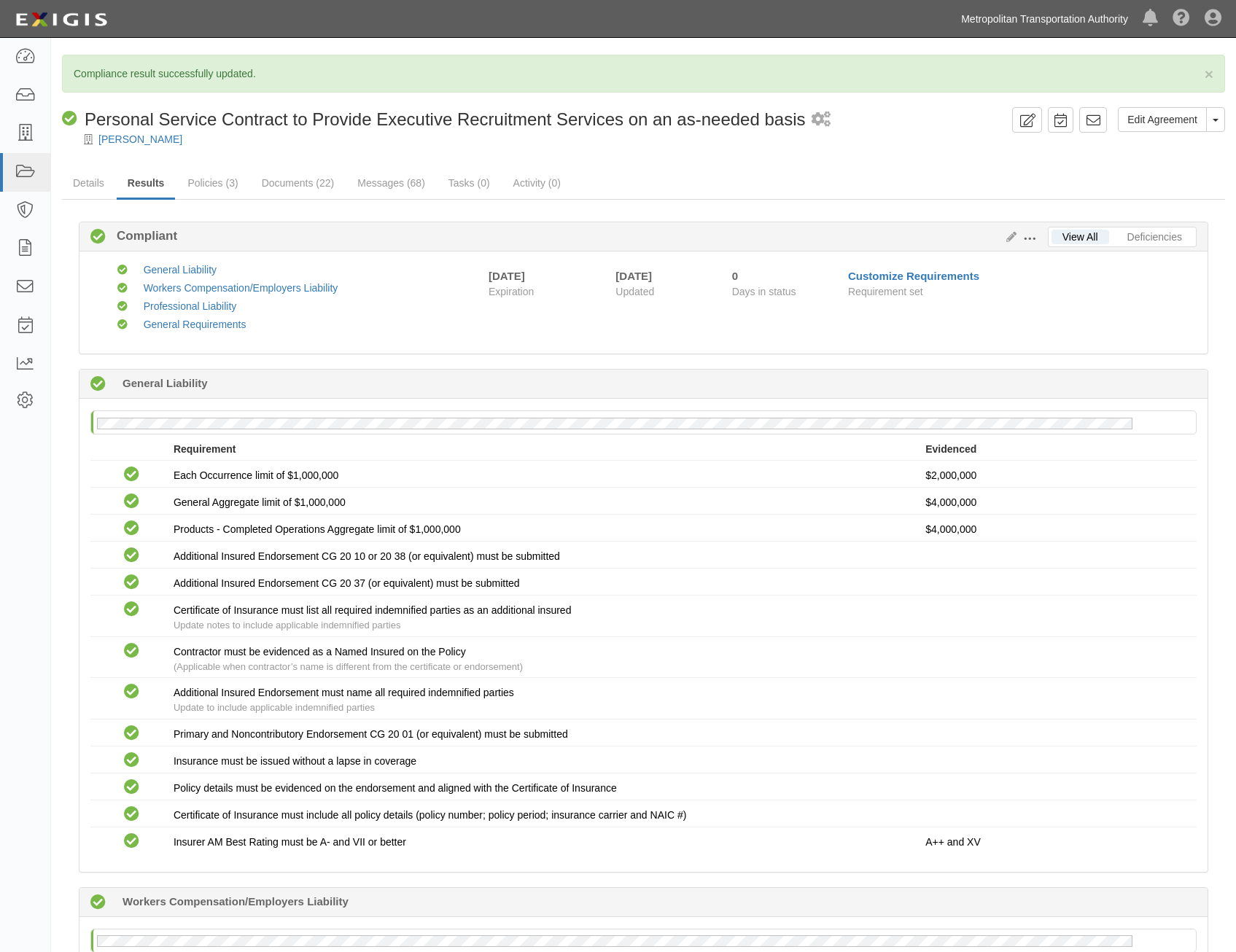
click at [1064, 17] on link "Metropolitan Transportation Authority" at bounding box center [1045, 19] width 182 height 29
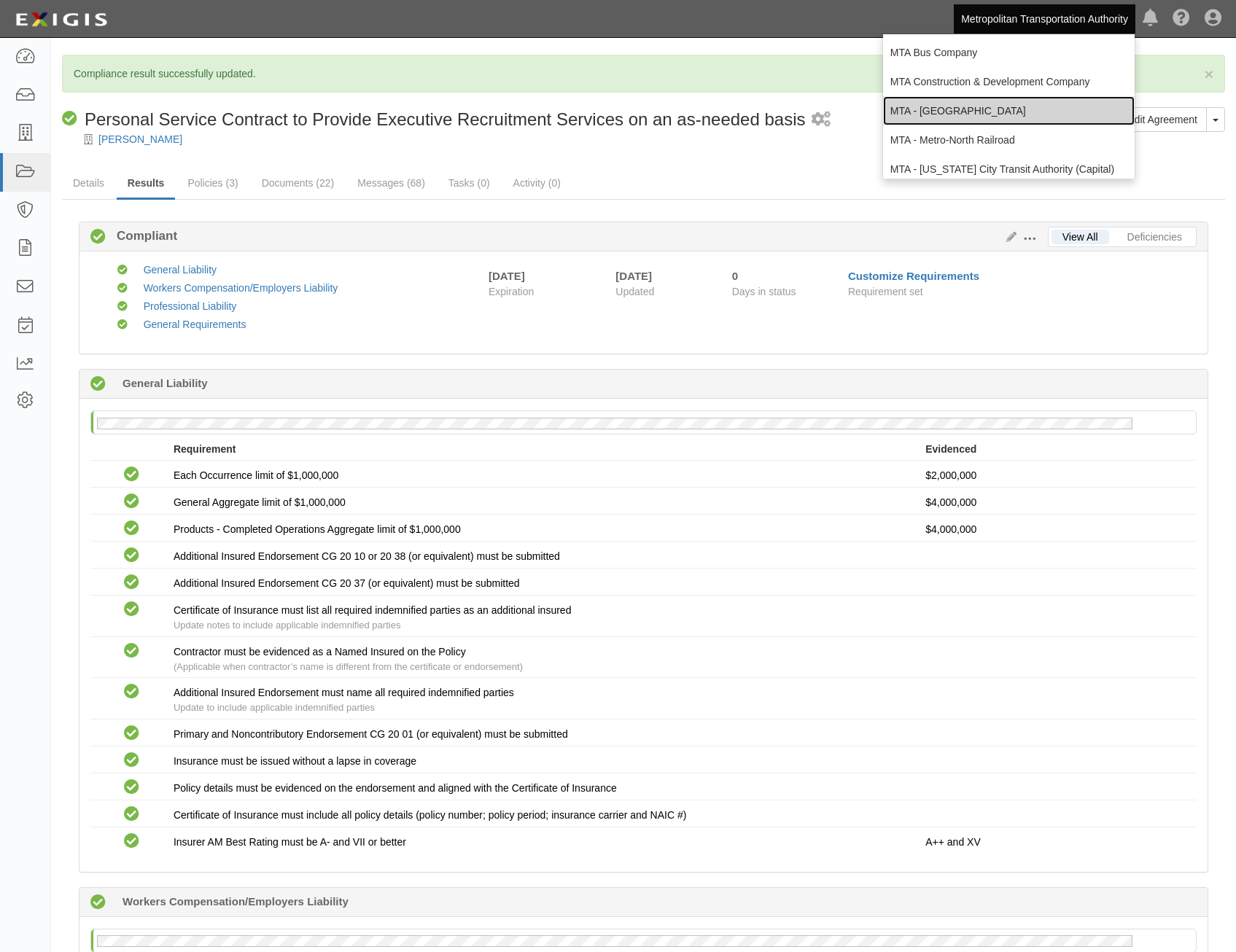
click at [1034, 110] on link "MTA - [GEOGRAPHIC_DATA]" at bounding box center [1009, 111] width 252 height 29
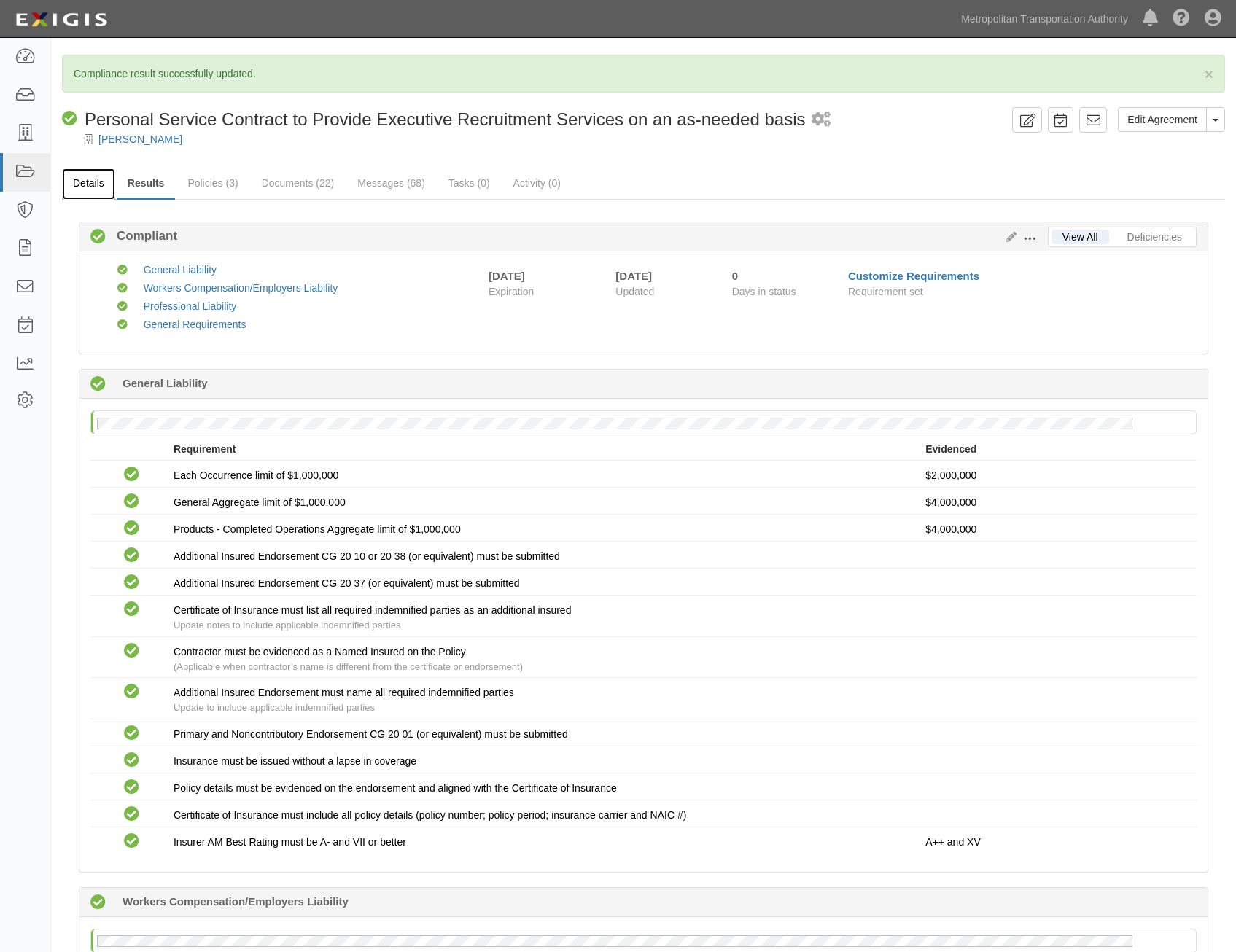
click at [86, 191] on link "Details" at bounding box center [88, 184] width 53 height 31
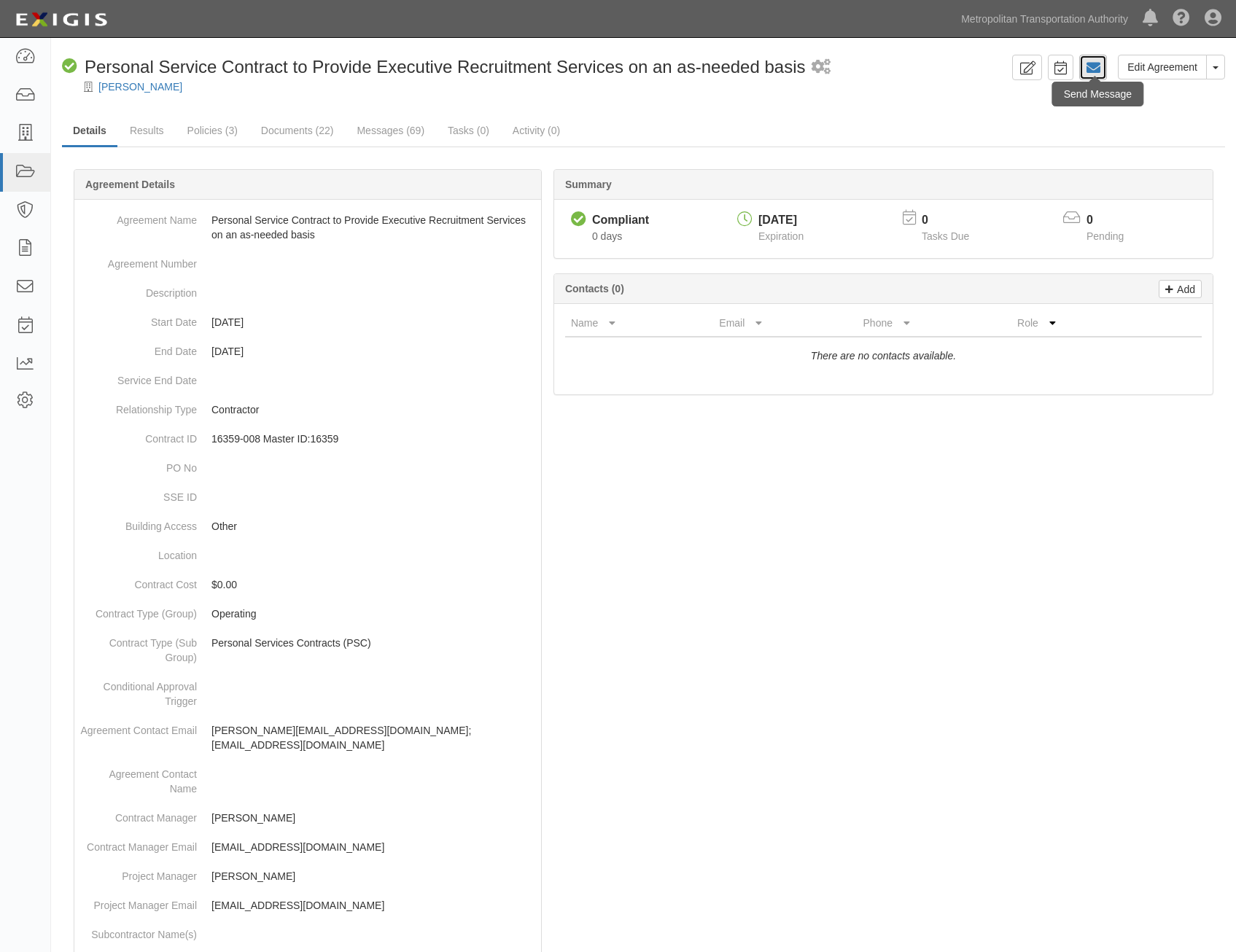
click at [1095, 62] on icon at bounding box center [1093, 67] width 15 height 15
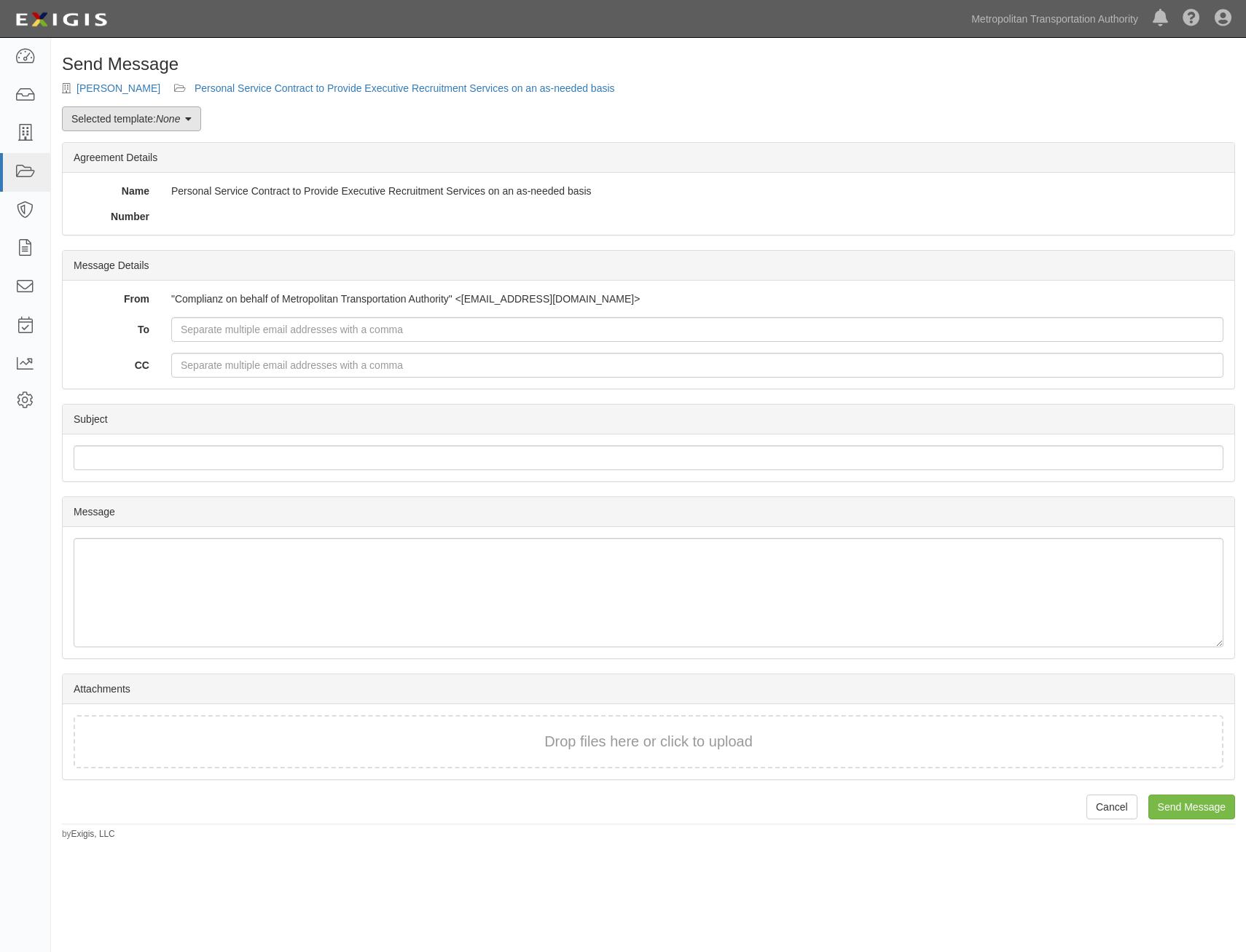
click at [159, 107] on link "Selected template: None" at bounding box center [131, 119] width 139 height 25
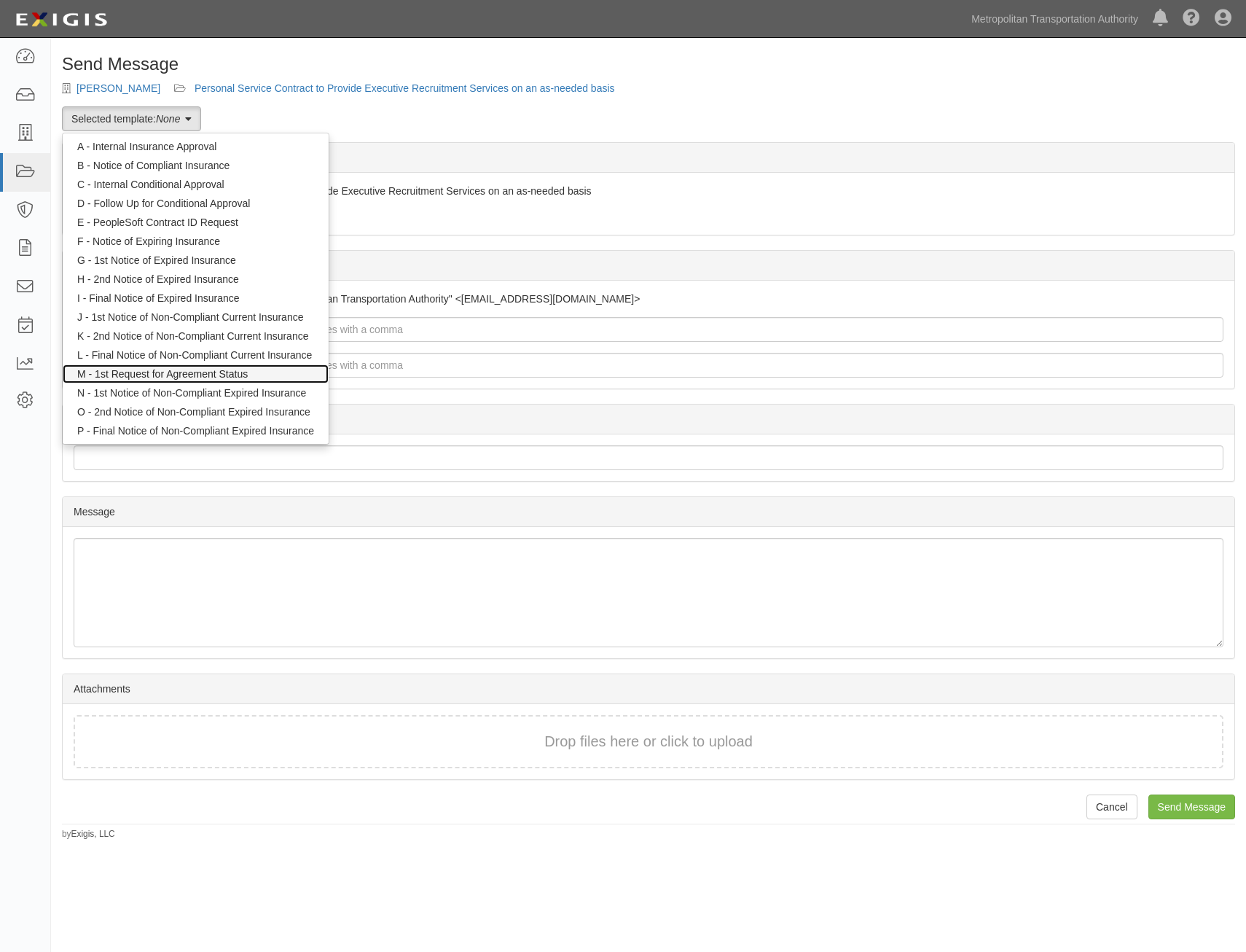
click at [247, 371] on link "M - 1st Request for Agreement Status" at bounding box center [196, 374] width 266 height 19
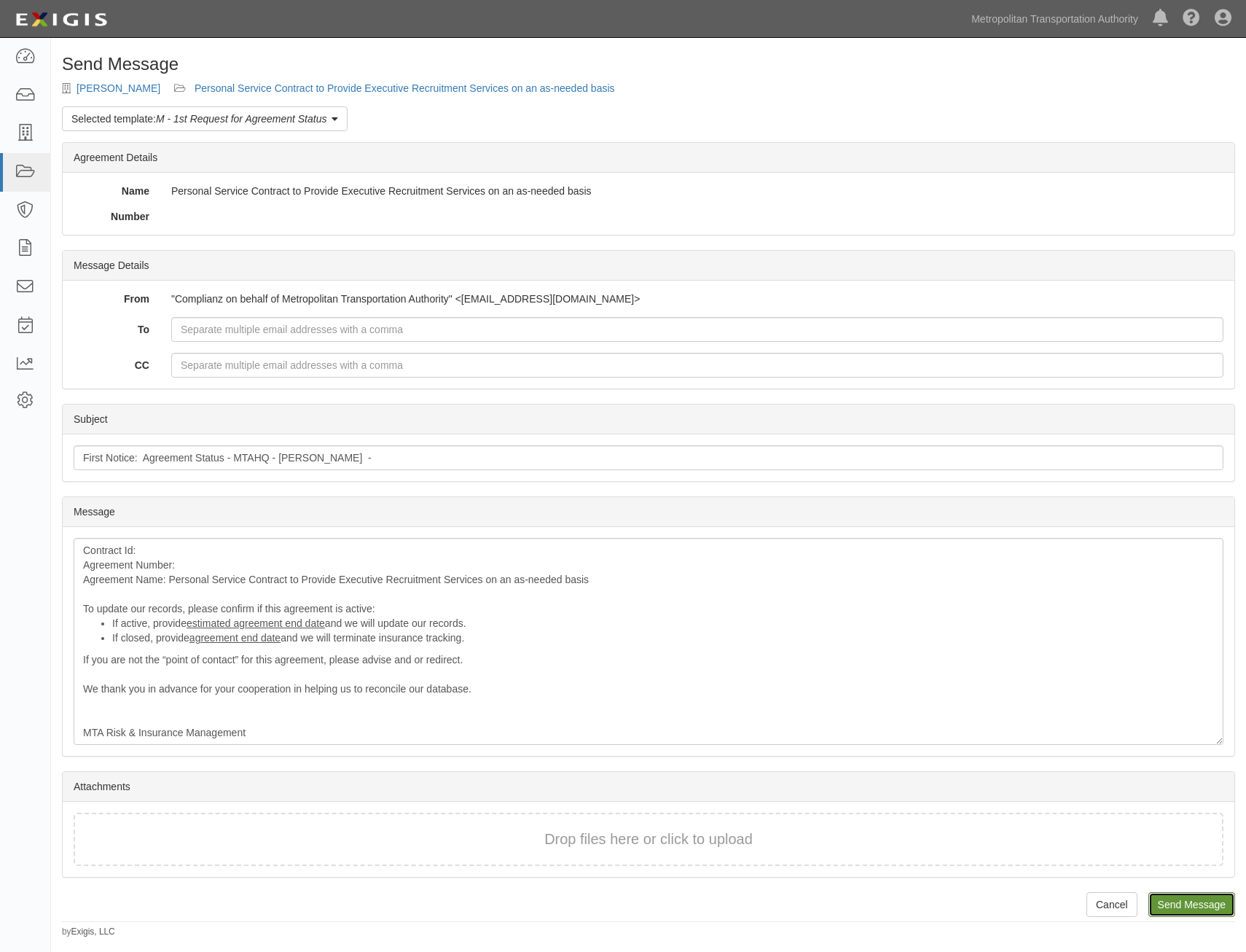
click at [1182, 898] on input "Send Message" at bounding box center [1192, 905] width 86 height 25
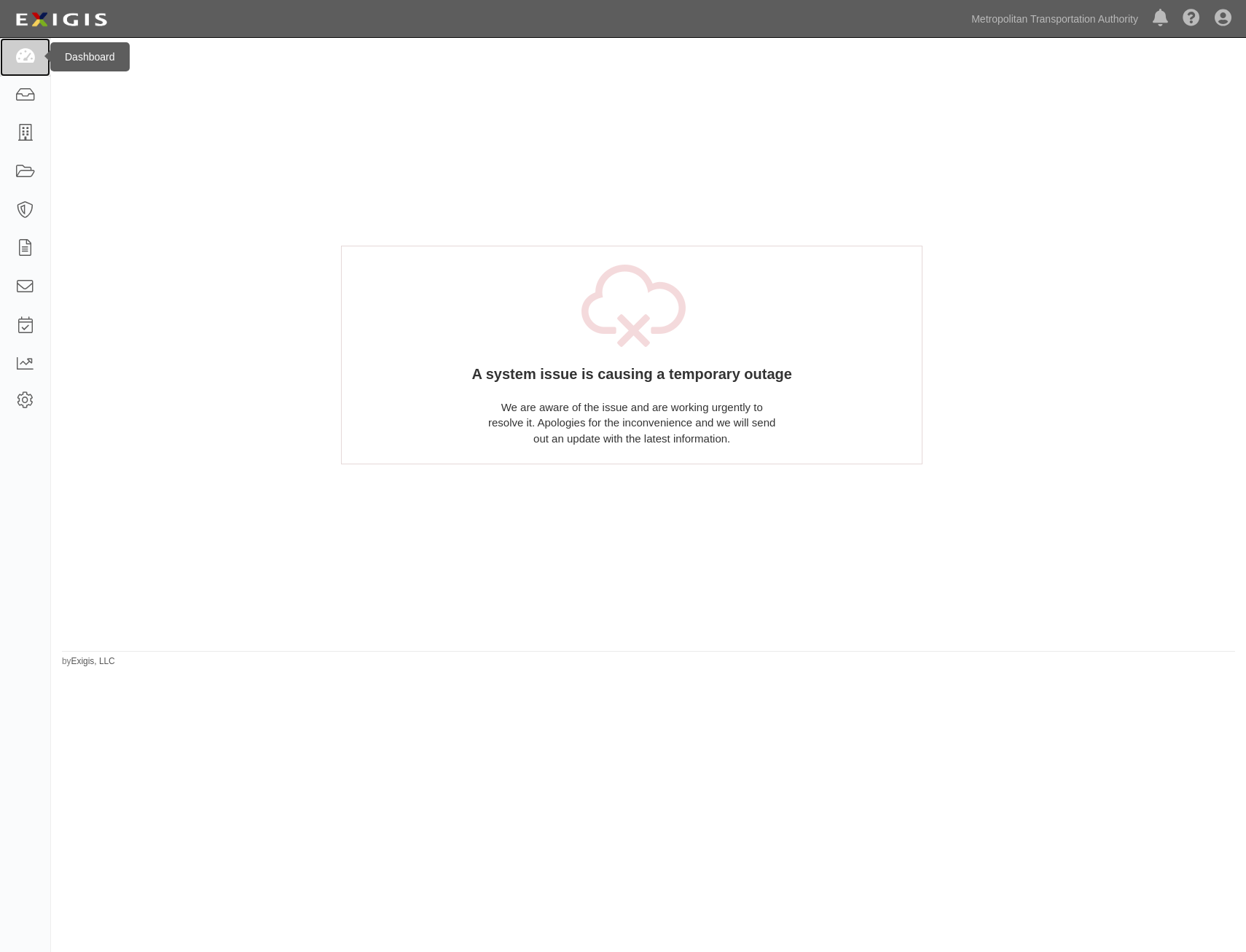
click at [29, 58] on icon at bounding box center [24, 56] width 20 height 17
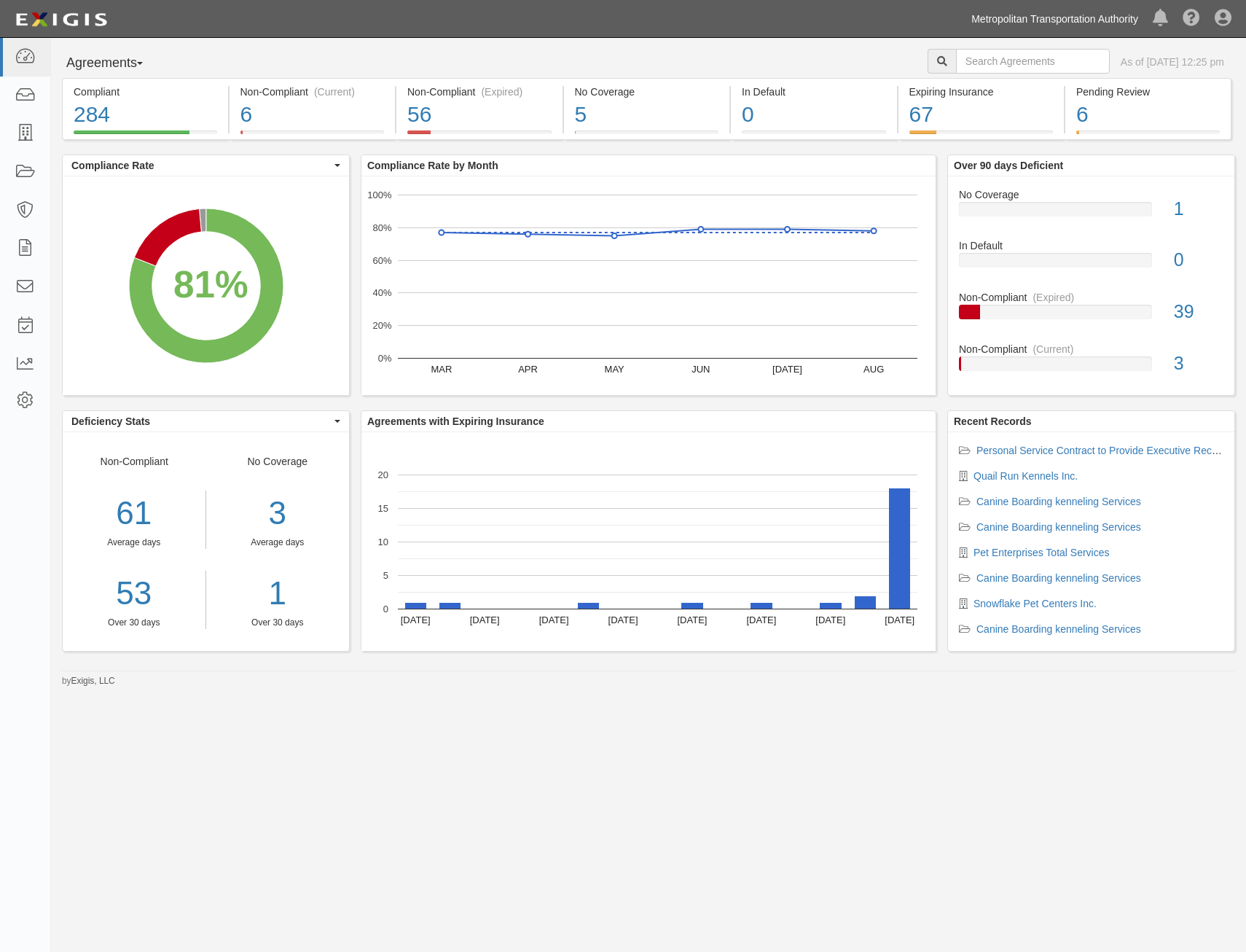
click at [1092, 14] on link "Metropolitan Transportation Authority" at bounding box center [1055, 19] width 182 height 29
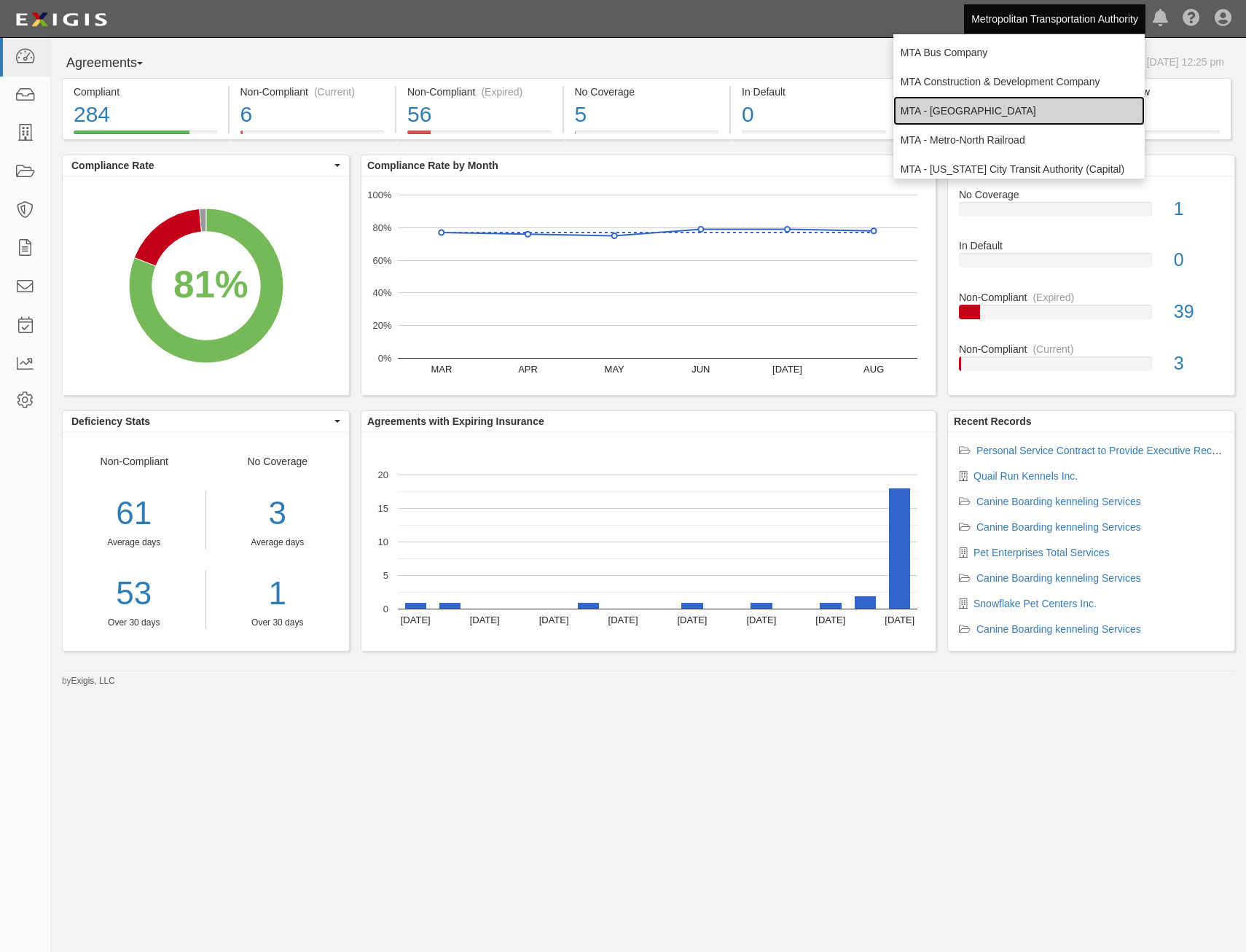
click at [1031, 110] on link "MTA - [GEOGRAPHIC_DATA]" at bounding box center [1019, 111] width 252 height 29
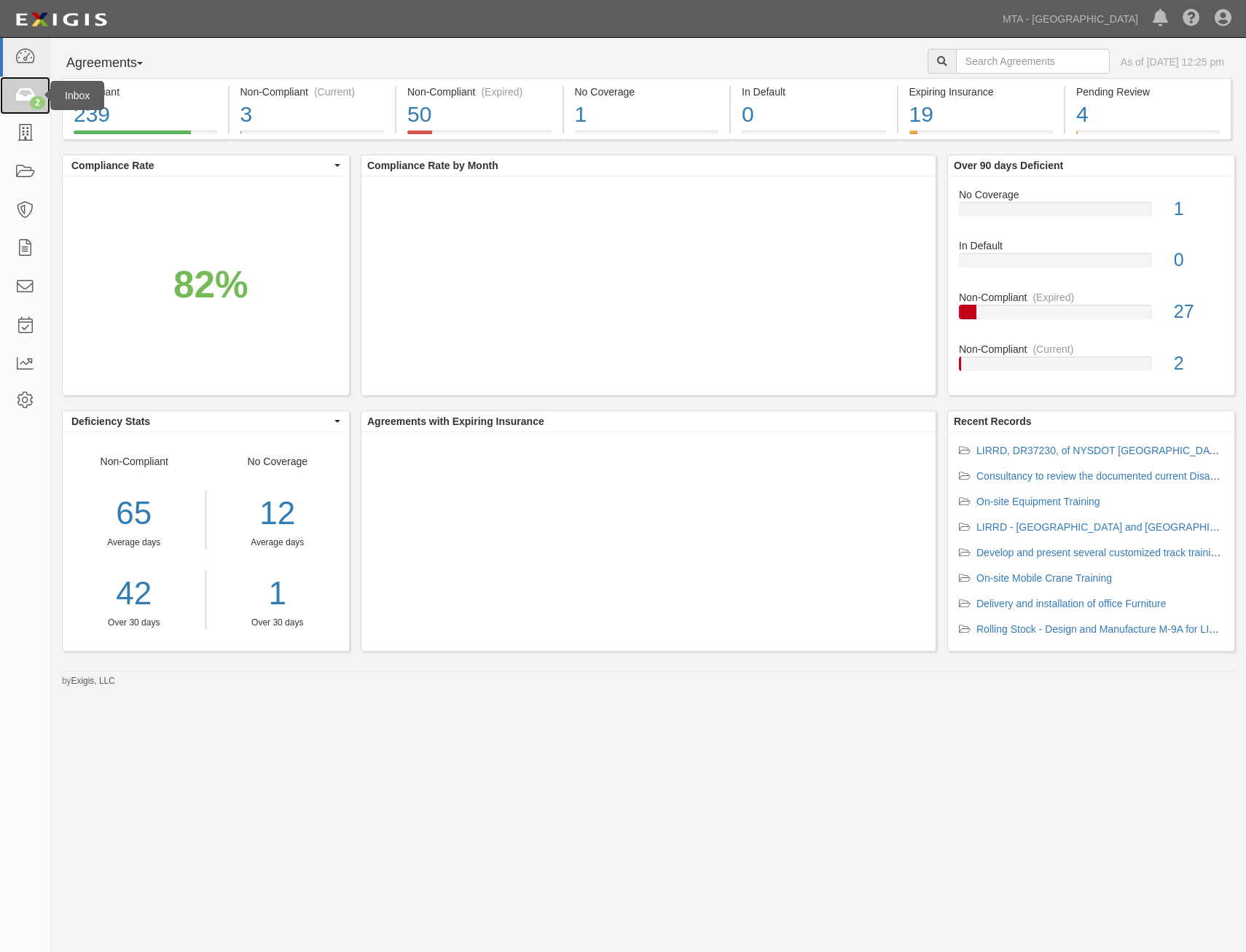
click at [27, 98] on icon at bounding box center [24, 95] width 20 height 17
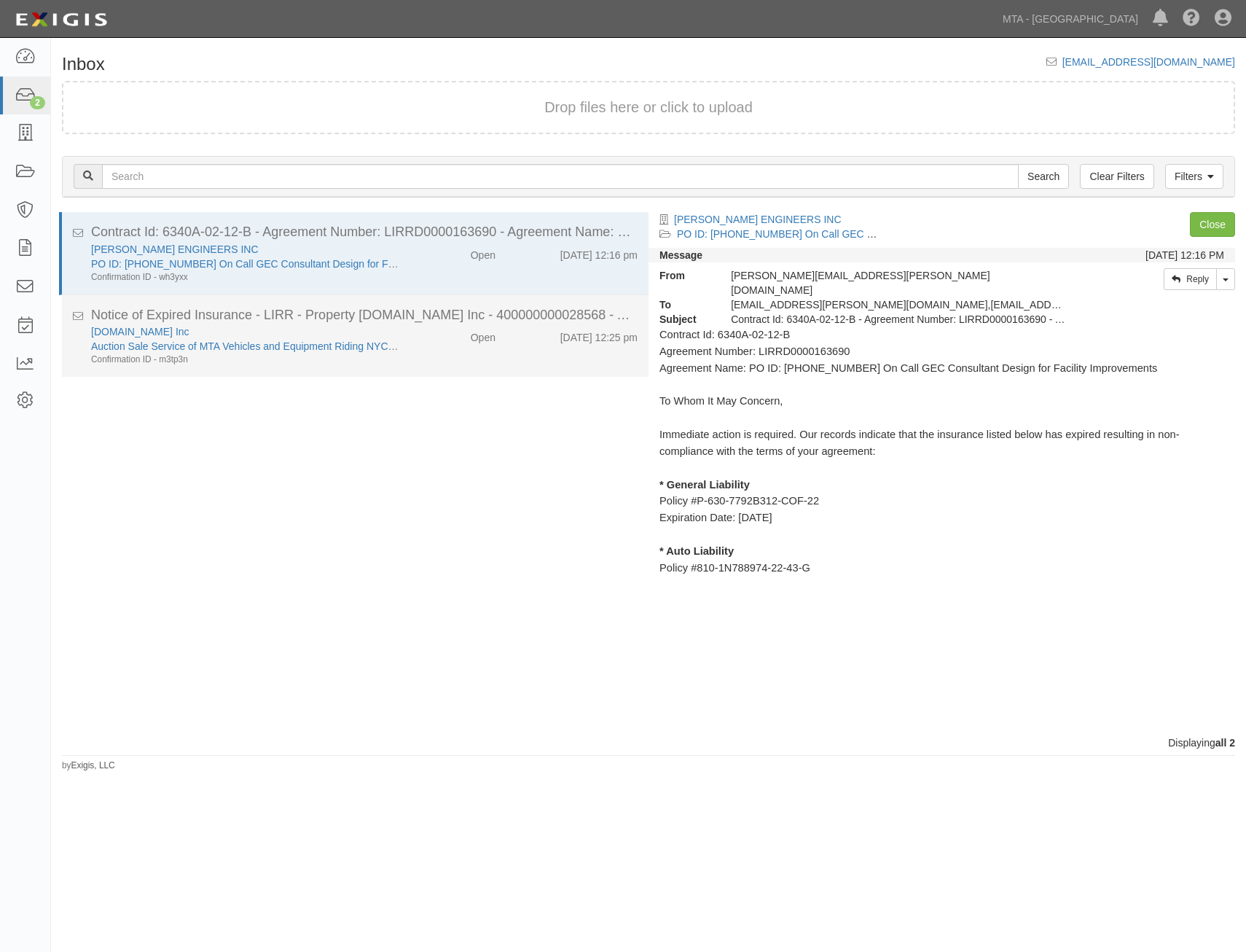
click at [527, 339] on div "9/10/25 12:25 pm" at bounding box center [578, 334] width 142 height 20
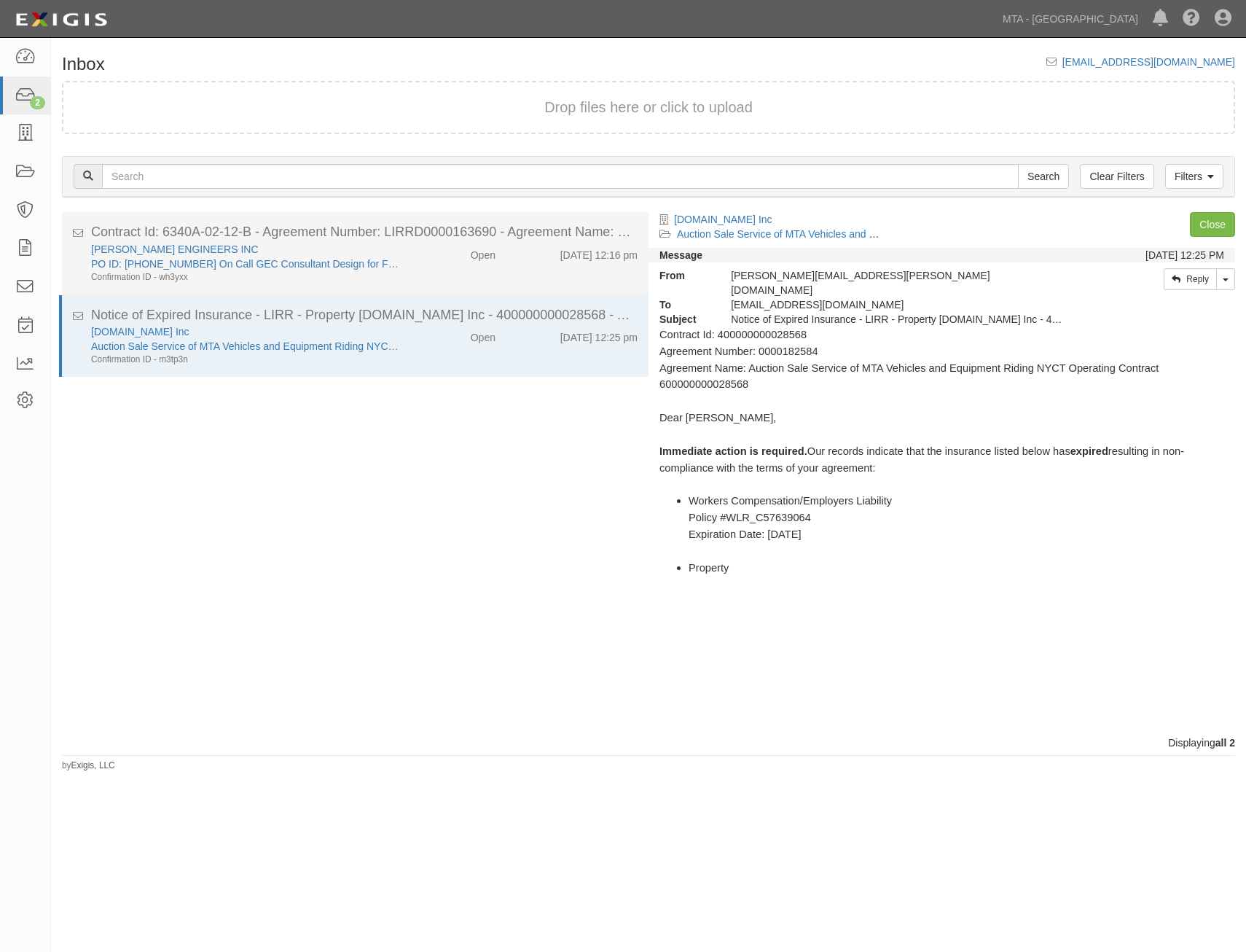
click at [521, 270] on div "DEWBERRY ENGINEERS INC PO ID: 4000162881 On Call GEC Consultant Design for Faci…" at bounding box center [364, 262] width 568 height 42
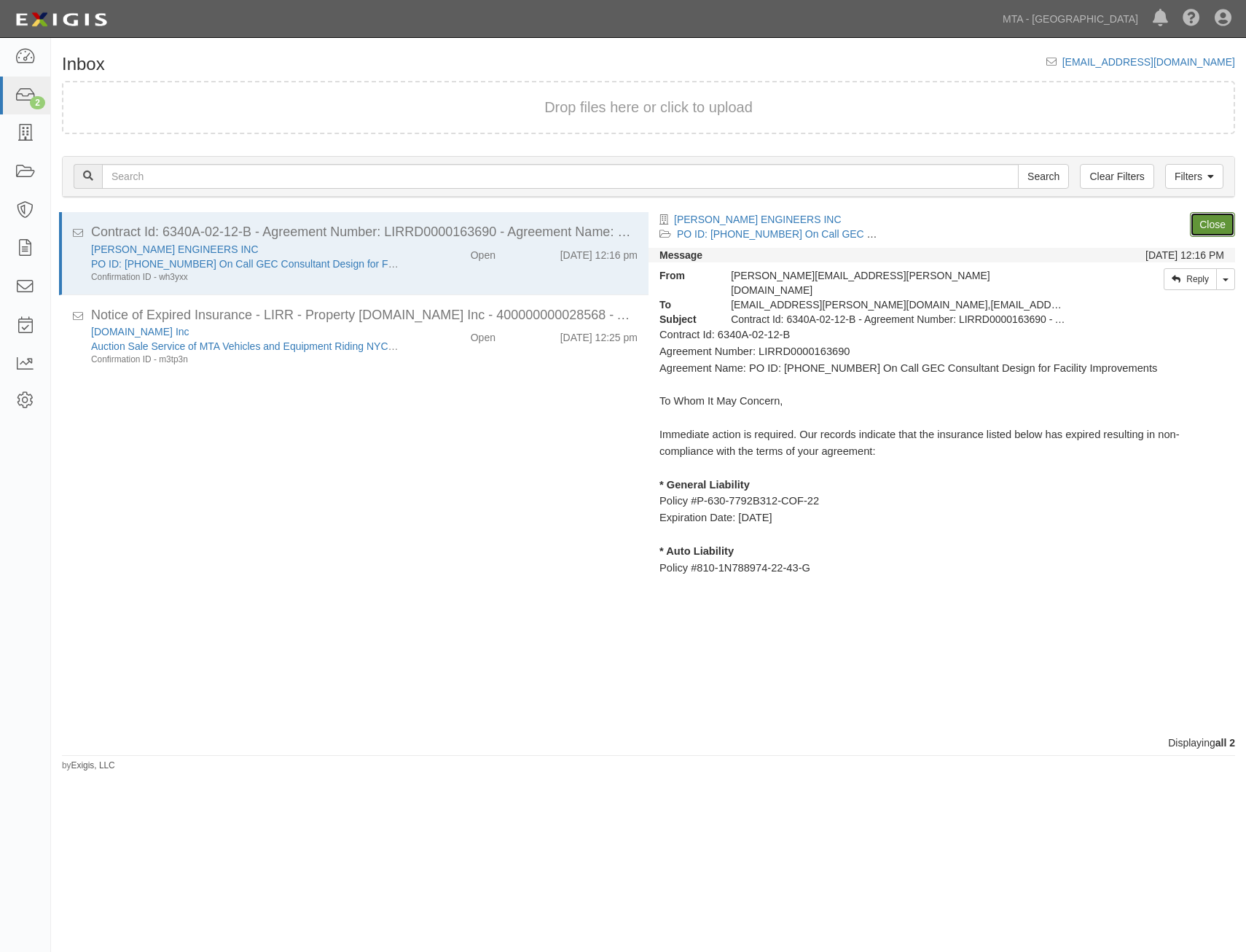
click at [1210, 226] on link "Close" at bounding box center [1213, 224] width 46 height 25
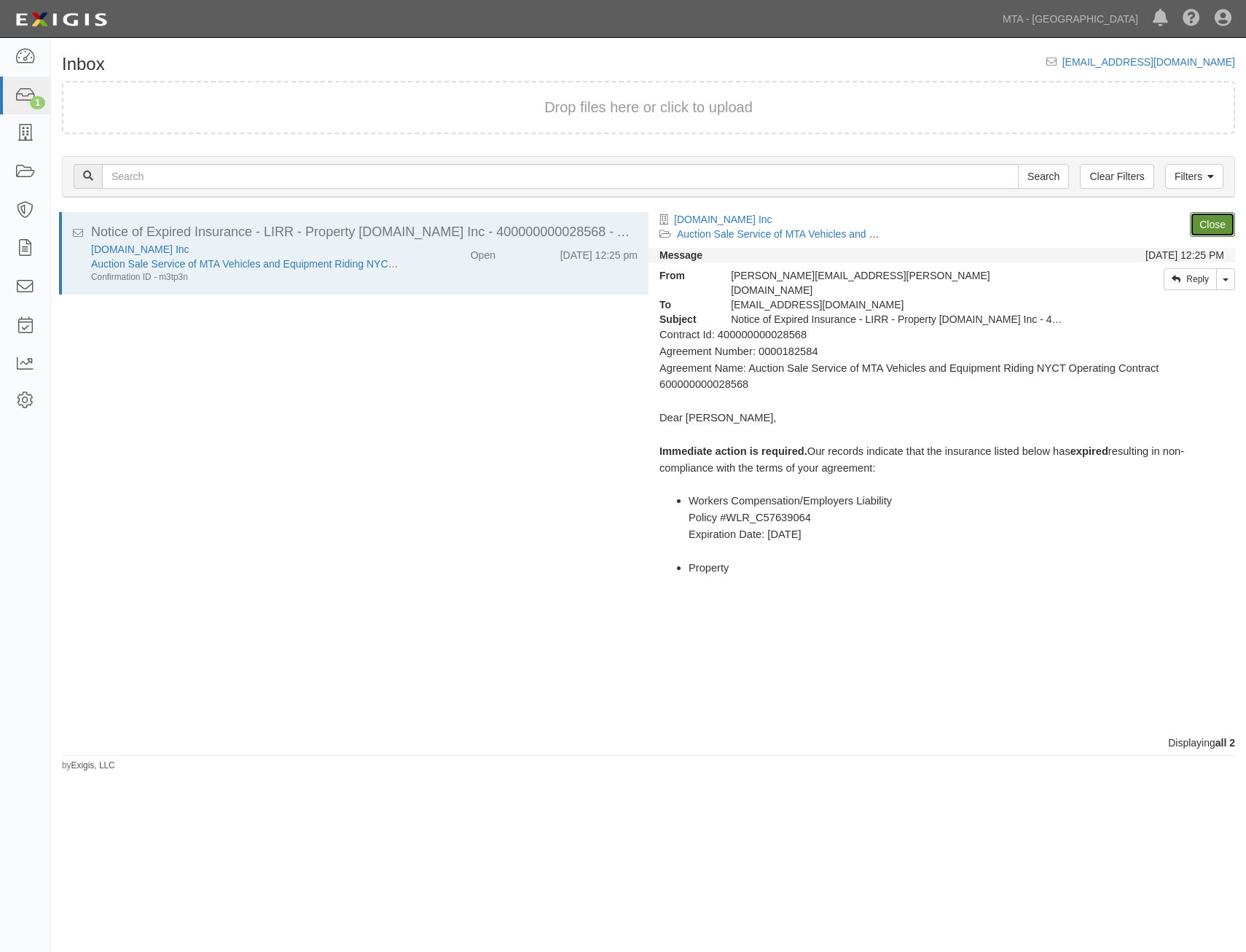
click at [1210, 226] on link "Close" at bounding box center [1213, 224] width 46 height 25
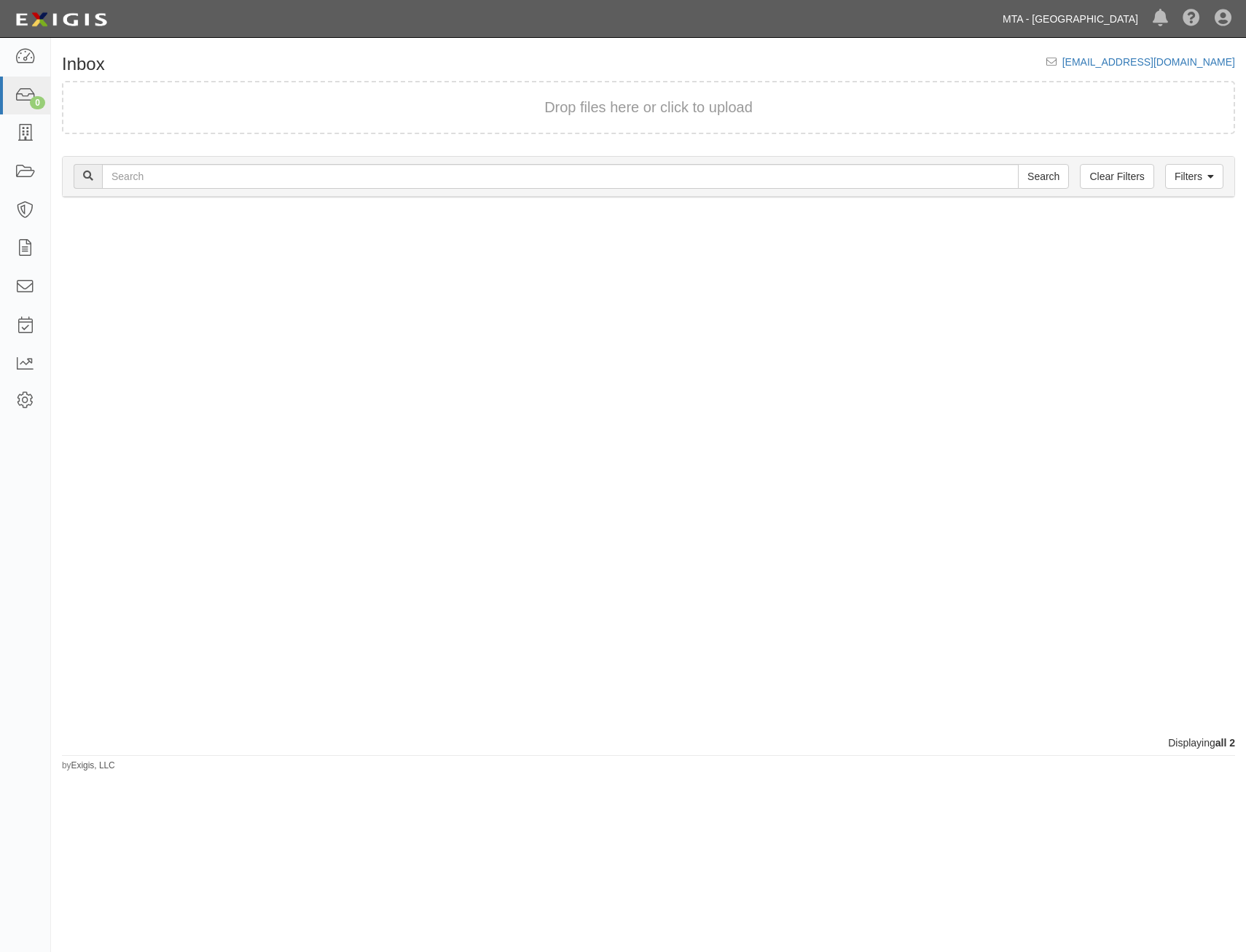
click at [1098, 25] on link "MTA - [GEOGRAPHIC_DATA]" at bounding box center [1070, 19] width 151 height 29
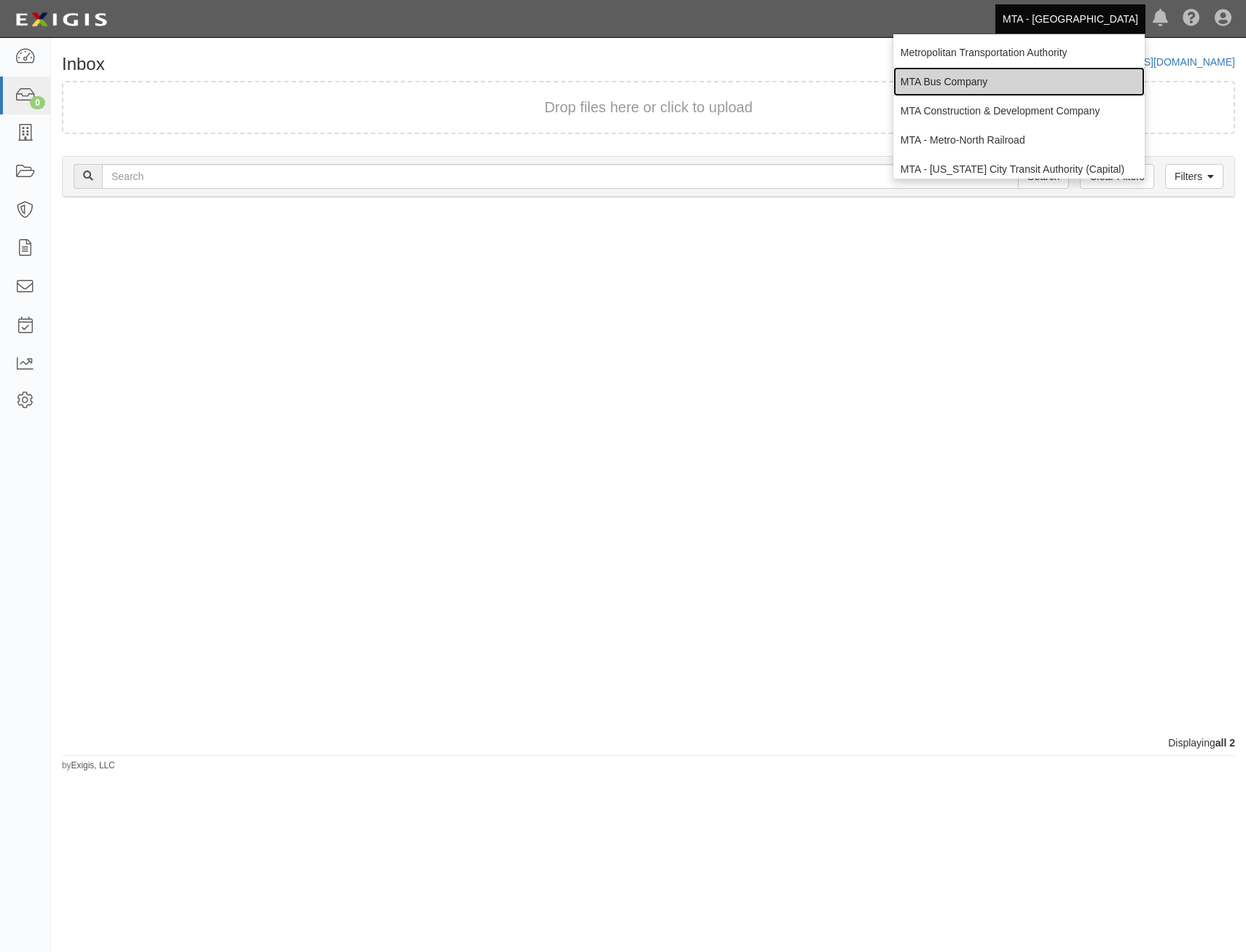
click at [1024, 84] on link "MTA Bus Company" at bounding box center [1019, 82] width 252 height 29
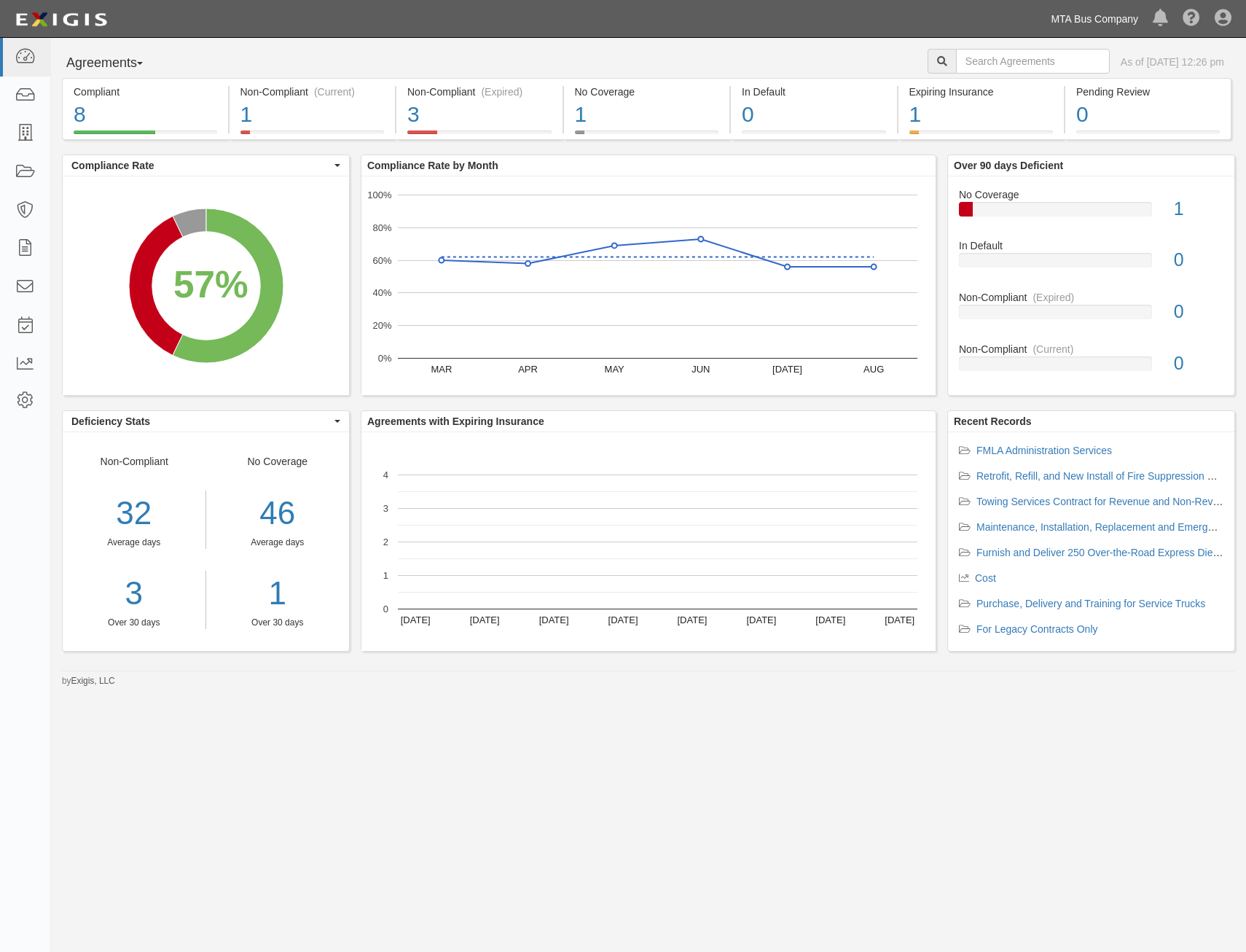
click at [1073, 17] on link "MTA Bus Company" at bounding box center [1094, 19] width 102 height 29
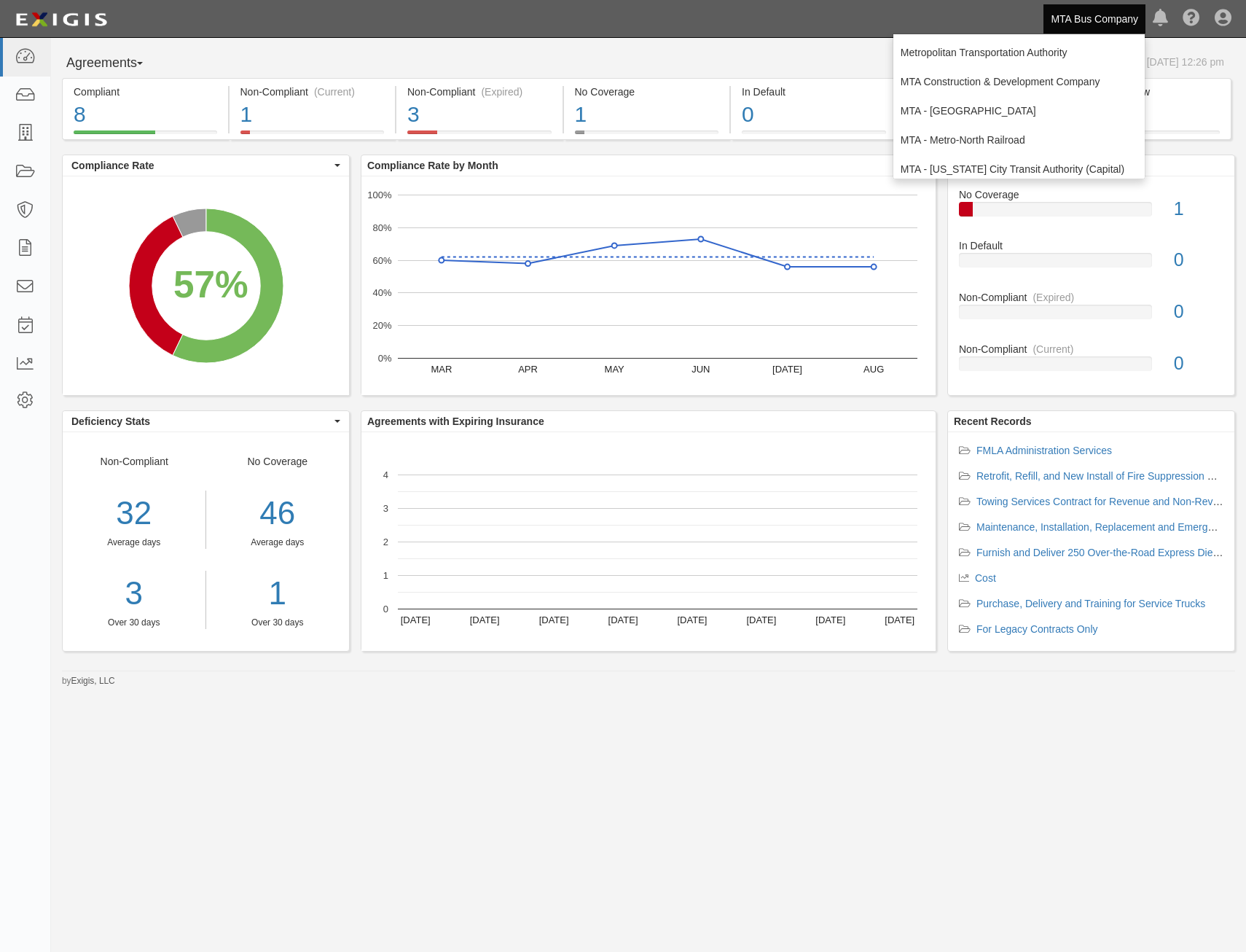
click at [784, 31] on div "Dashboard Inbox Parties Agreements Coverages Documents Messages Tasks Reports A…" at bounding box center [623, 18] width 1225 height 37
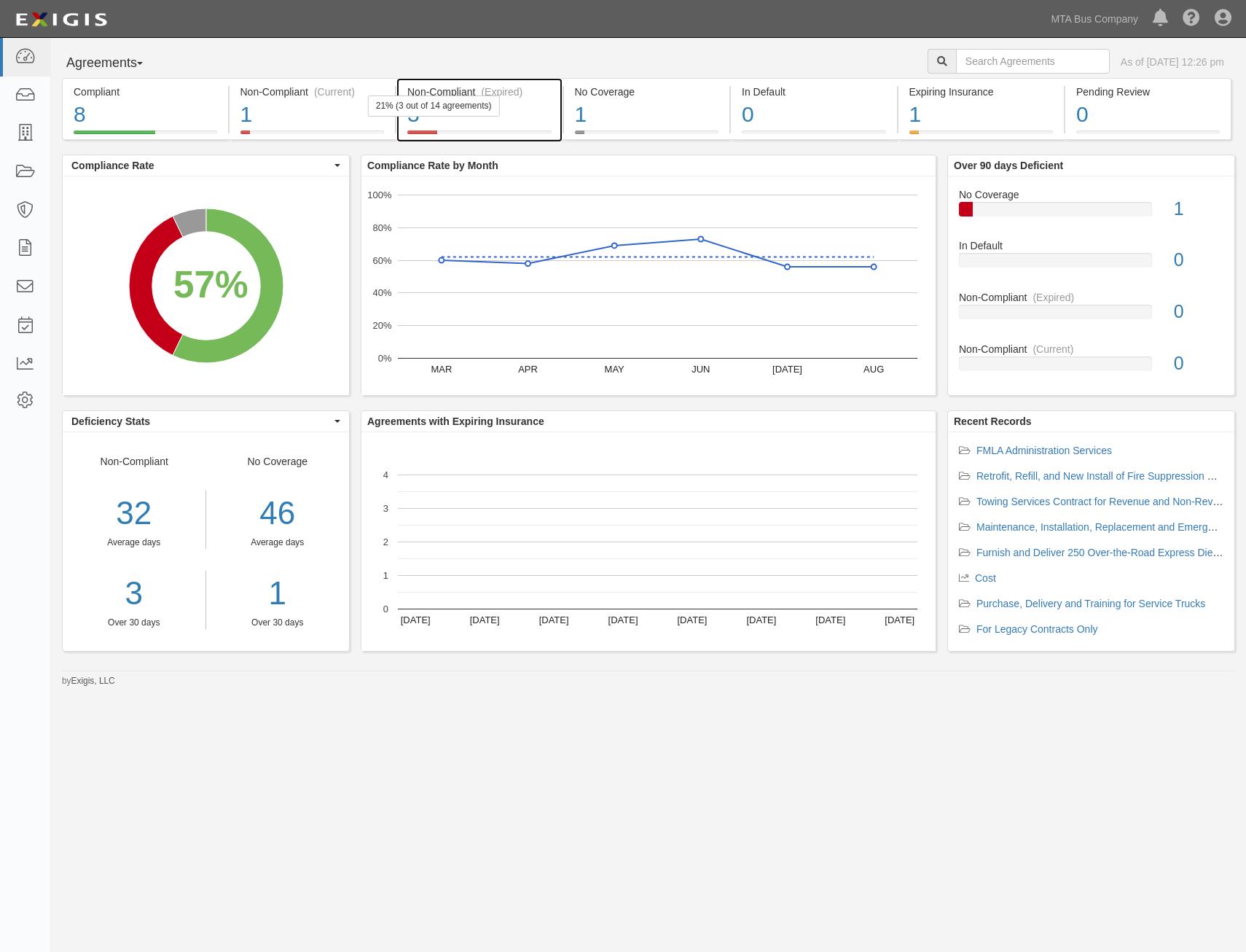
click at [462, 118] on div "3" at bounding box center [480, 115] width 145 height 31
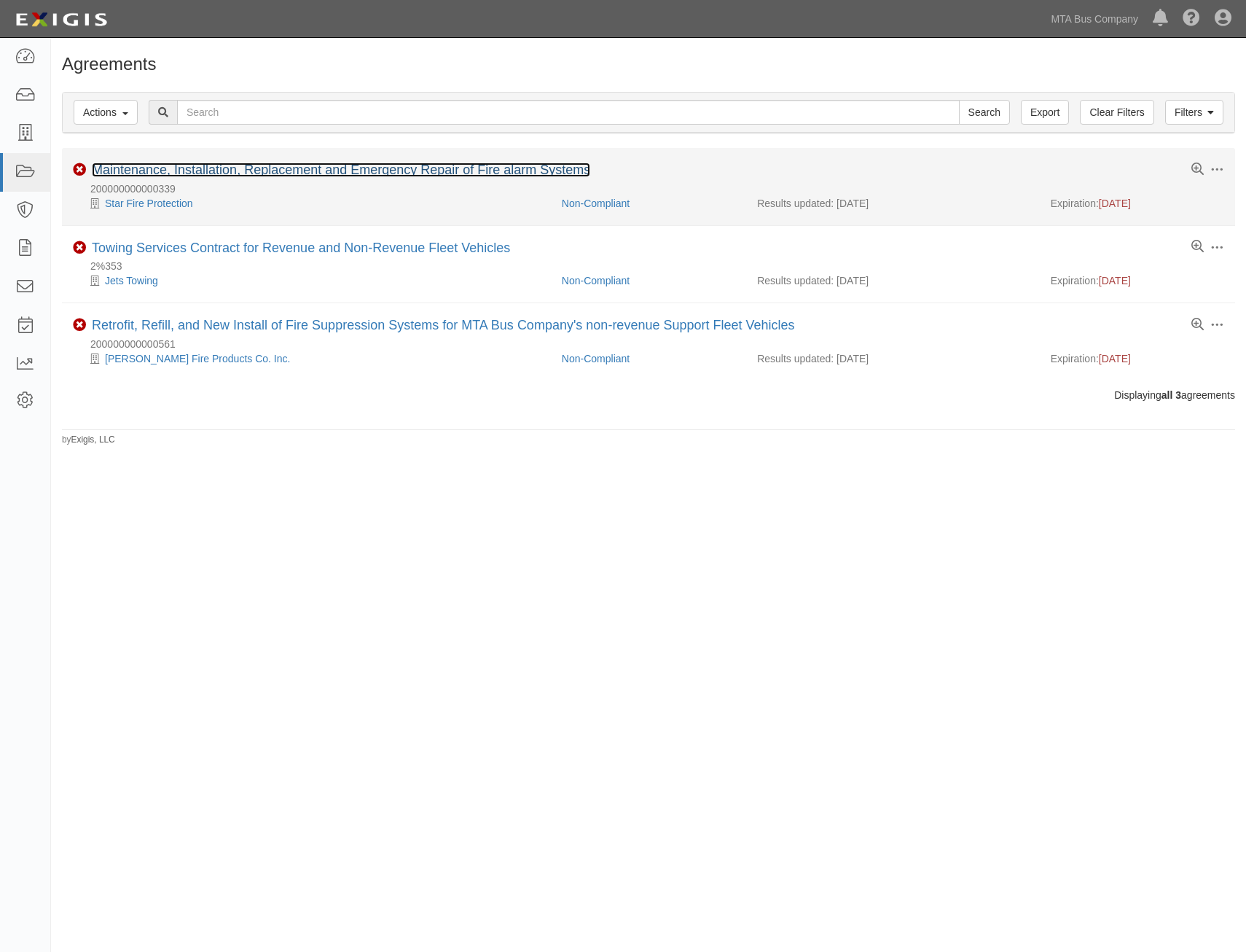
click at [393, 174] on link "Maintenance, Installation, Replacement and Emergency Repair of Fire alarm Syste…" at bounding box center [341, 169] width 498 height 15
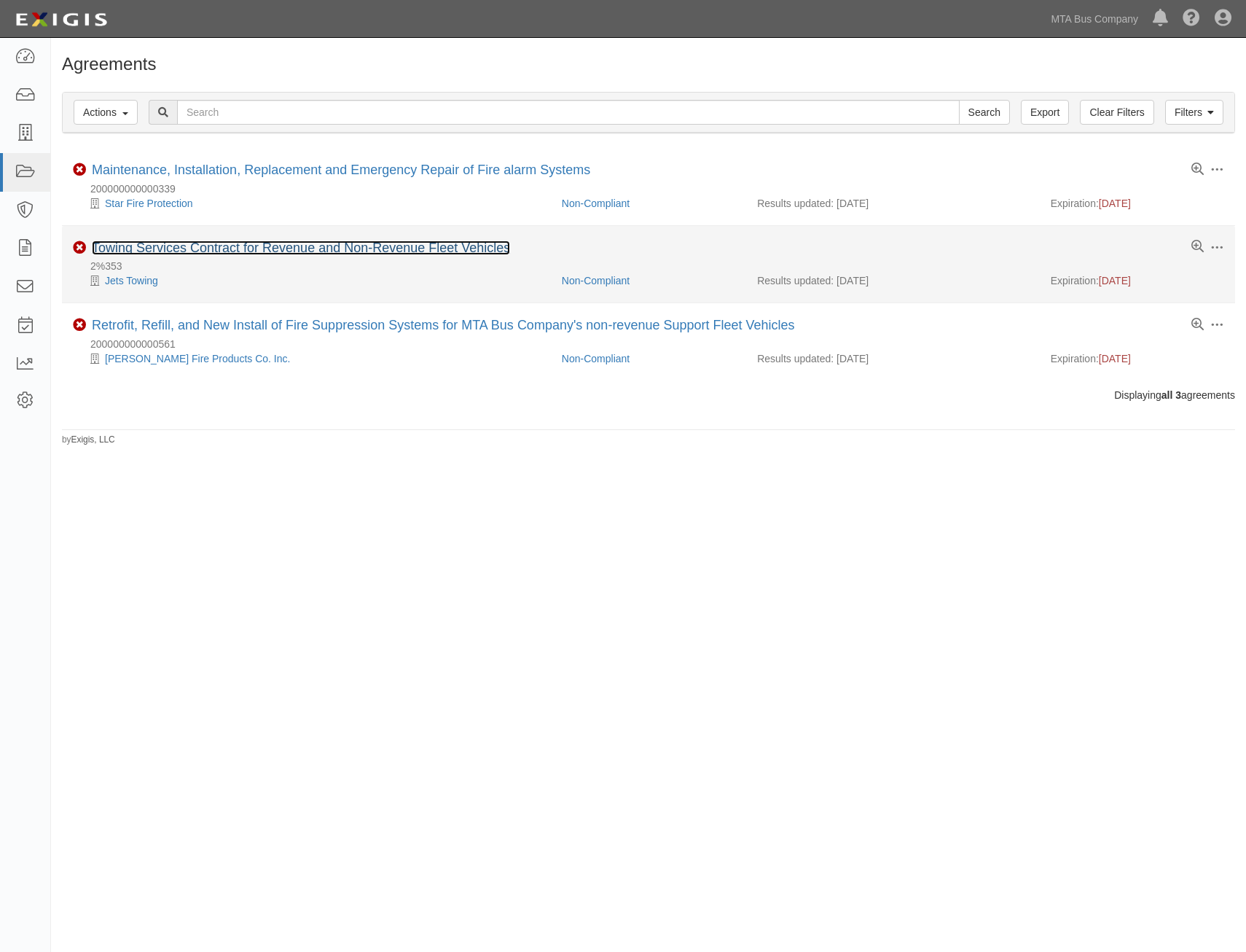
click at [311, 247] on link "Towing Services Contract for Revenue and Non-Revenue Fleet Vehicles" at bounding box center [301, 248] width 419 height 15
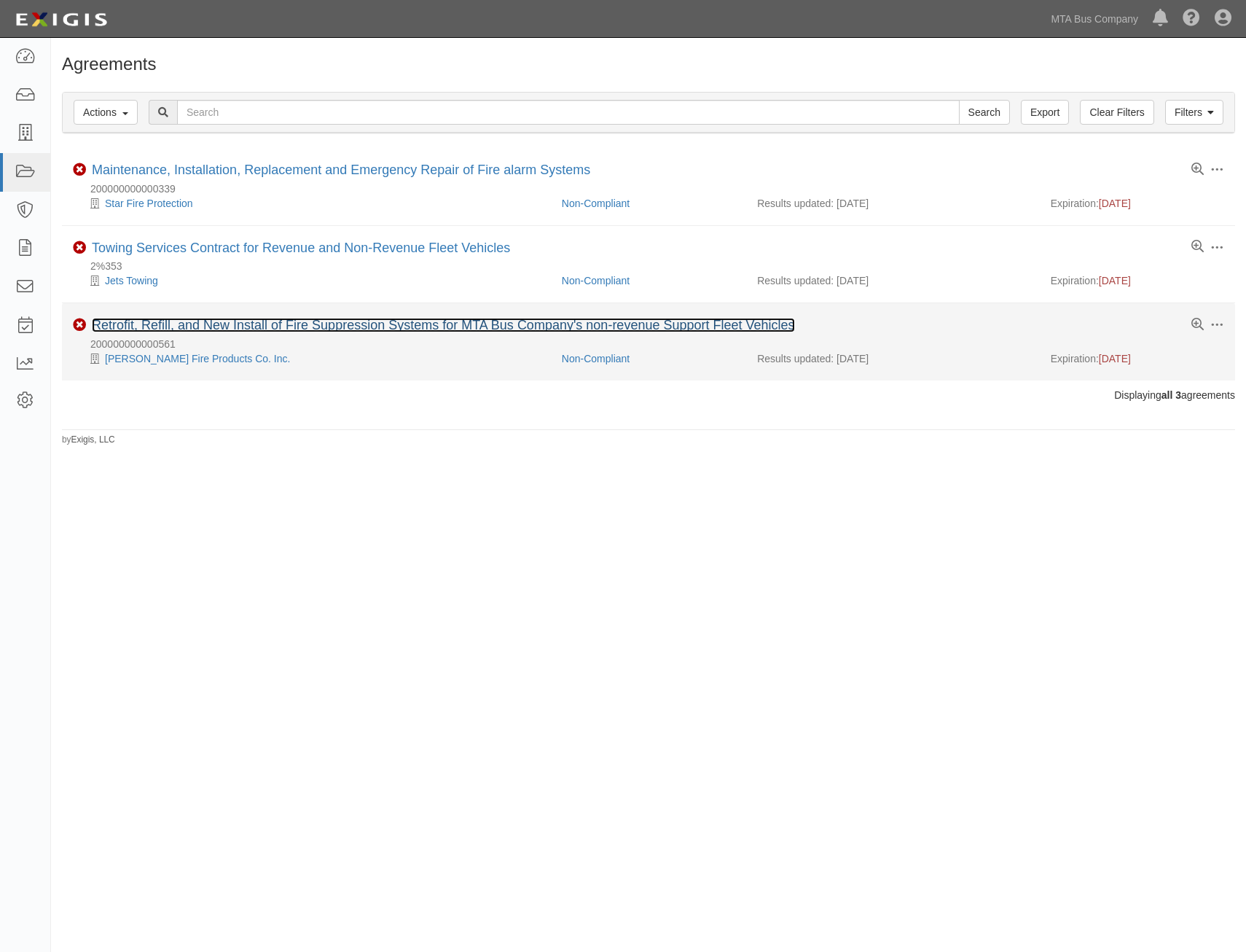
click at [322, 332] on link "Retrofit, Refill, and New Install of Fire Suppression Systems for MTA Bus Compa…" at bounding box center [444, 324] width 703 height 15
